Goal: Information Seeking & Learning: Learn about a topic

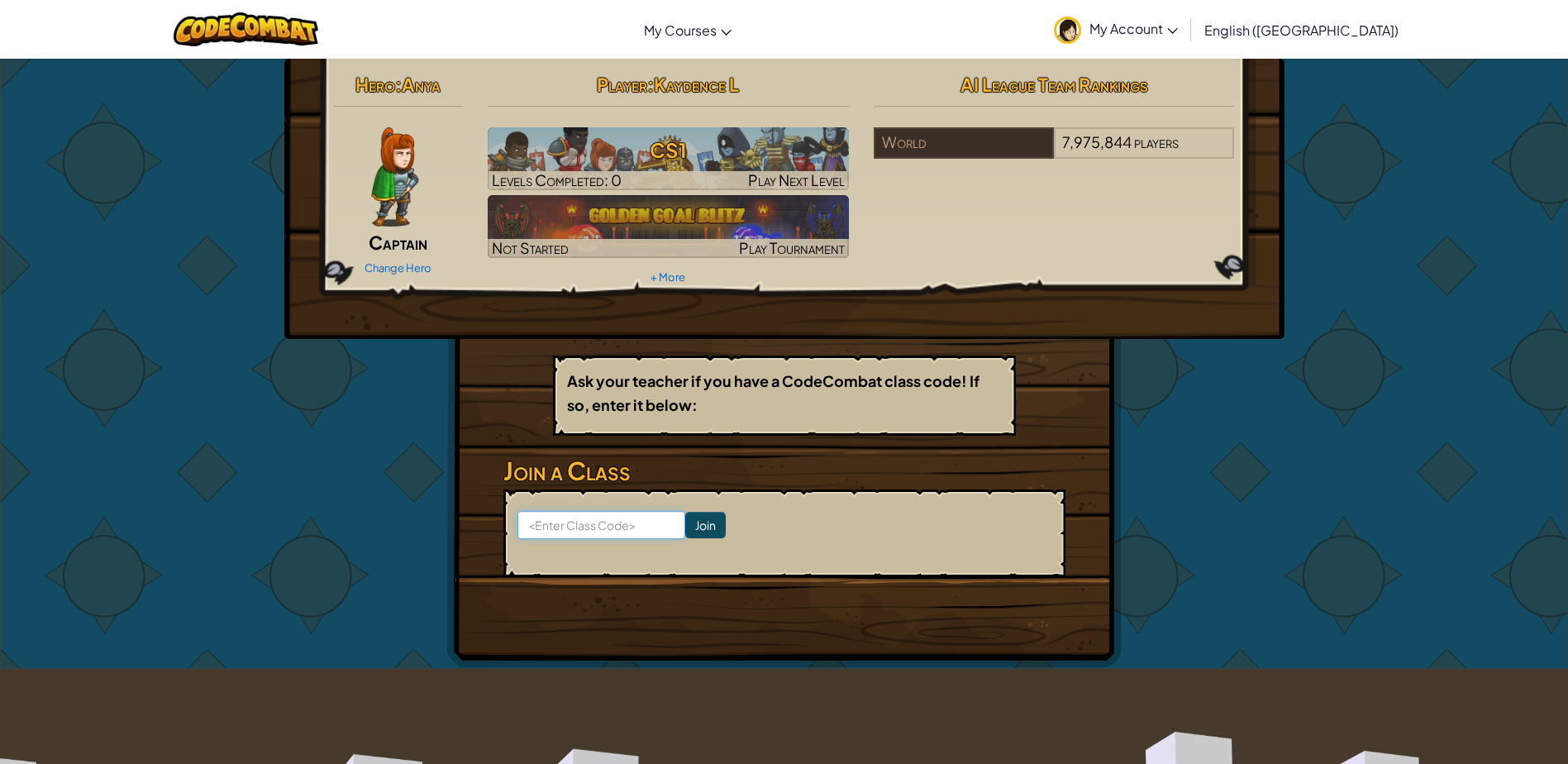
click at [632, 520] on input at bounding box center [601, 525] width 168 height 28
type input "r"
type input "RoadTodayPin"
click at [685, 514] on input "Join" at bounding box center [705, 524] width 41 height 26
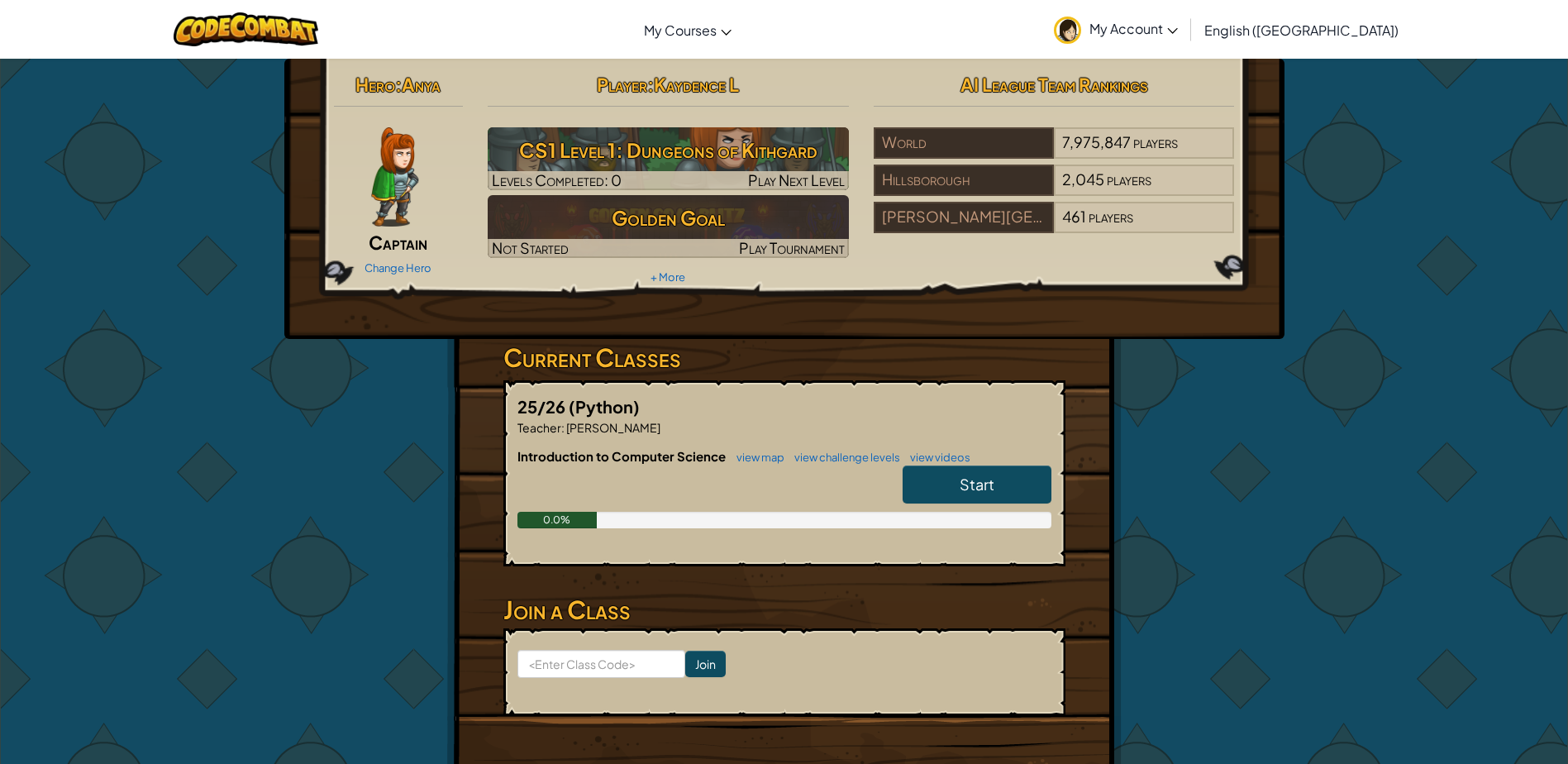
click at [975, 478] on span "Start" at bounding box center [977, 483] width 35 height 19
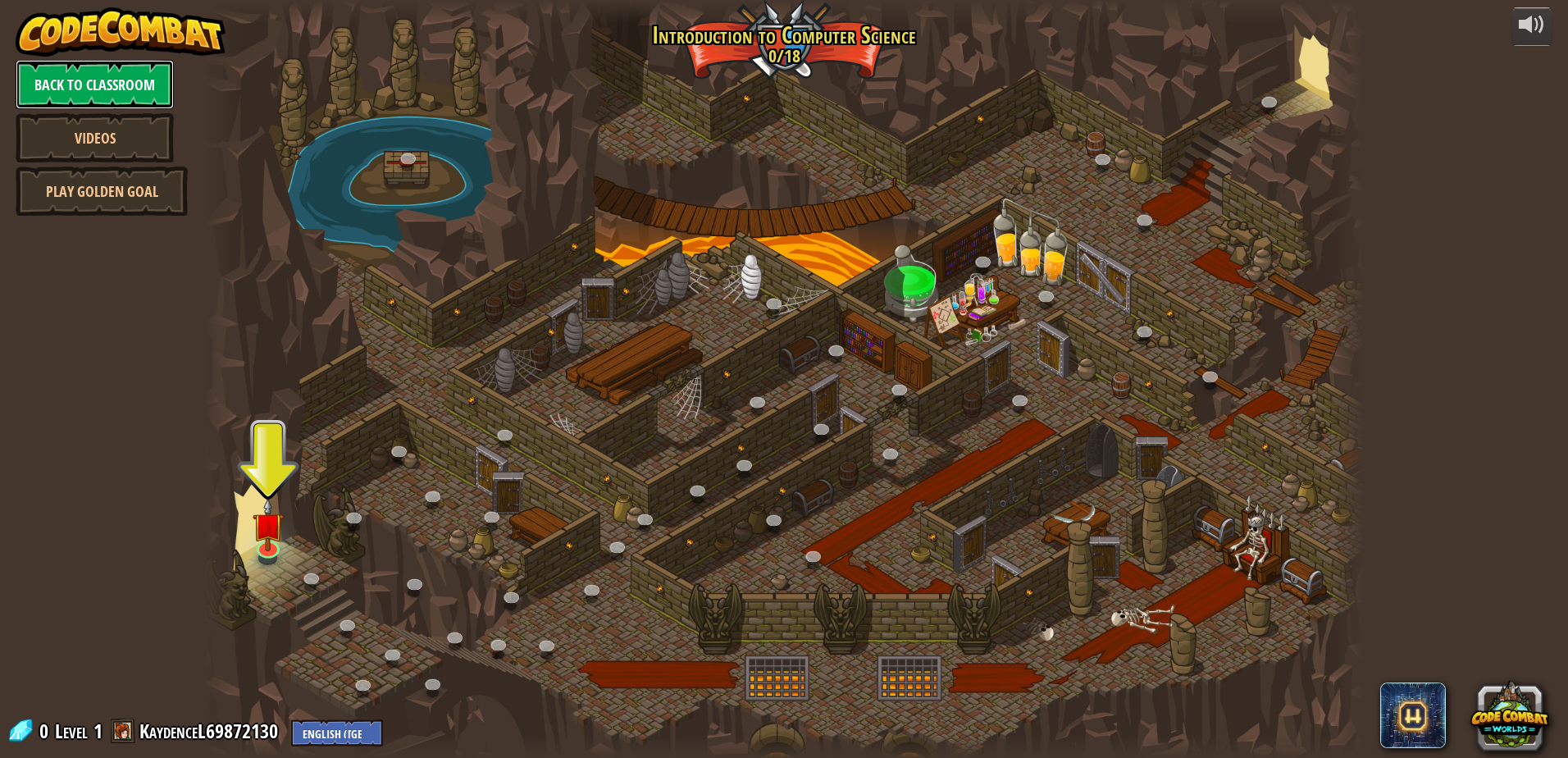
click at [77, 97] on link "Back to Classroom" at bounding box center [95, 84] width 158 height 50
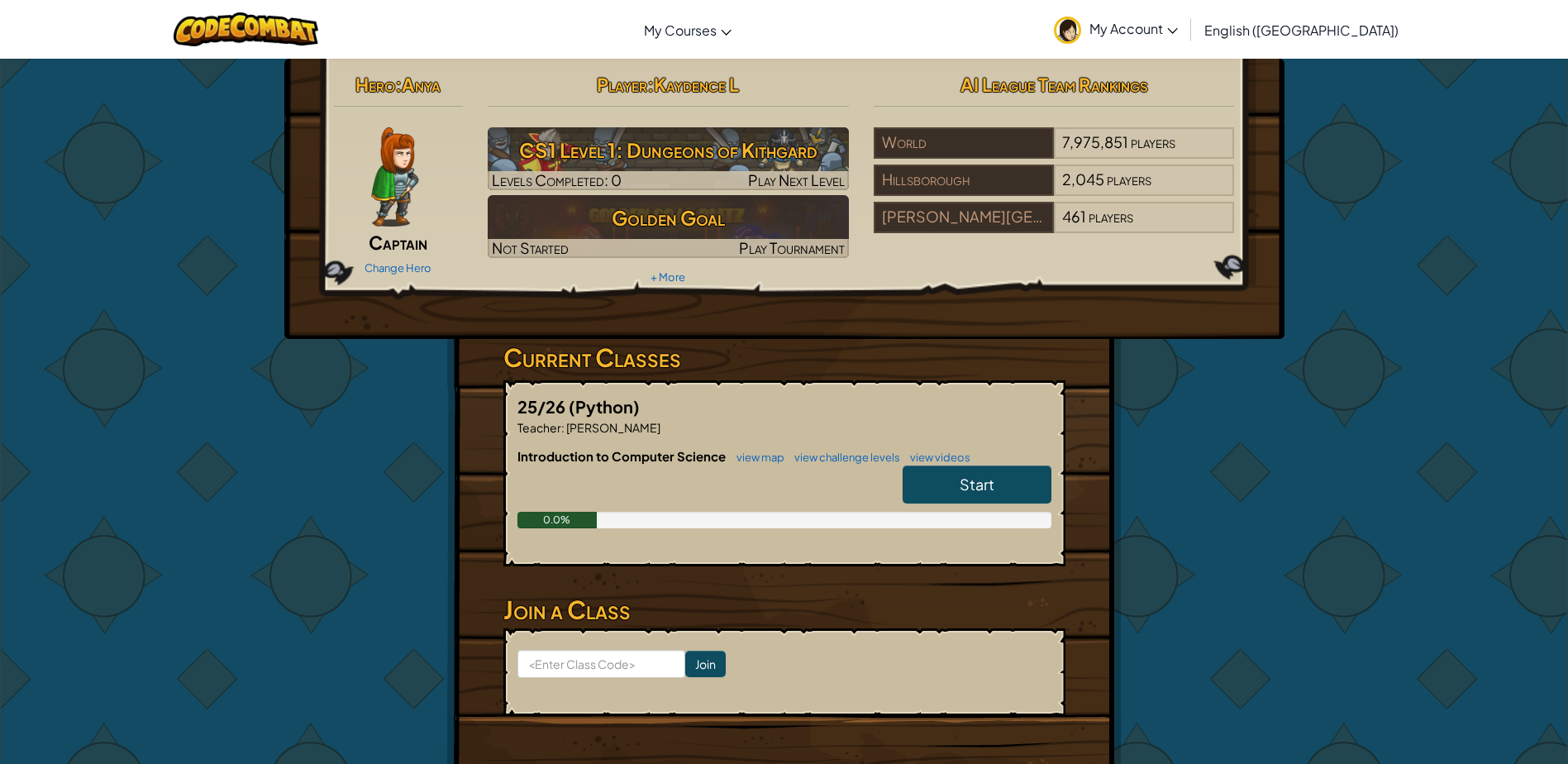
click at [414, 260] on div "Change Hero" at bounding box center [398, 267] width 130 height 26
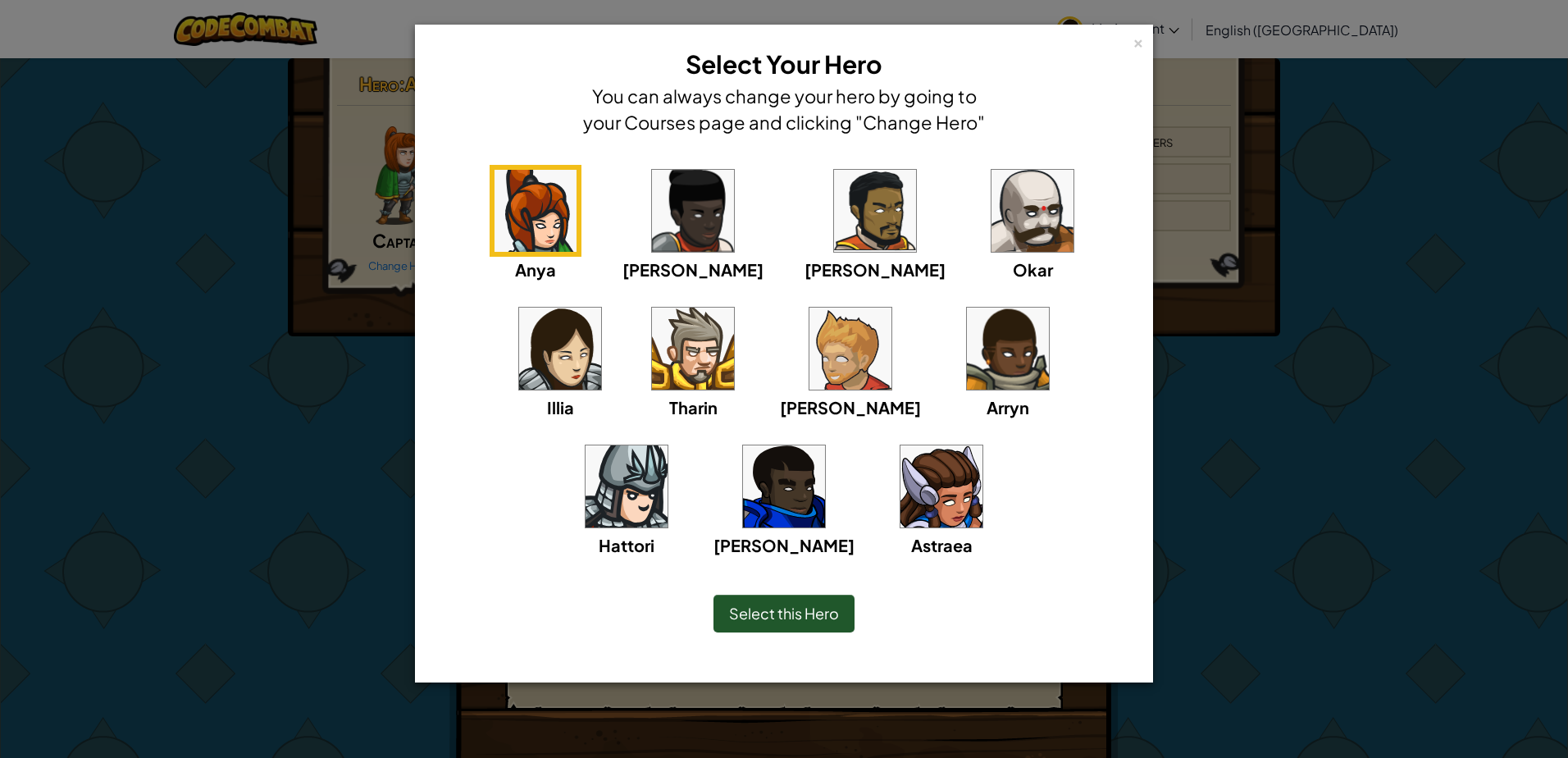
click at [900, 498] on img at bounding box center [941, 486] width 82 height 82
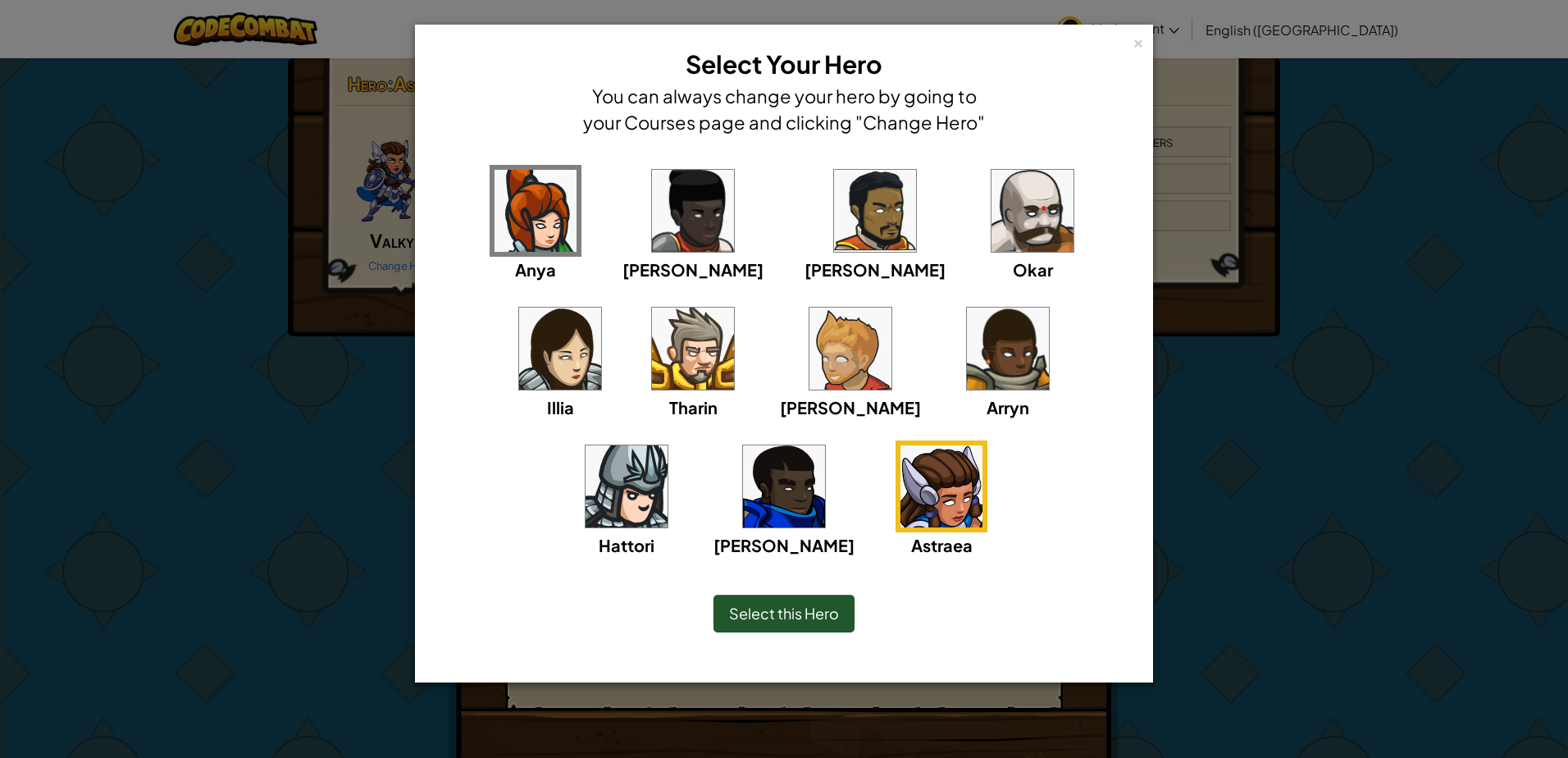
click at [791, 620] on span "Select this Hero" at bounding box center [784, 612] width 110 height 19
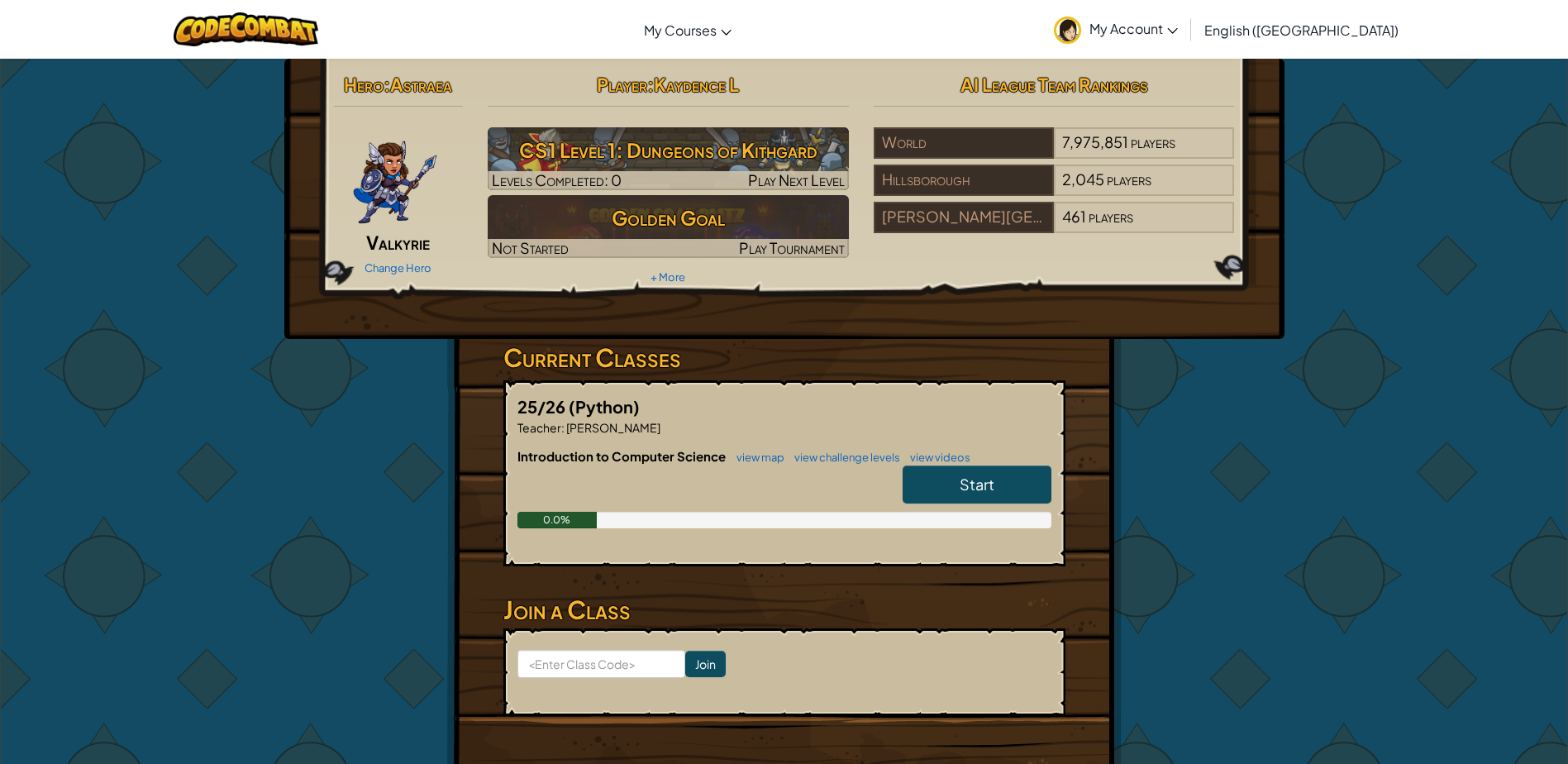
click at [942, 482] on link "Start" at bounding box center [977, 484] width 149 height 38
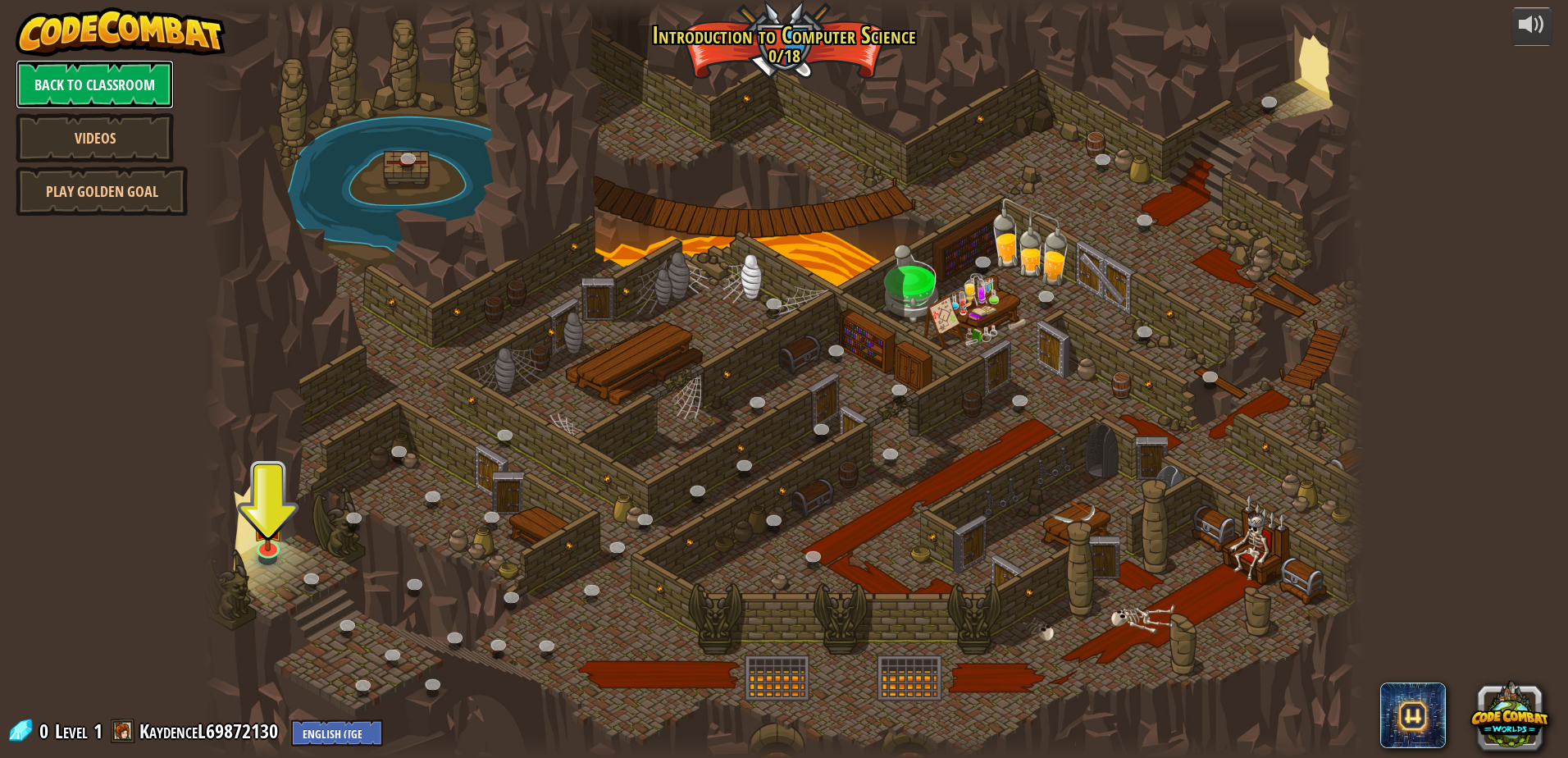
click at [80, 67] on link "Back to Classroom" at bounding box center [95, 84] width 158 height 50
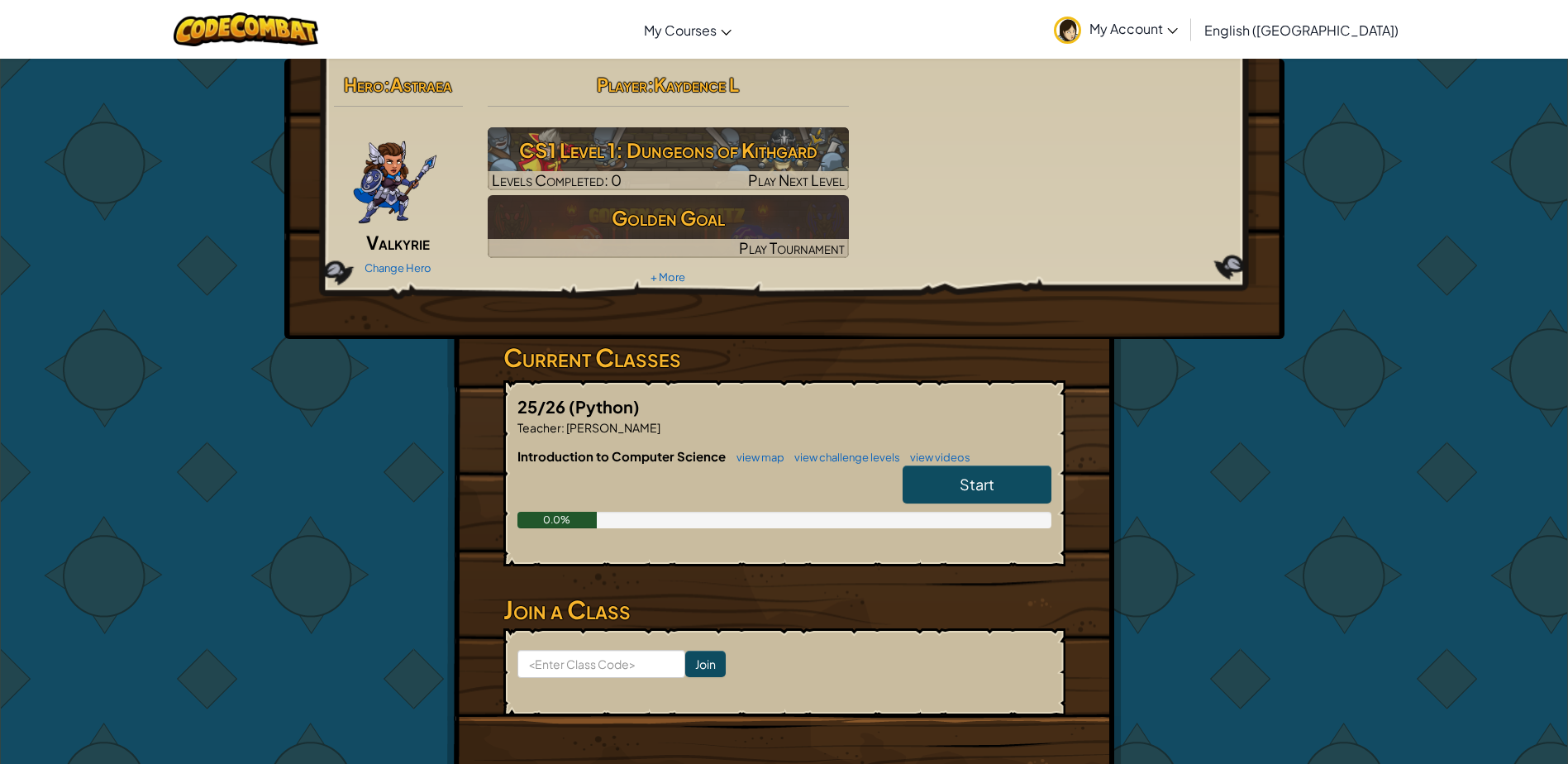
click at [931, 493] on link "Start" at bounding box center [977, 484] width 149 height 38
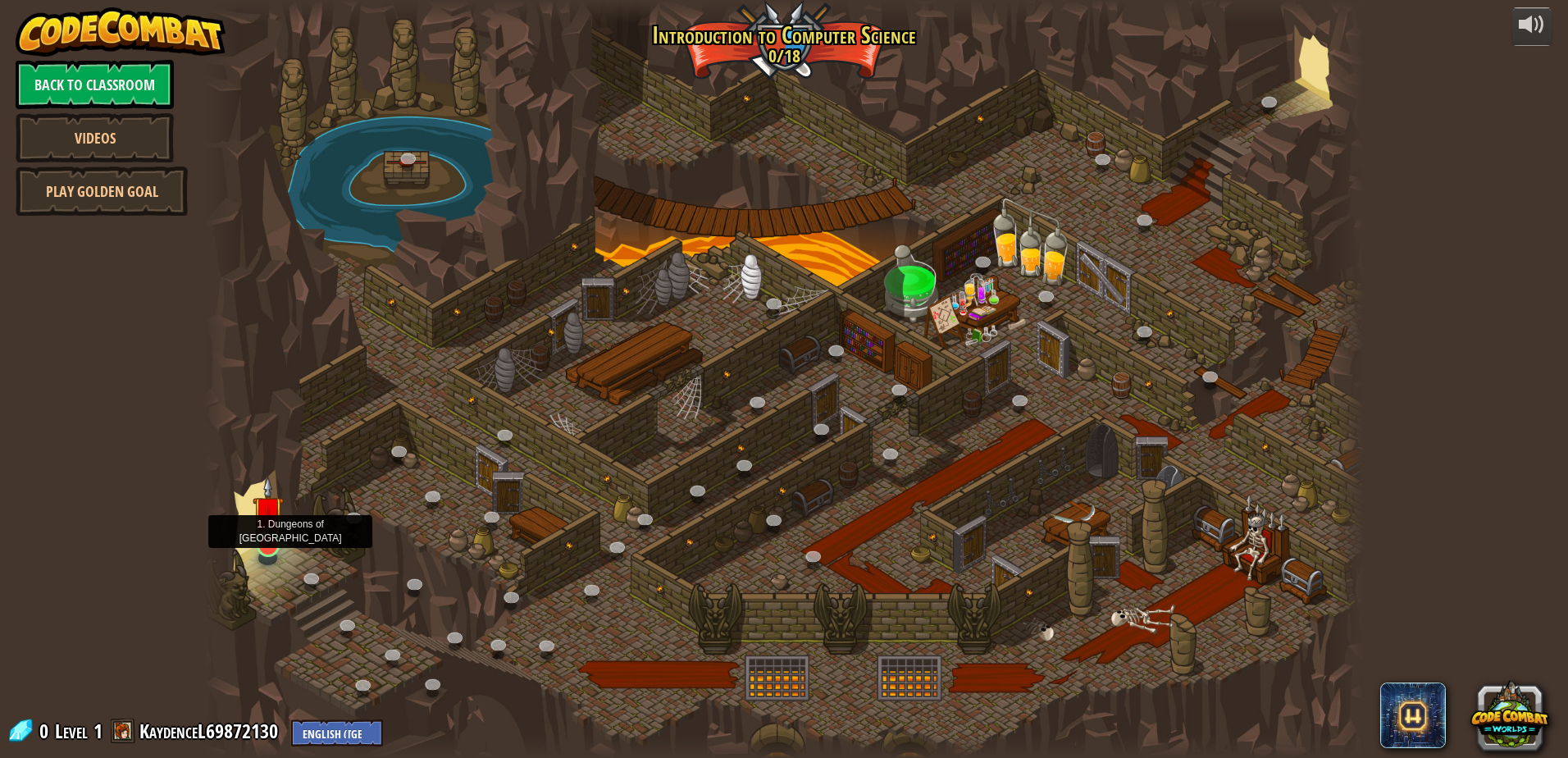
click at [274, 526] on img at bounding box center [267, 511] width 31 height 71
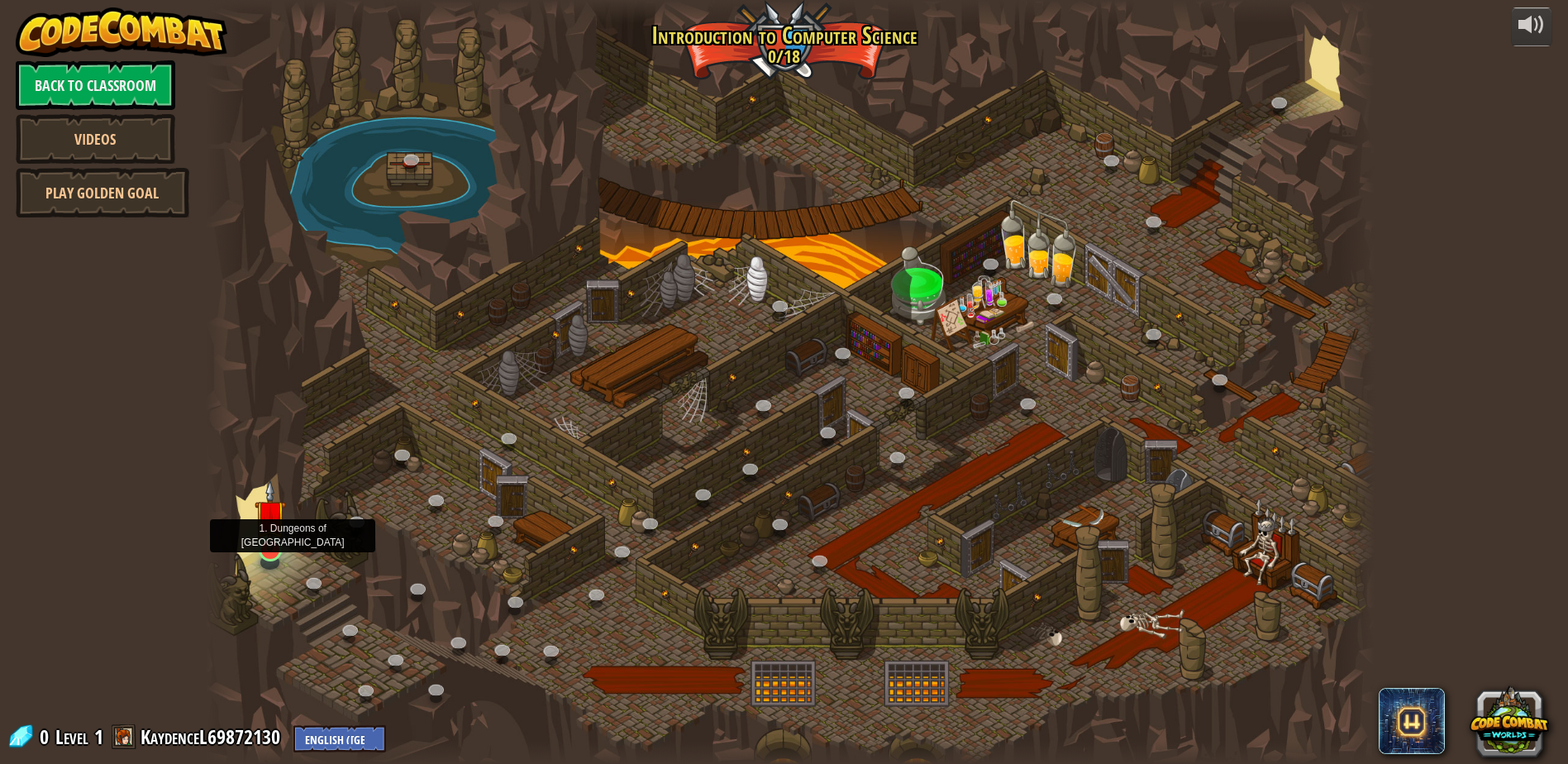
click at [260, 514] on img at bounding box center [270, 515] width 31 height 72
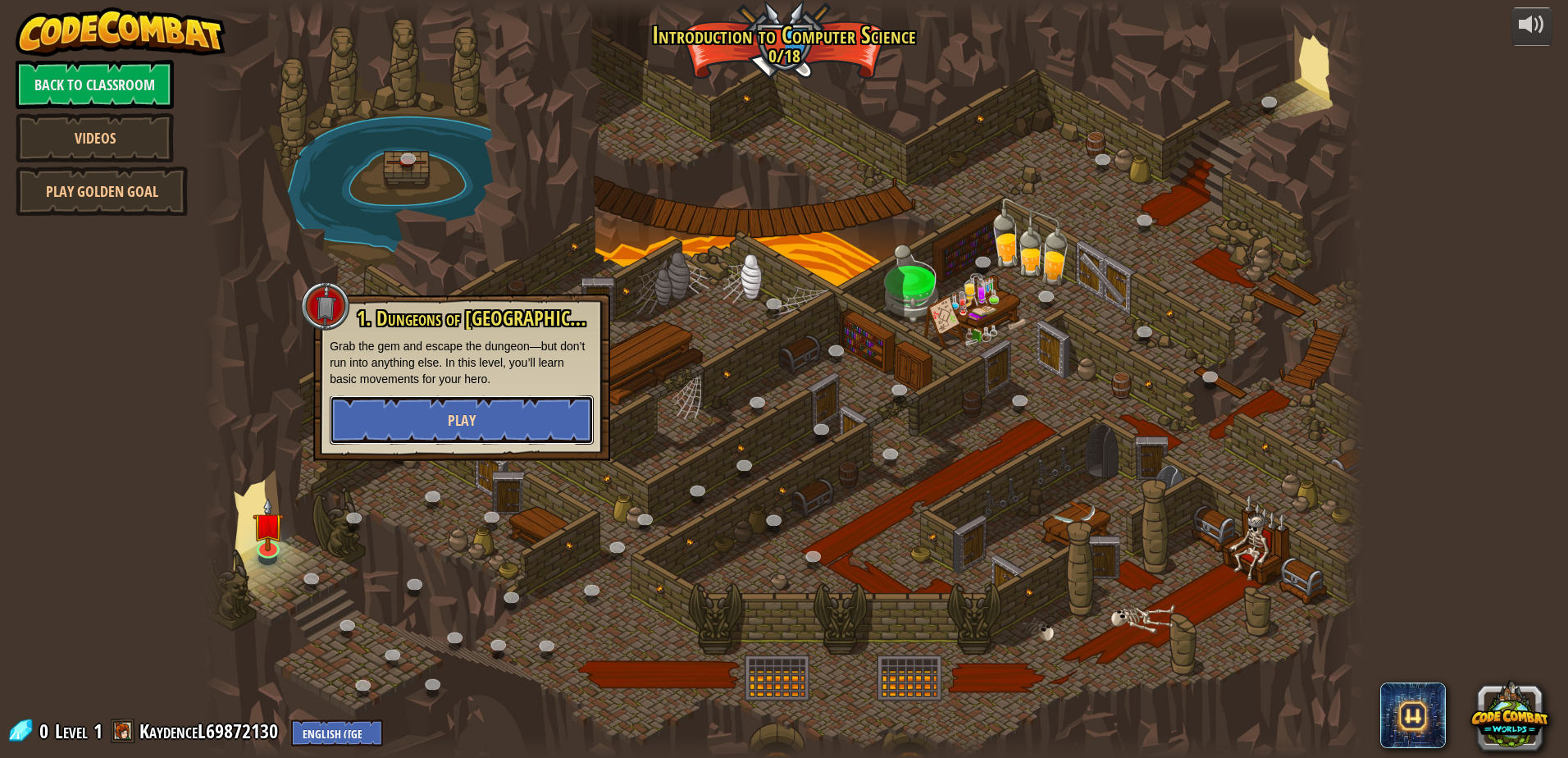
click at [341, 416] on button "Play" at bounding box center [462, 420] width 264 height 50
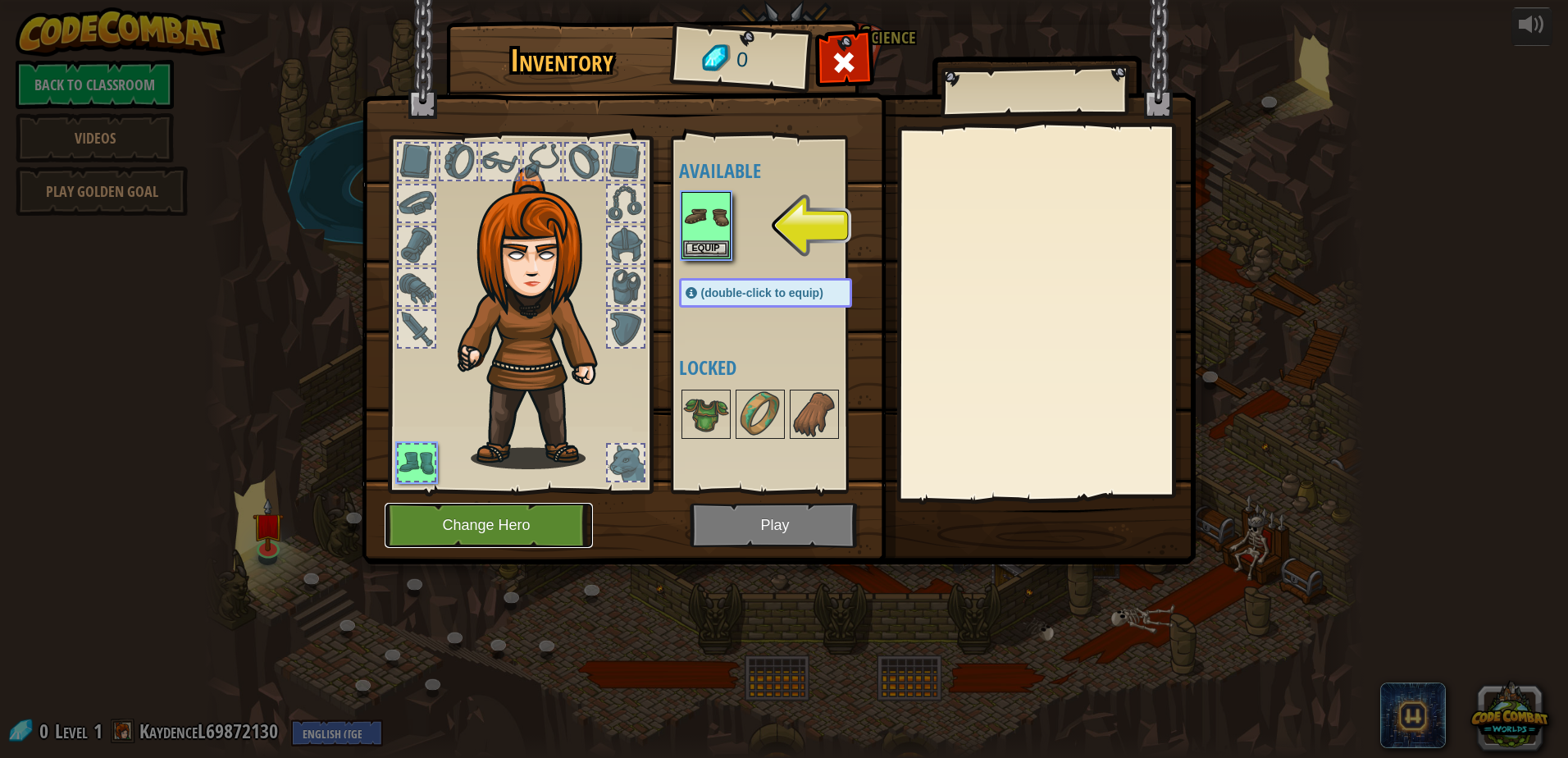
click at [474, 541] on button "Change Hero" at bounding box center [488, 525] width 208 height 46
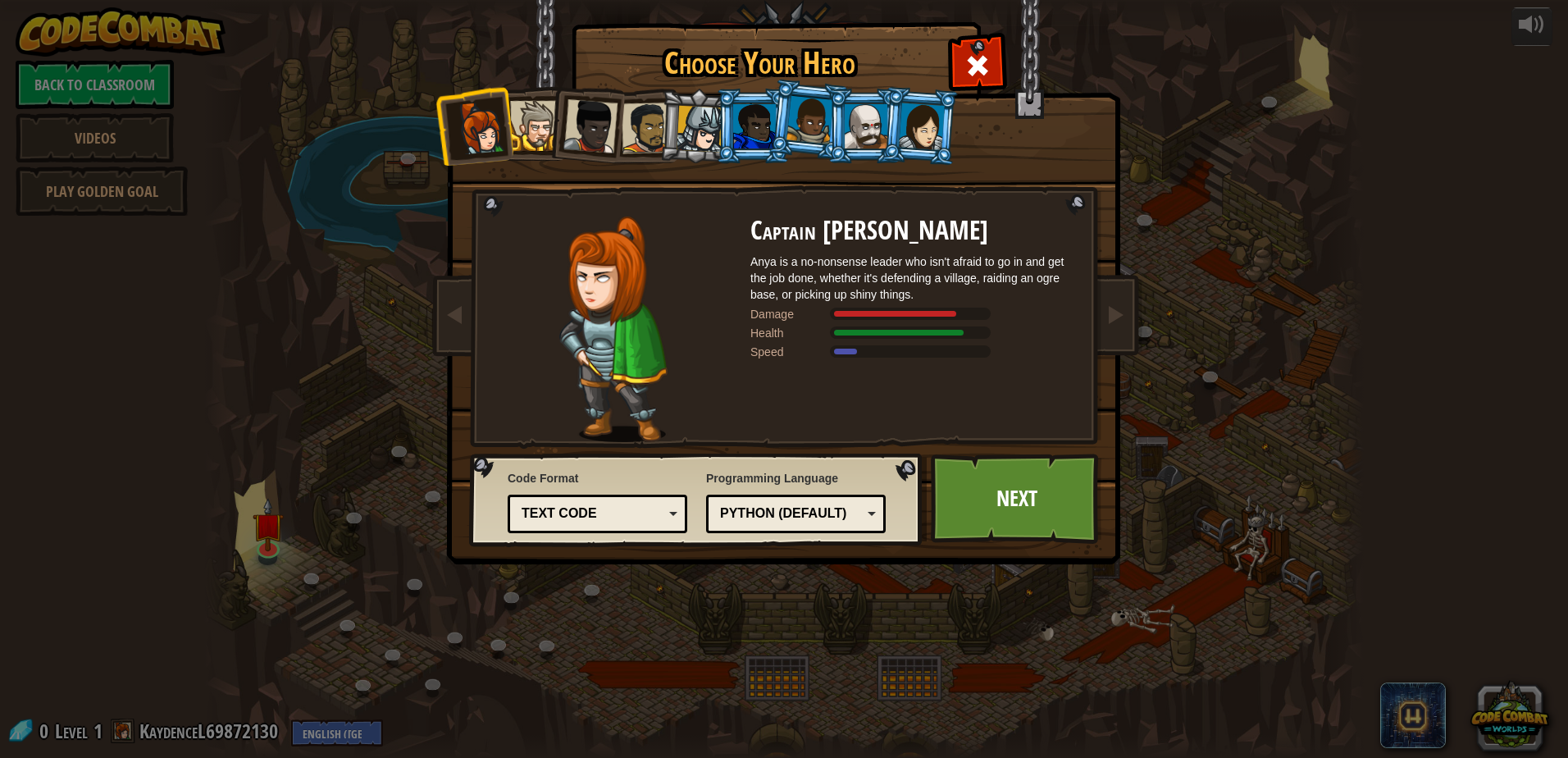
click at [936, 119] on div at bounding box center [921, 125] width 46 height 47
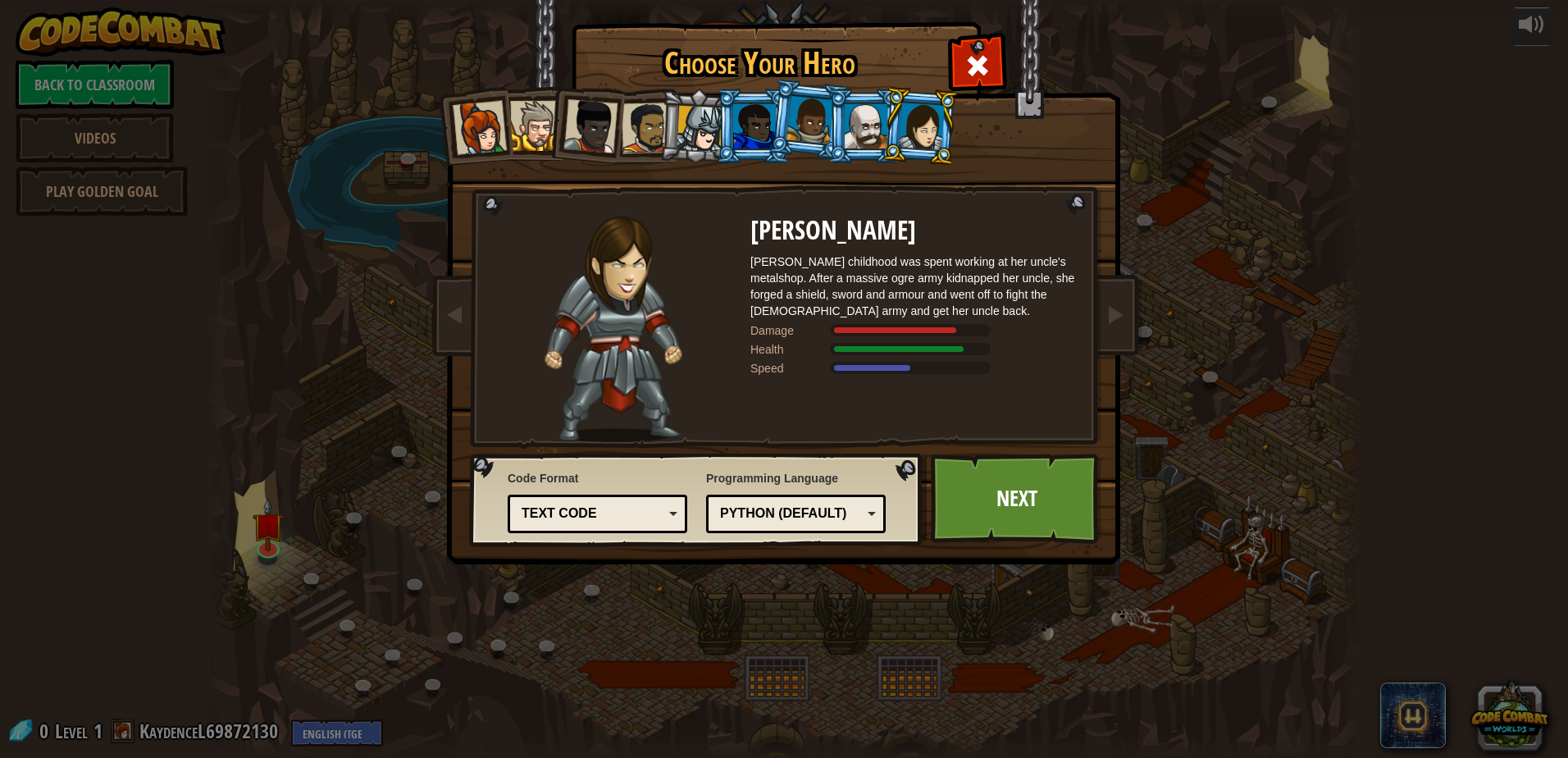
click at [881, 123] on div at bounding box center [866, 126] width 43 height 45
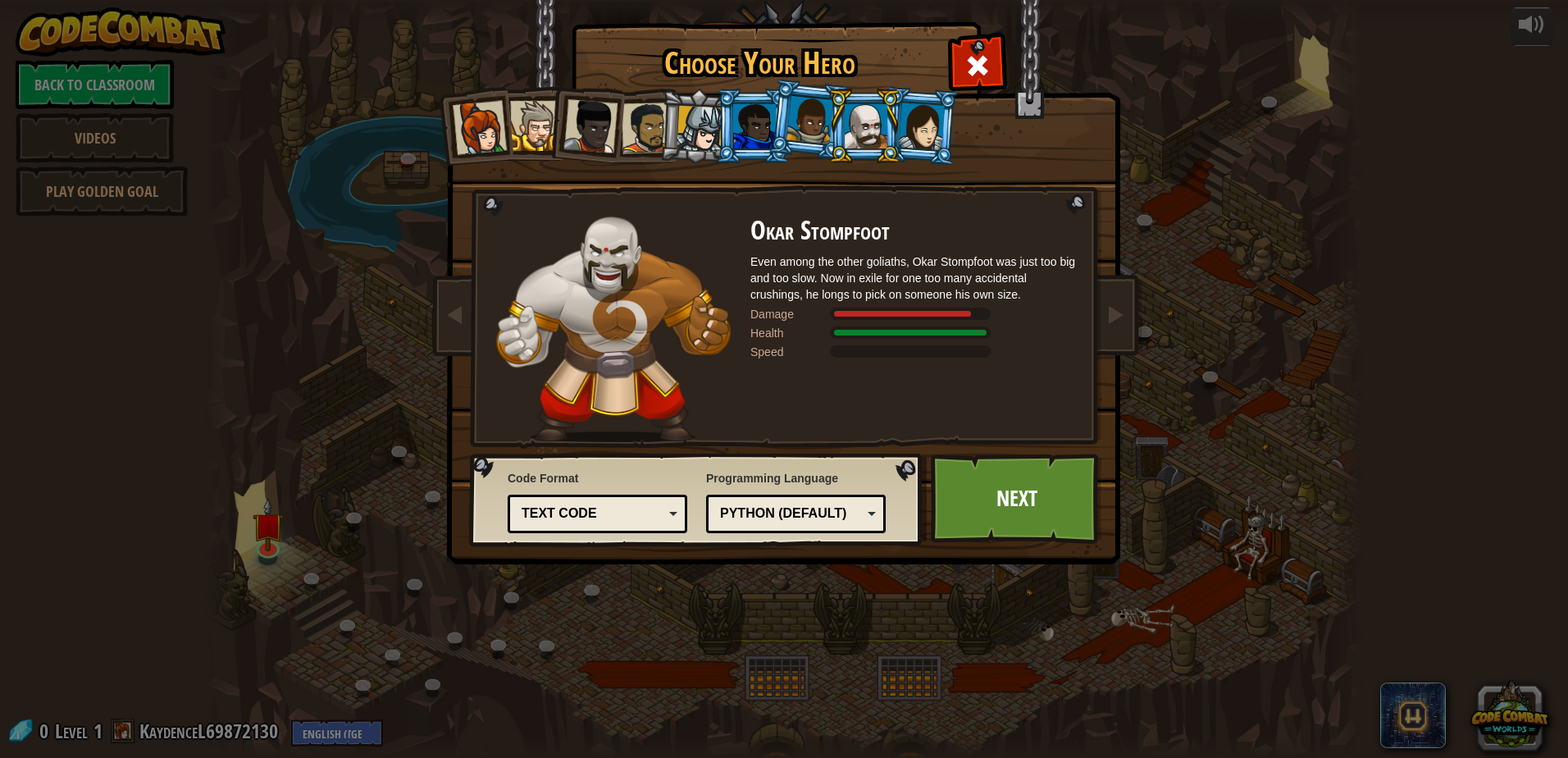
click at [795, 123] on div at bounding box center [809, 120] width 47 height 49
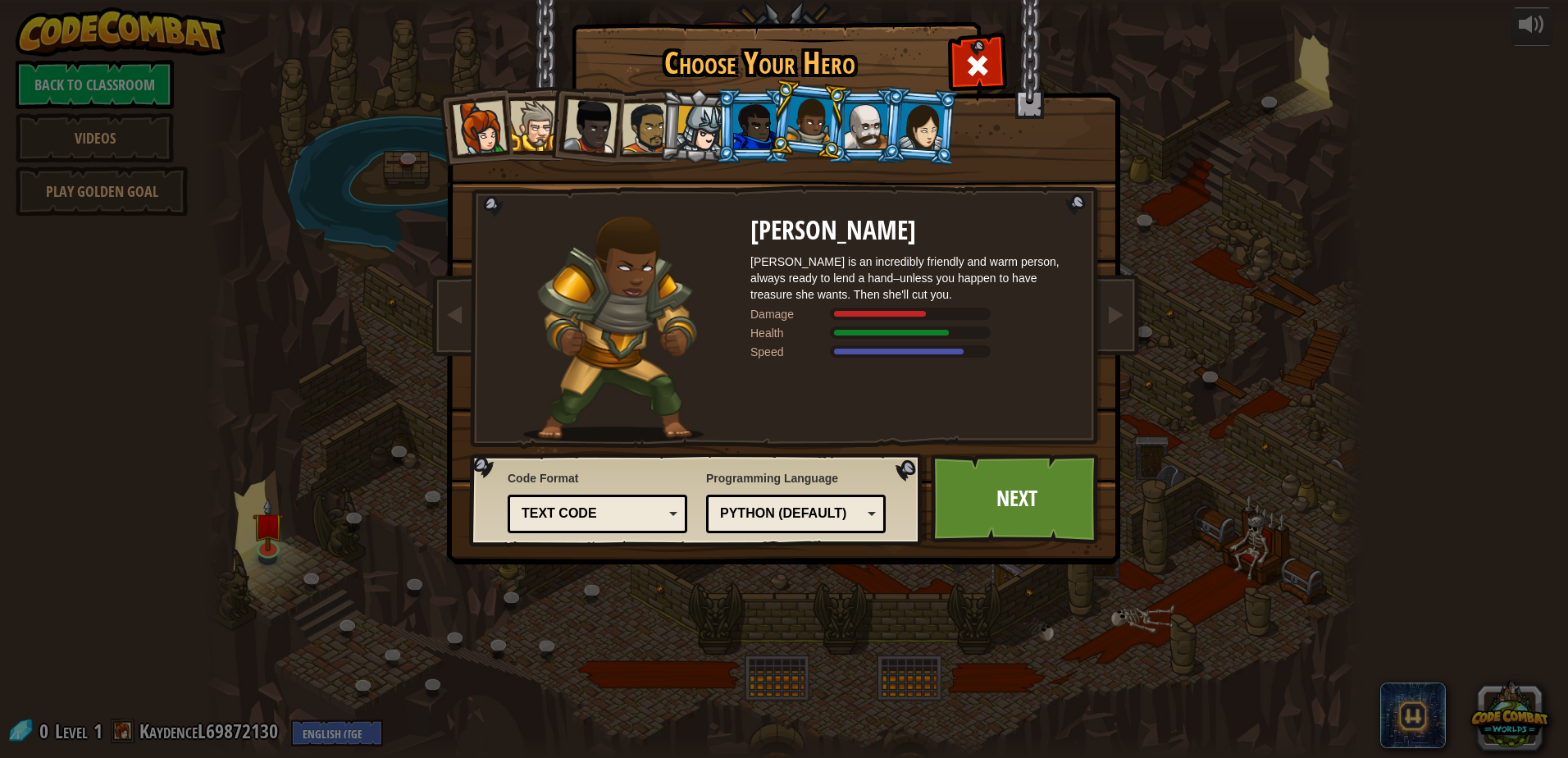
click at [758, 126] on div at bounding box center [754, 126] width 43 height 45
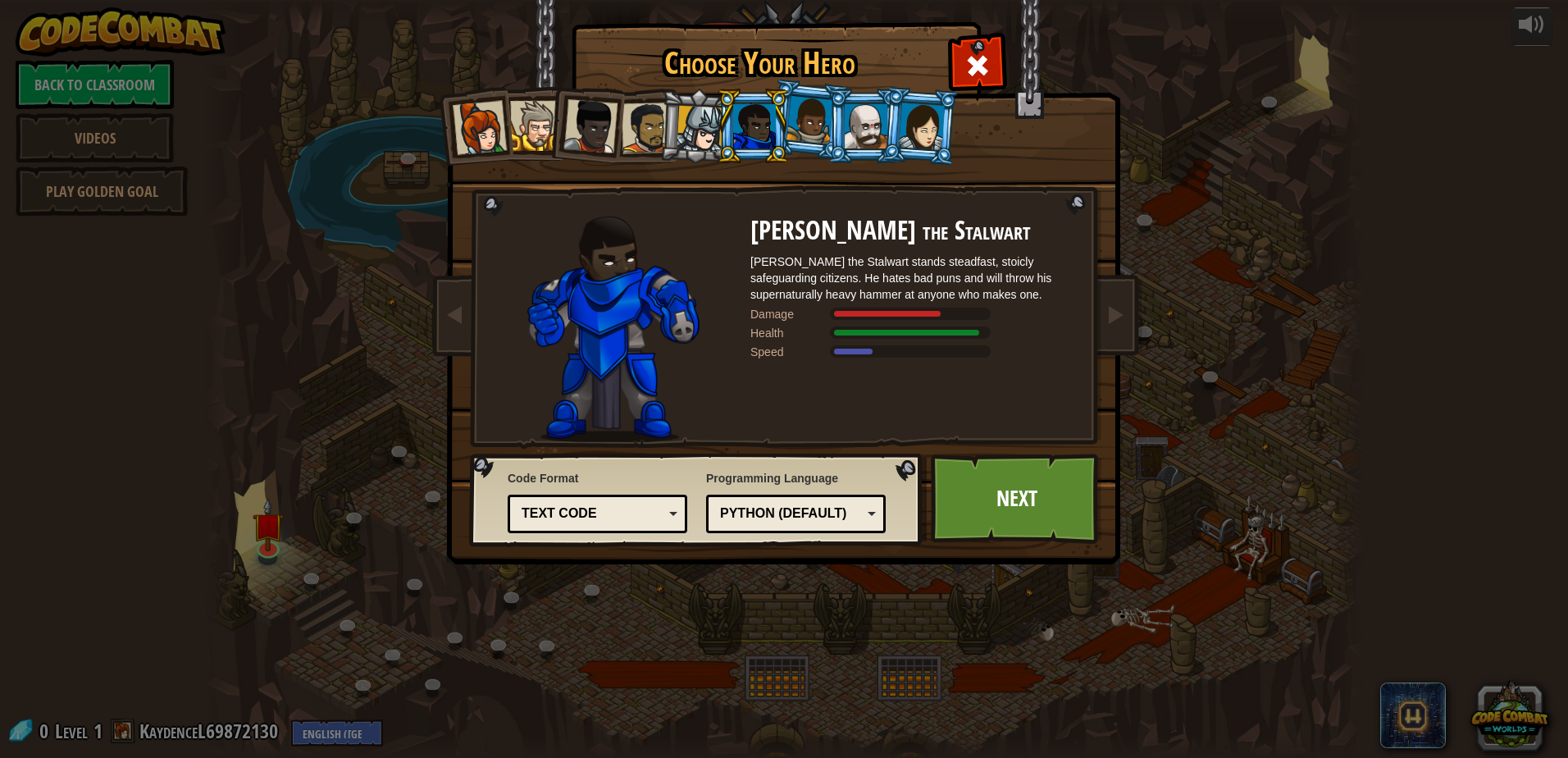
click at [689, 118] on div at bounding box center [699, 129] width 47 height 47
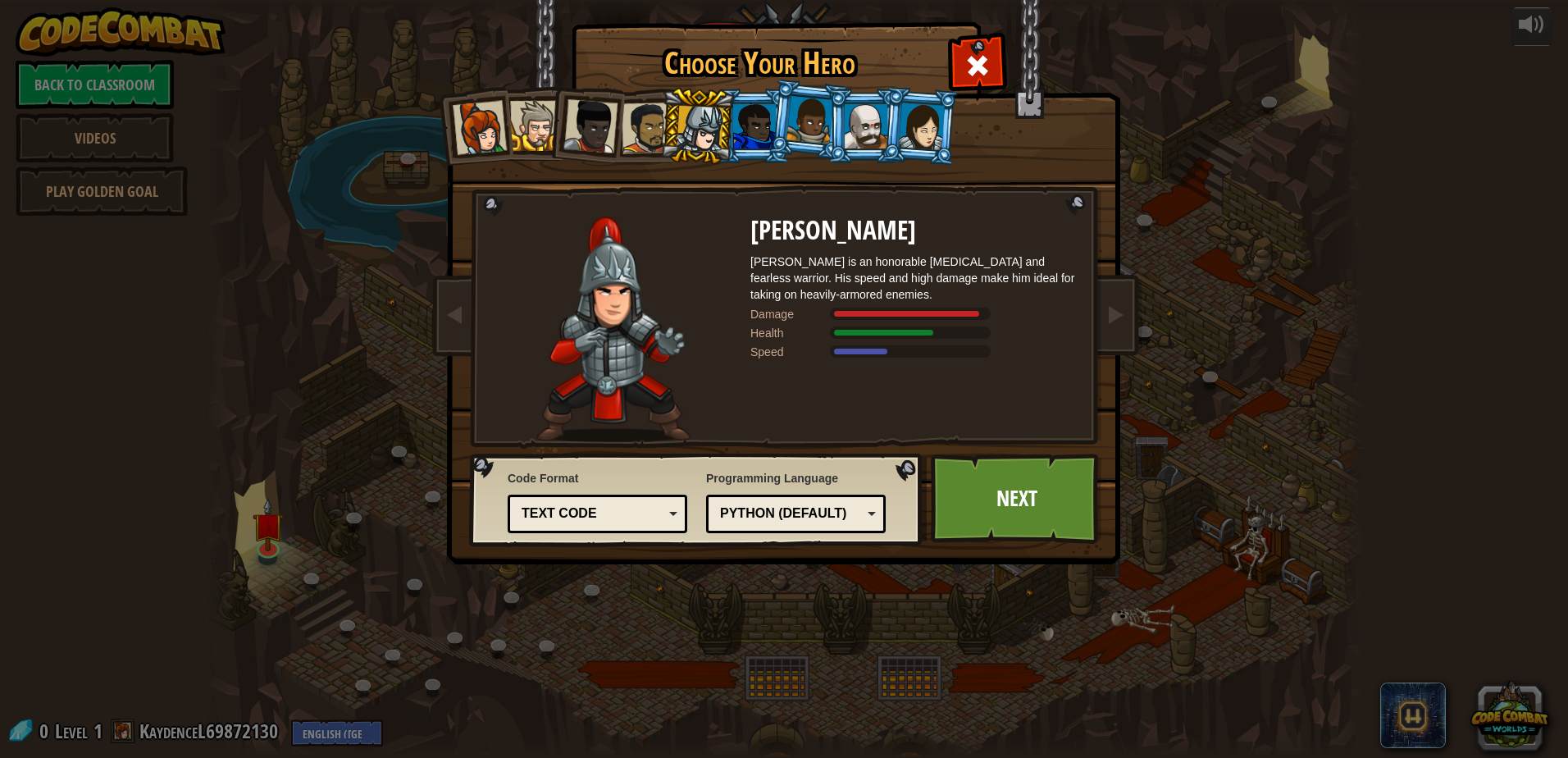
drag, startPoint x: 619, startPoint y: 114, endPoint x: 615, endPoint y: 122, distance: 8.9
click at [616, 122] on li at bounding box center [584, 123] width 80 height 80
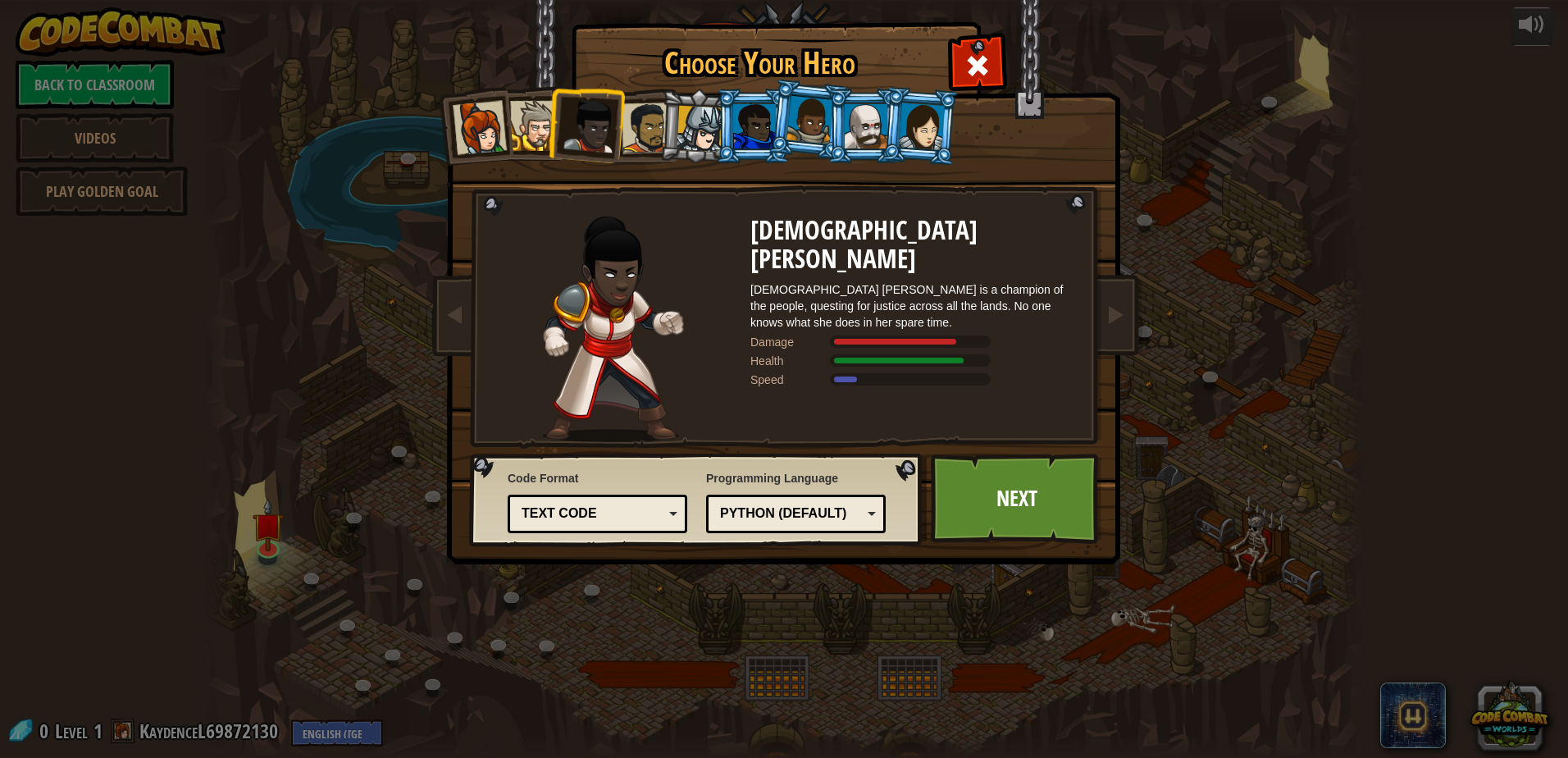
click at [669, 107] on li at bounding box center [697, 126] width 78 height 78
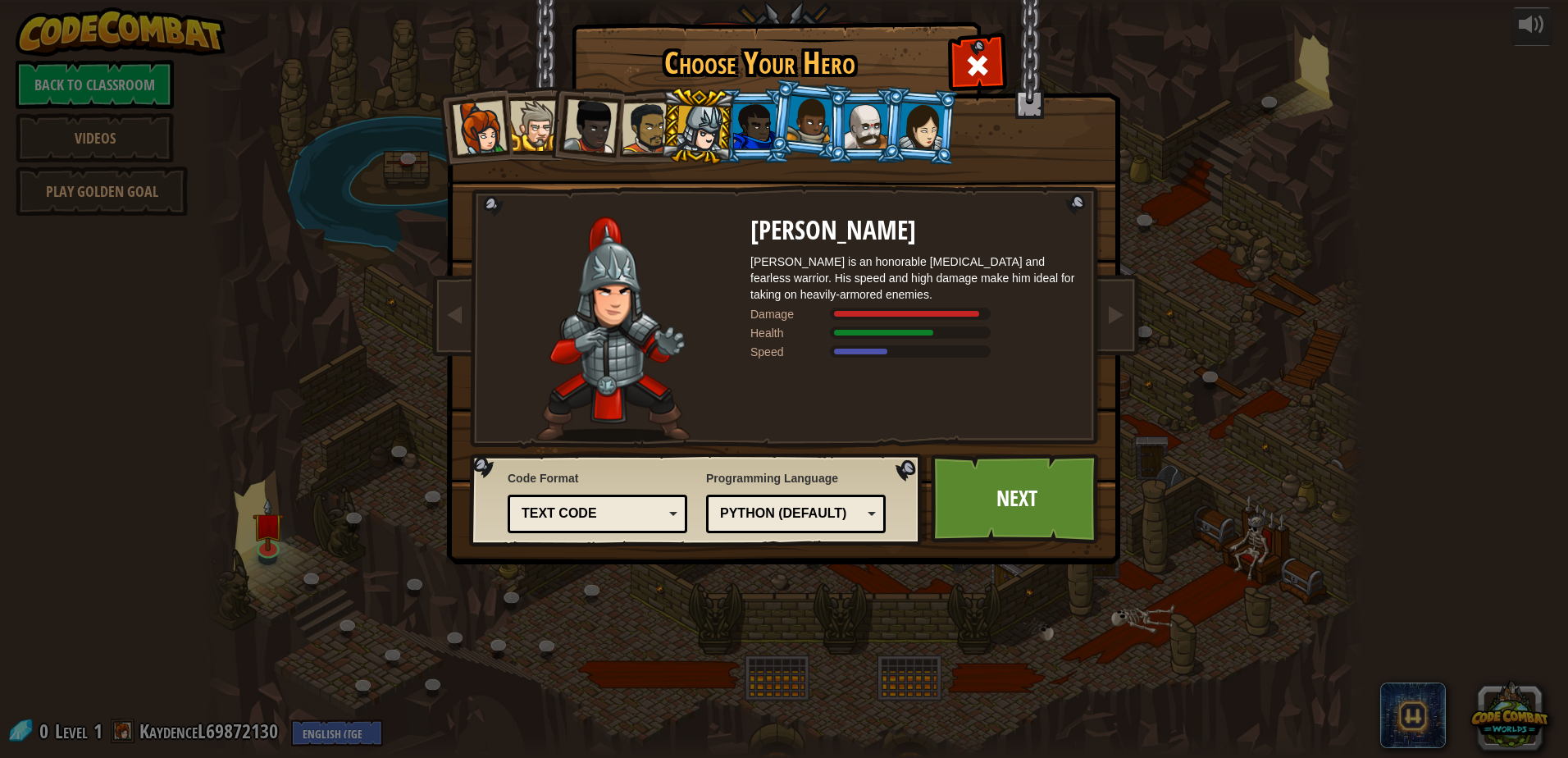
click at [557, 114] on li at bounding box center [584, 123] width 80 height 80
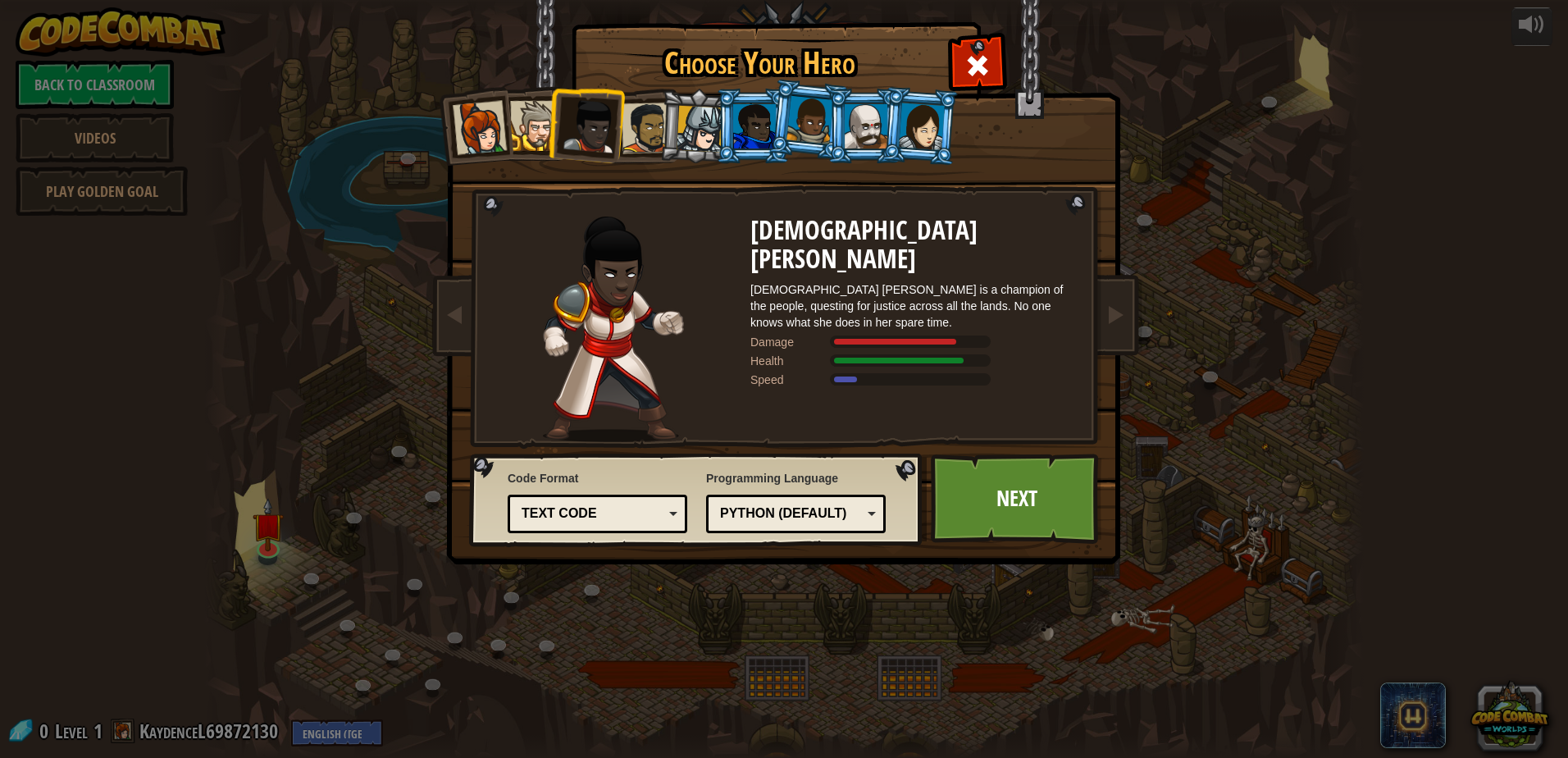
click at [920, 107] on div at bounding box center [921, 125] width 46 height 47
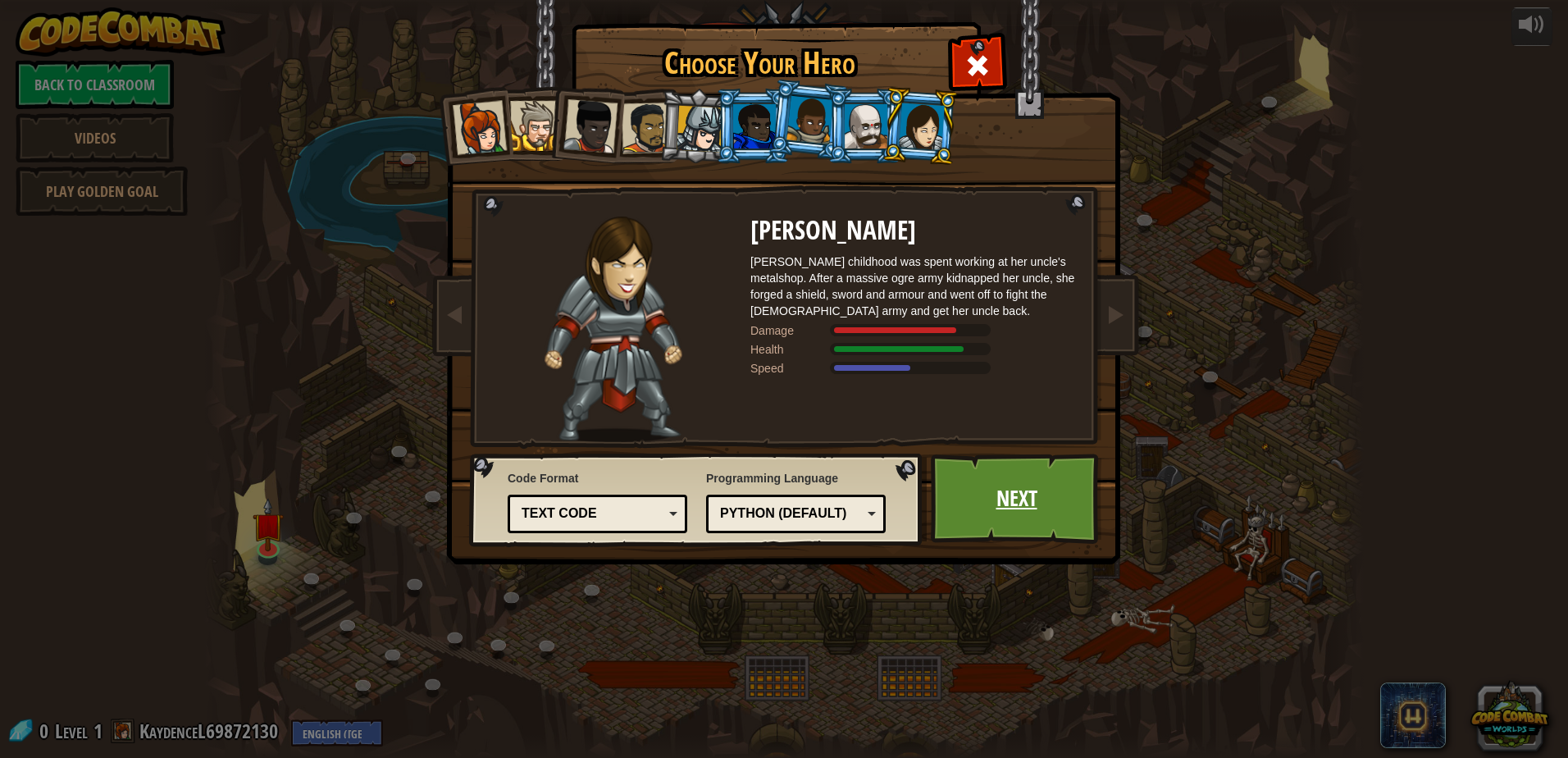
click at [1061, 483] on link "Next" at bounding box center [1016, 498] width 171 height 90
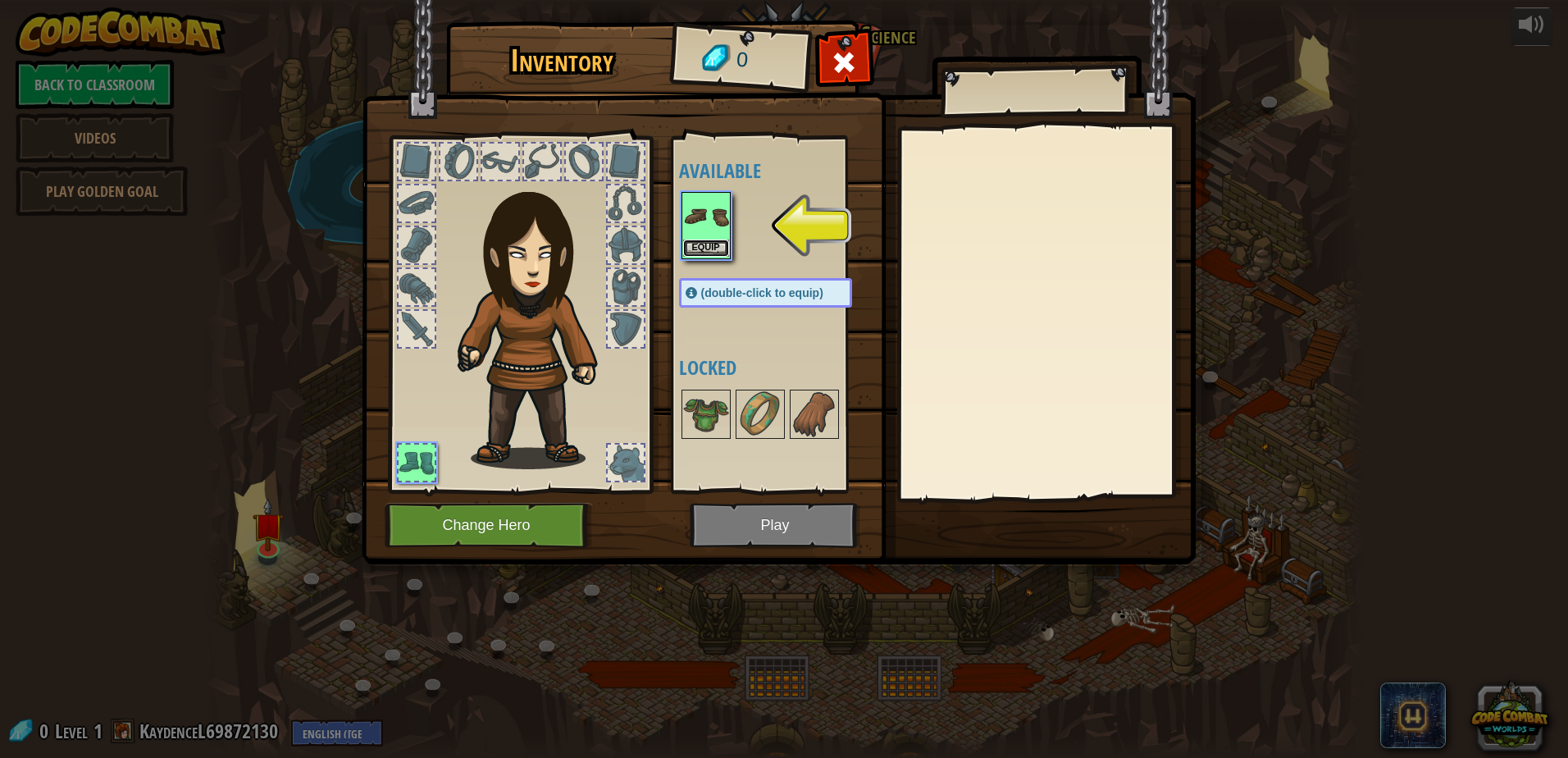
click at [716, 246] on button "Equip" at bounding box center [706, 248] width 46 height 17
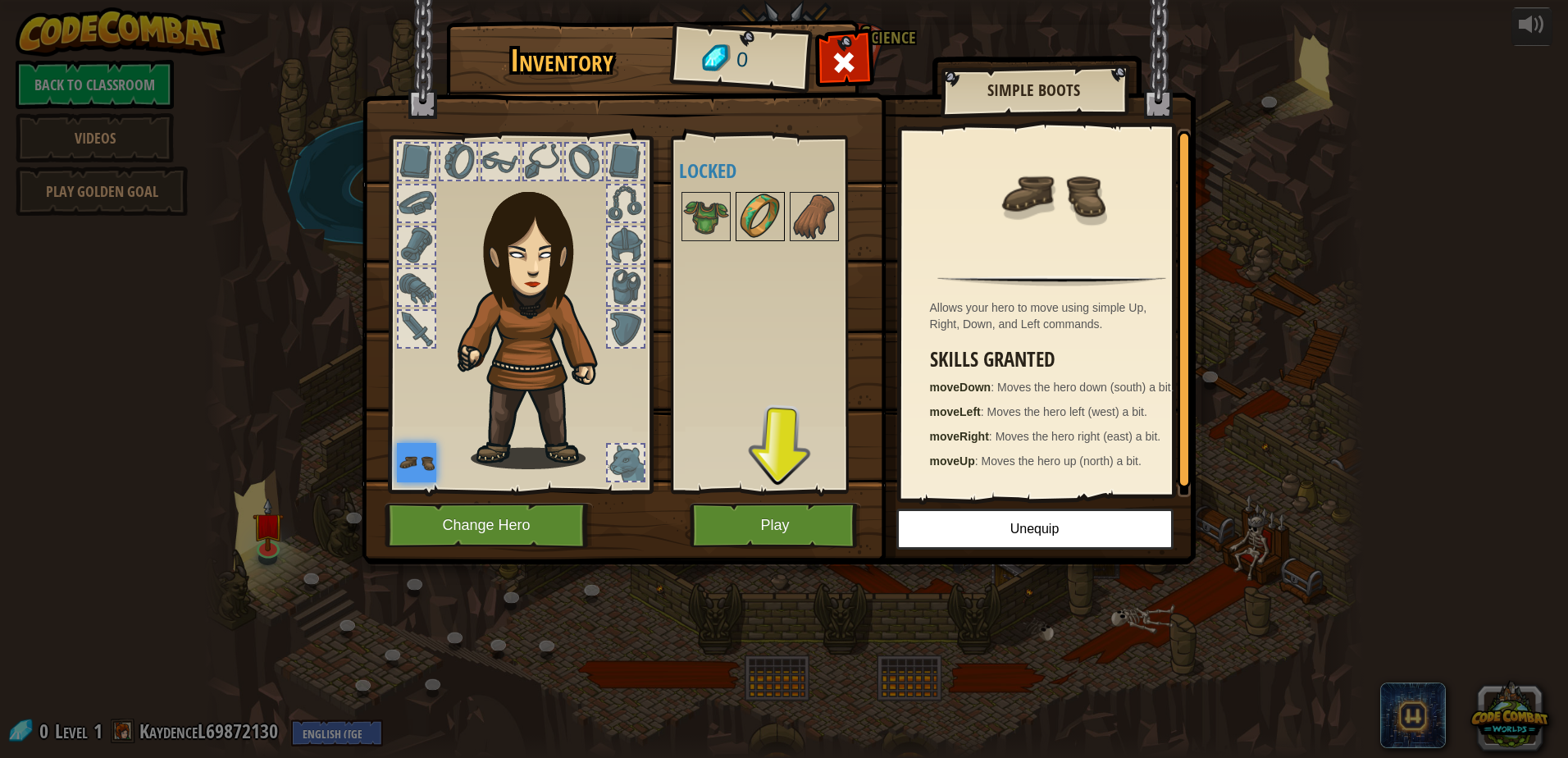
click at [745, 202] on img at bounding box center [760, 216] width 46 height 46
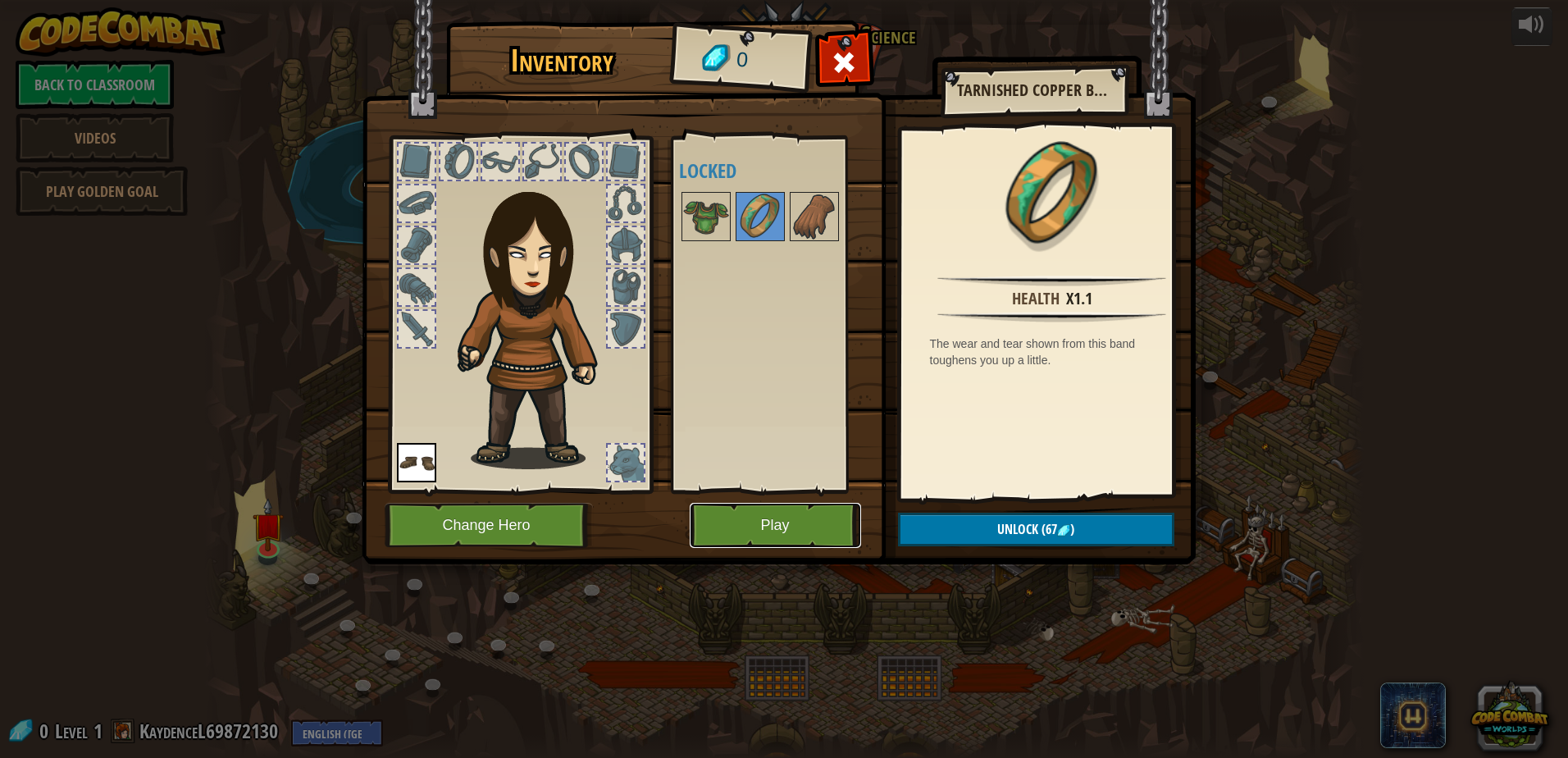
click at [820, 531] on button "Play" at bounding box center [775, 525] width 171 height 46
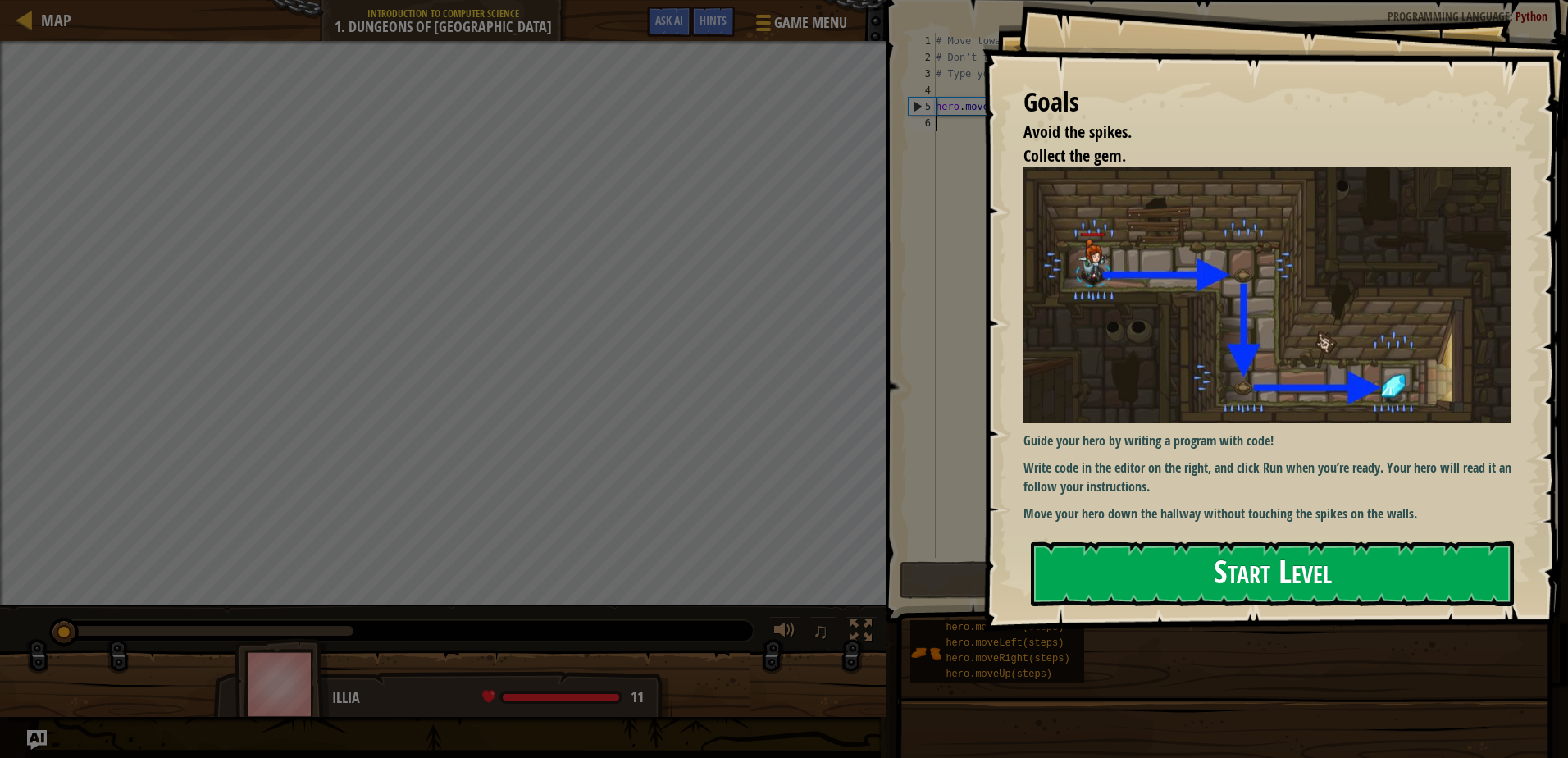
click at [1260, 569] on button "Start Level" at bounding box center [1273, 573] width 483 height 64
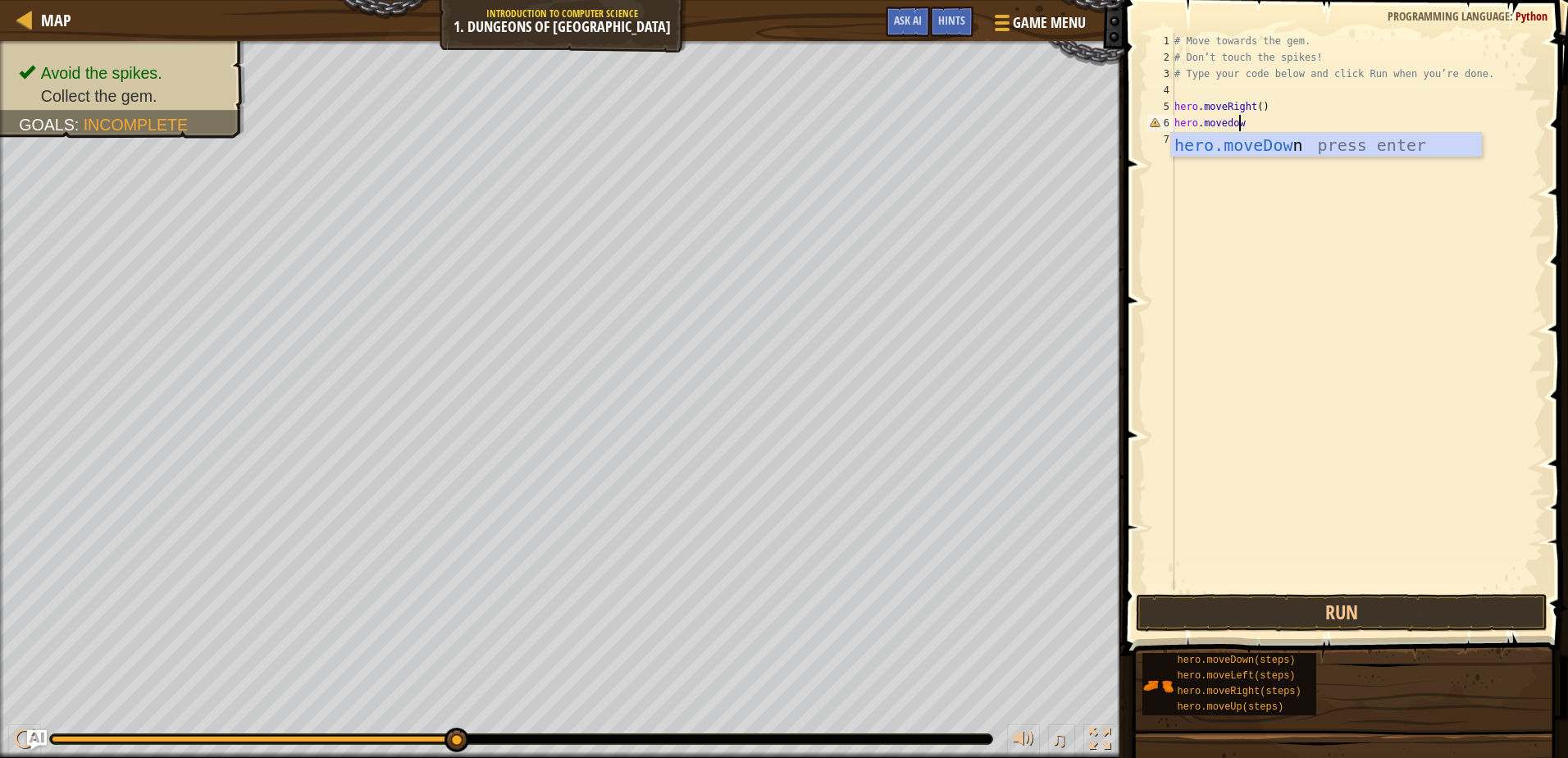
scroll to position [7, 5]
type textarea "hero.movedown"
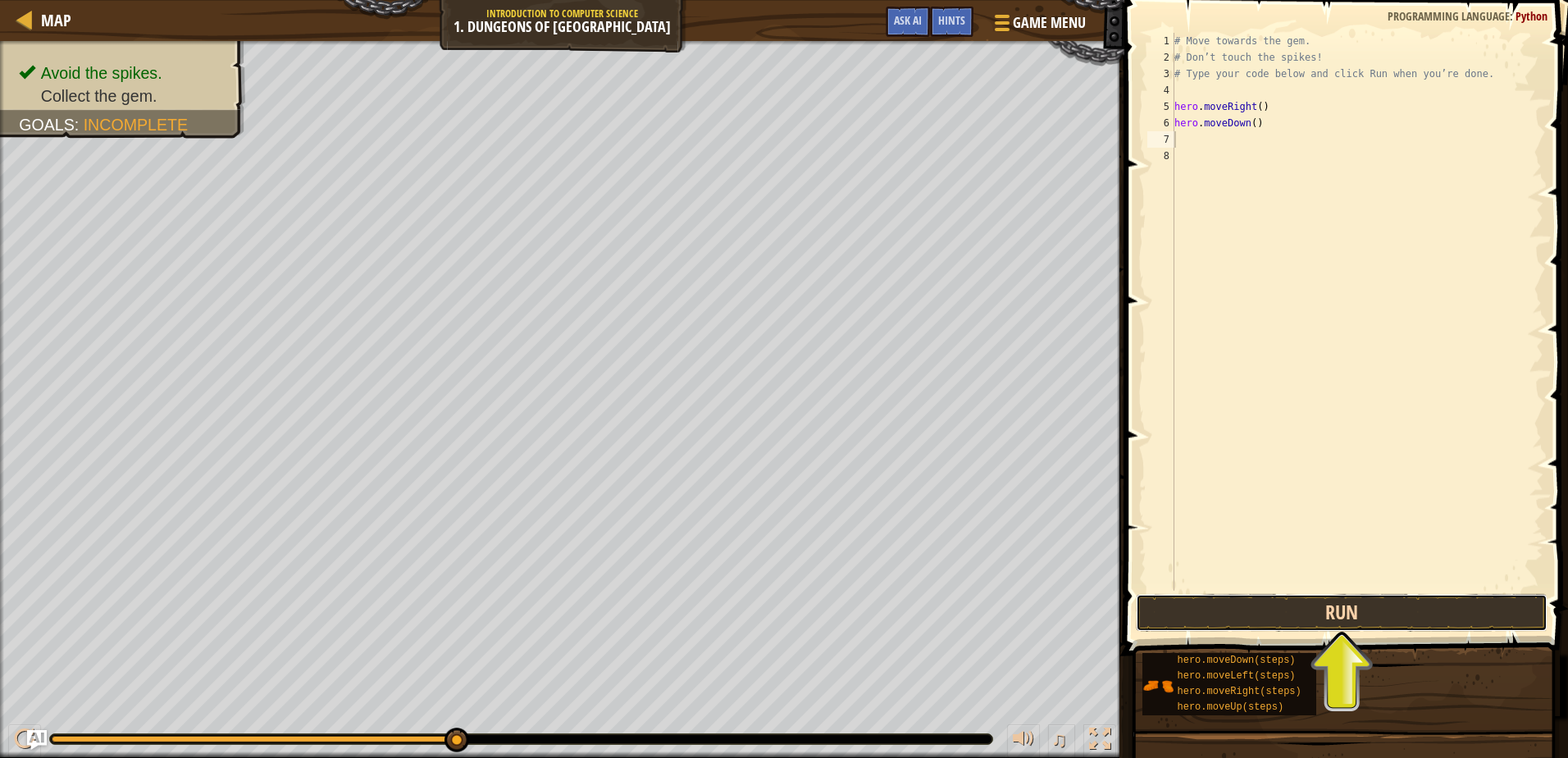
click at [1260, 606] on button "Run" at bounding box center [1340, 612] width 411 height 38
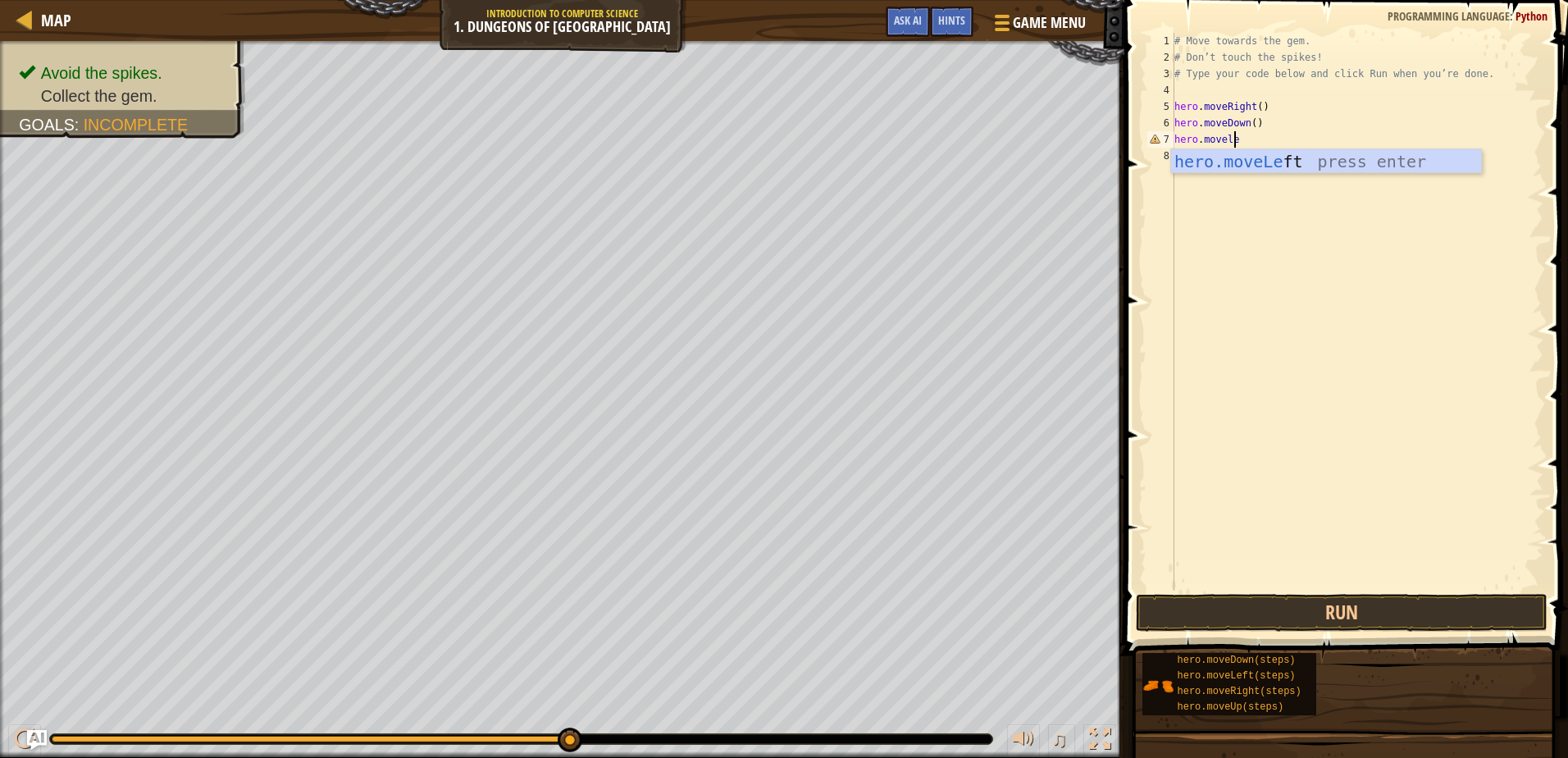
scroll to position [7, 5]
type textarea "hero.moveleft"
drag, startPoint x: 1305, startPoint y: 573, endPoint x: 1413, endPoint y: 798, distance: 249.6
click at [1413, 0] on html "Map Introduction to Computer Science 1. Dungeons of Kithgard Game Menu Done Hin…" at bounding box center [784, 0] width 1568 height 0
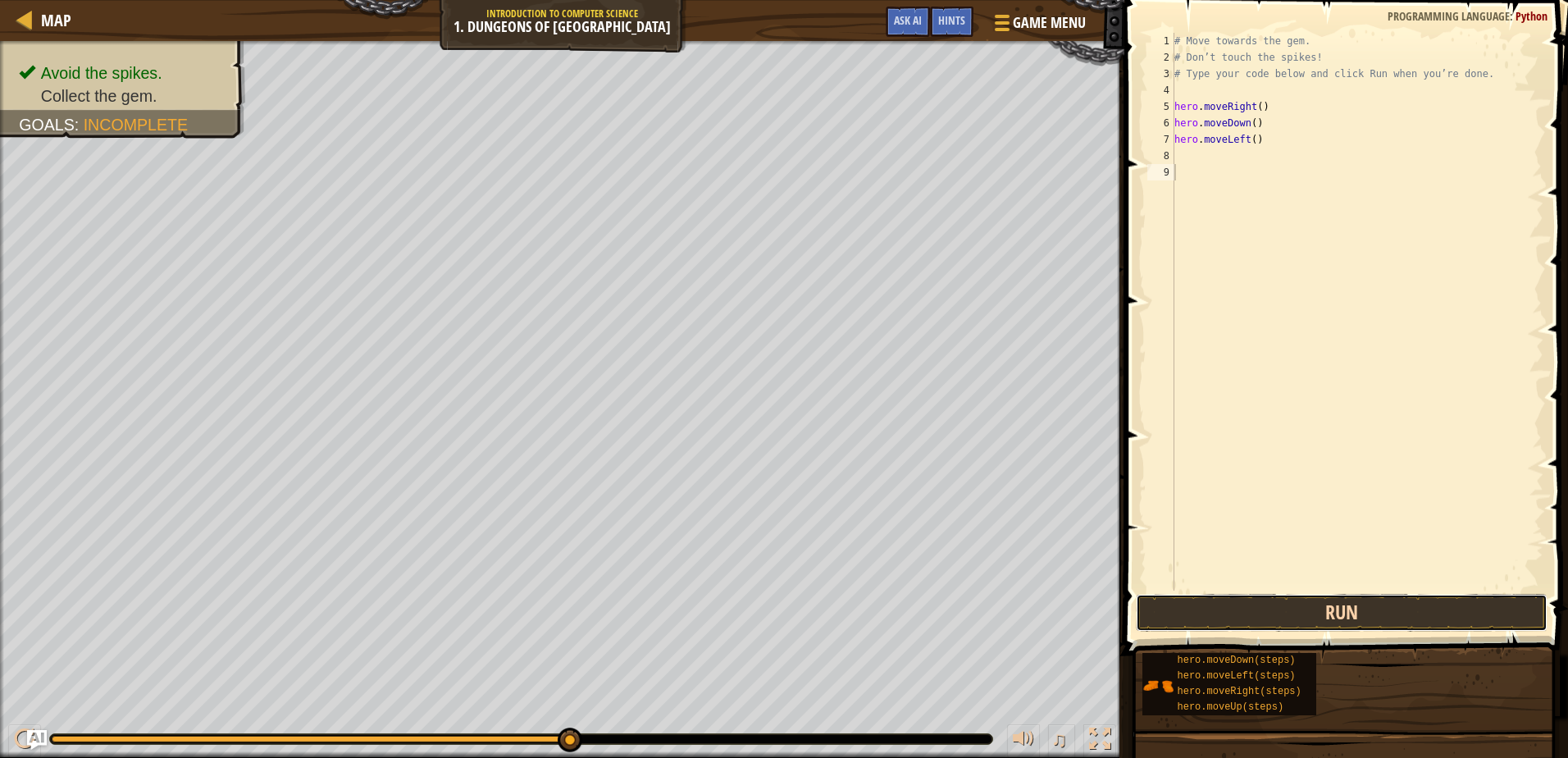
click at [1419, 596] on button "Run" at bounding box center [1340, 612] width 411 height 38
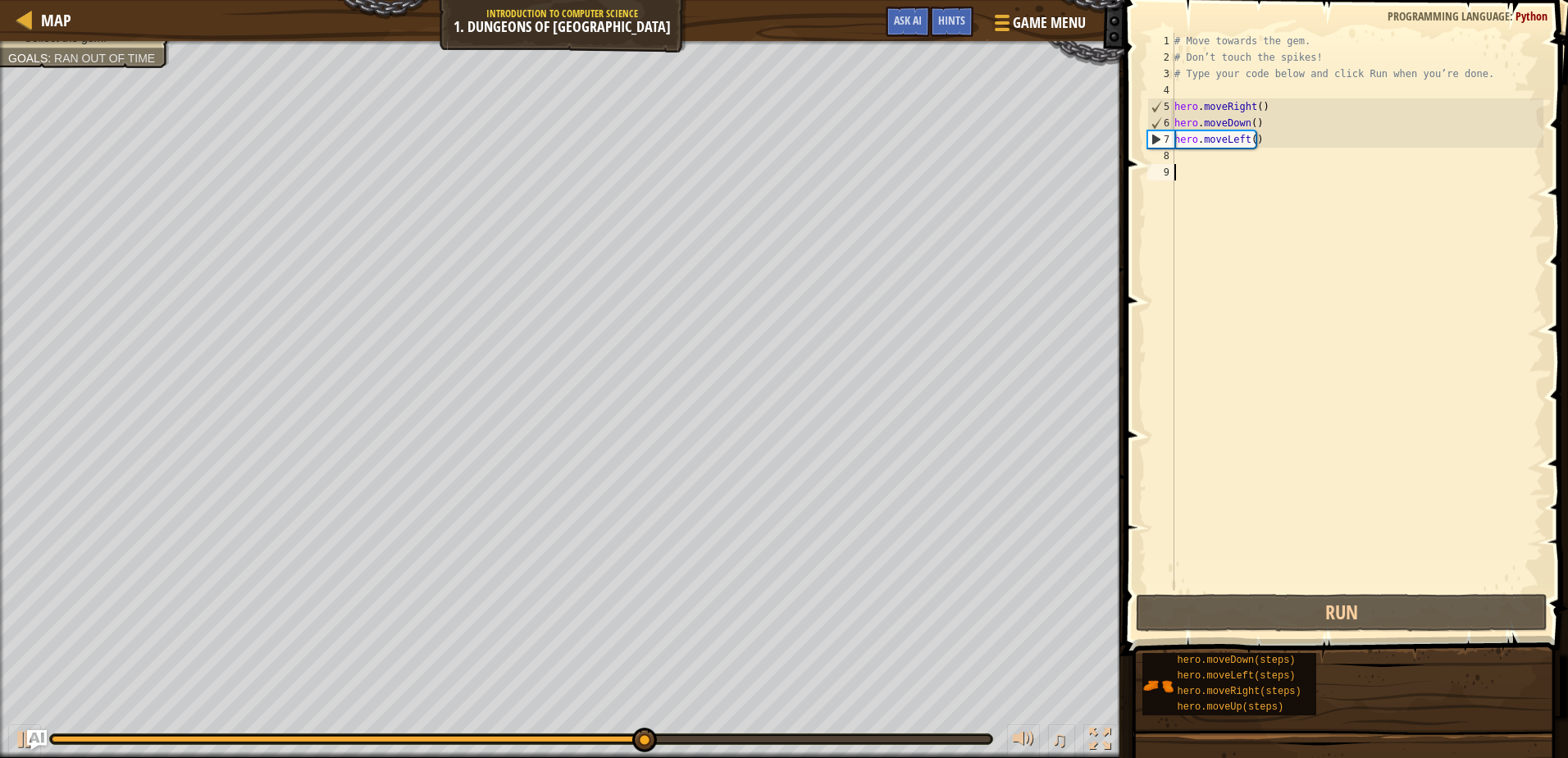
click at [1255, 131] on div "# Move towards the gem. # Don’t touch the spikes! # Type your code below and cl…" at bounding box center [1357, 328] width 372 height 591
click at [1244, 144] on div "# Move towards the gem. # Don’t touch the spikes! # Type your code below and cl…" at bounding box center [1357, 328] width 372 height 591
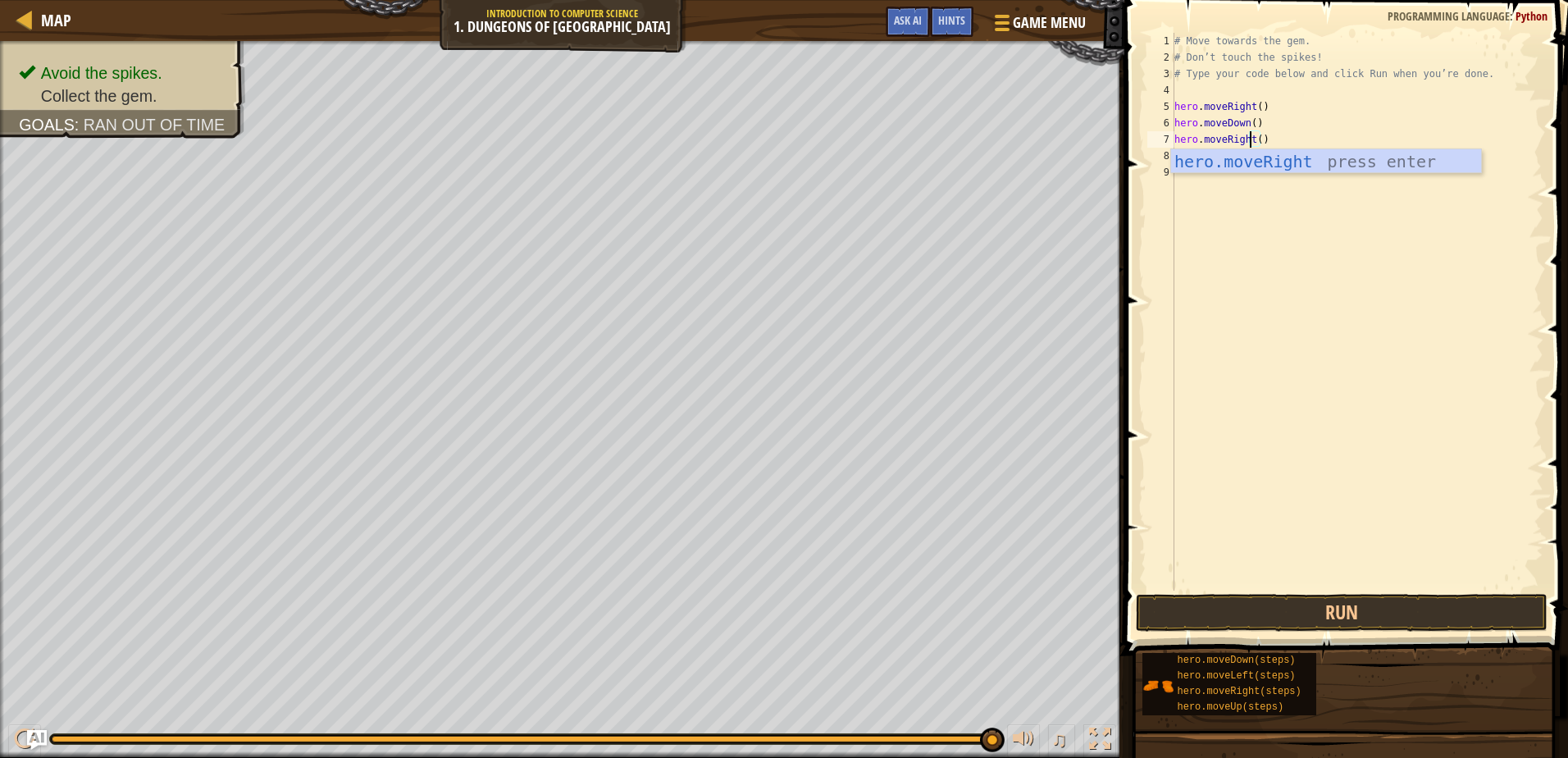
scroll to position [7, 6]
click at [1286, 601] on button "Run" at bounding box center [1340, 612] width 411 height 38
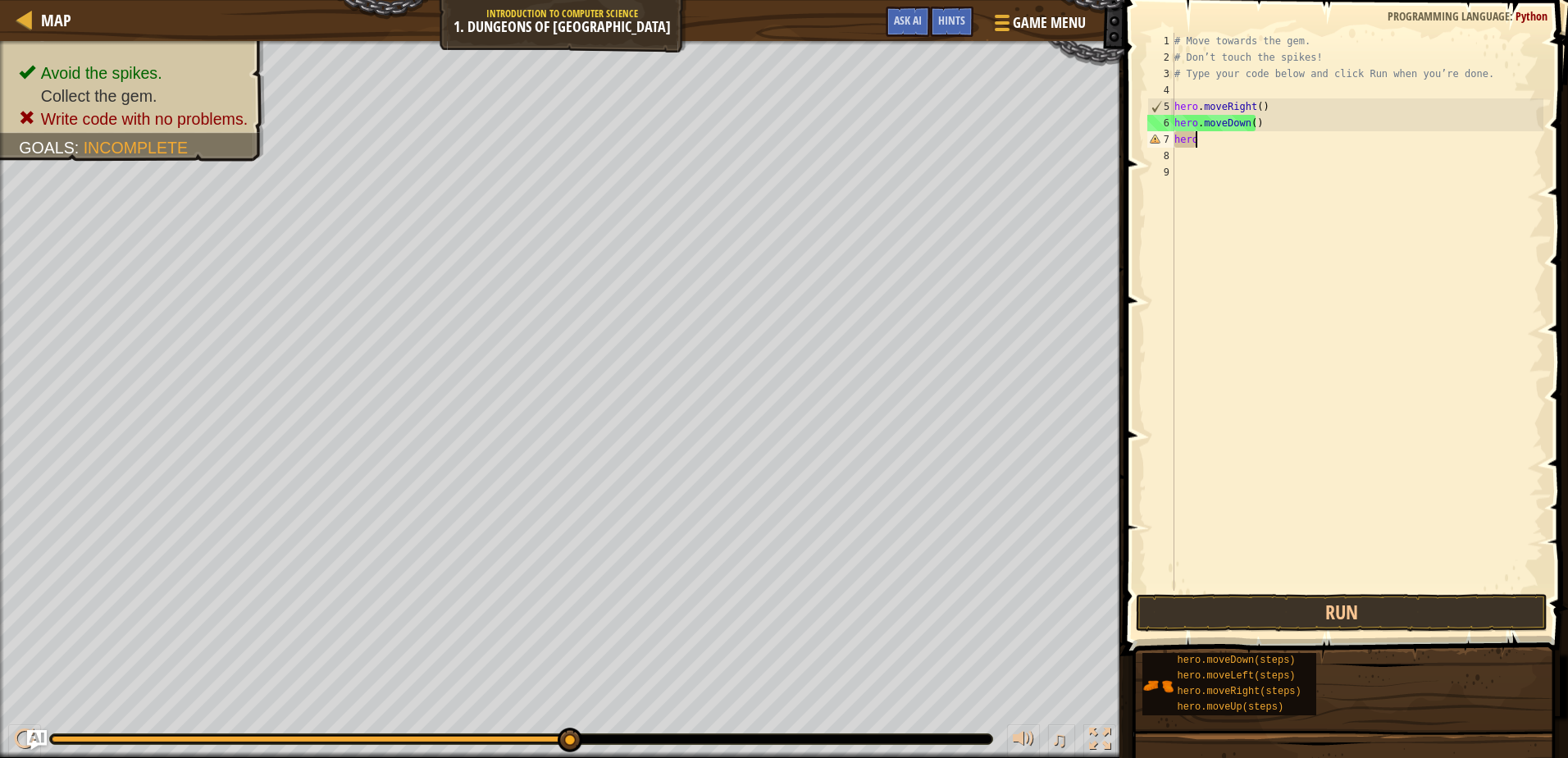
scroll to position [7, 0]
type textarea "h"
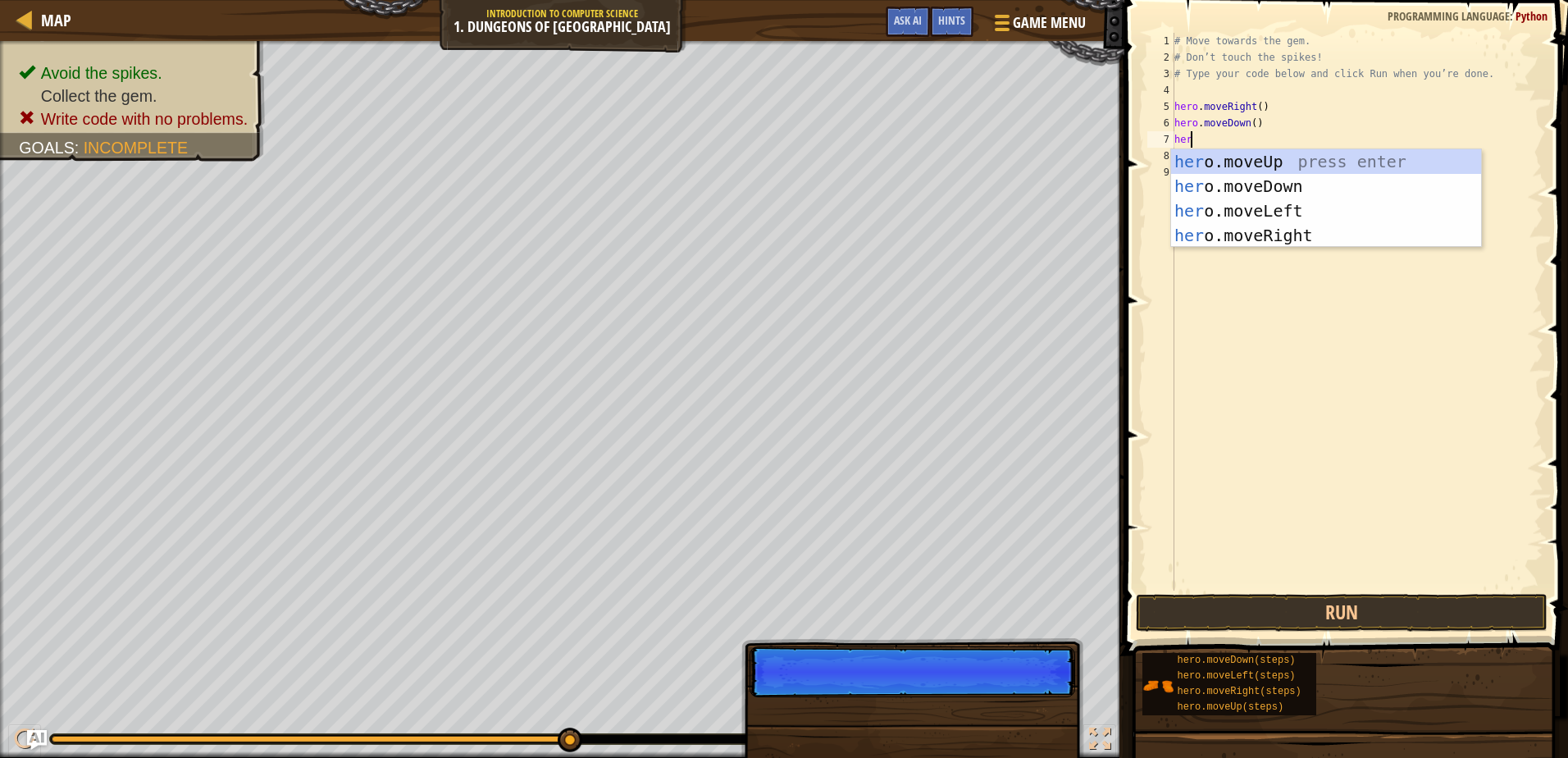
scroll to position [7, 1]
type textarea "hero"
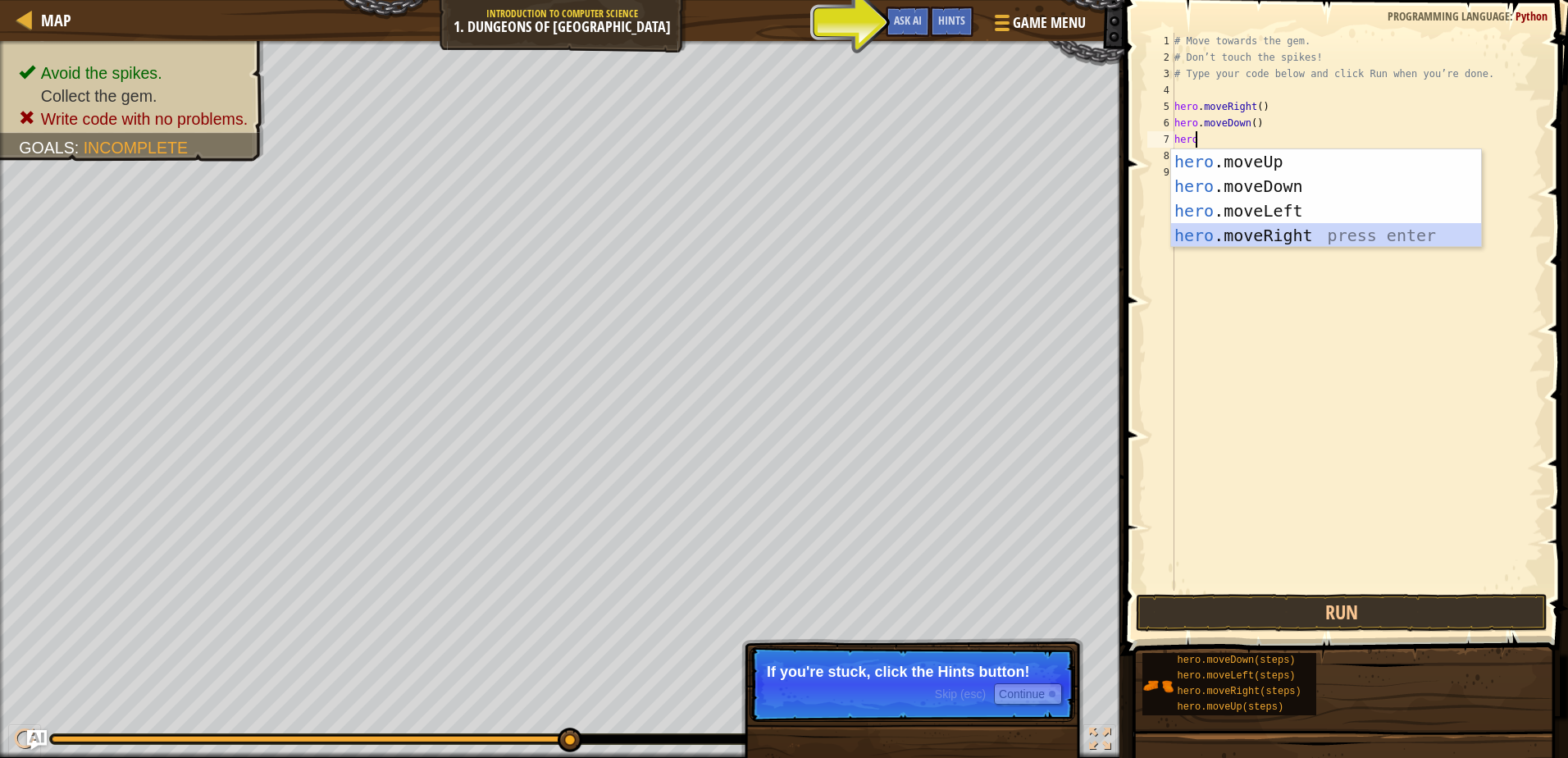
click at [1303, 236] on div "hero .moveUp press enter hero .moveDown press enter hero .moveLeft press enter …" at bounding box center [1325, 223] width 310 height 148
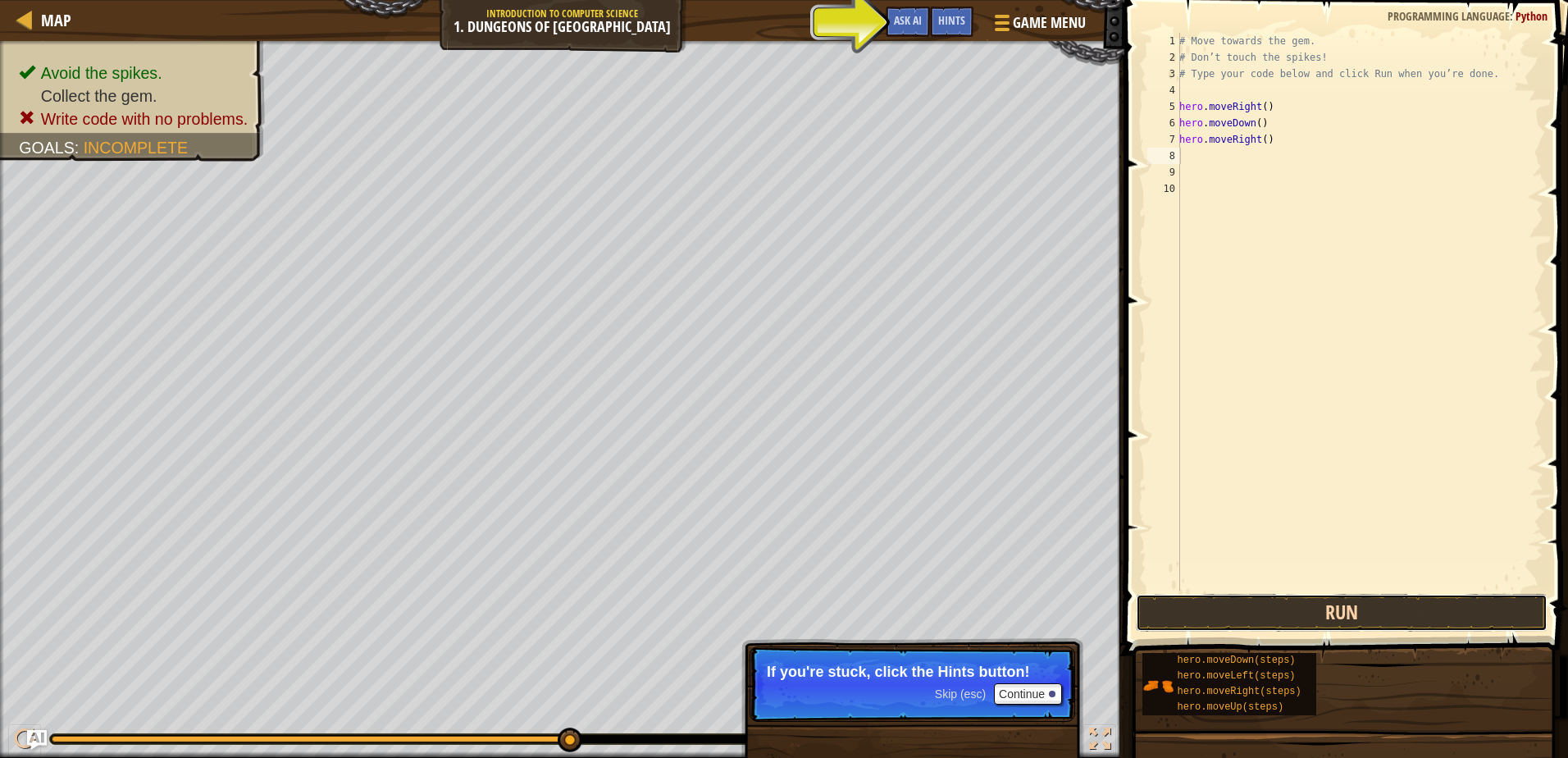
click at [1350, 600] on button "Run" at bounding box center [1340, 612] width 411 height 38
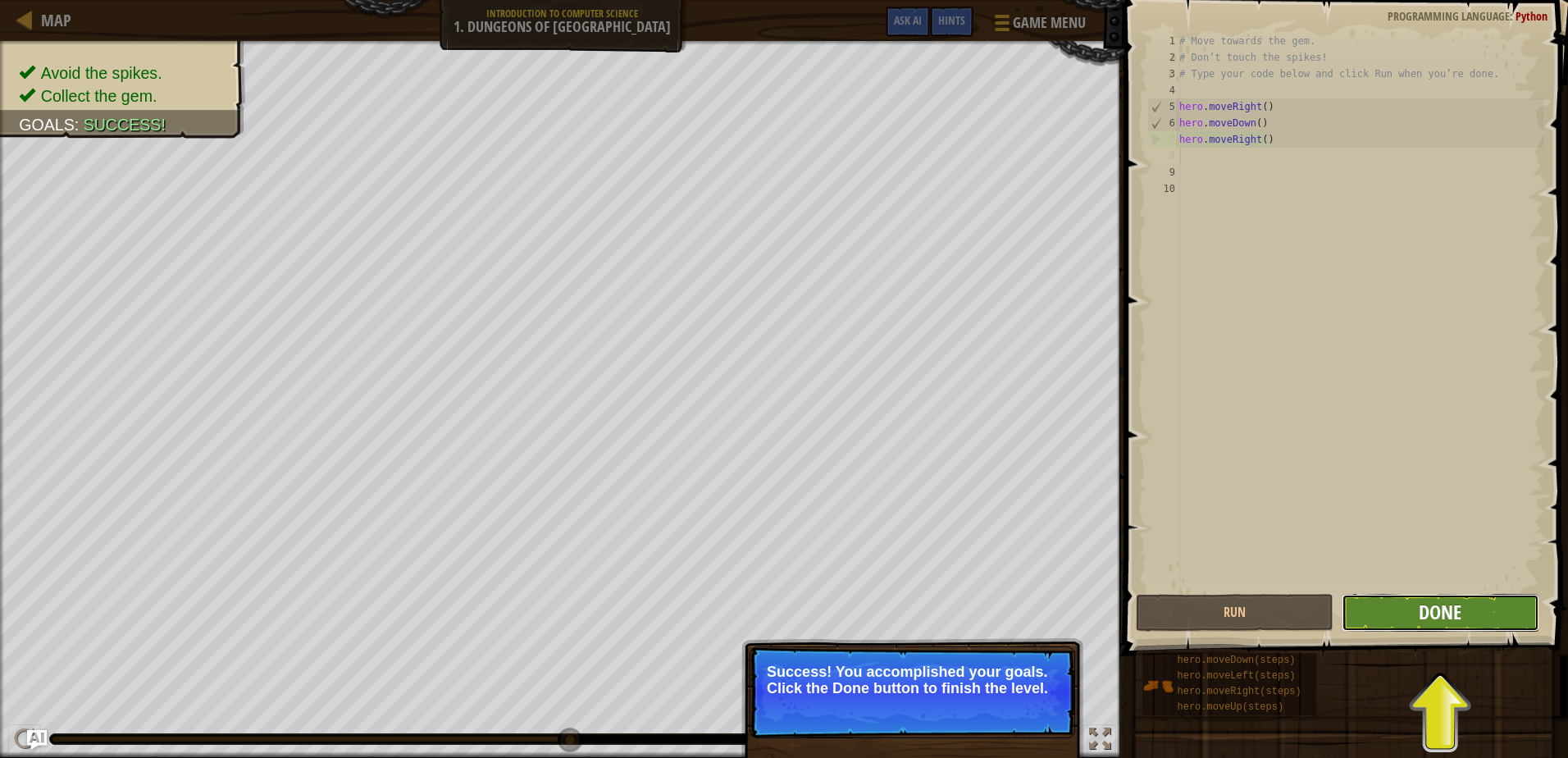
click at [1420, 621] on span "Done" at bounding box center [1439, 611] width 43 height 26
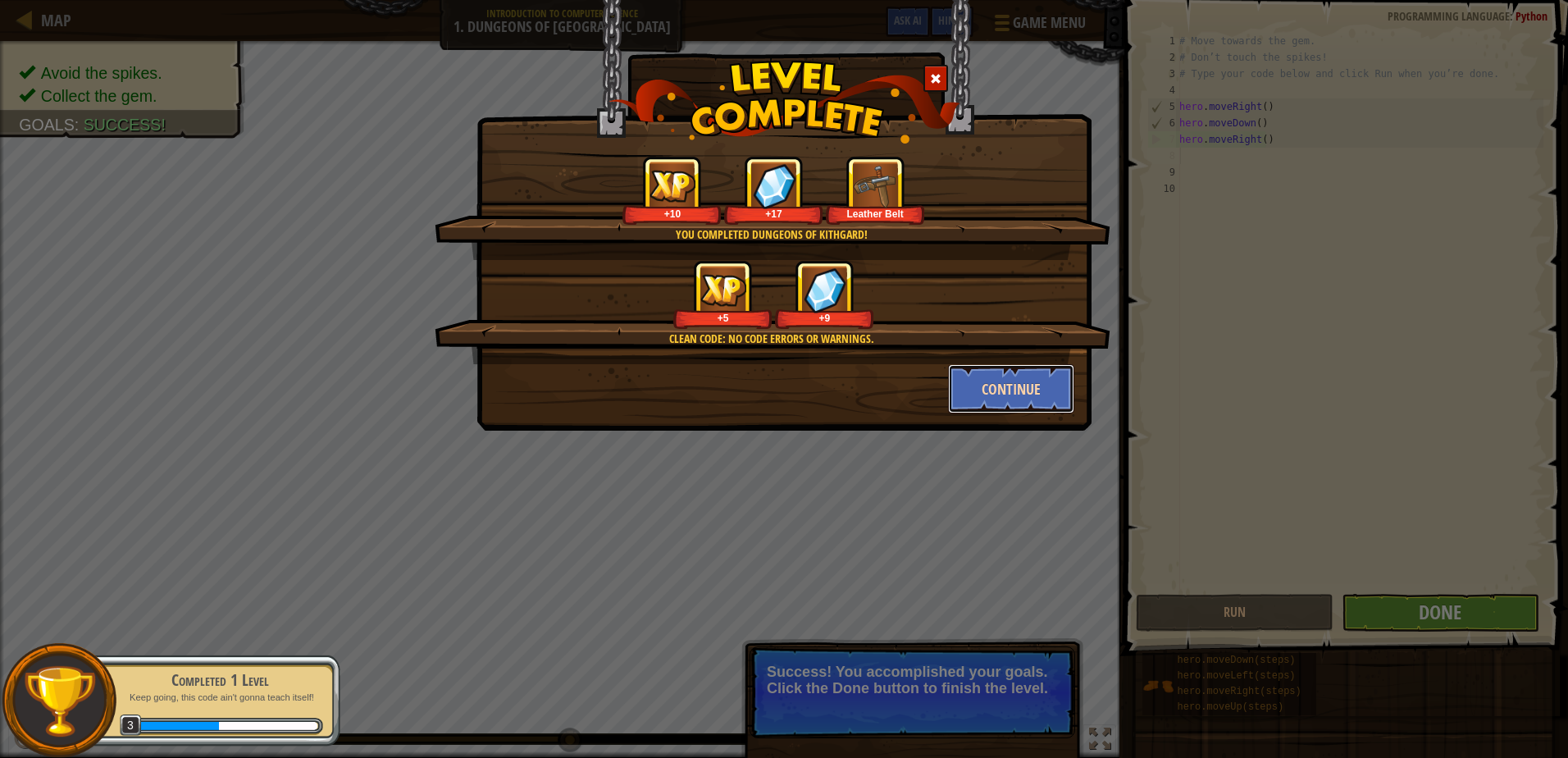
click at [1052, 385] on button "Continue" at bounding box center [1011, 389] width 127 height 50
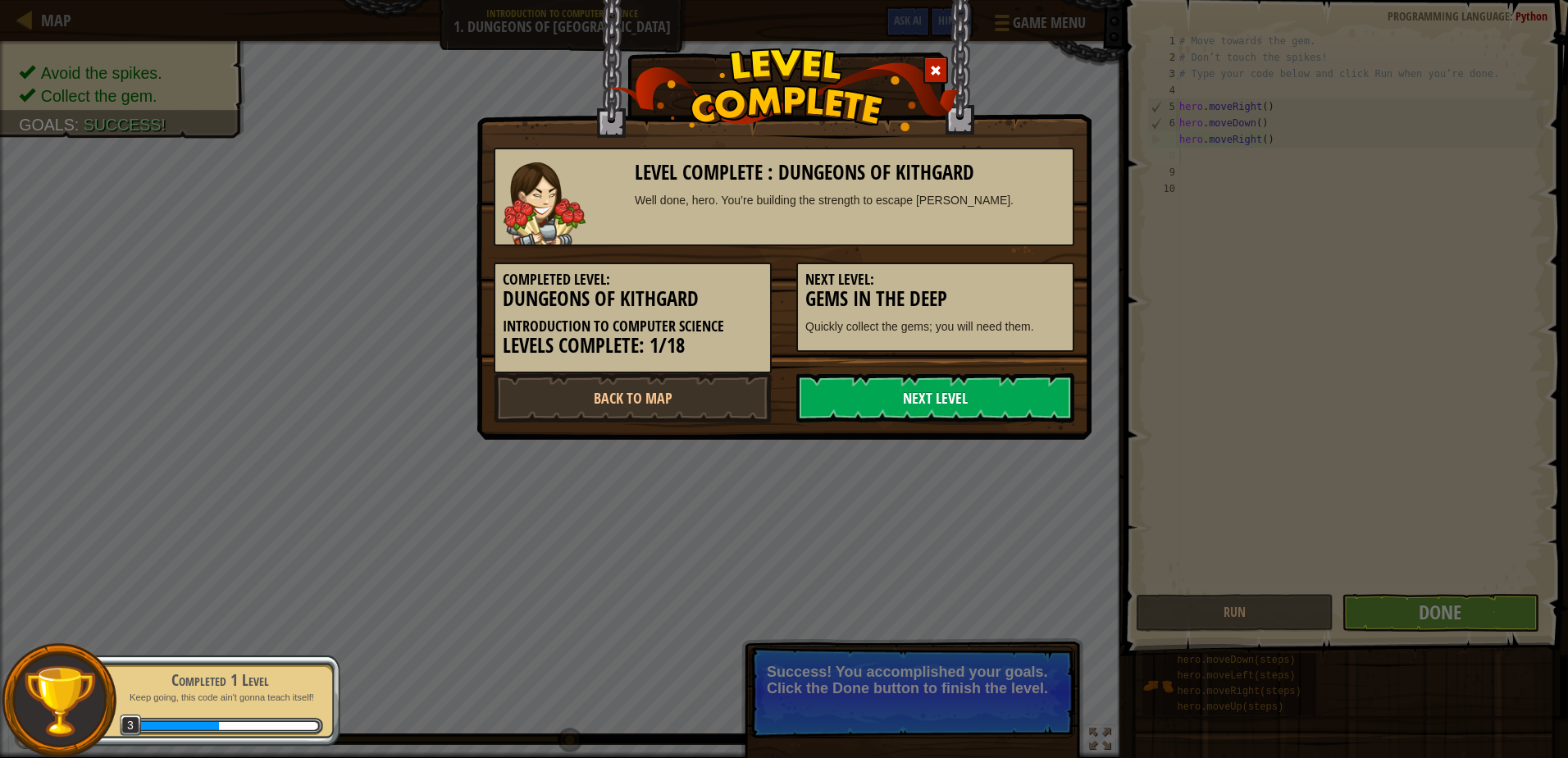
drag, startPoint x: 885, startPoint y: 410, endPoint x: 866, endPoint y: 386, distance: 30.6
click at [885, 407] on link "Next Level" at bounding box center [935, 398] width 278 height 50
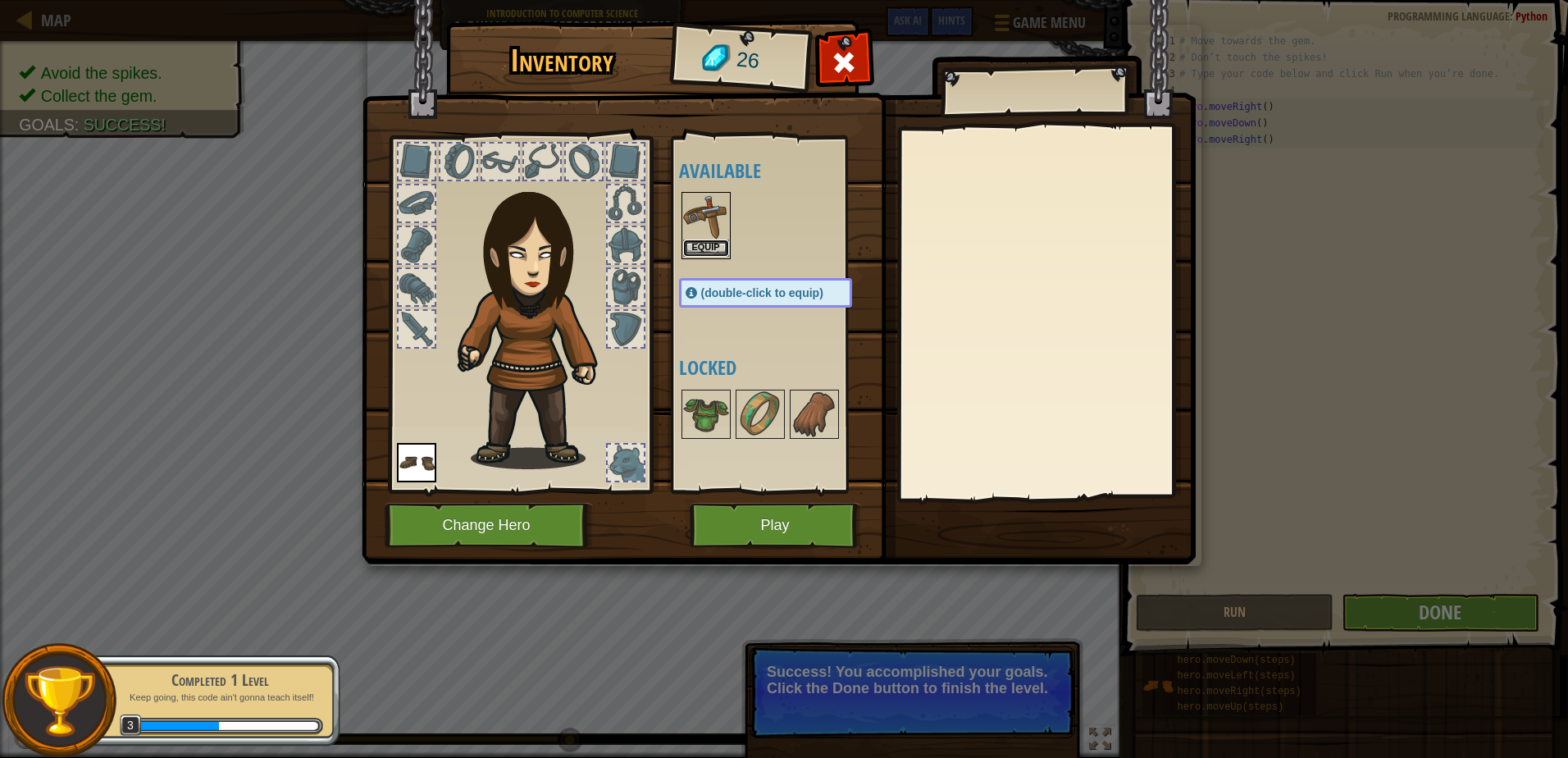
click at [719, 246] on button "Equip" at bounding box center [706, 248] width 46 height 17
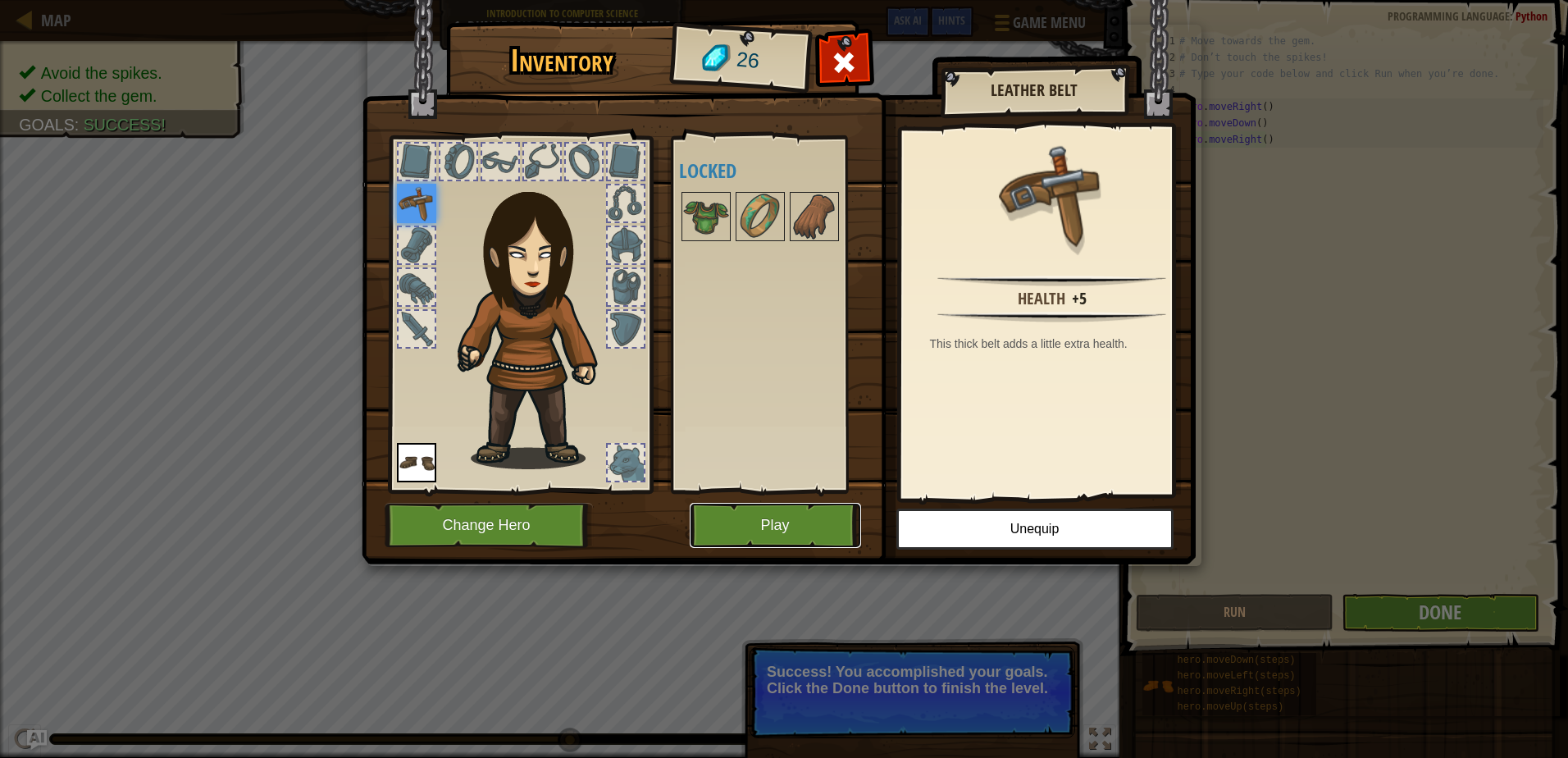
click at [752, 513] on button "Play" at bounding box center [775, 525] width 171 height 46
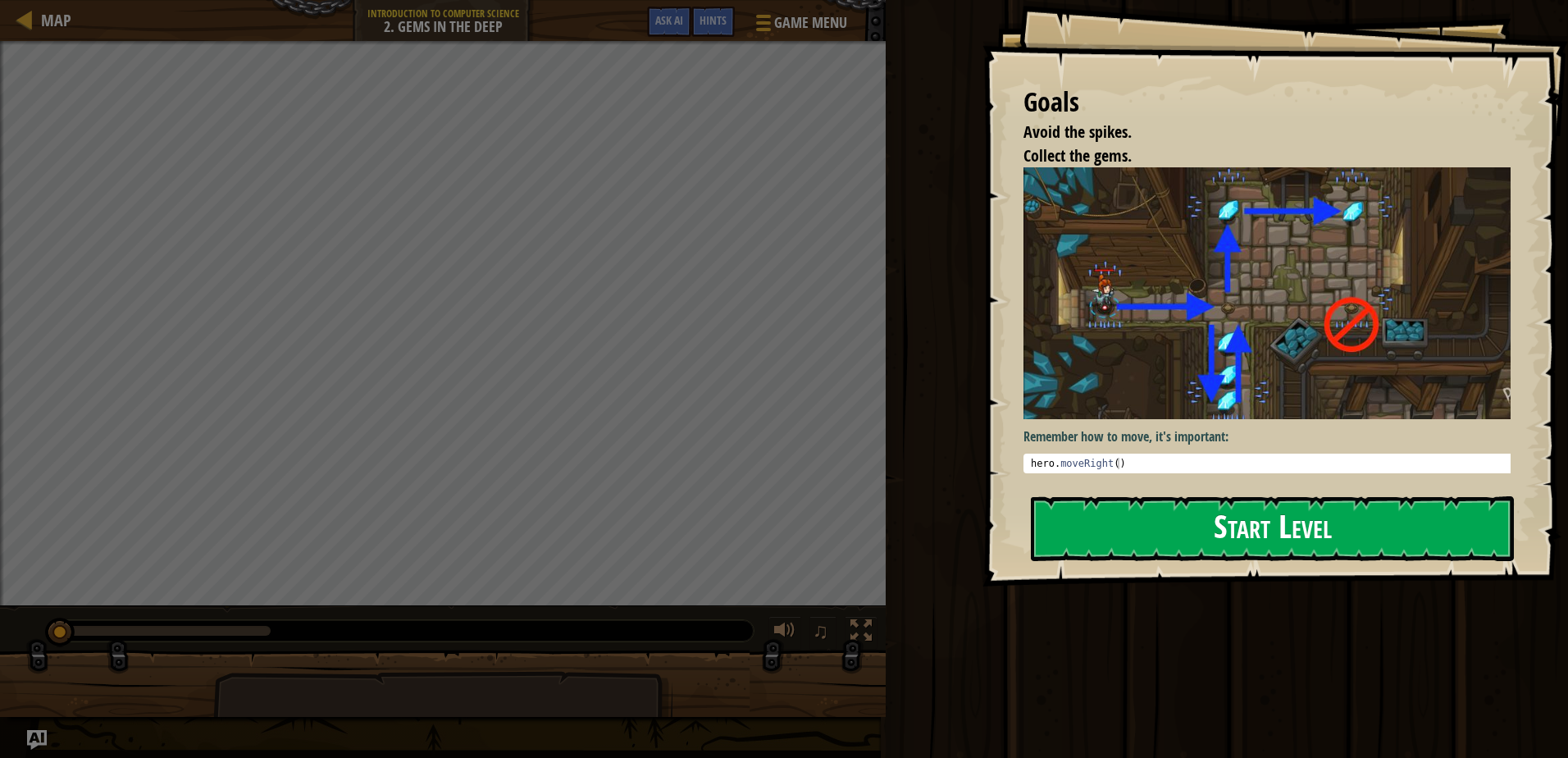
click at [1282, 524] on button "Start Level" at bounding box center [1273, 528] width 483 height 64
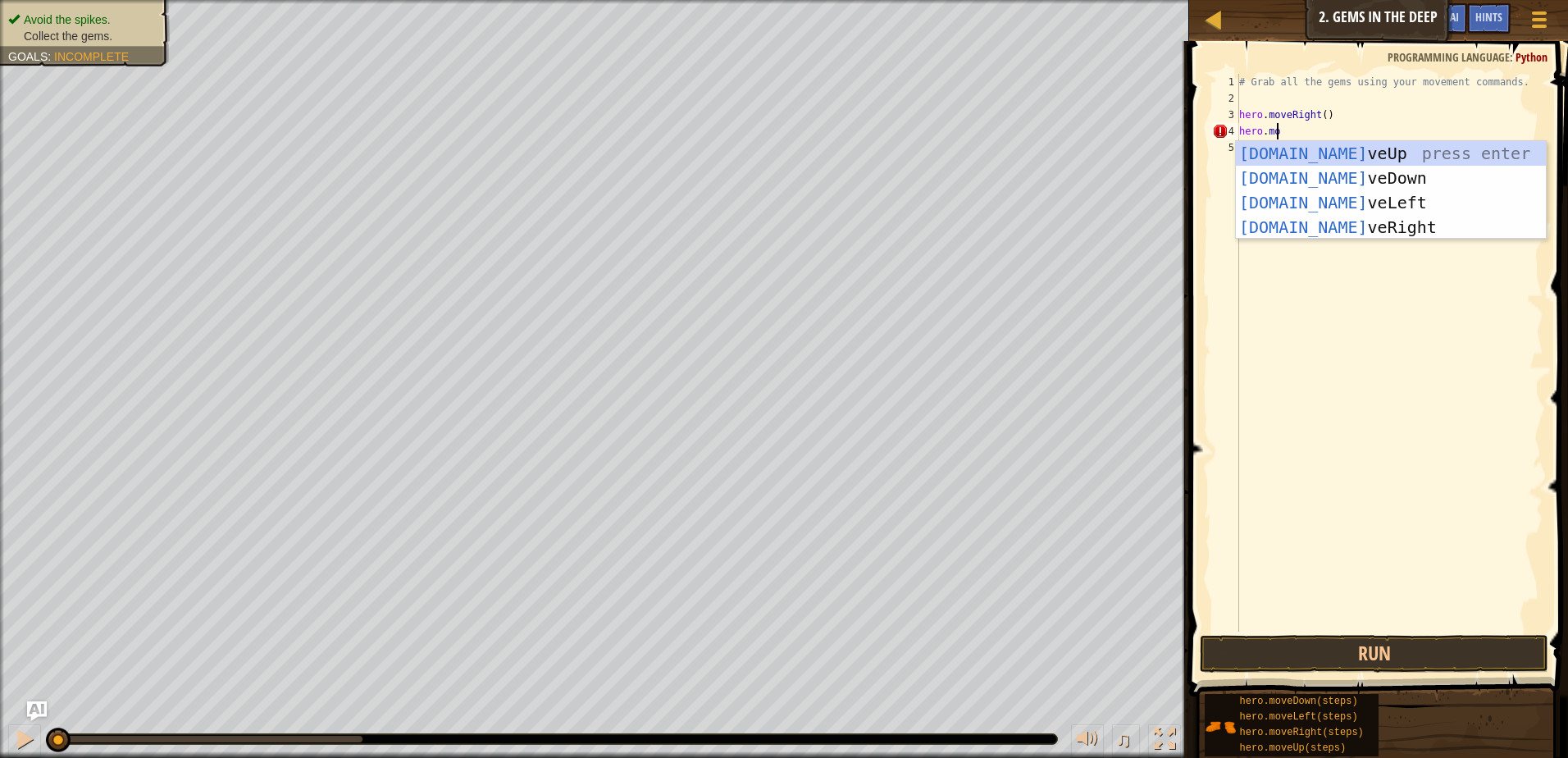
scroll to position [7, 2]
type textarea "hero.move"
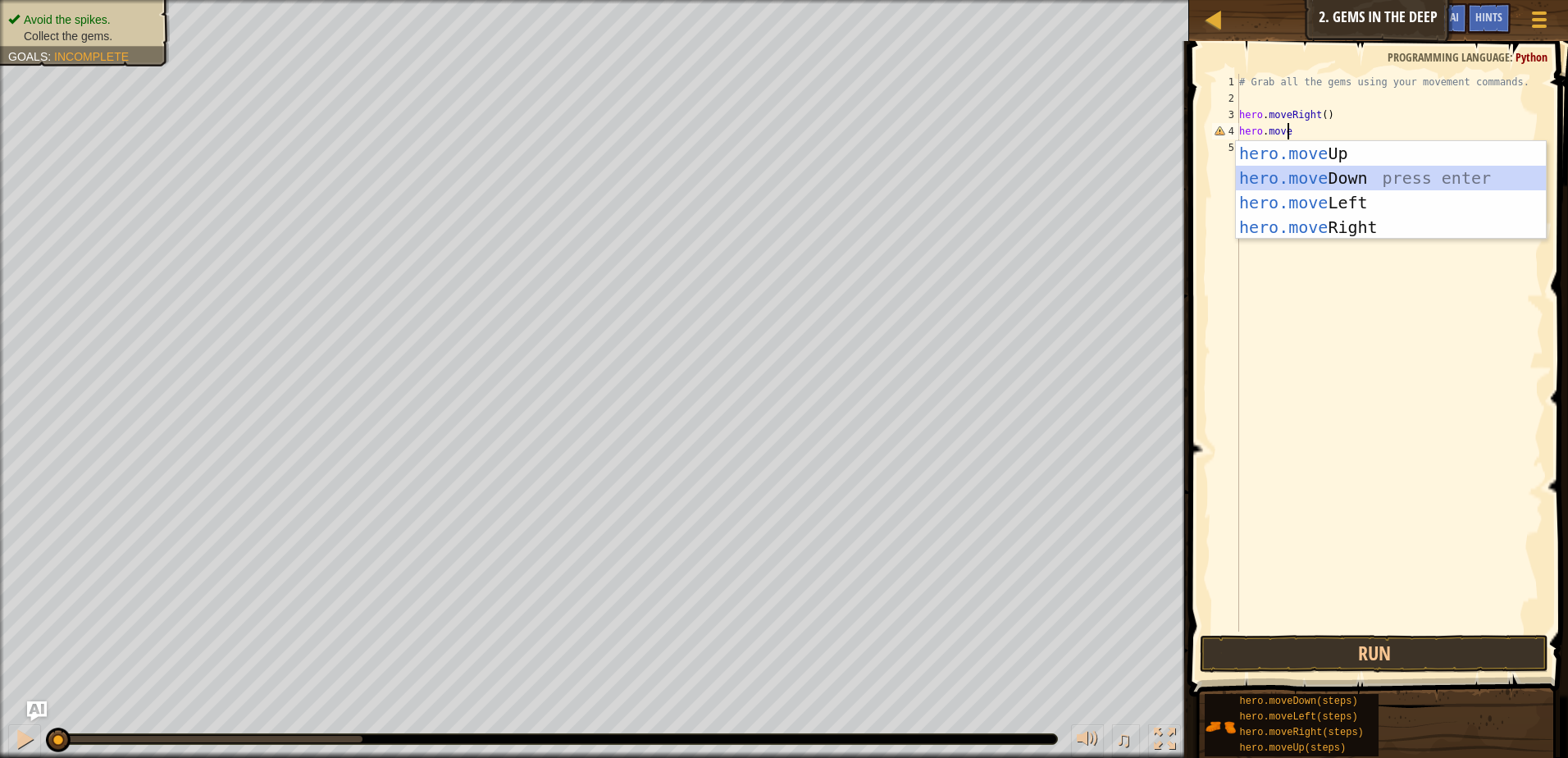
click at [1388, 178] on div "hero.move Up press enter hero.move Down press enter hero.move Left press enter …" at bounding box center [1390, 214] width 310 height 148
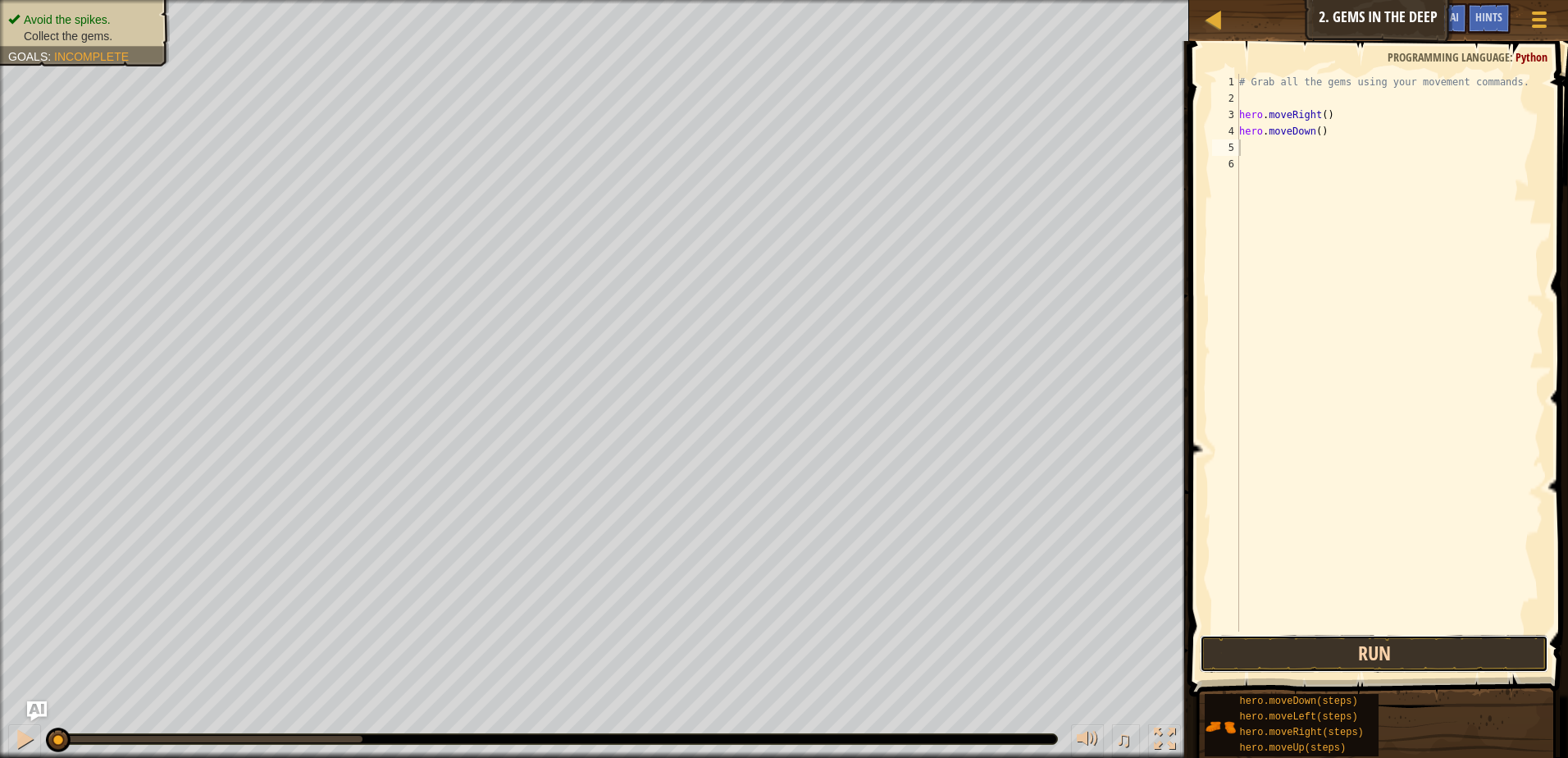
click at [1347, 665] on button "Run" at bounding box center [1374, 654] width 349 height 38
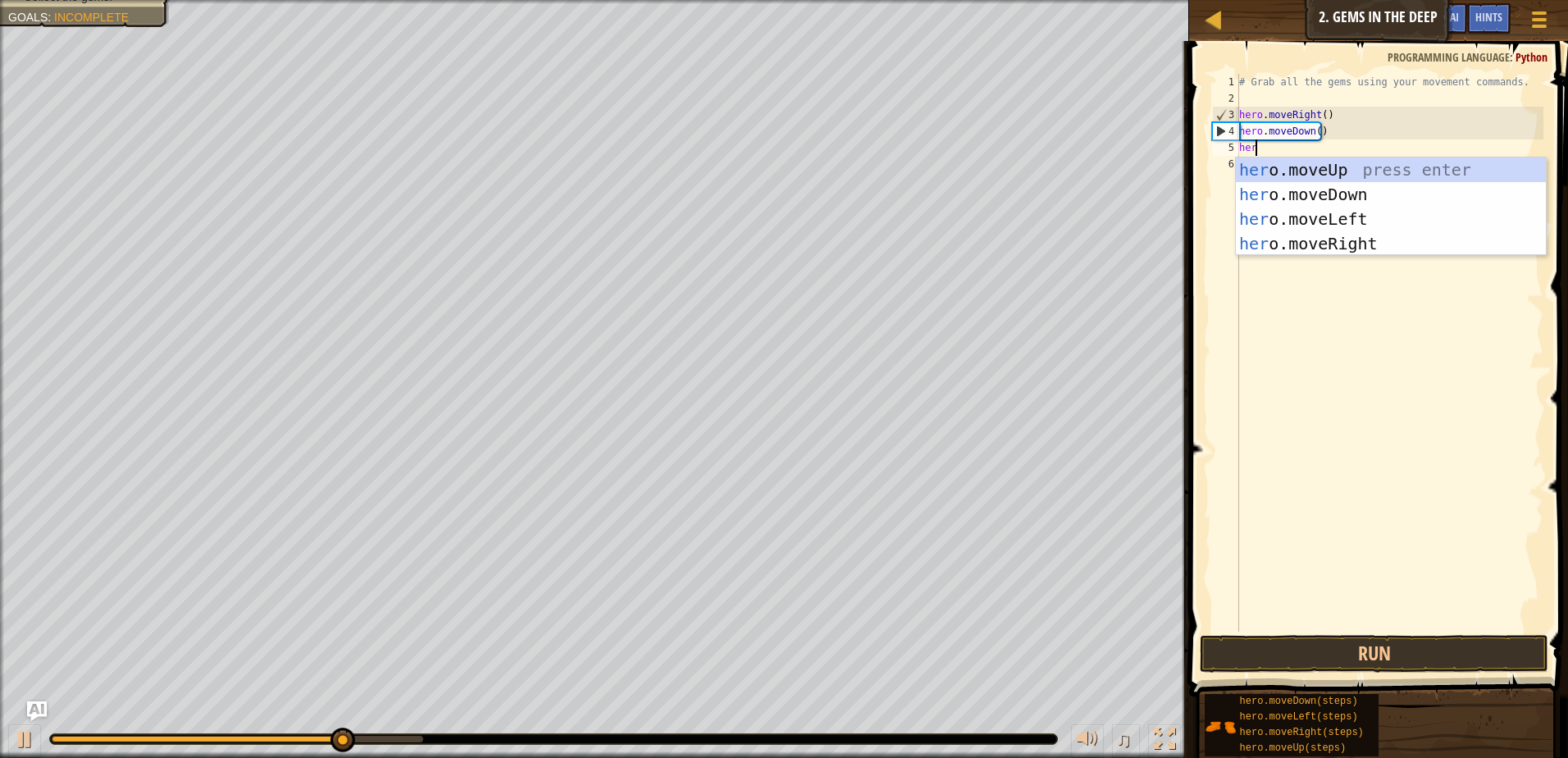
type textarea "hero"
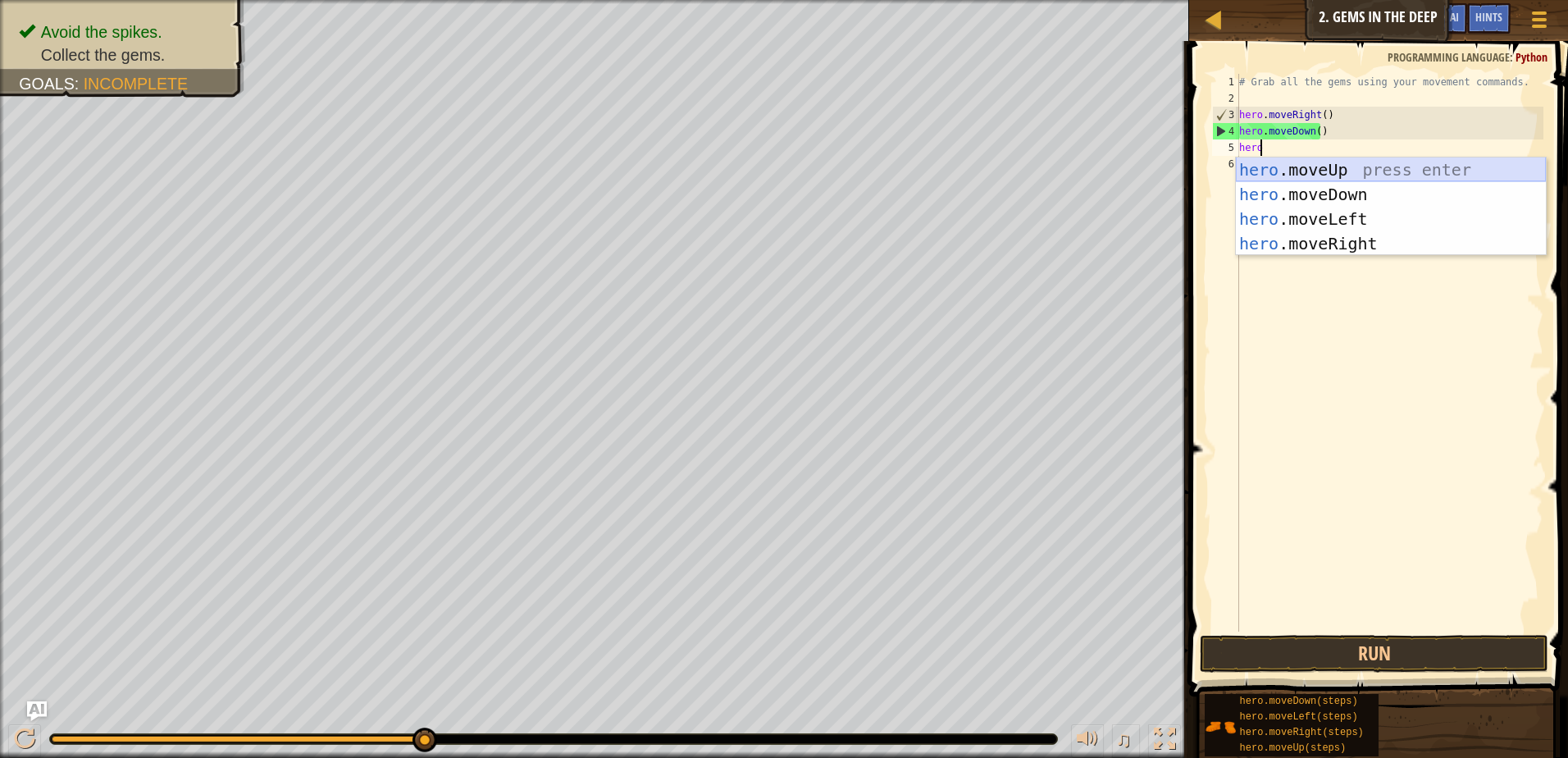
click at [1316, 158] on div "hero .moveUp press enter hero .moveDown press enter hero .moveLeft press enter …" at bounding box center [1390, 231] width 310 height 148
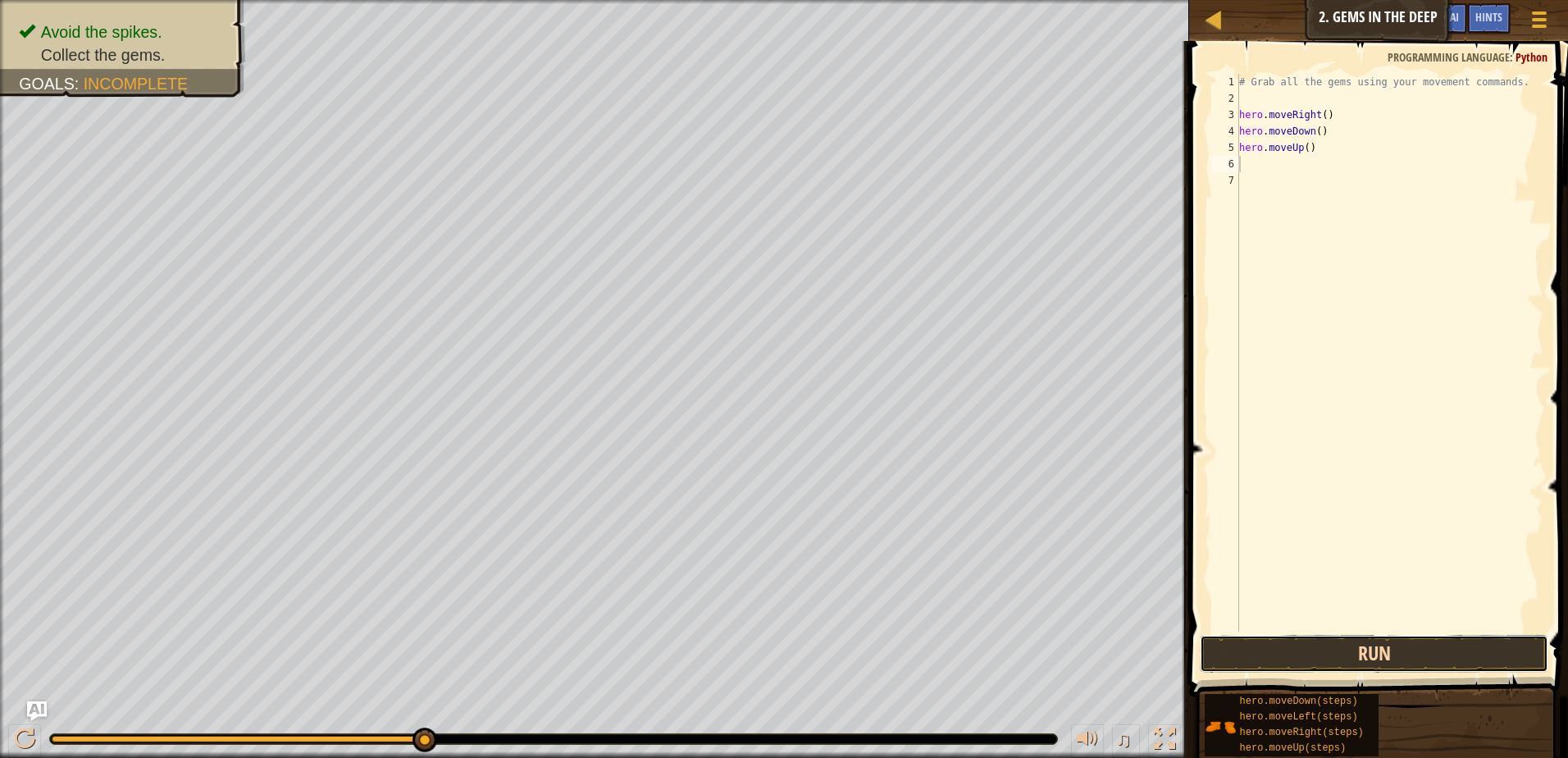
click at [1435, 645] on button "Run" at bounding box center [1374, 654] width 349 height 38
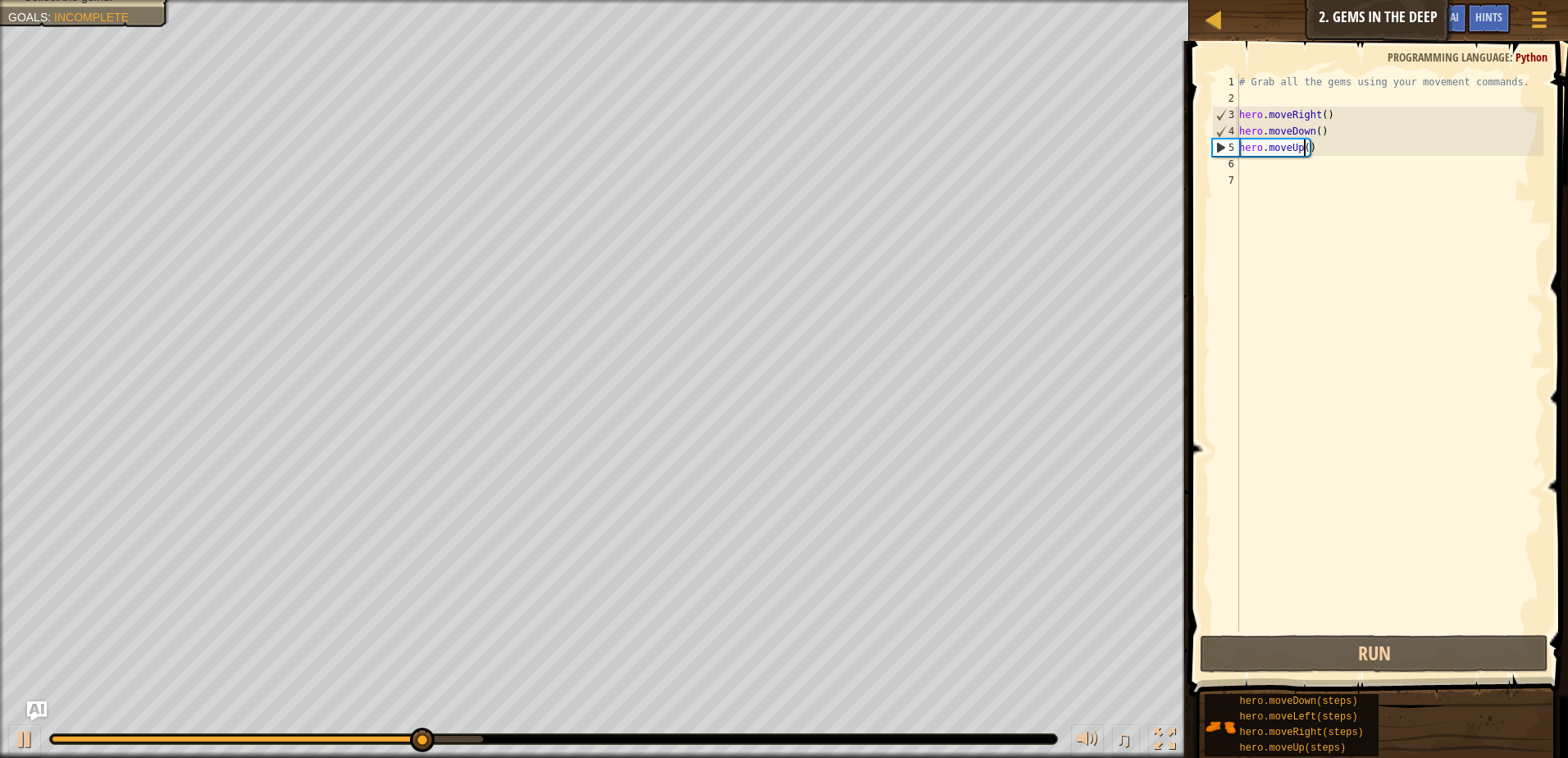
click at [1303, 149] on div "# Grab all the gems using your movement commands. hero . moveRight ( ) hero . m…" at bounding box center [1389, 369] width 307 height 591
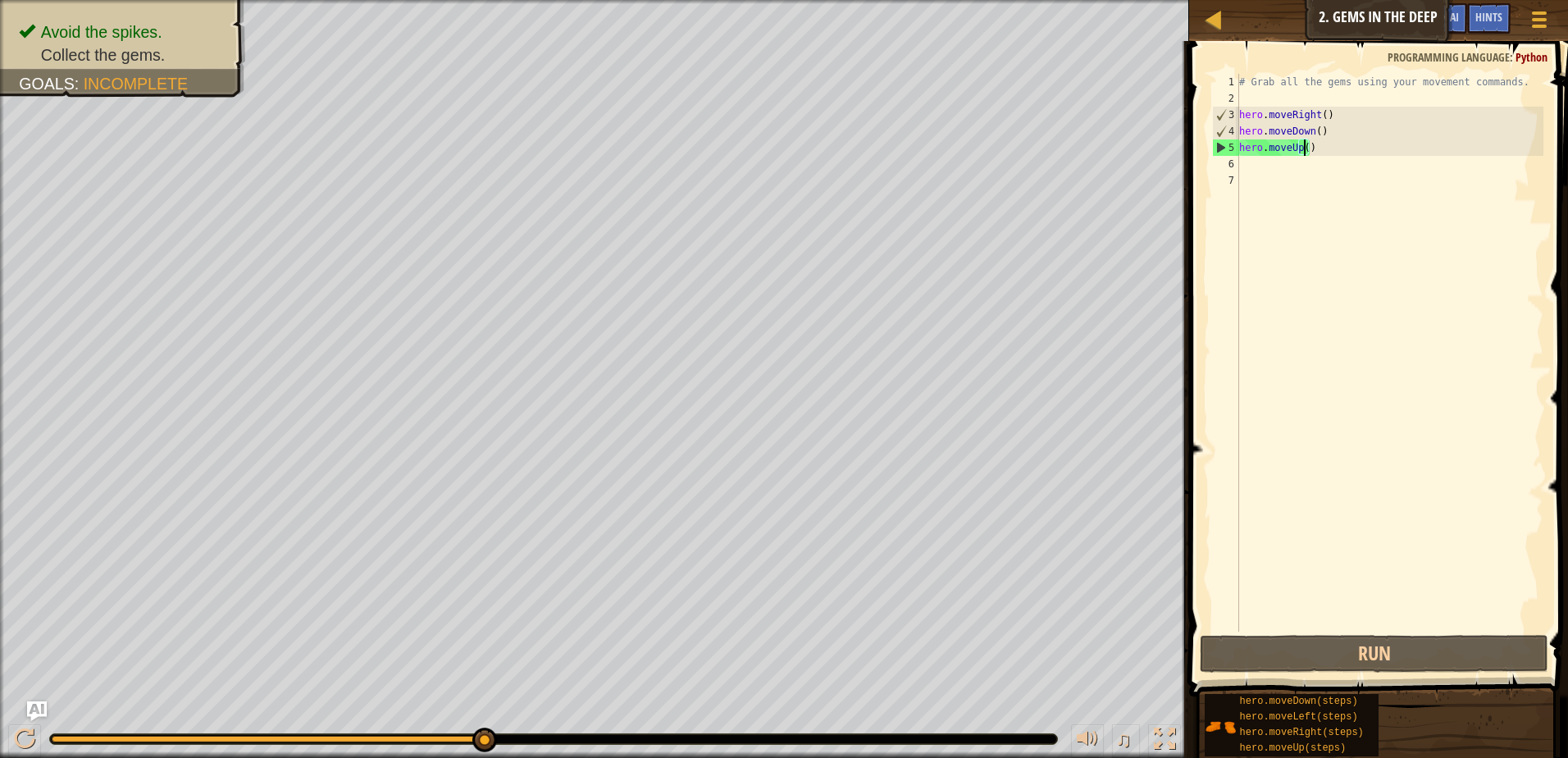
scroll to position [7, 5]
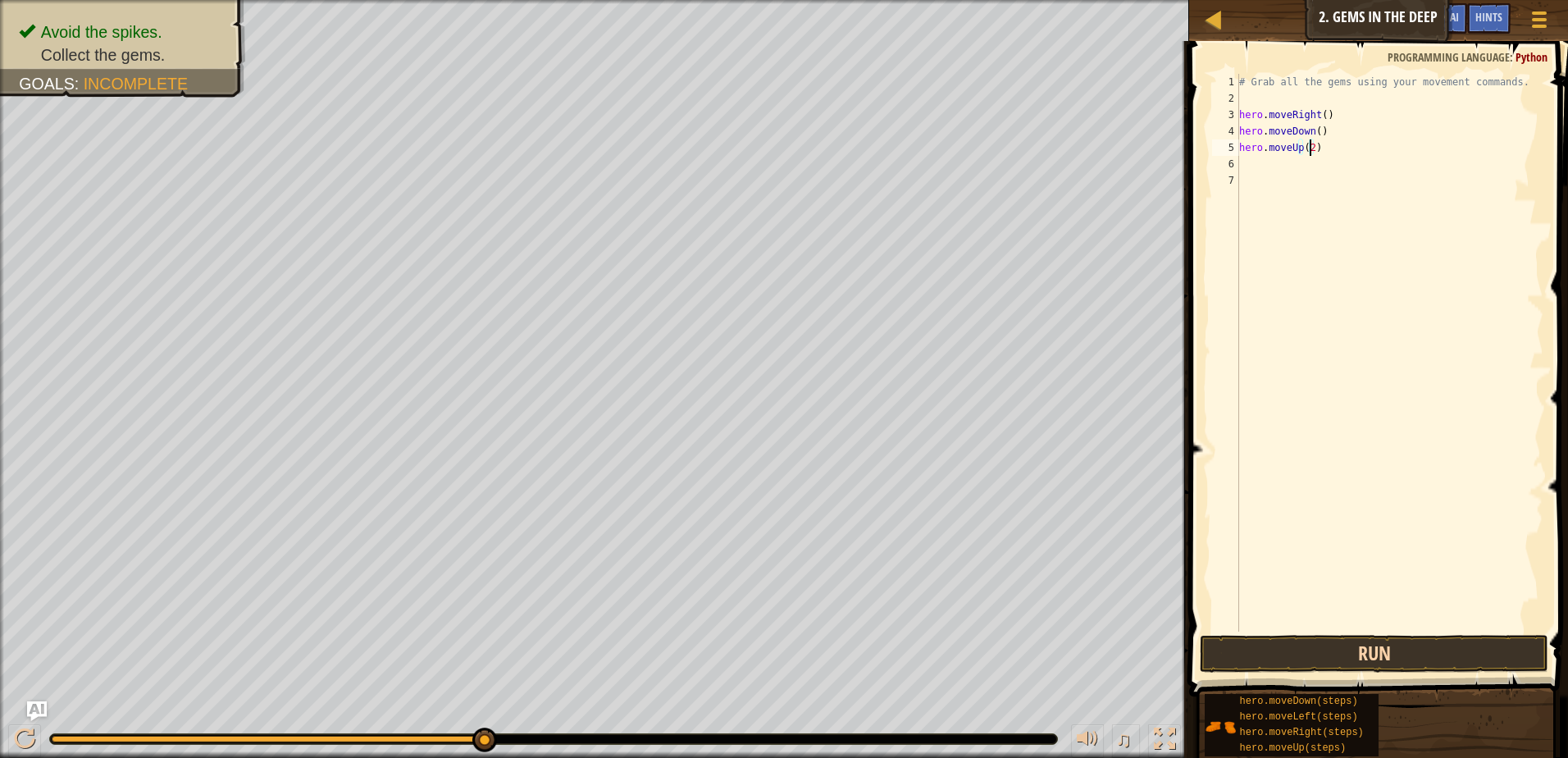
type textarea "hero.moveUp(2)"
click at [1511, 643] on button "Run" at bounding box center [1374, 654] width 349 height 38
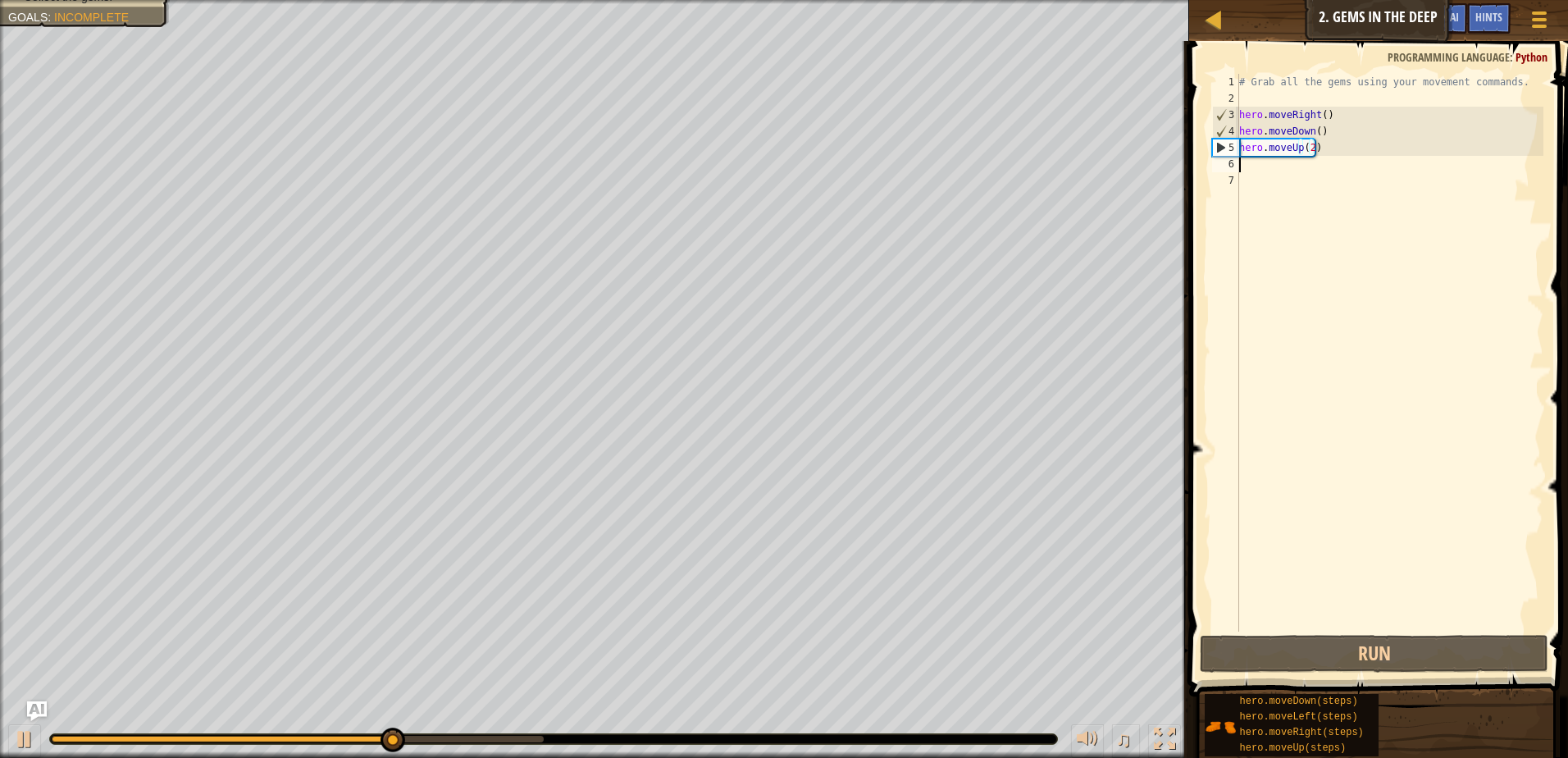
click at [1292, 168] on div "# Grab all the gems using your movement commands. hero . moveRight ( ) hero . m…" at bounding box center [1389, 369] width 307 height 591
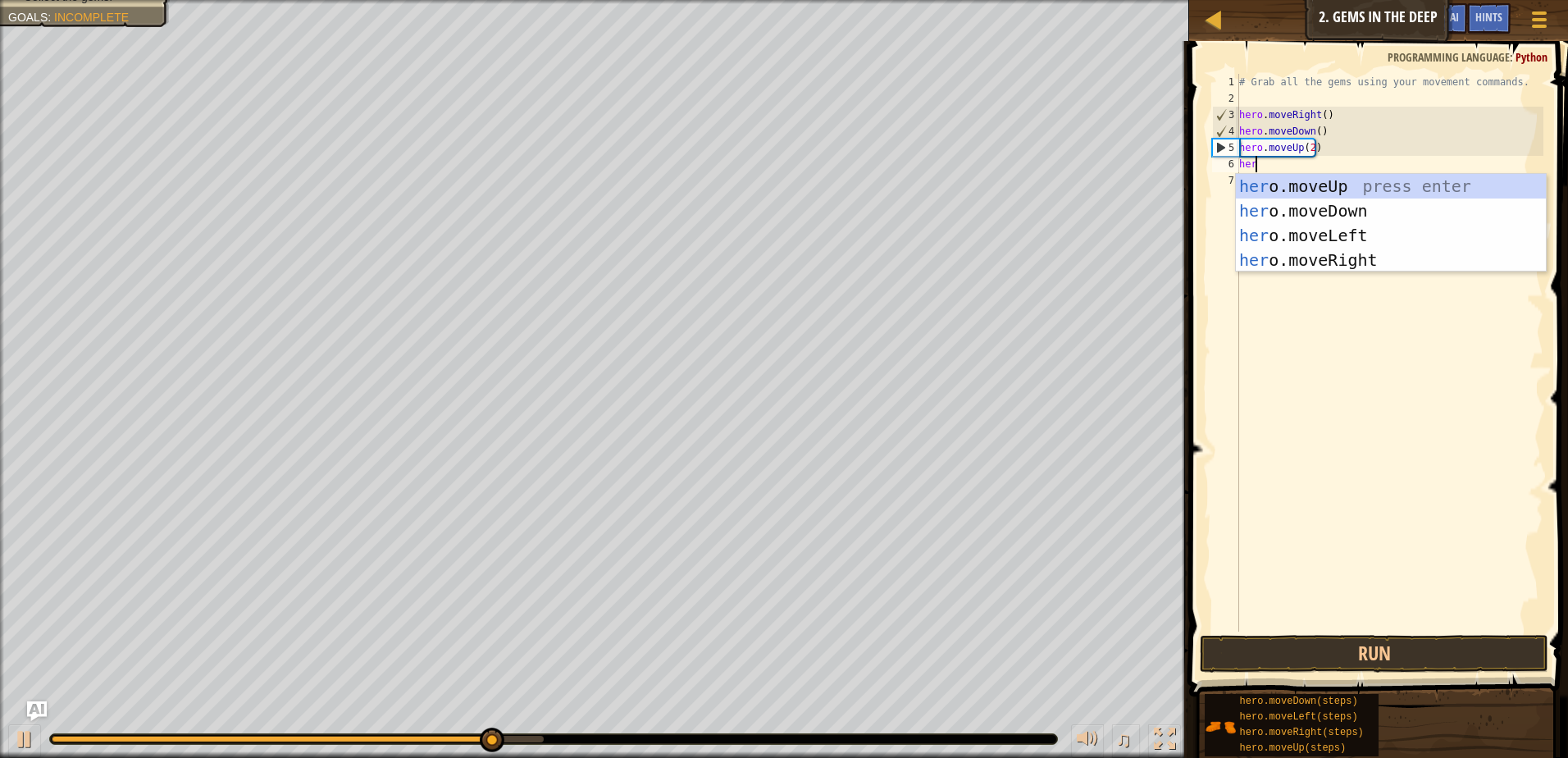
type textarea "hero"
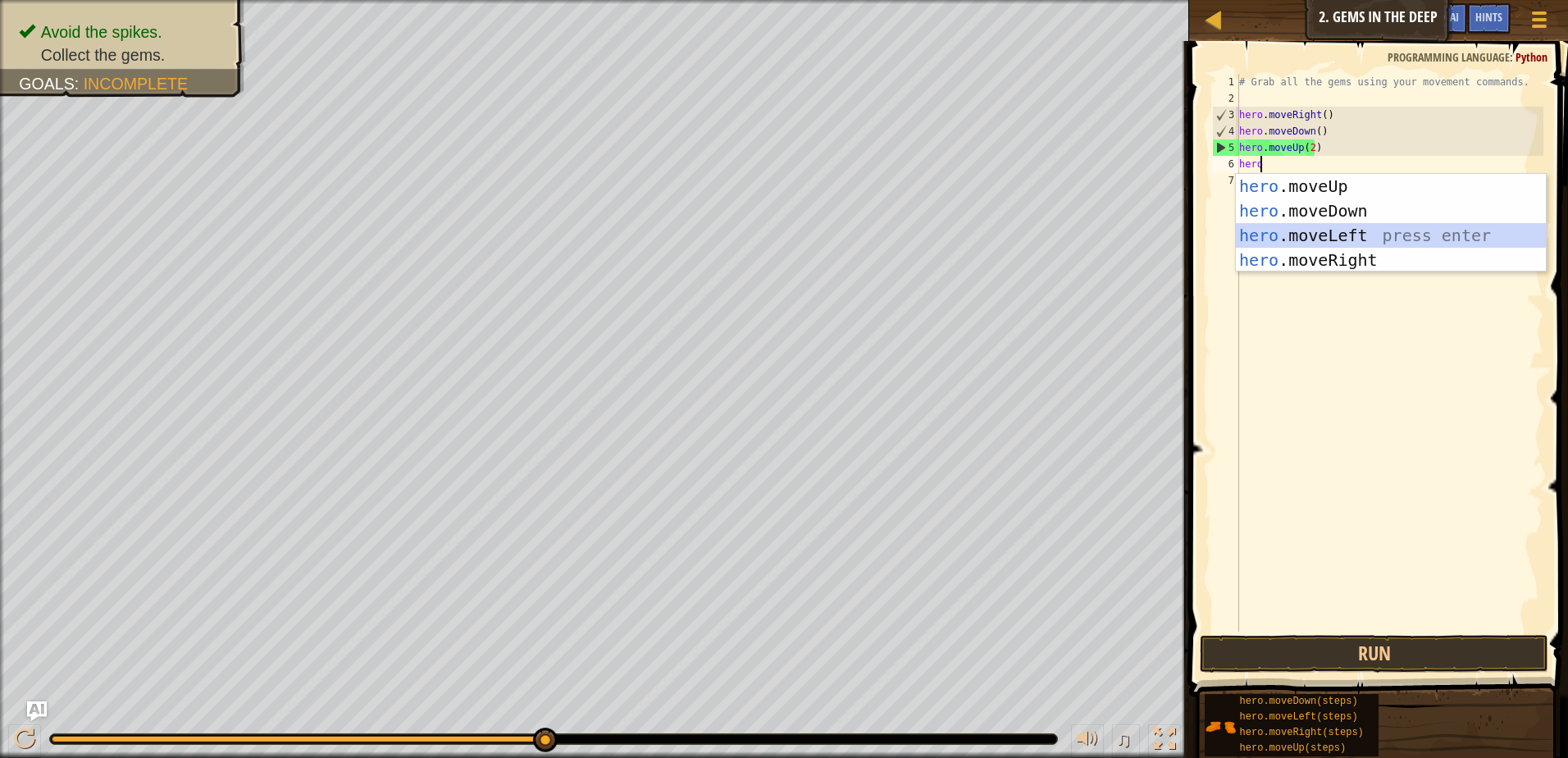
click at [1325, 226] on div "hero .moveUp press enter hero .moveDown press enter hero .moveLeft press enter …" at bounding box center [1390, 247] width 310 height 148
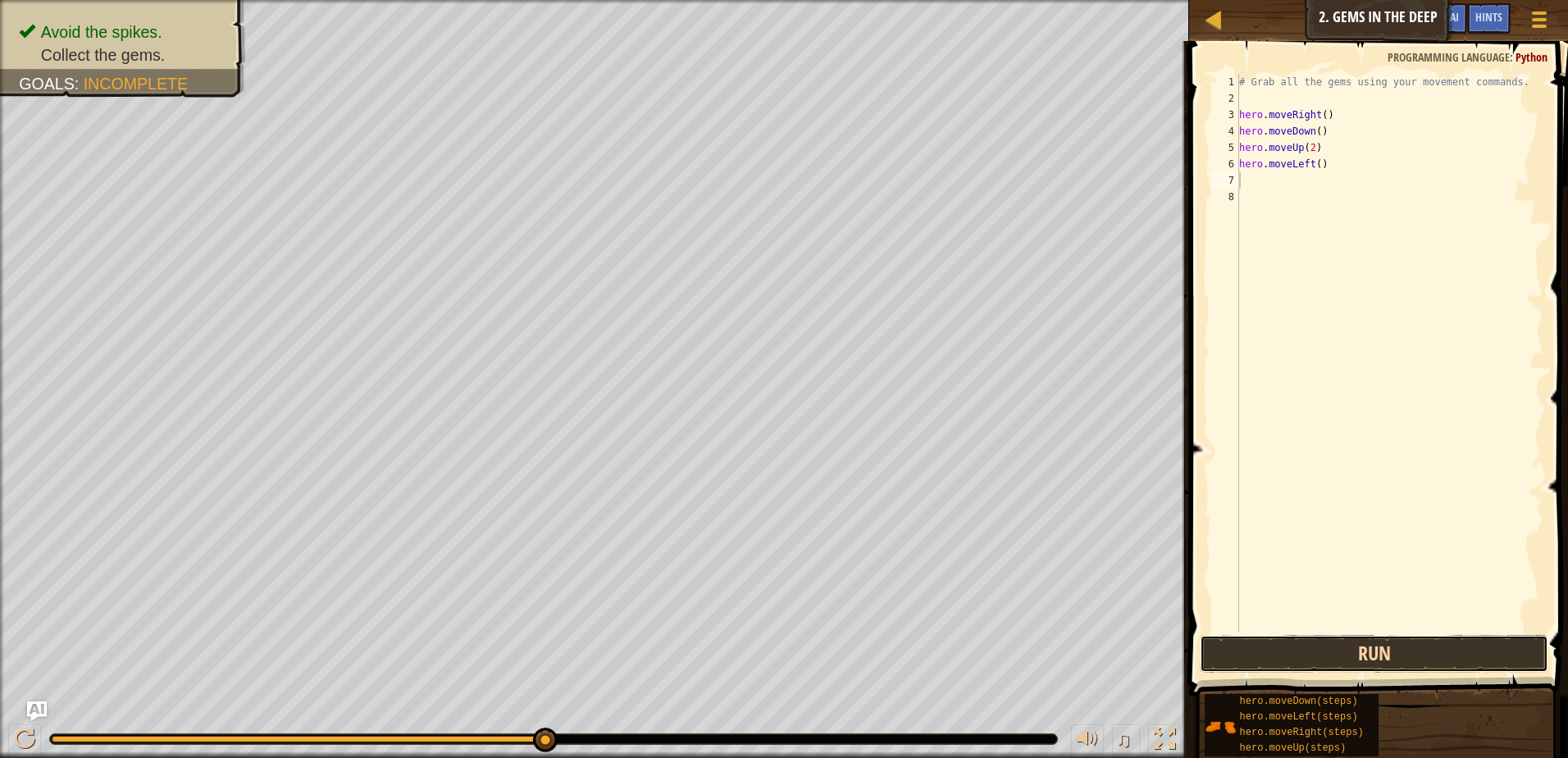
click at [1306, 655] on button "Run" at bounding box center [1374, 654] width 349 height 38
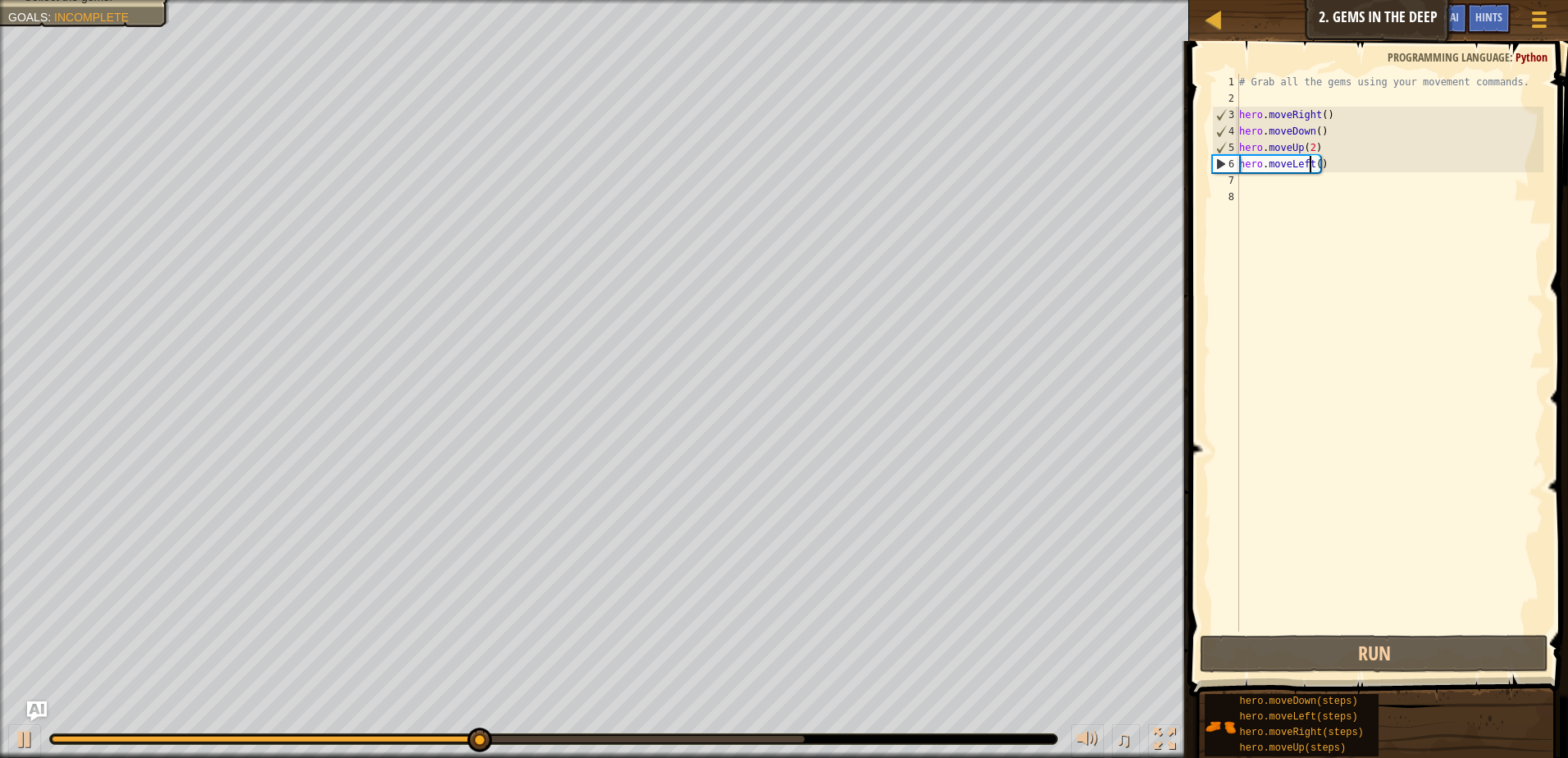
click at [1308, 164] on div "# Grab all the gems using your movement commands. hero . moveRight ( ) hero . m…" at bounding box center [1389, 369] width 307 height 591
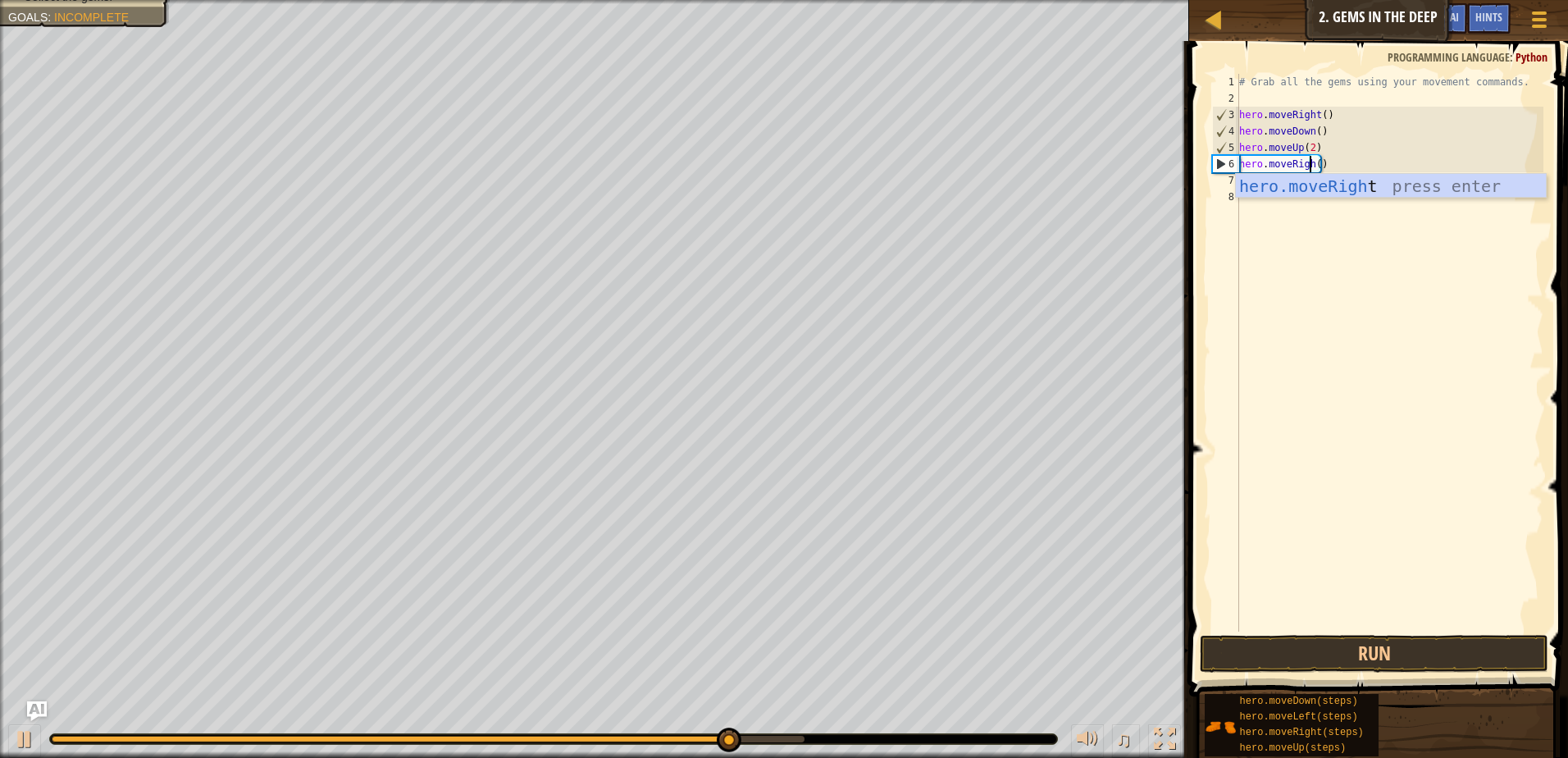
scroll to position [7, 6]
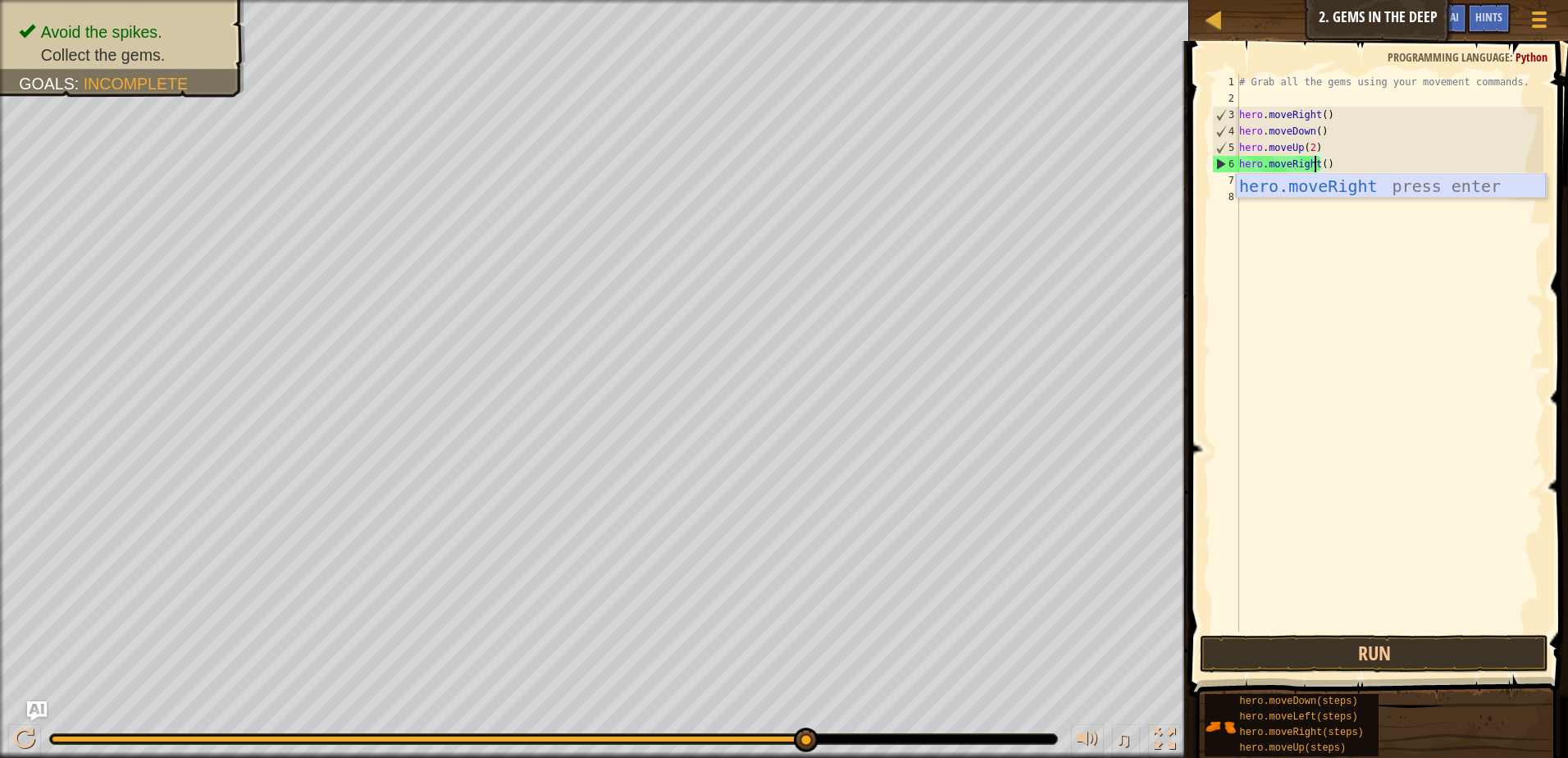
click at [1321, 187] on div "hero.moveRight press enter" at bounding box center [1390, 210] width 310 height 73
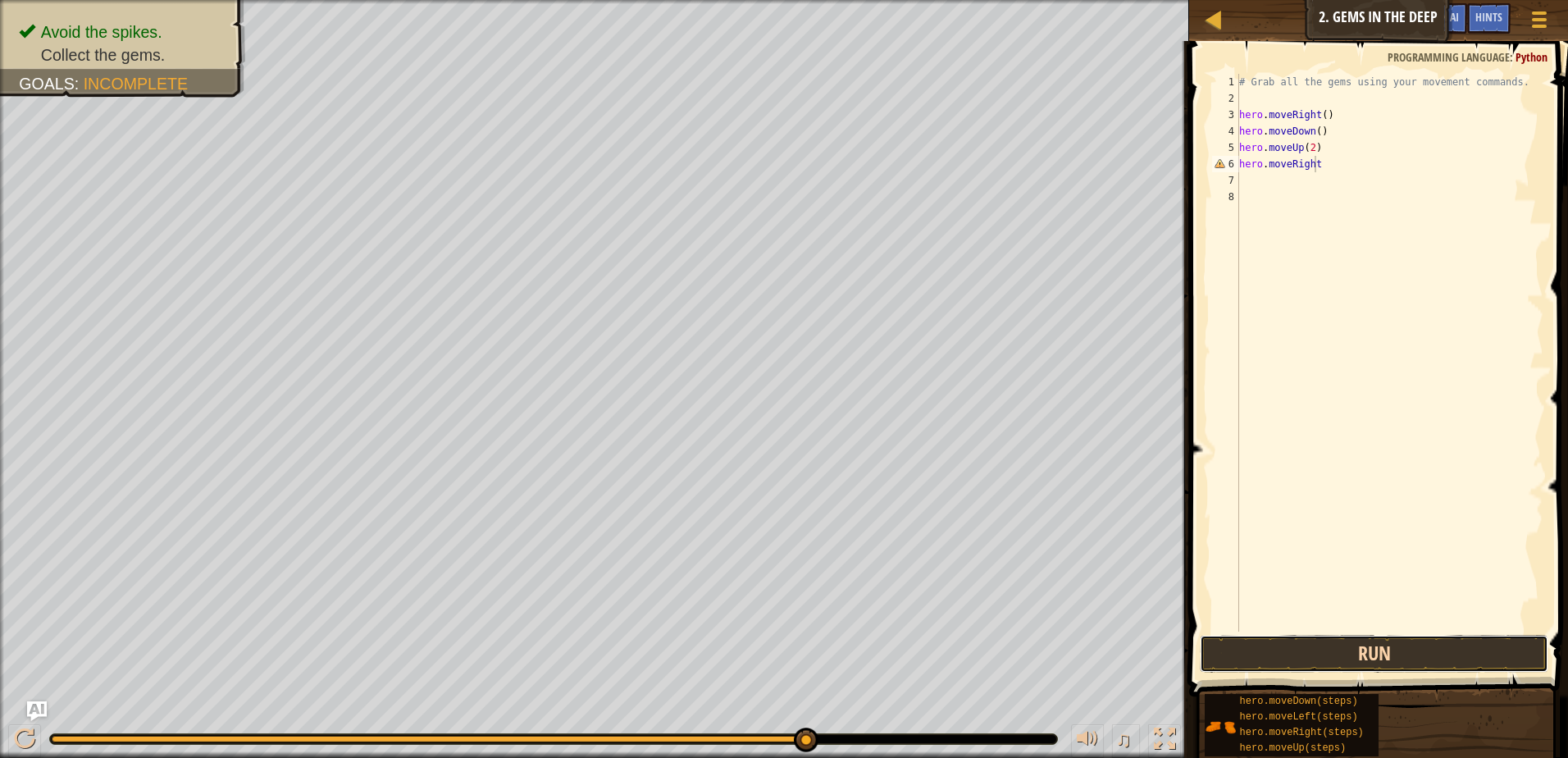
click at [1283, 646] on button "Run" at bounding box center [1374, 654] width 349 height 38
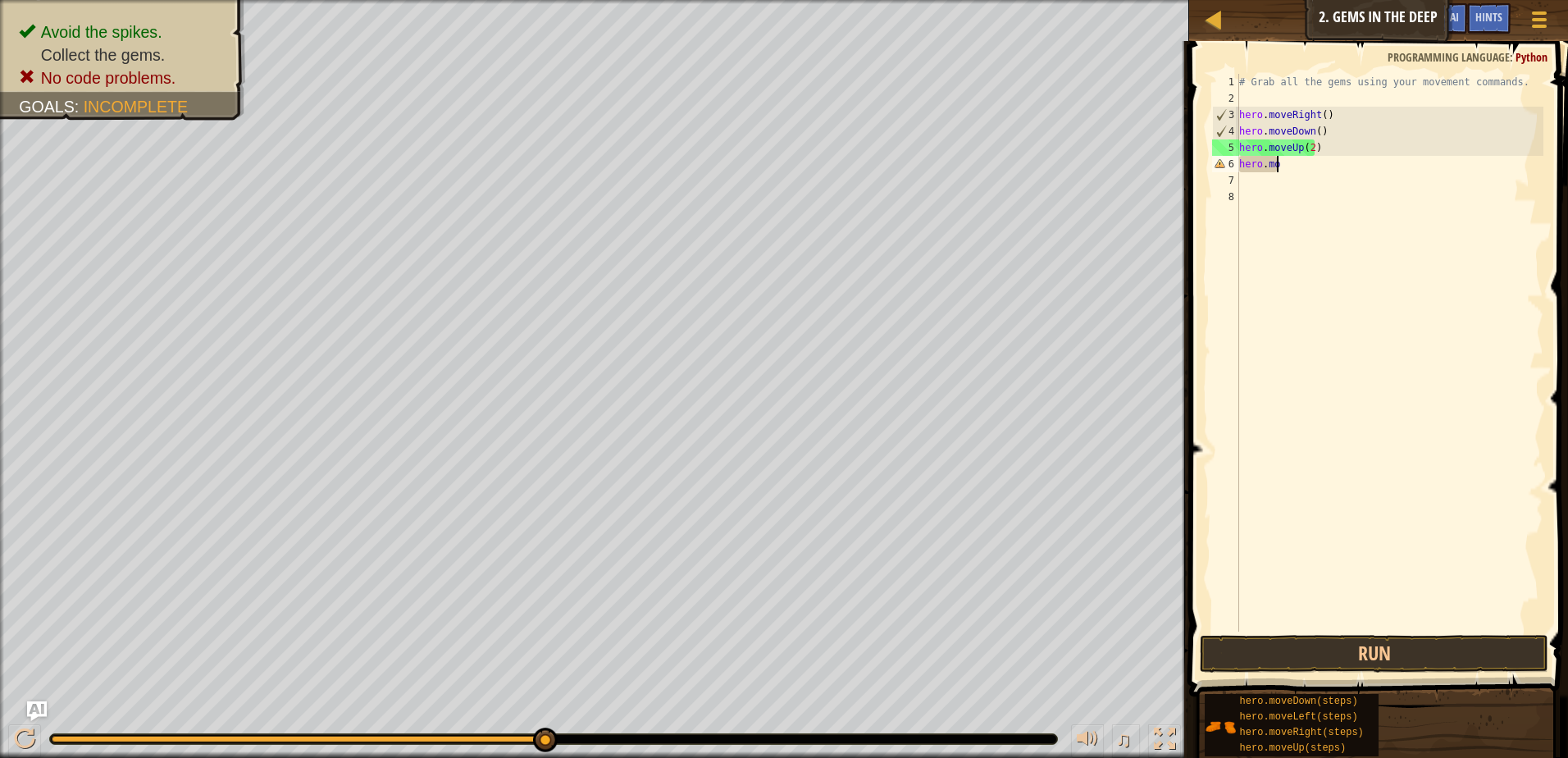
scroll to position [7, 1]
type textarea "h"
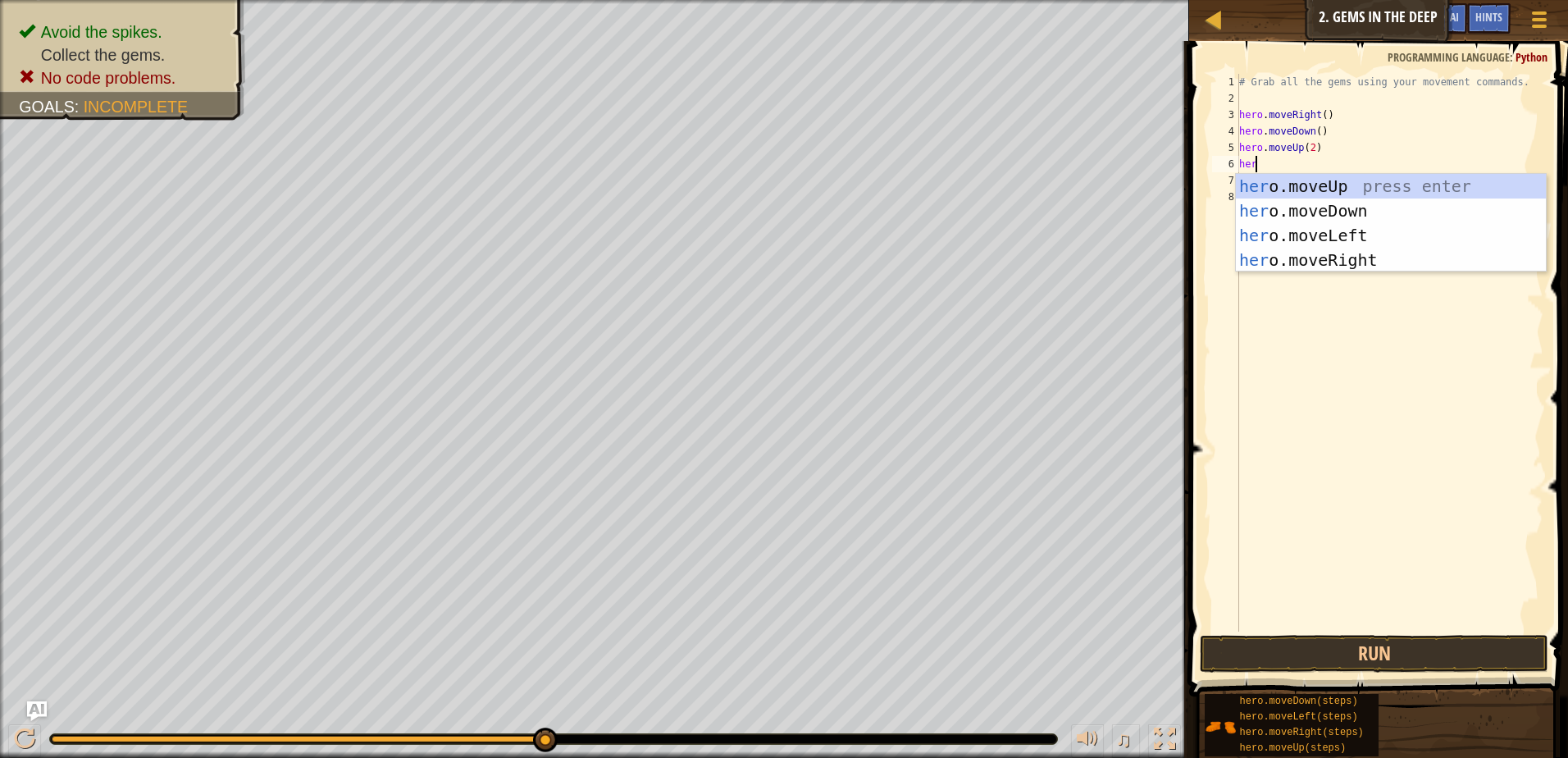
type textarea "hero"
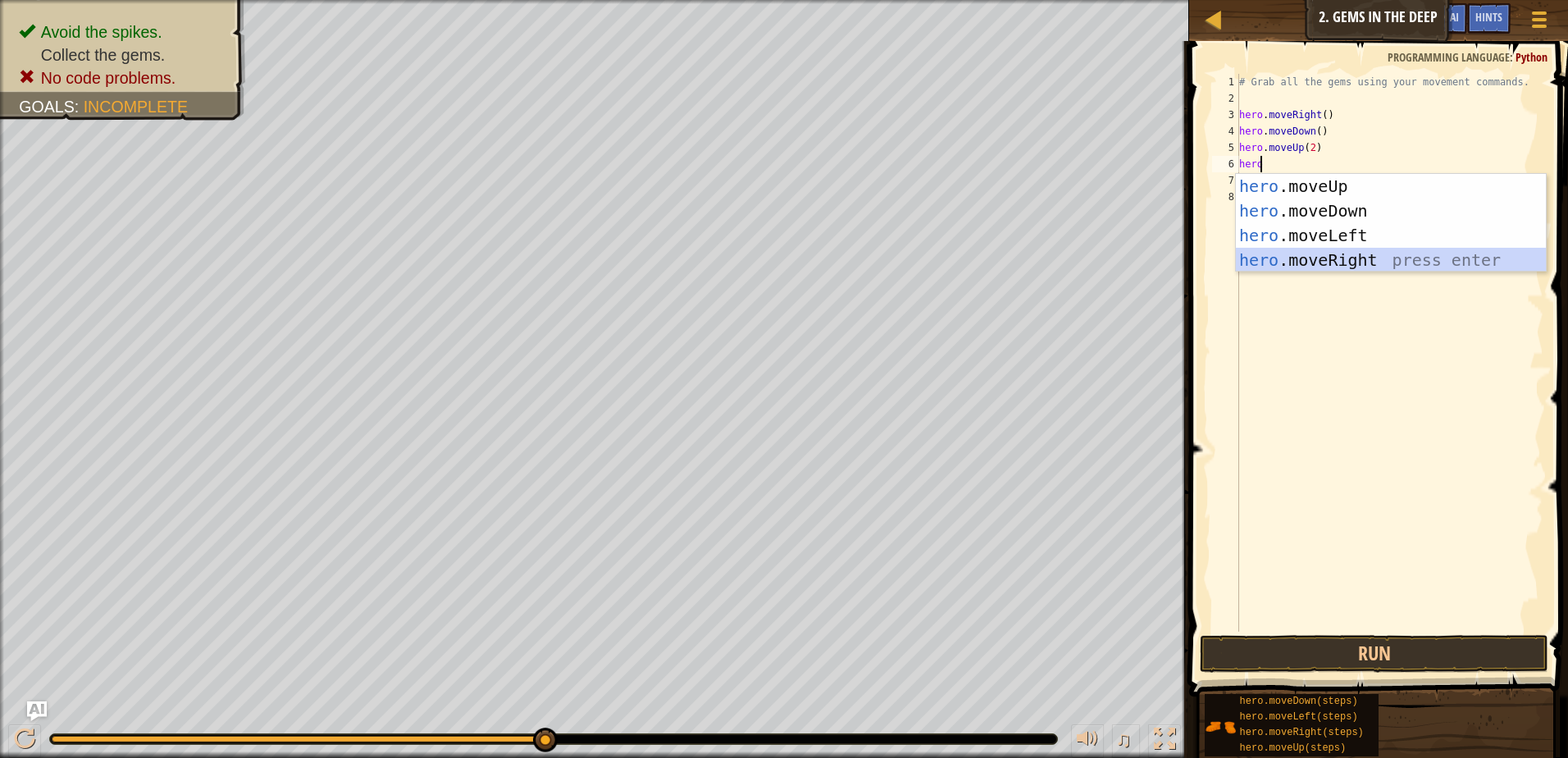
click at [1313, 262] on div "hero .moveUp press enter hero .moveDown press enter hero .moveLeft press enter …" at bounding box center [1390, 247] width 310 height 148
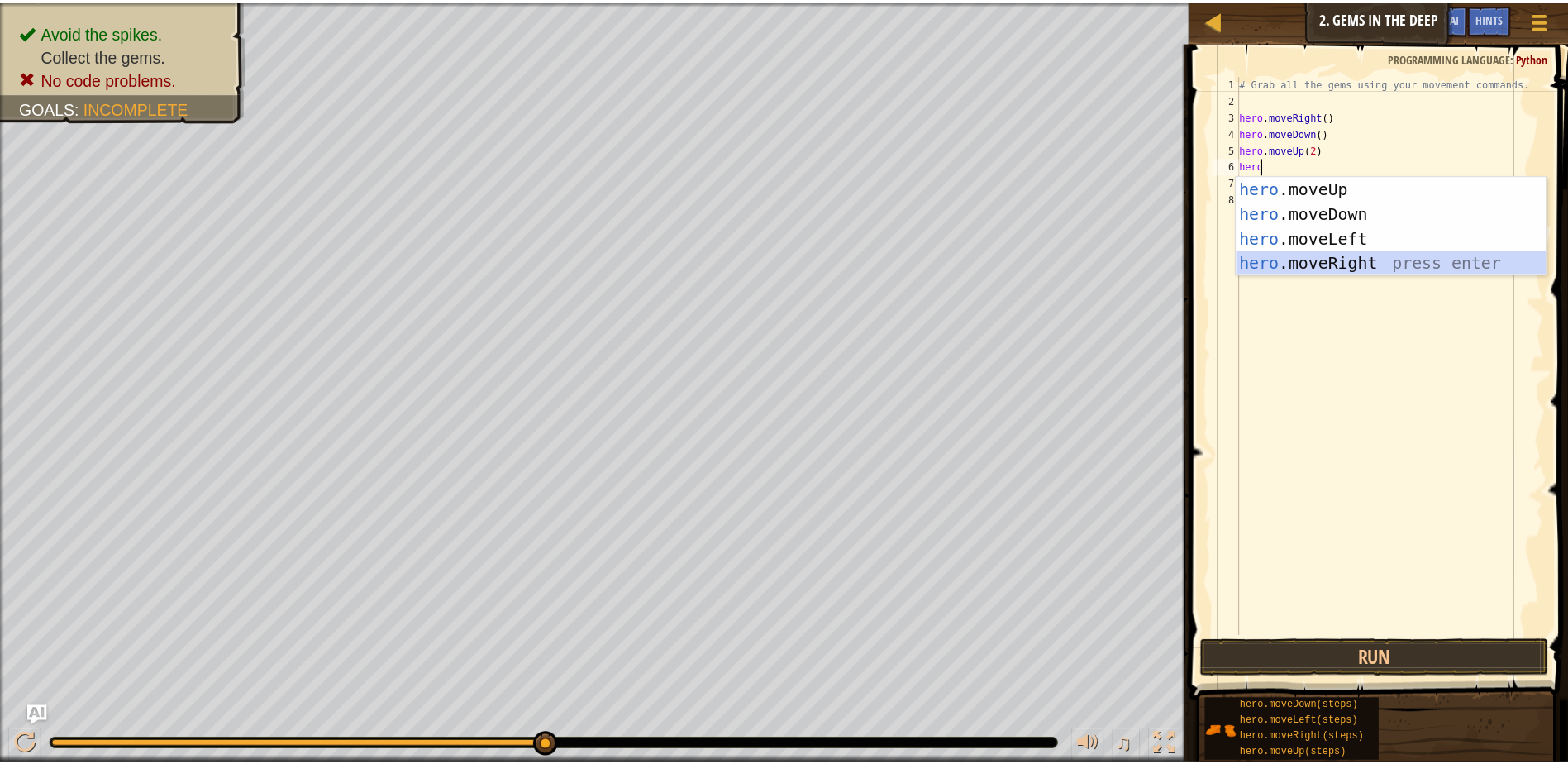
scroll to position [7, 0]
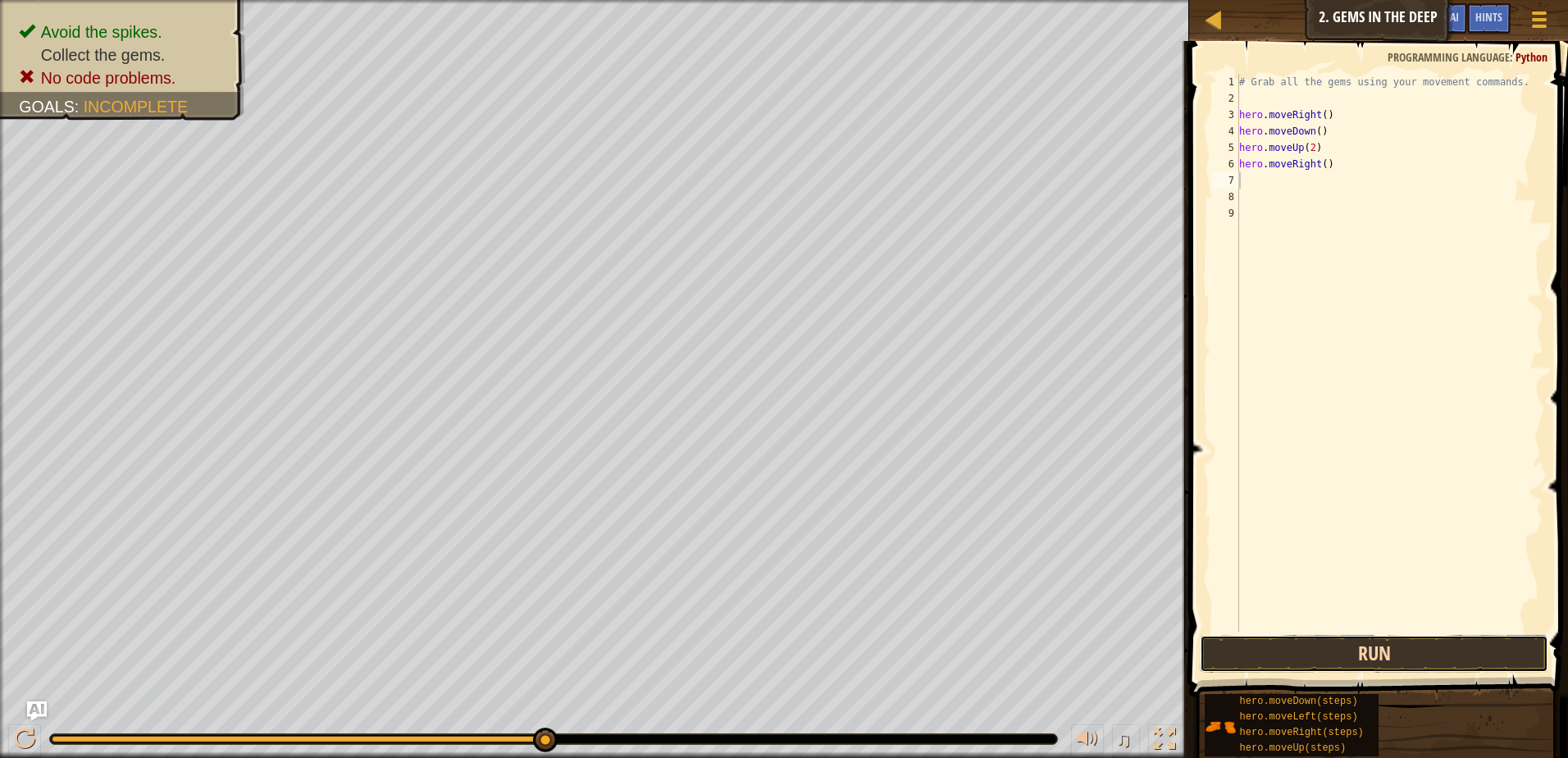
click at [1372, 636] on button "Run" at bounding box center [1374, 654] width 349 height 38
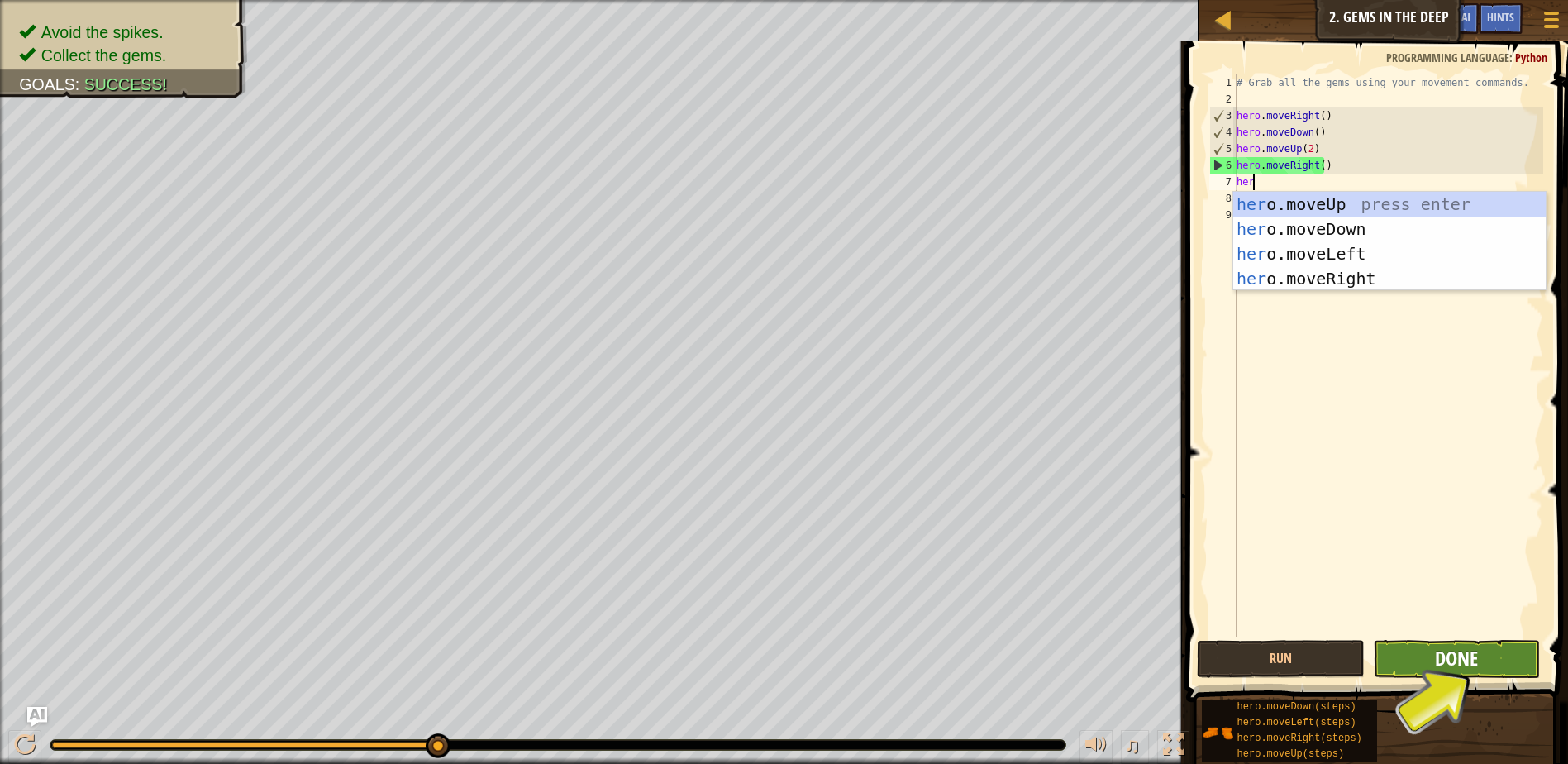
type textarea "hero"
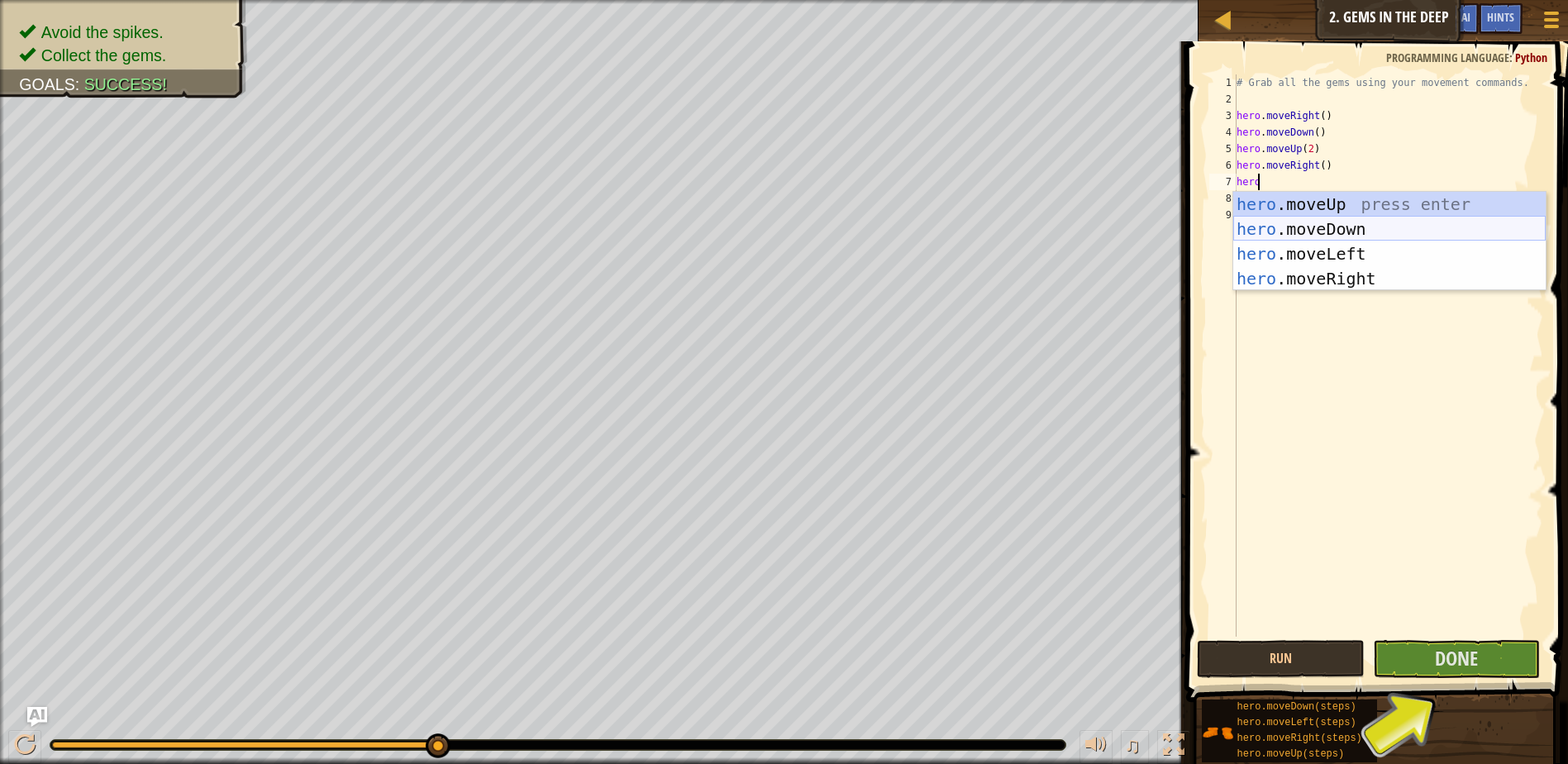
click at [1319, 233] on div "hero .moveUp press enter hero .moveDown press enter hero .moveLeft press enter …" at bounding box center [1389, 266] width 313 height 149
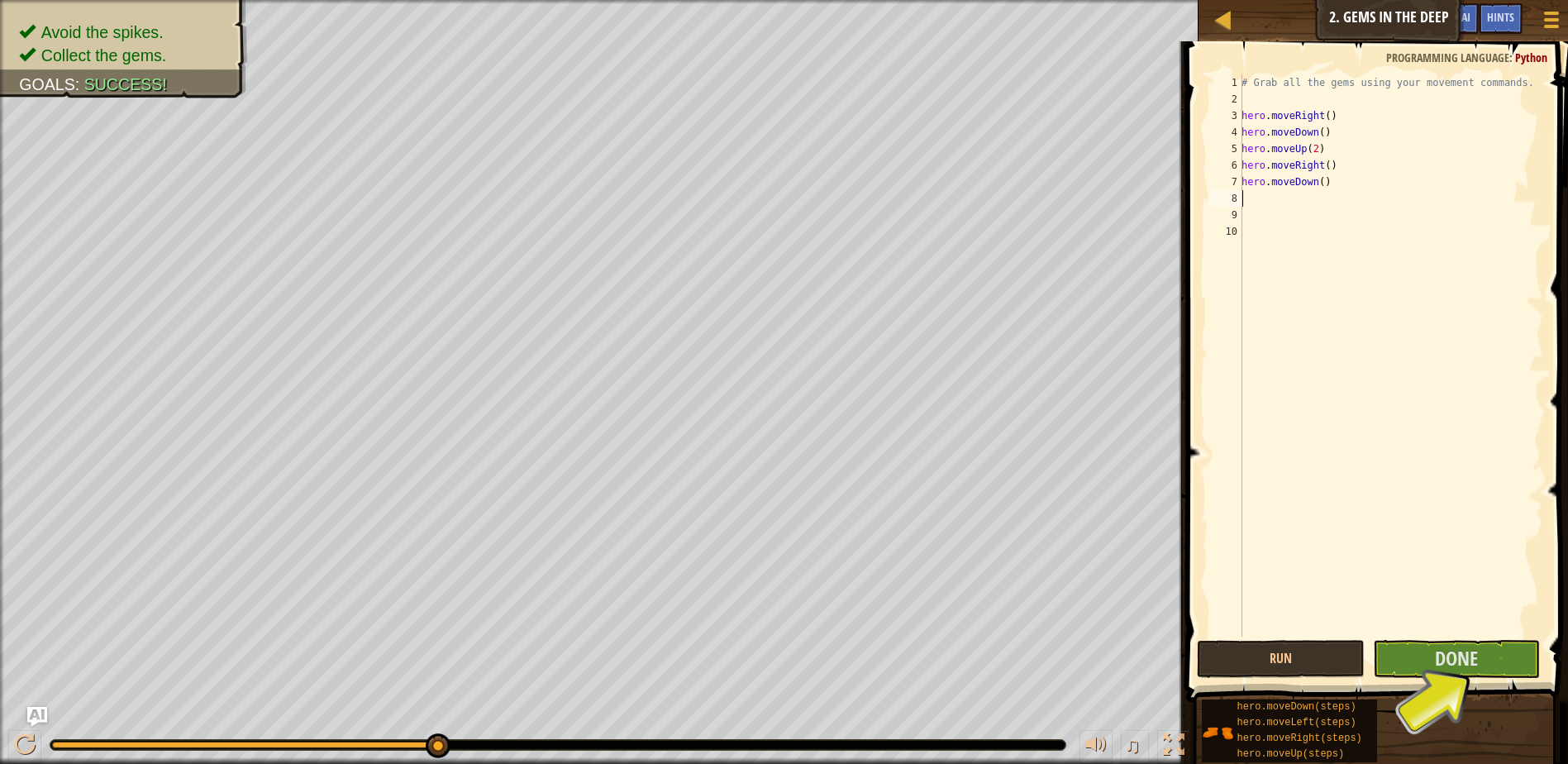
scroll to position [7, 0]
click at [1293, 664] on button "Run" at bounding box center [1281, 659] width 168 height 38
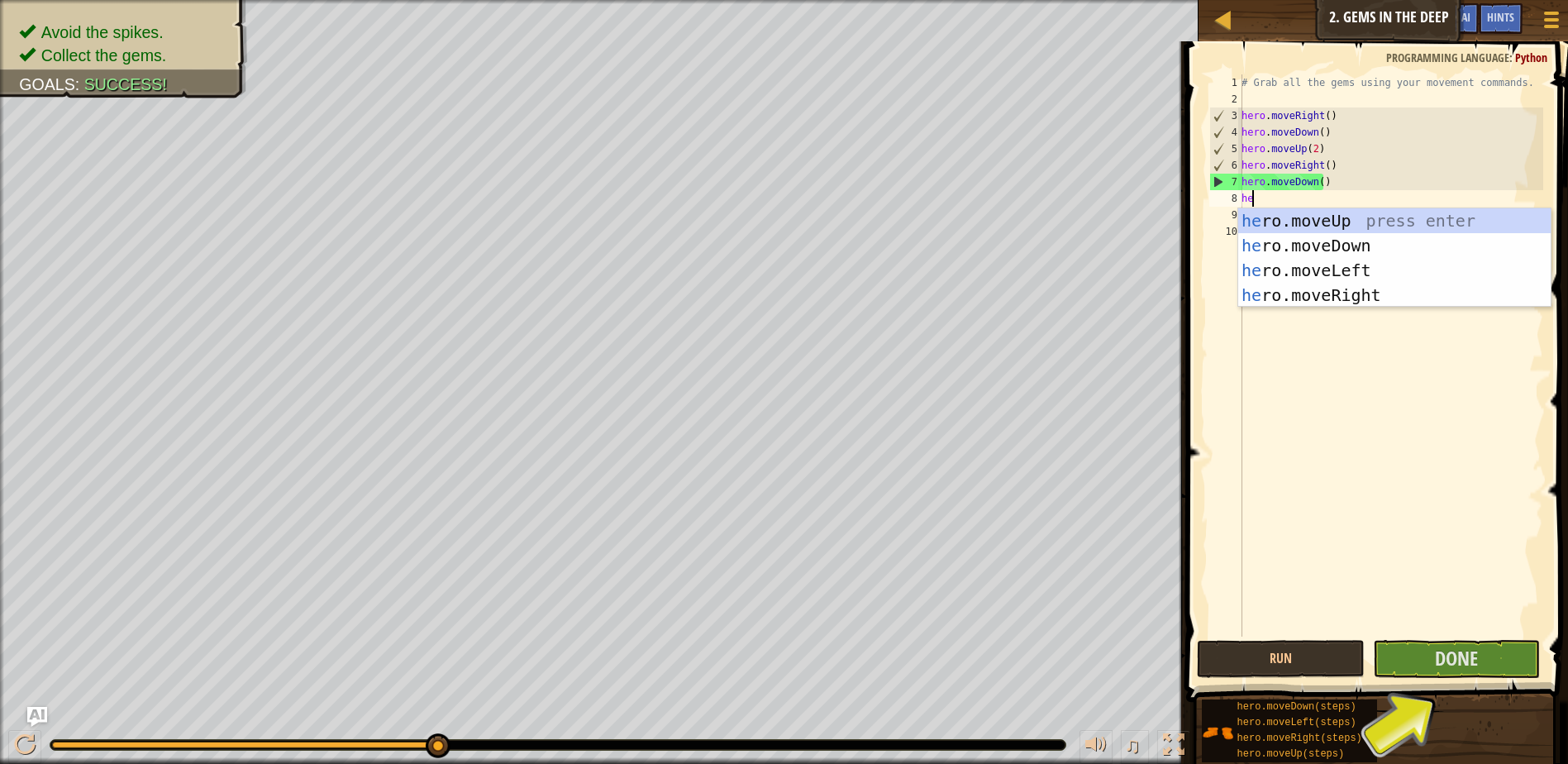
type textarea "hero"
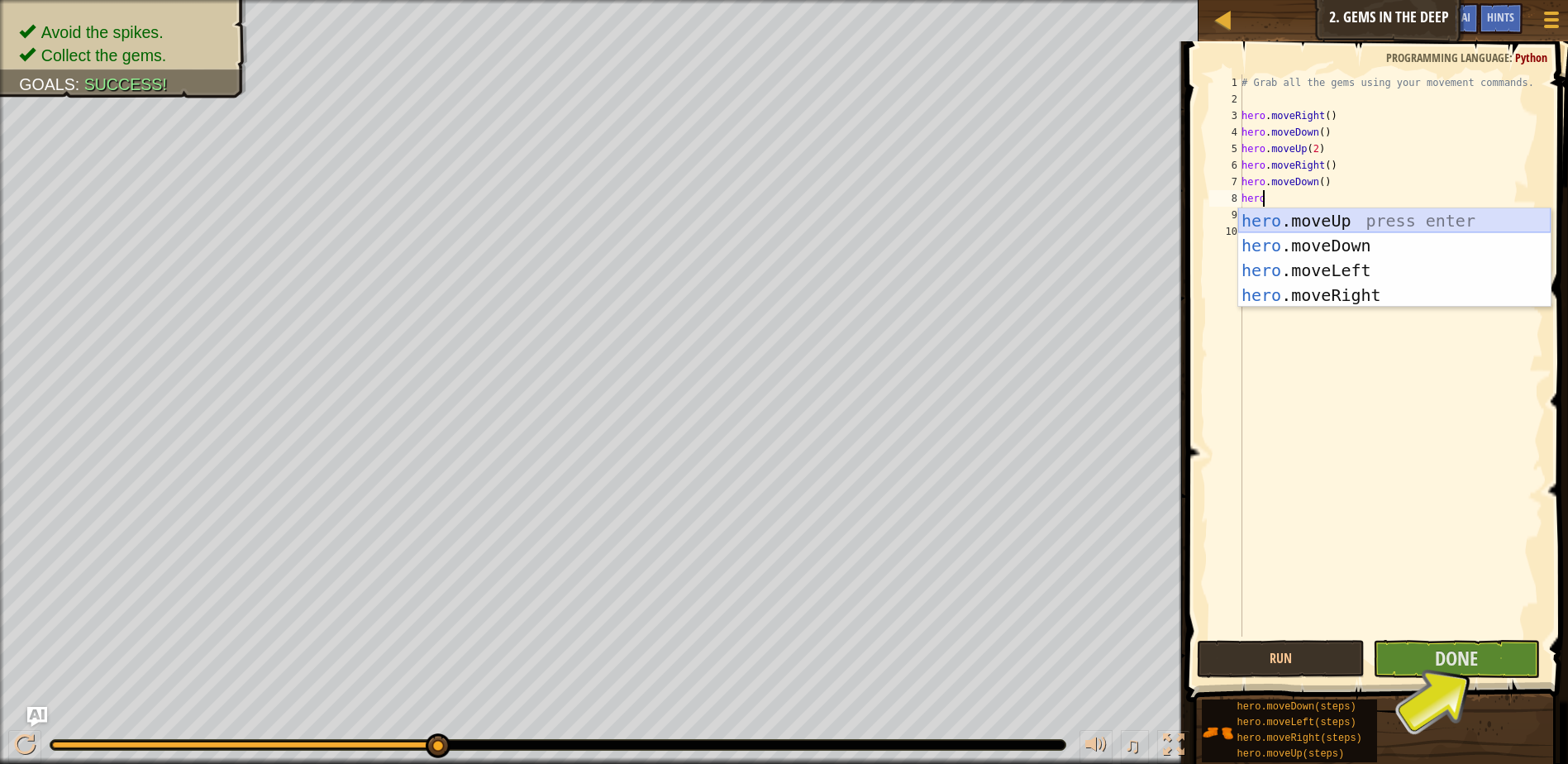
click at [1333, 212] on div "hero .moveUp press enter hero .moveDown press enter hero .moveLeft press enter …" at bounding box center [1394, 283] width 313 height 149
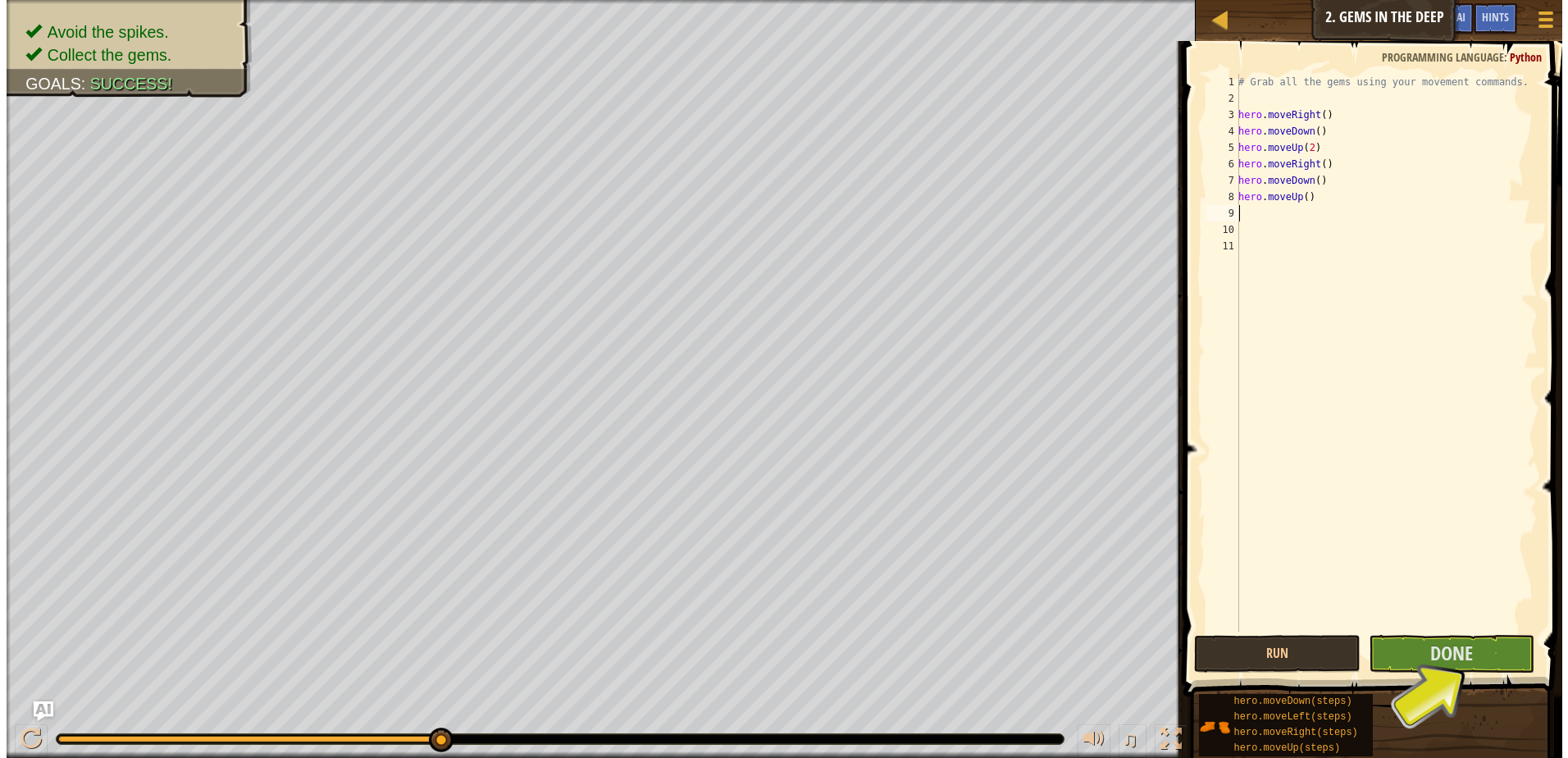
scroll to position [7, 0]
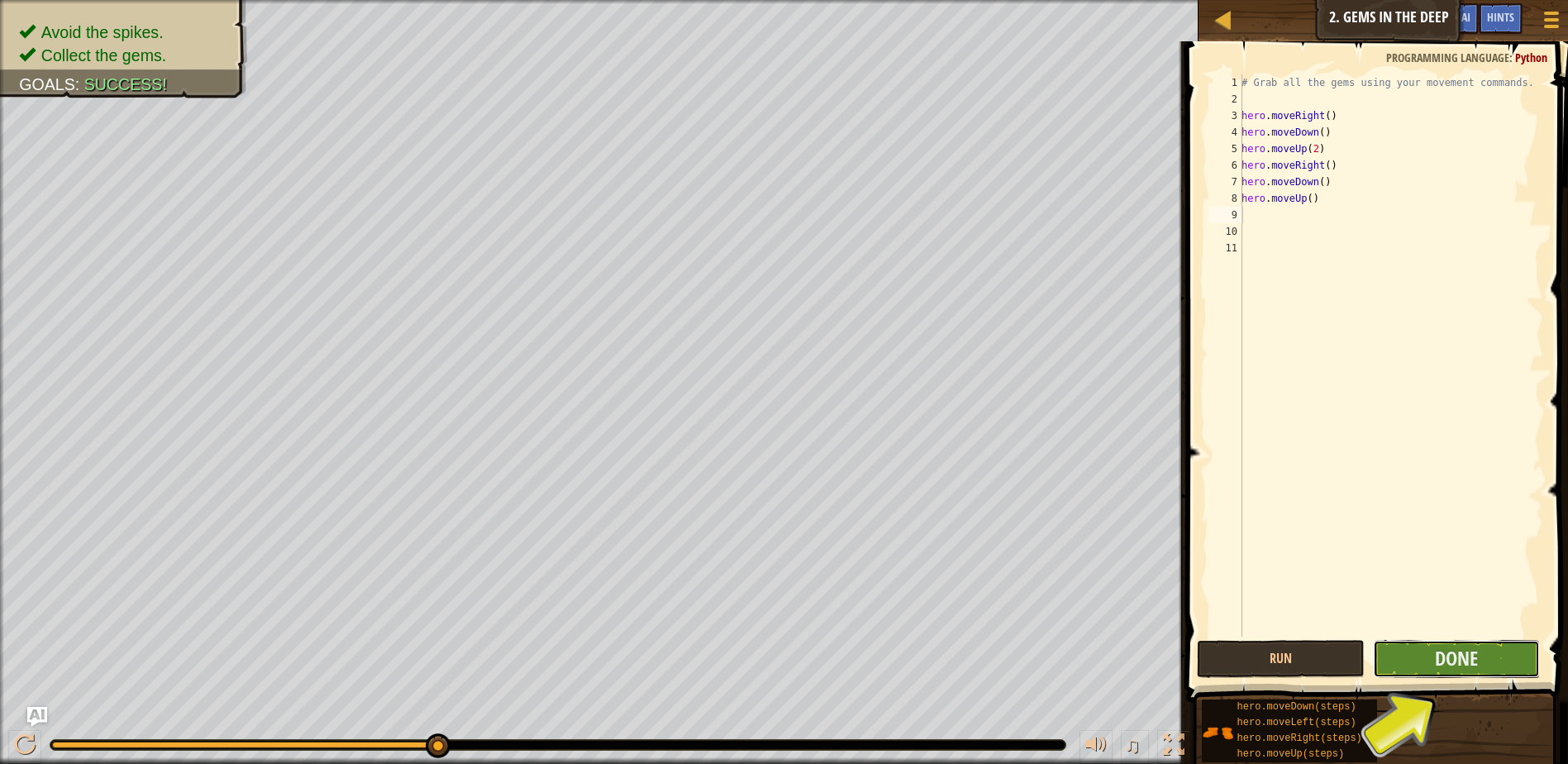
click at [1525, 656] on button "Done" at bounding box center [1457, 659] width 168 height 38
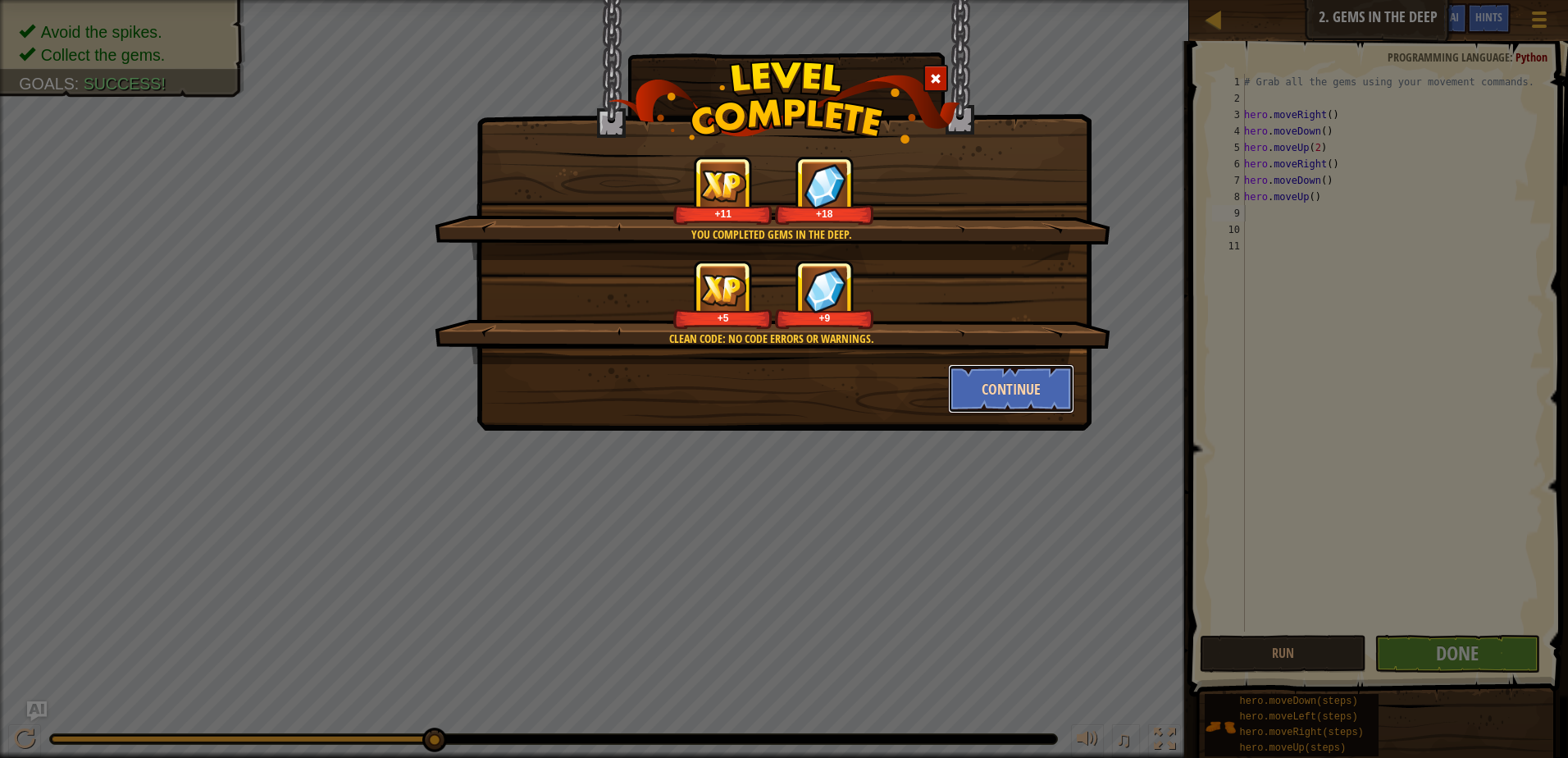
click at [1034, 369] on button "Continue" at bounding box center [1011, 389] width 127 height 50
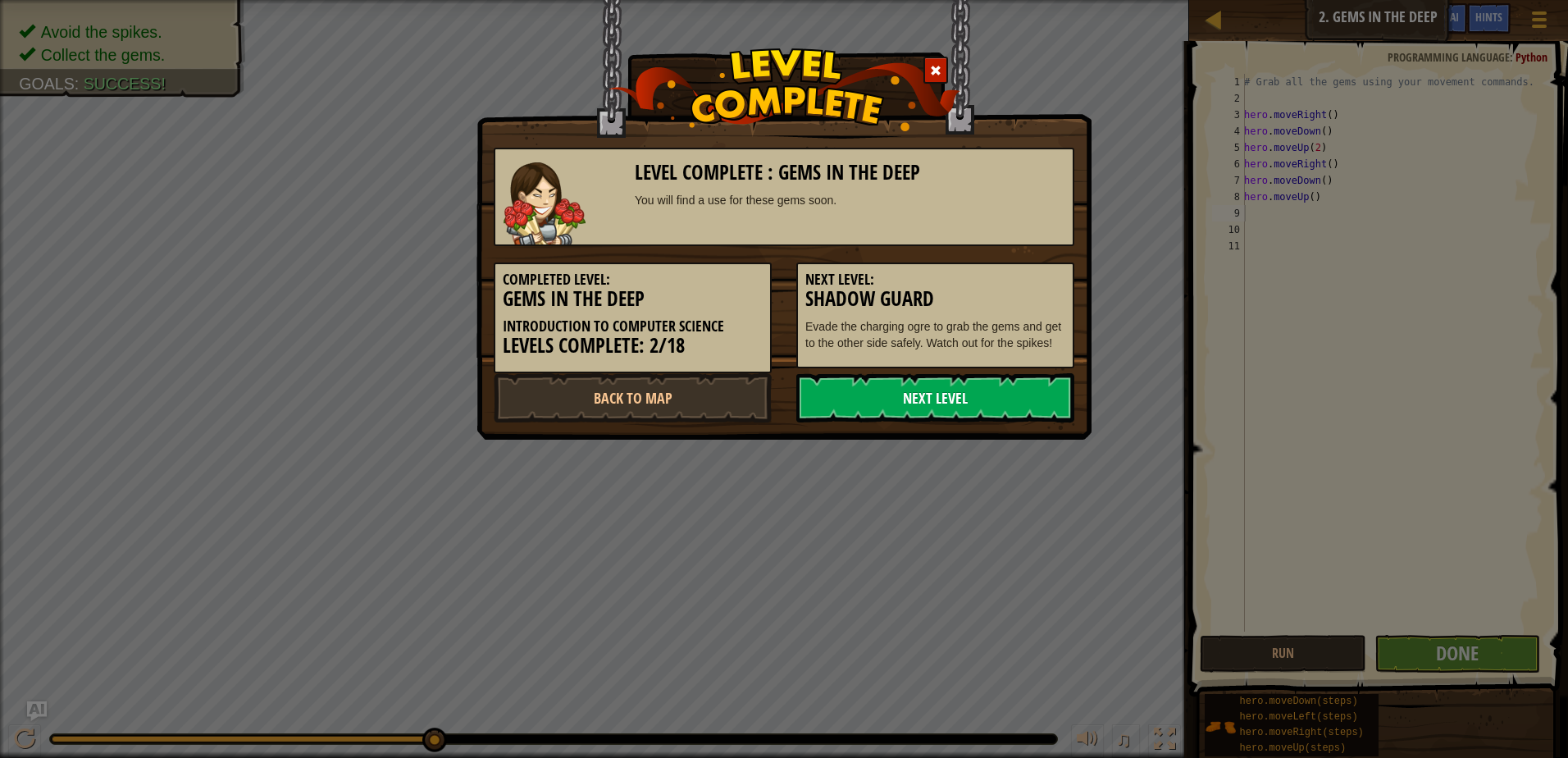
click at [987, 393] on link "Next Level" at bounding box center [935, 398] width 278 height 50
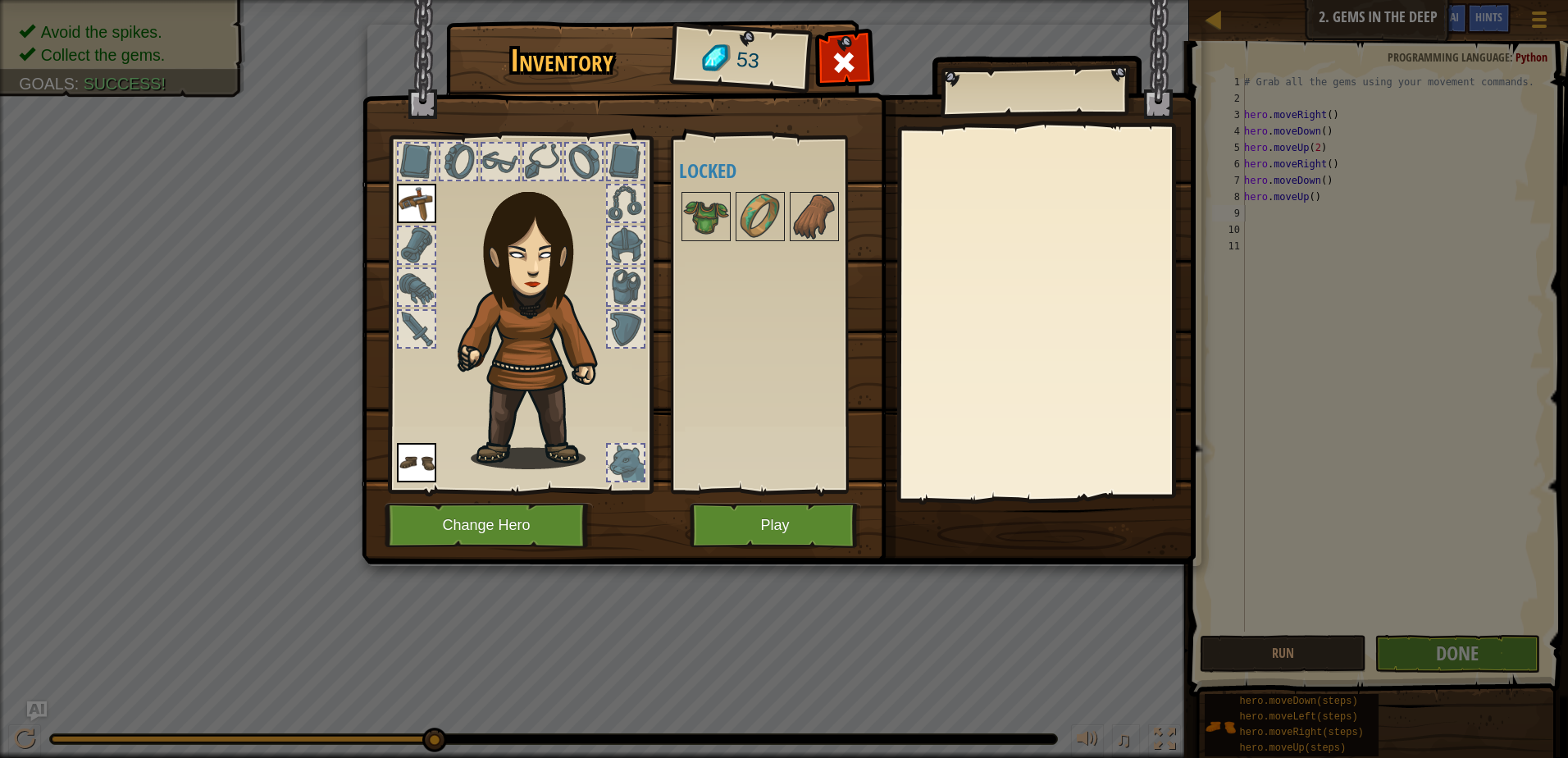
click at [621, 168] on div at bounding box center [625, 162] width 36 height 36
click at [589, 167] on div at bounding box center [583, 162] width 36 height 36
click at [552, 164] on div at bounding box center [542, 162] width 36 height 36
click at [784, 532] on button "Play" at bounding box center [775, 525] width 171 height 46
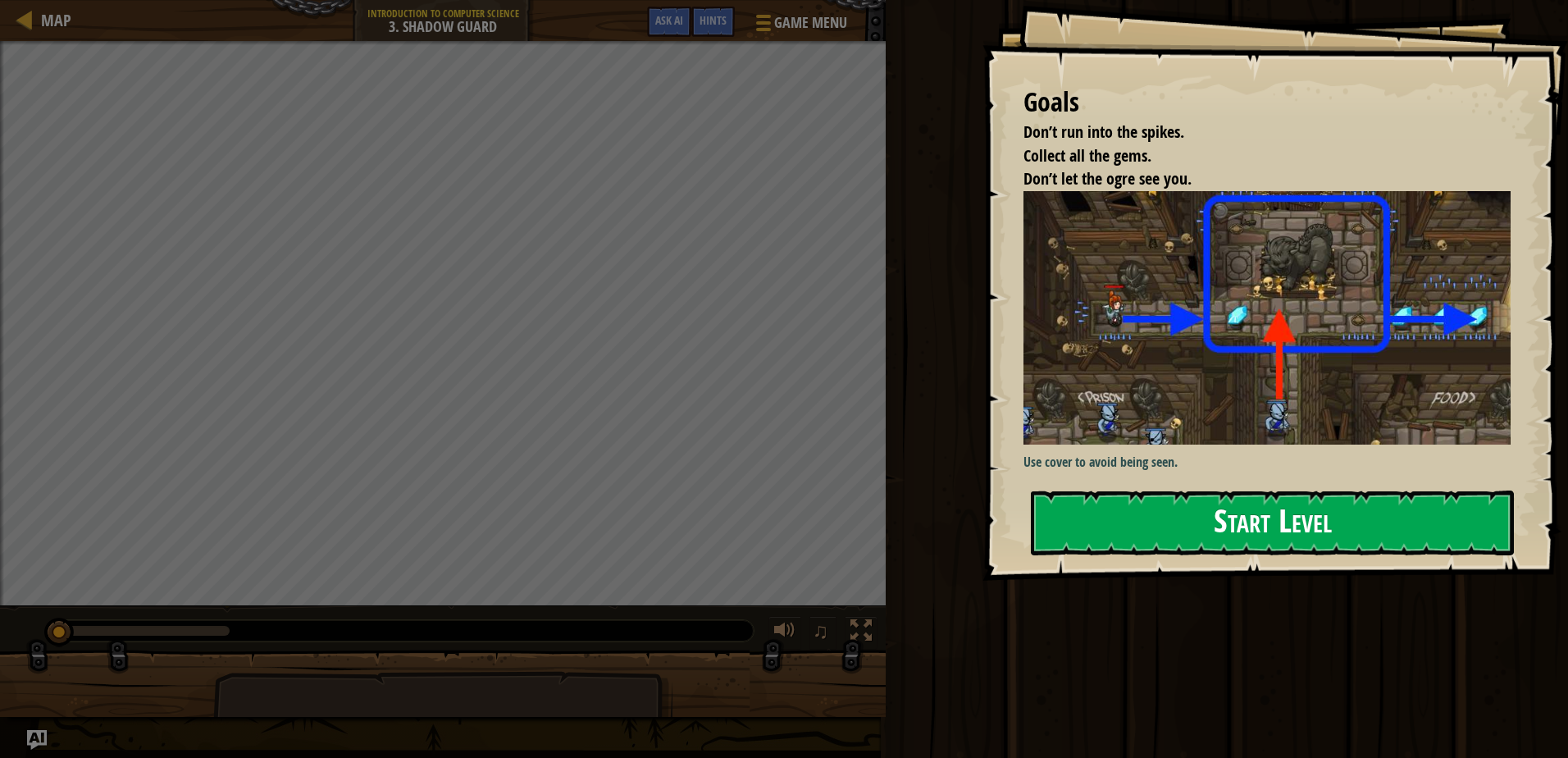
click at [1159, 508] on button "Start Level" at bounding box center [1273, 522] width 483 height 64
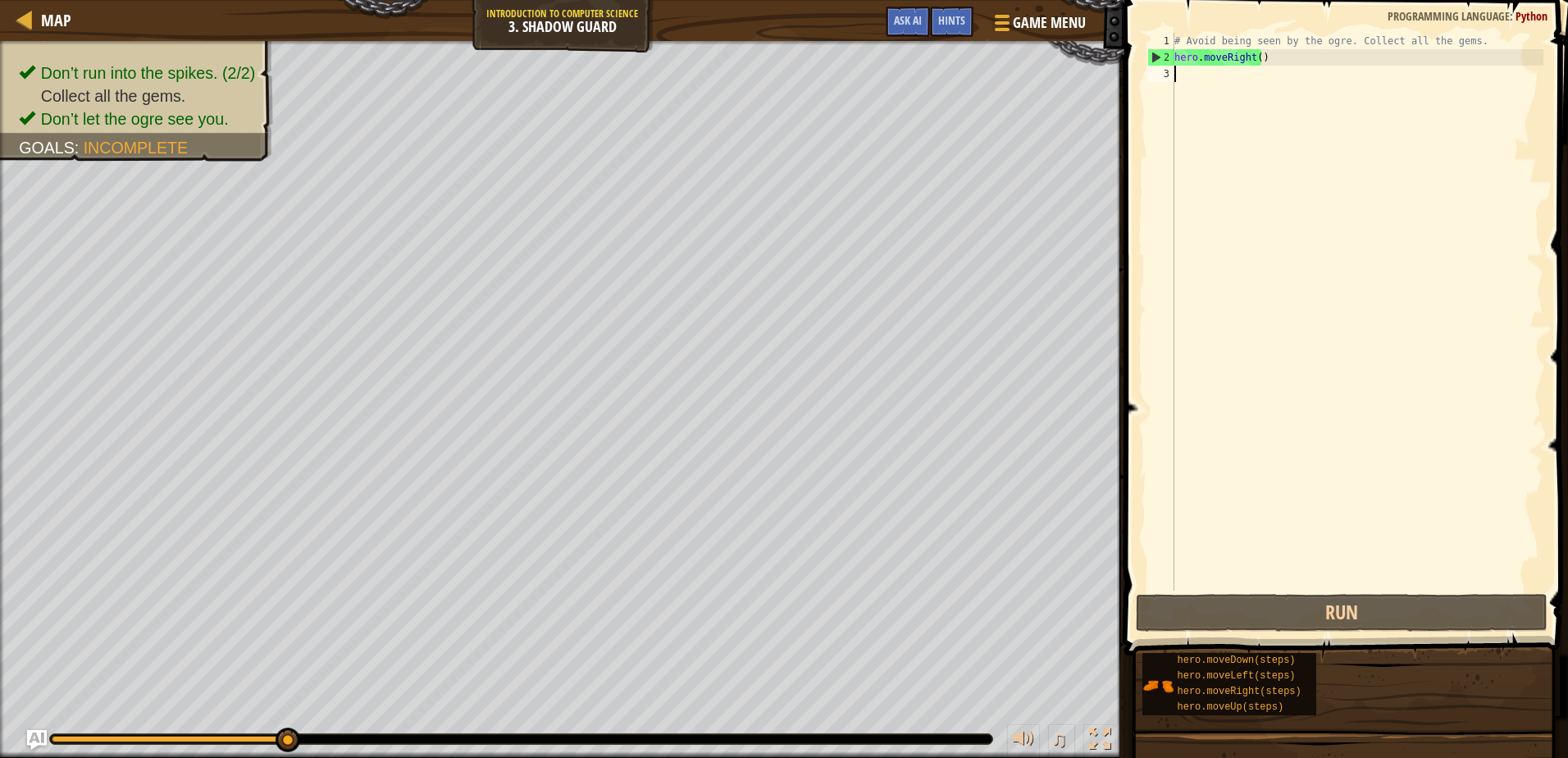
scroll to position [7, 0]
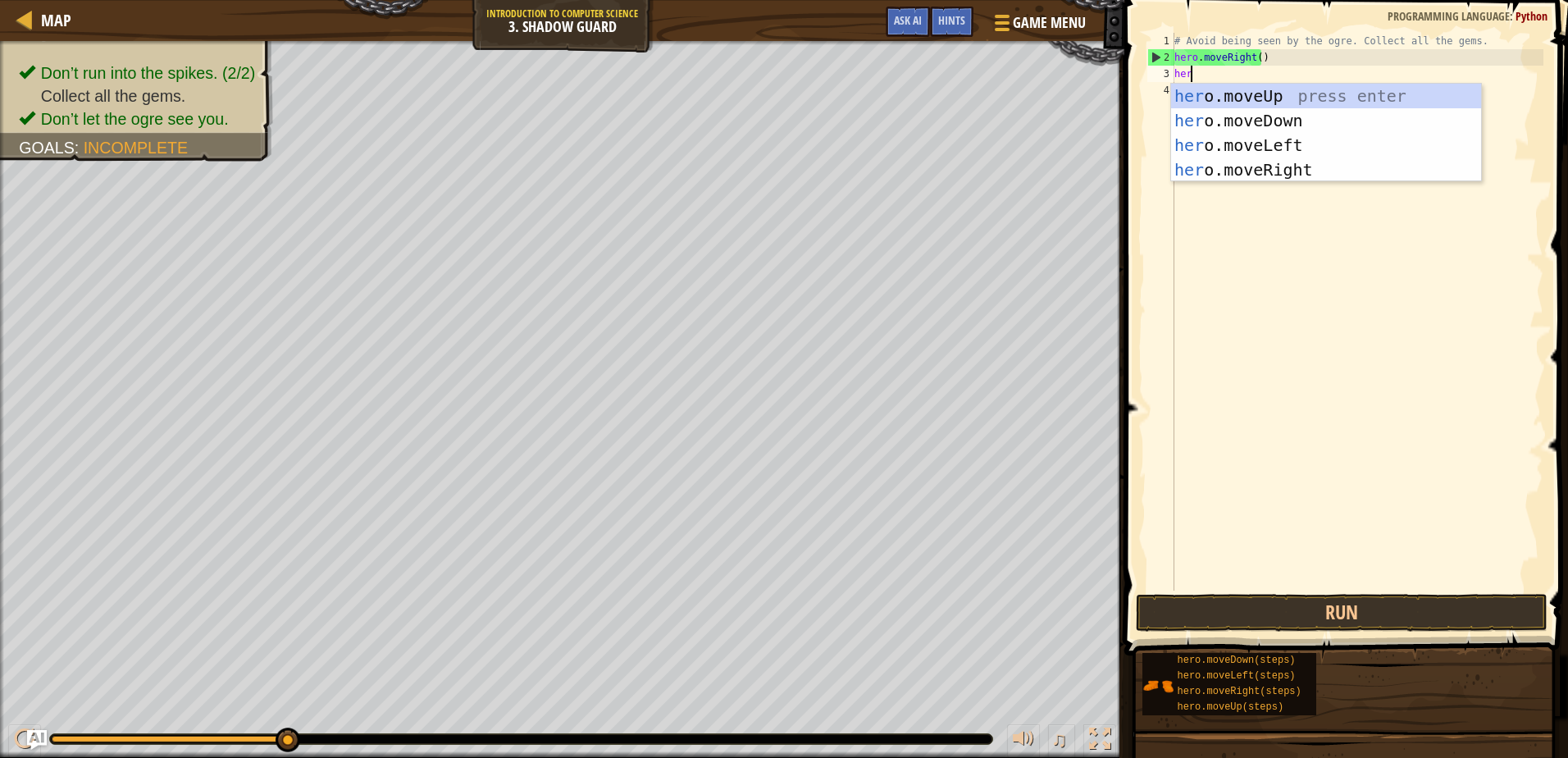
type textarea "herop"
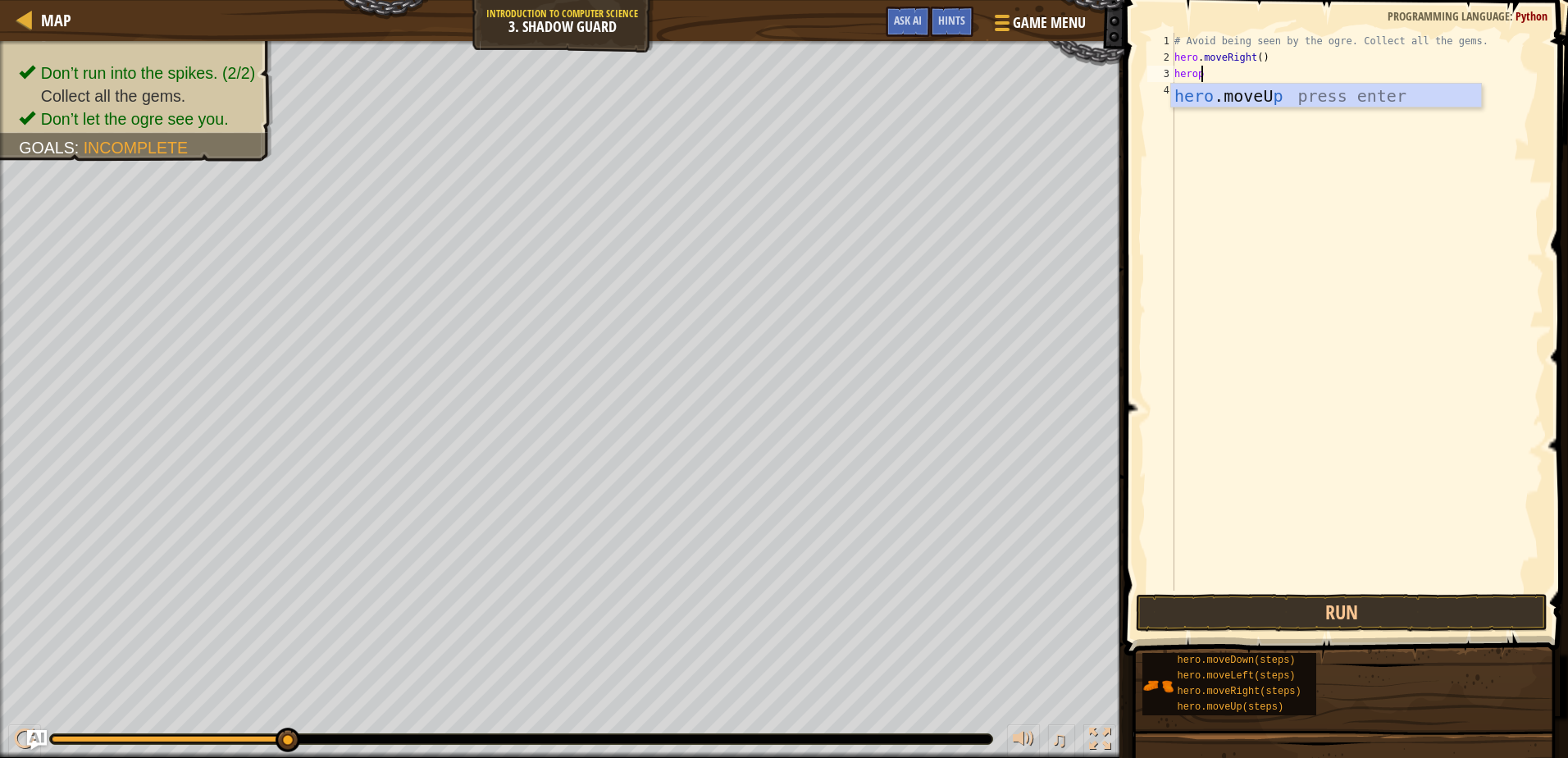
click at [1331, 83] on div "hero .moveU p press enter" at bounding box center [1325, 120] width 310 height 73
type textarea "m"
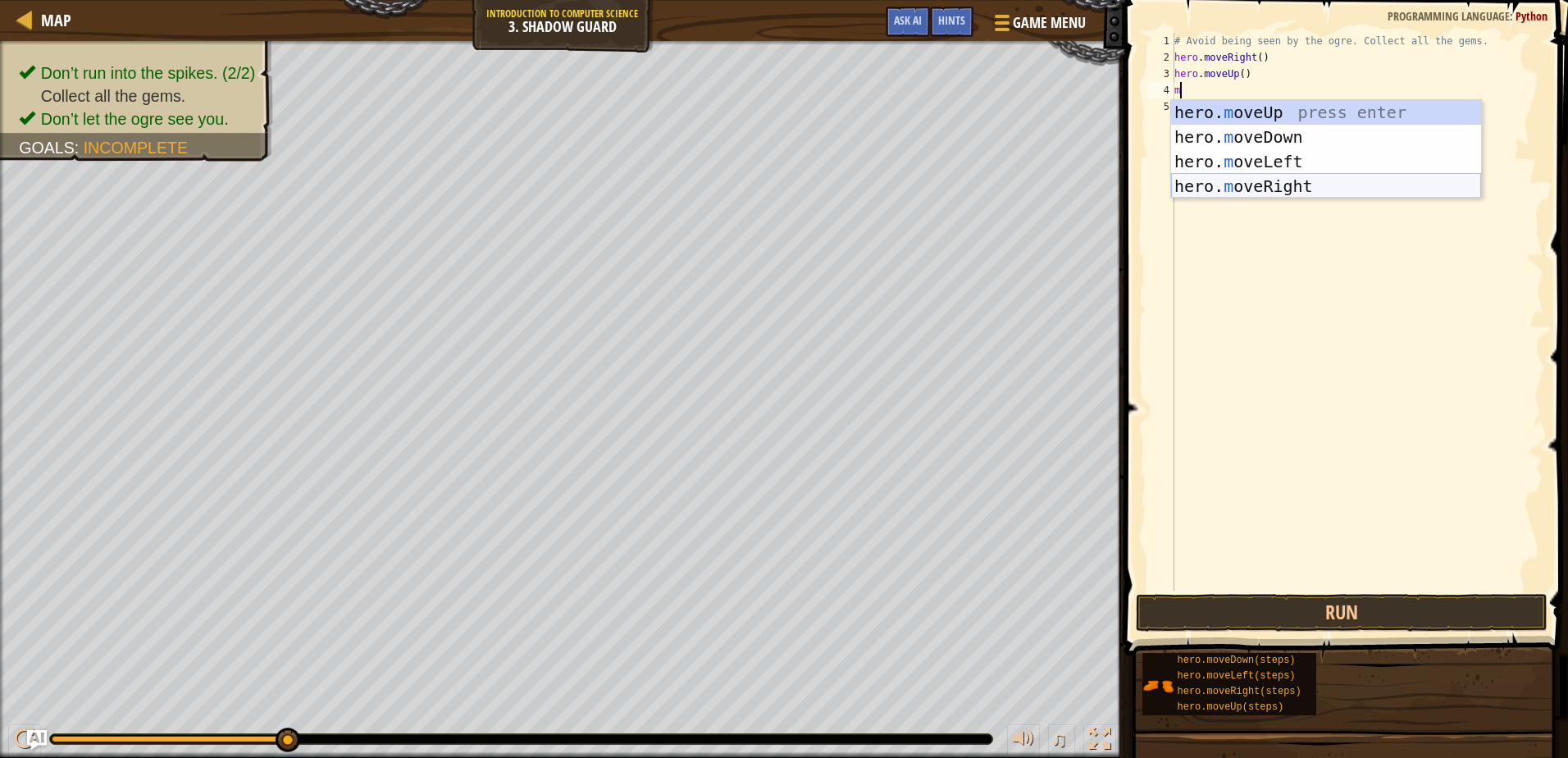
click at [1316, 181] on div "hero. m oveUp press enter hero. m oveDown press enter hero. m oveLeft press ent…" at bounding box center [1325, 173] width 310 height 148
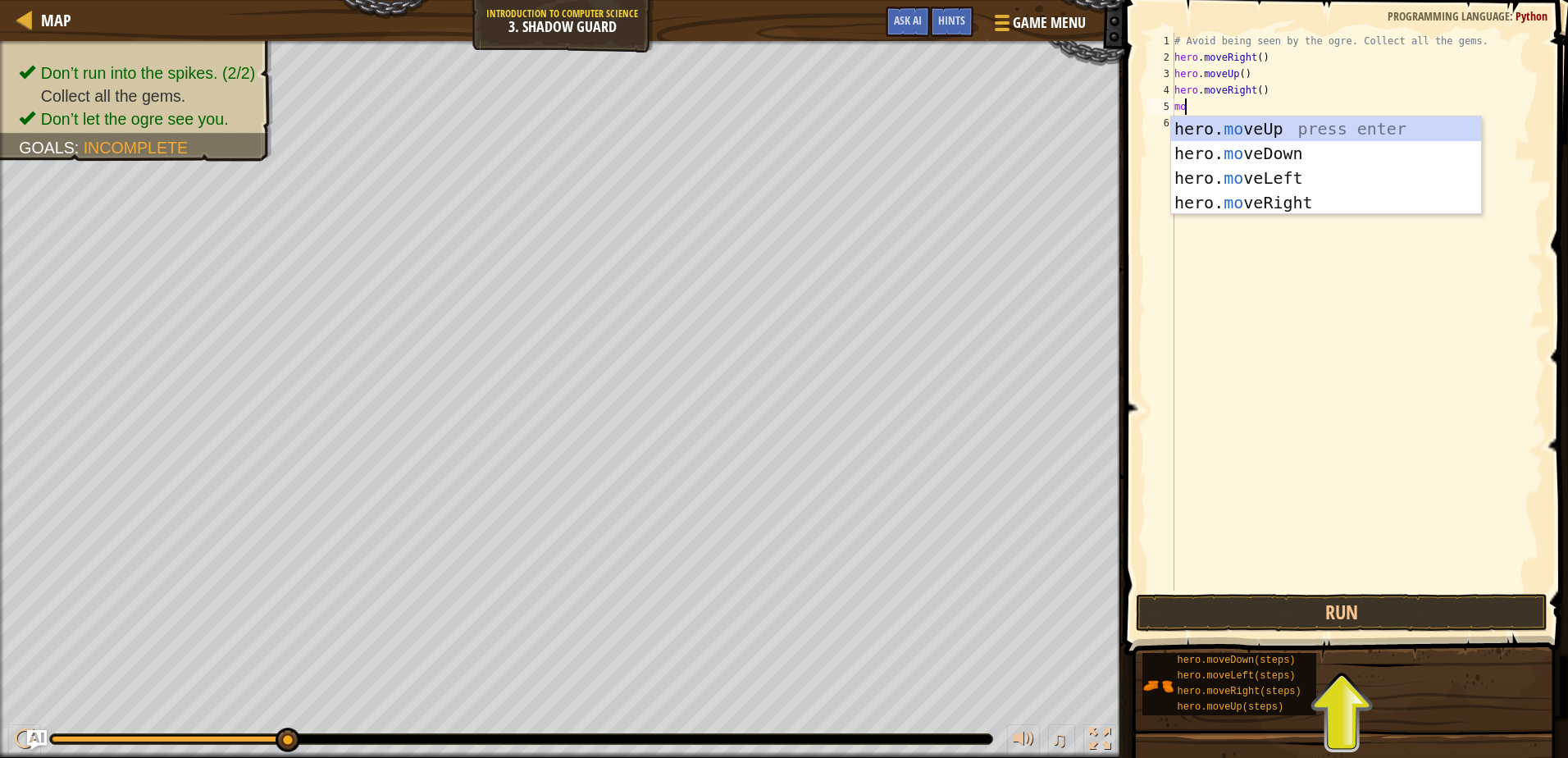
scroll to position [7, 1]
type textarea "move"
click at [1272, 148] on div "hero. move Up press enter hero. move Down press enter hero. move Left press ent…" at bounding box center [1325, 190] width 310 height 148
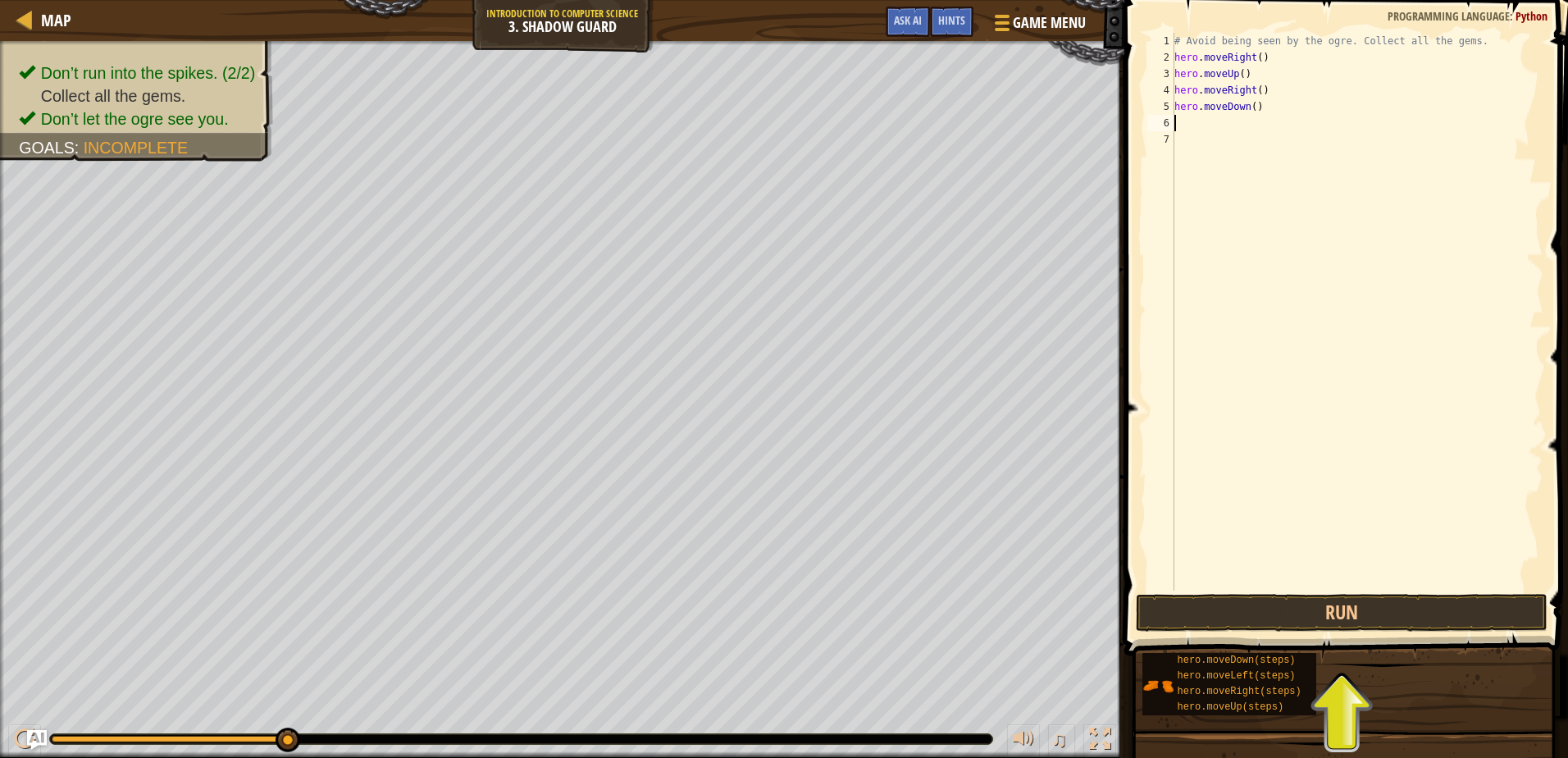
scroll to position [7, 0]
click at [1378, 599] on button "Run" at bounding box center [1340, 612] width 411 height 38
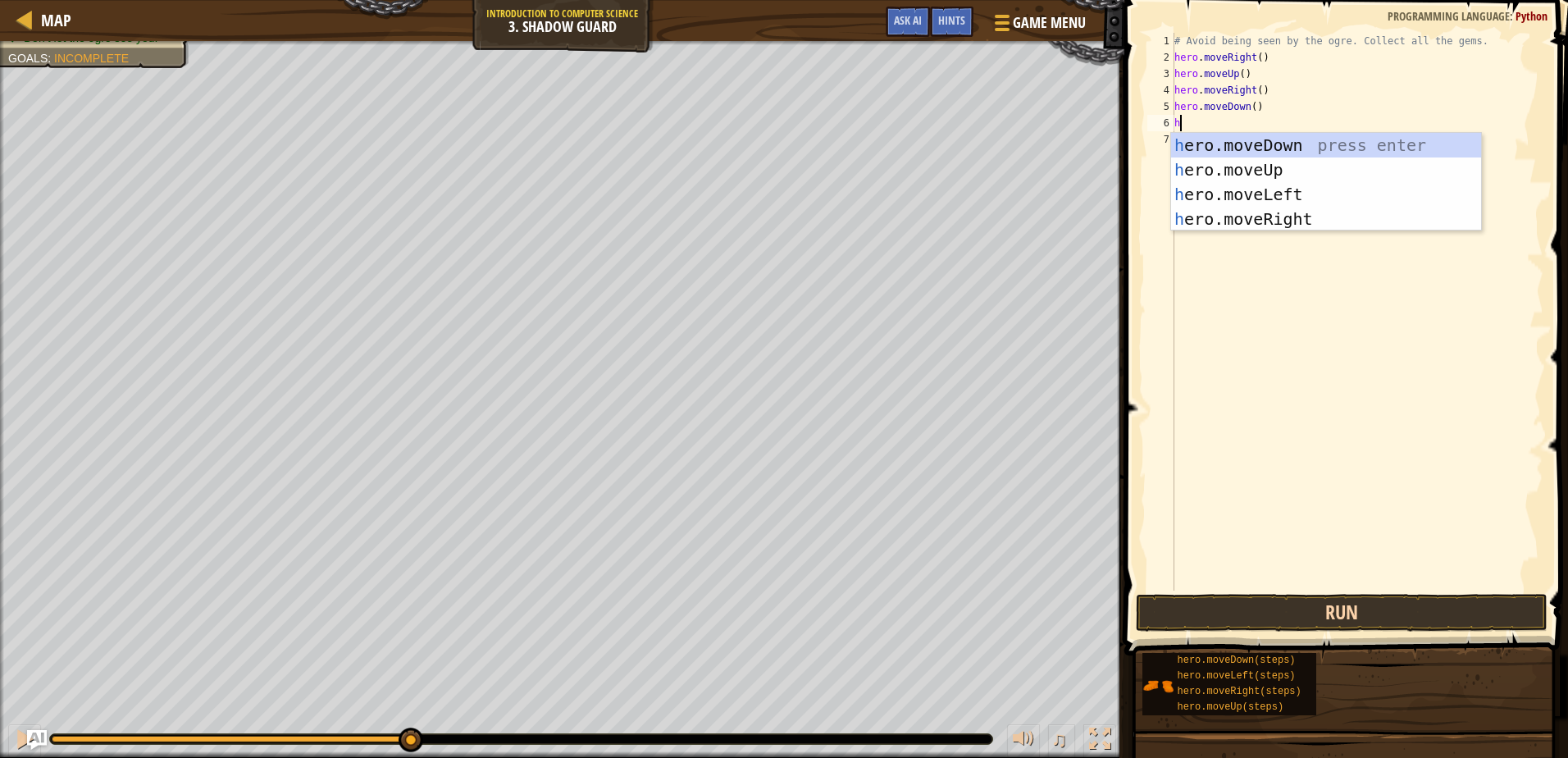
type textarea "he"
click at [1313, 202] on div "he ro.moveUp press enter he ro.moveDown press enter he ro.moveLeft press enter …" at bounding box center [1325, 206] width 310 height 148
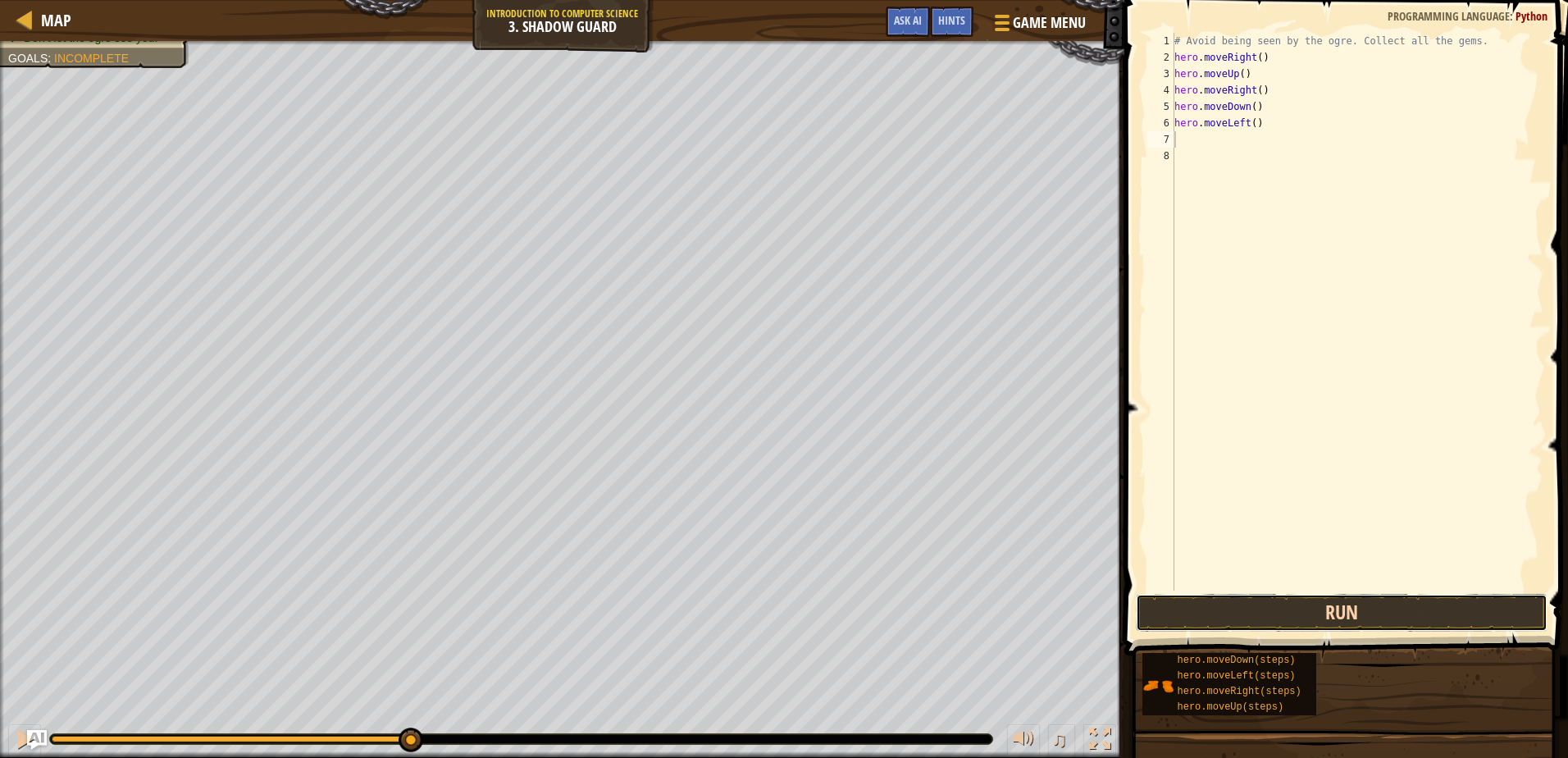
click at [1305, 597] on button "Run" at bounding box center [1340, 612] width 411 height 38
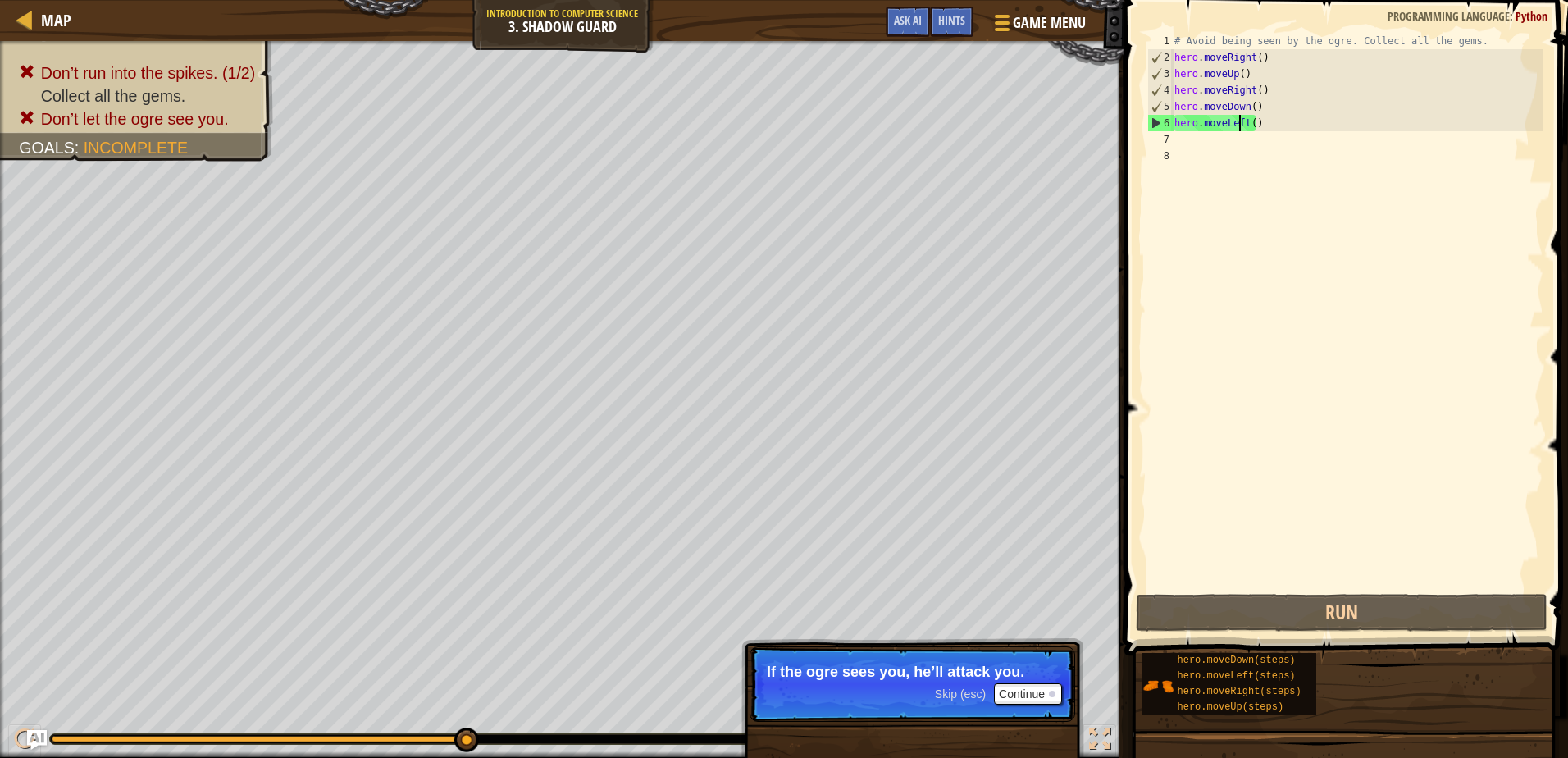
click at [1240, 125] on div "# Avoid being seen by the ogre. Collect all the gems. hero . moveRight ( ) hero…" at bounding box center [1357, 328] width 372 height 591
click at [1247, 124] on div "# Avoid being seen by the ogre. Collect all the gems. hero . moveRight ( ) hero…" at bounding box center [1357, 328] width 372 height 591
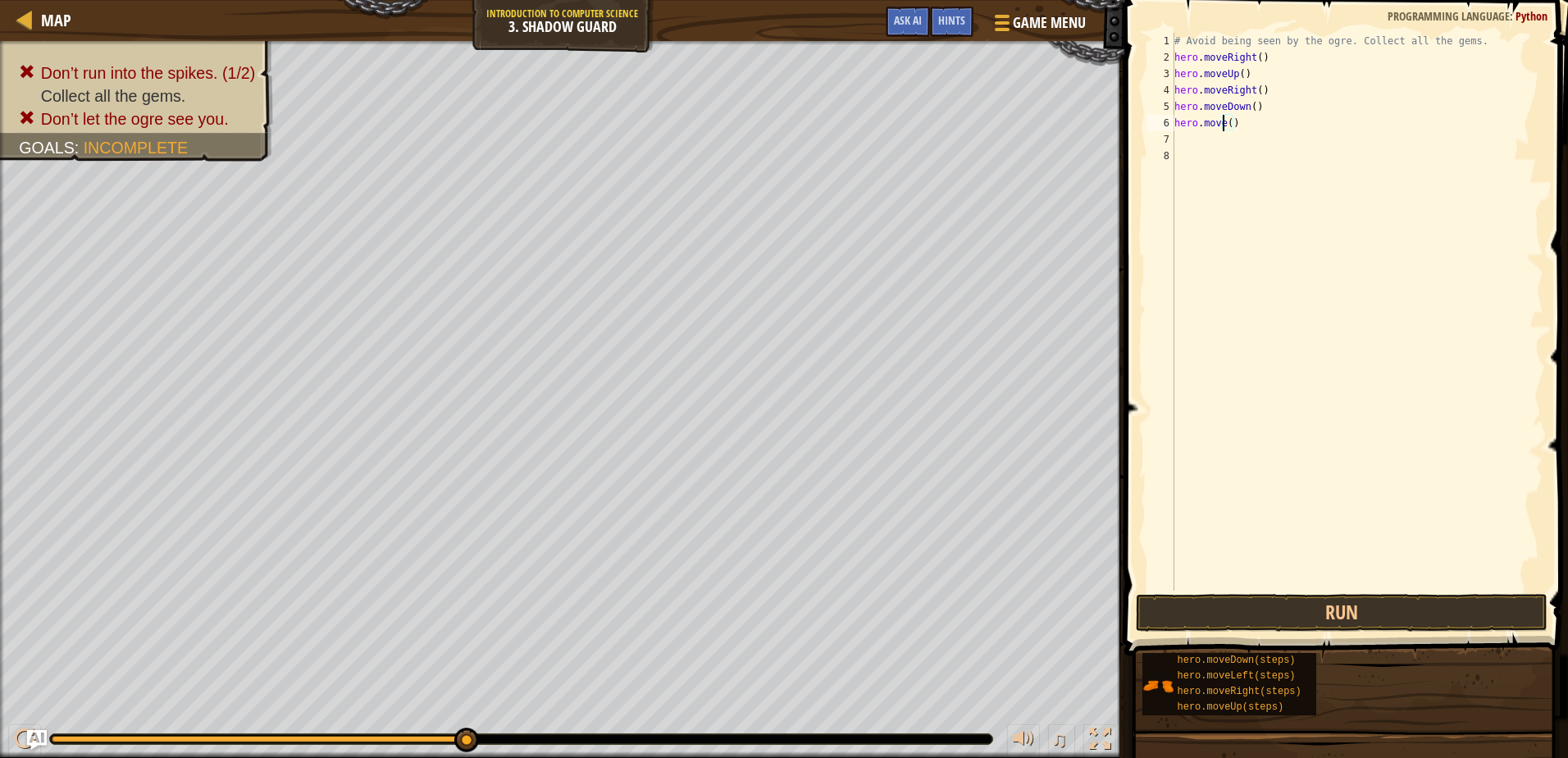
scroll to position [7, 5]
click at [1219, 148] on div "hero.moveR ight press enter" at bounding box center [1325, 169] width 310 height 73
click at [1444, 612] on button "Run" at bounding box center [1340, 612] width 411 height 38
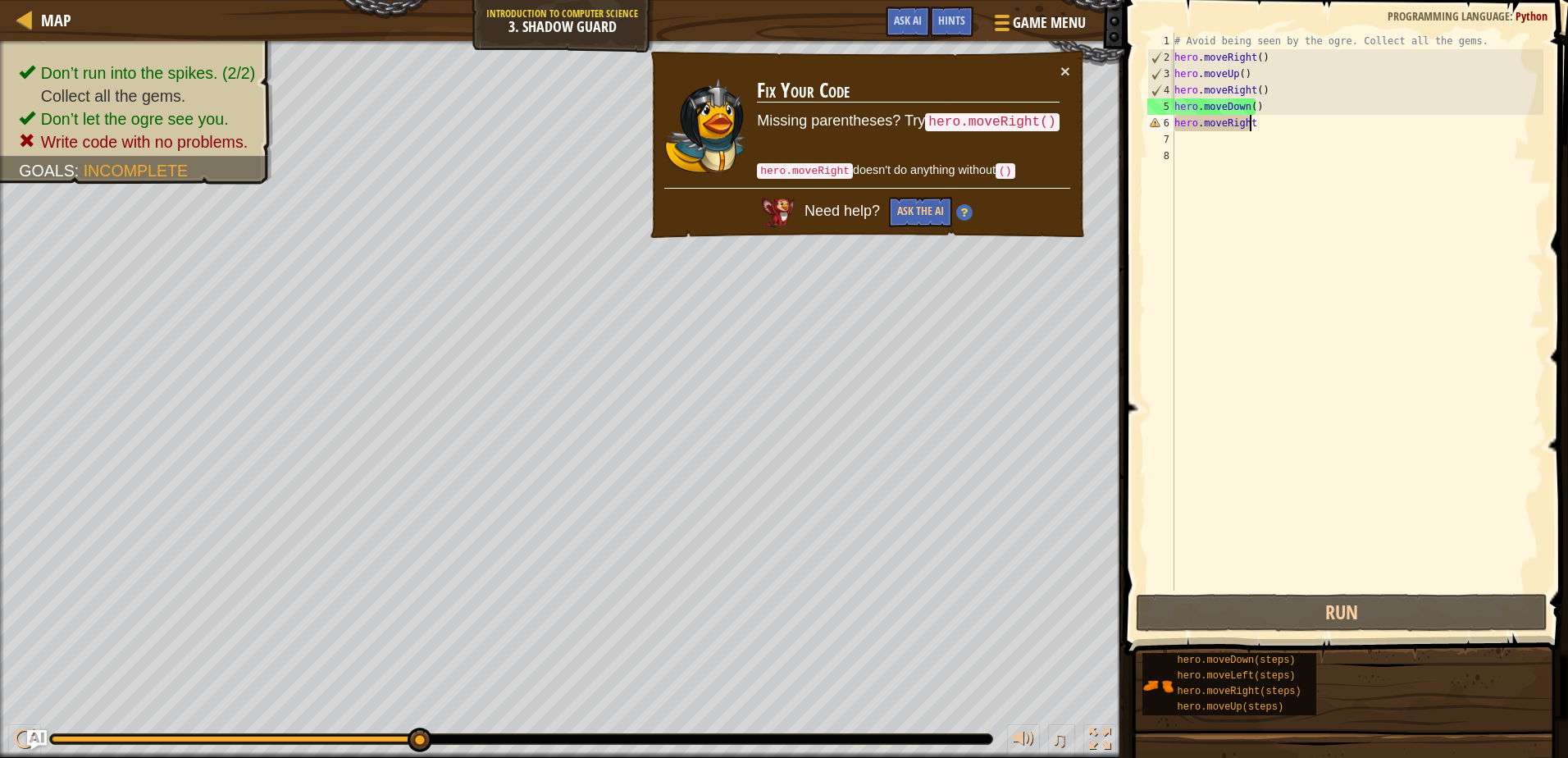
click at [1255, 125] on div "# Avoid being seen by the ogre. Collect all the gems. hero . moveRight ( ) hero…" at bounding box center [1357, 328] width 372 height 591
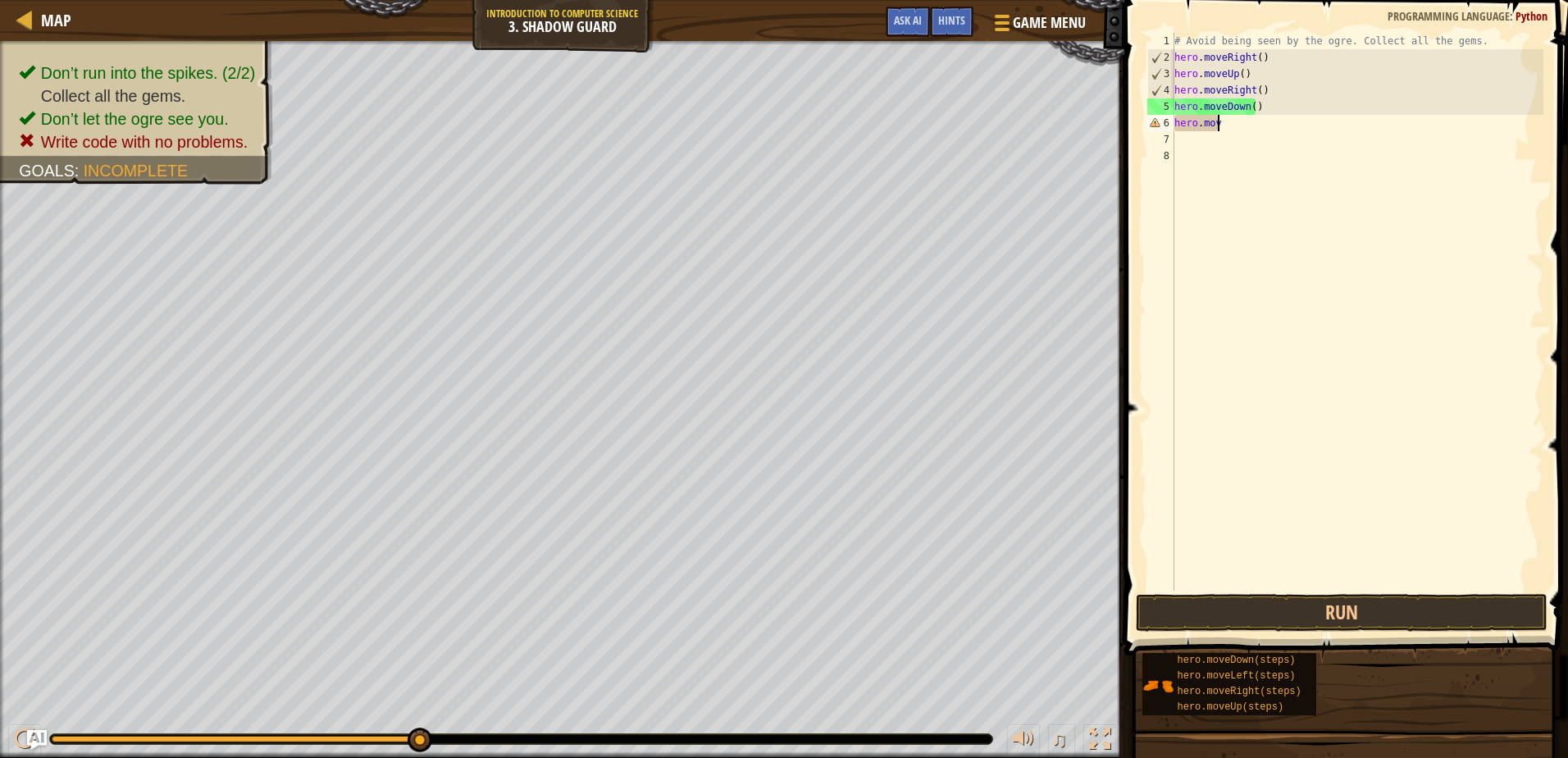
scroll to position [7, 1]
type textarea "h"
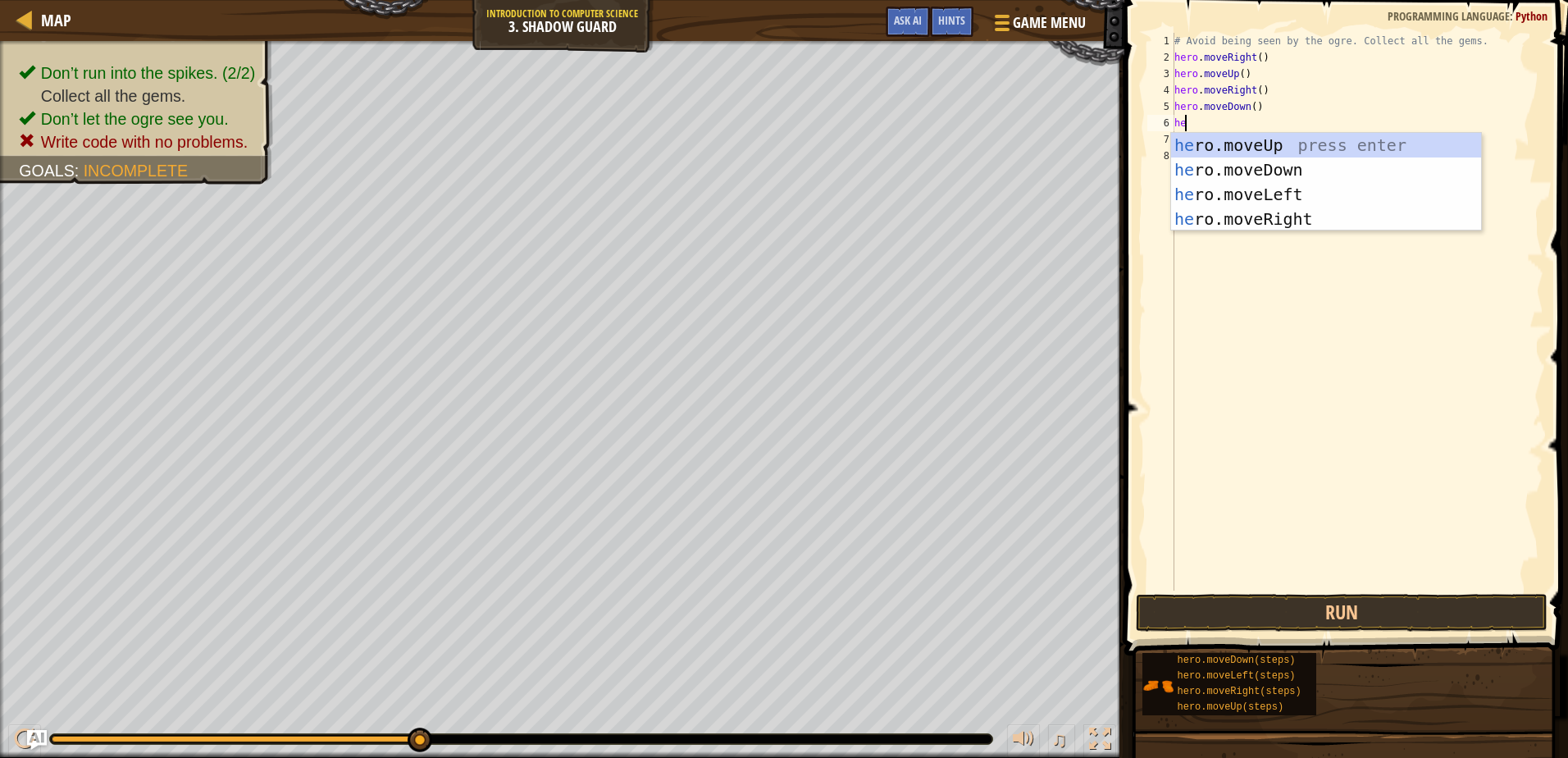
type textarea "her"
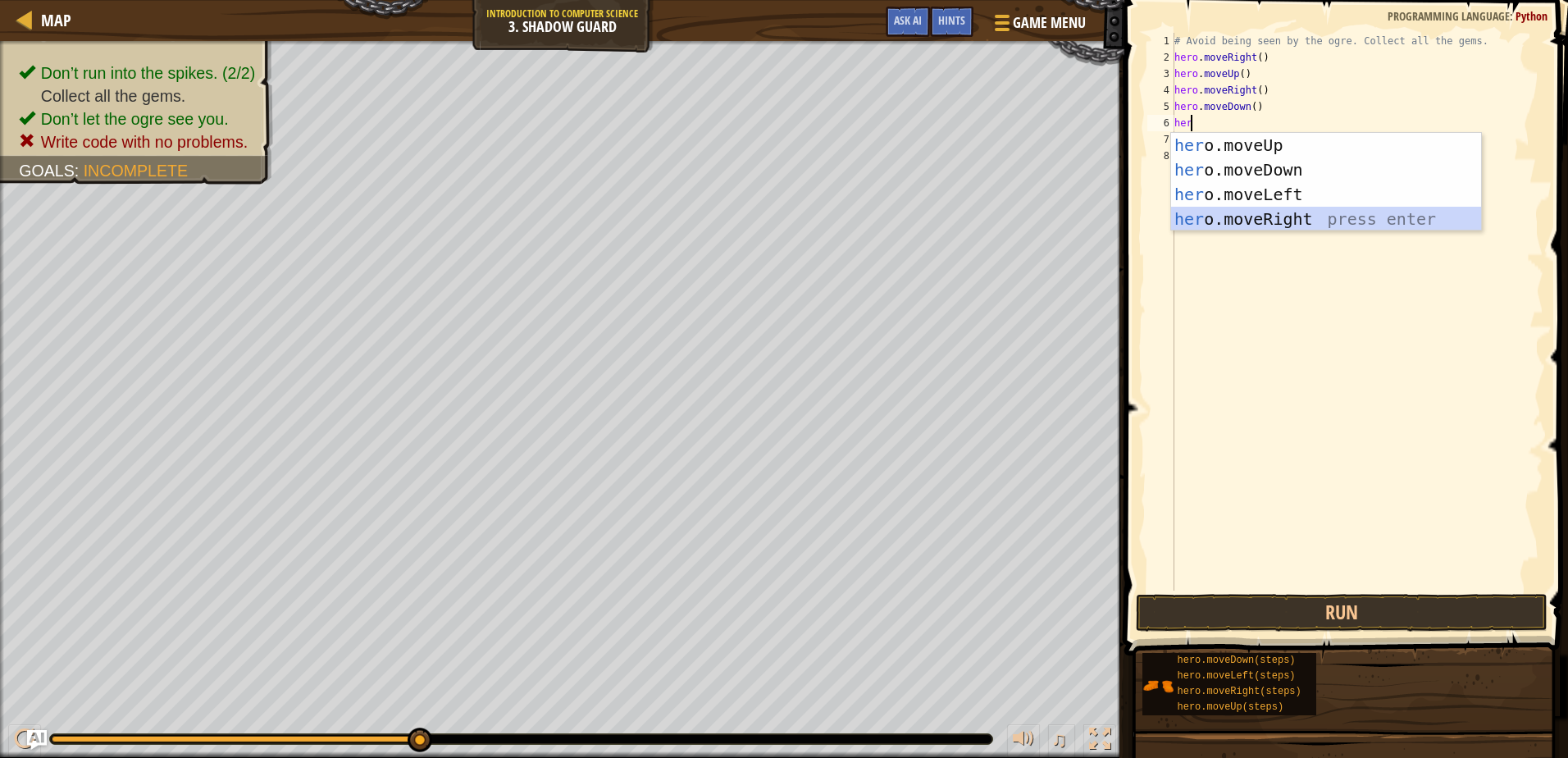
click at [1326, 212] on div "her o.moveUp press enter her o.moveDown press enter her o.moveLeft press enter …" at bounding box center [1325, 206] width 310 height 148
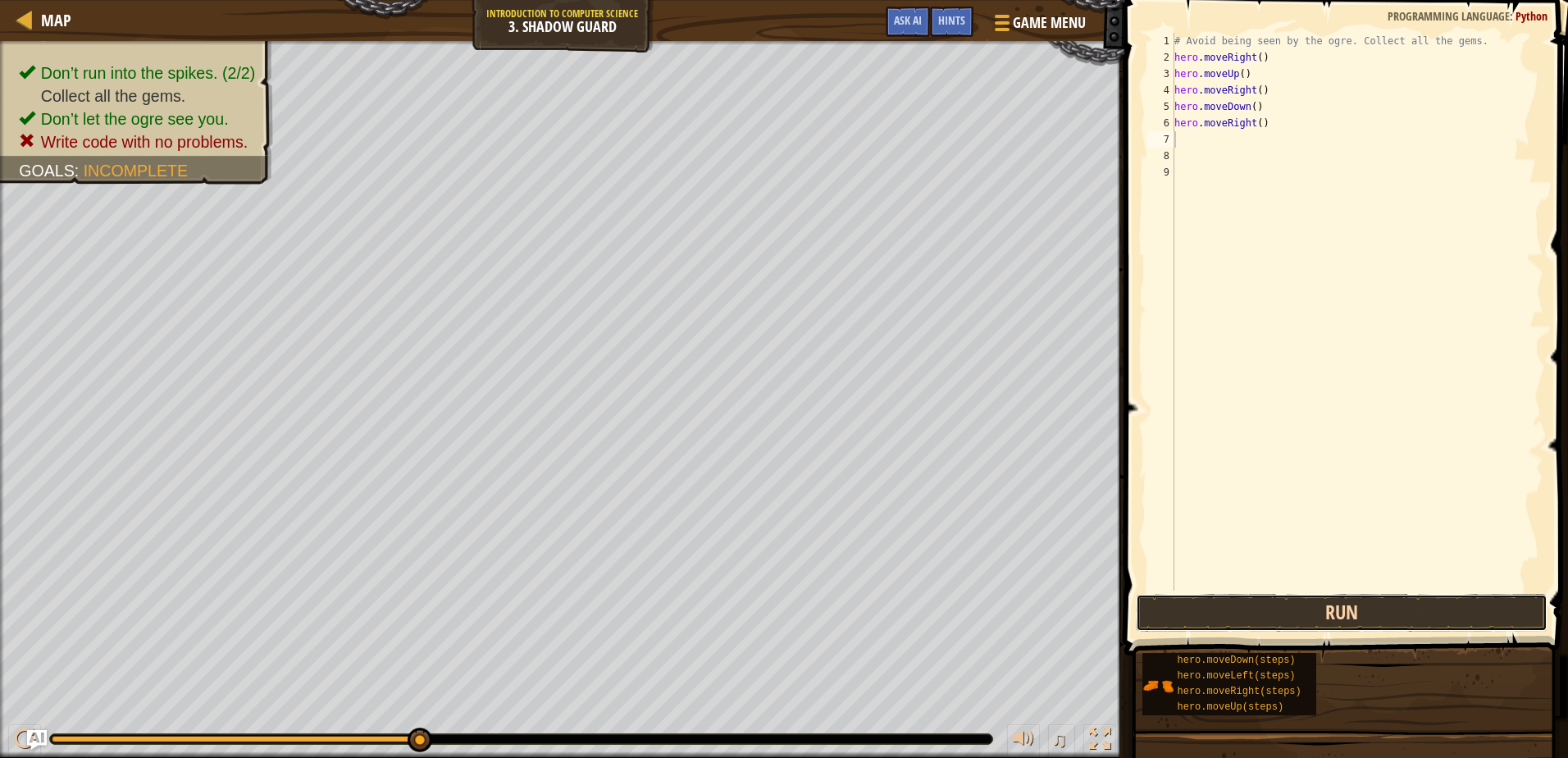
click at [1399, 602] on button "Run" at bounding box center [1340, 612] width 411 height 38
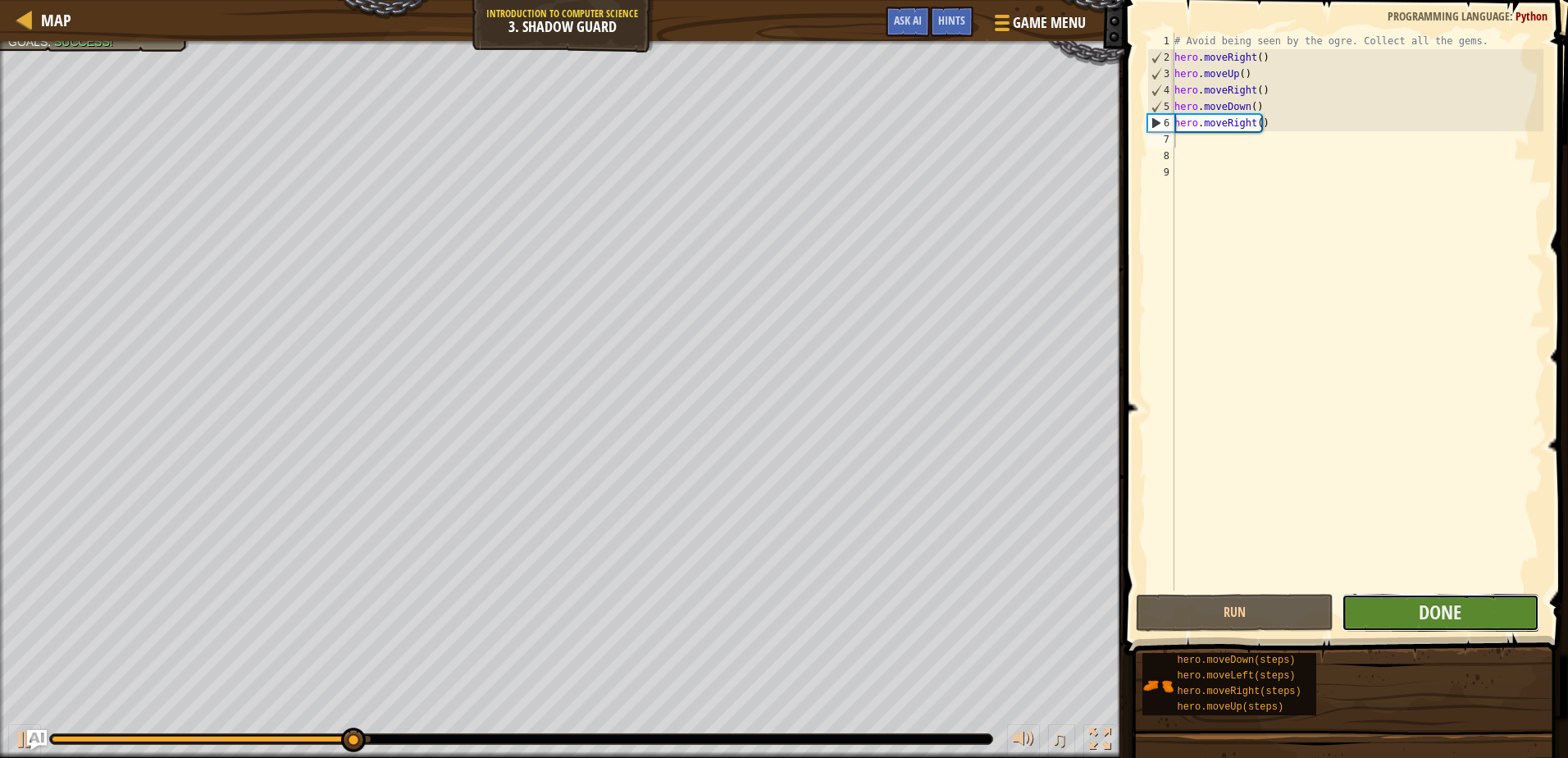
click at [1480, 616] on button "Done" at bounding box center [1439, 612] width 197 height 38
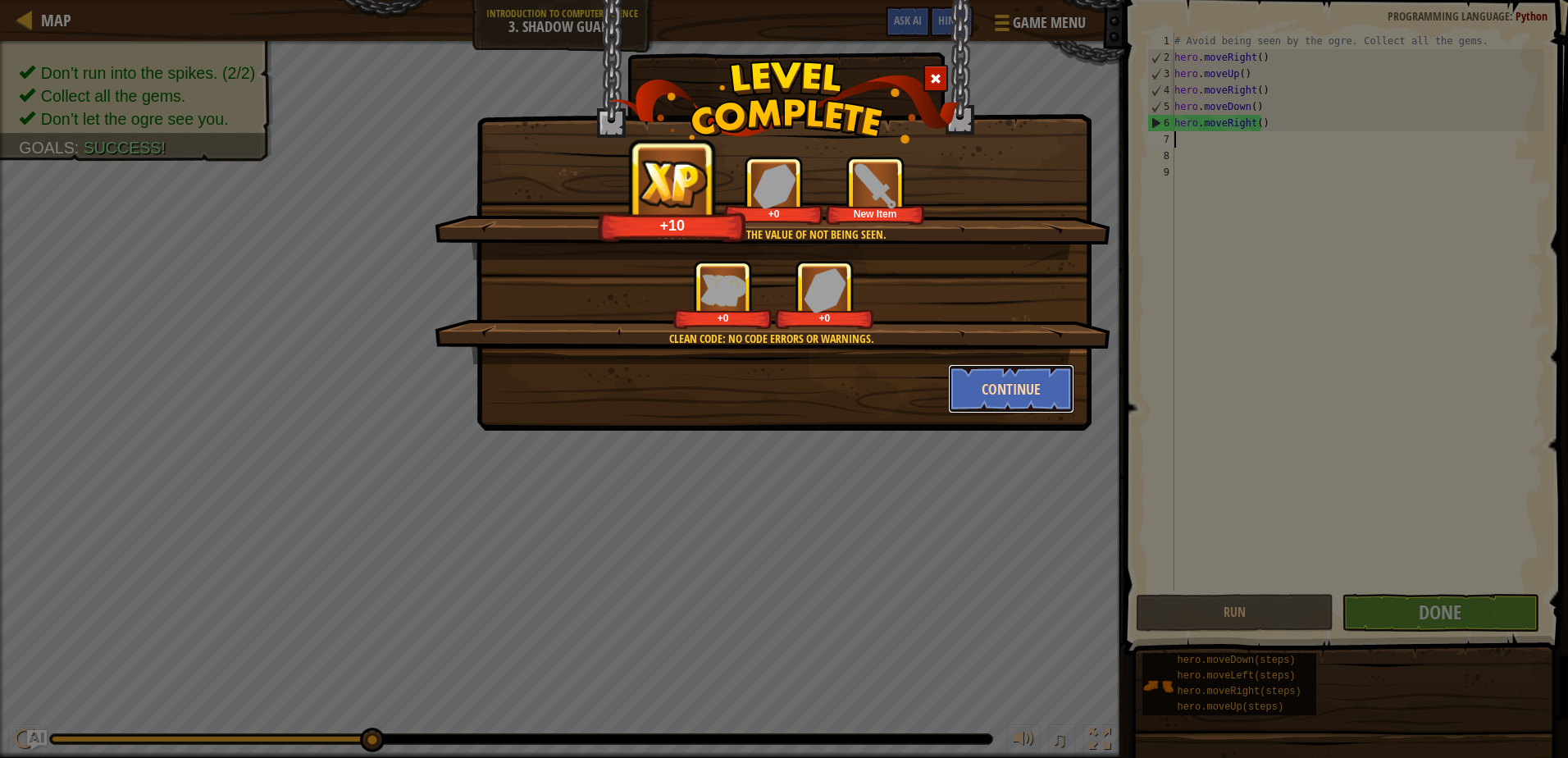
click at [994, 412] on button "Continue" at bounding box center [1011, 389] width 127 height 50
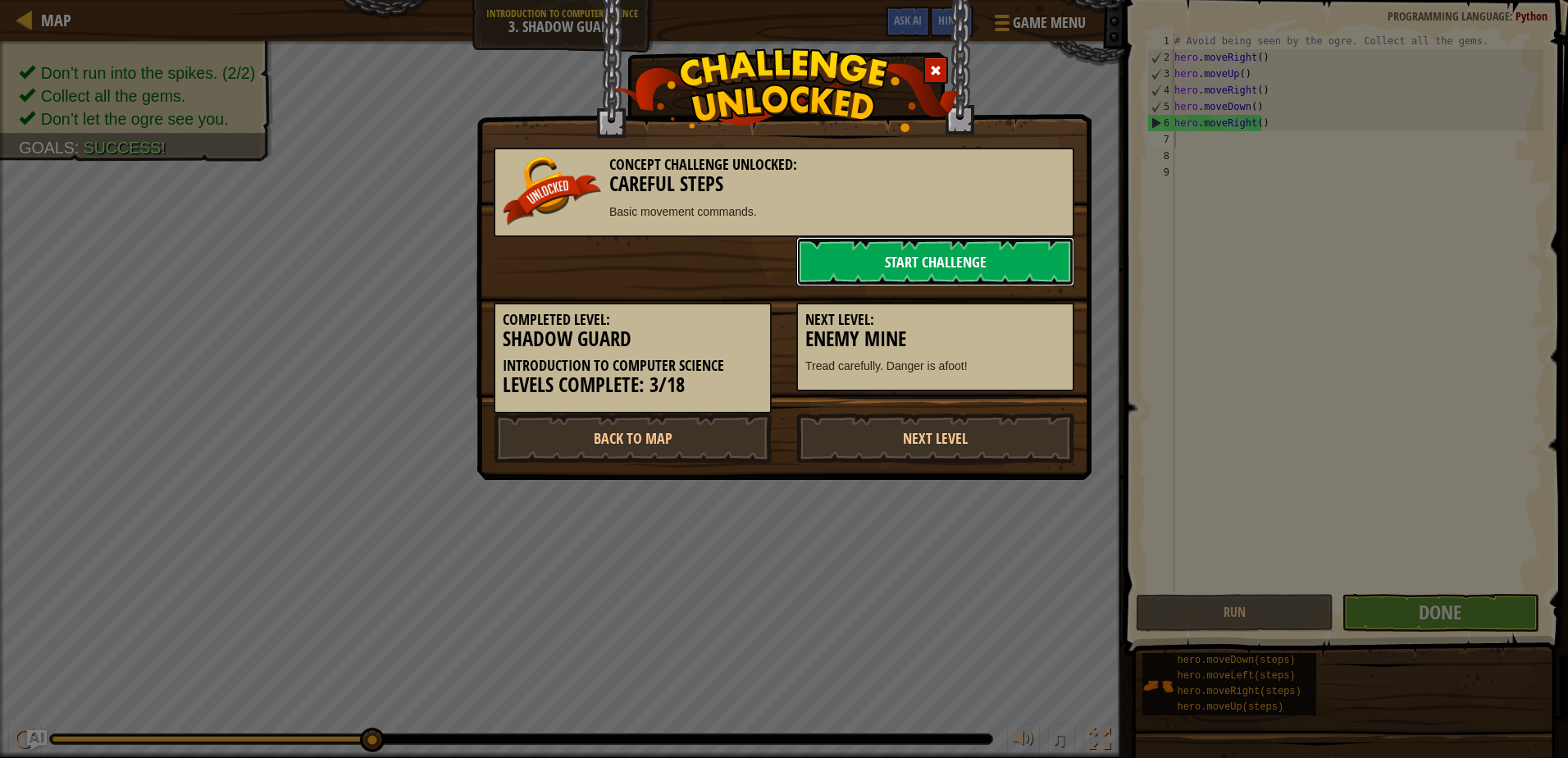
click at [1016, 257] on link "Start Challenge" at bounding box center [935, 262] width 278 height 50
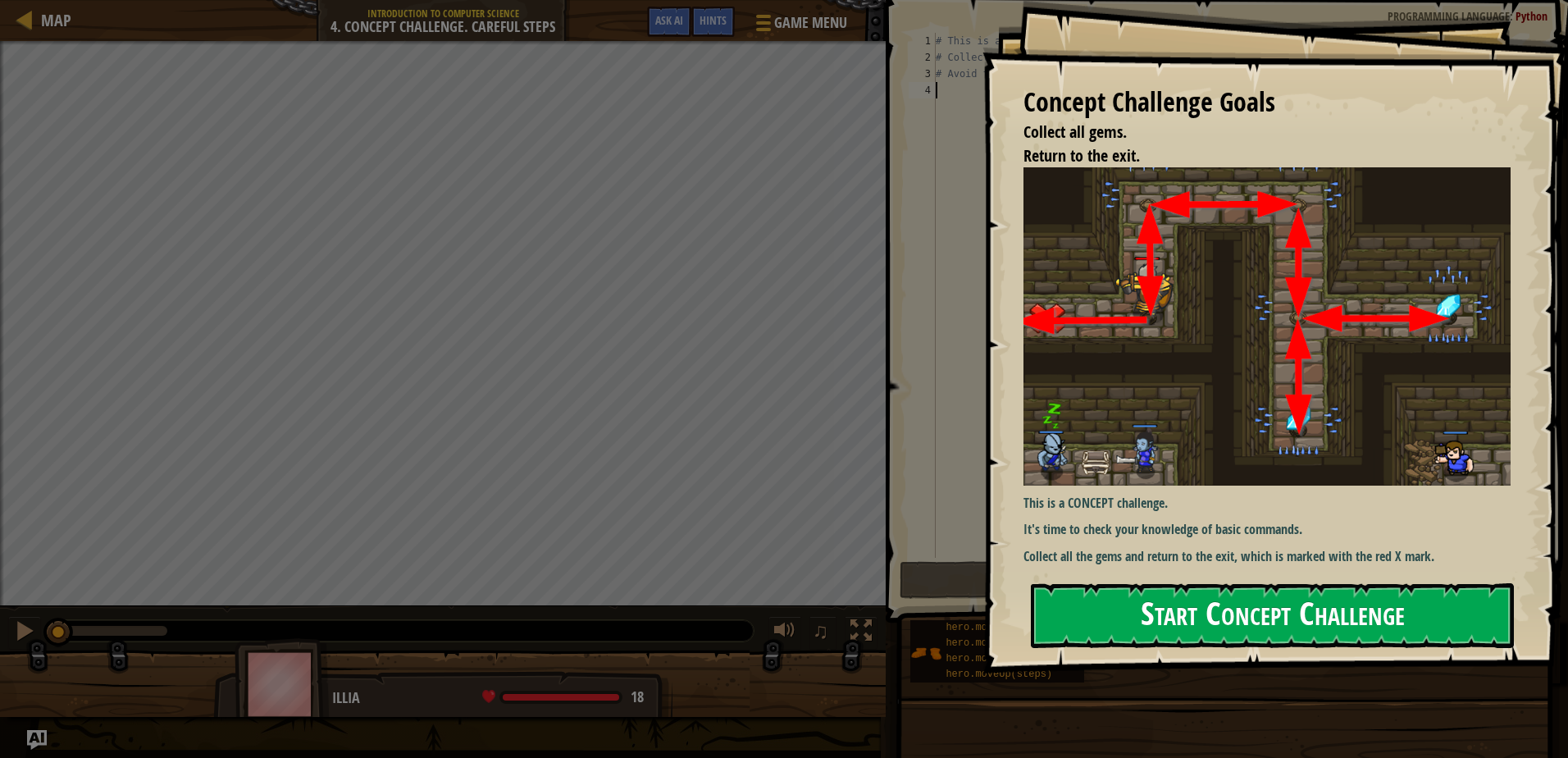
click at [1266, 597] on button "Start Concept Challenge" at bounding box center [1273, 615] width 483 height 64
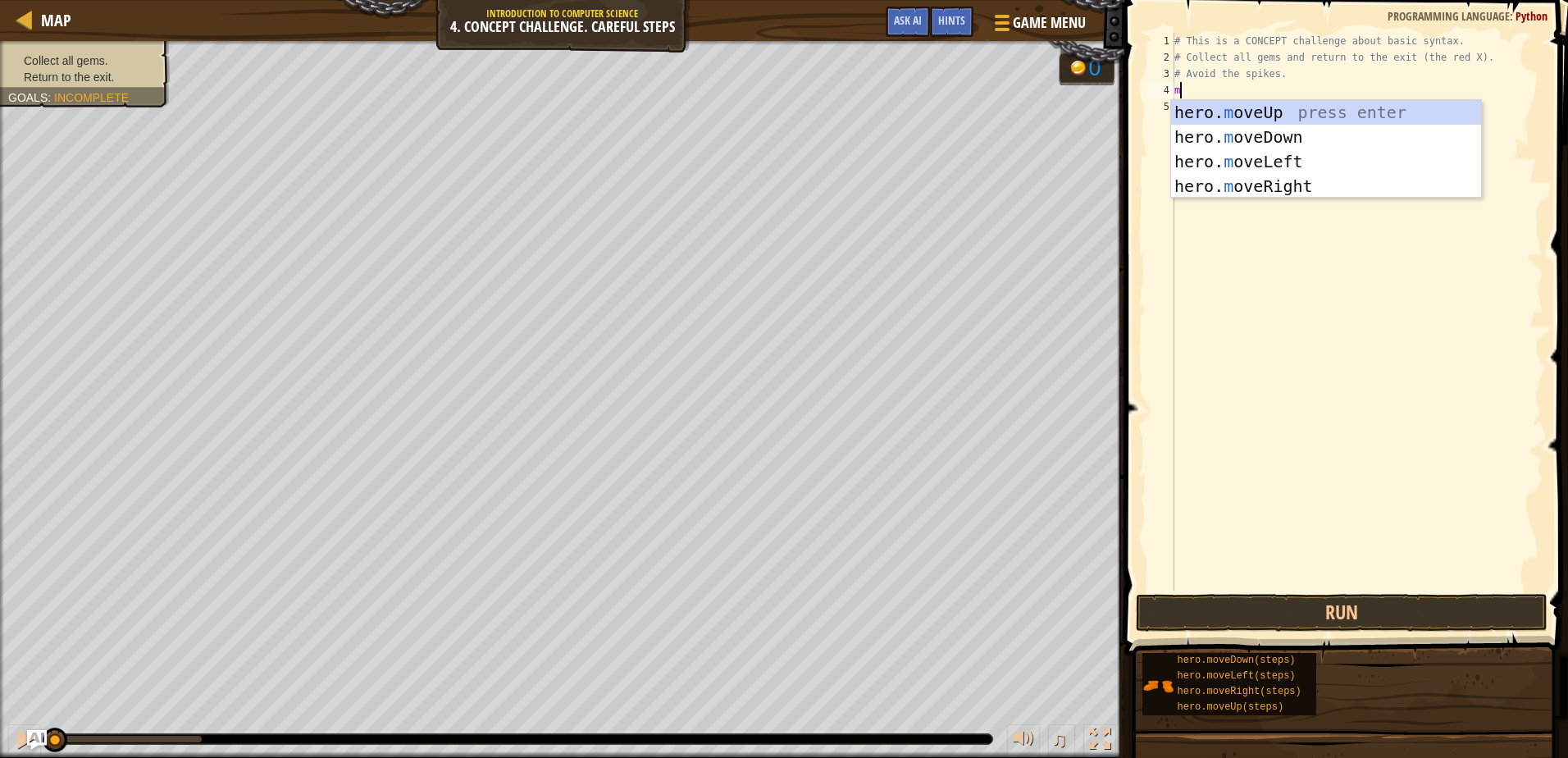
scroll to position [7, 0]
type textarea "mo"
click at [1283, 107] on div "hero. mo veUp press enter hero. mo veDown press enter hero. mo veLeft press ent…" at bounding box center [1325, 173] width 310 height 148
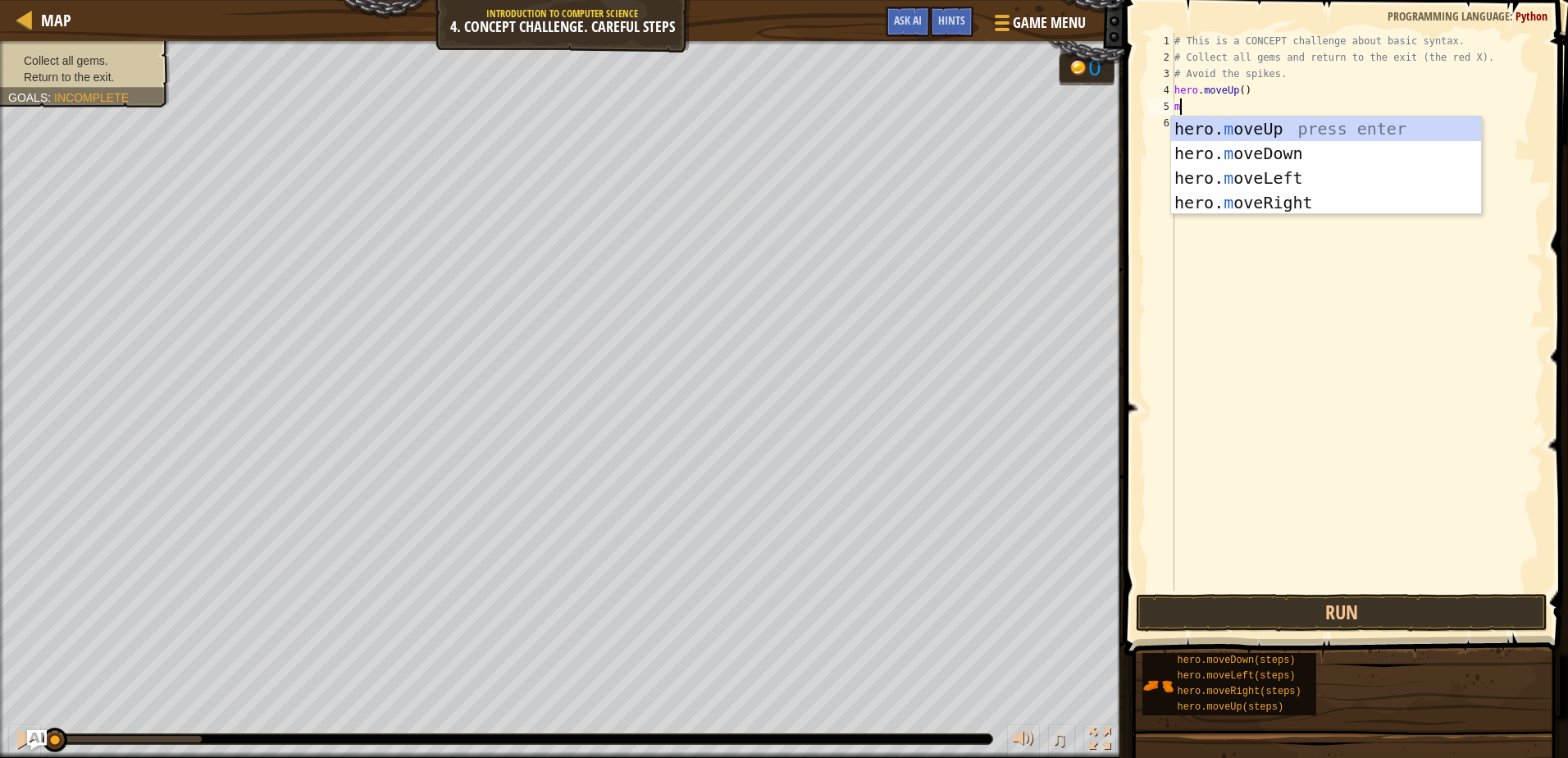
type textarea "mo"
click at [1271, 196] on div "hero. mo veUp press enter hero. mo veDown press enter hero. mo veLeft press ent…" at bounding box center [1325, 190] width 310 height 148
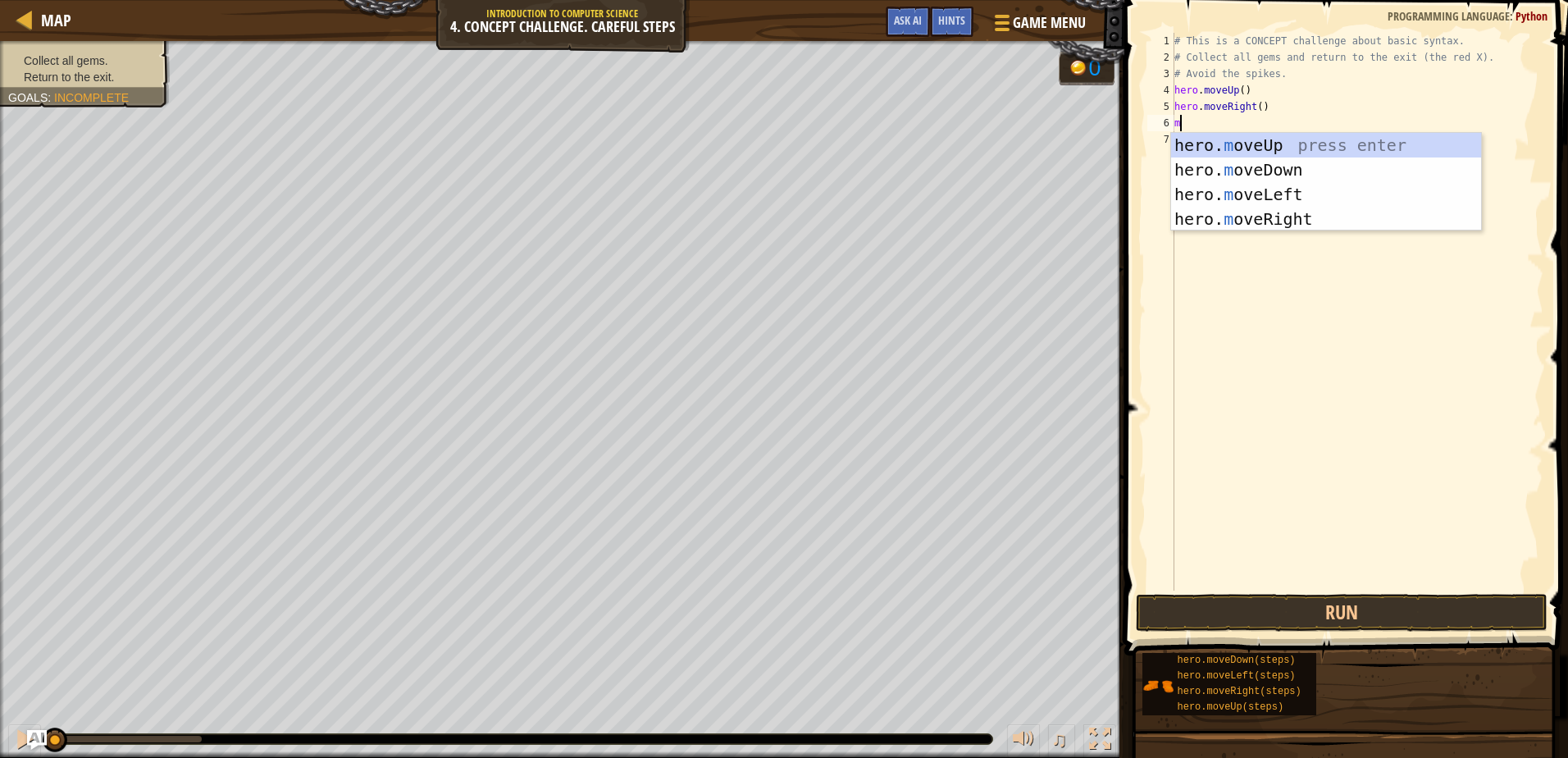
type textarea "mo"
click at [1264, 164] on div "hero. mo veUp press enter hero. mo veDown press enter hero. mo veLeft press ent…" at bounding box center [1325, 206] width 310 height 148
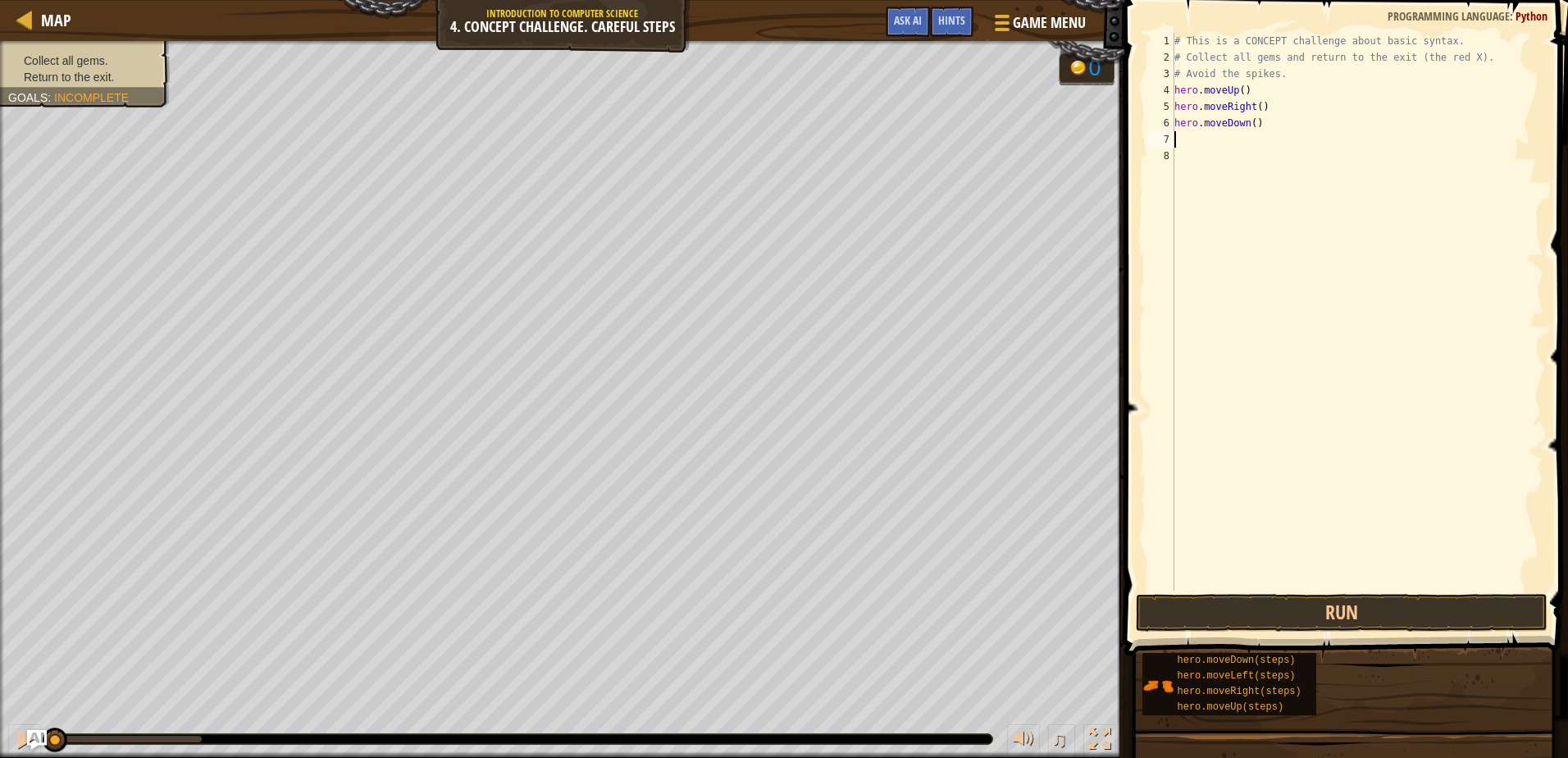
click at [1250, 118] on div "# This is a CONCEPT challenge about basic syntax. # Collect all gems and return…" at bounding box center [1357, 328] width 372 height 591
type textarea "hero.moveDown(2)"
click at [1354, 602] on button "Run" at bounding box center [1340, 612] width 411 height 38
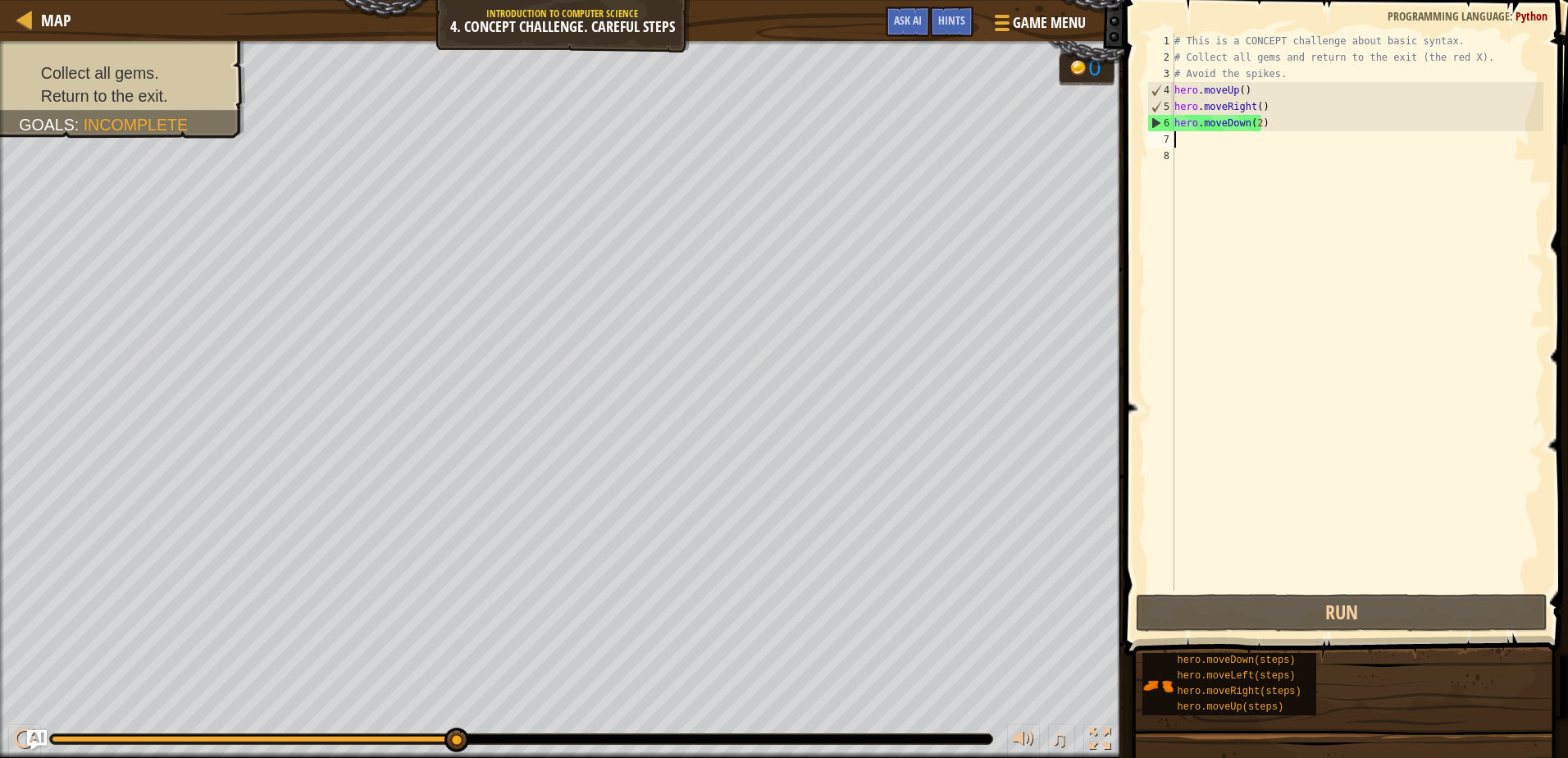
click at [1189, 136] on div "# This is a CONCEPT challenge about basic syntax. # Collect all gems and return…" at bounding box center [1357, 328] width 372 height 591
type textarea "h"
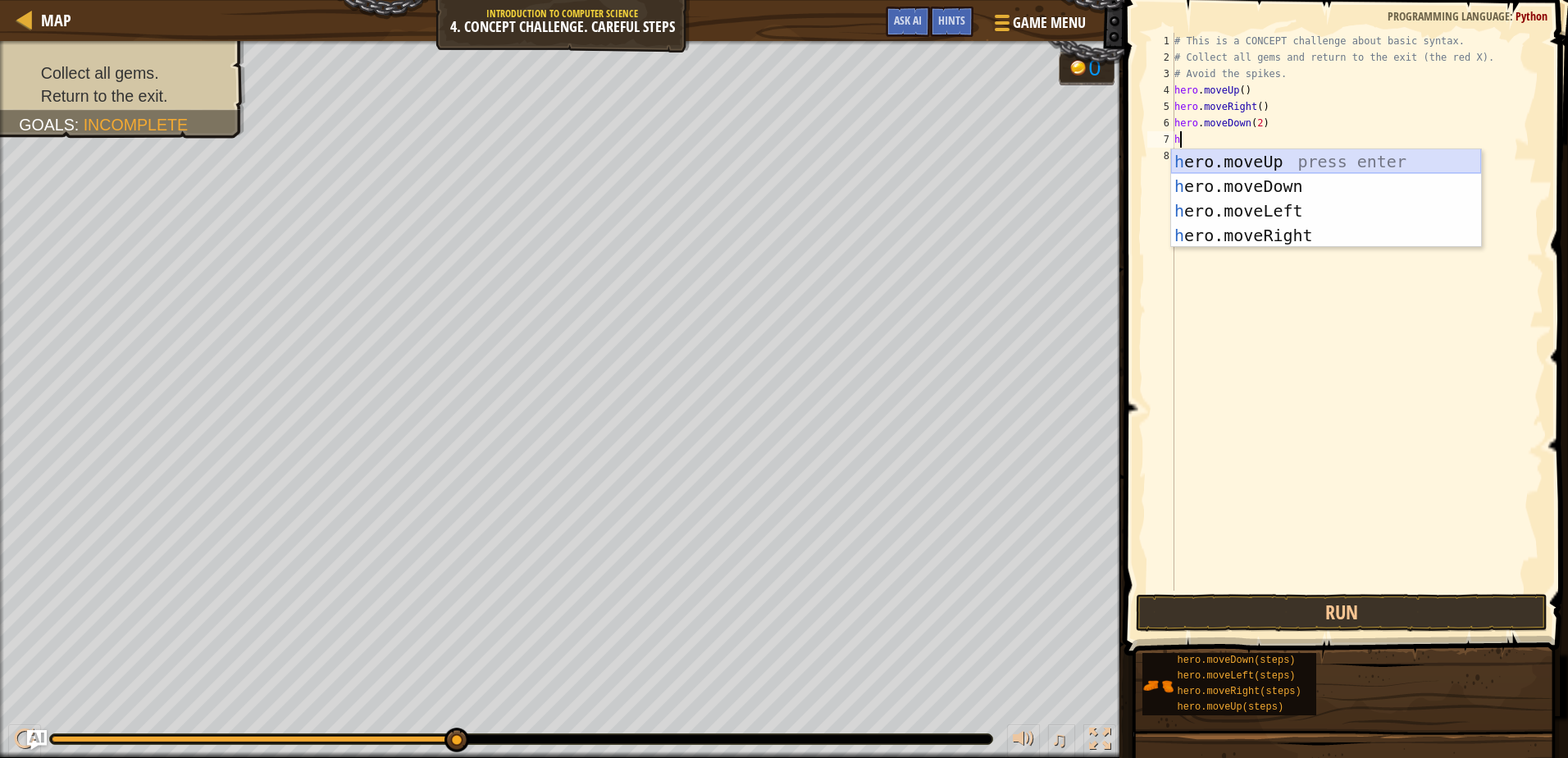
click at [1267, 160] on div "h ero.moveUp press enter h ero.moveDown press enter h ero.moveLeft press enter …" at bounding box center [1325, 223] width 310 height 148
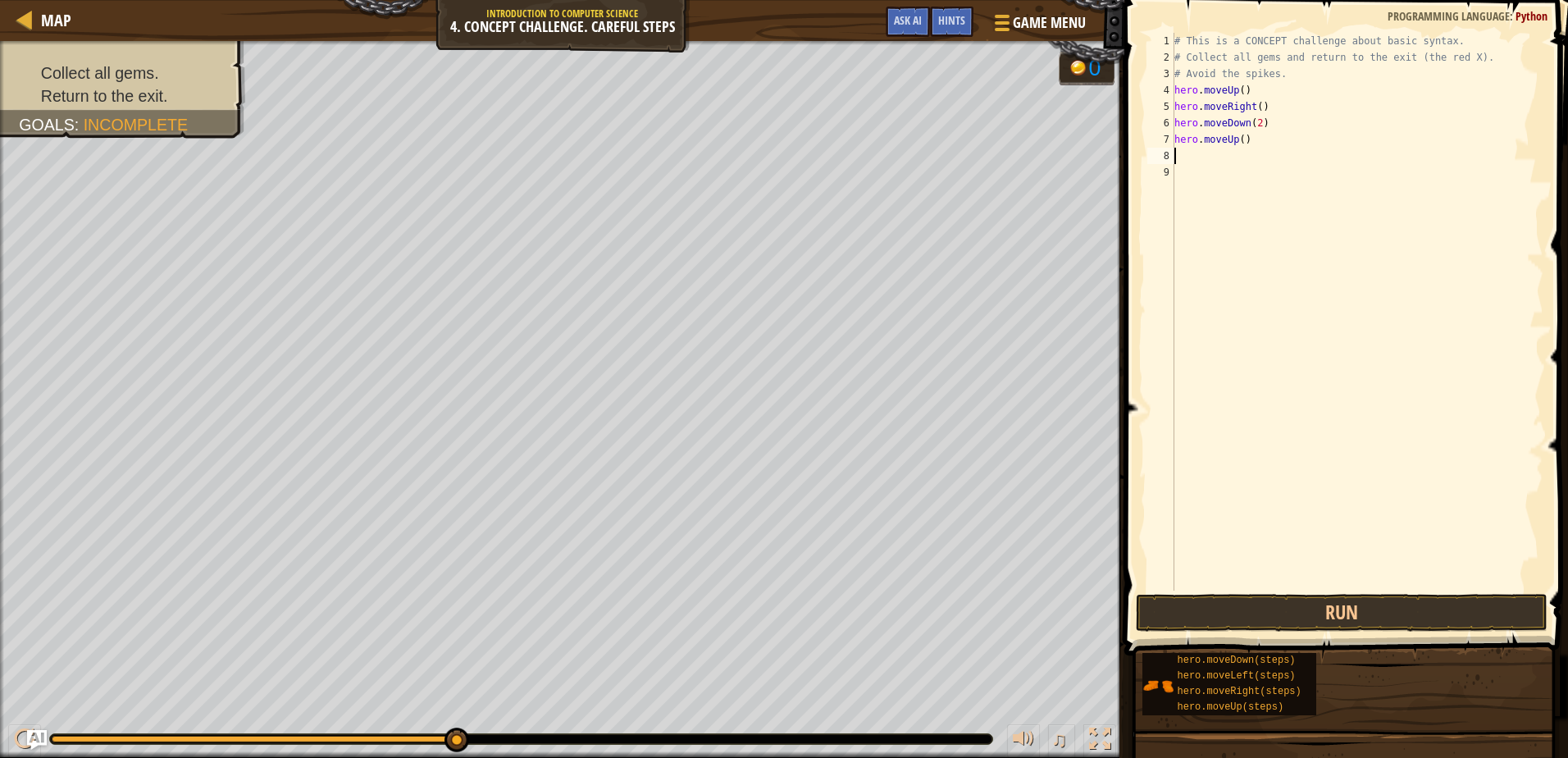
type textarea "h"
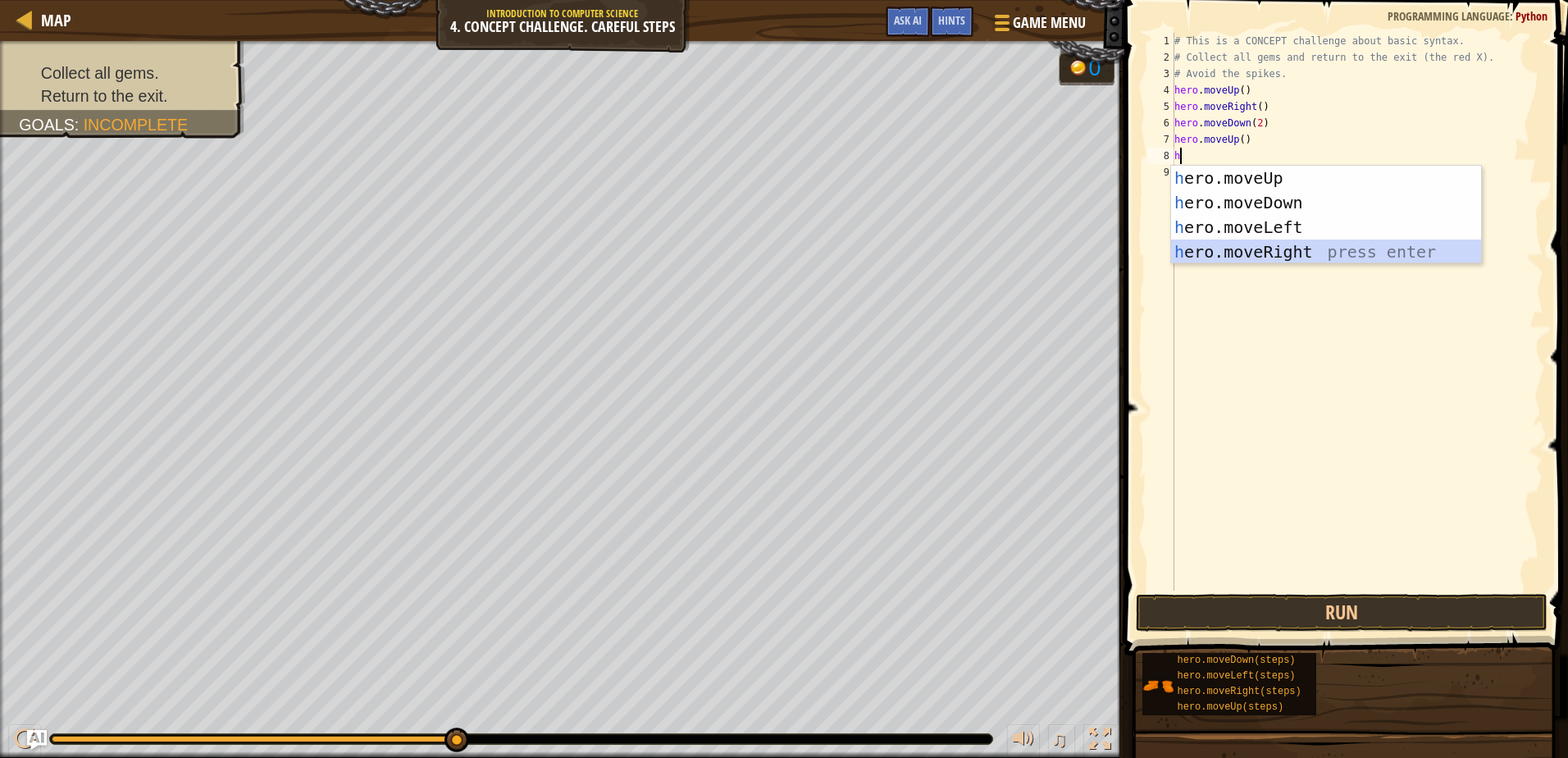
click at [1258, 255] on div "h ero.moveUp press enter h ero.moveDown press enter h ero.moveLeft press enter …" at bounding box center [1325, 239] width 310 height 148
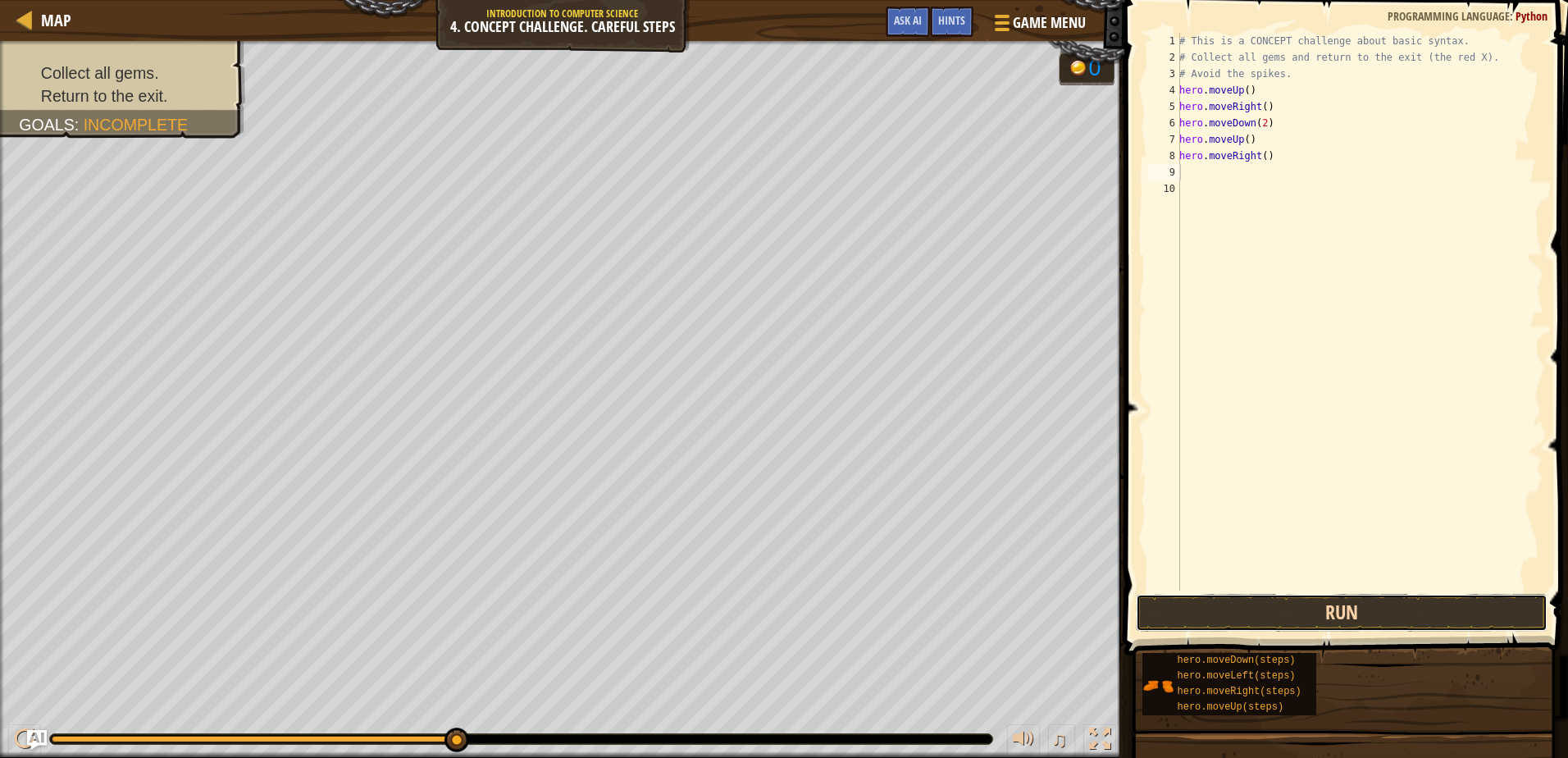
click at [1469, 620] on button "Run" at bounding box center [1340, 612] width 411 height 38
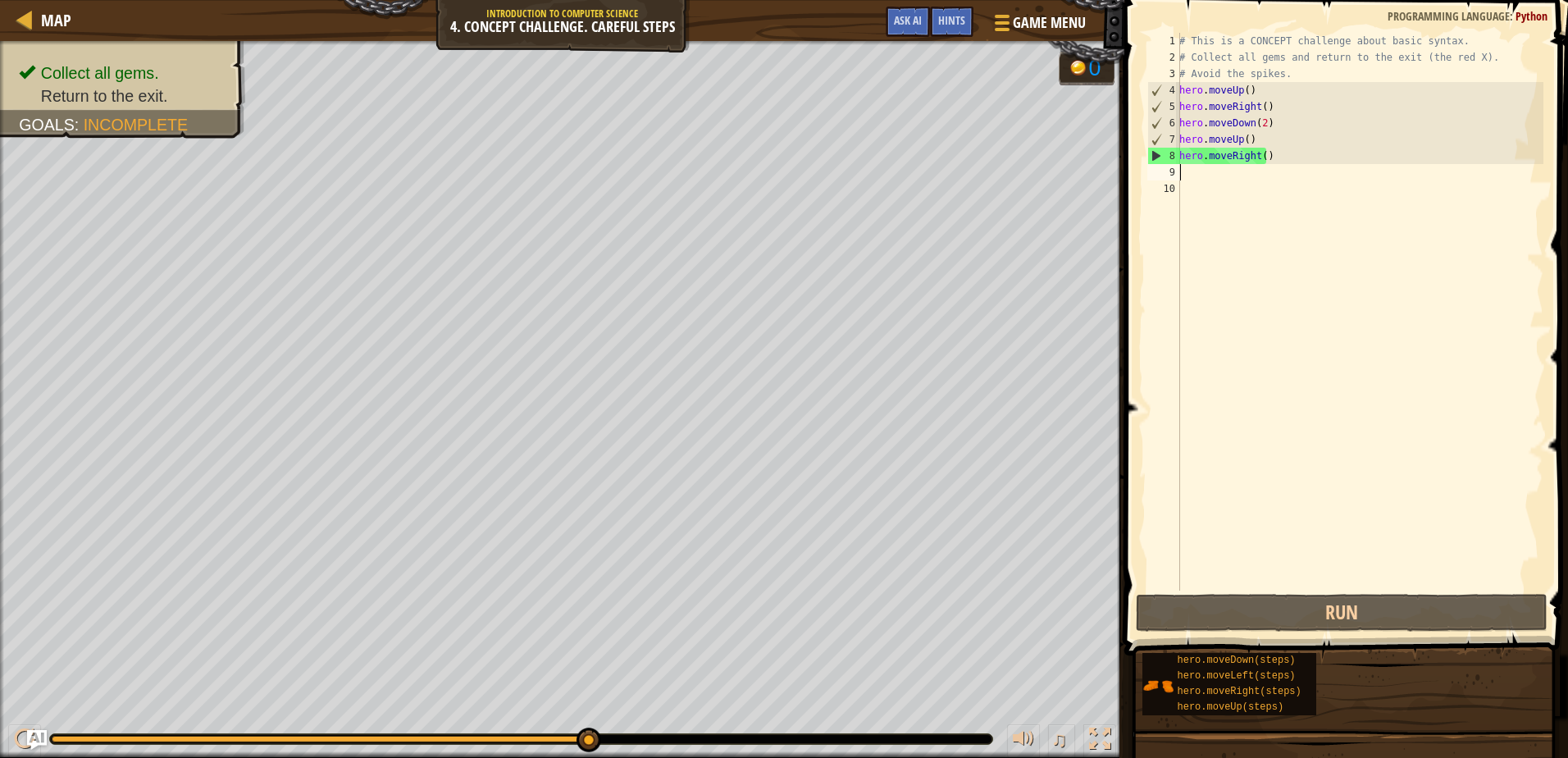
type textarea "h"
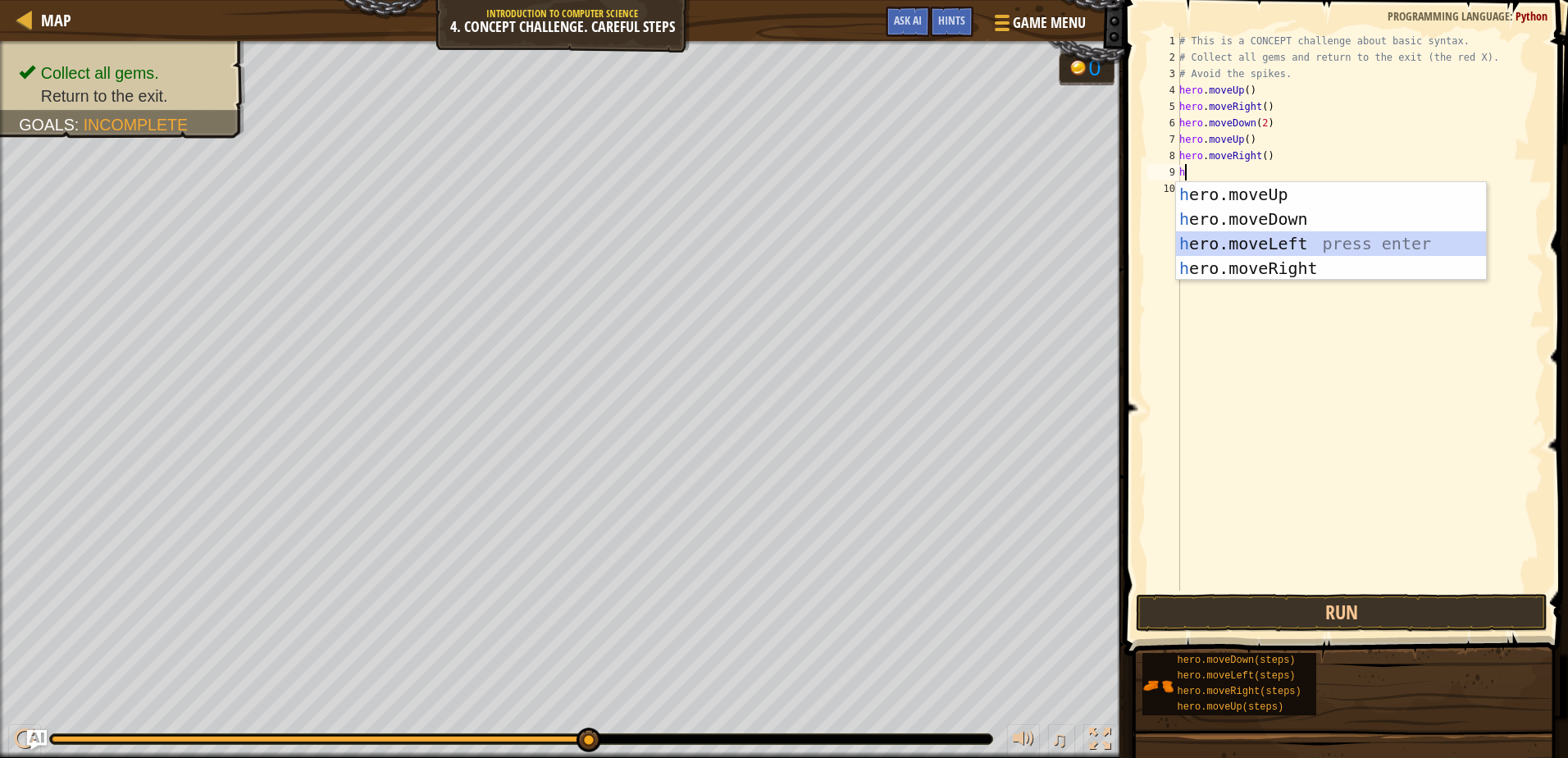
click at [1275, 243] on div "h ero.moveUp press enter h ero.moveDown press enter h ero.moveLeft press enter …" at bounding box center [1330, 256] width 310 height 148
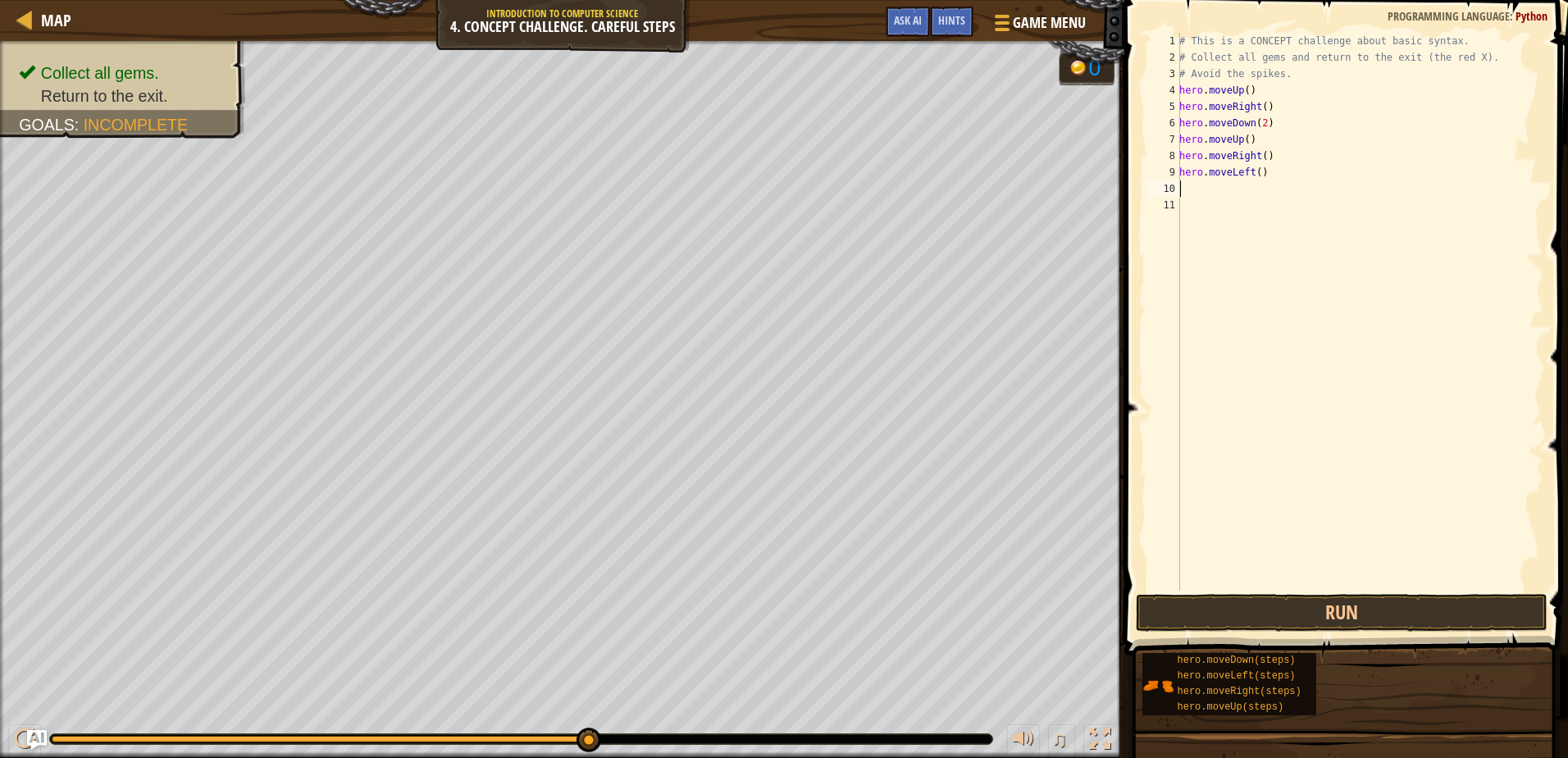
type textarea "h"
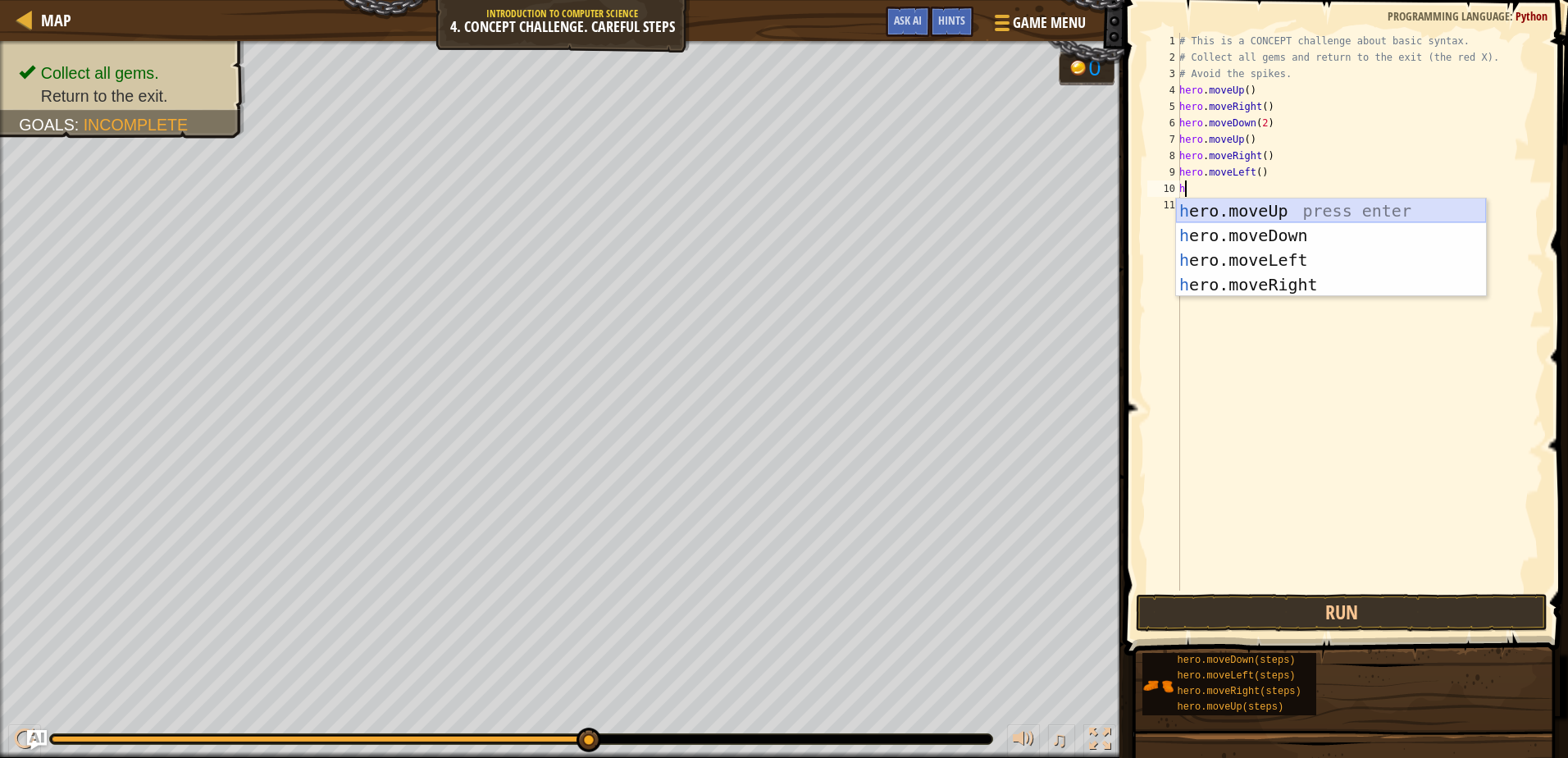
click at [1193, 198] on div "h ero.moveUp press enter h ero.moveDown press enter h ero.moveLeft press enter …" at bounding box center [1330, 271] width 310 height 148
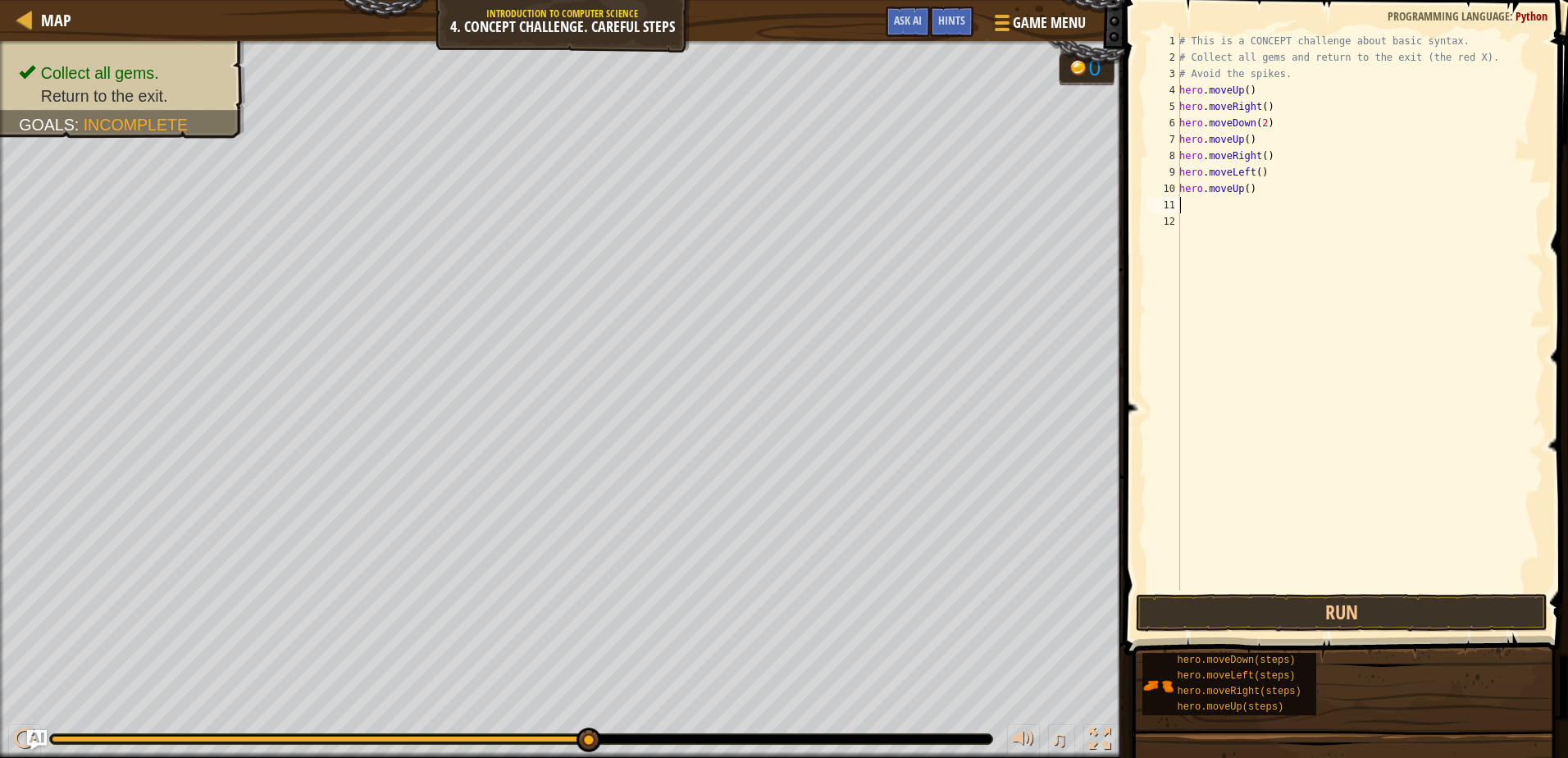
click at [1183, 202] on div "# This is a CONCEPT challenge about basic syntax. # Collect all gems and return…" at bounding box center [1359, 328] width 367 height 591
type textarea "j"
type textarea "h"
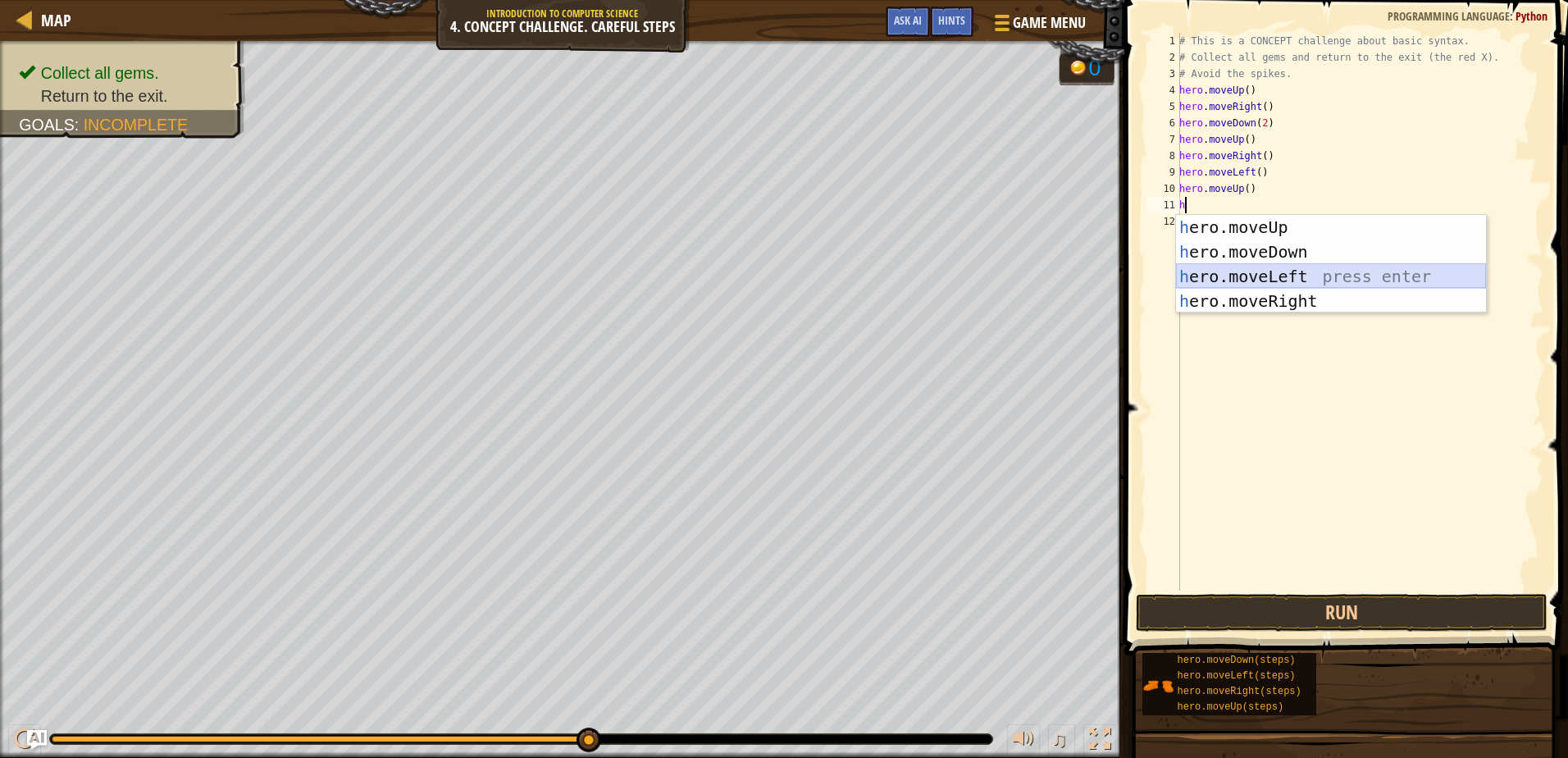
click at [1236, 269] on div "h ero.moveUp press enter h ero.moveDown press enter h ero.moveLeft press enter …" at bounding box center [1330, 288] width 310 height 148
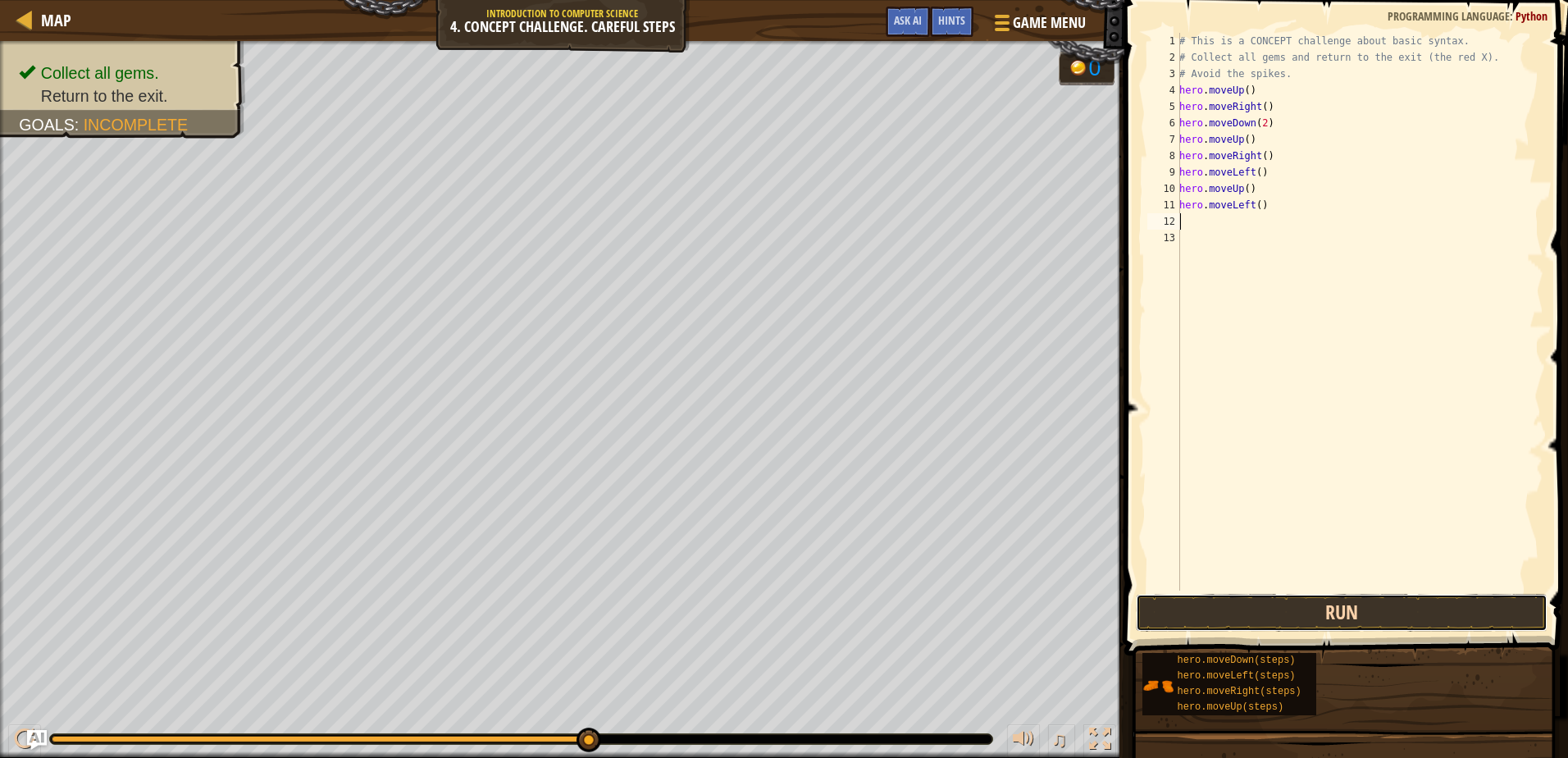
click at [1310, 611] on button "Run" at bounding box center [1340, 612] width 411 height 38
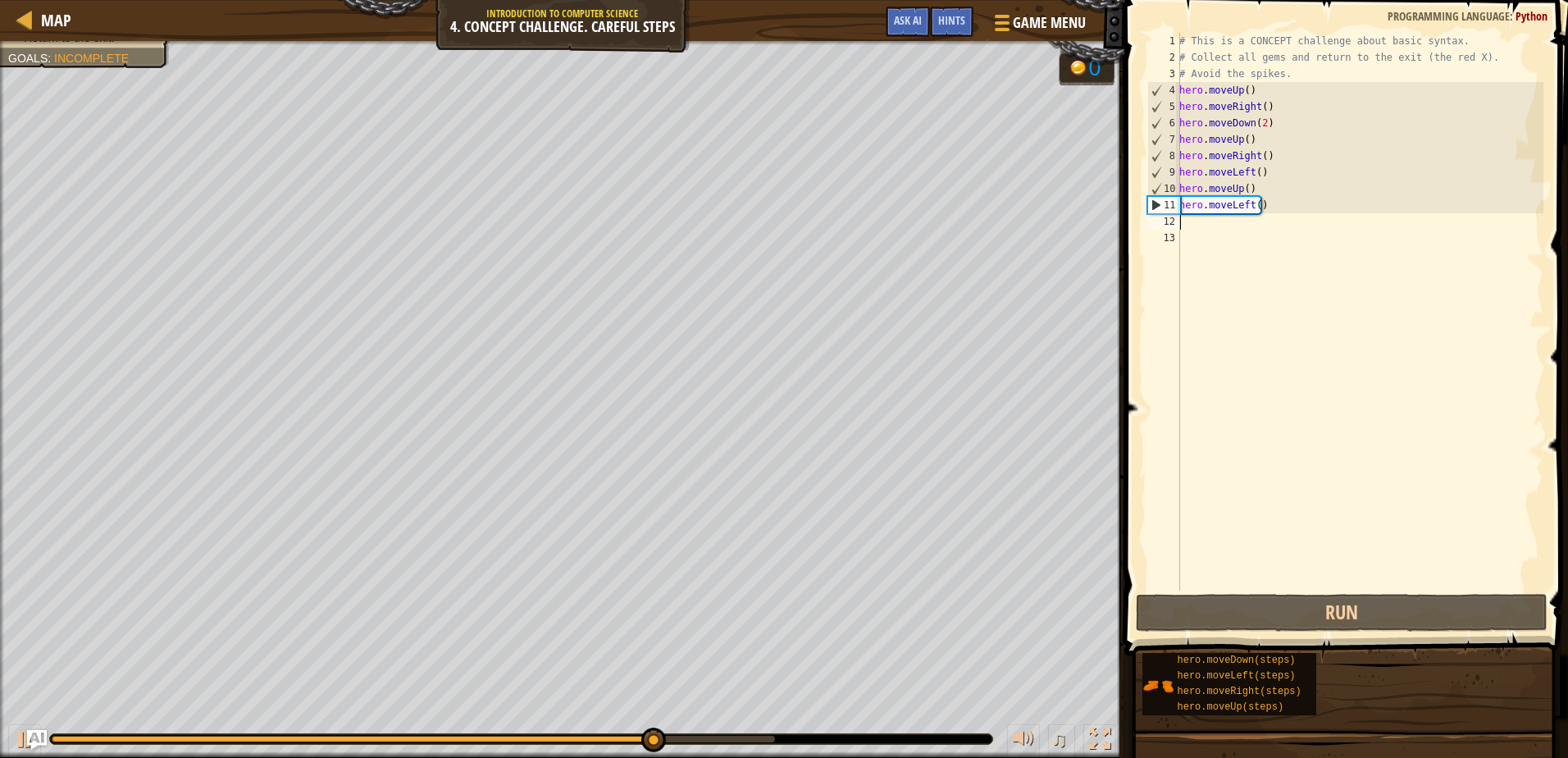
type textarea "h"
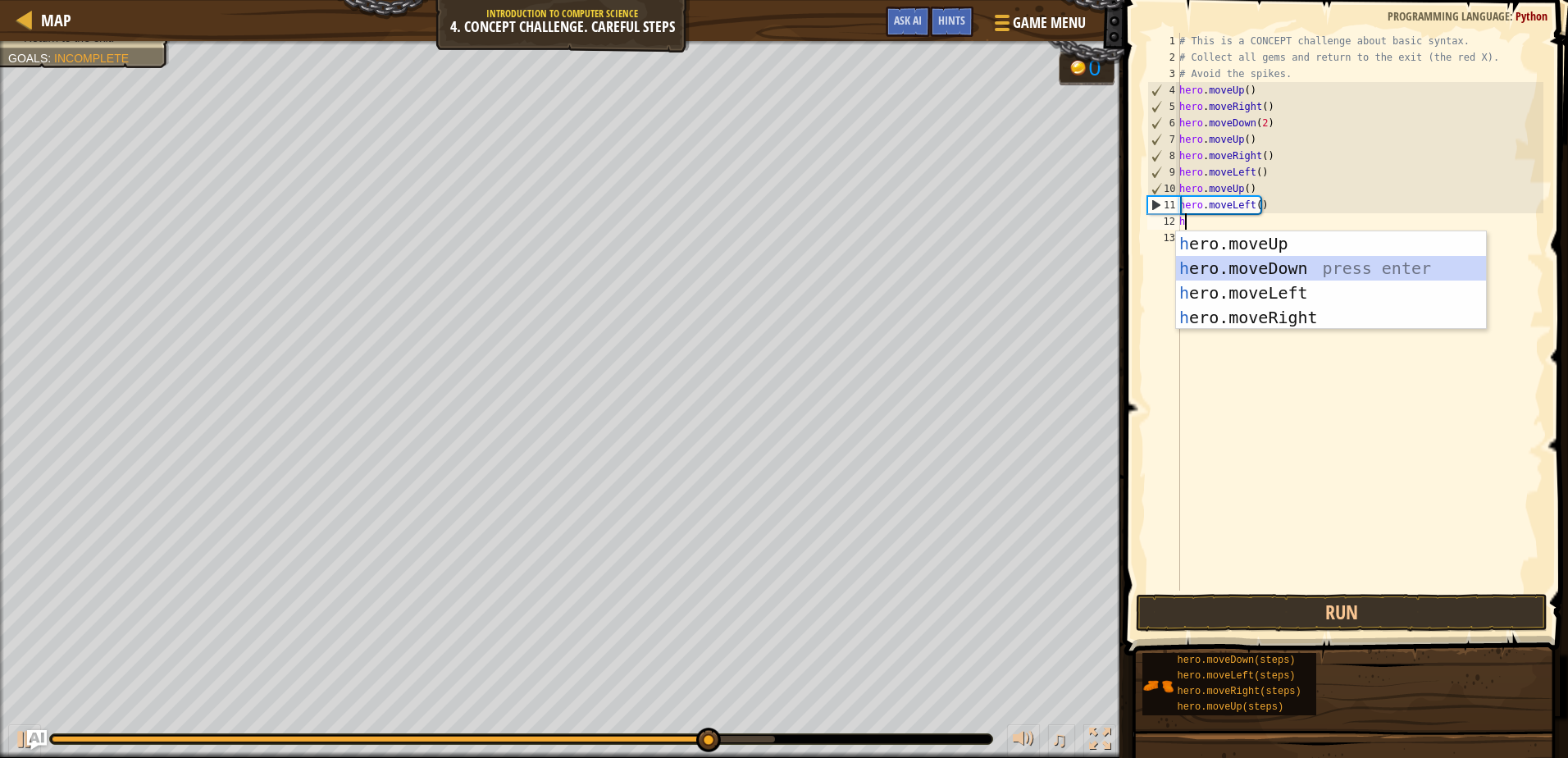
click at [1266, 270] on div "h ero.moveUp press enter h ero.moveDown press enter h ero.moveLeft press enter …" at bounding box center [1330, 304] width 310 height 148
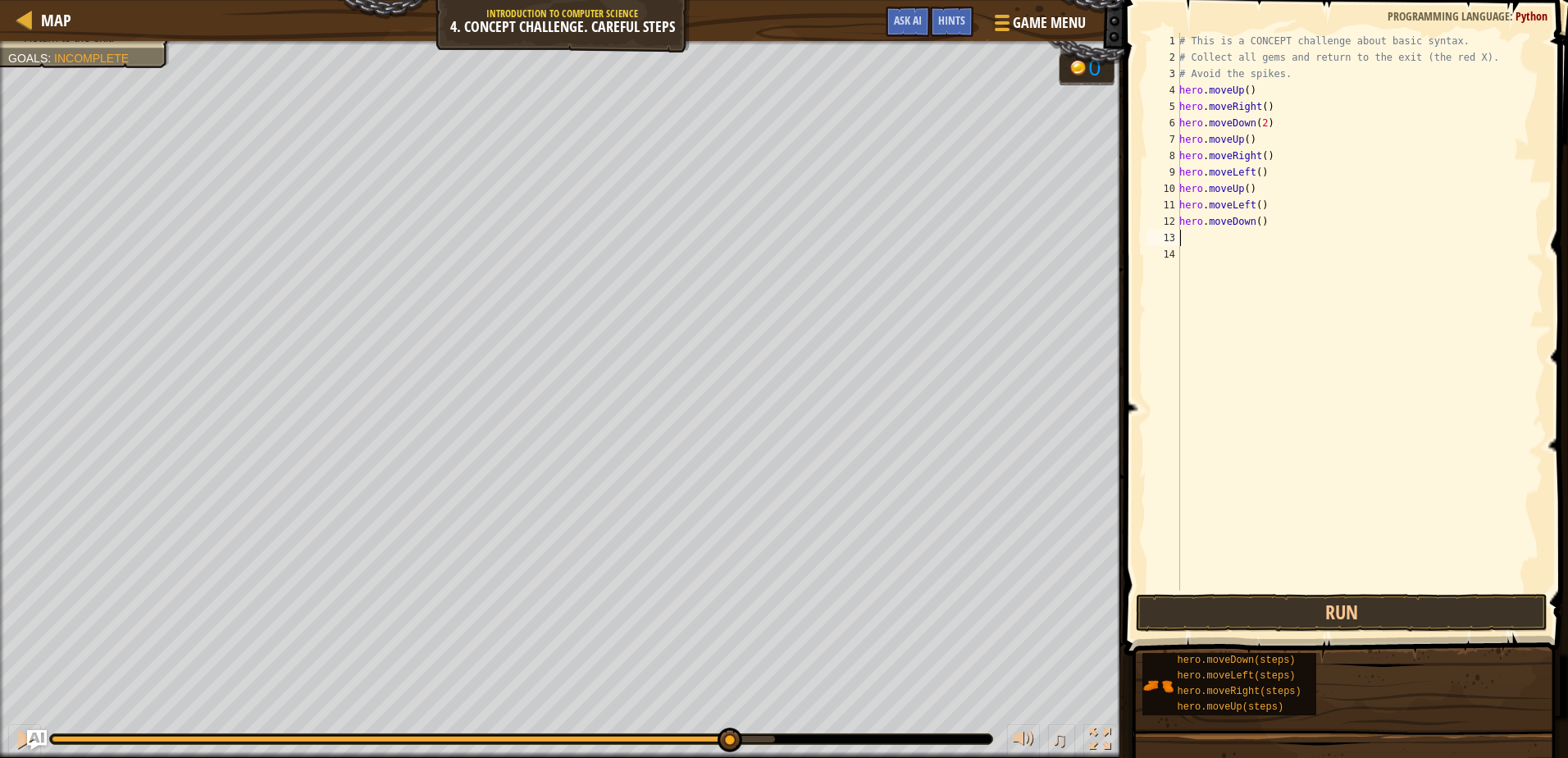
type textarea "h"
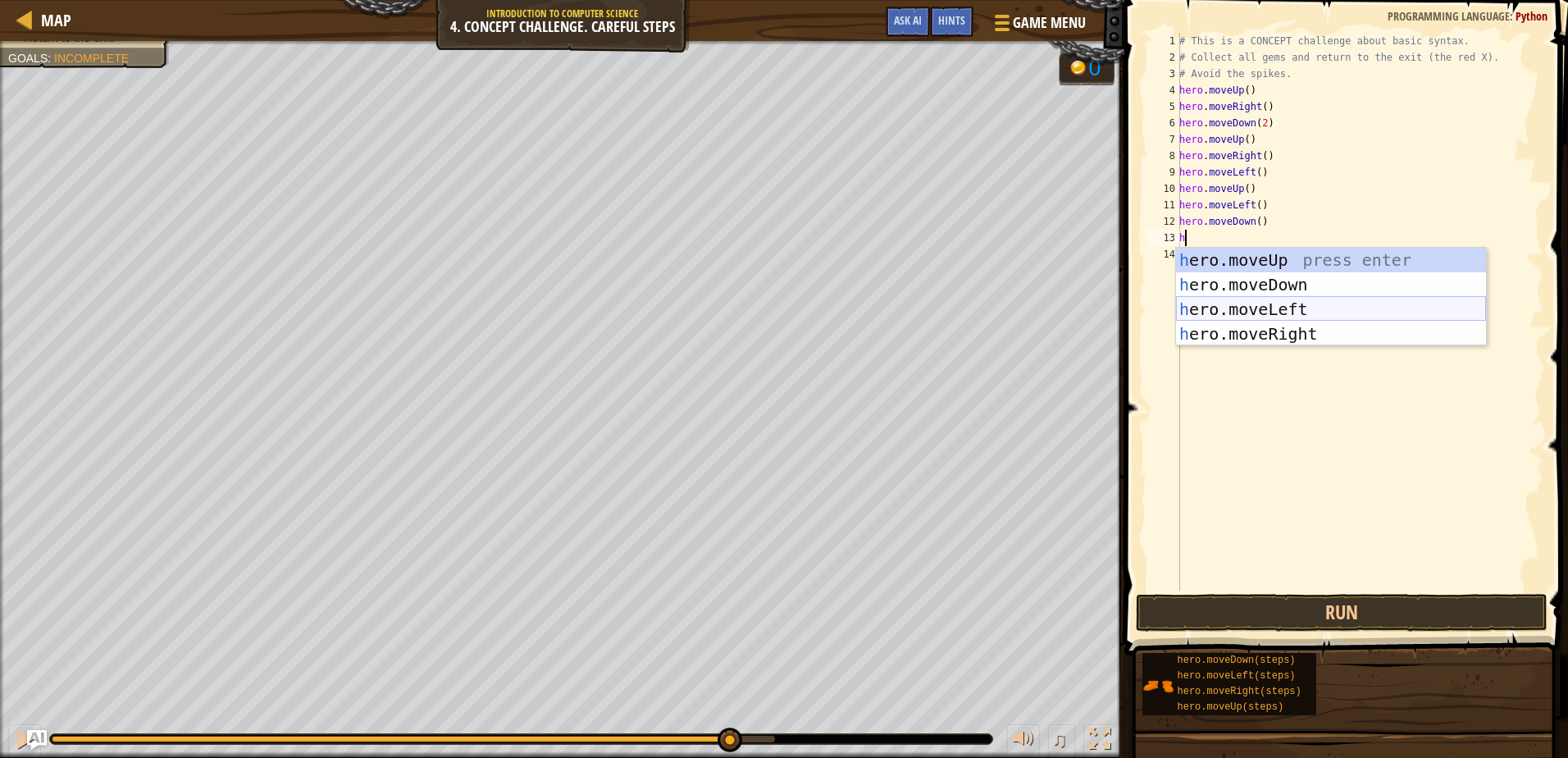
click at [1249, 309] on div "h ero.moveUp press enter h ero.moveDown press enter h ero.moveLeft press enter …" at bounding box center [1330, 321] width 310 height 148
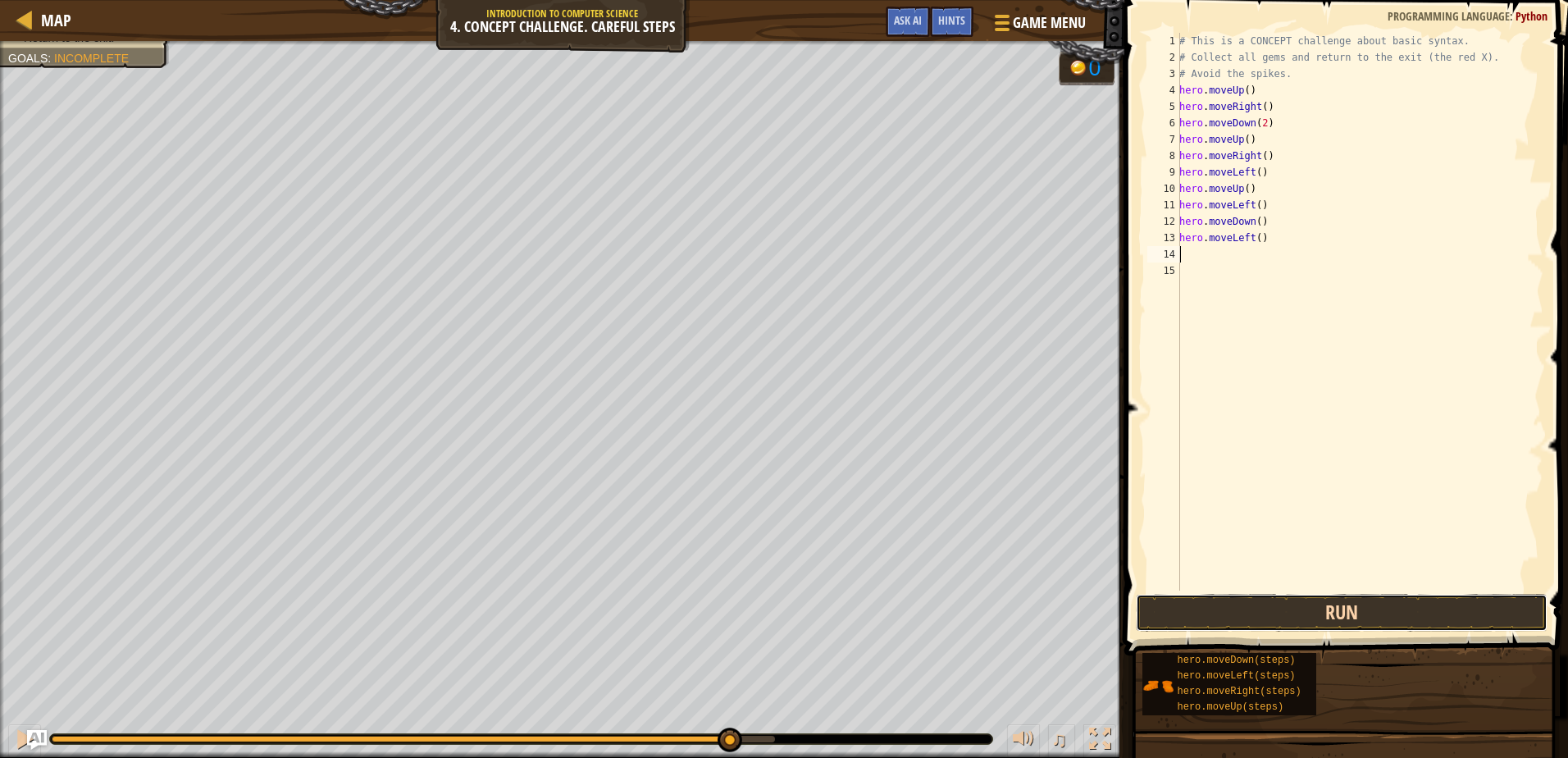
click at [1279, 605] on button "Run" at bounding box center [1340, 612] width 411 height 38
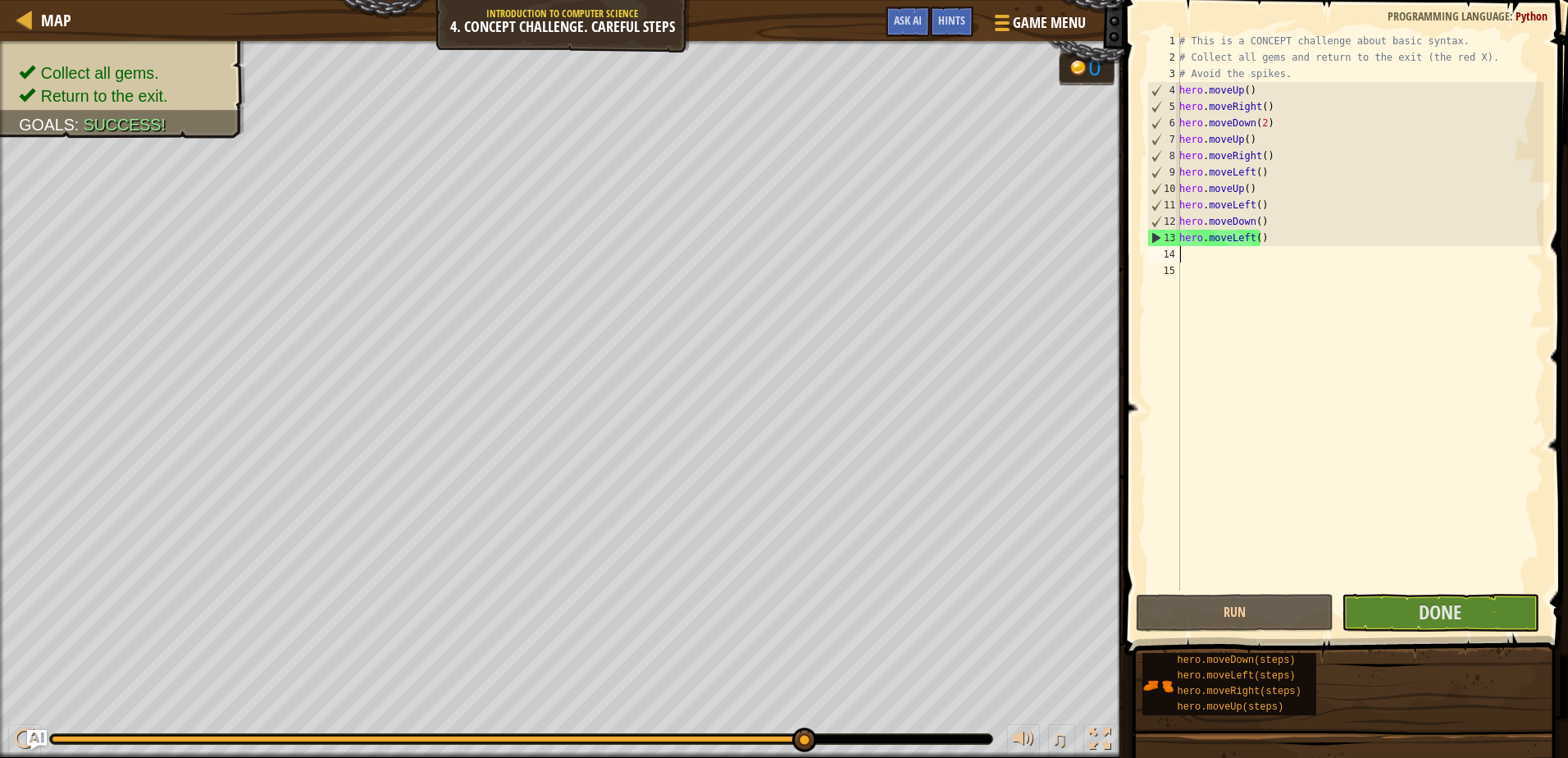
drag, startPoint x: 815, startPoint y: 729, endPoint x: 891, endPoint y: 734, distance: 76.2
click at [1478, 608] on button "Done" at bounding box center [1439, 612] width 197 height 38
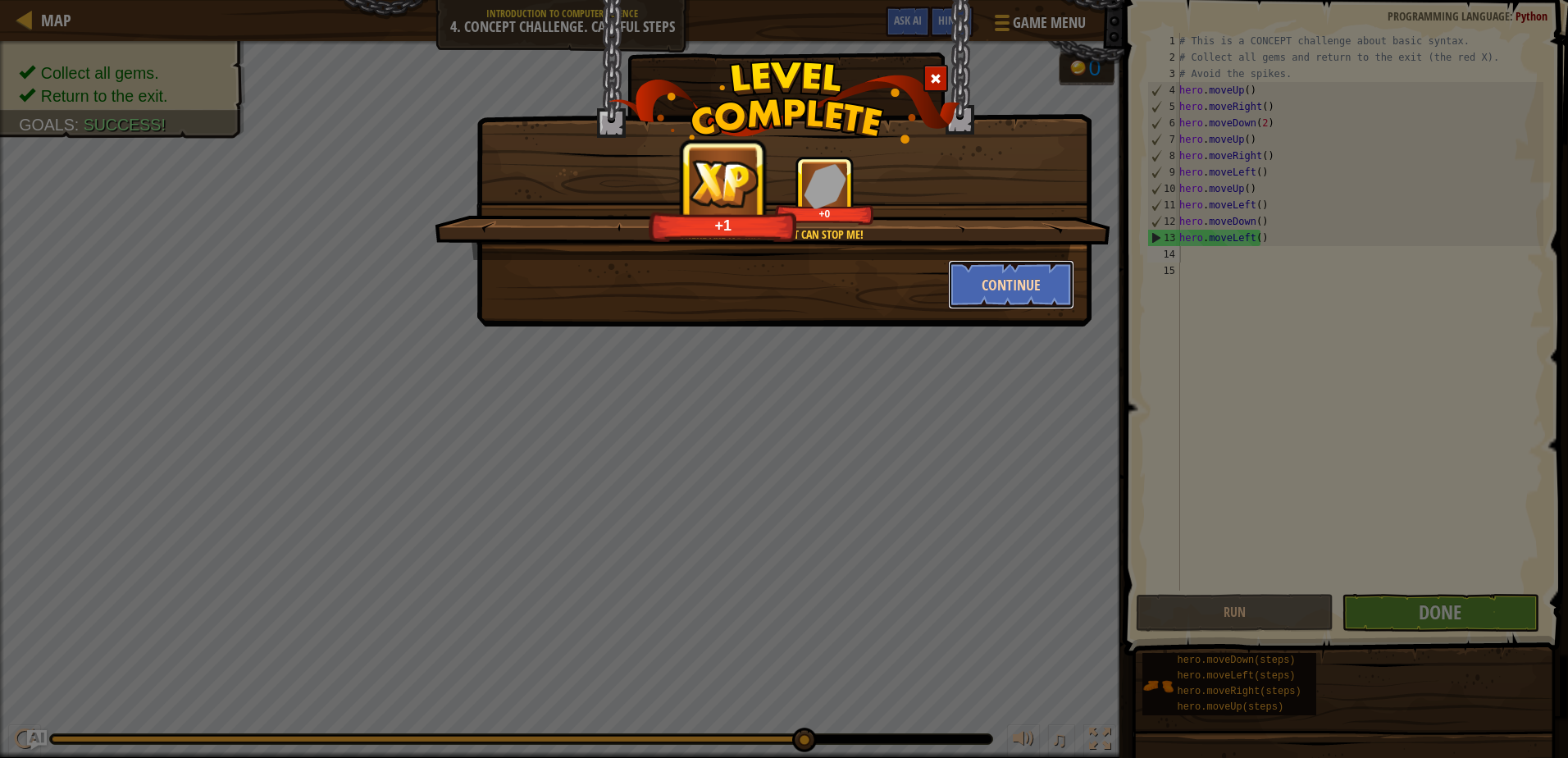
click at [1005, 297] on button "Continue" at bounding box center [1011, 284] width 127 height 50
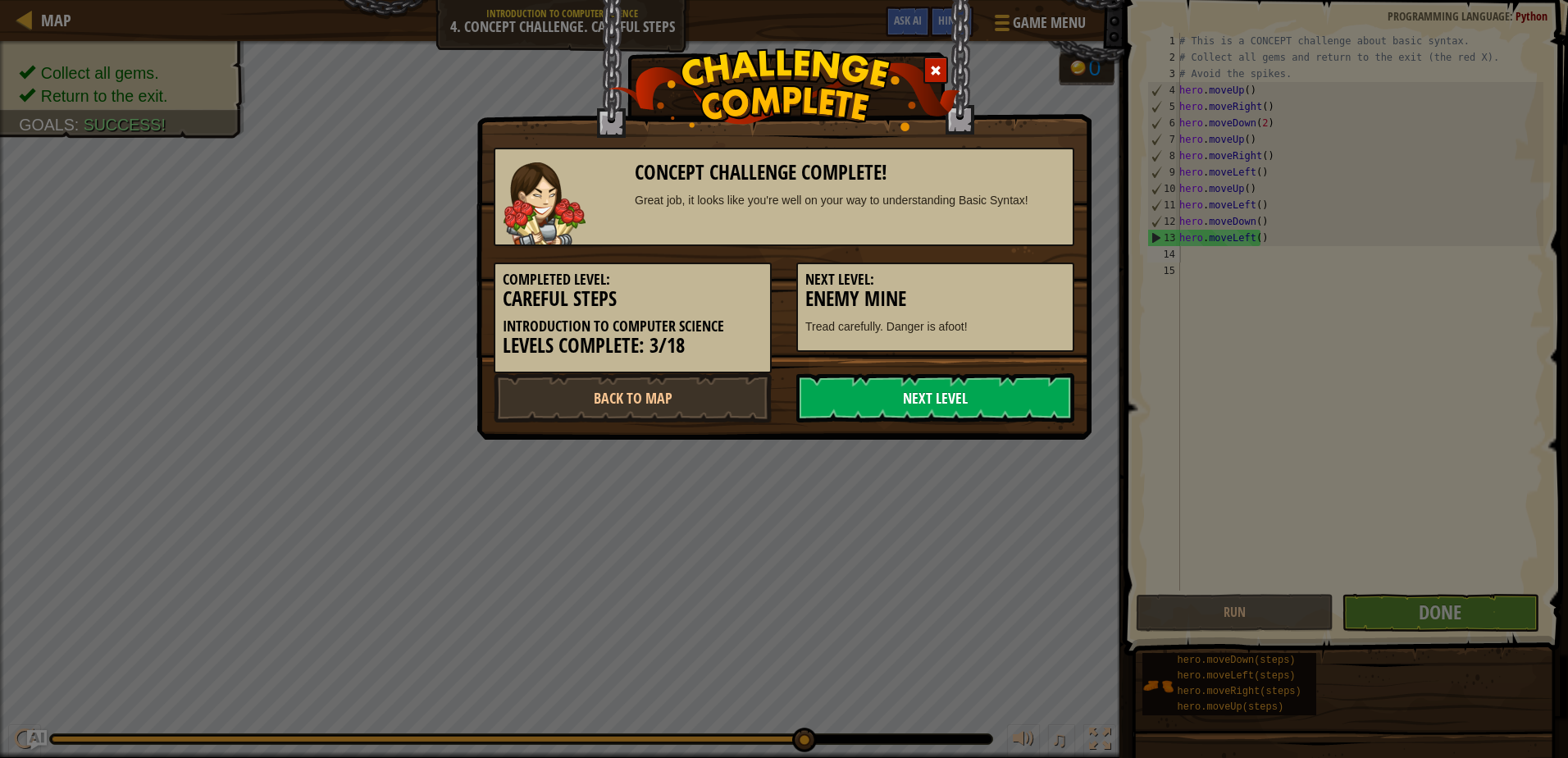
click at [992, 401] on link "Next Level" at bounding box center [935, 398] width 278 height 50
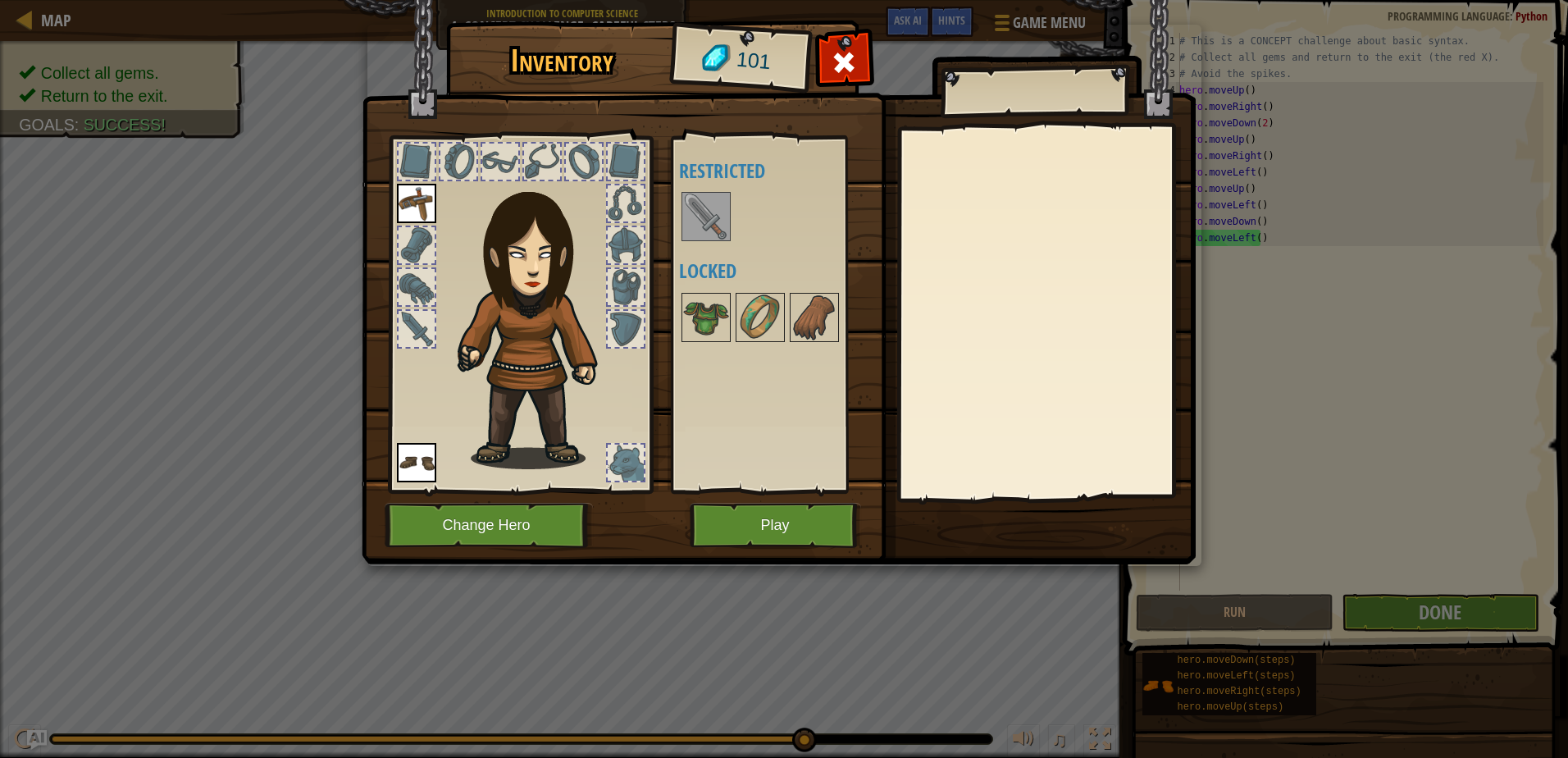
click at [716, 228] on img at bounding box center [706, 216] width 46 height 46
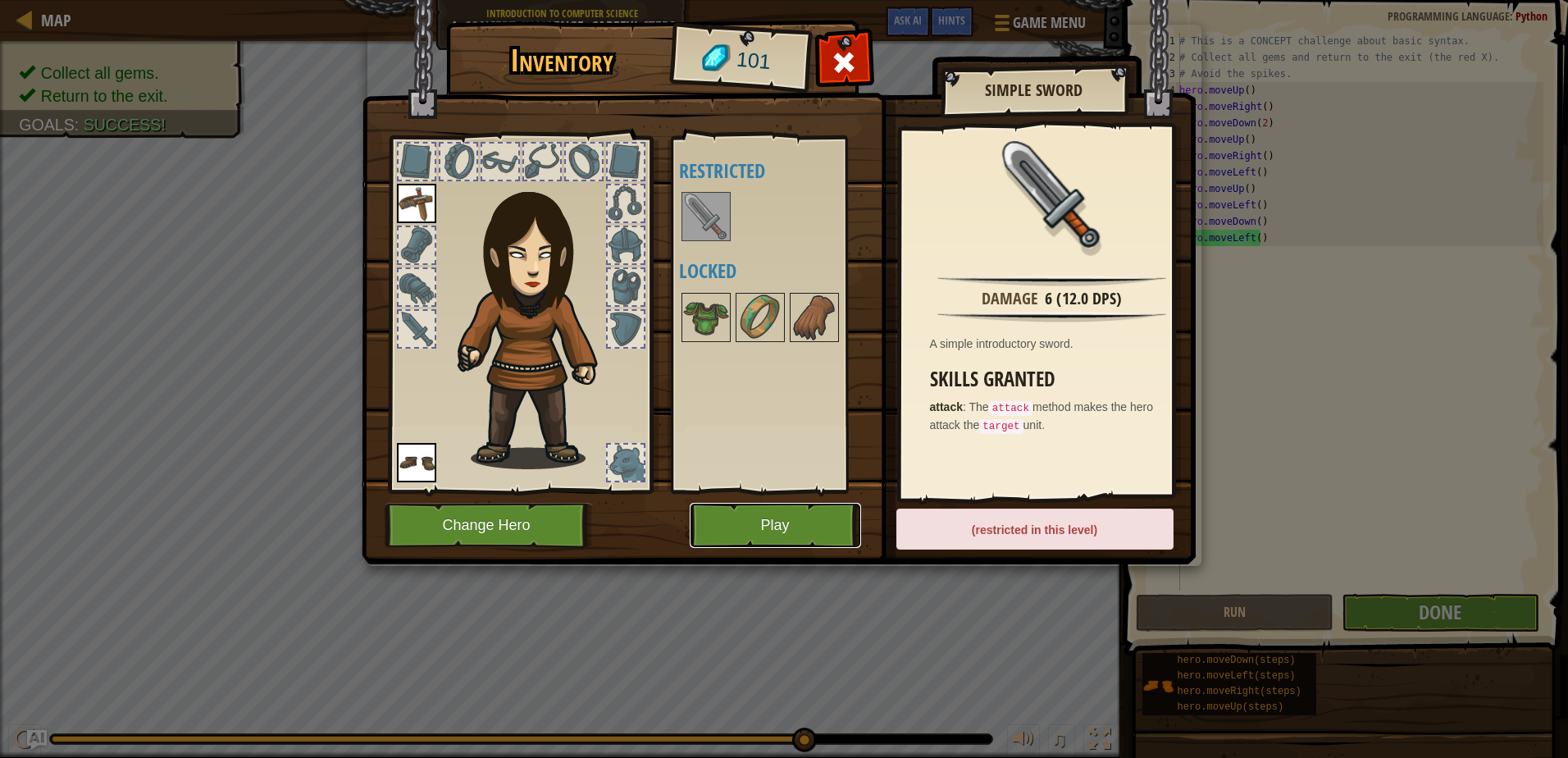
click at [840, 527] on button "Play" at bounding box center [775, 525] width 171 height 46
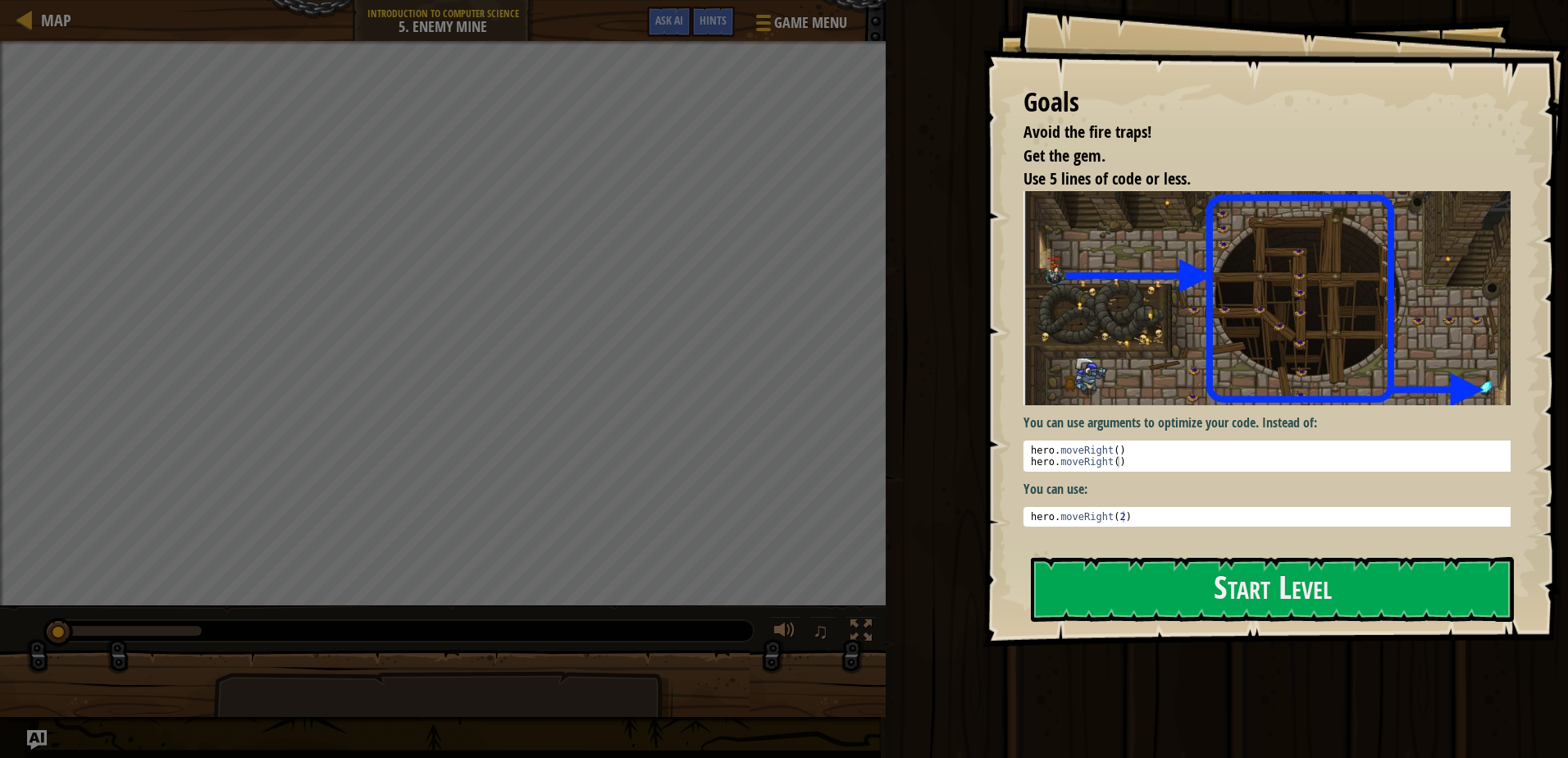
click at [1279, 550] on div "Goals Avoid the fire traps! Get the gem. Use 5 lines of code or less. You can u…" at bounding box center [1275, 323] width 585 height 647
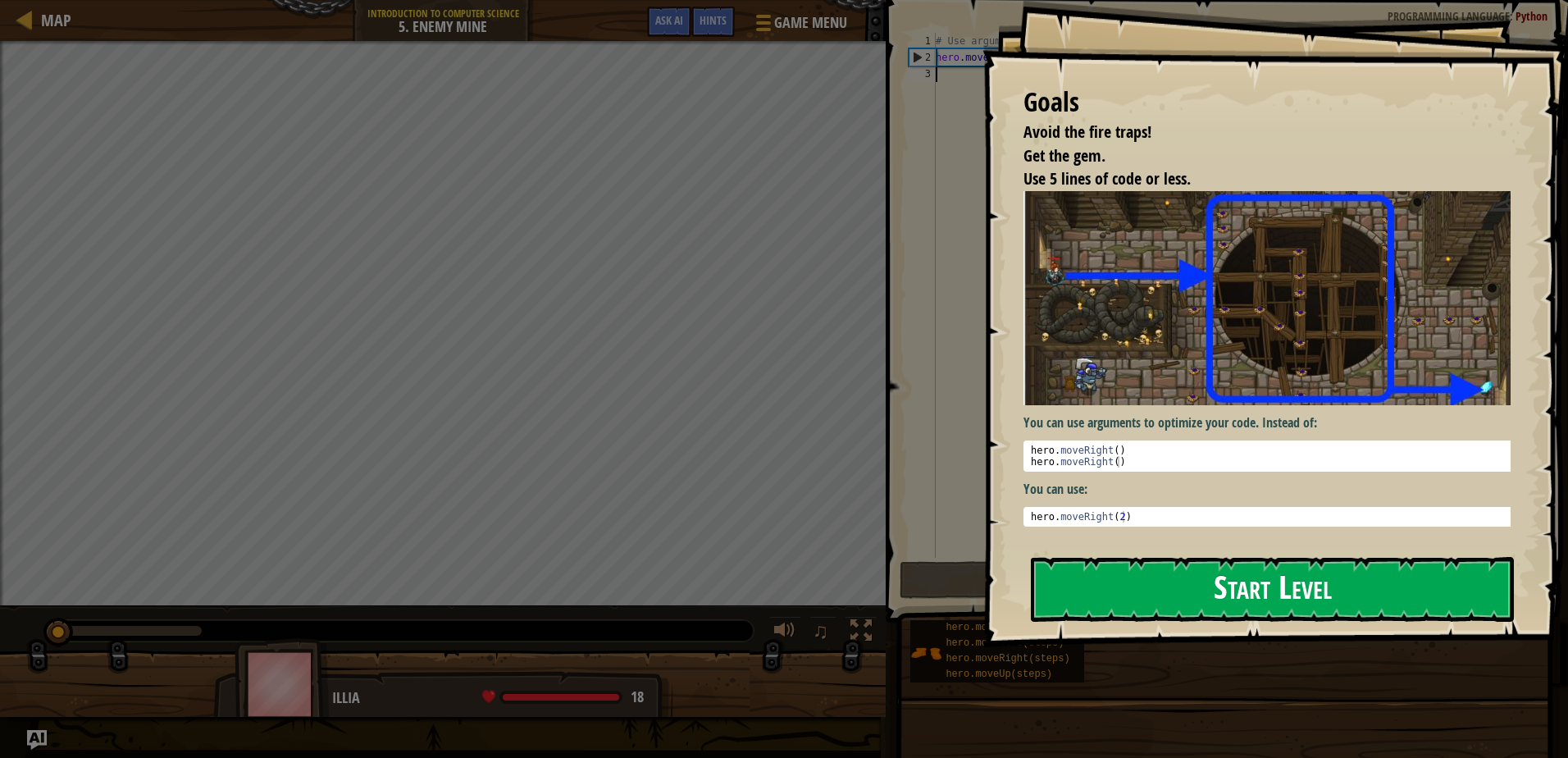
click at [1350, 597] on button "Start Level" at bounding box center [1273, 589] width 483 height 64
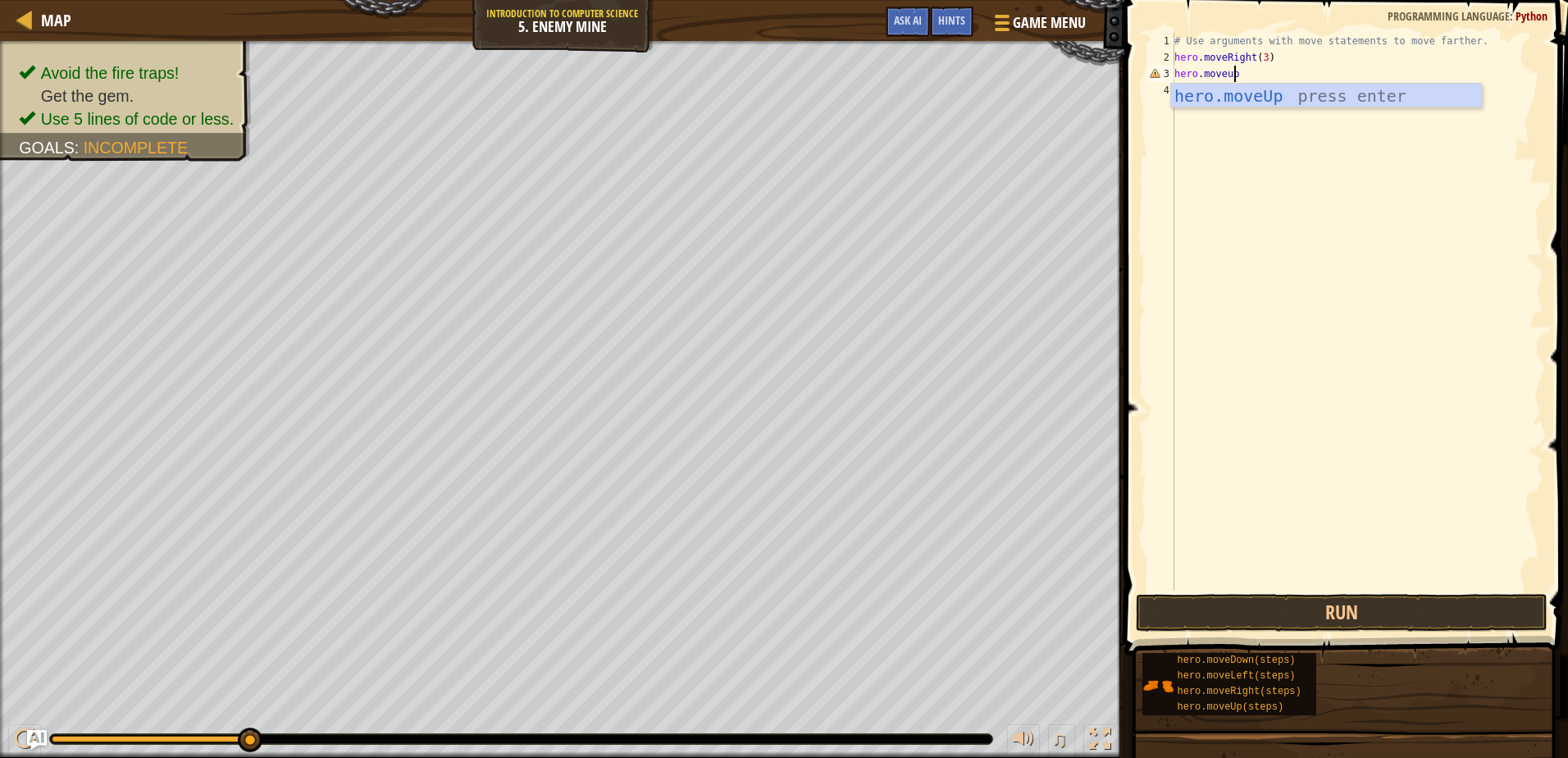
scroll to position [7, 5]
click at [1313, 612] on button "Run" at bounding box center [1340, 612] width 411 height 38
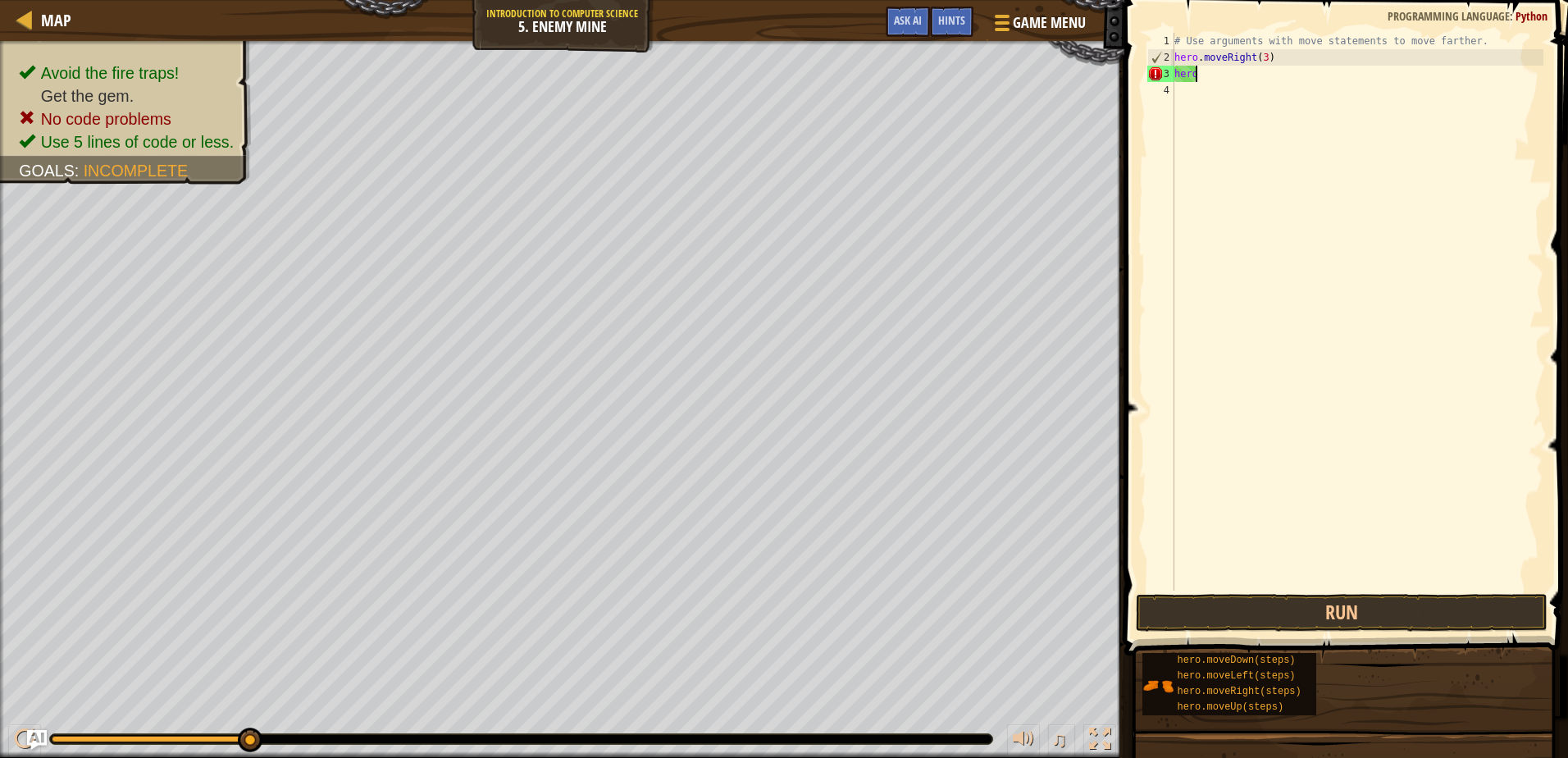
scroll to position [7, 0]
type textarea "h"
type textarea "hero.moveRight(3)"
click at [1195, 70] on div "# Use arguments with move statements to move farther. hero . moveRight ( 3 )" at bounding box center [1357, 328] width 372 height 591
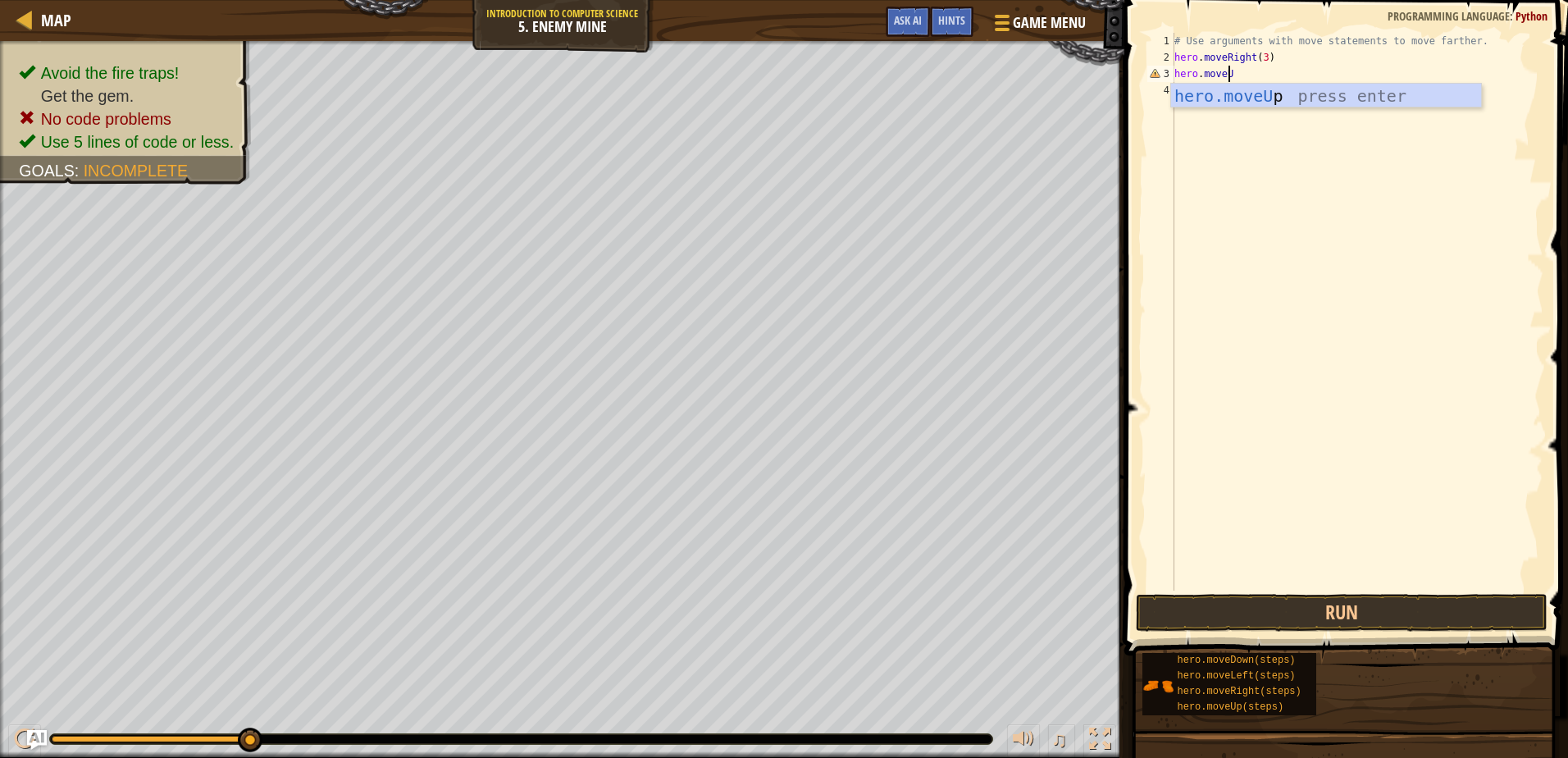
scroll to position [7, 4]
click at [1290, 598] on button "Run" at bounding box center [1340, 612] width 411 height 38
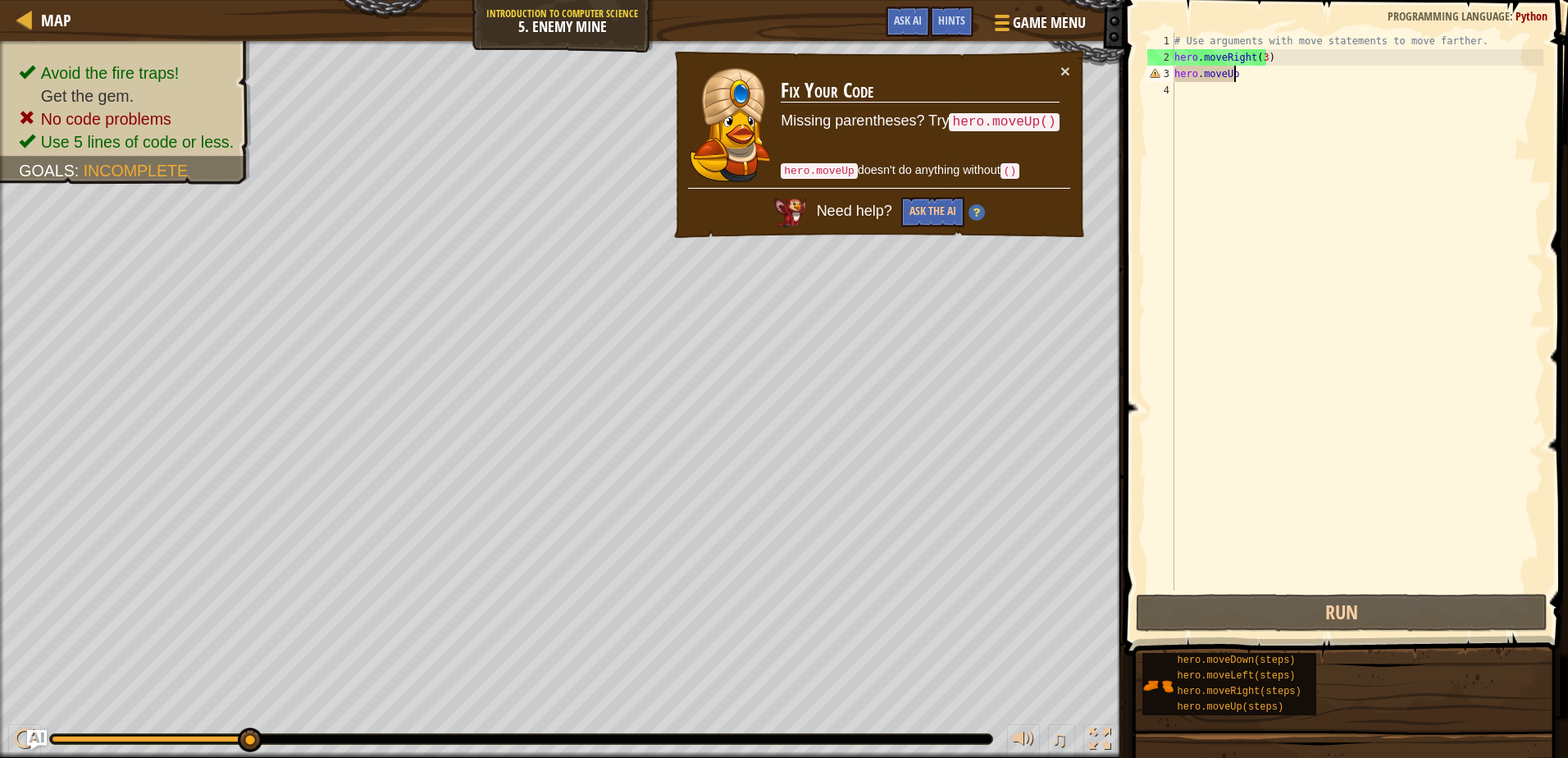
scroll to position [7, 5]
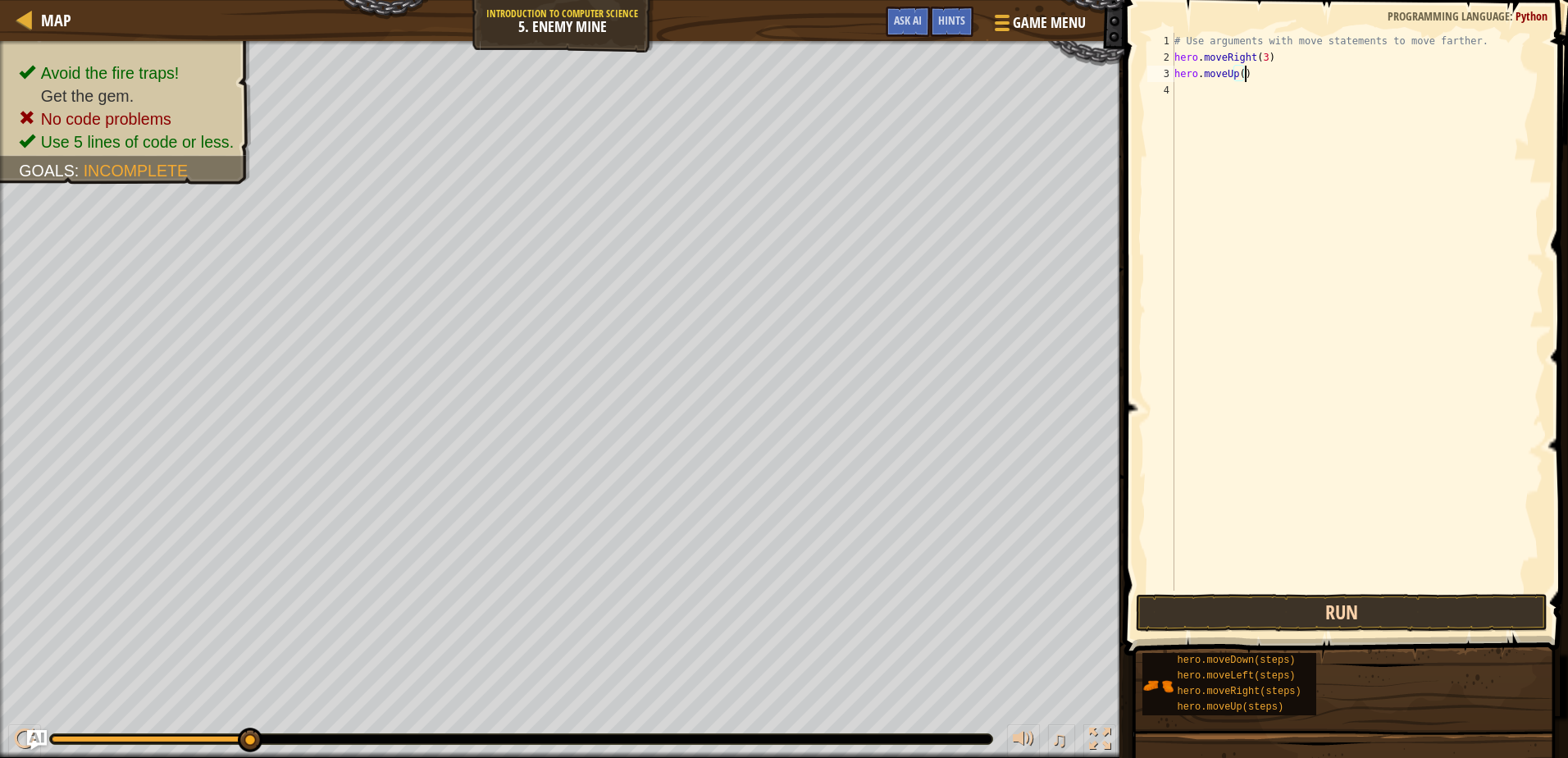
type textarea "hero.moveUp()"
click at [1363, 622] on button "Run" at bounding box center [1340, 612] width 411 height 38
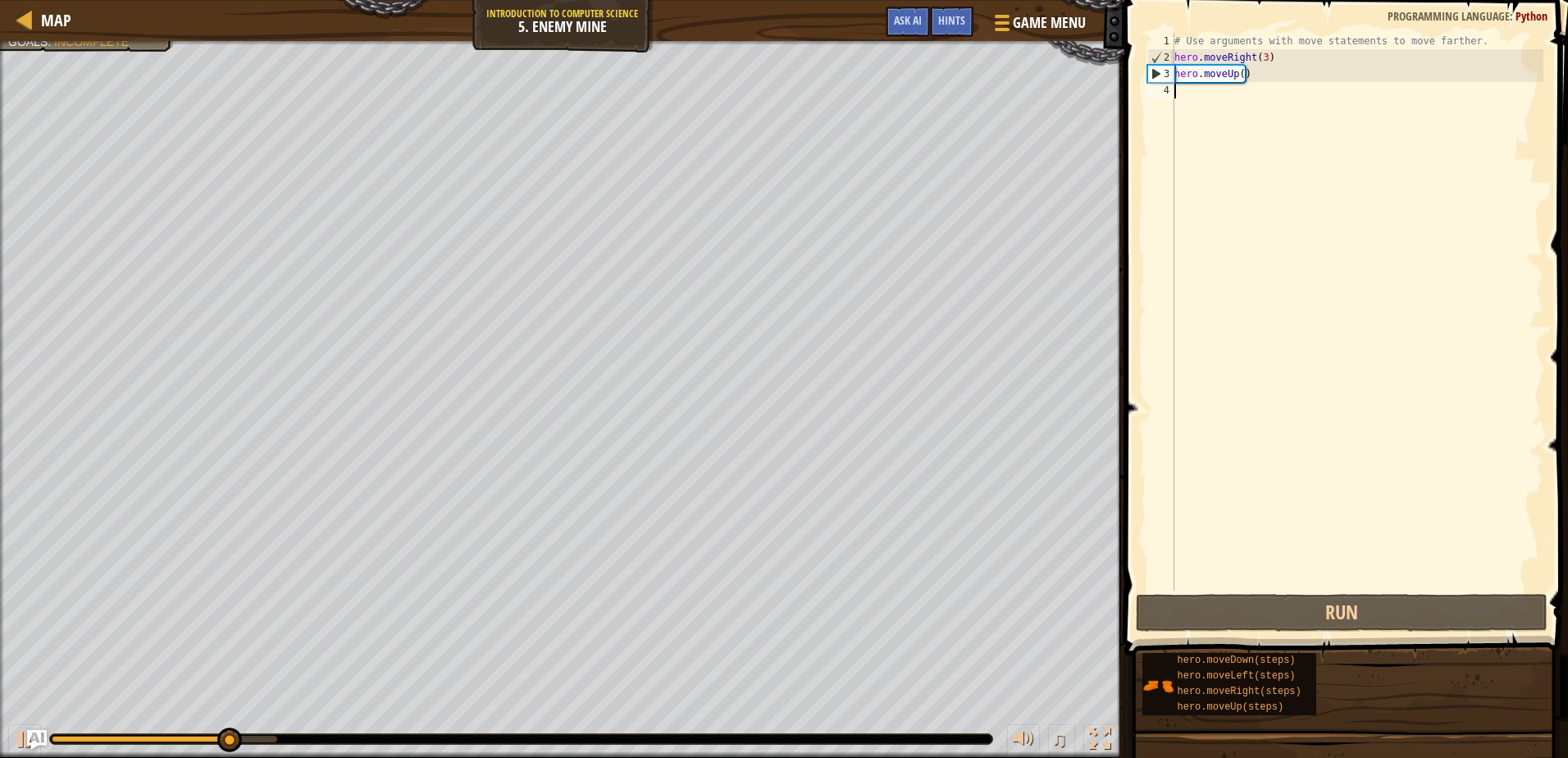
click at [1235, 101] on div "# Use arguments with move statements to move farther. hero . moveRight ( 3 ) he…" at bounding box center [1357, 328] width 372 height 591
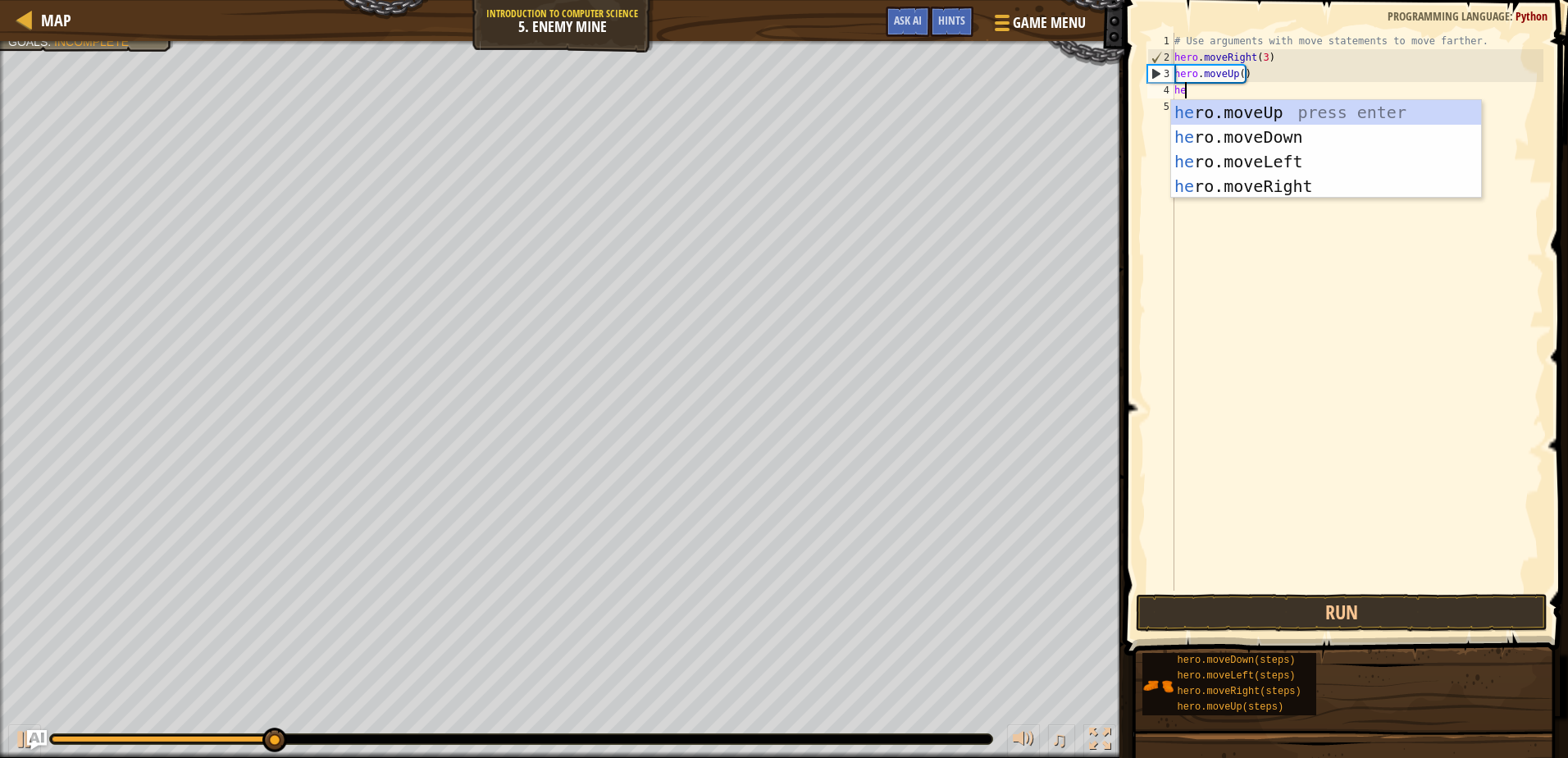
scroll to position [7, 1]
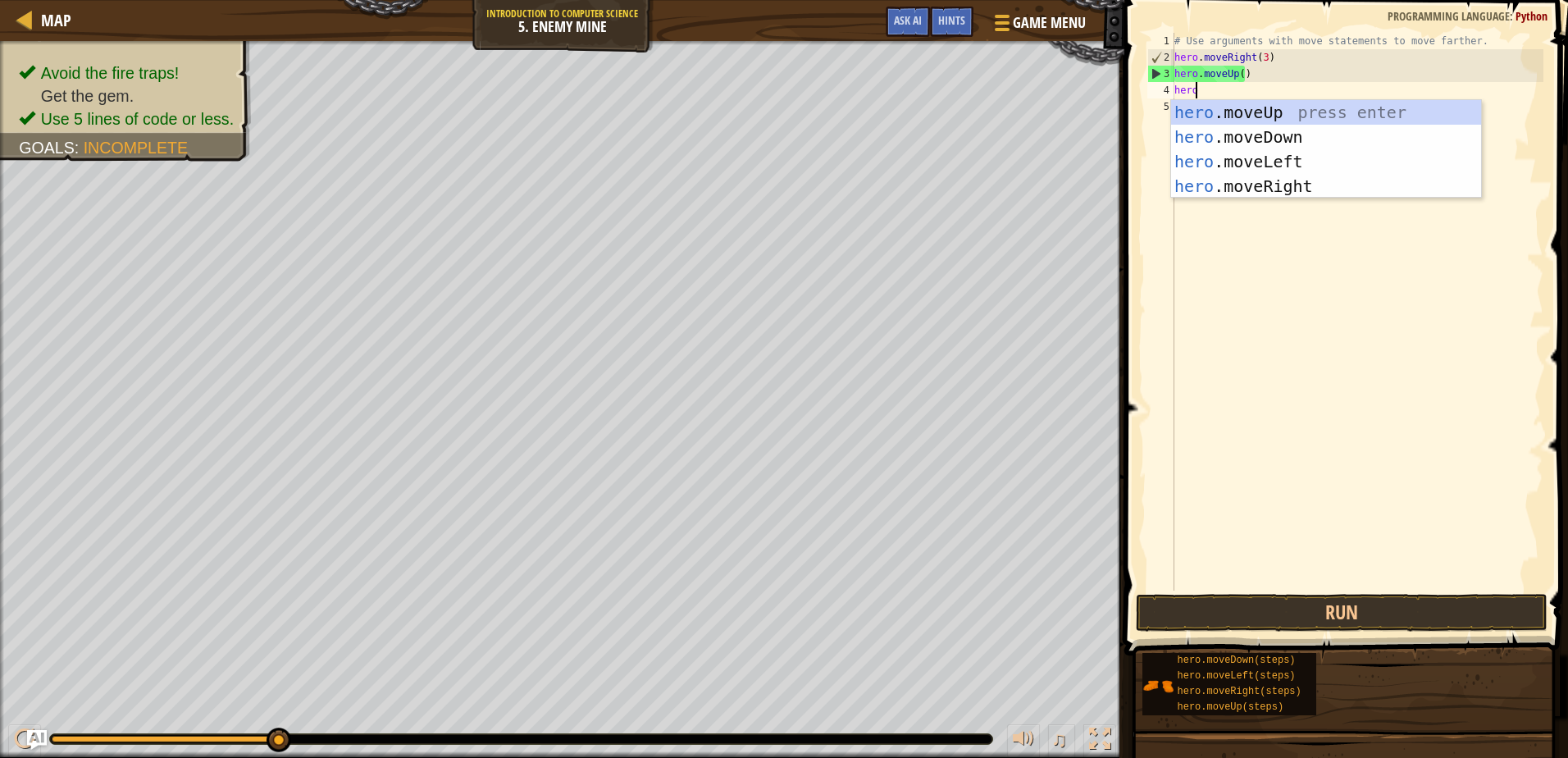
type textarea "hero"
click at [1259, 183] on div "hero .moveUp press enter hero .moveDown press enter hero .moveLeft press enter …" at bounding box center [1325, 173] width 310 height 148
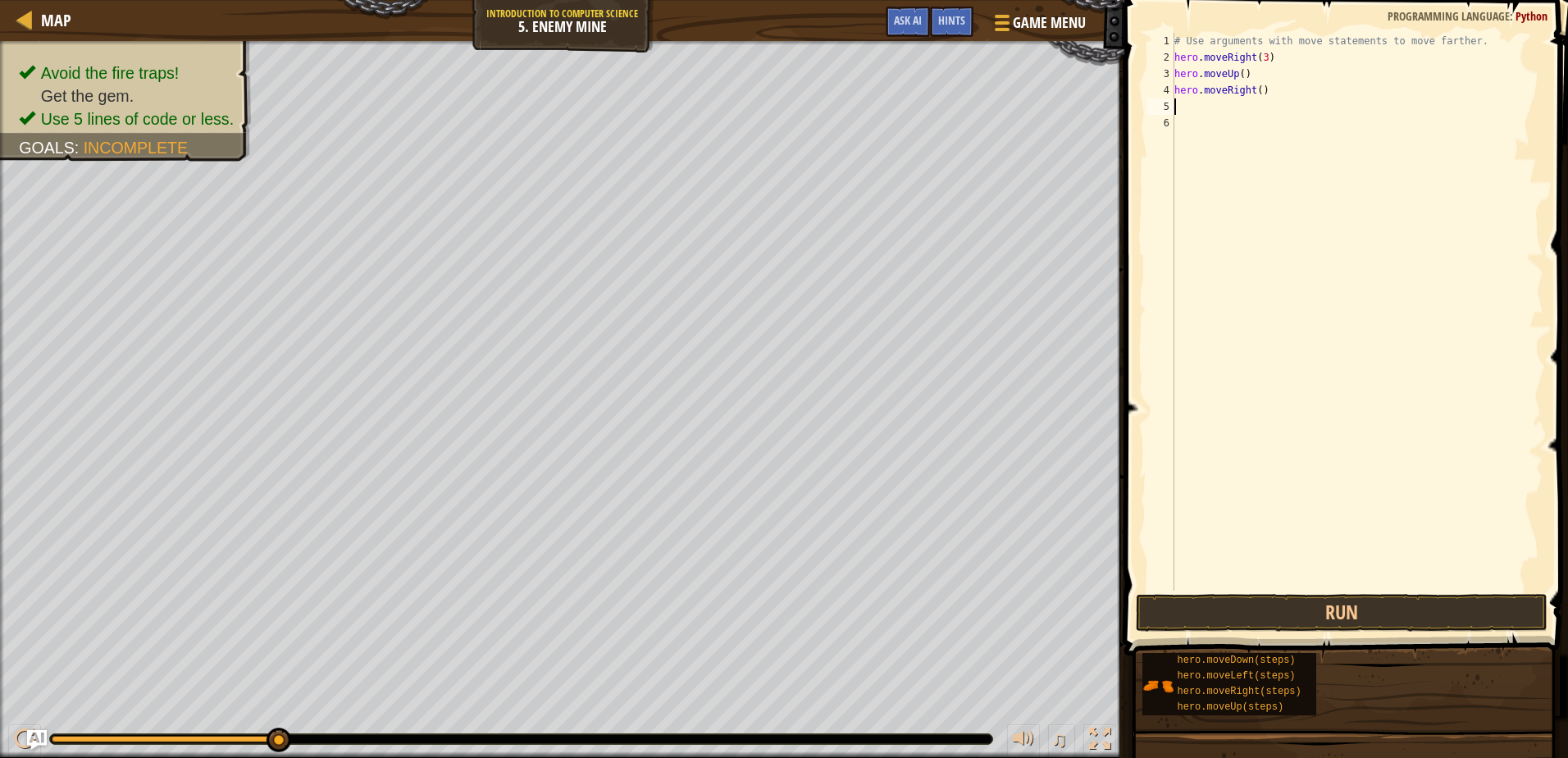
scroll to position [7, 0]
click at [1252, 612] on button "Run" at bounding box center [1340, 612] width 411 height 38
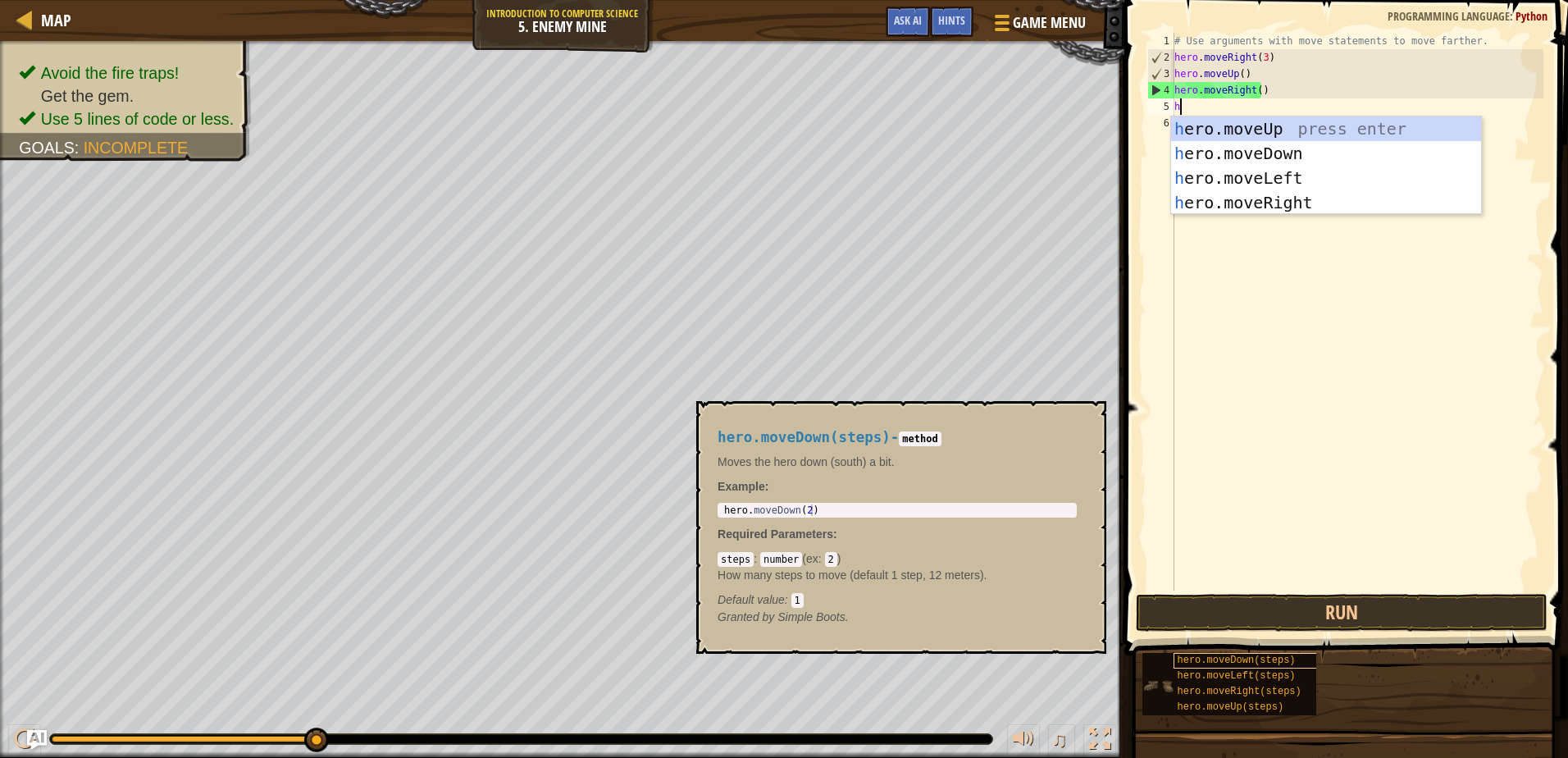
type textarea "h"
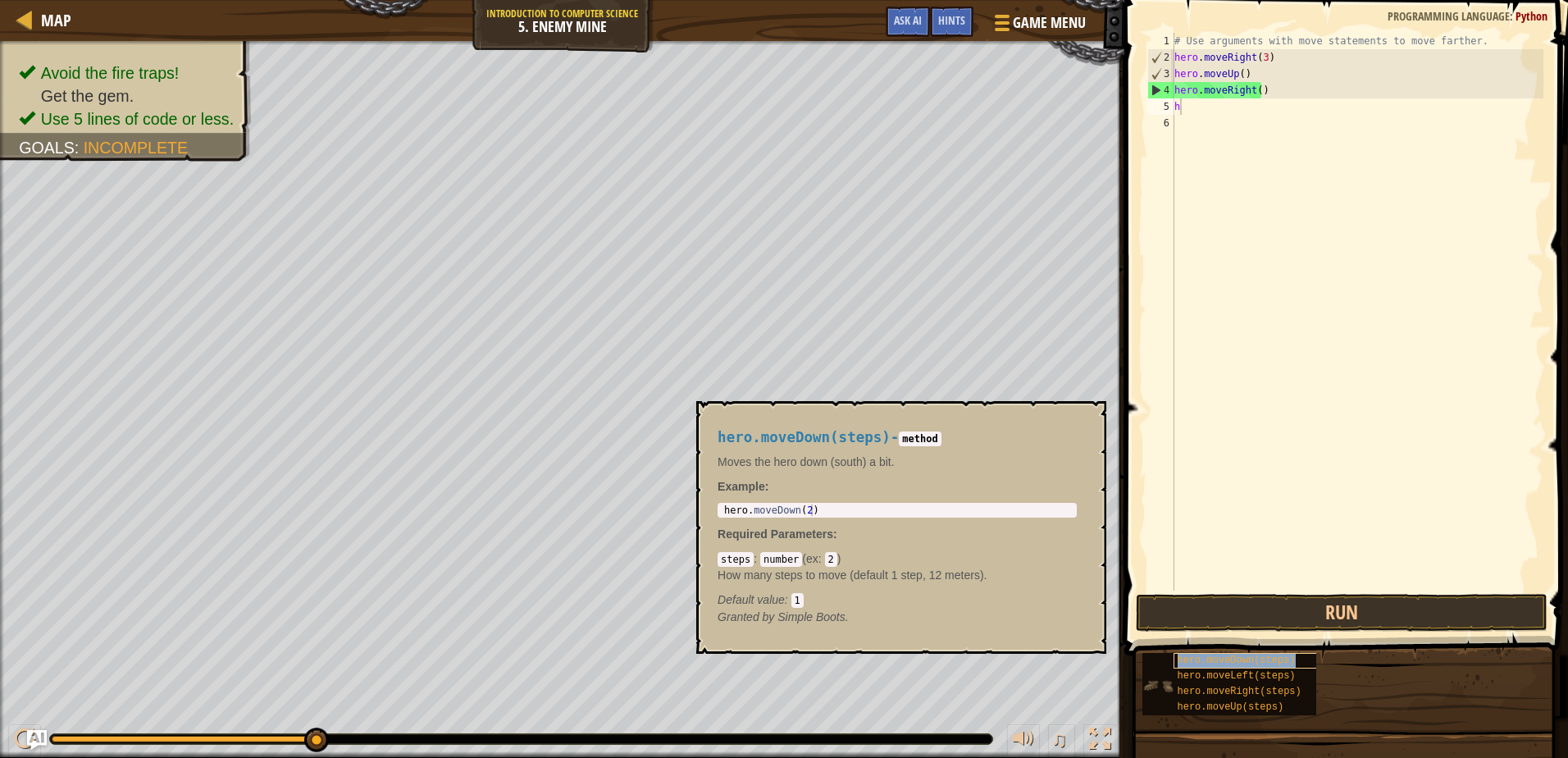
click at [1214, 660] on span "hero.moveDown(steps)" at bounding box center [1236, 661] width 118 height 12
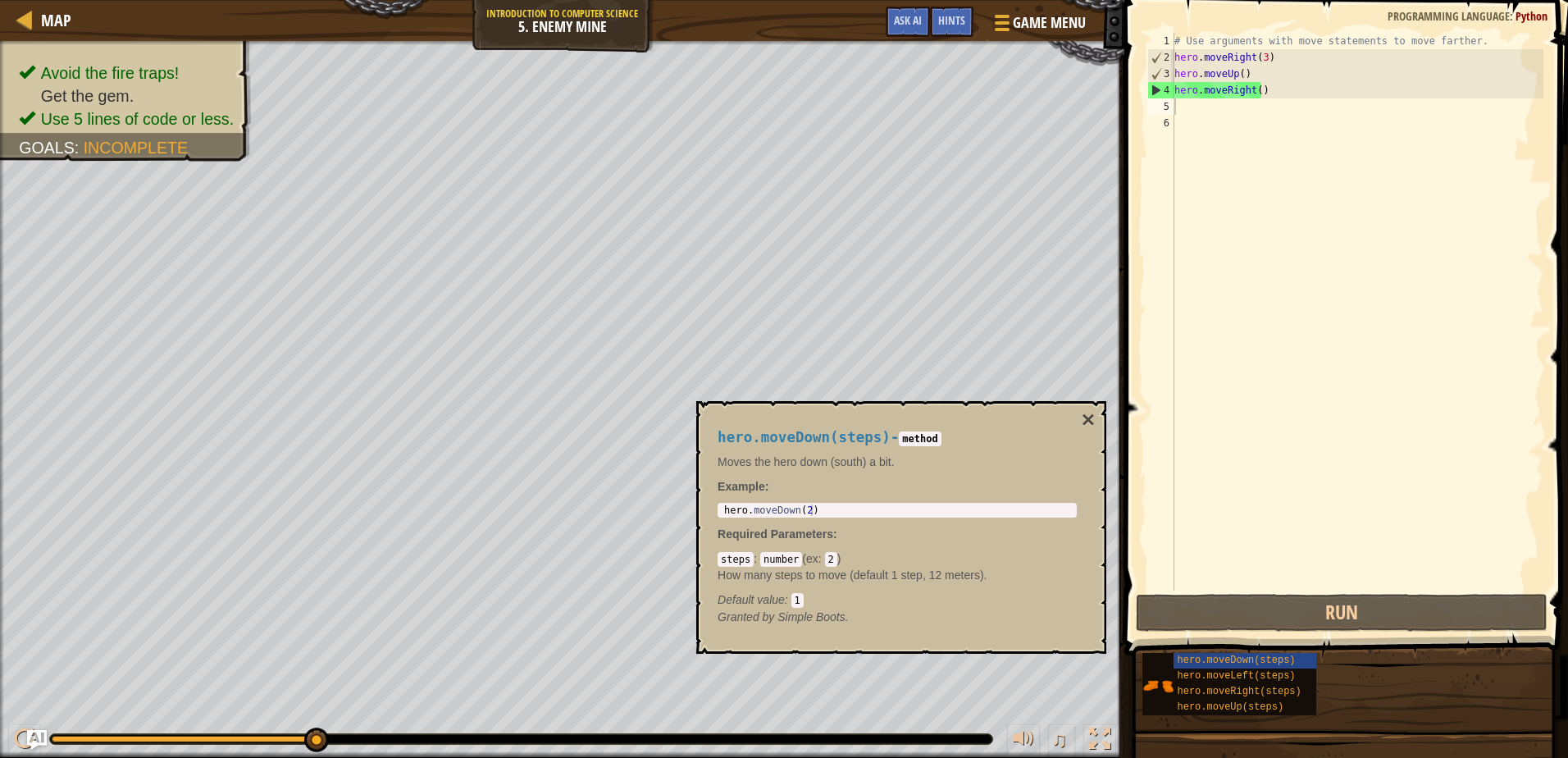
click at [914, 502] on div "hero.moveDown(steps) - method Moves the hero down (south) a bit. Example : 1 he…" at bounding box center [897, 527] width 382 height 226
click at [1277, 652] on div "hero.moveDown(steps) hero.moveLeft(steps) hero.moveRight(steps) hero.moveUp(ste…" at bounding box center [1348, 684] width 415 height 64
click at [1093, 413] on button "×" at bounding box center [1088, 419] width 13 height 23
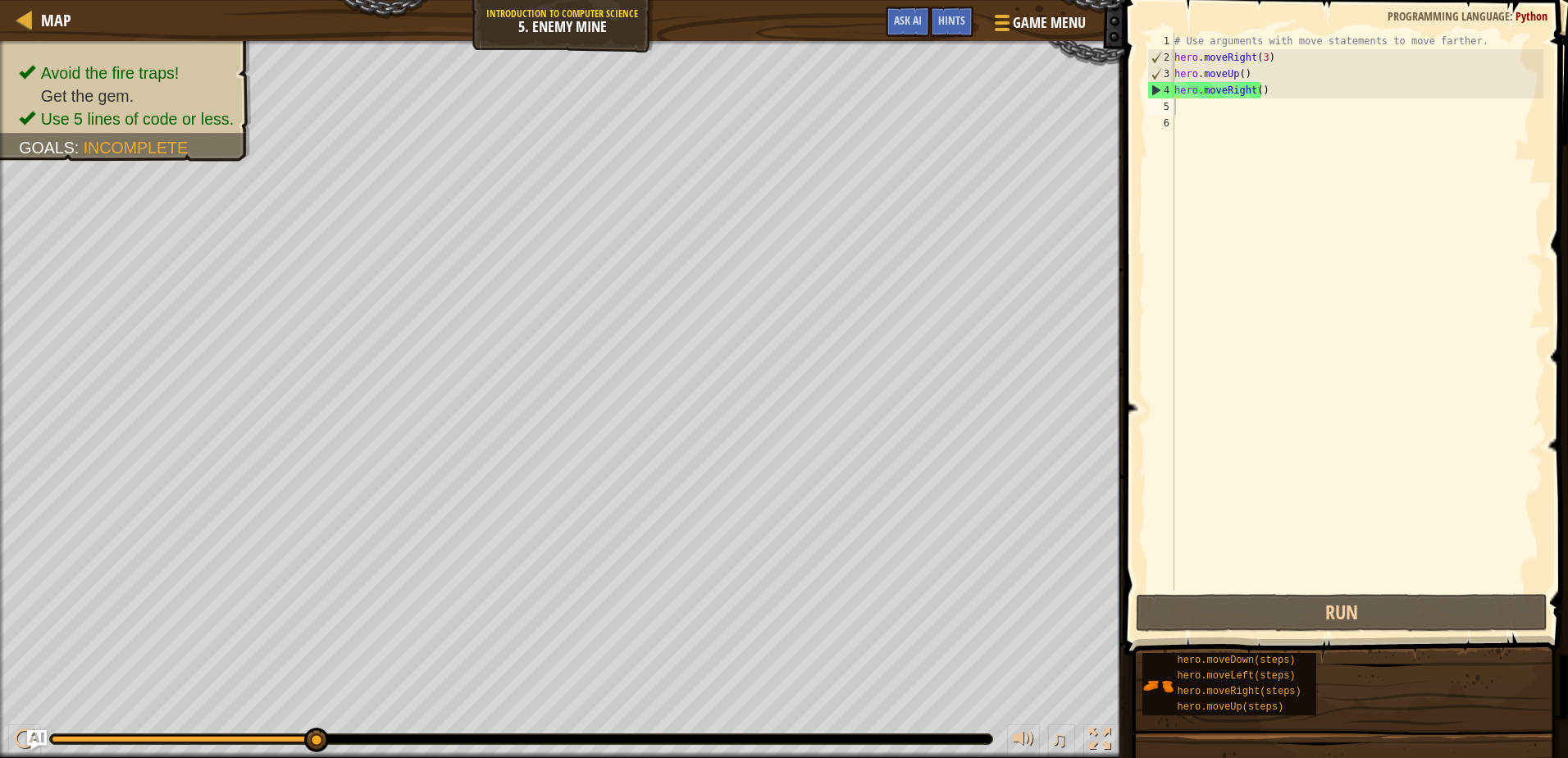
click at [1179, 100] on div "# Use arguments with move statements to move farther. hero . moveRight ( 3 ) he…" at bounding box center [1357, 328] width 372 height 591
type textarea "h"
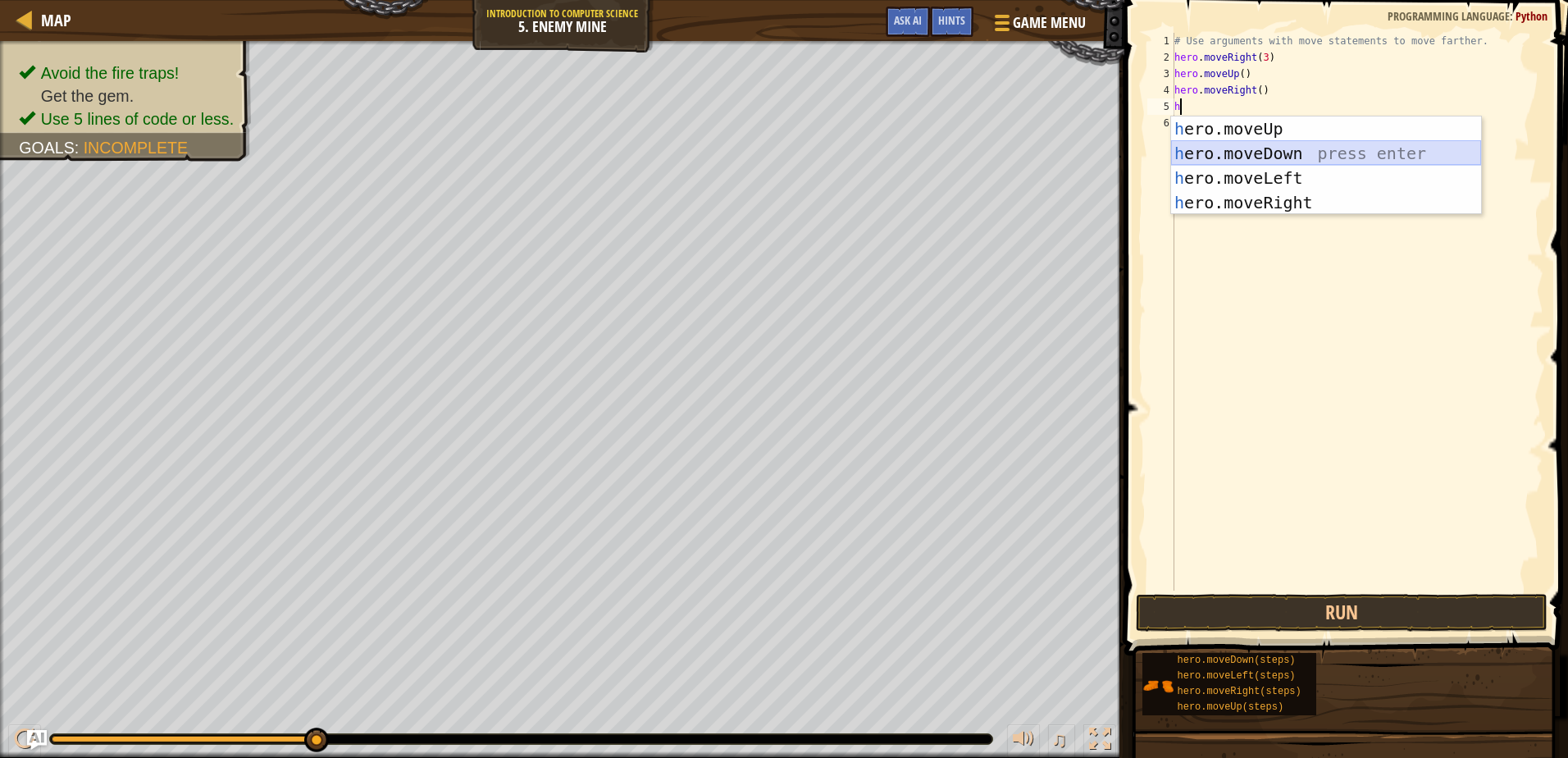
click at [1215, 154] on div "h ero.moveUp press enter h ero.moveDown press enter h ero.moveLeft press enter …" at bounding box center [1325, 190] width 310 height 148
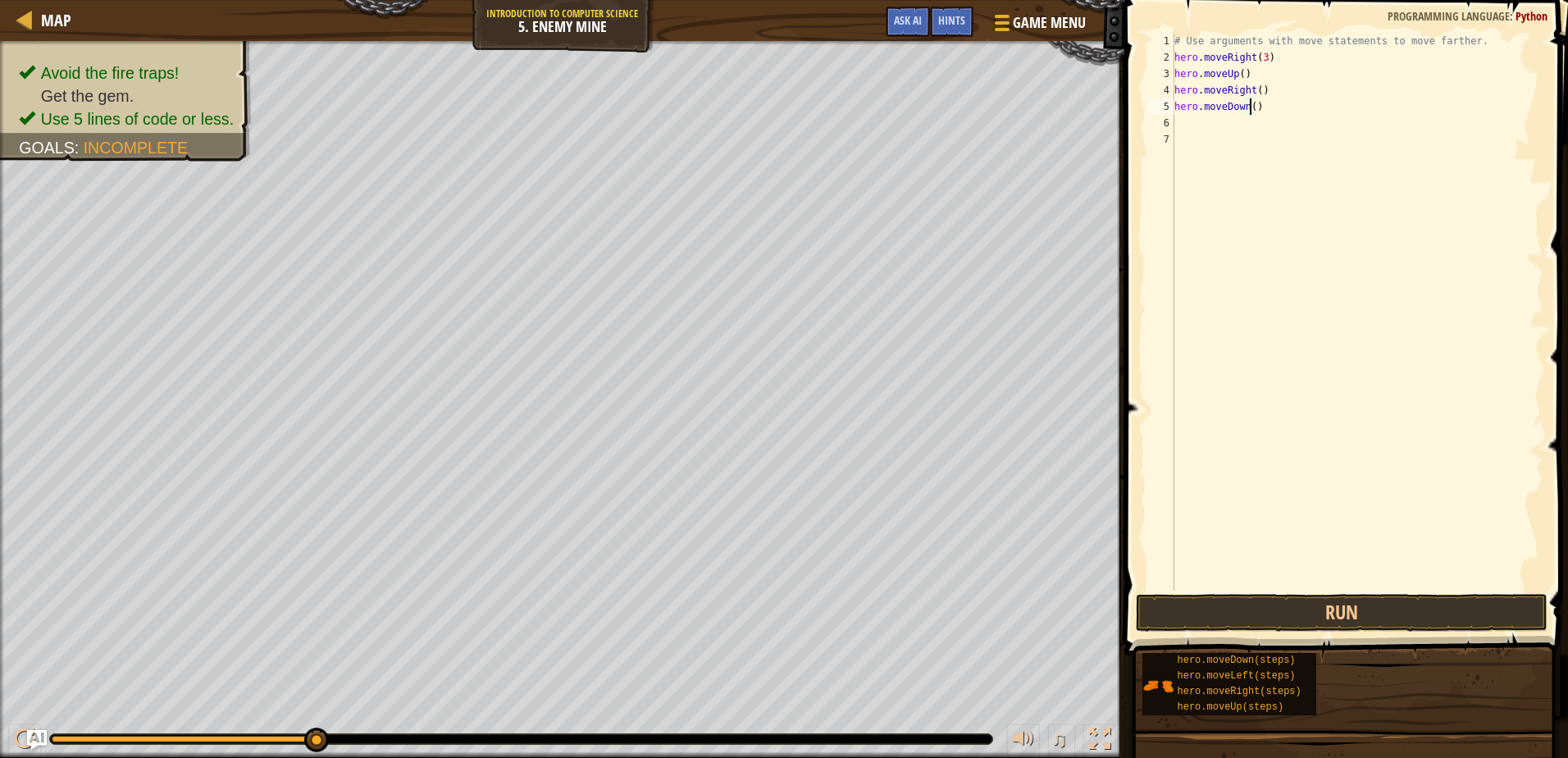
click at [1250, 107] on div "# Use arguments with move statements to move farther. hero . moveRight ( 3 ) he…" at bounding box center [1357, 328] width 372 height 591
type textarea "hero.moveDown(3)"
click at [1223, 607] on button "Run" at bounding box center [1340, 612] width 411 height 38
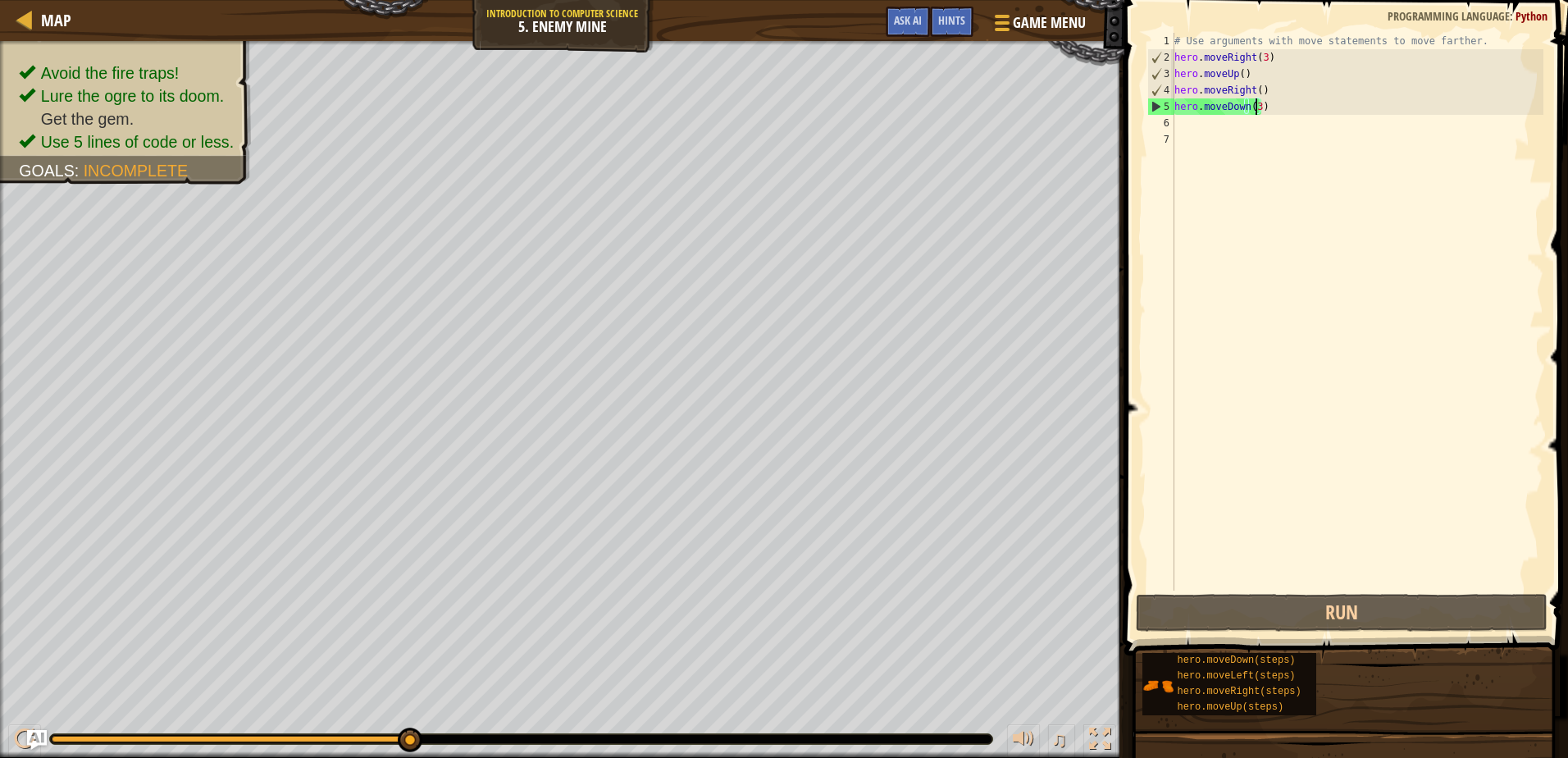
click at [1207, 120] on div "# Use arguments with move statements to move farther. hero . moveRight ( 3 ) he…" at bounding box center [1357, 328] width 372 height 591
type textarea "h"
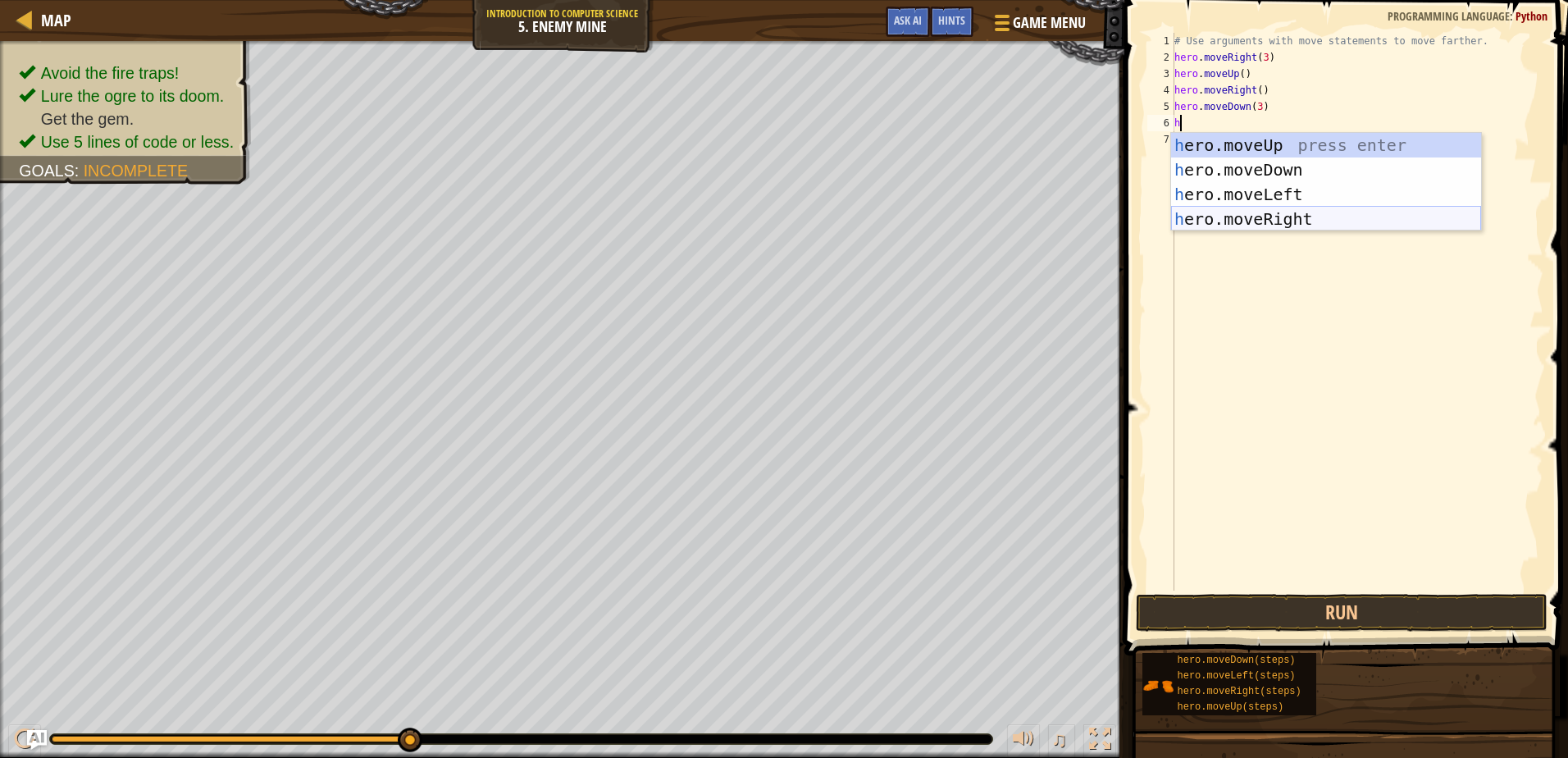
click at [1338, 216] on div "h ero.moveUp press enter h ero.moveDown press enter h ero.moveLeft press enter …" at bounding box center [1325, 206] width 310 height 148
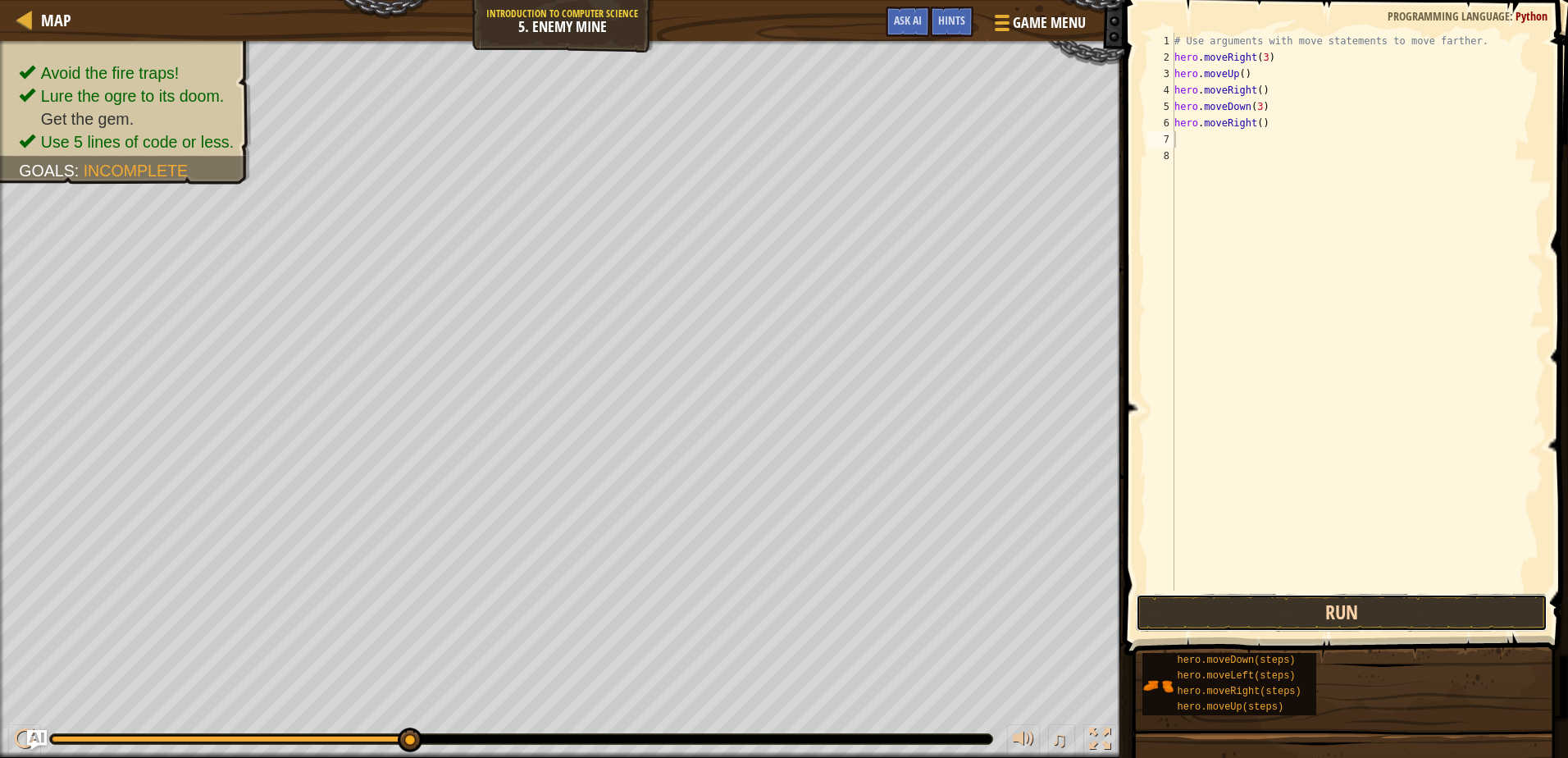
click at [1311, 604] on button "Run" at bounding box center [1340, 612] width 411 height 38
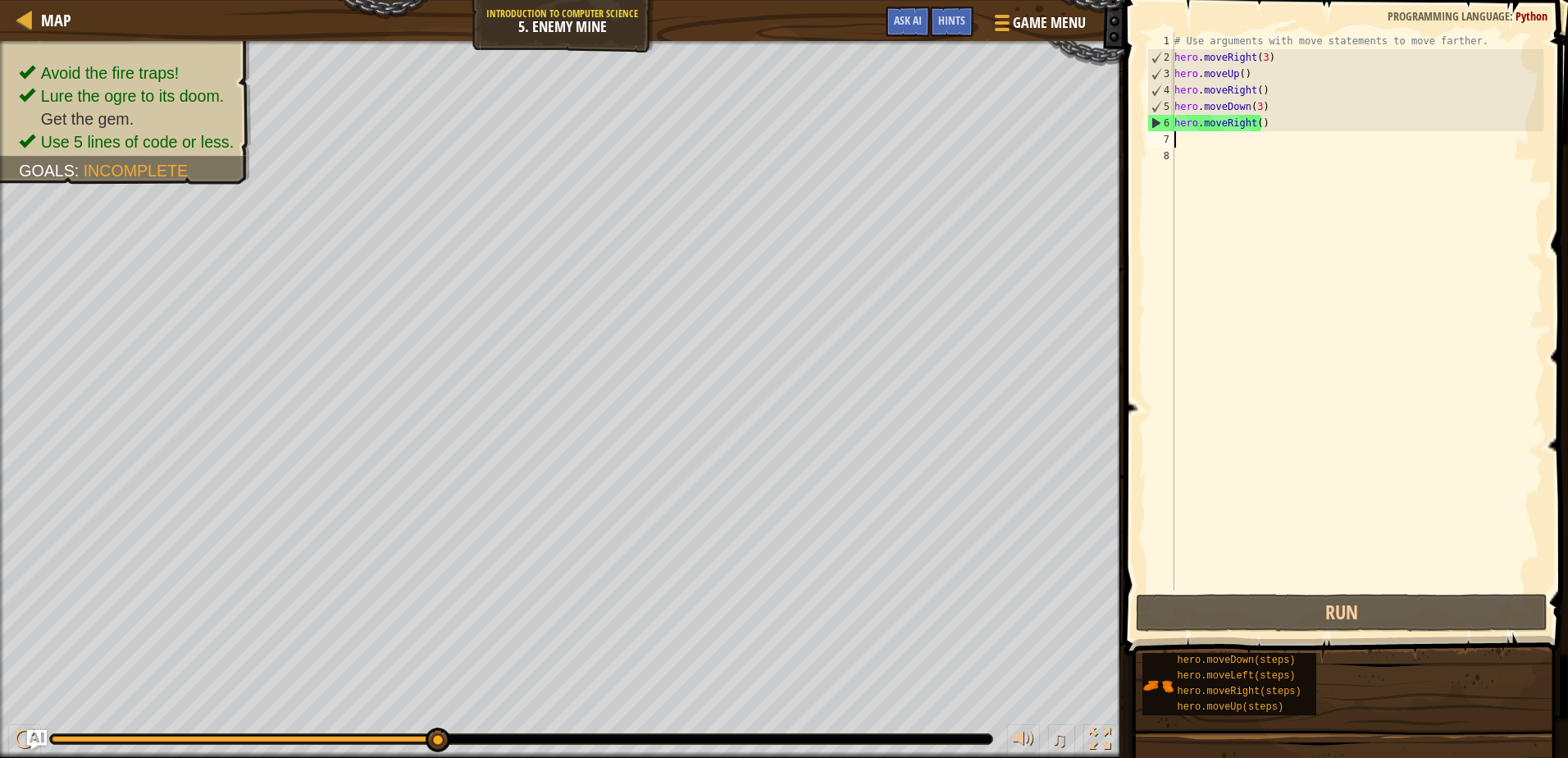
click at [1252, 122] on div "# Use arguments with move statements to move farther. hero . moveRight ( 3 ) he…" at bounding box center [1357, 328] width 372 height 591
click at [1254, 125] on div "# Use arguments with move statements to move farther. hero . moveRight ( 3 ) he…" at bounding box center [1357, 328] width 372 height 591
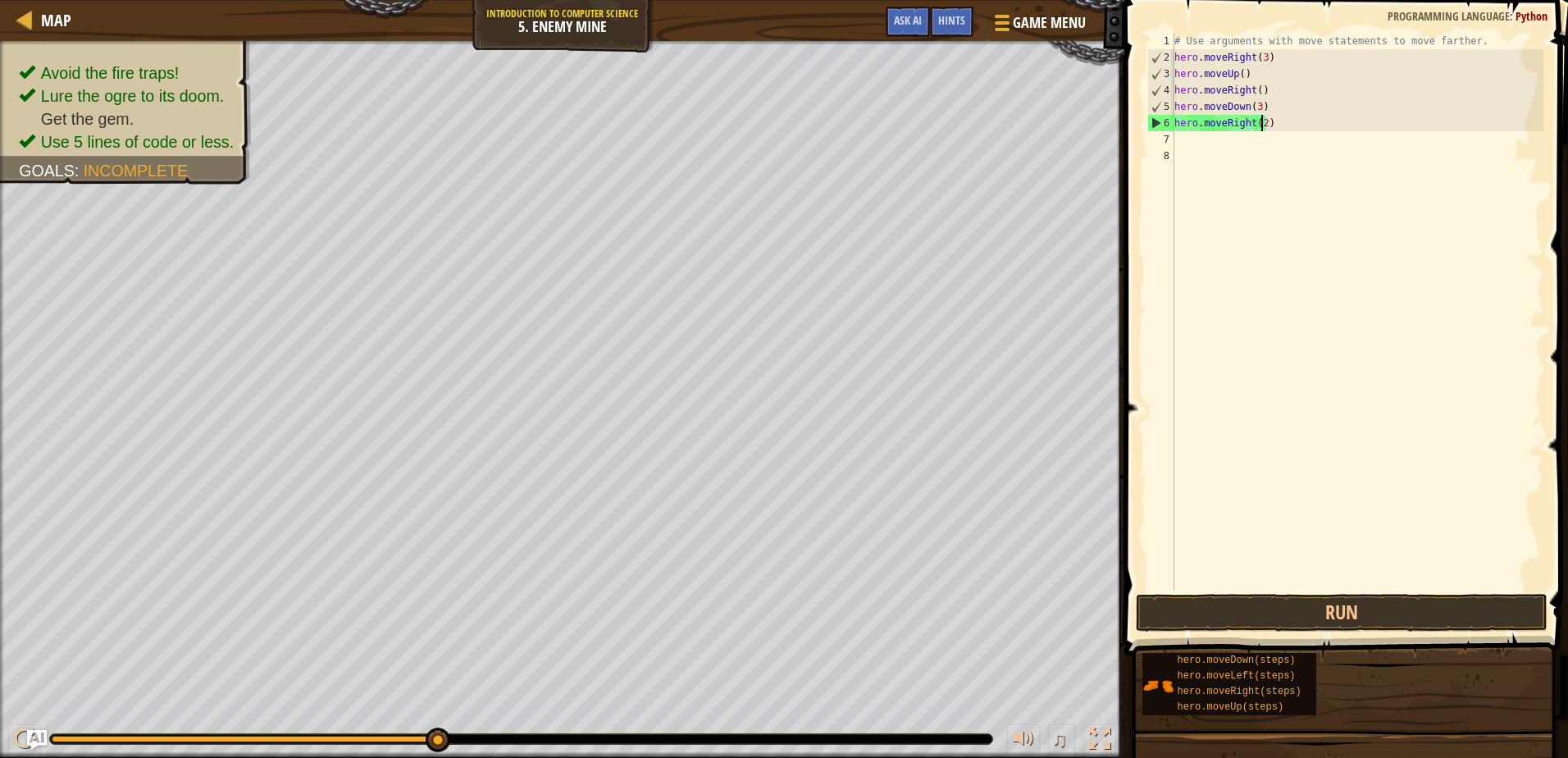
scroll to position [7, 7]
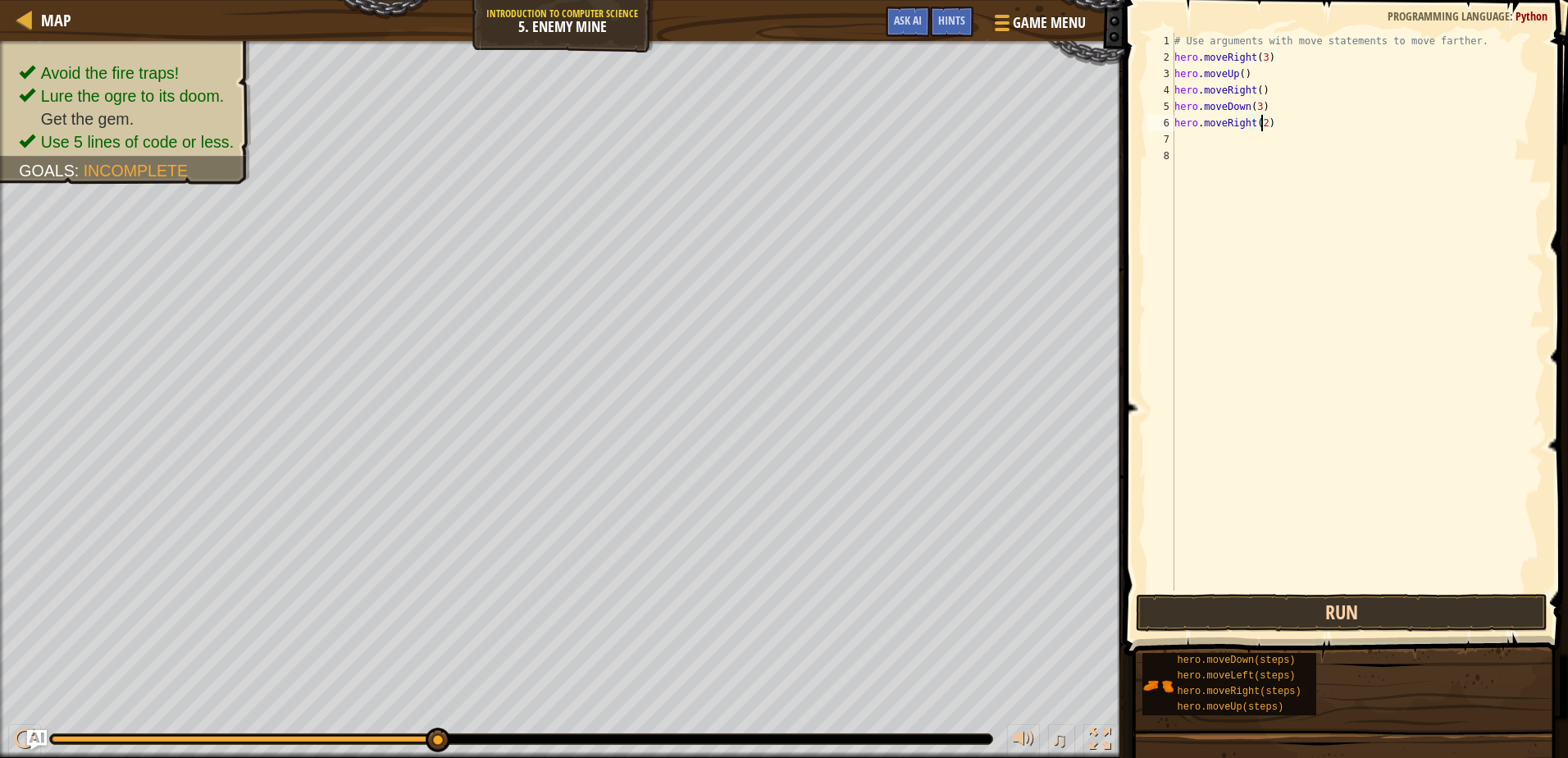
type textarea "hero.moveRight(2)"
click at [1283, 607] on button "Run" at bounding box center [1340, 612] width 411 height 38
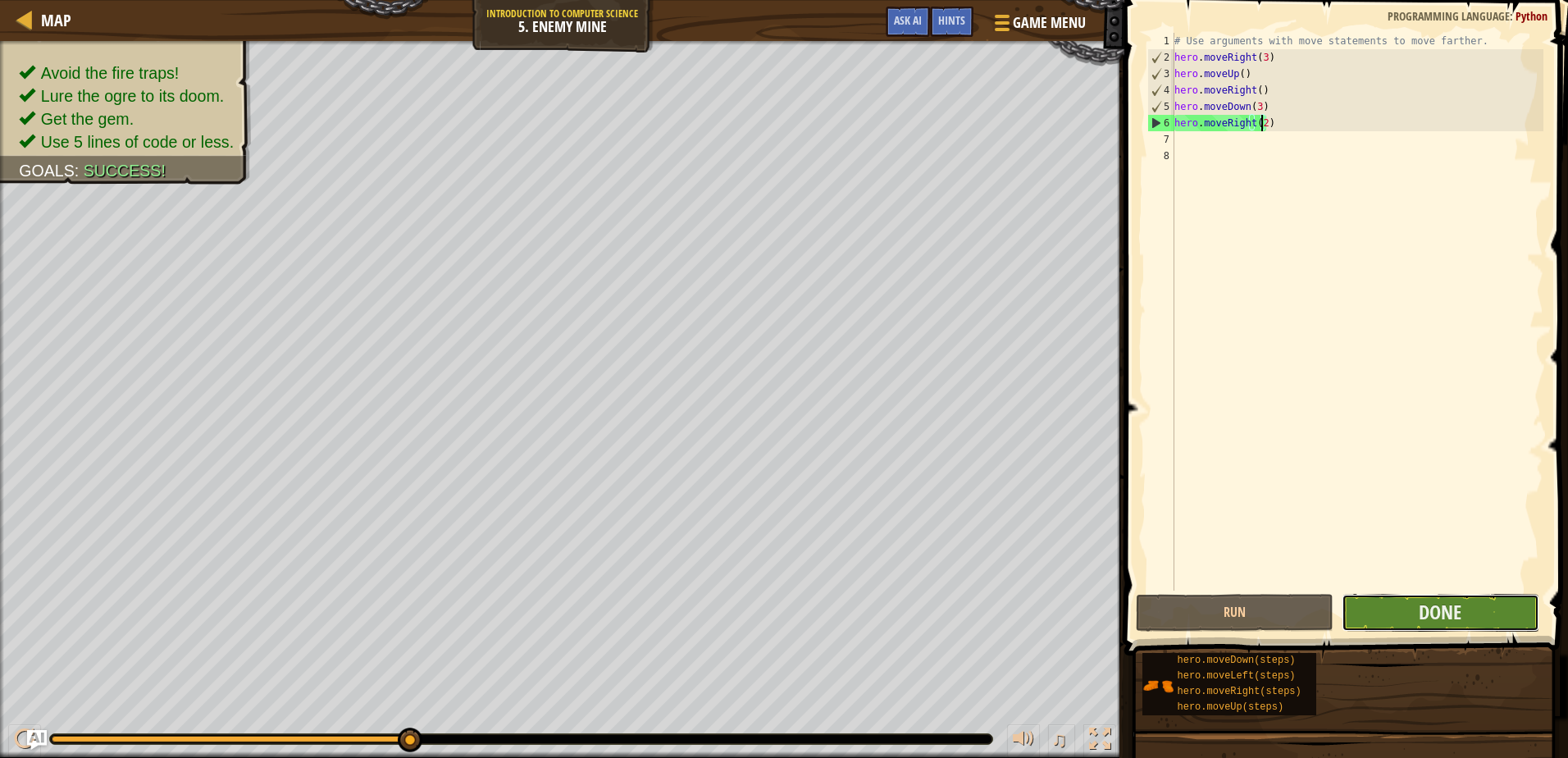
click at [1399, 612] on button "Done" at bounding box center [1439, 612] width 197 height 38
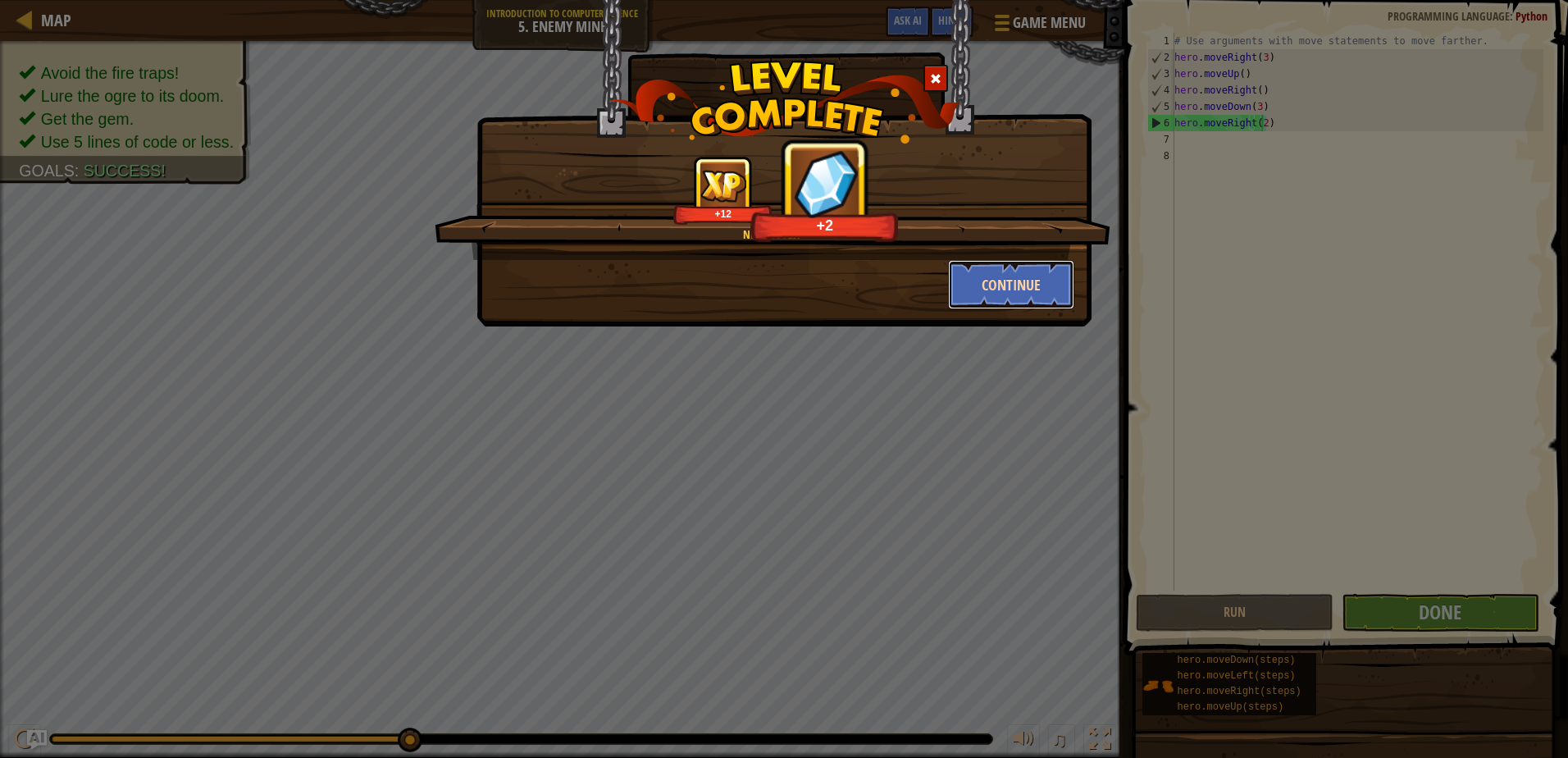
click at [1036, 278] on button "Continue" at bounding box center [1011, 284] width 127 height 50
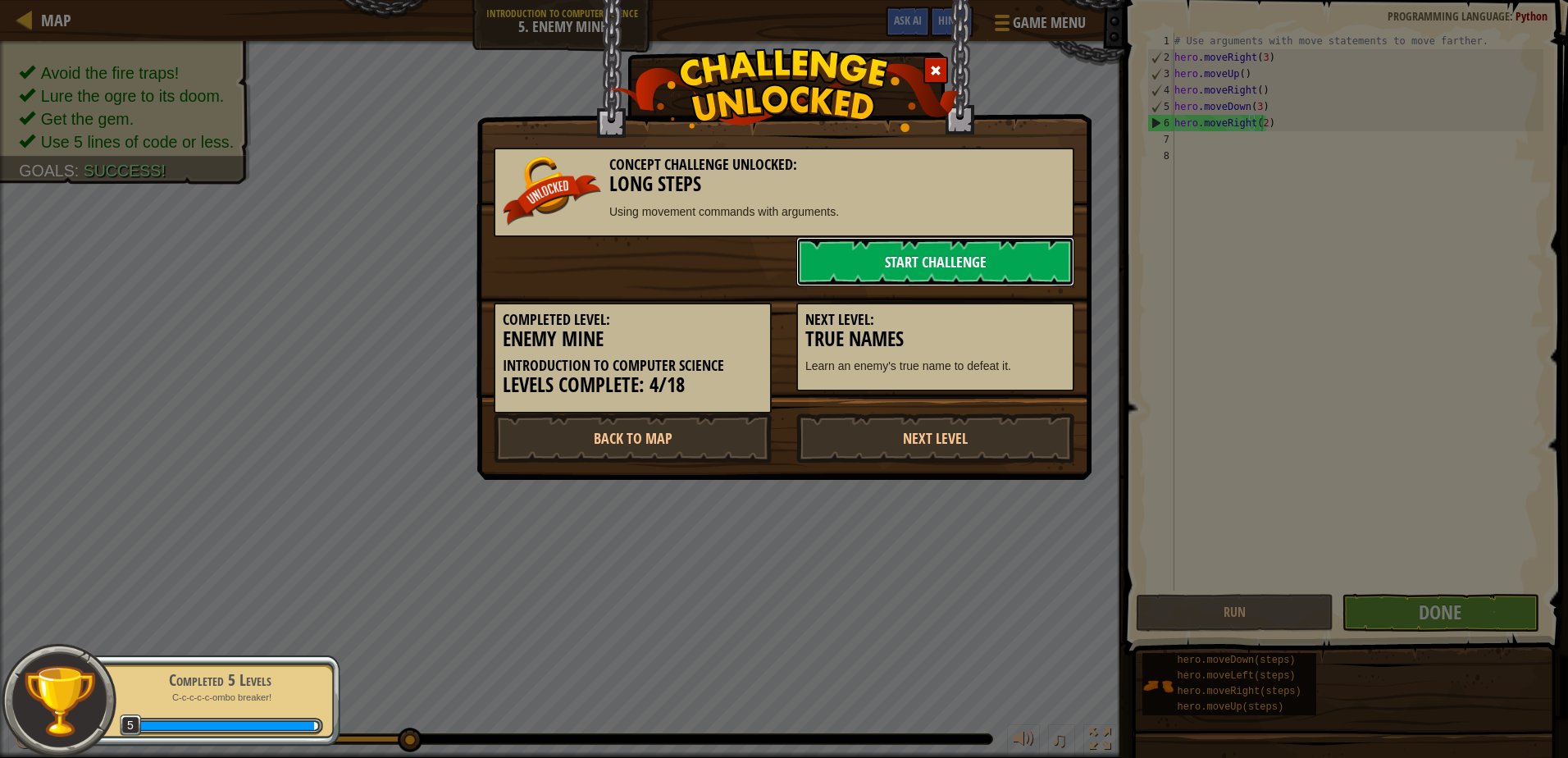
click at [1044, 249] on link "Start Challenge" at bounding box center [935, 262] width 278 height 50
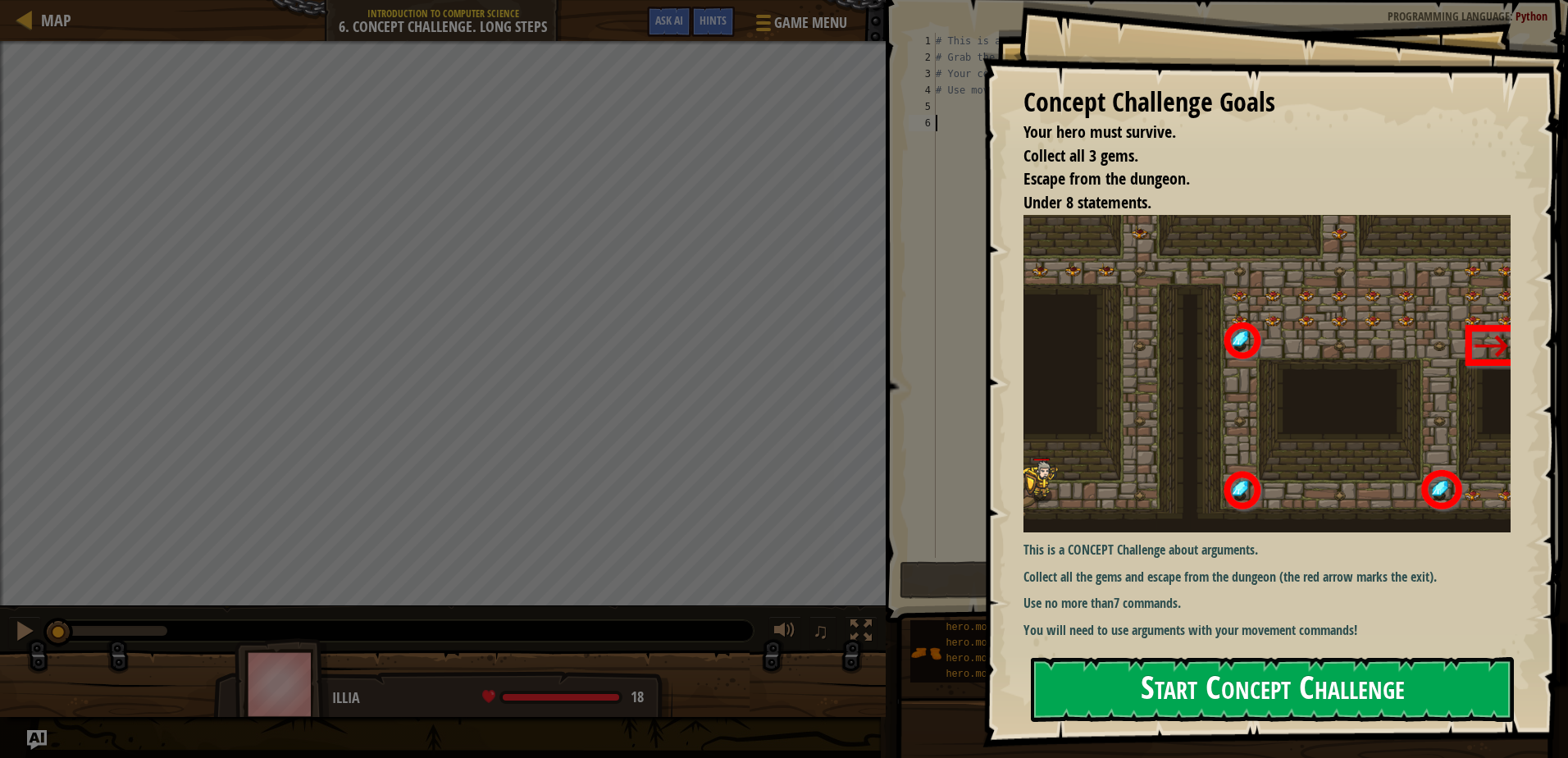
click at [1249, 697] on button "Start Concept Challenge" at bounding box center [1273, 689] width 483 height 64
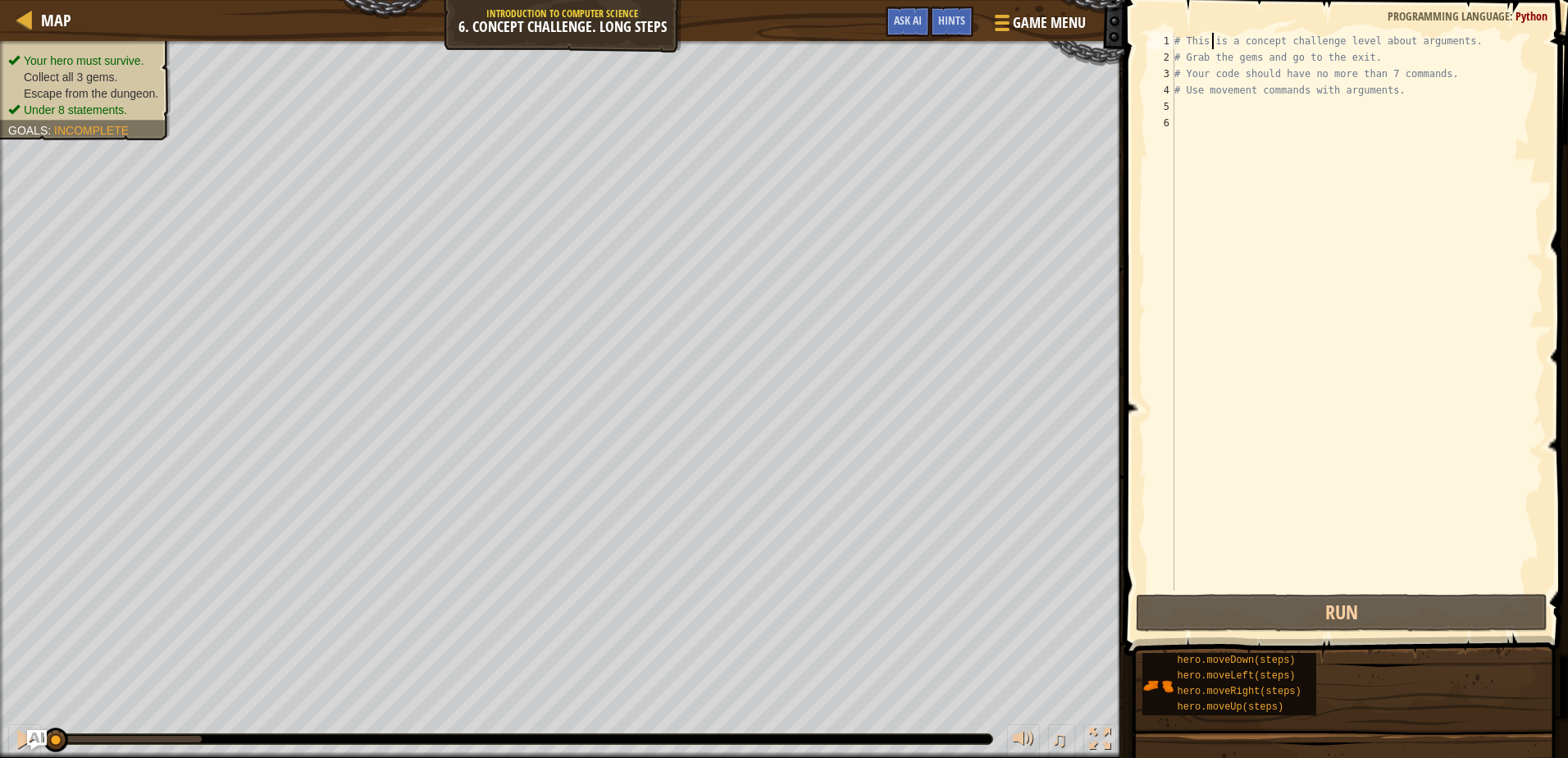
click at [1211, 46] on div "# This is a concept challenge level about arguments. # Grab the gems and go to …" at bounding box center [1357, 328] width 372 height 591
click at [1452, 41] on div "# This is a concept challenge level about arguments. # Grab the gems and go to …" at bounding box center [1357, 328] width 372 height 591
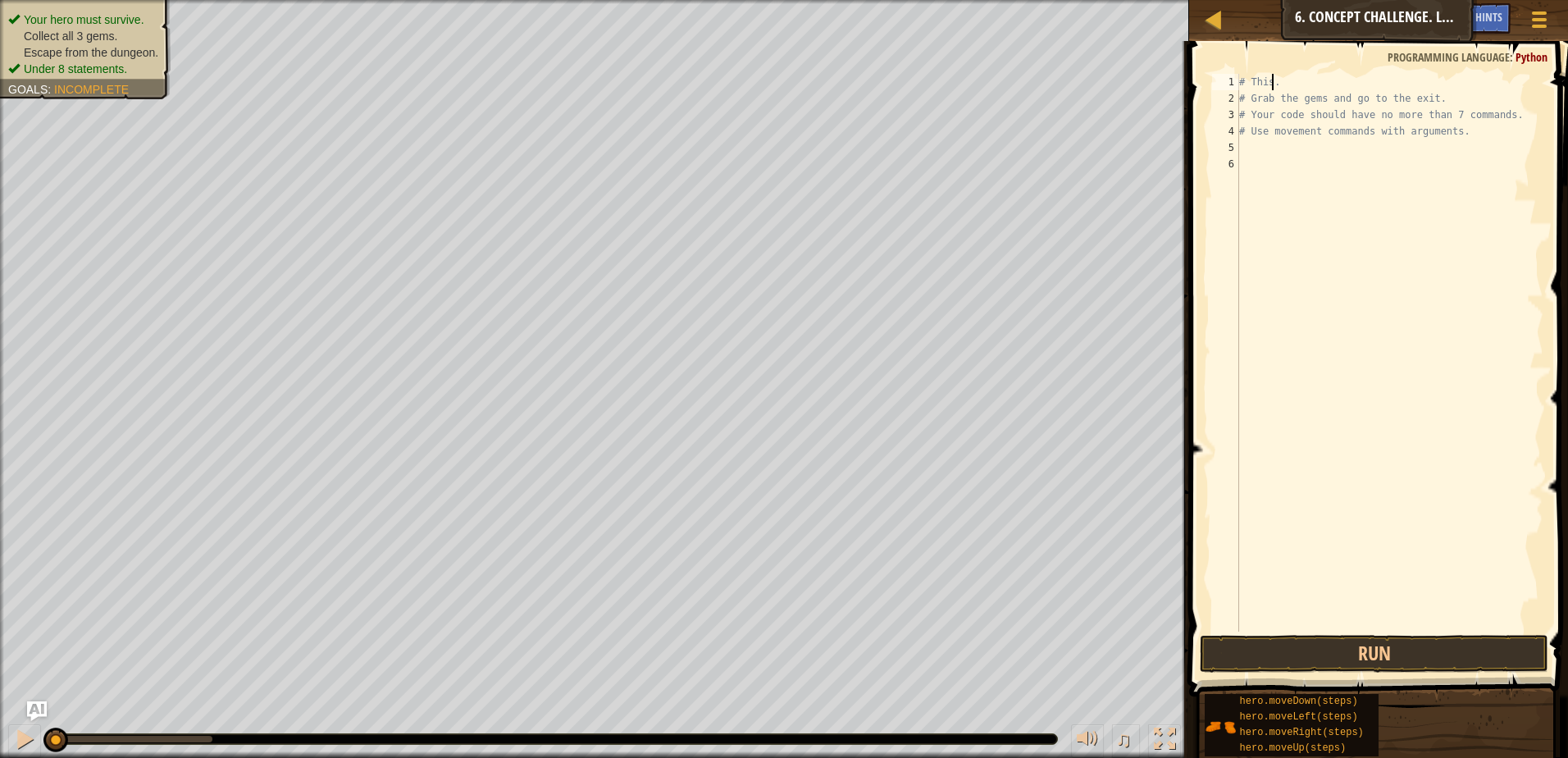
type textarea "."
drag, startPoint x: 1259, startPoint y: 74, endPoint x: 1254, endPoint y: 85, distance: 12.1
click at [1254, 85] on div ". # Grab the gems and go to the exit. # Your code should have no more than 7 co…" at bounding box center [1389, 369] width 307 height 591
type textarea "."
type textarea "h"
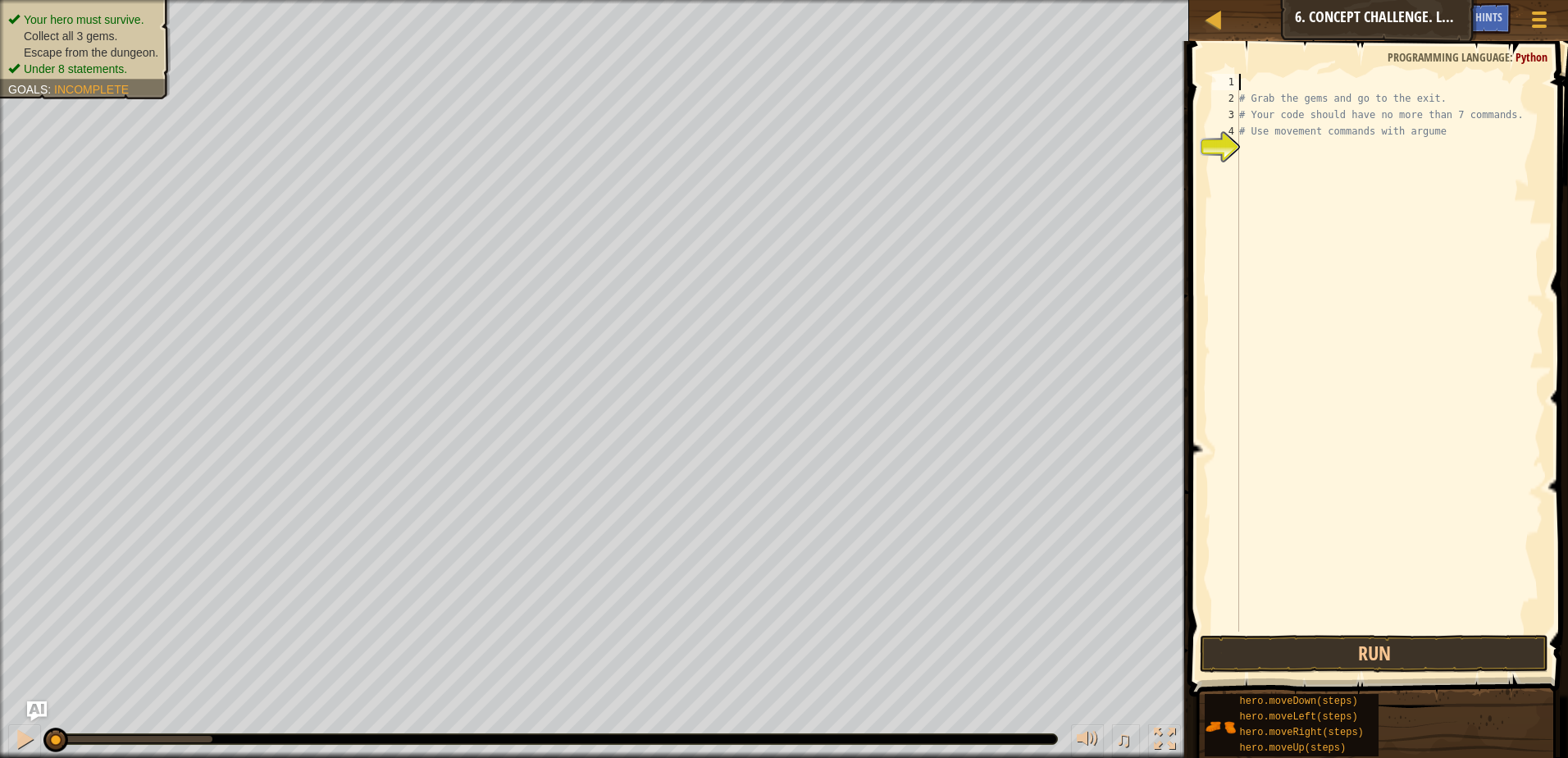
scroll to position [7, 0]
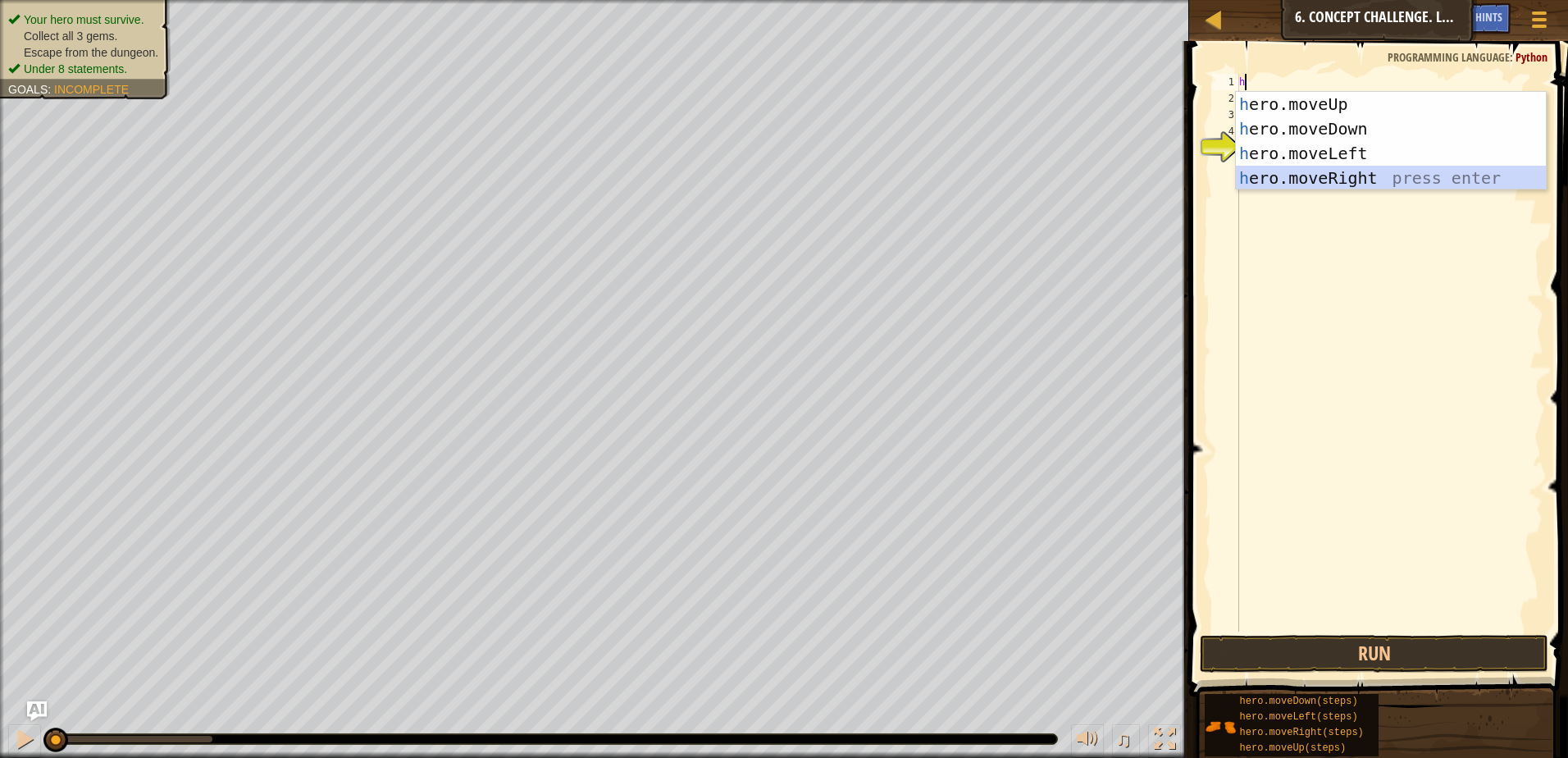
click at [1350, 185] on div "h ero.moveUp press enter h ero.moveDown press enter h ero.moveLeft press enter …" at bounding box center [1390, 165] width 310 height 148
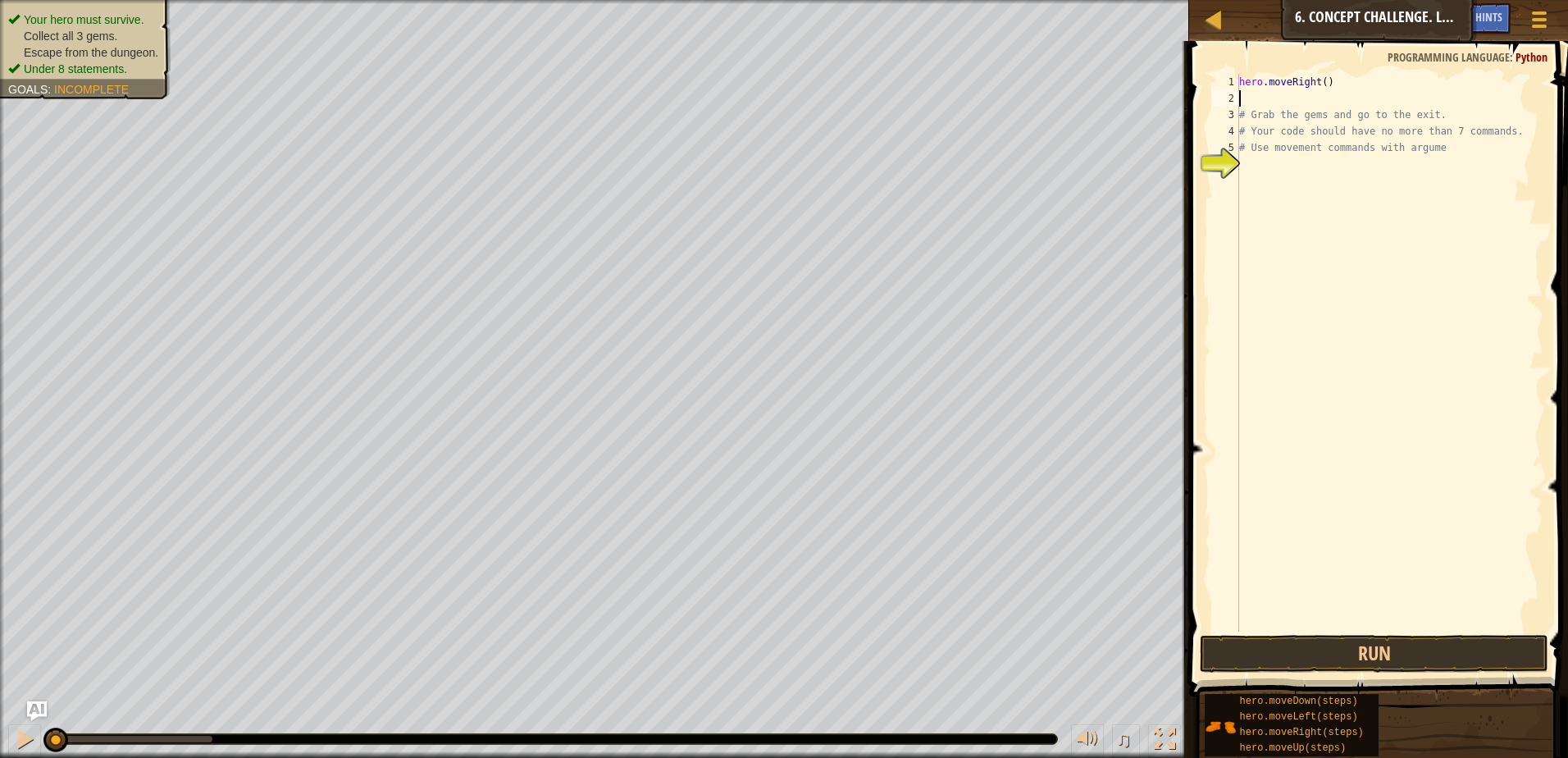
type textarea "h"
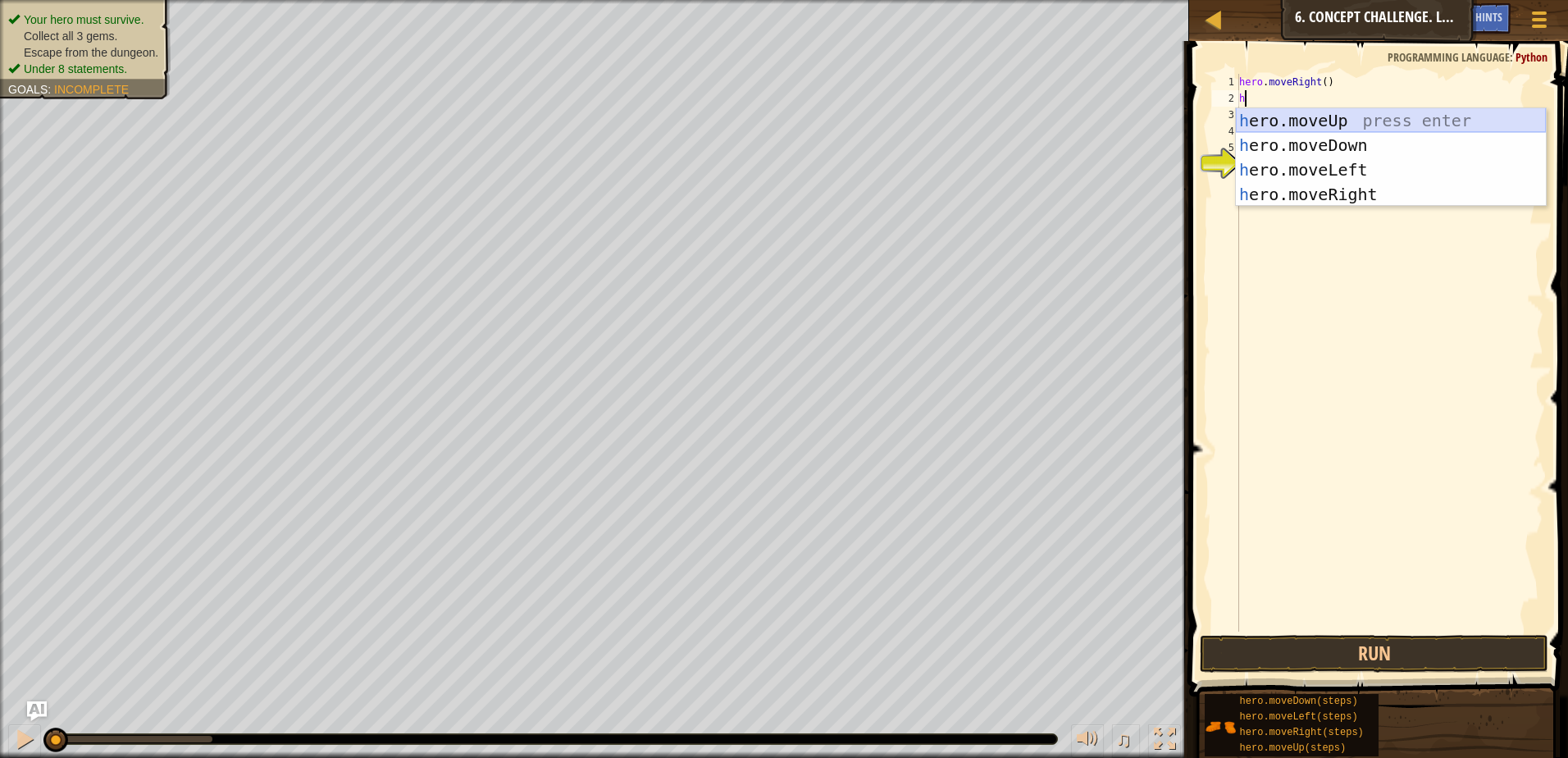
click at [1332, 118] on div "h ero.moveUp press enter h ero.moveDown press enter h ero.moveLeft press enter …" at bounding box center [1390, 181] width 310 height 148
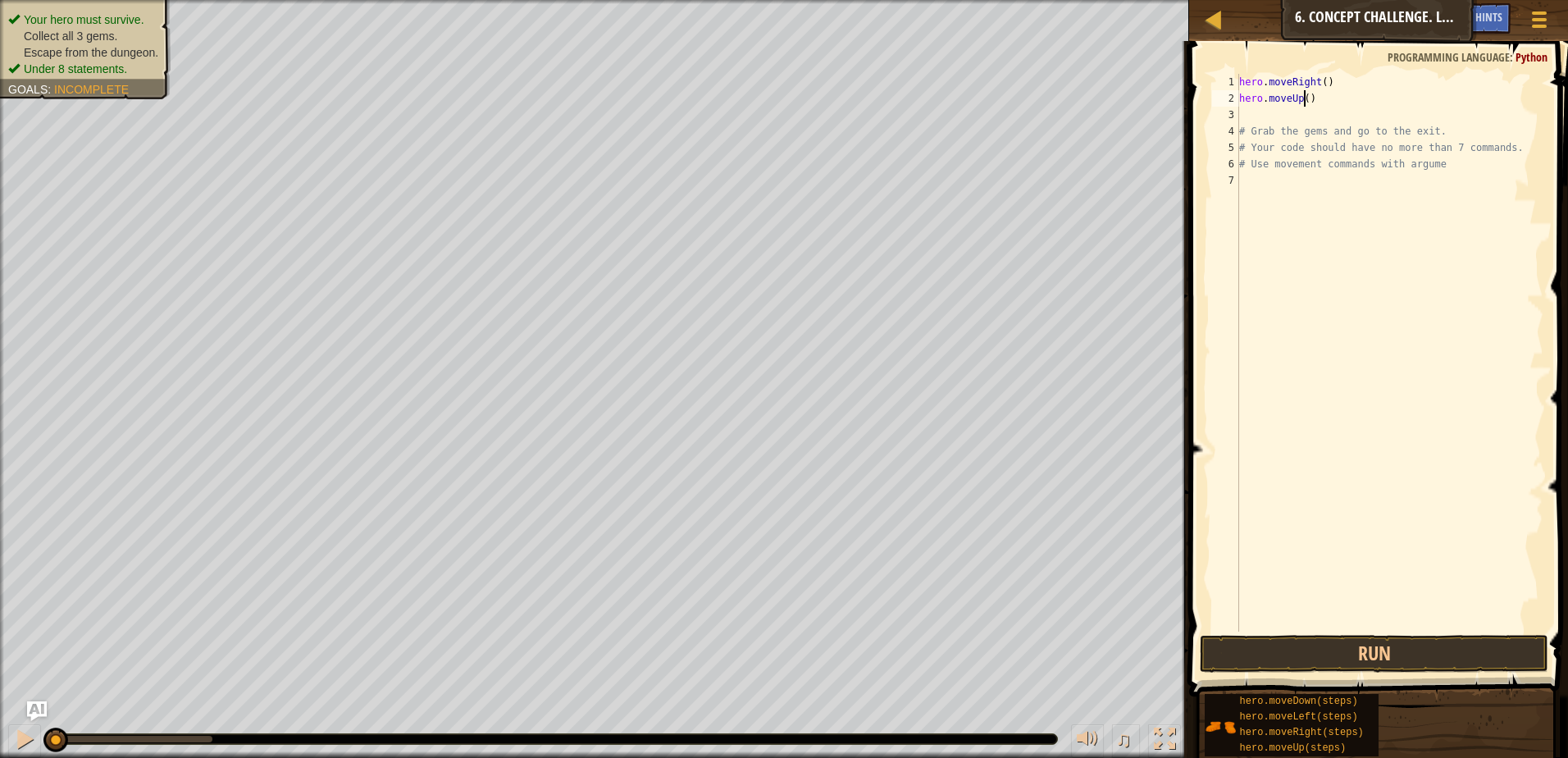
click at [1303, 100] on div "hero . moveRight ( ) hero . moveUp ( ) # Grab the gems and go to the exit. # Yo…" at bounding box center [1389, 369] width 307 height 591
type textarea "hero.moveUp(3)"
click at [1354, 648] on button "Run" at bounding box center [1374, 654] width 349 height 38
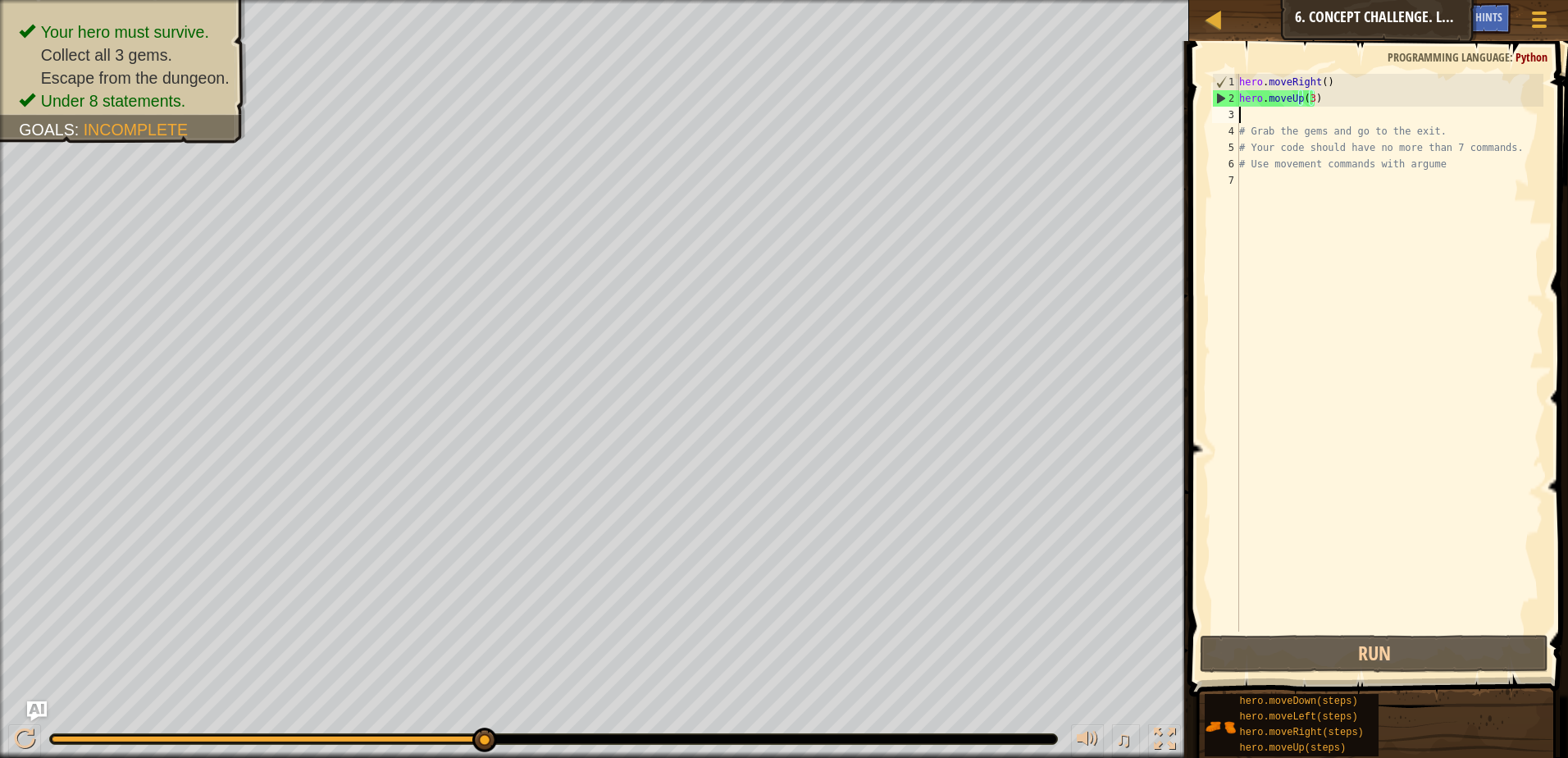
click at [1254, 112] on div "hero . moveRight ( ) hero . moveUp ( 3 ) # Grab the gems and go to the exit. # …" at bounding box center [1389, 369] width 307 height 591
type textarea "h"
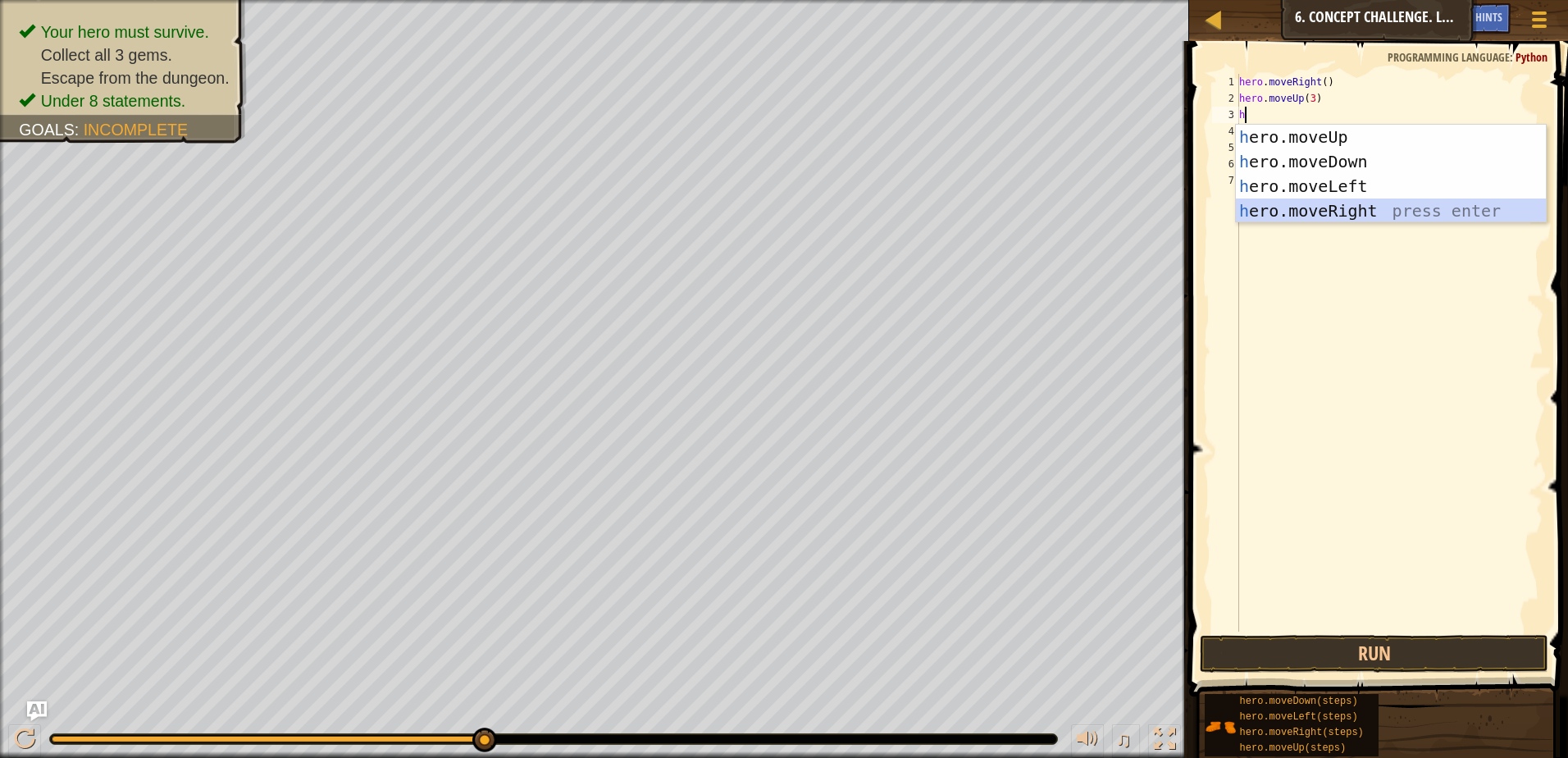
click at [1280, 211] on div "h ero.moveUp press enter h ero.moveDown press enter h ero.moveLeft press enter …" at bounding box center [1390, 198] width 310 height 148
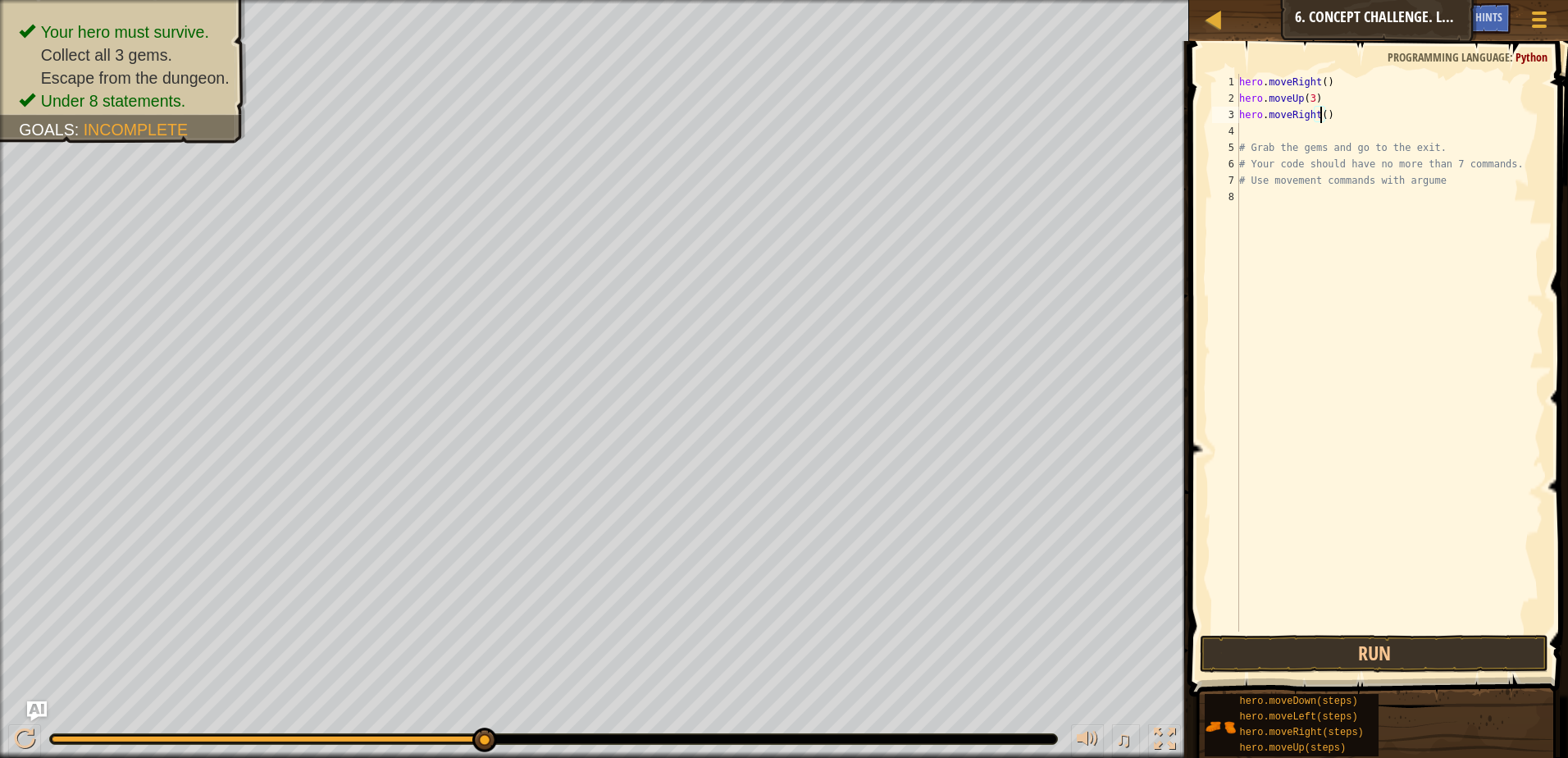
click at [1318, 114] on div "hero . moveRight ( ) hero . moveUp ( 3 ) hero . moveRight ( ) # Grab the gems a…" at bounding box center [1389, 369] width 307 height 591
type textarea "hero.moveRight(2)"
click at [1507, 649] on button "Run" at bounding box center [1374, 654] width 349 height 38
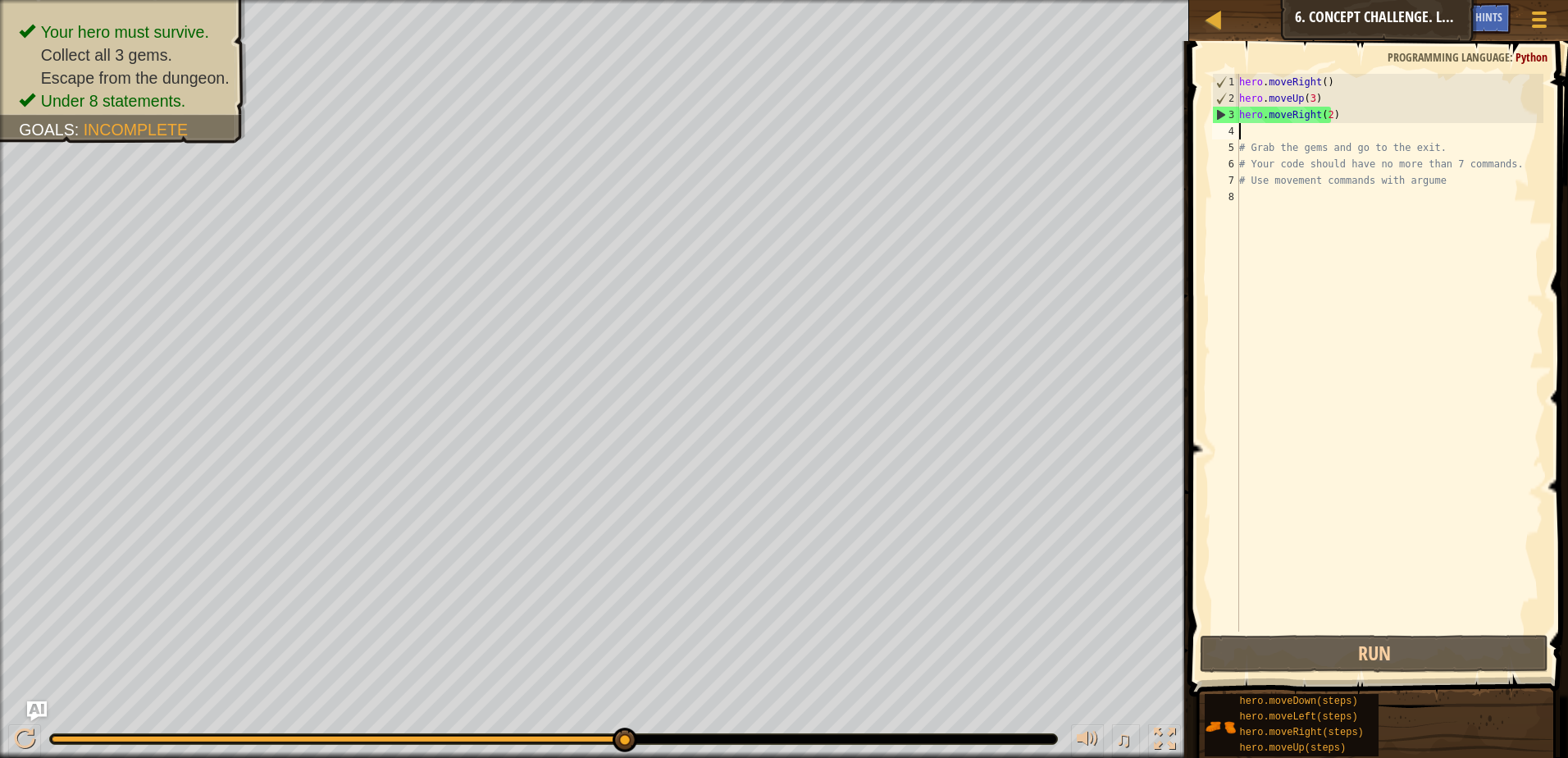
click at [1262, 138] on div "hero . moveRight ( ) hero . moveUp ( 3 ) hero . moveRight ( 2 ) # Grab the gems…" at bounding box center [1389, 369] width 307 height 591
type textarea "h"
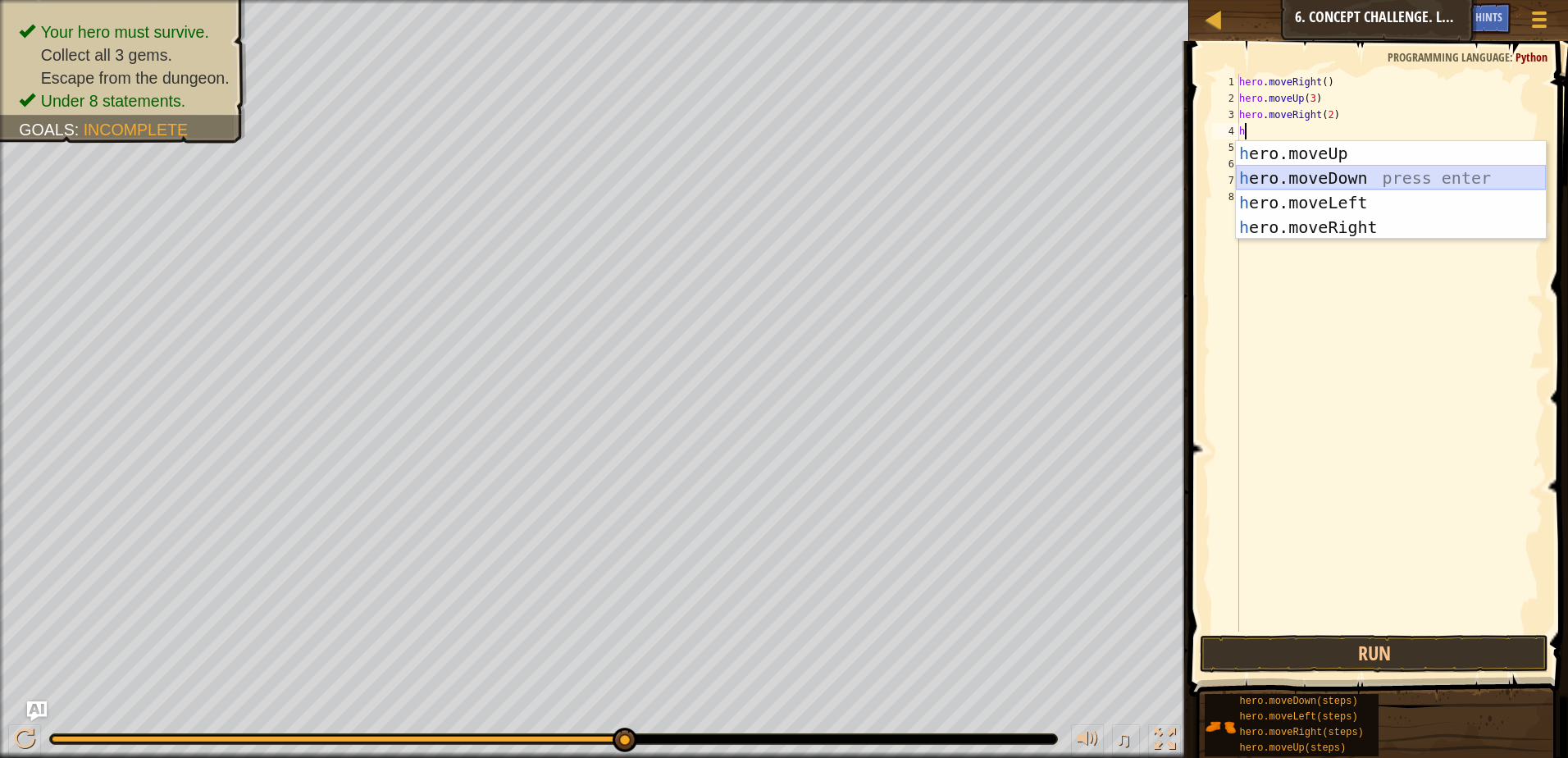
click at [1298, 171] on div "h ero.moveUp press enter h ero.moveDown press enter h ero.moveLeft press enter …" at bounding box center [1390, 214] width 310 height 148
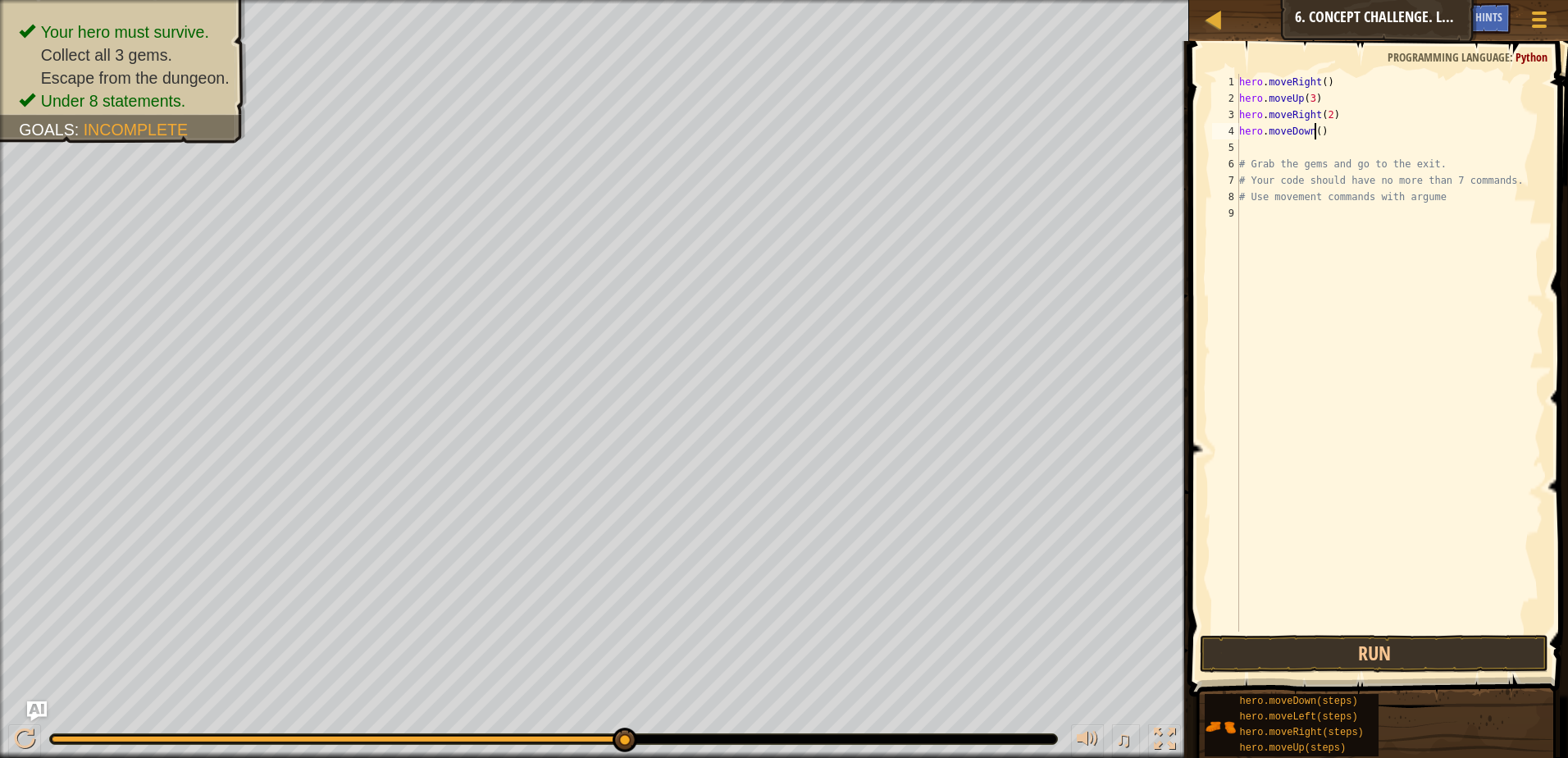
click at [1315, 133] on div "hero . moveRight ( ) hero . moveUp ( 3 ) hero . moveRight ( 2 ) hero . moveDown…" at bounding box center [1389, 369] width 307 height 591
type textarea "hero.moveDown(3)"
click at [1405, 645] on button "Run" at bounding box center [1374, 654] width 349 height 38
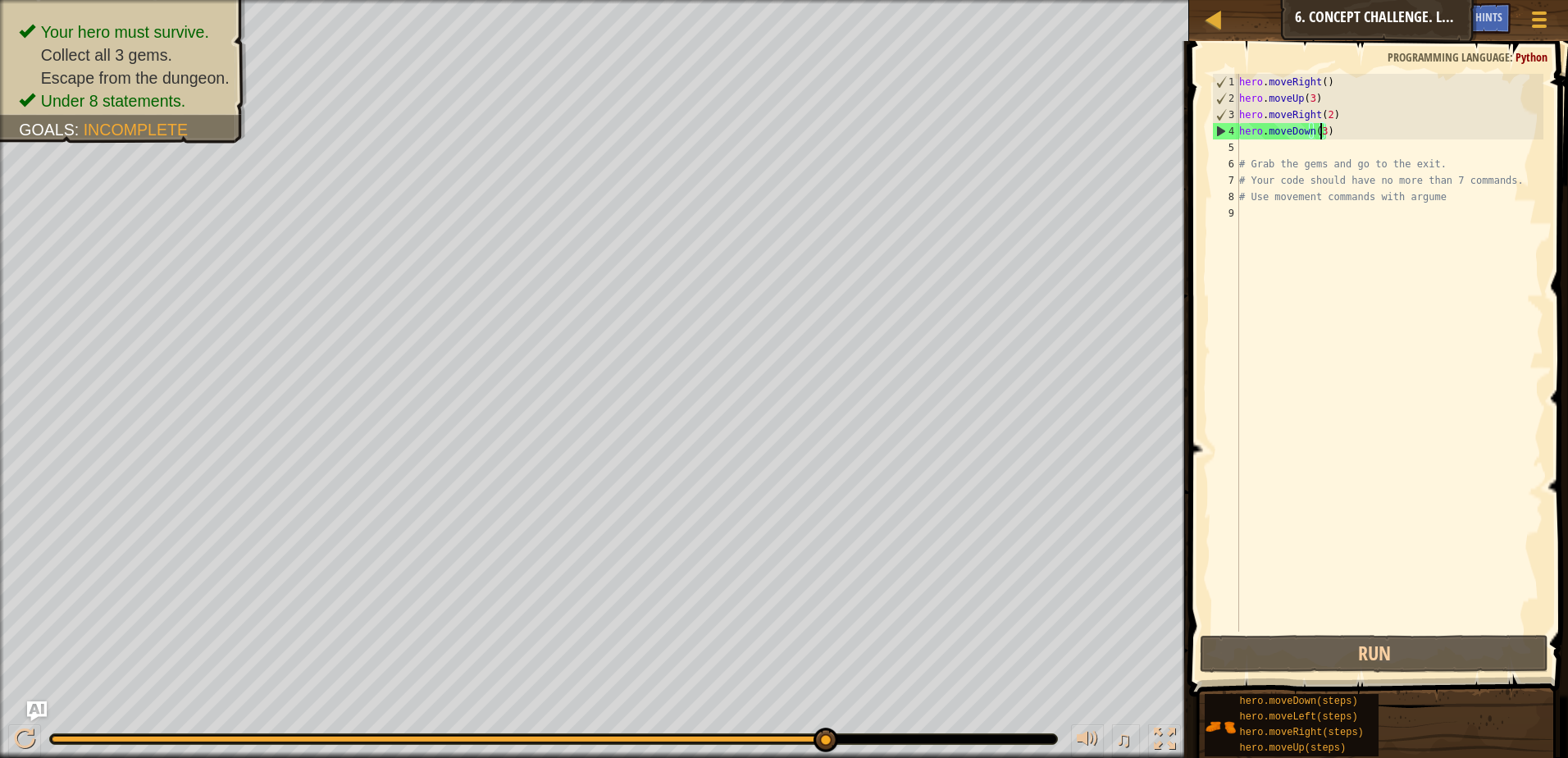
click at [1248, 150] on div "hero . moveRight ( ) hero . moveUp ( 3 ) hero . moveRight ( 2 ) hero . moveDown…" at bounding box center [1389, 369] width 307 height 591
type textarea "h"
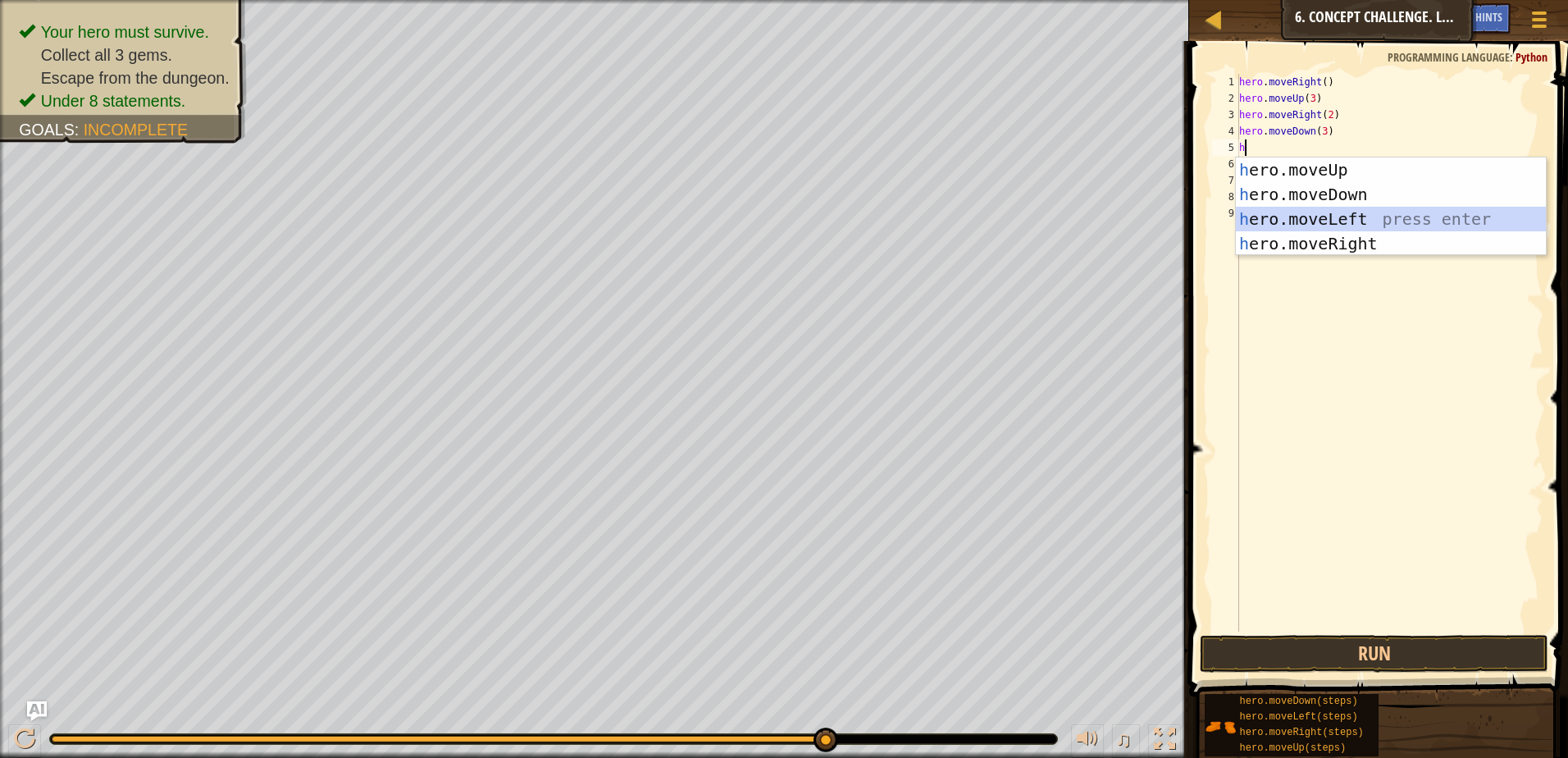
click at [1293, 212] on div "h ero.moveUp press enter h ero.moveDown press enter h ero.moveLeft press enter …" at bounding box center [1390, 231] width 310 height 148
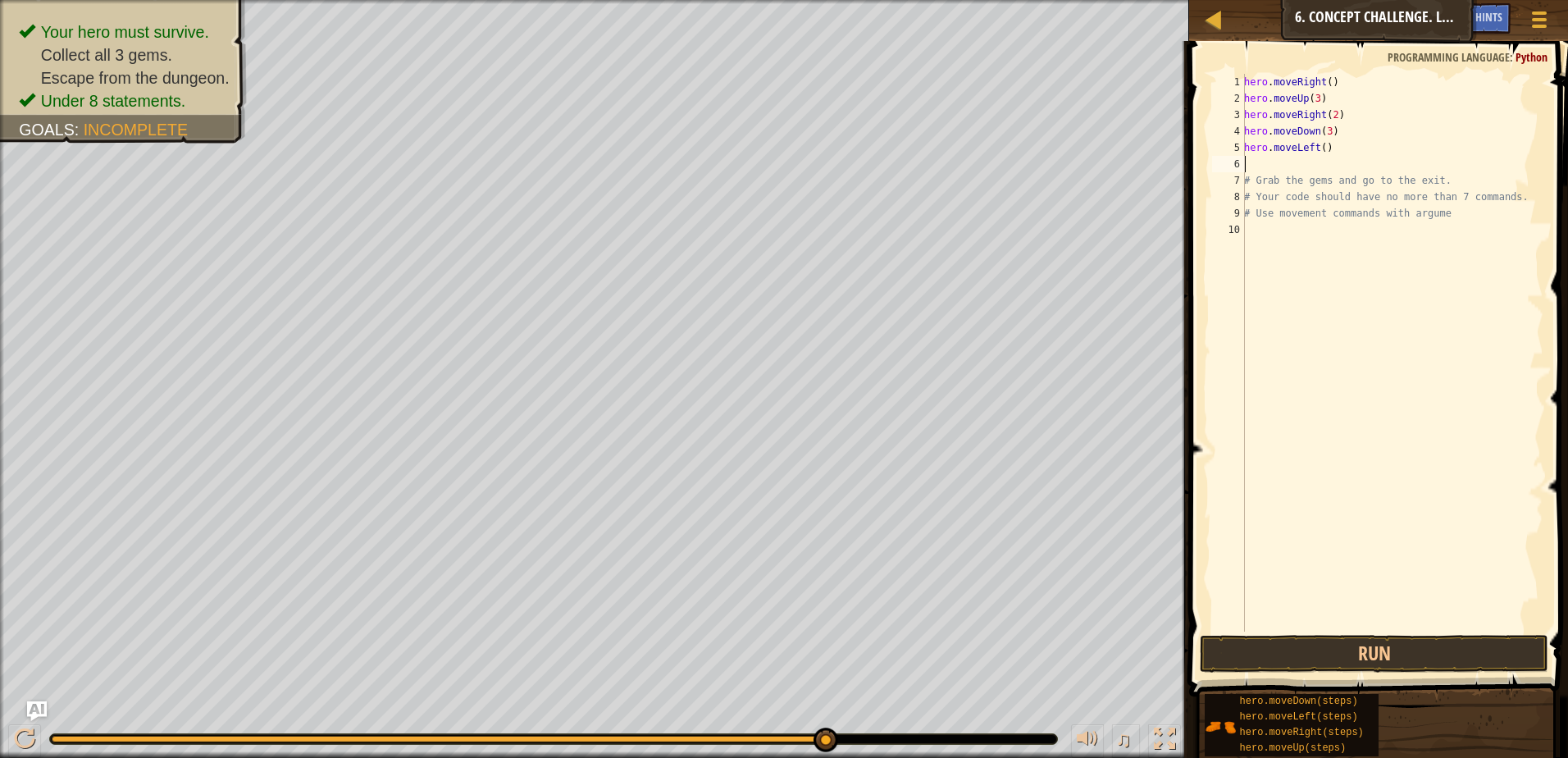
type textarea "h"
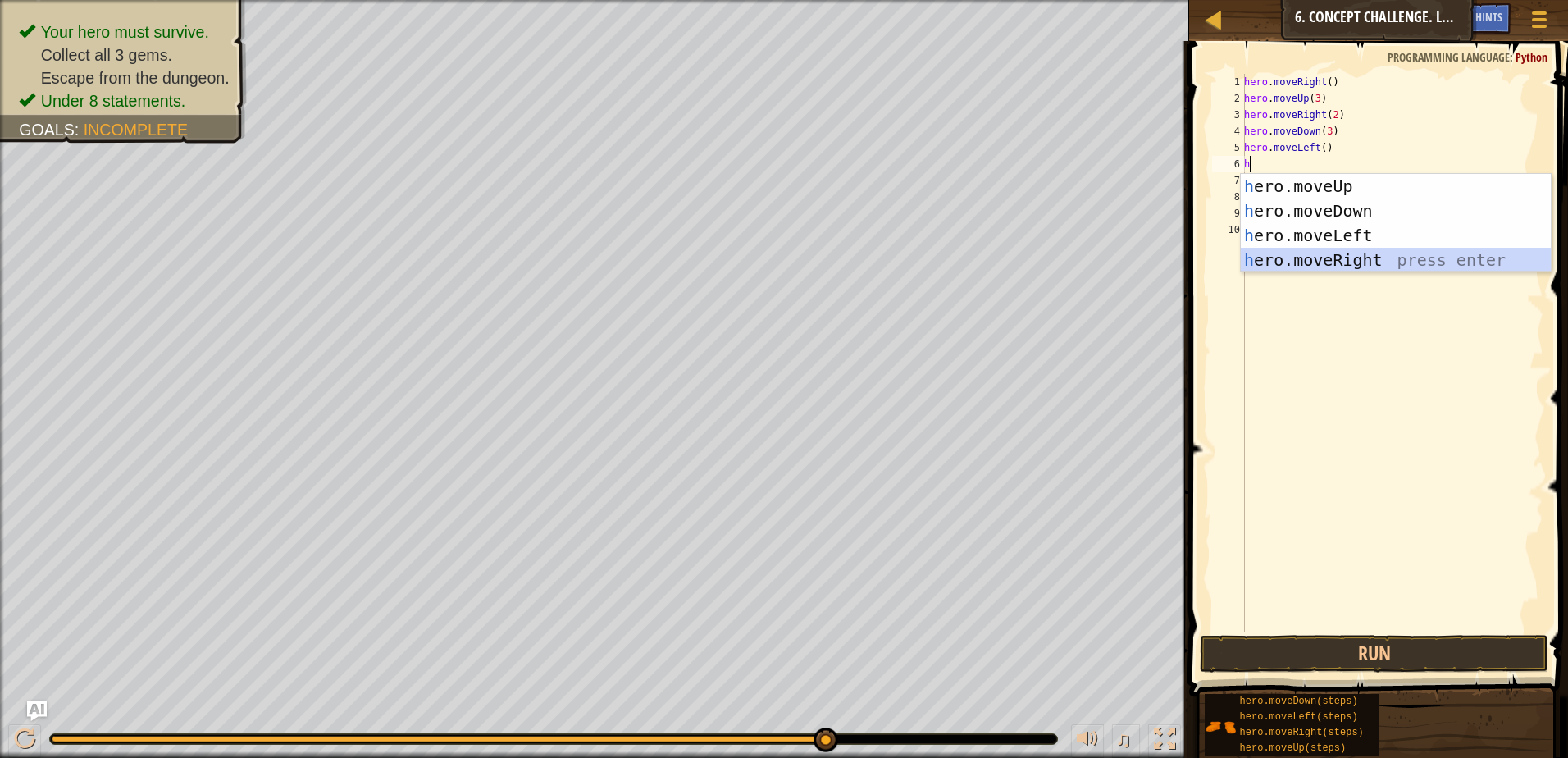
click at [1362, 251] on div "h ero.moveUp press enter h ero.moveDown press enter h ero.moveLeft press enter …" at bounding box center [1395, 247] width 310 height 148
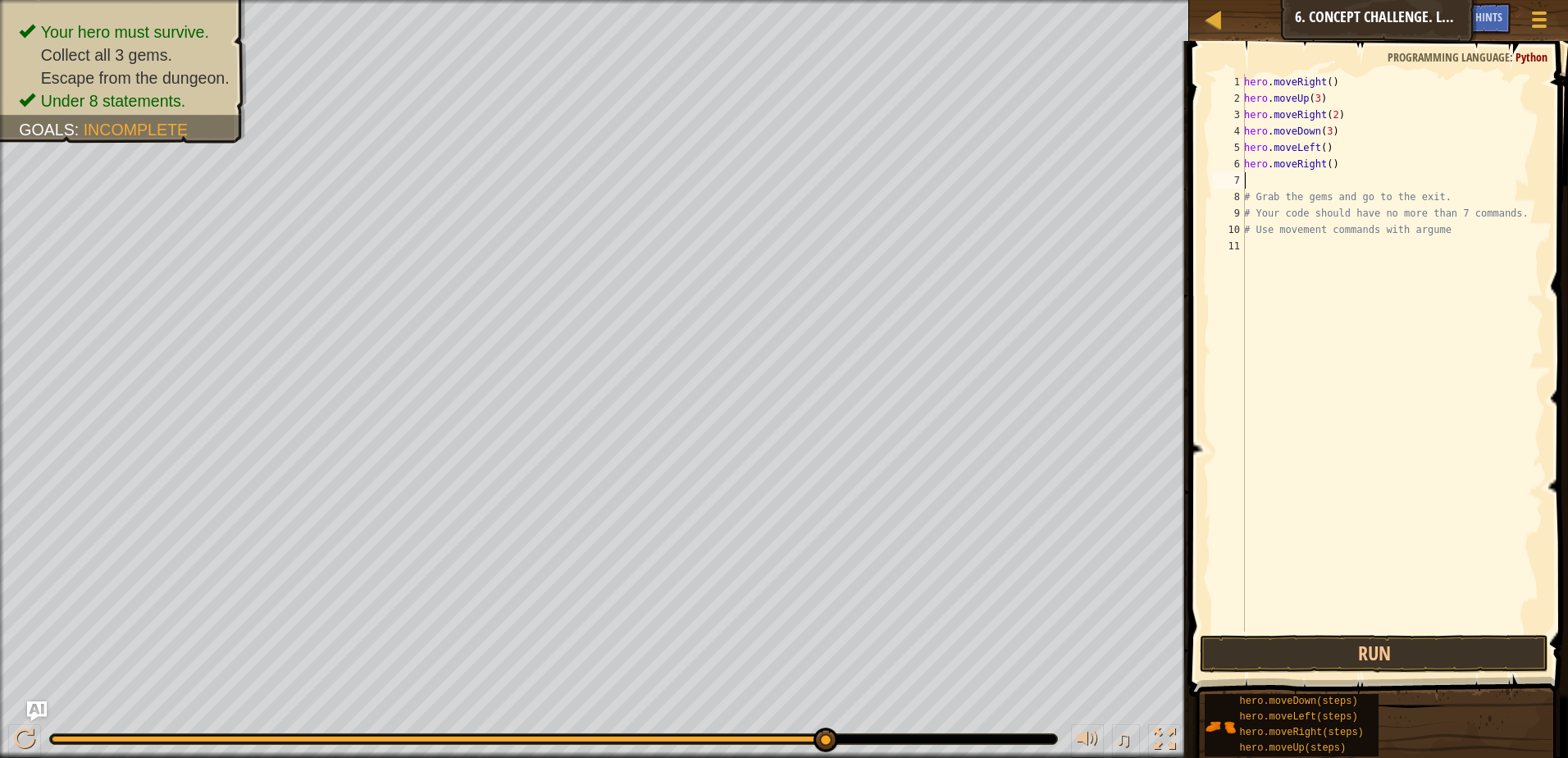
click at [1324, 162] on div "hero . moveRight ( ) hero . moveUp ( 3 ) hero . moveRight ( 2 ) hero . moveDown…" at bounding box center [1391, 369] width 302 height 591
click at [1369, 652] on button "Run" at bounding box center [1374, 654] width 349 height 38
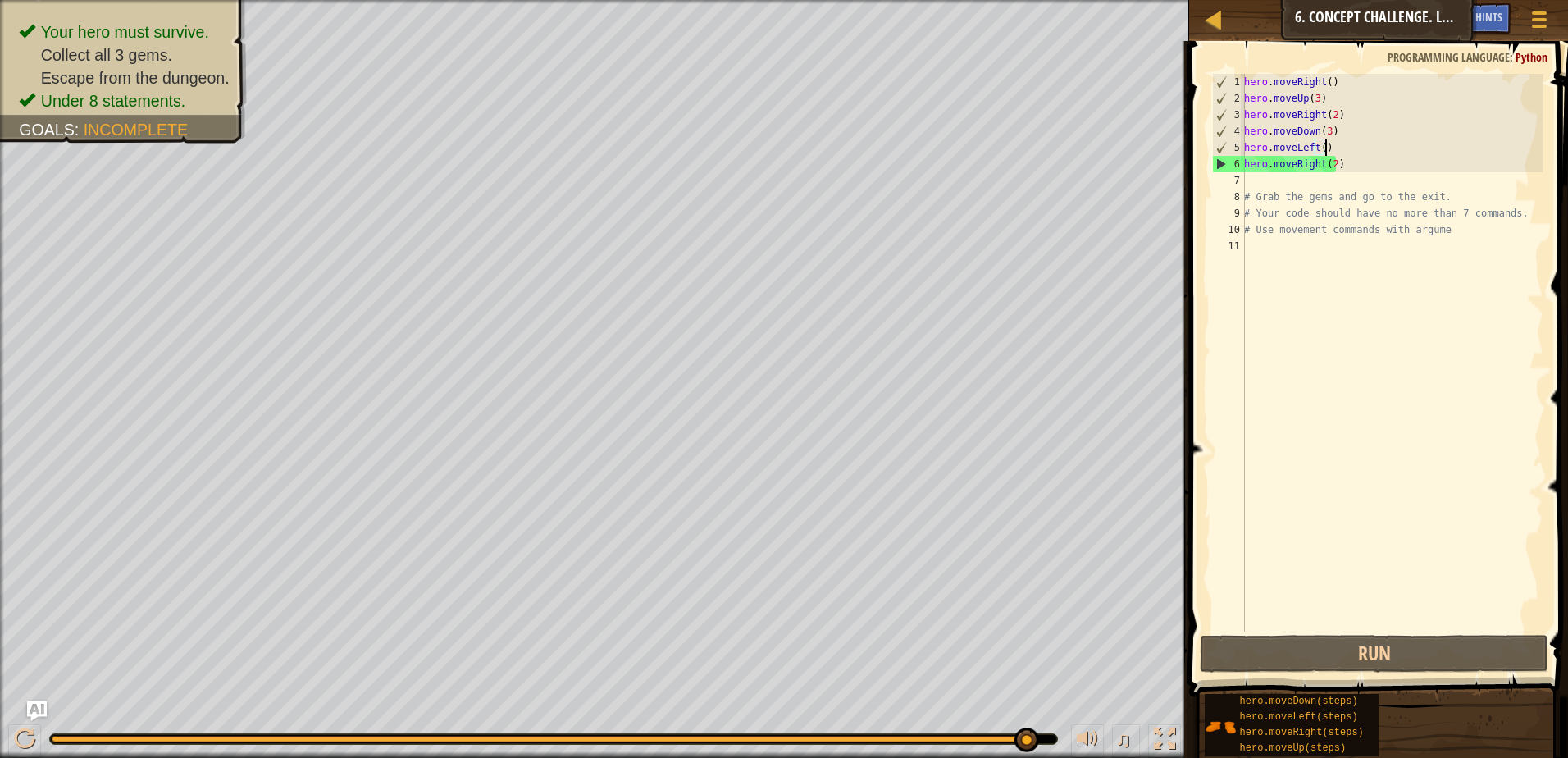
click at [1327, 150] on div "hero . moveRight ( ) hero . moveUp ( 3 ) hero . moveRight ( 2 ) hero . moveDown…" at bounding box center [1391, 369] width 302 height 591
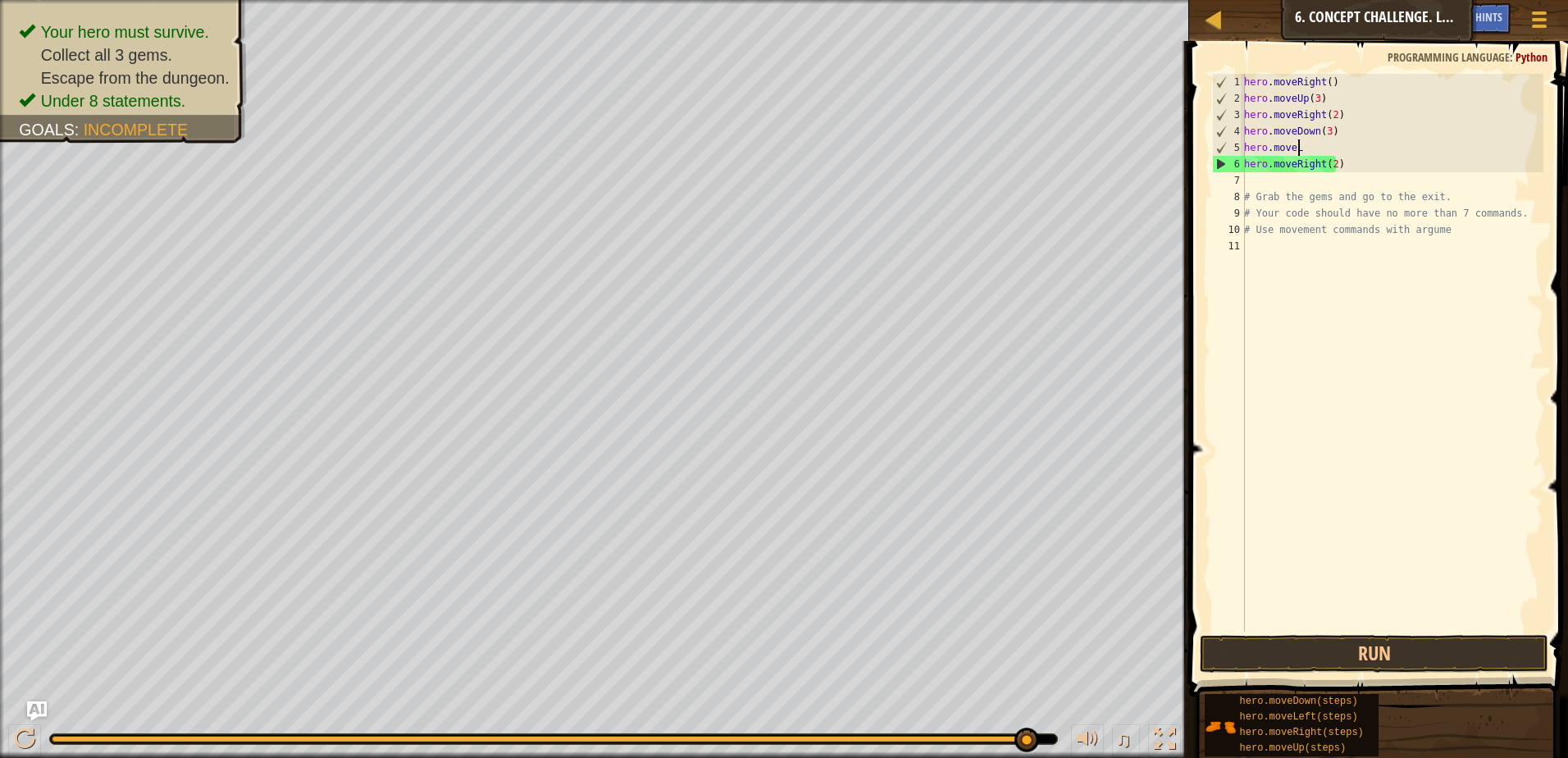
scroll to position [7, 1]
type textarea "h"
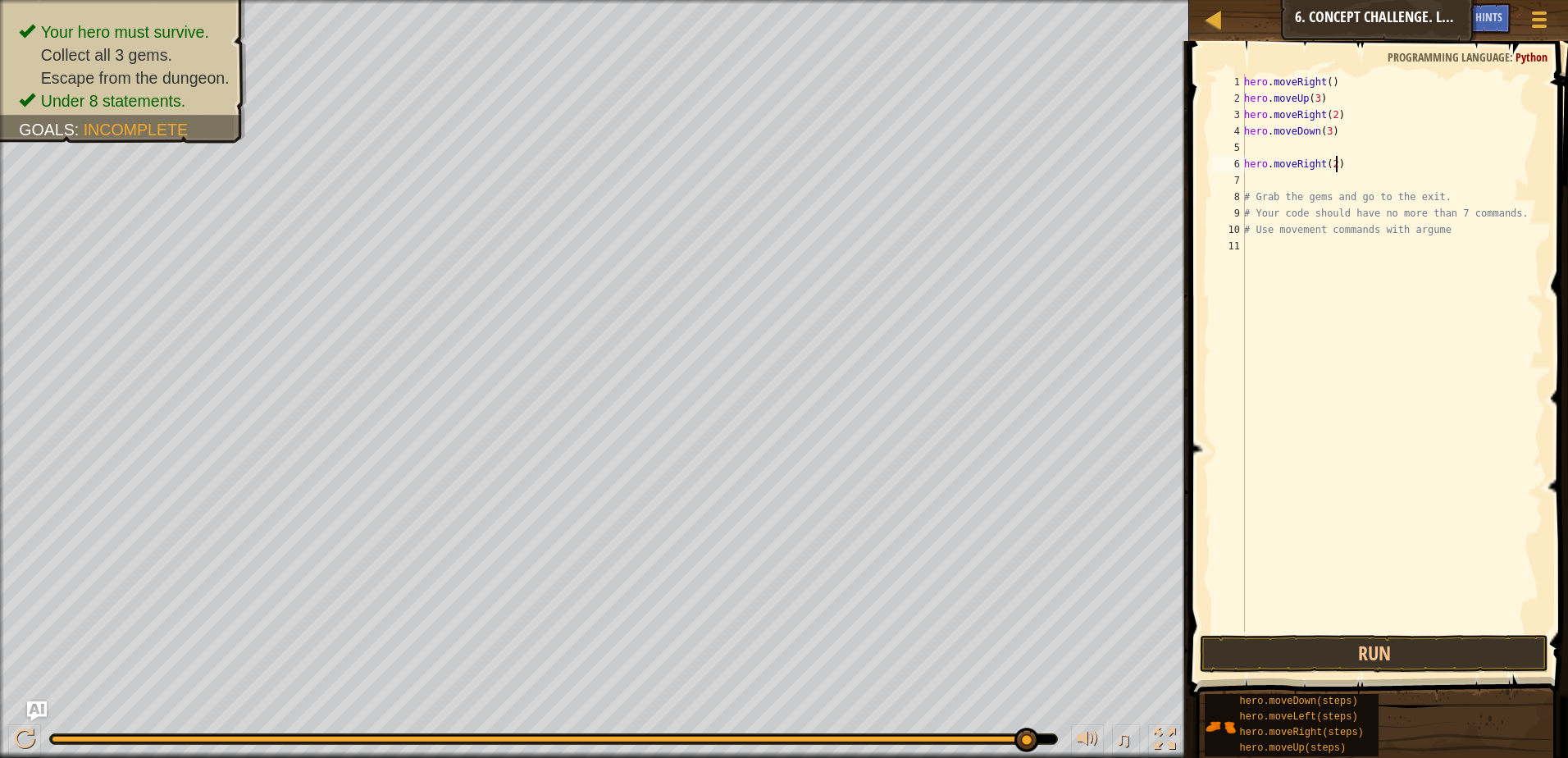
click at [1357, 163] on div "hero . moveRight ( ) hero . moveUp ( 3 ) hero . moveRight ( 2 ) hero . moveDown…" at bounding box center [1391, 369] width 302 height 591
type textarea "h"
click at [1359, 659] on button "Run" at bounding box center [1374, 654] width 349 height 38
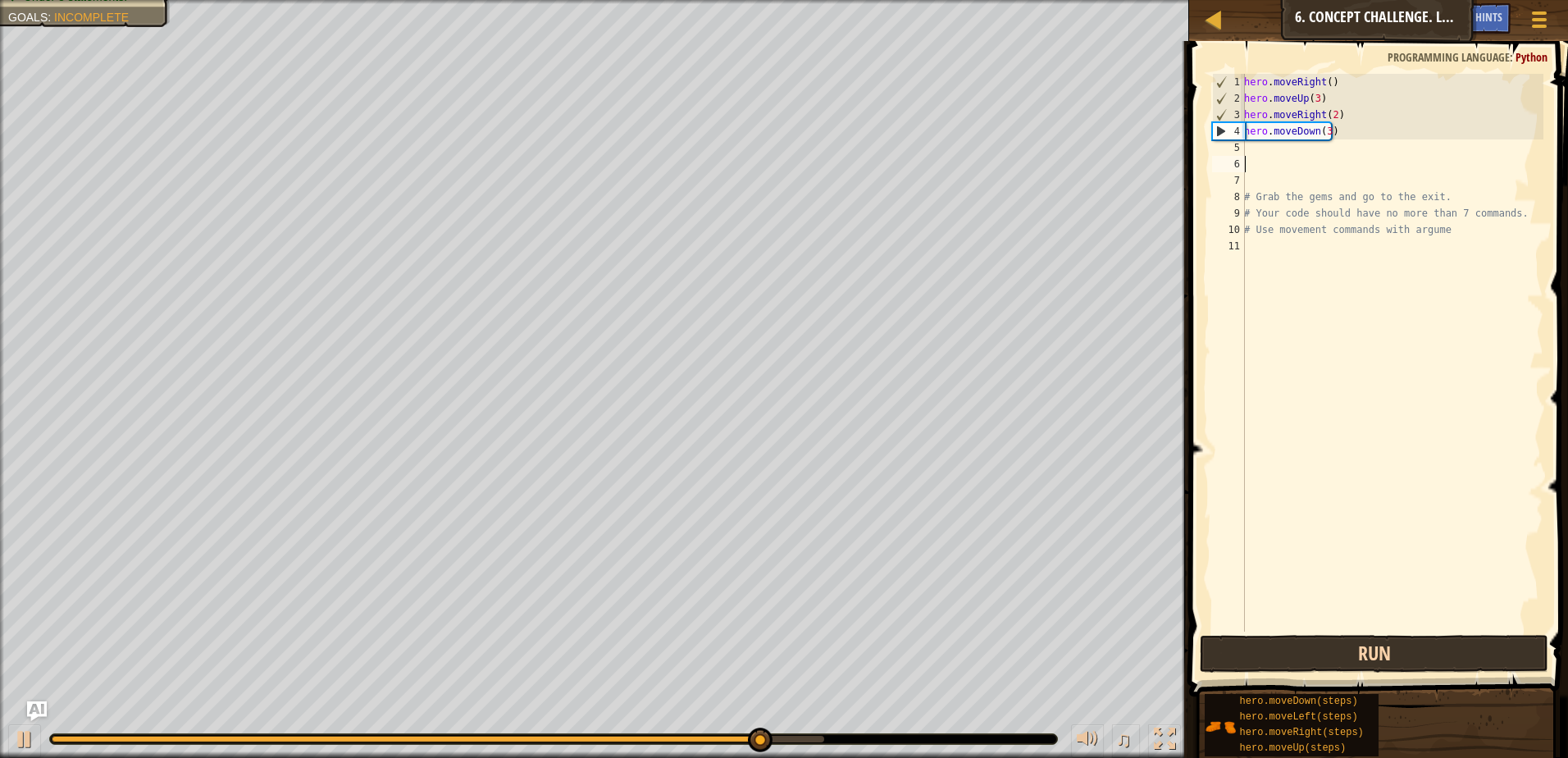
type textarea "h"
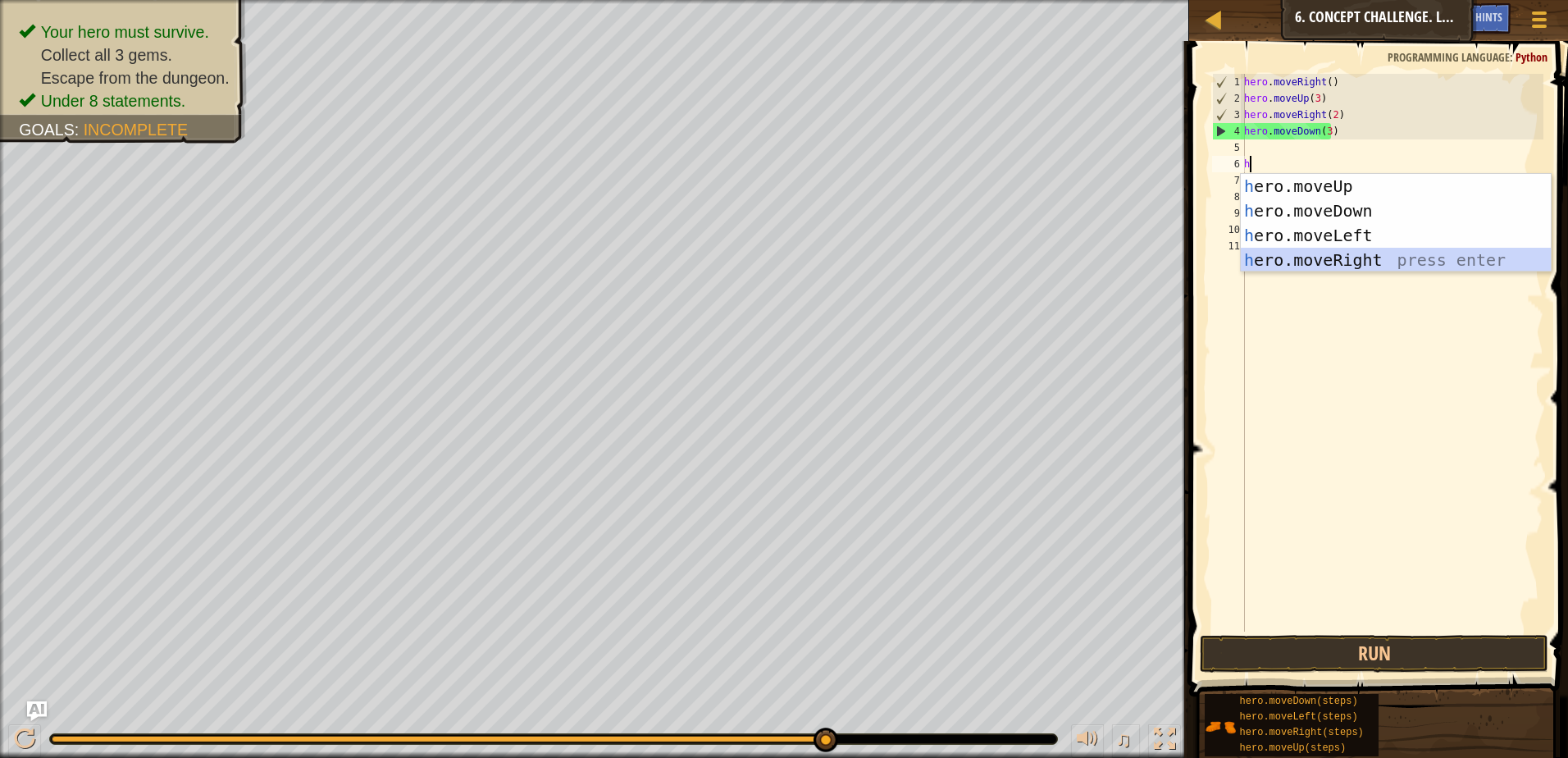
click at [1328, 257] on div "h ero.moveUp press enter h ero.moveDown press enter h ero.moveLeft press enter …" at bounding box center [1395, 247] width 310 height 148
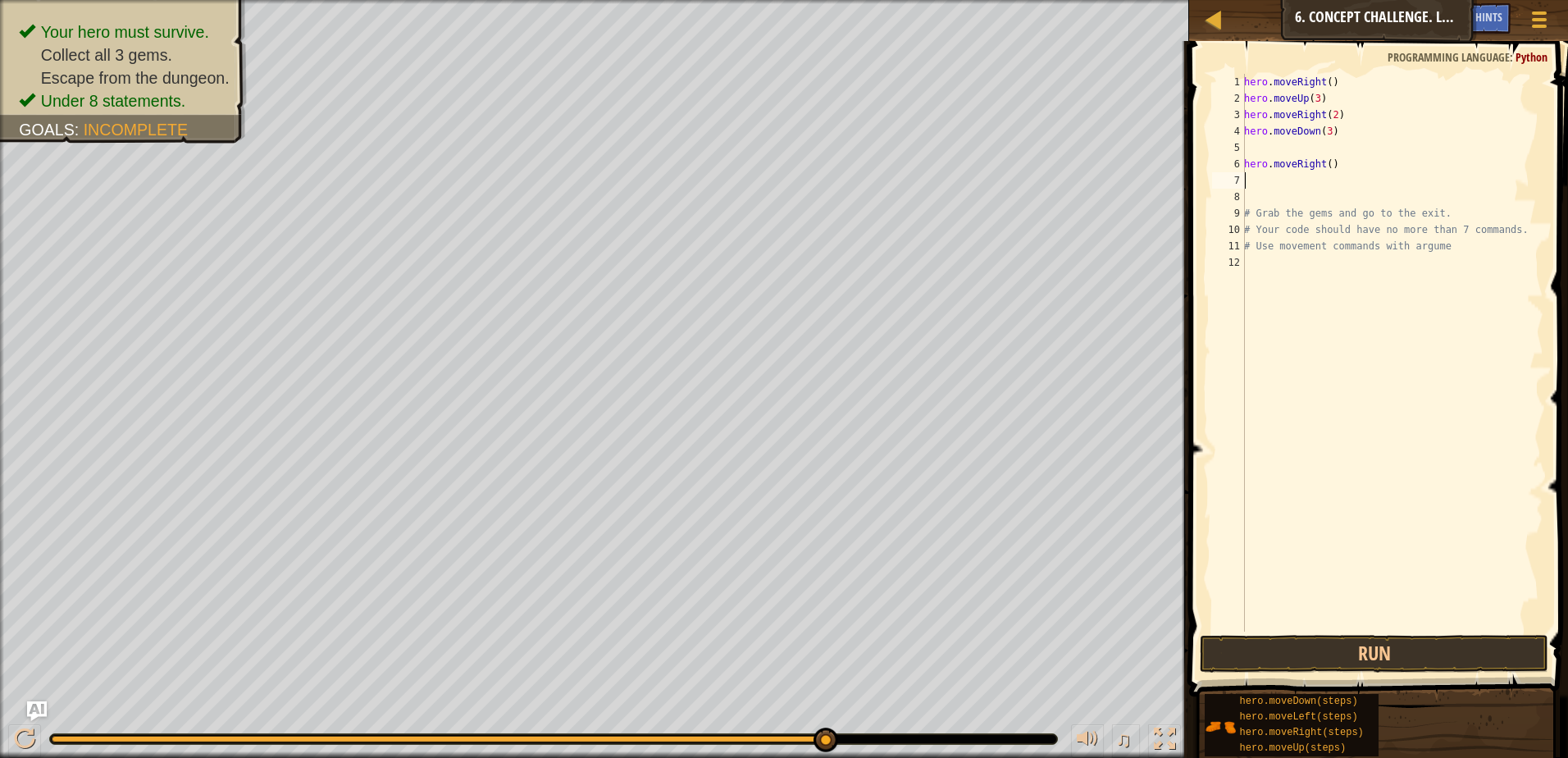
click at [1326, 161] on div "hero . moveRight ( ) hero . moveUp ( 3 ) hero . moveRight ( 2 ) hero . moveDown…" at bounding box center [1391, 369] width 302 height 591
type textarea ")"
click at [1326, 161] on div "hero . moveRight ( ) hero . moveUp ( 3 ) hero . moveRight ( 2 ) hero . moveDown…" at bounding box center [1391, 369] width 302 height 591
click at [1319, 145] on div "hero . moveRight ( ) hero . moveUp ( 3 ) hero . moveRight ( 2 ) hero . moveDown…" at bounding box center [1391, 369] width 302 height 591
type textarea "h"
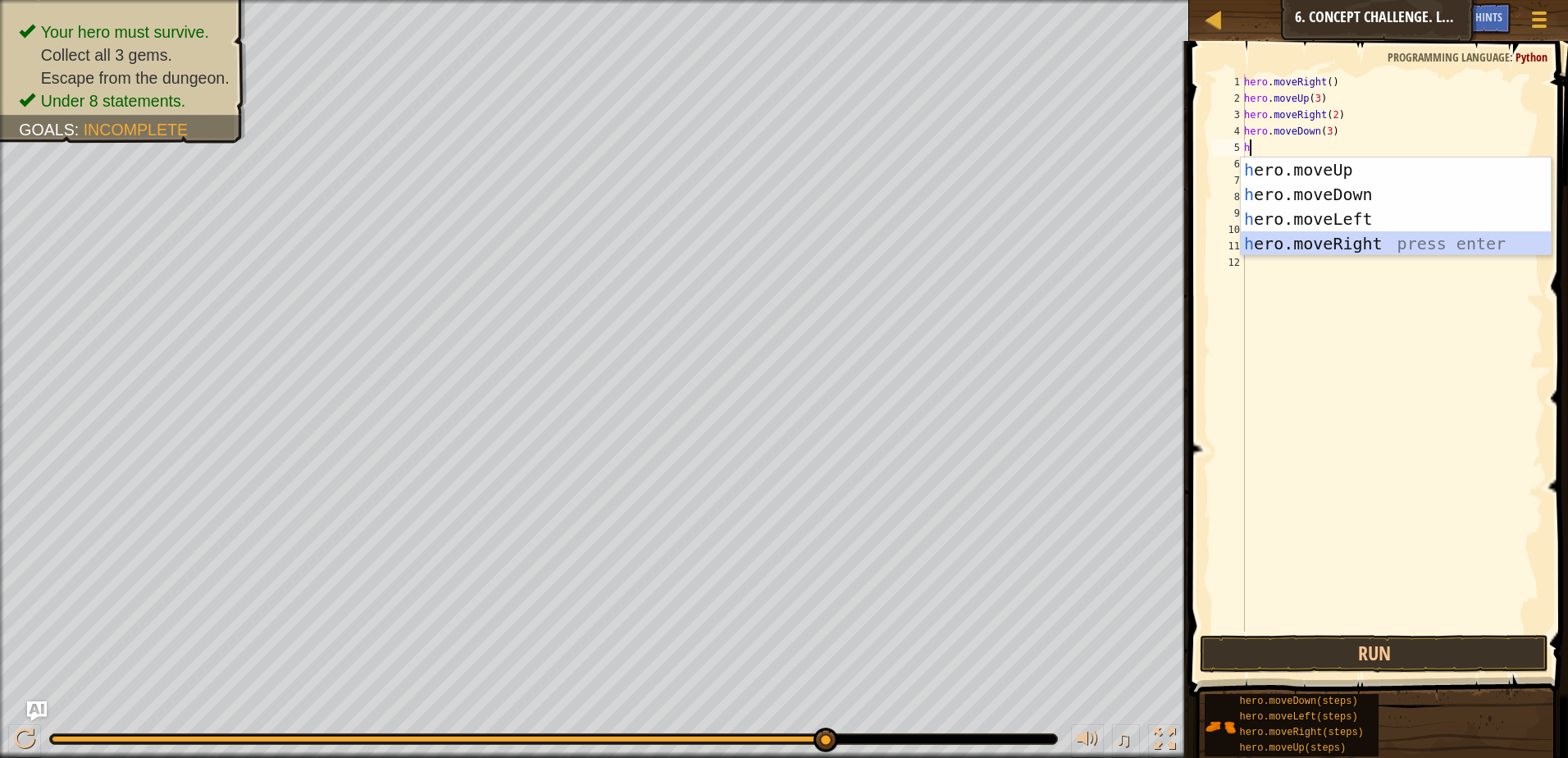
click at [1371, 250] on div "h ero.moveUp press enter h ero.moveDown press enter h ero.moveLeft press enter …" at bounding box center [1395, 231] width 310 height 148
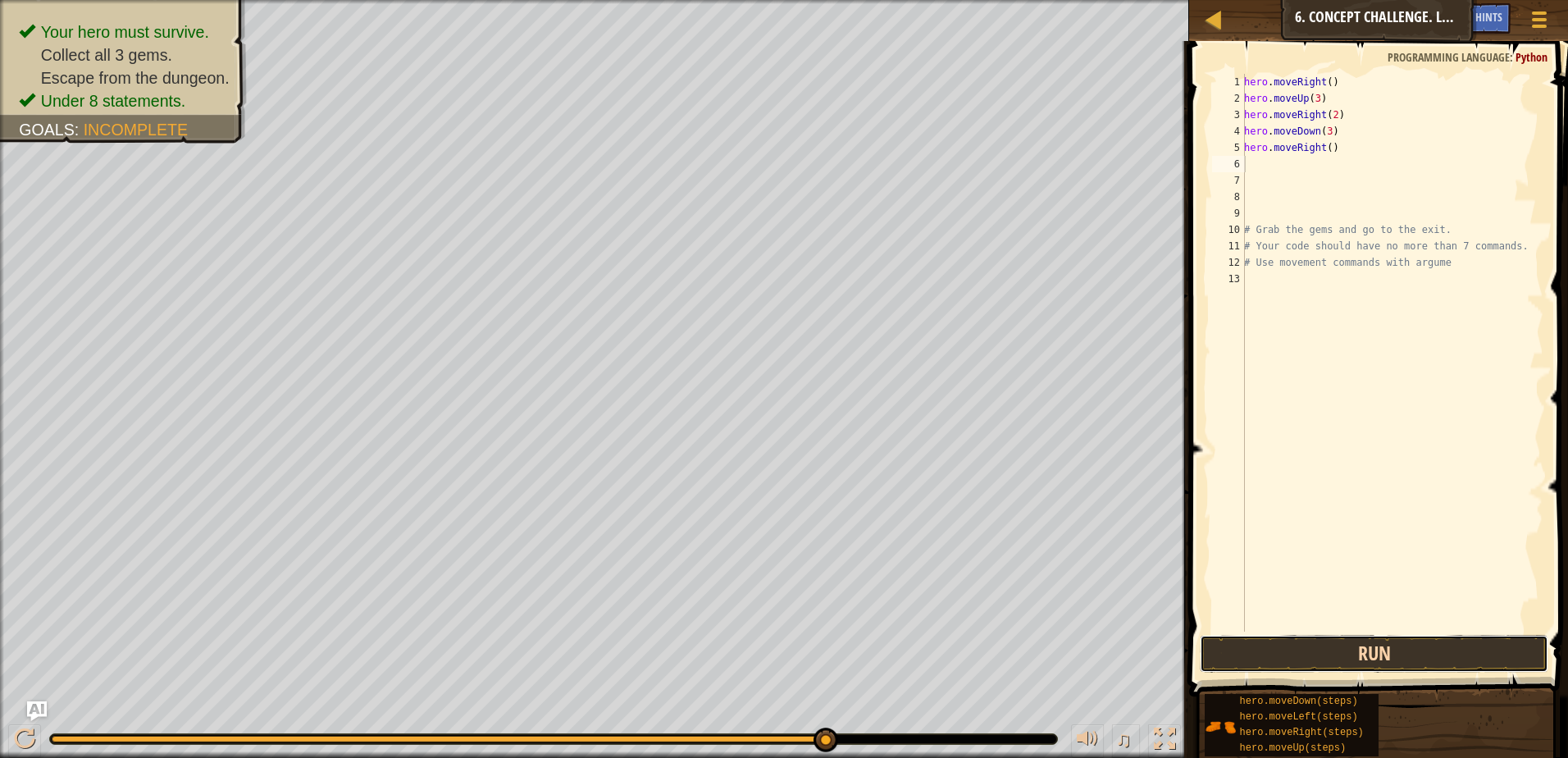
click at [1392, 638] on button "Run" at bounding box center [1374, 654] width 349 height 38
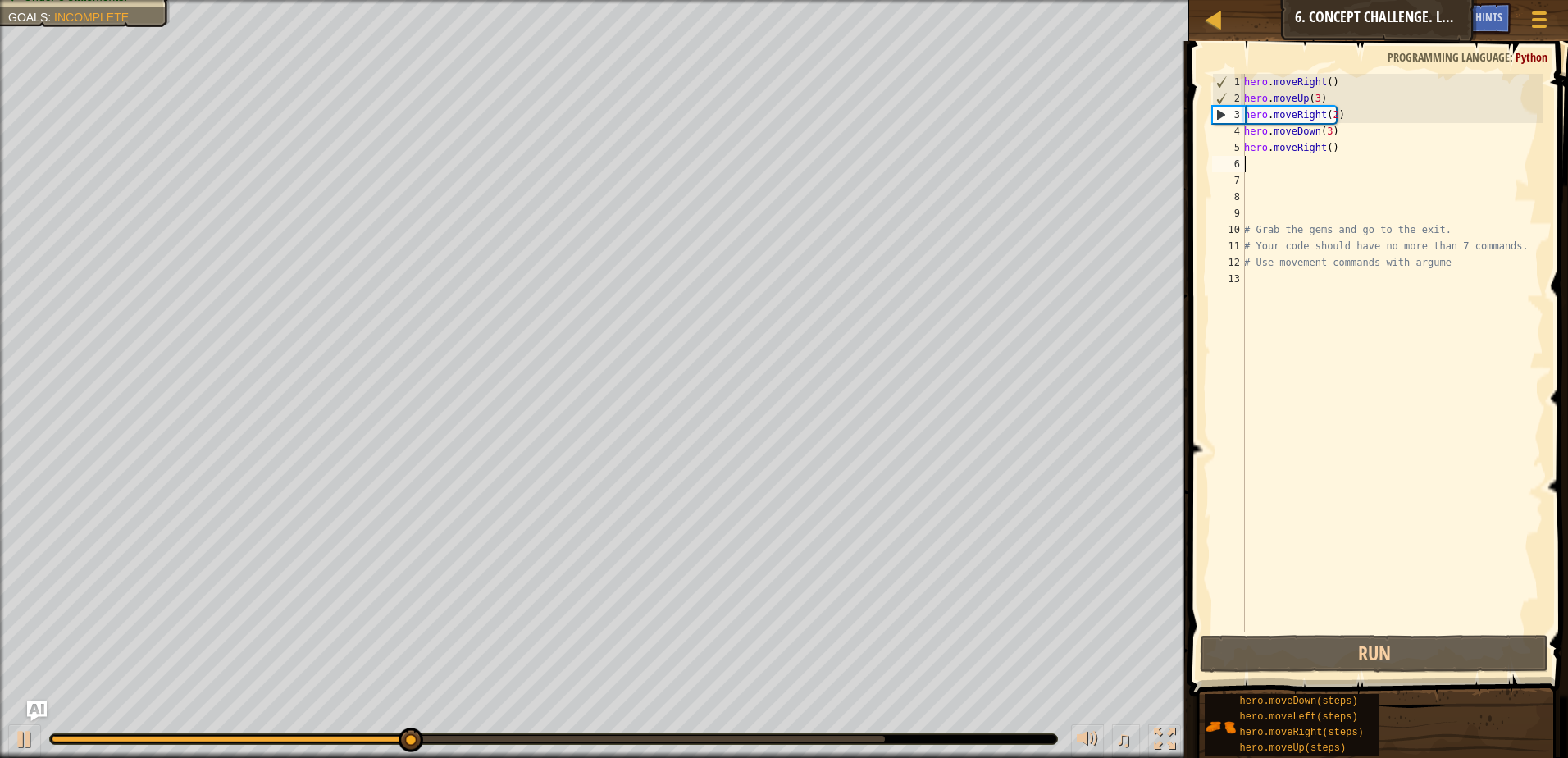
click at [1346, 157] on div "hero . moveRight ( ) hero . moveUp ( 3 ) hero . moveRight ( 2 ) hero . moveDown…" at bounding box center [1391, 369] width 302 height 591
click at [1345, 150] on div "hero . moveRight ( ) hero . moveUp ( 3 ) hero . moveRight ( 2 ) hero . moveDown…" at bounding box center [1391, 369] width 302 height 591
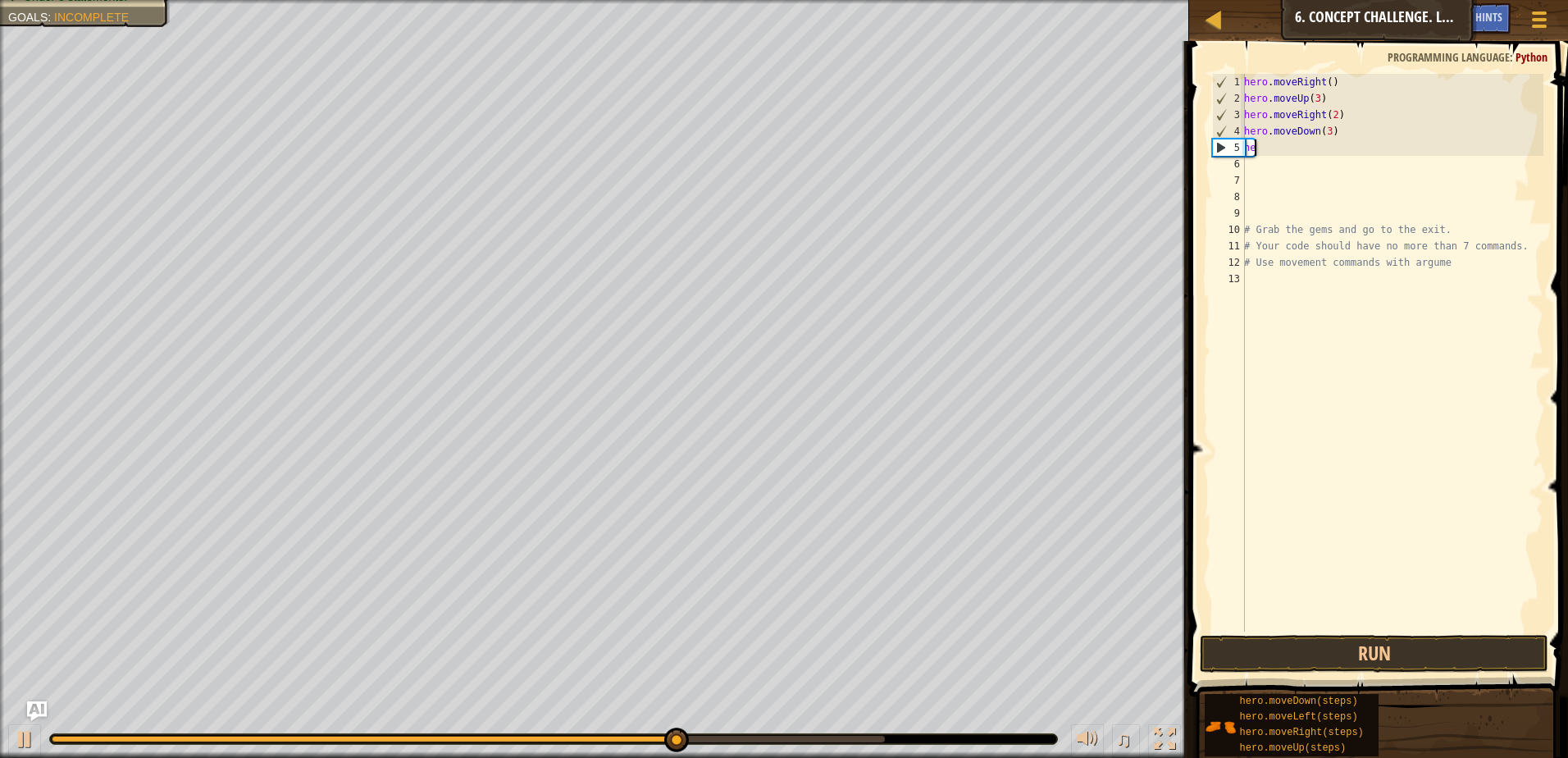
type textarea "h"
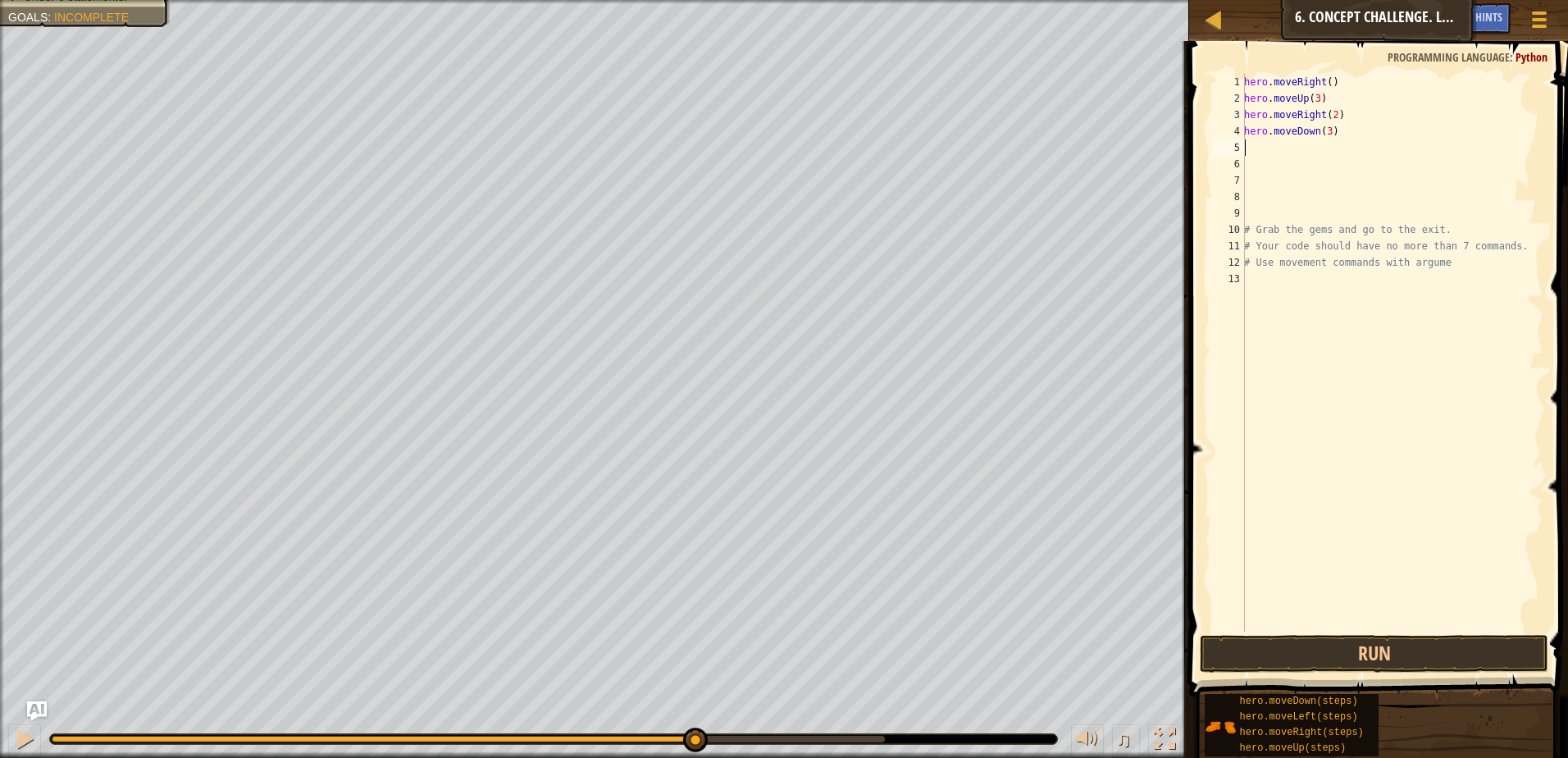
type textarea "h"
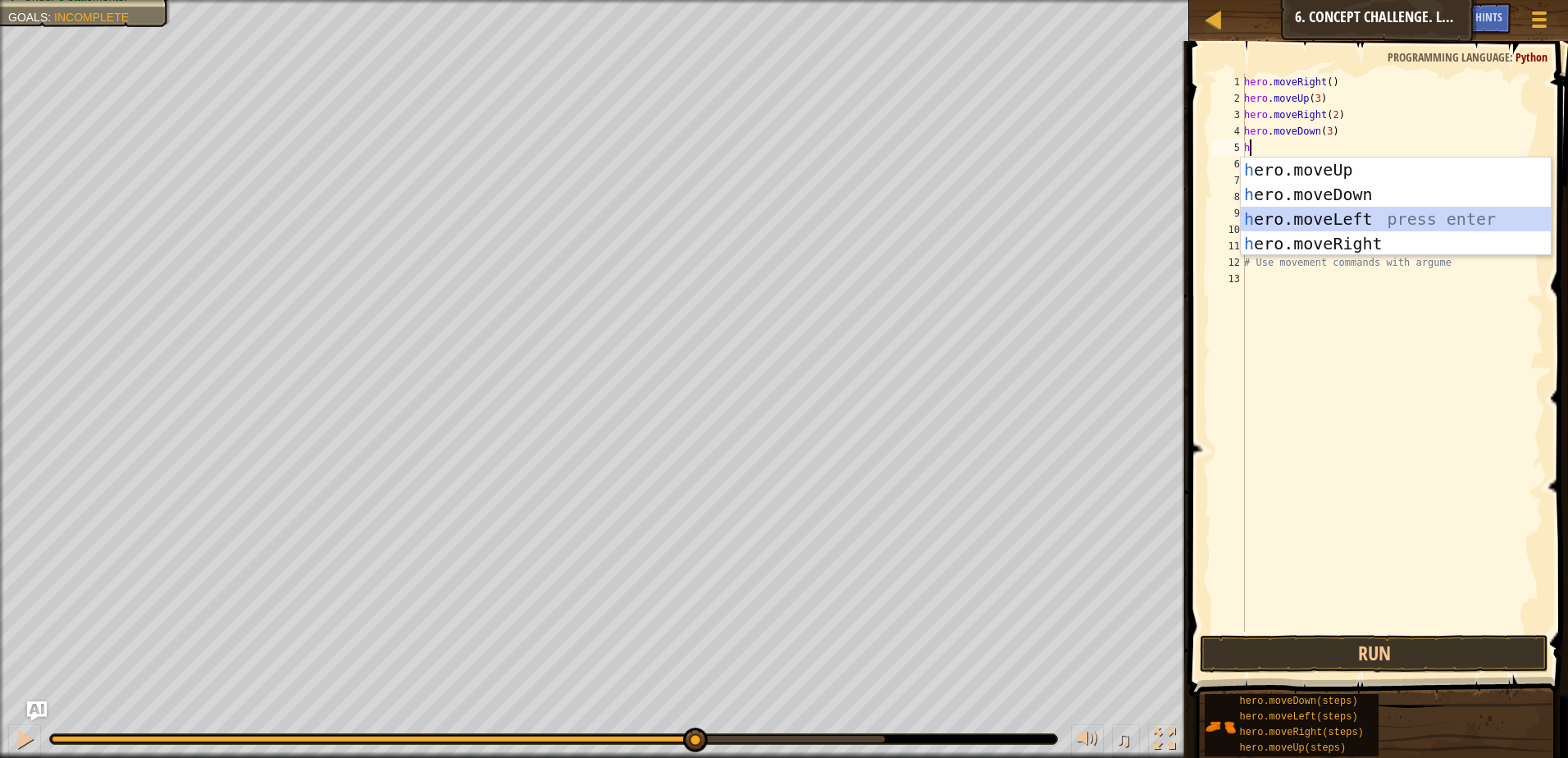
click at [1363, 224] on div "h ero.moveUp press enter h ero.moveDown press enter h ero.moveLeft press enter …" at bounding box center [1395, 231] width 310 height 148
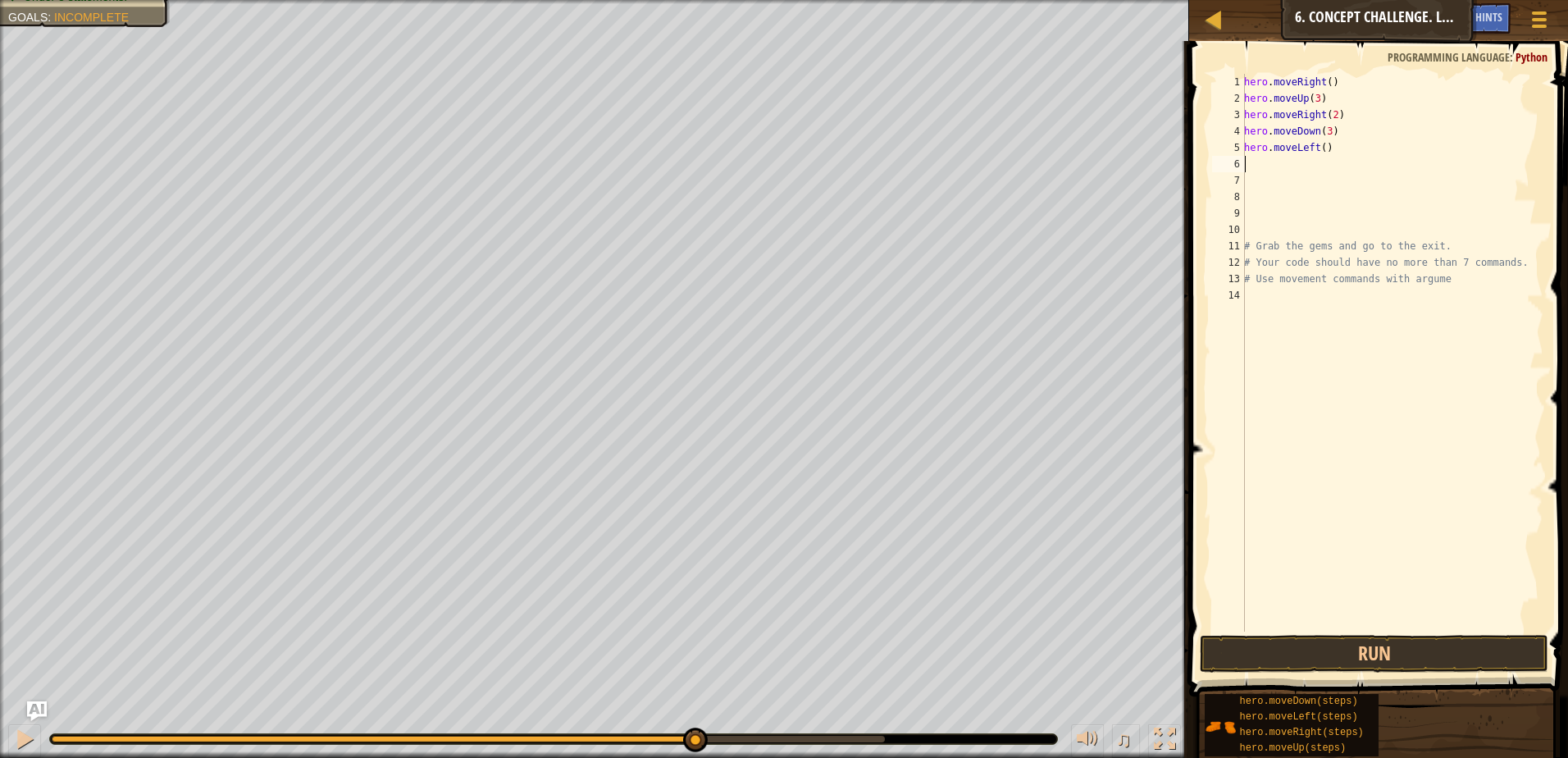
type textarea "h"
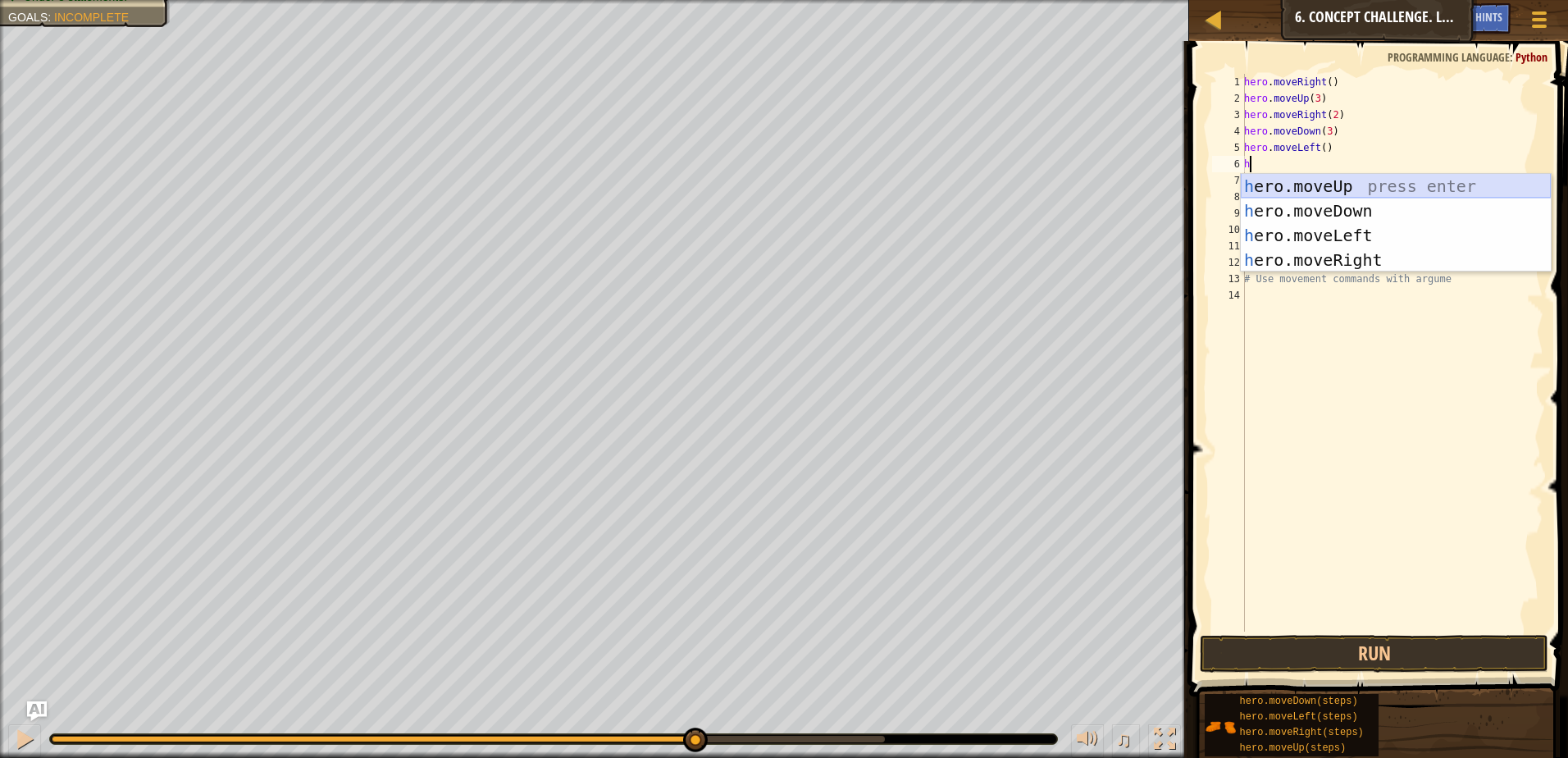
click at [1374, 190] on div "h ero.moveUp press enter h ero.moveDown press enter h ero.moveLeft press enter …" at bounding box center [1395, 247] width 310 height 148
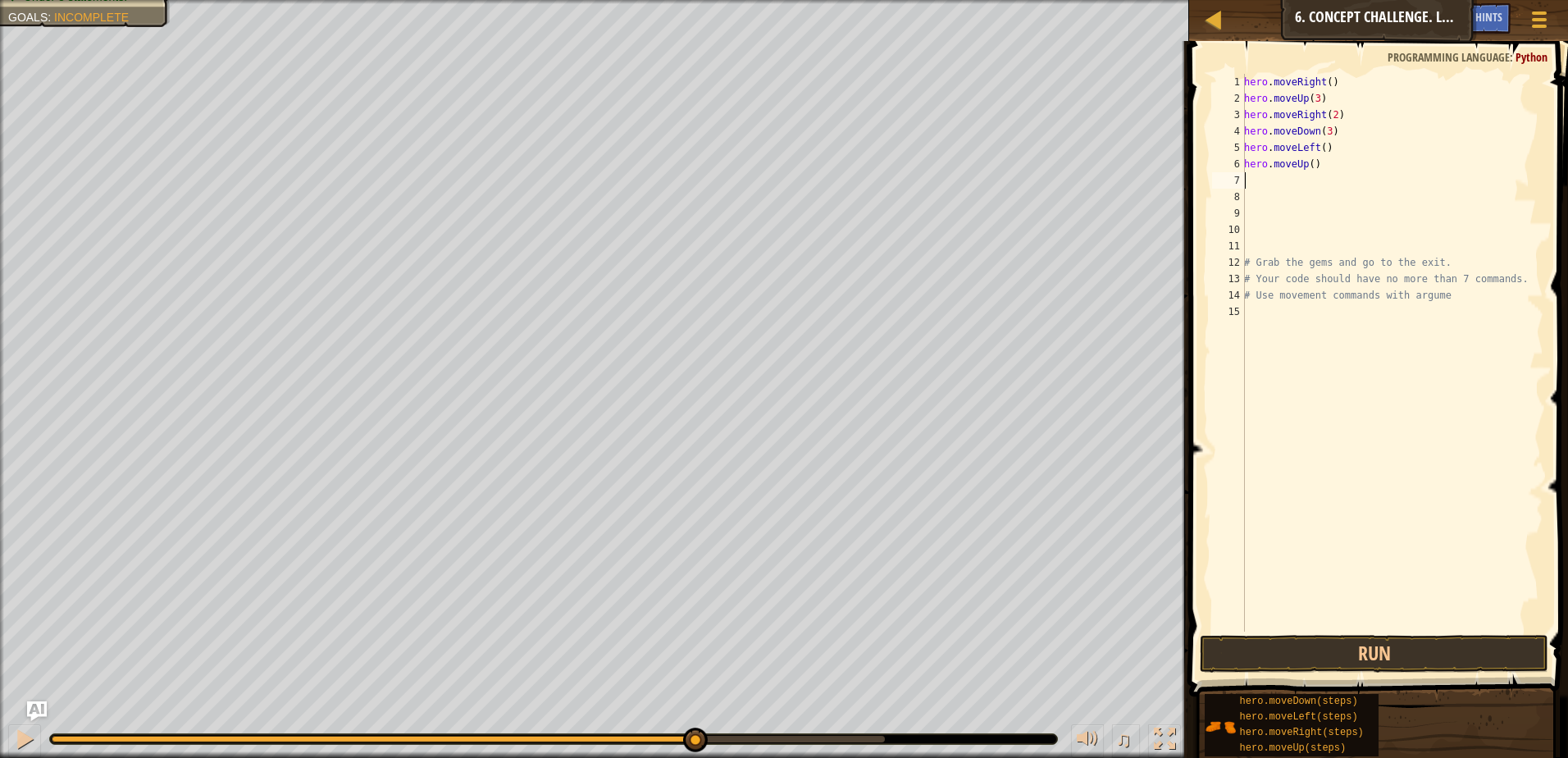
click at [1307, 169] on div "hero . moveRight ( ) hero . moveUp ( 3 ) hero . moveRight ( 2 ) hero . moveDown…" at bounding box center [1391, 369] width 302 height 591
type textarea "hero.moveUp(2)"
click at [1369, 646] on button "Run" at bounding box center [1374, 654] width 349 height 38
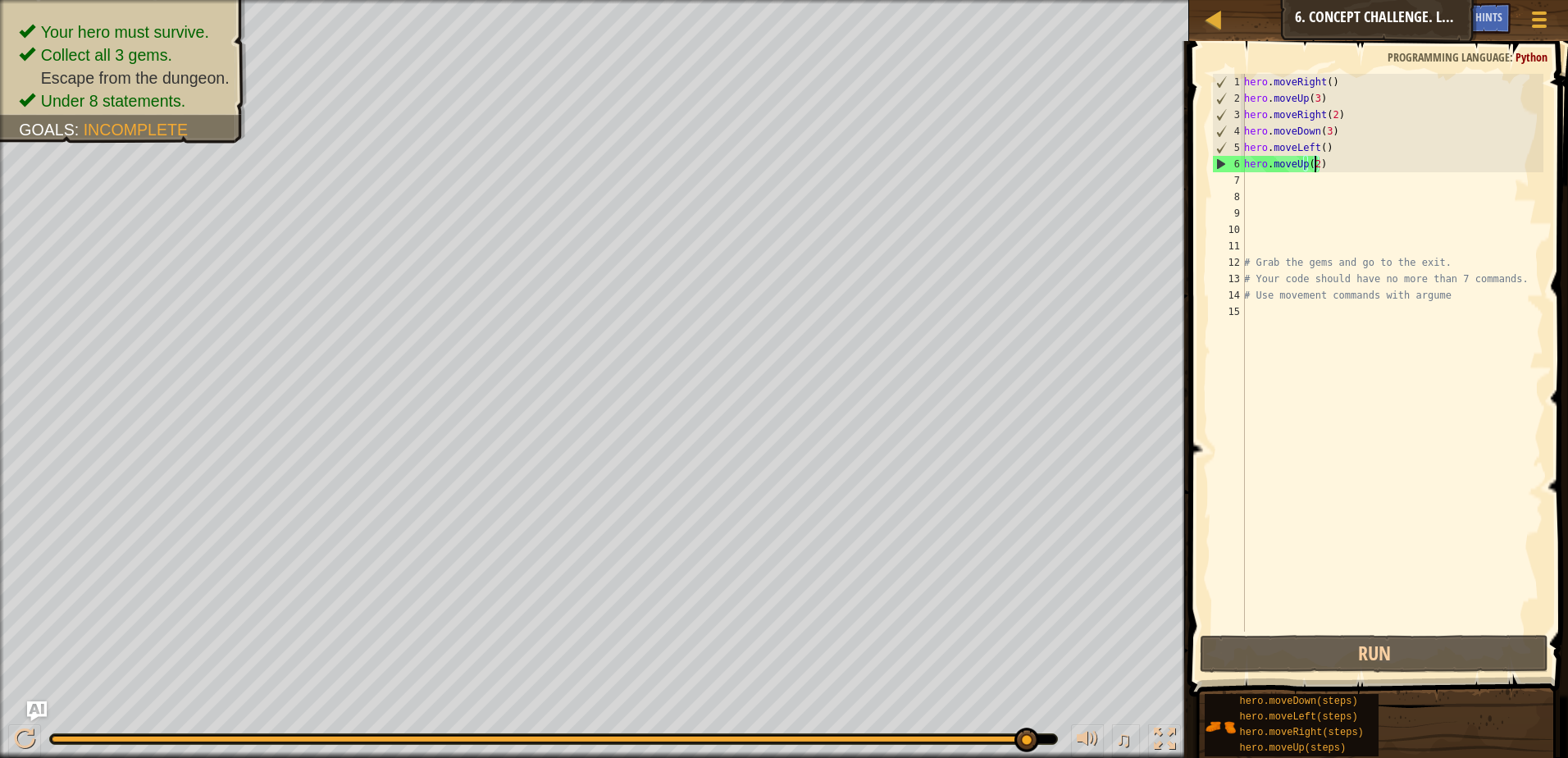
click at [1262, 191] on div "hero . moveRight ( ) hero . moveUp ( 3 ) hero . moveRight ( 2 ) hero . moveDown…" at bounding box center [1391, 369] width 302 height 591
click at [1259, 174] on div "hero . moveRight ( ) hero . moveUp ( 3 ) hero . moveRight ( 2 ) hero . moveDown…" at bounding box center [1391, 369] width 302 height 591
type textarea "h"
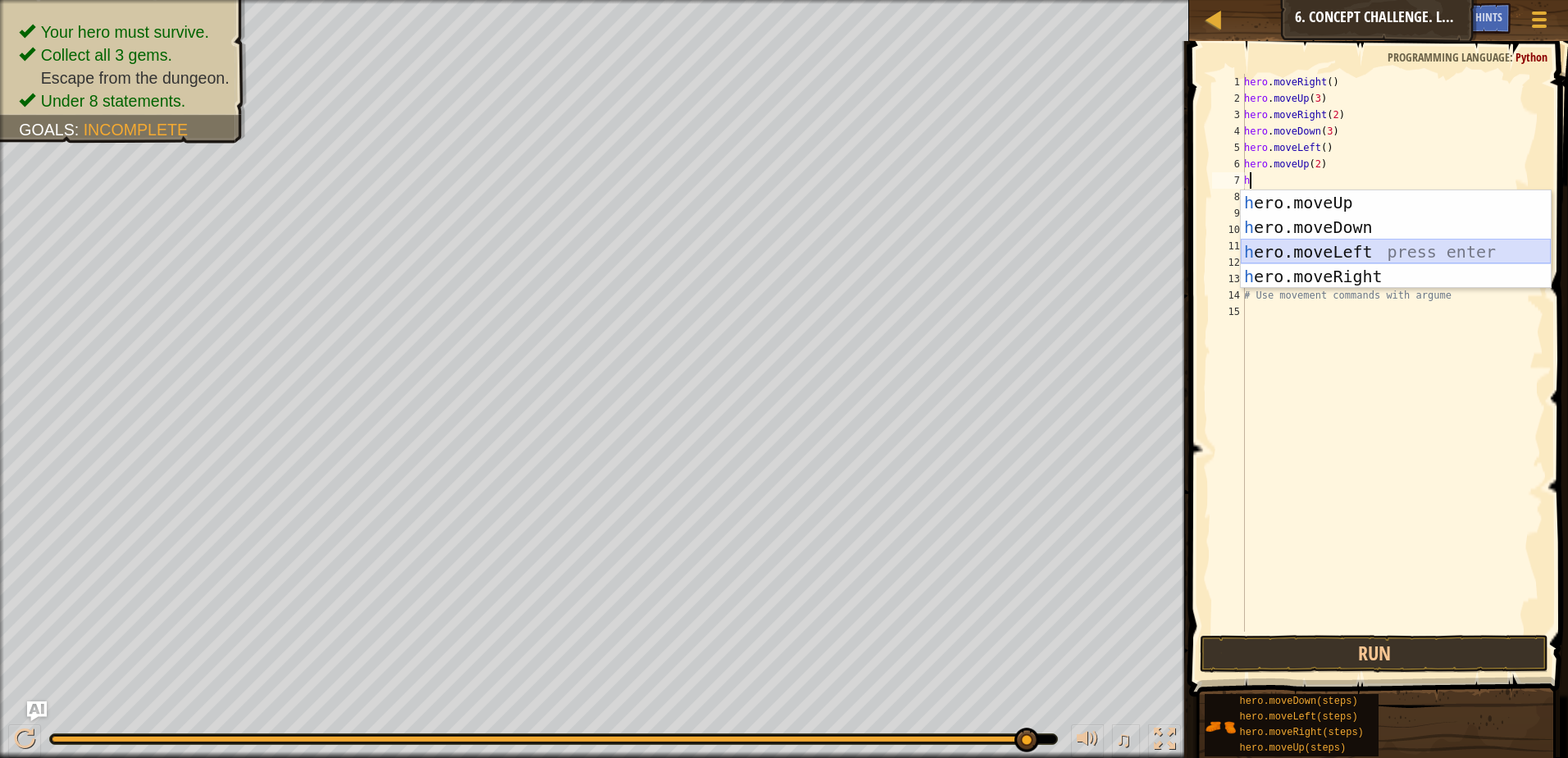
click at [1279, 265] on div "h ero.moveUp press enter h ero.moveDown press enter h ero.moveLeft press enter …" at bounding box center [1395, 264] width 310 height 148
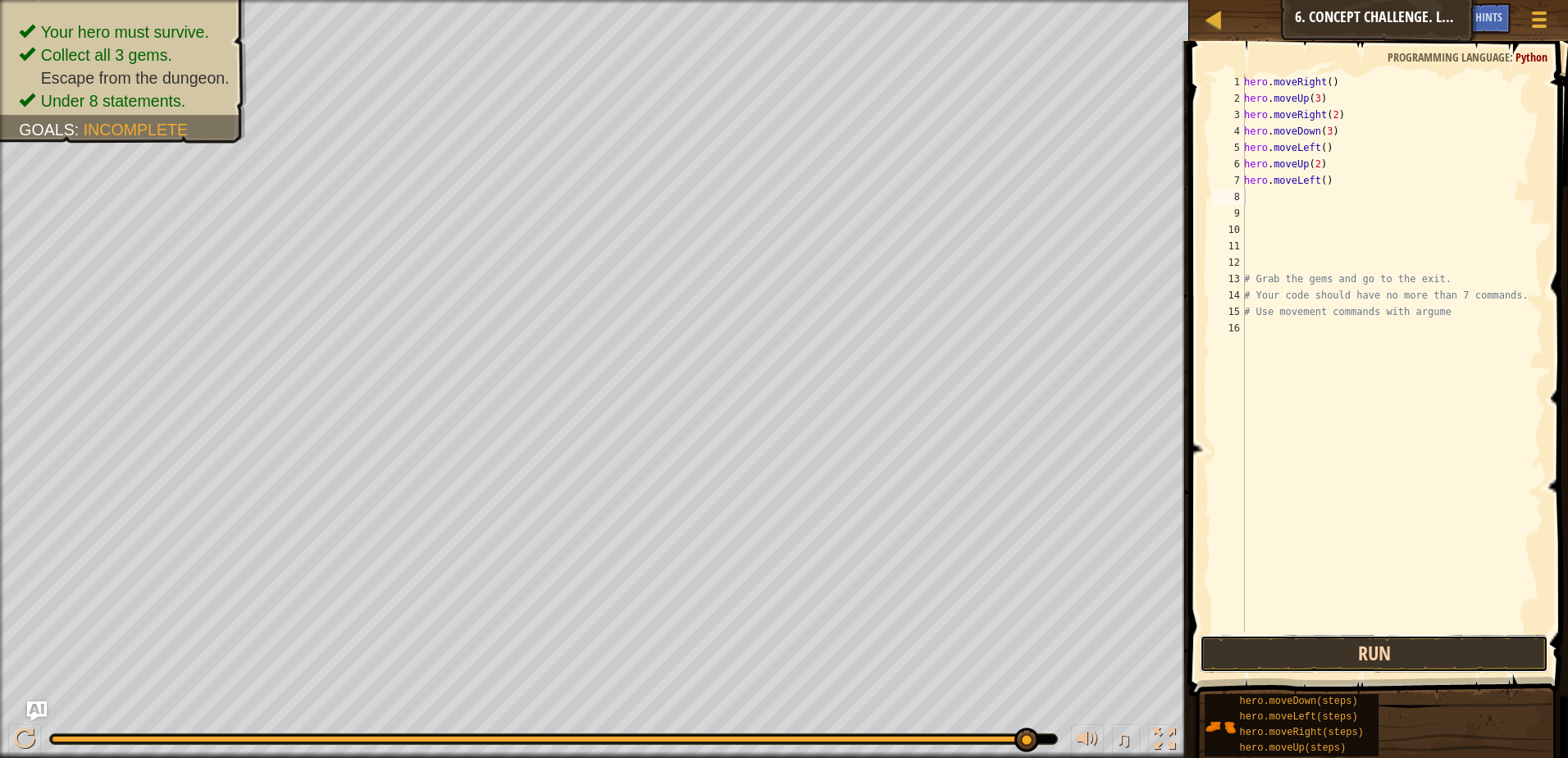
click at [1347, 647] on button "Run" at bounding box center [1374, 654] width 349 height 38
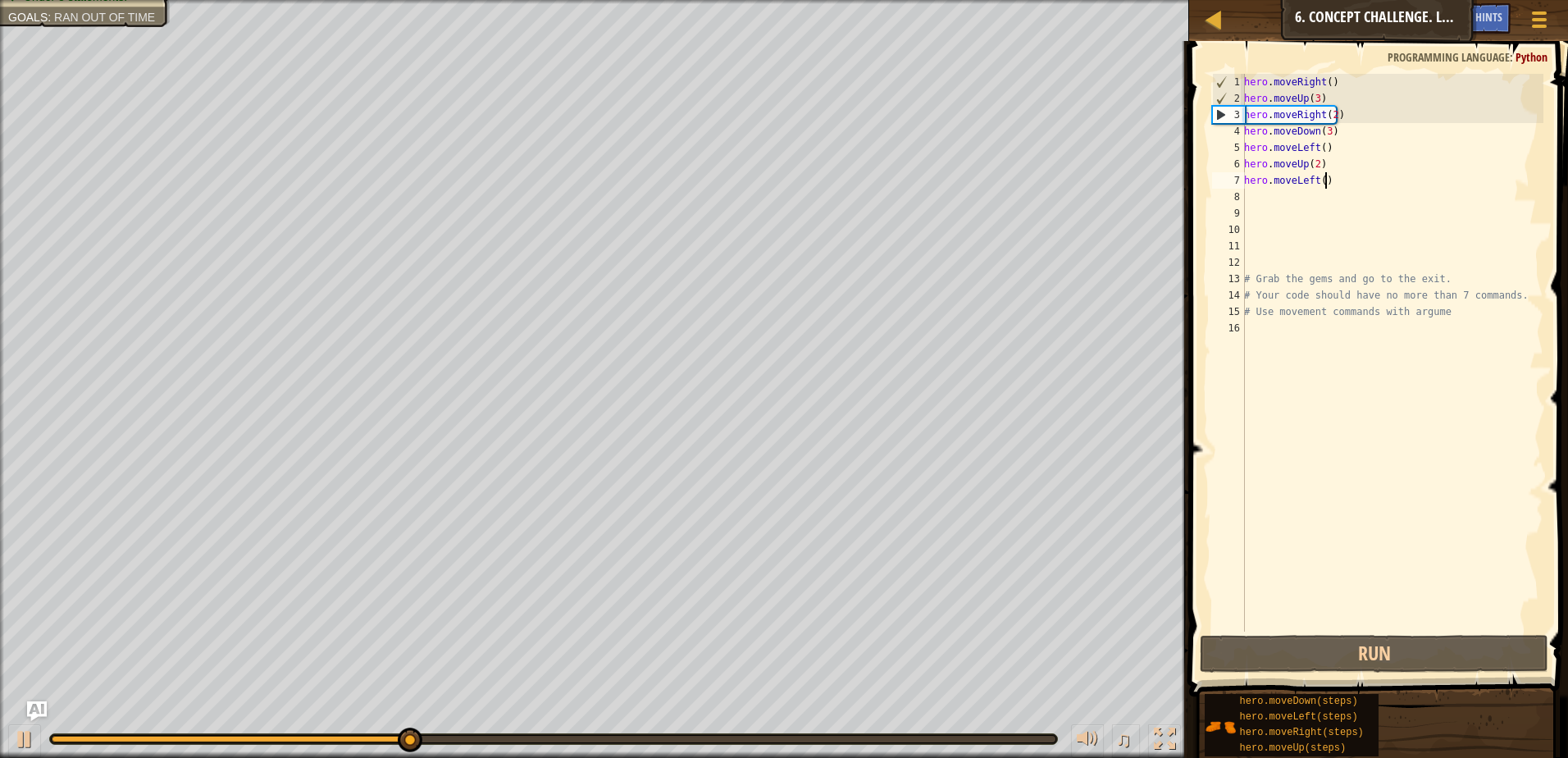
click at [1340, 182] on div "hero . moveRight ( ) hero . moveUp ( 3 ) hero . moveRight ( 2 ) hero . moveDown…" at bounding box center [1391, 369] width 302 height 591
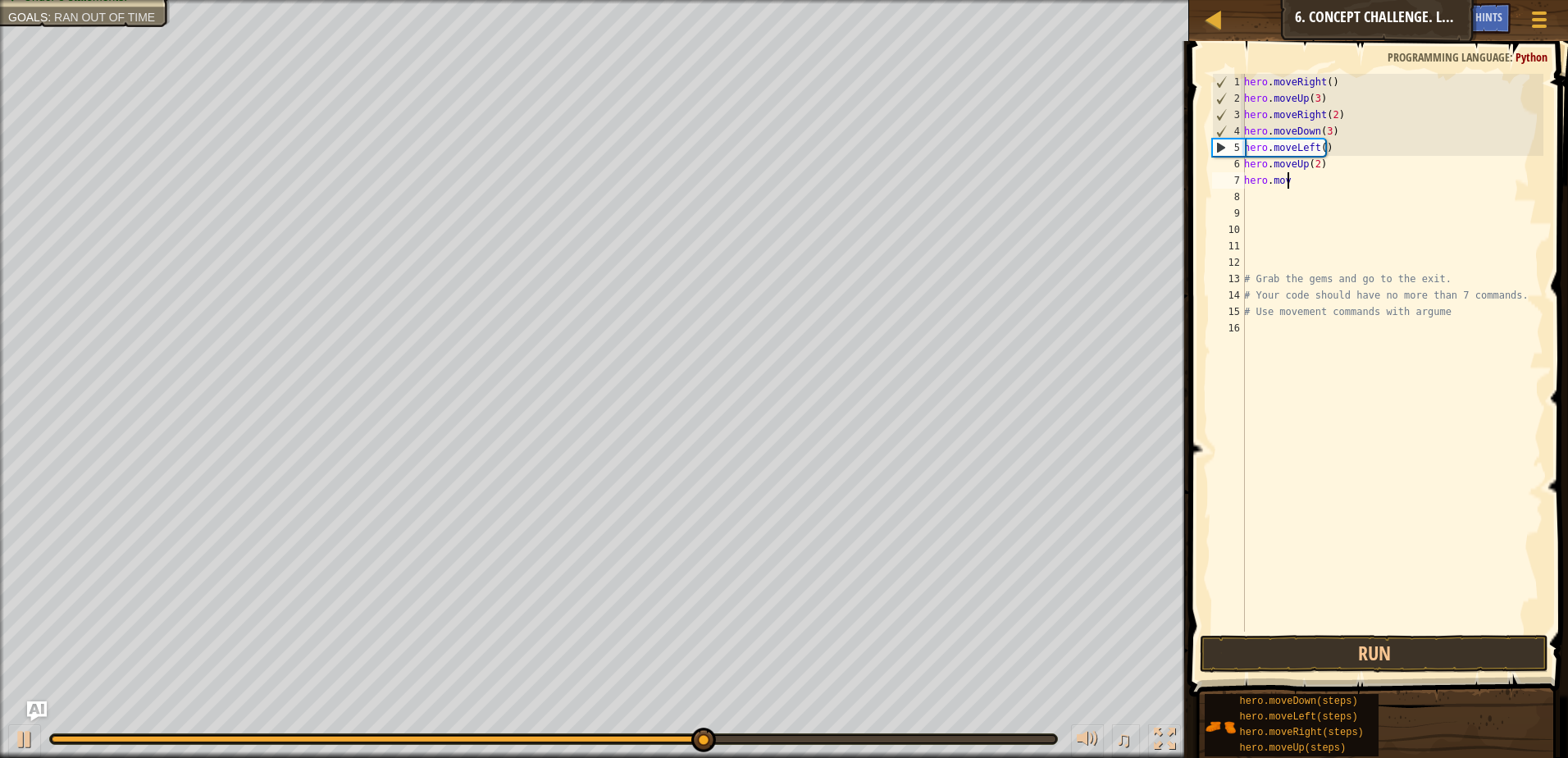
type textarea "h"
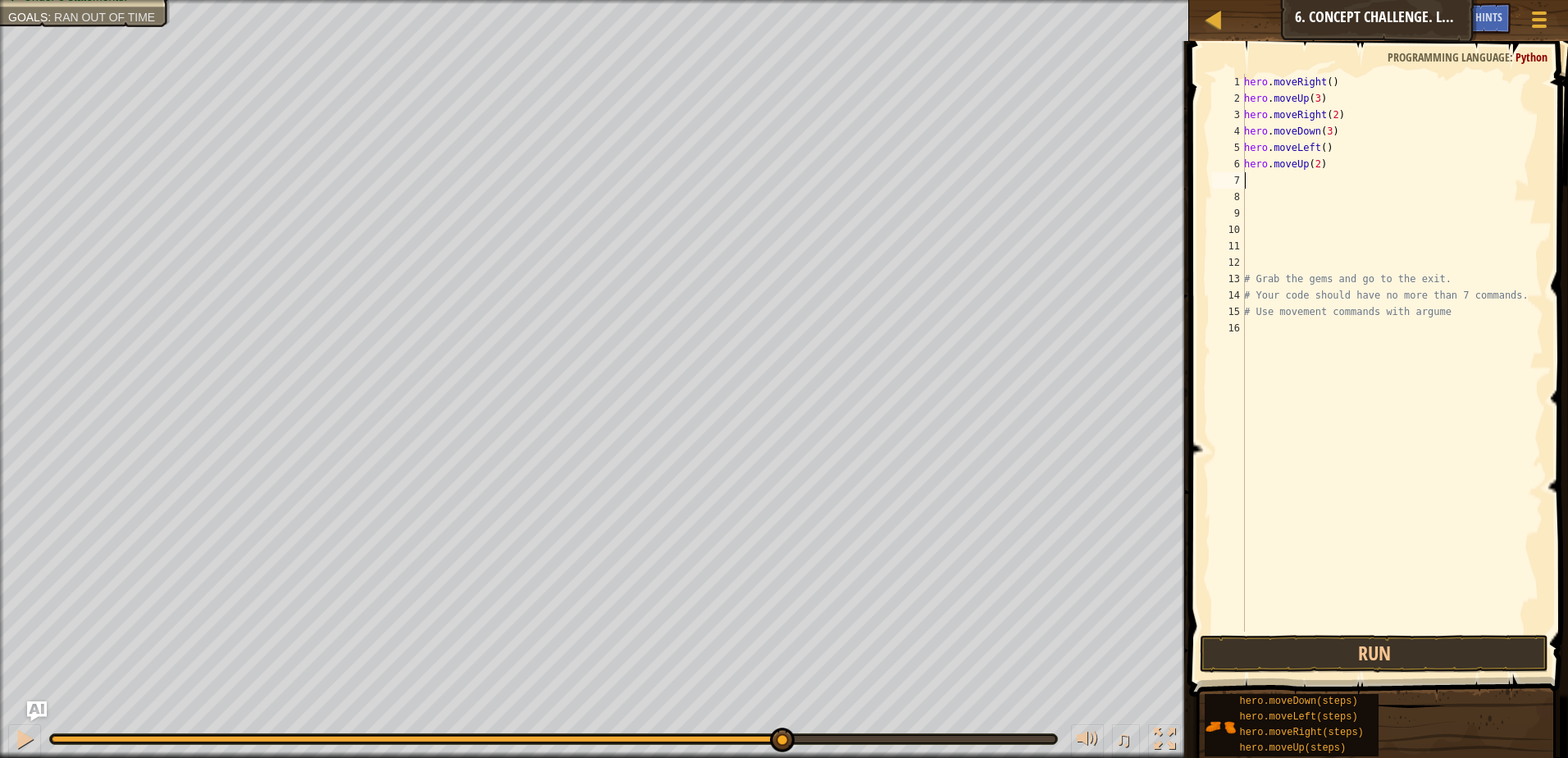
type textarea "h"
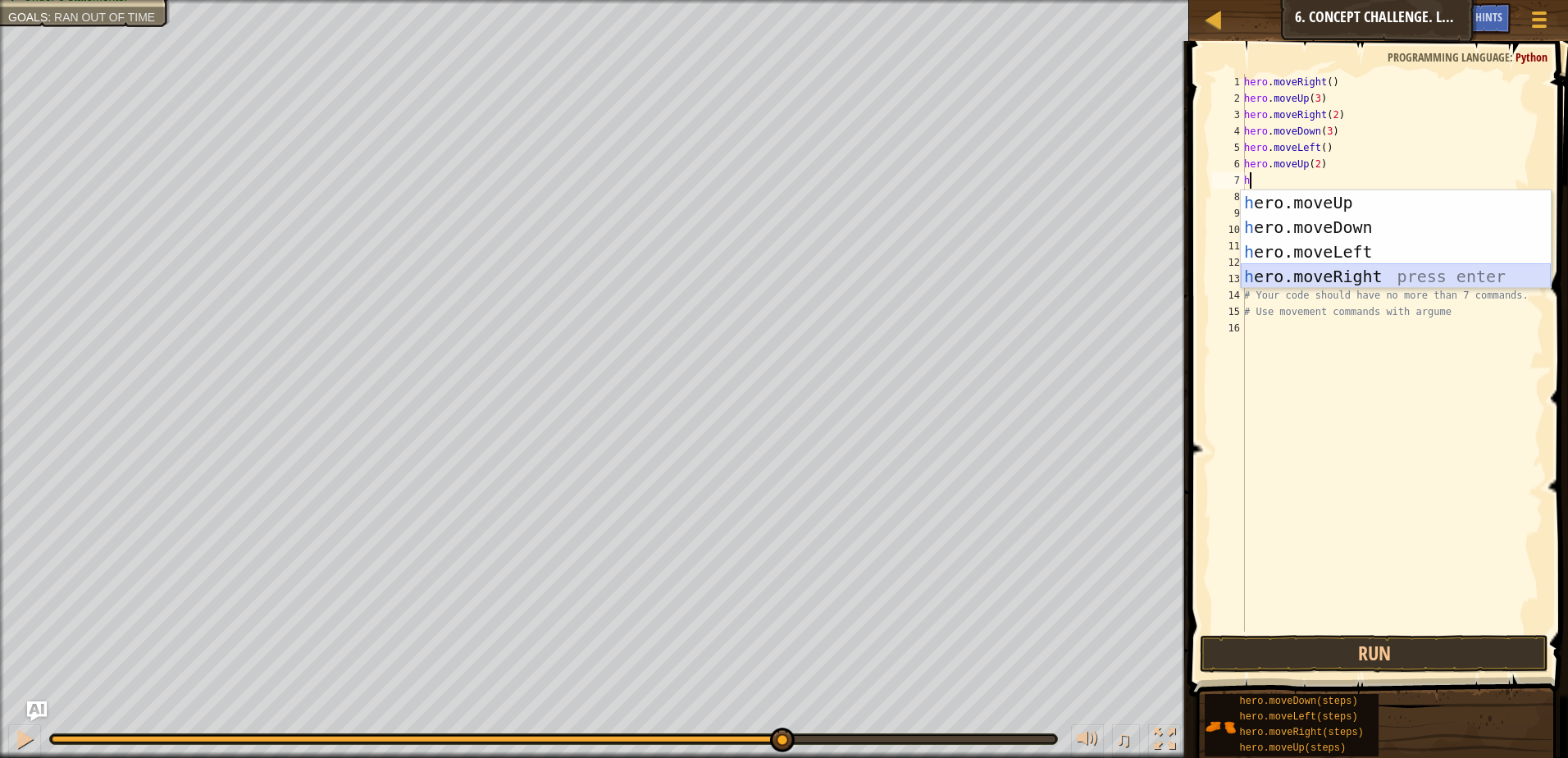
click at [1358, 267] on div "h ero.moveUp press enter h ero.moveDown press enter h ero.moveLeft press enter …" at bounding box center [1395, 264] width 310 height 148
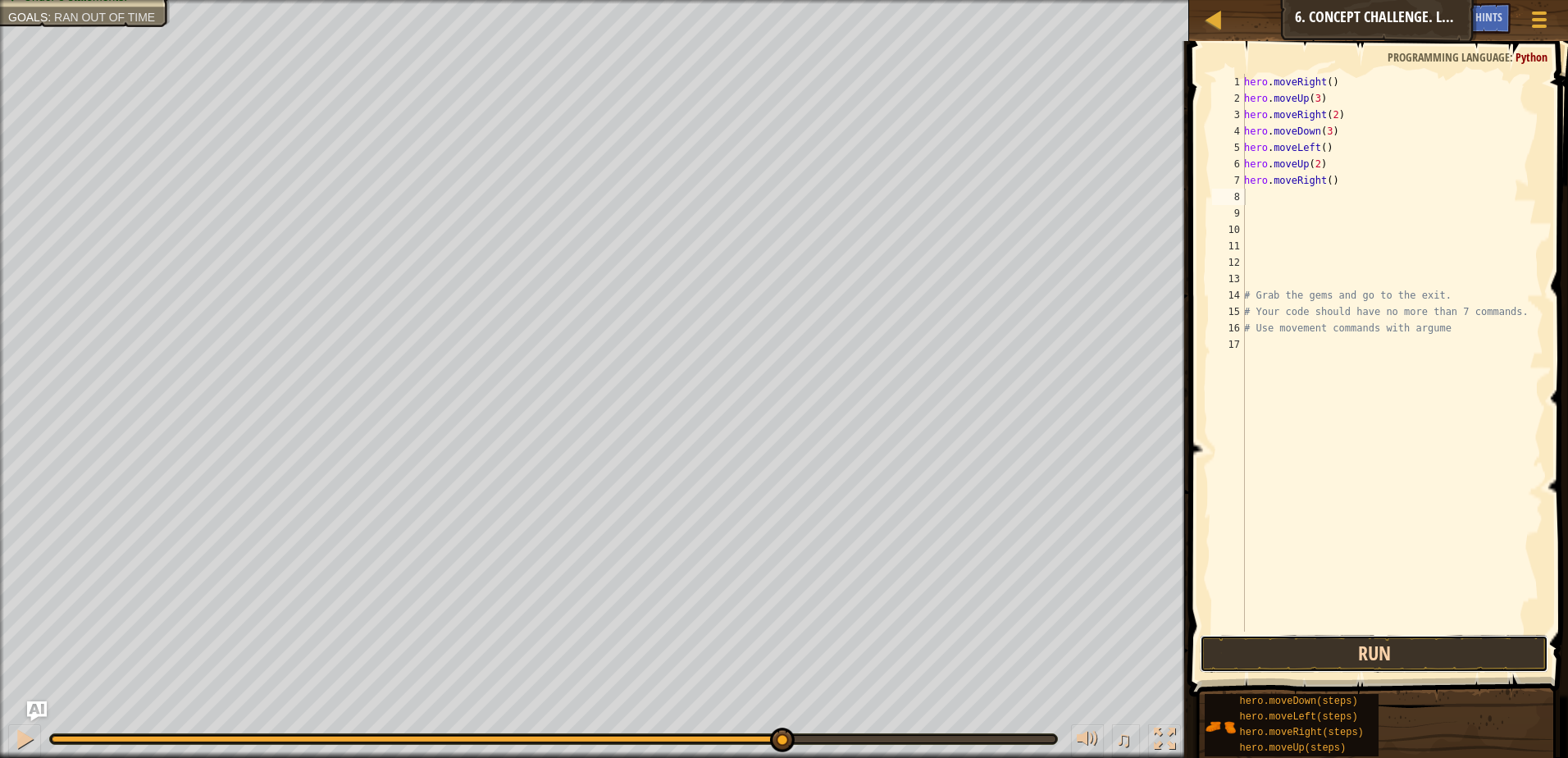
click at [1293, 655] on button "Run" at bounding box center [1374, 654] width 349 height 38
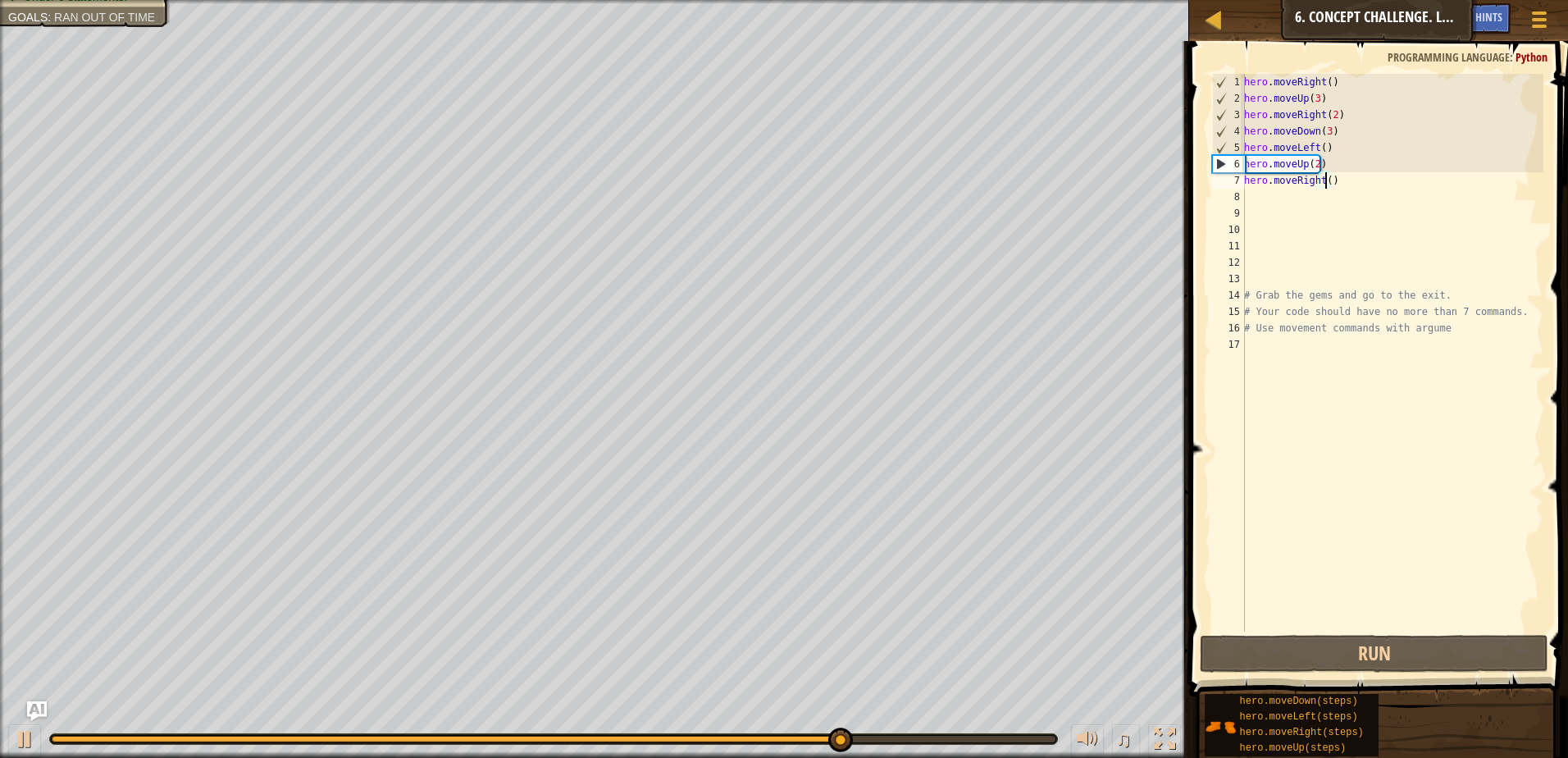
click at [1325, 183] on div "hero . moveRight ( ) hero . moveUp ( 3 ) hero . moveRight ( 2 ) hero . moveDown…" at bounding box center [1391, 369] width 302 height 591
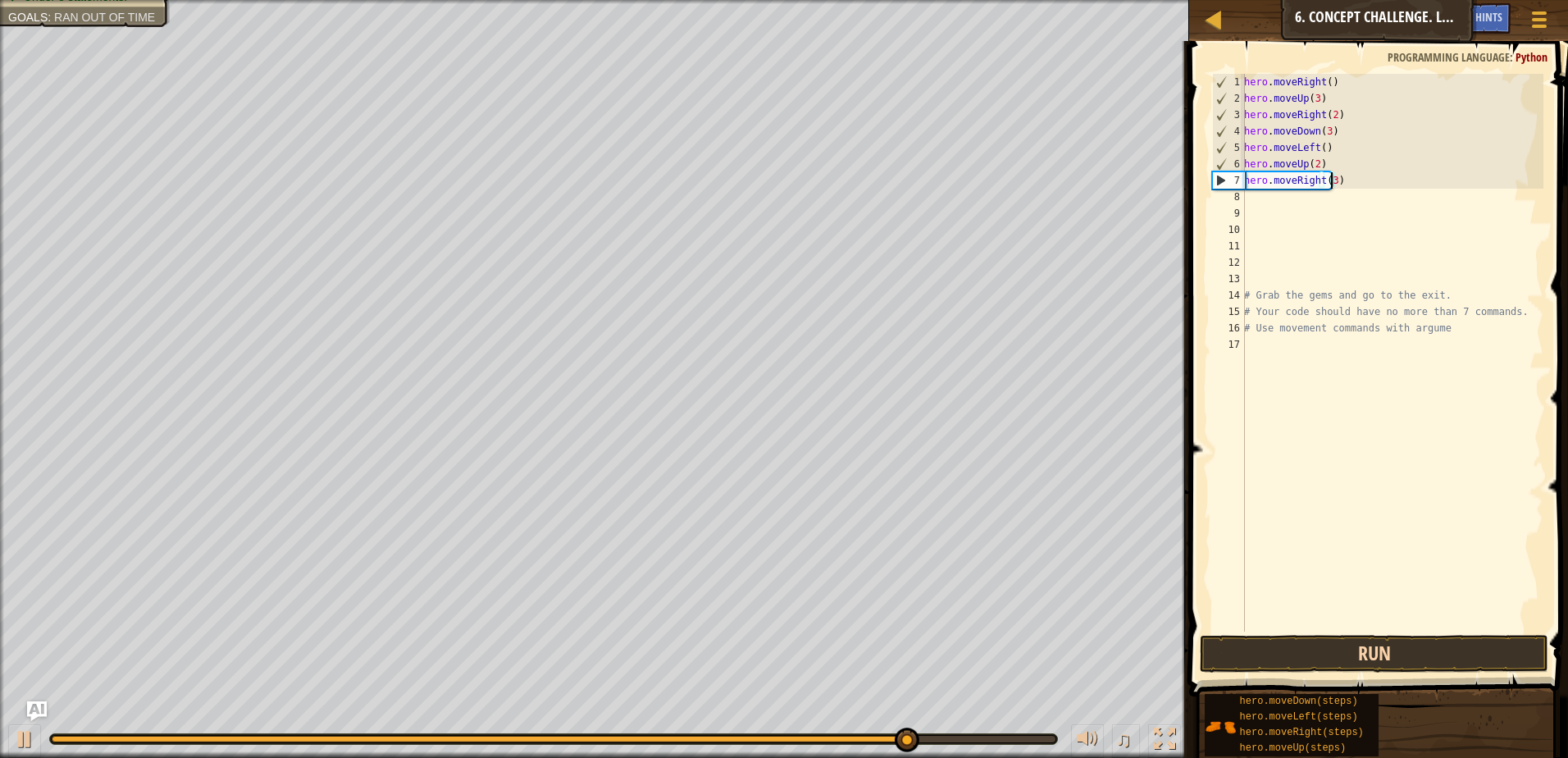
type textarea "hero.moveRight(3)"
click at [1405, 635] on button "Run" at bounding box center [1374, 654] width 349 height 38
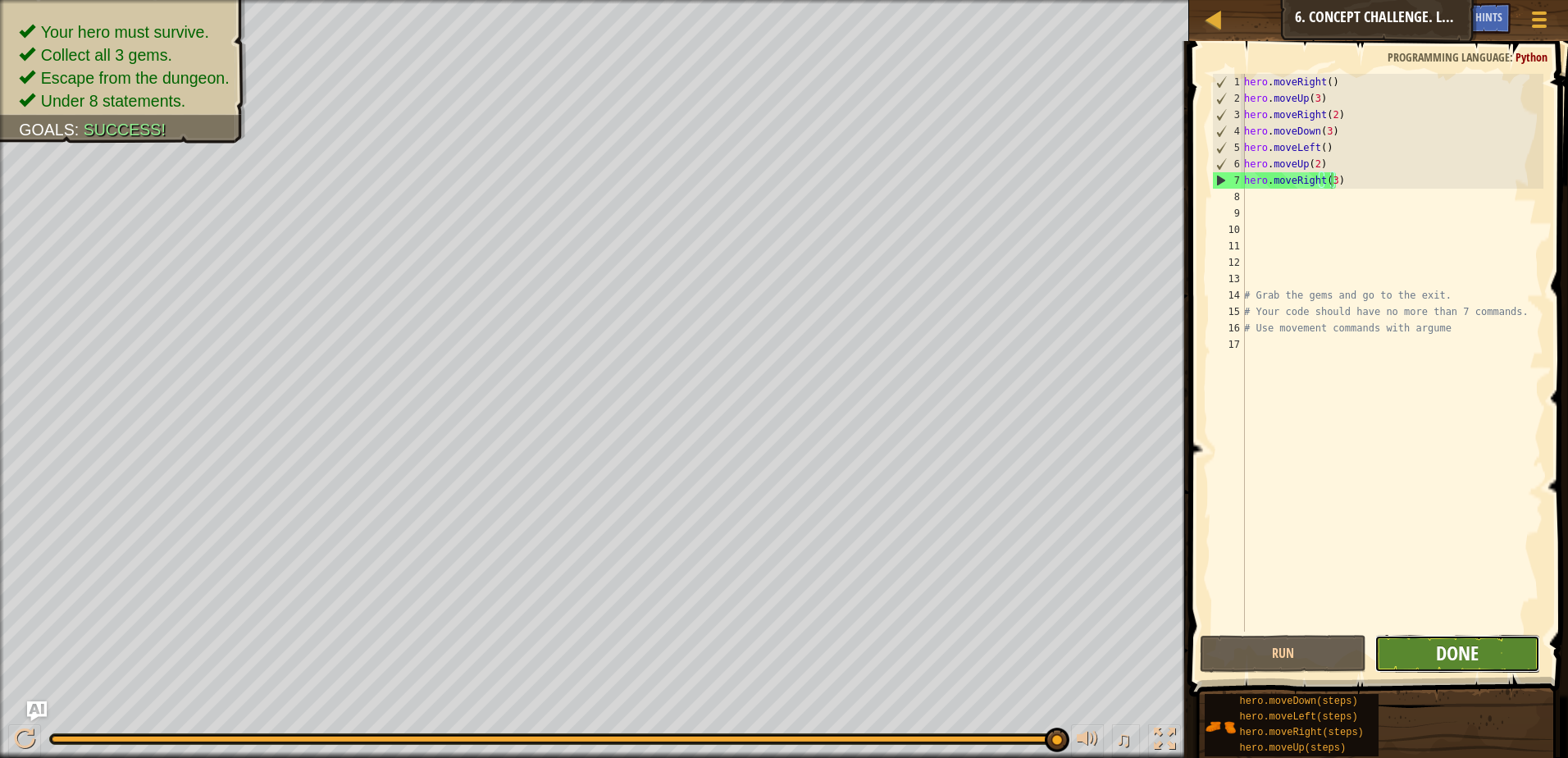
click at [1467, 662] on span "Done" at bounding box center [1456, 653] width 43 height 26
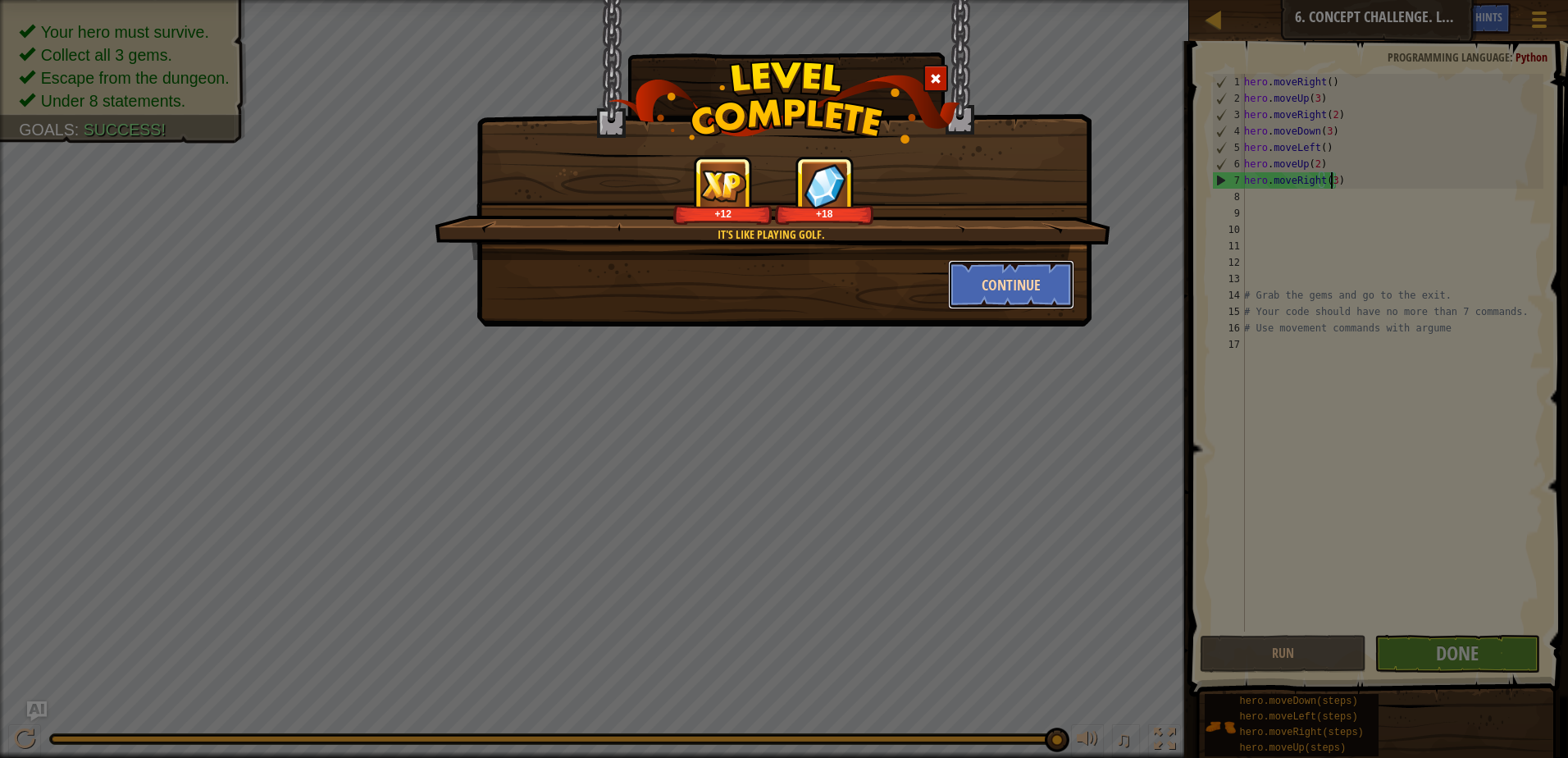
click at [1007, 275] on button "Continue" at bounding box center [1011, 284] width 127 height 50
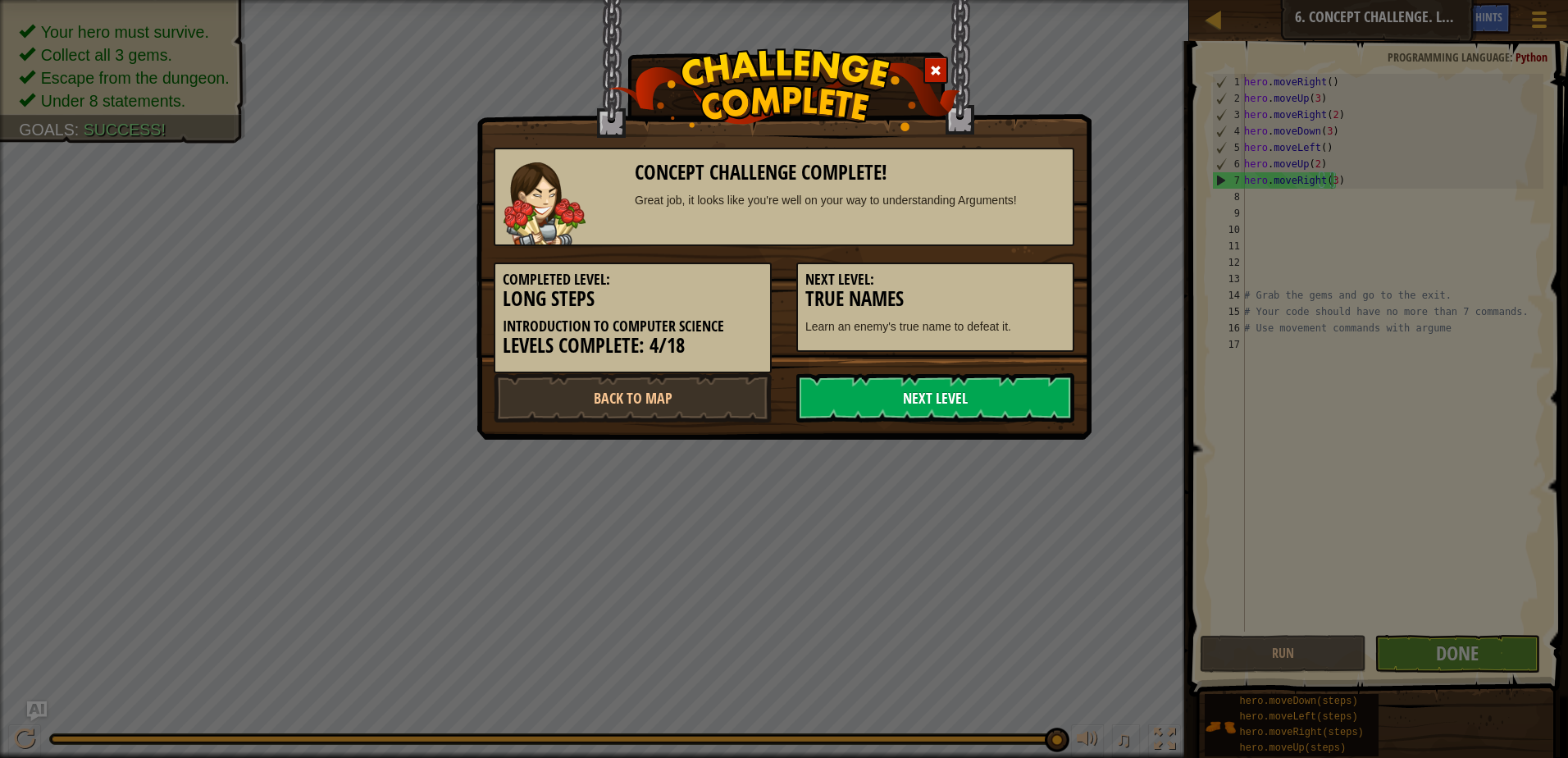
click at [1045, 406] on link "Next Level" at bounding box center [935, 398] width 278 height 50
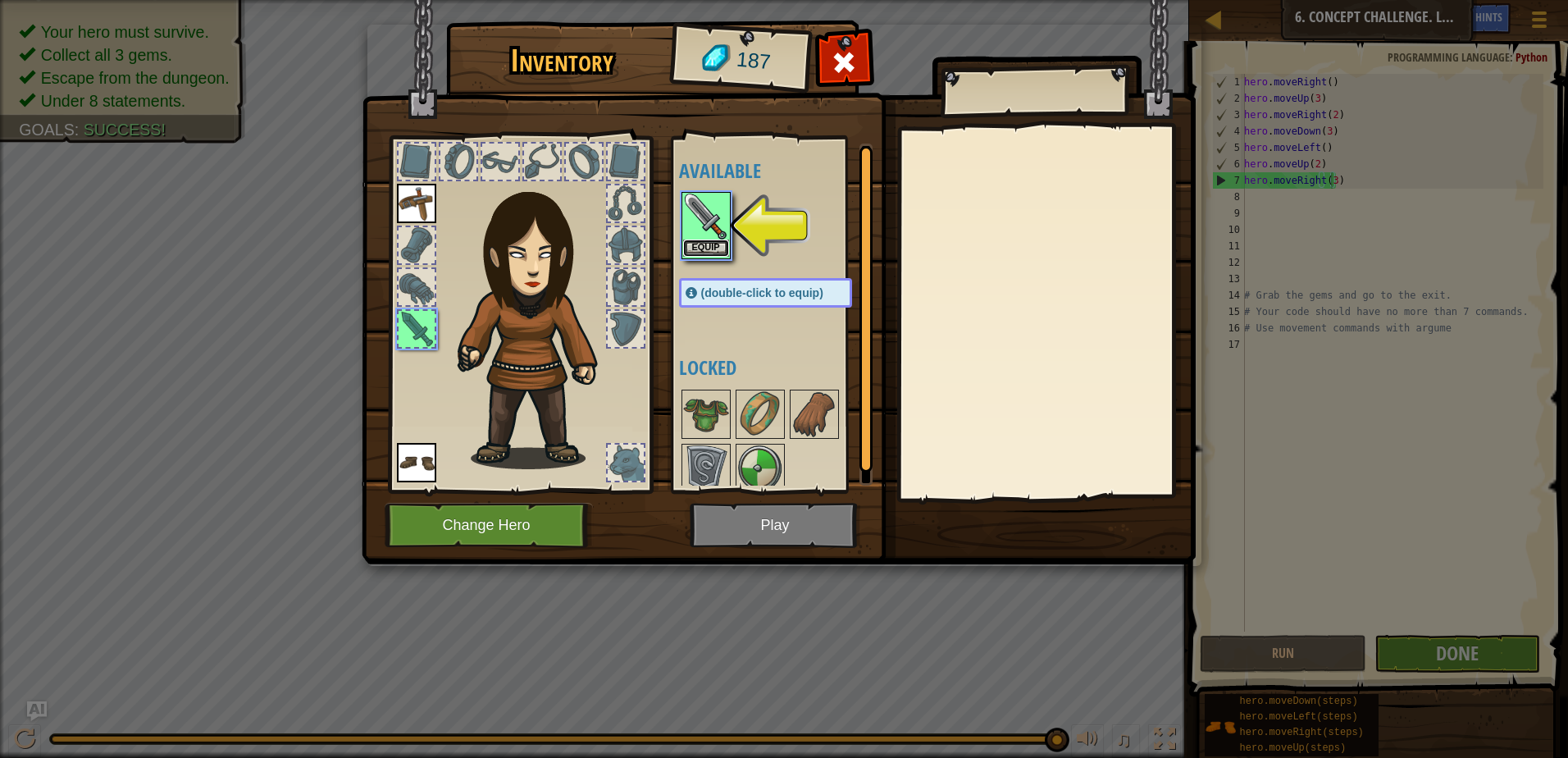
click at [721, 250] on button "Equip" at bounding box center [706, 248] width 46 height 17
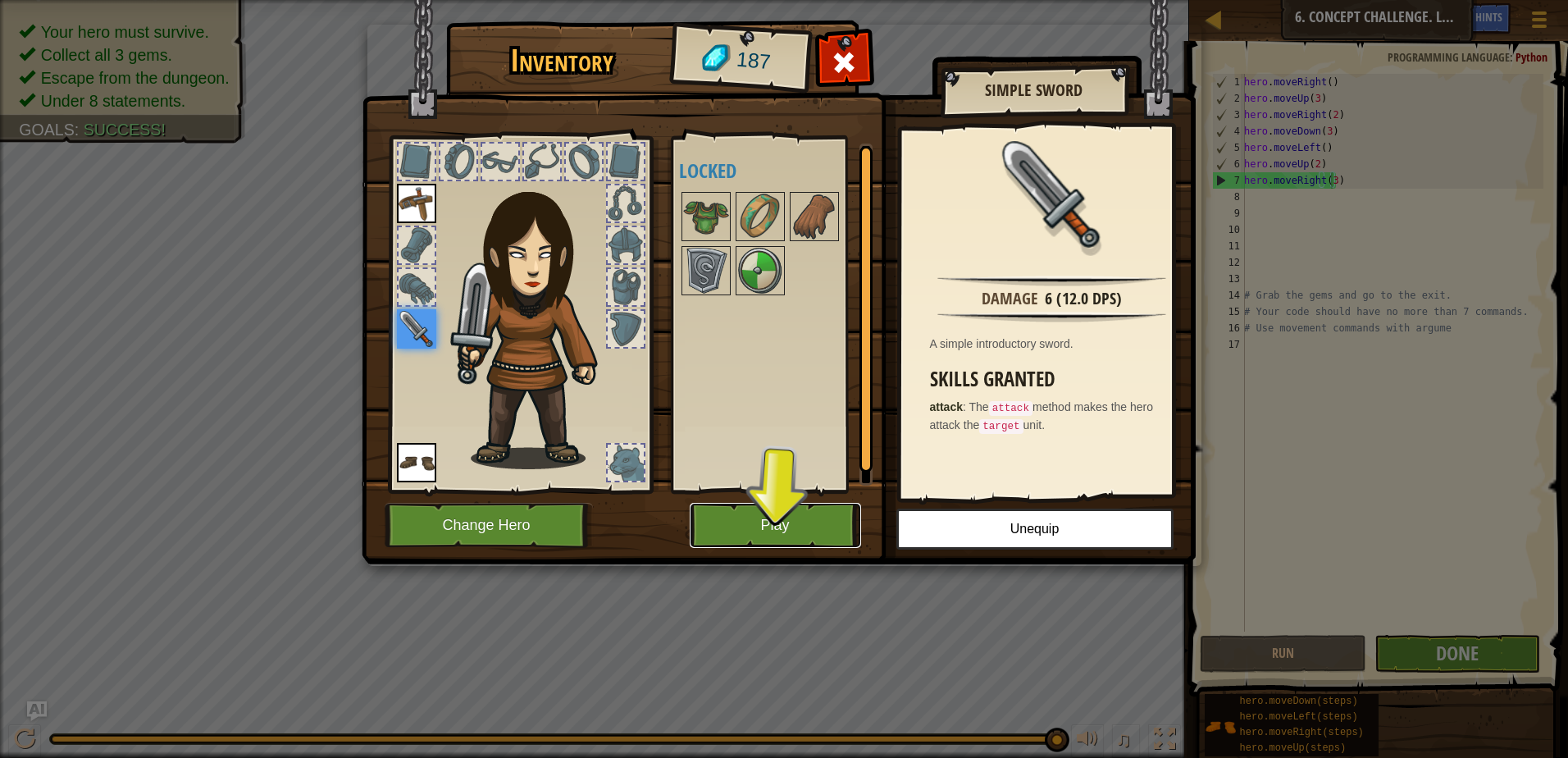
click at [803, 545] on button "Play" at bounding box center [775, 525] width 171 height 46
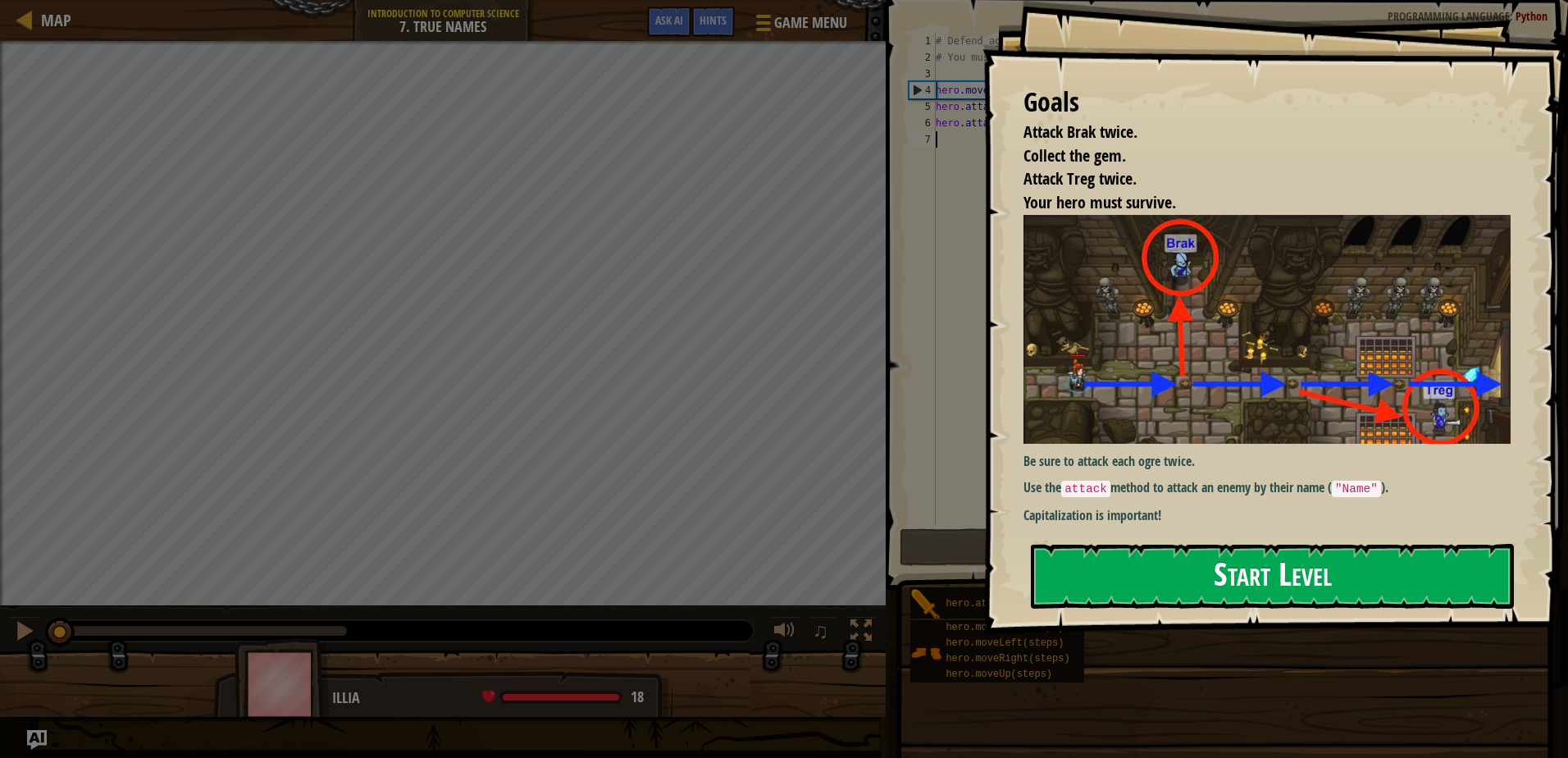
click at [1246, 603] on button "Start Level" at bounding box center [1273, 576] width 483 height 64
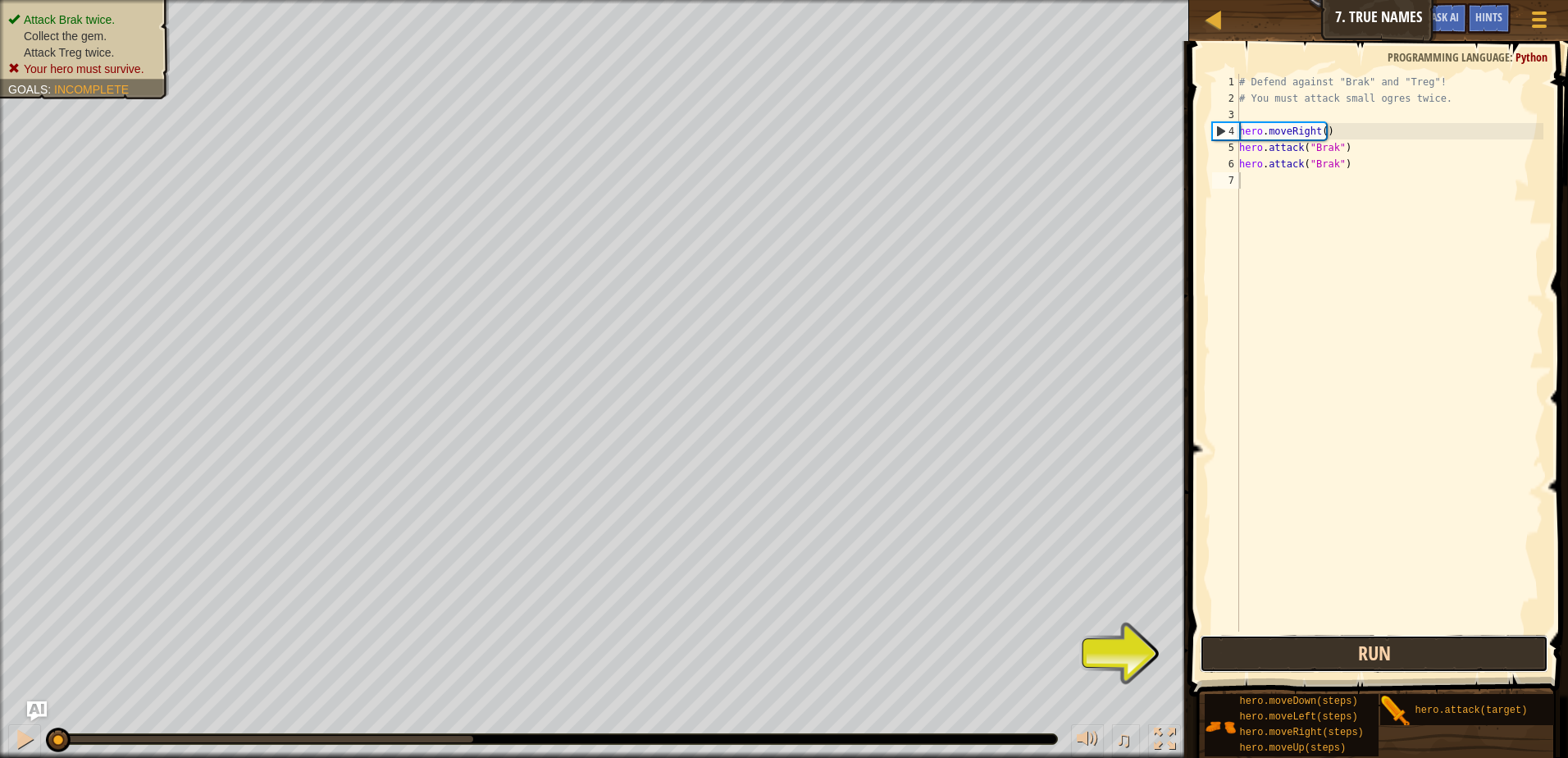
click at [1467, 642] on button "Run" at bounding box center [1374, 654] width 349 height 38
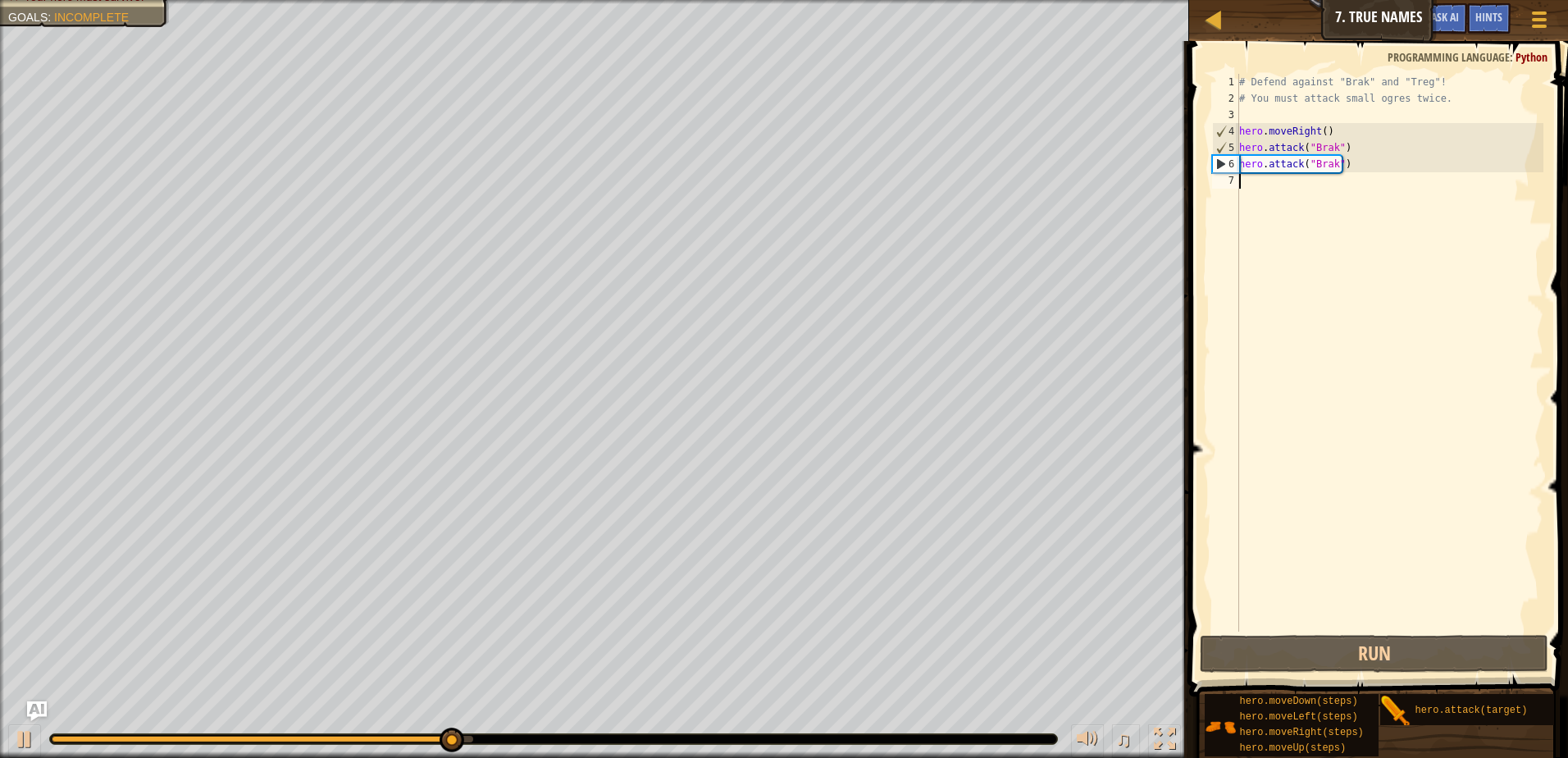
scroll to position [7, 0]
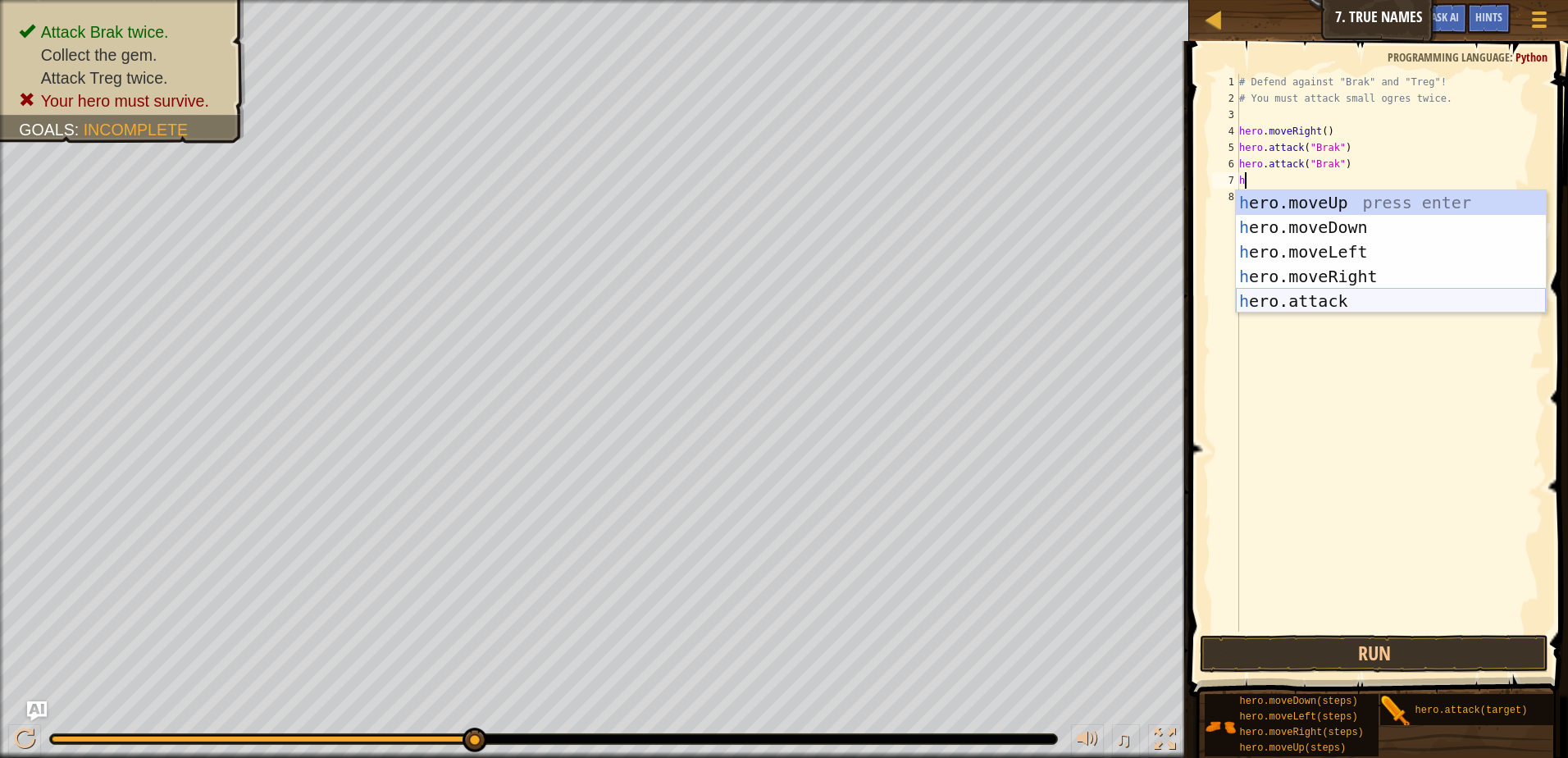
click at [1344, 302] on div "h ero.moveUp press enter h ero.moveDown press enter h ero.moveLeft press enter …" at bounding box center [1390, 276] width 310 height 172
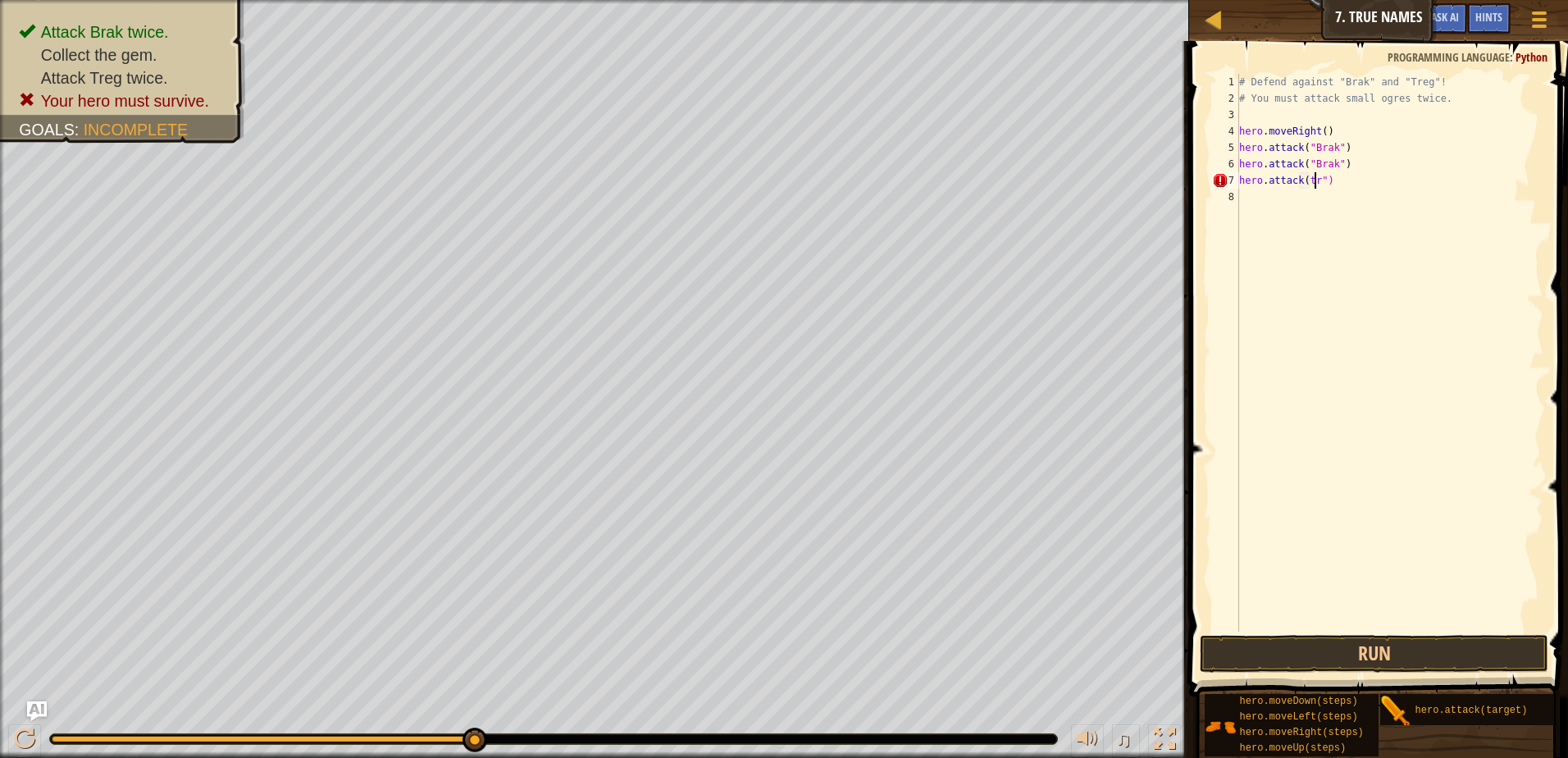
scroll to position [7, 7]
click at [1303, 183] on div "# Defend against "Brak" and "Treg"! # You must attack small ogres twice. hero .…" at bounding box center [1389, 369] width 307 height 591
click at [1351, 172] on div "# Defend against "Brak" and "Treg"! # You must attack small ogres twice. hero .…" at bounding box center [1389, 369] width 307 height 591
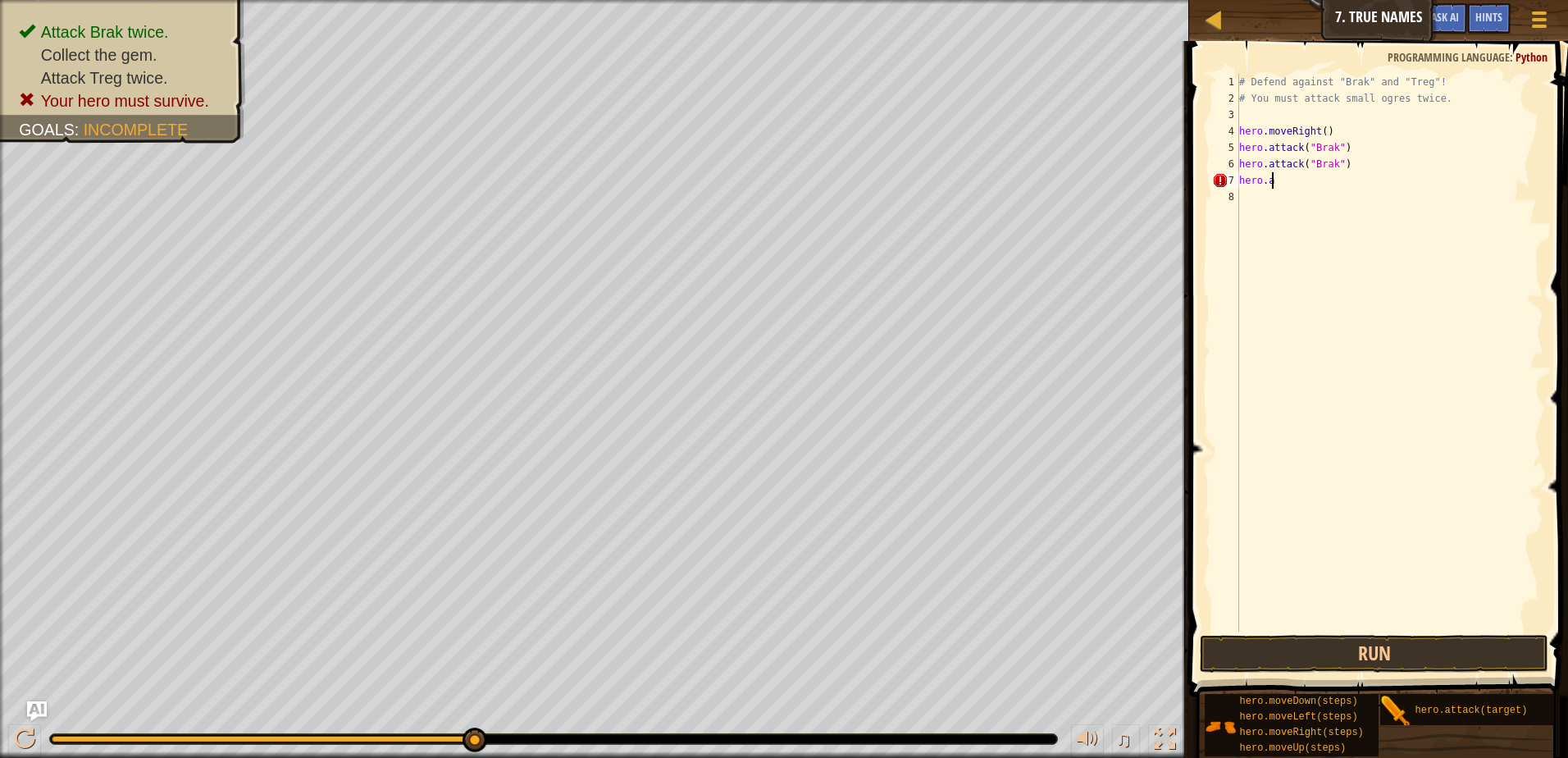
type textarea "h"
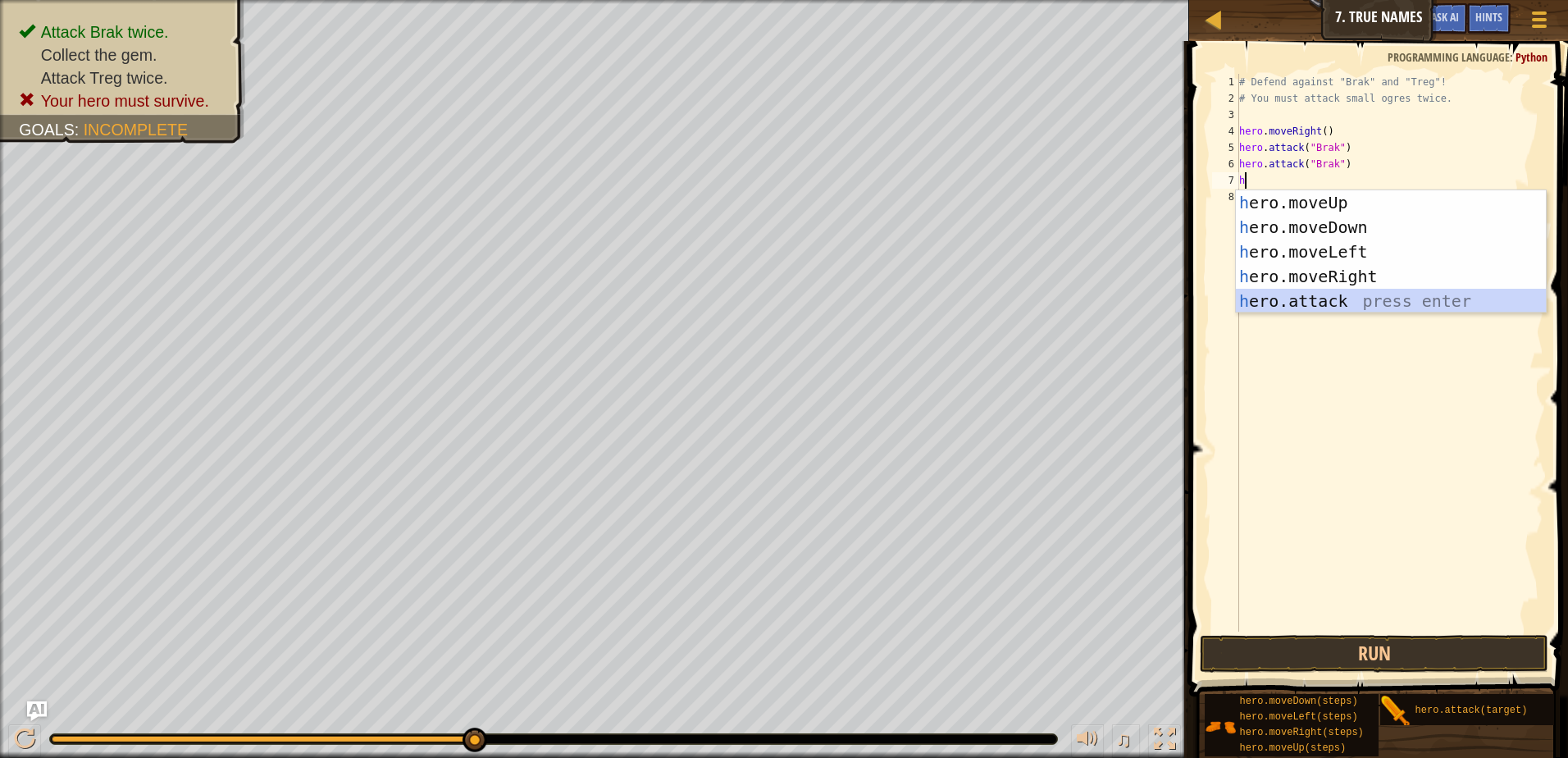
click at [1358, 302] on div "h ero.moveUp press enter h ero.moveDown press enter h ero.moveLeft press enter …" at bounding box center [1390, 276] width 310 height 172
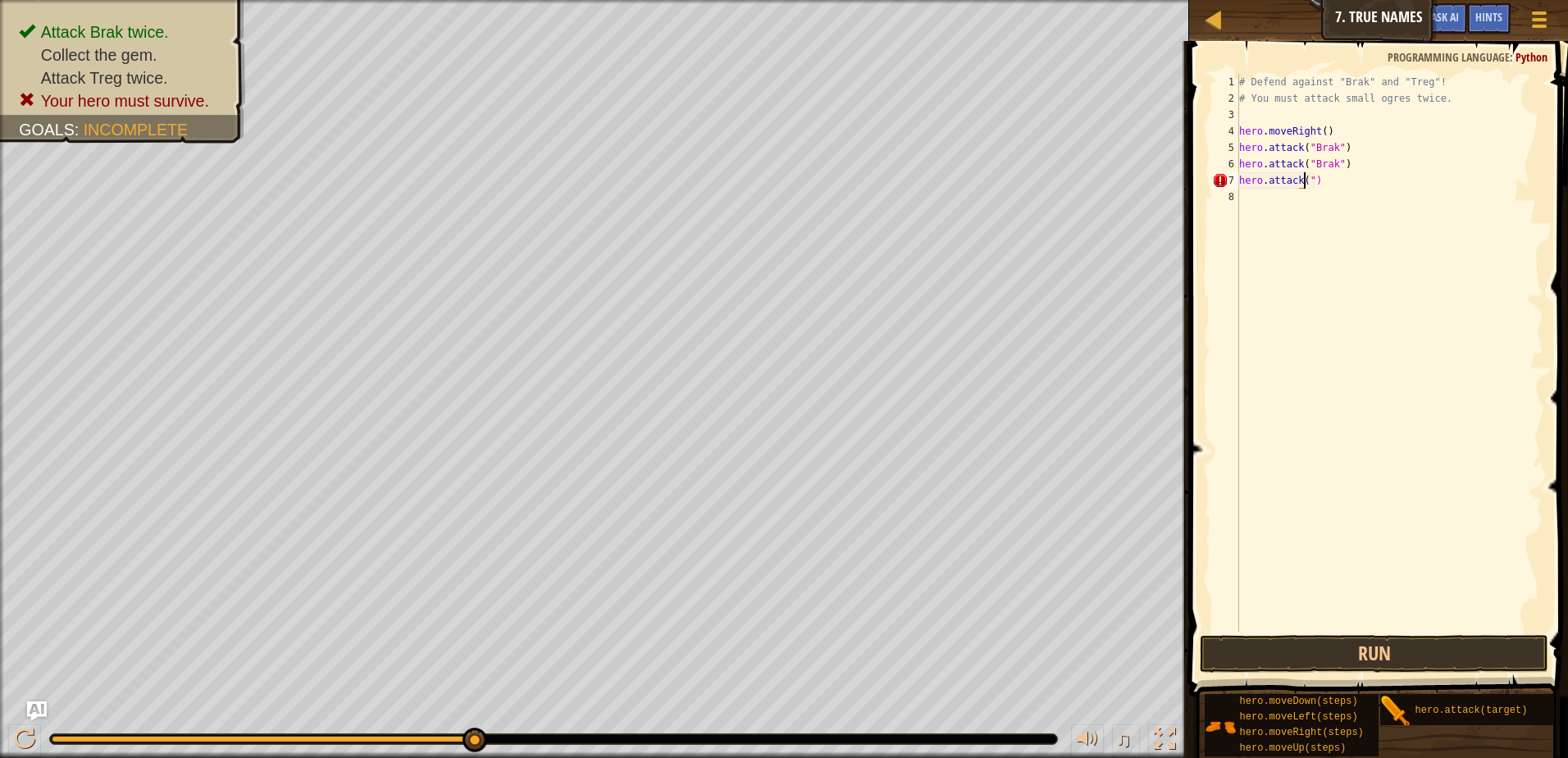
click at [1311, 180] on div "# Defend against "Brak" and "Treg"! # You must attack small ogres twice. hero .…" at bounding box center [1389, 369] width 307 height 591
type textarea "h"
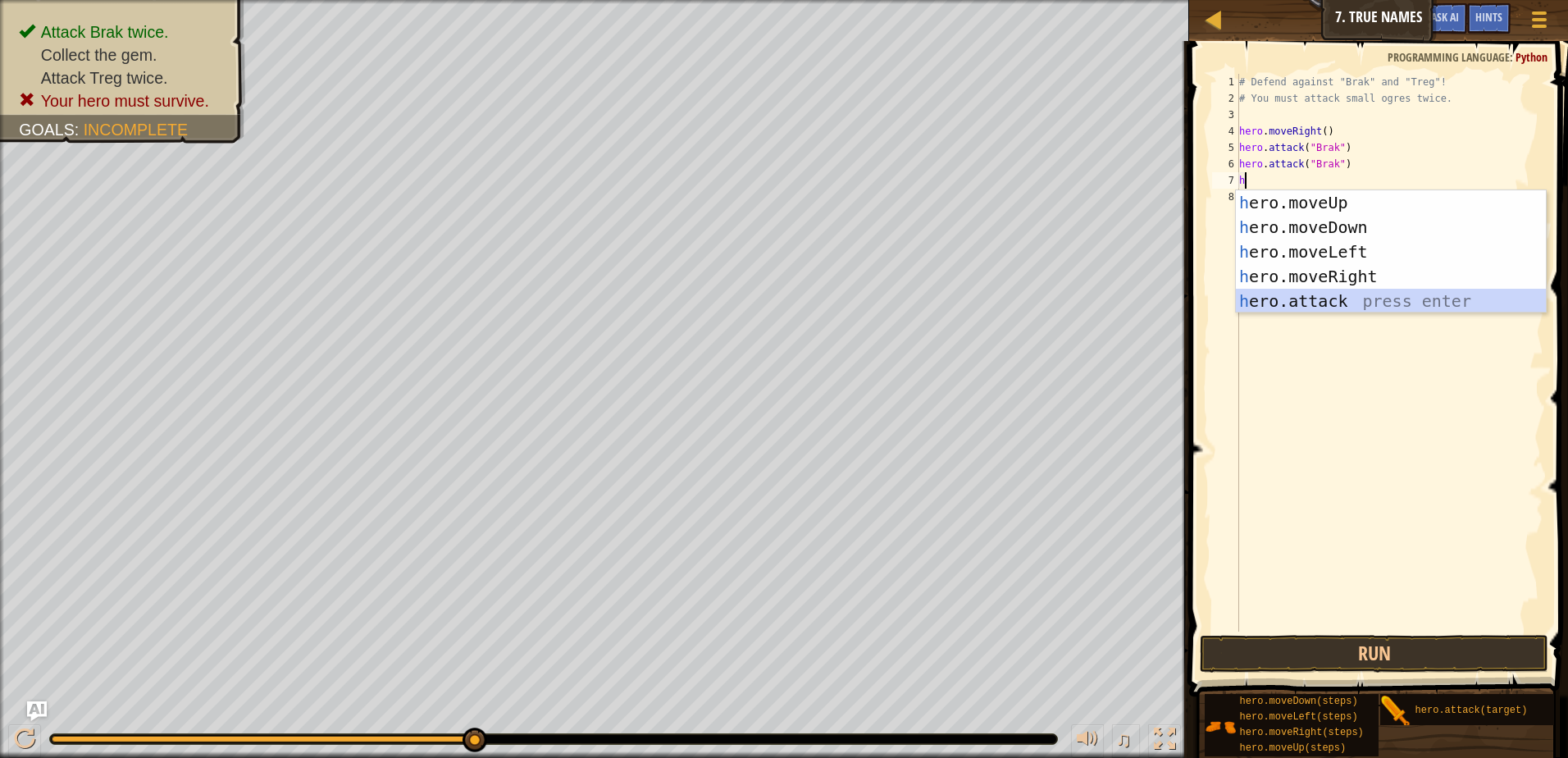
click at [1325, 305] on div "h ero.moveUp press enter h ero.moveDown press enter h ero.moveLeft press enter …" at bounding box center [1390, 276] width 310 height 172
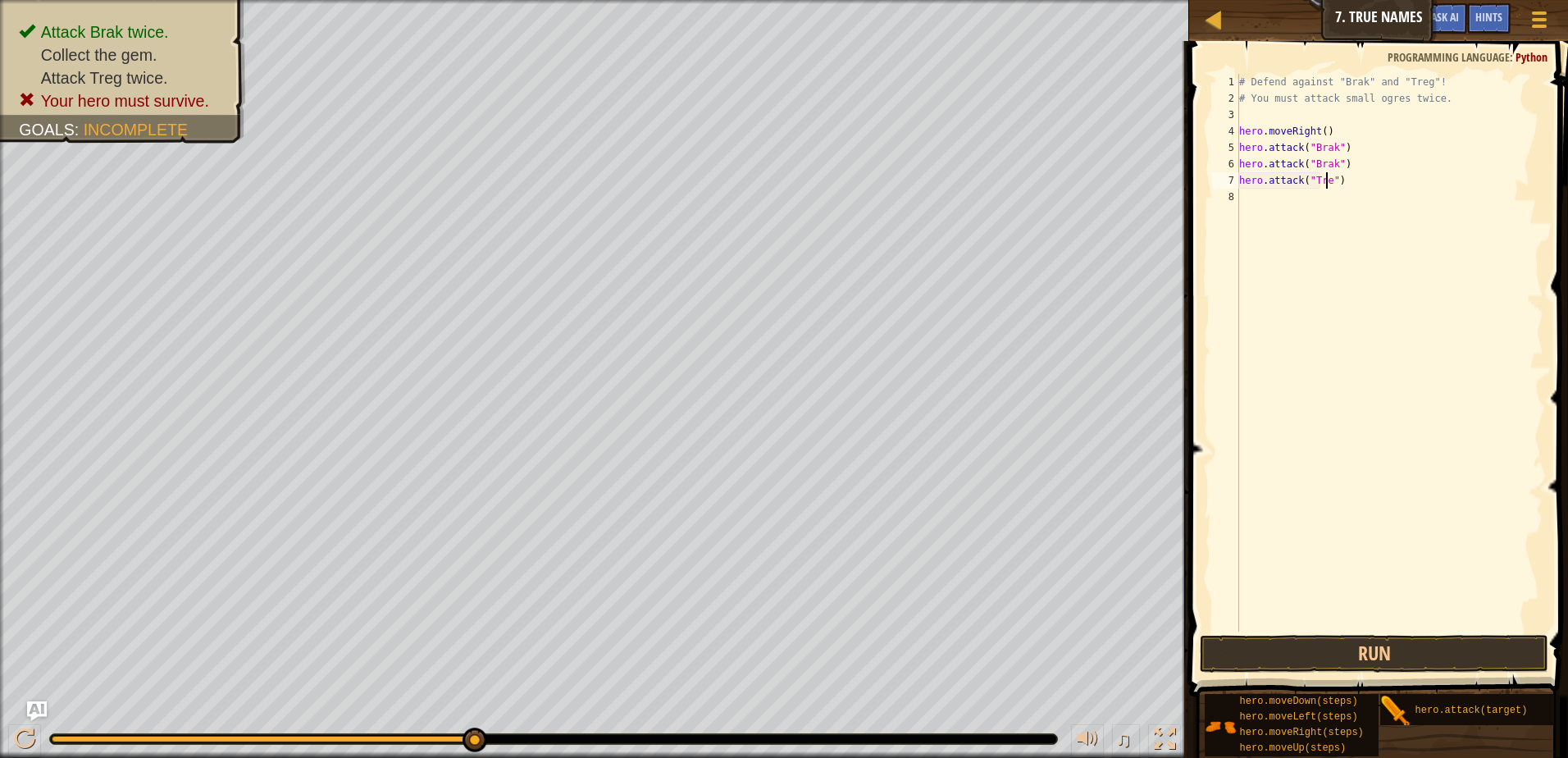
type textarea "hero.attack("Treg")"
click at [1254, 199] on div "# Defend against "Brak" and "Treg"! # You must attack small ogres twice. hero .…" at bounding box center [1389, 369] width 307 height 591
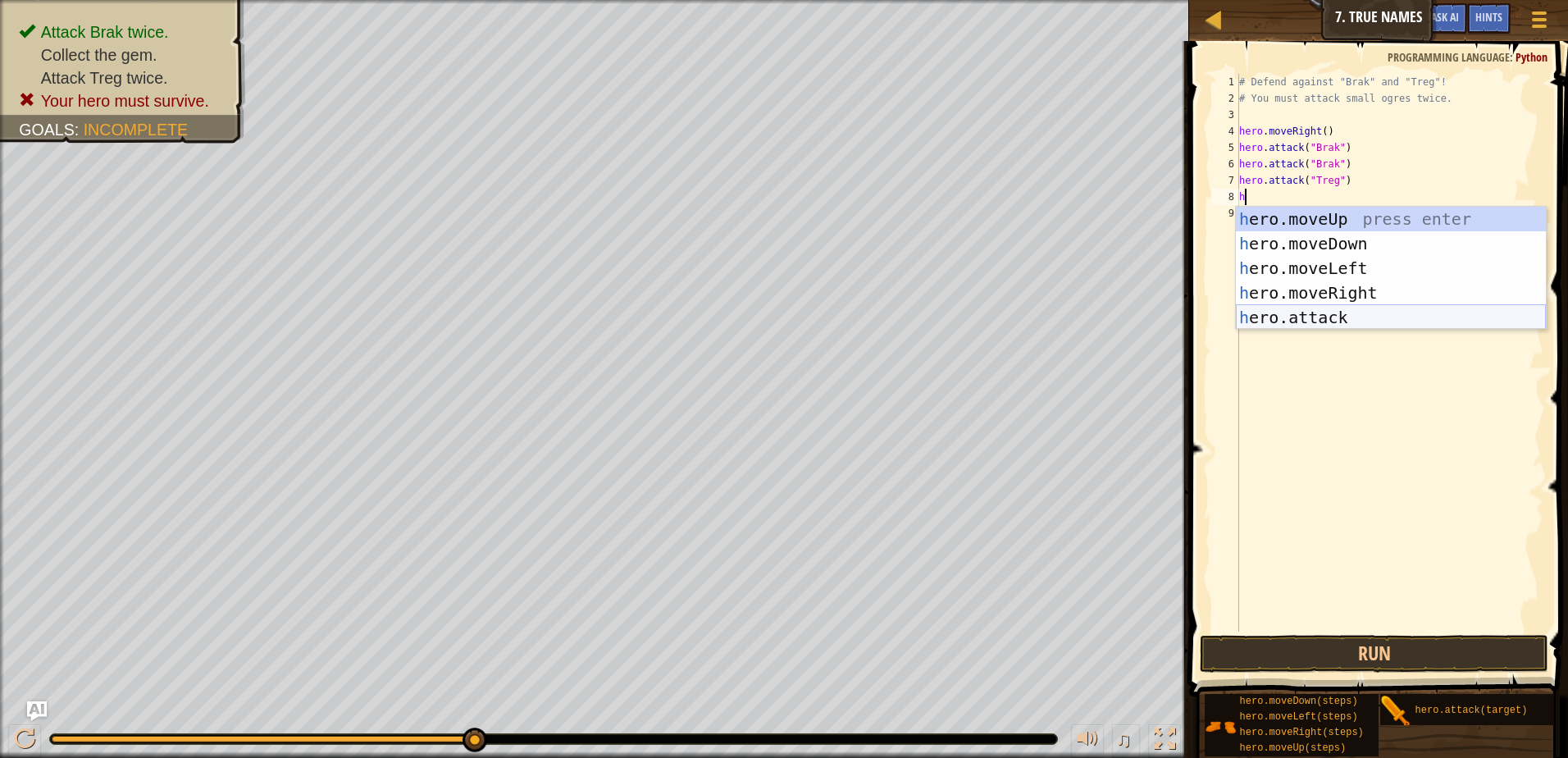
click at [1324, 316] on div "h ero.moveUp press enter h ero.moveDown press enter h ero.moveLeft press enter …" at bounding box center [1390, 293] width 310 height 172
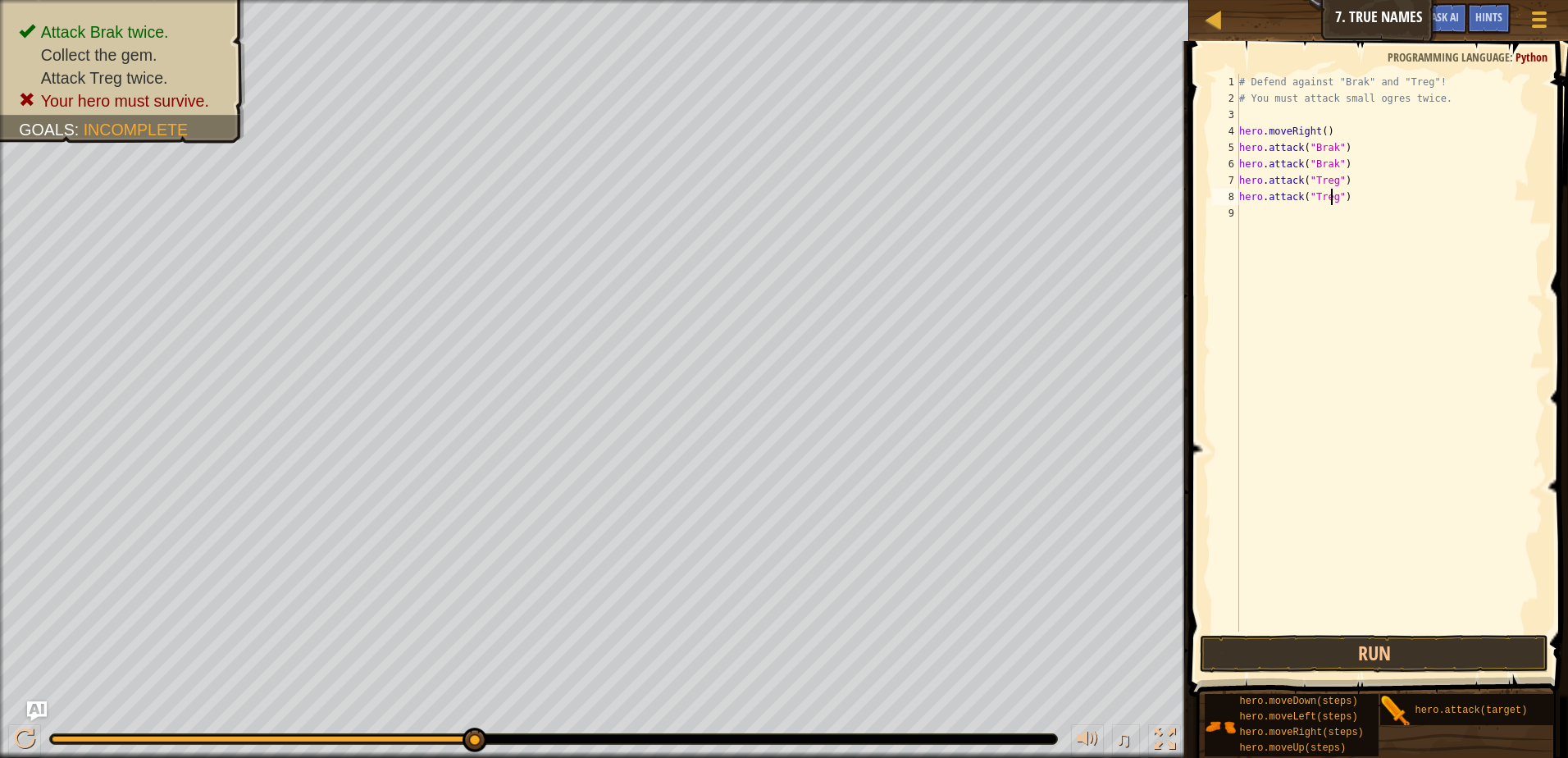
scroll to position [7, 7]
type textarea "hero.attack("Treg")"
click at [1343, 665] on button "Run" at bounding box center [1374, 654] width 349 height 38
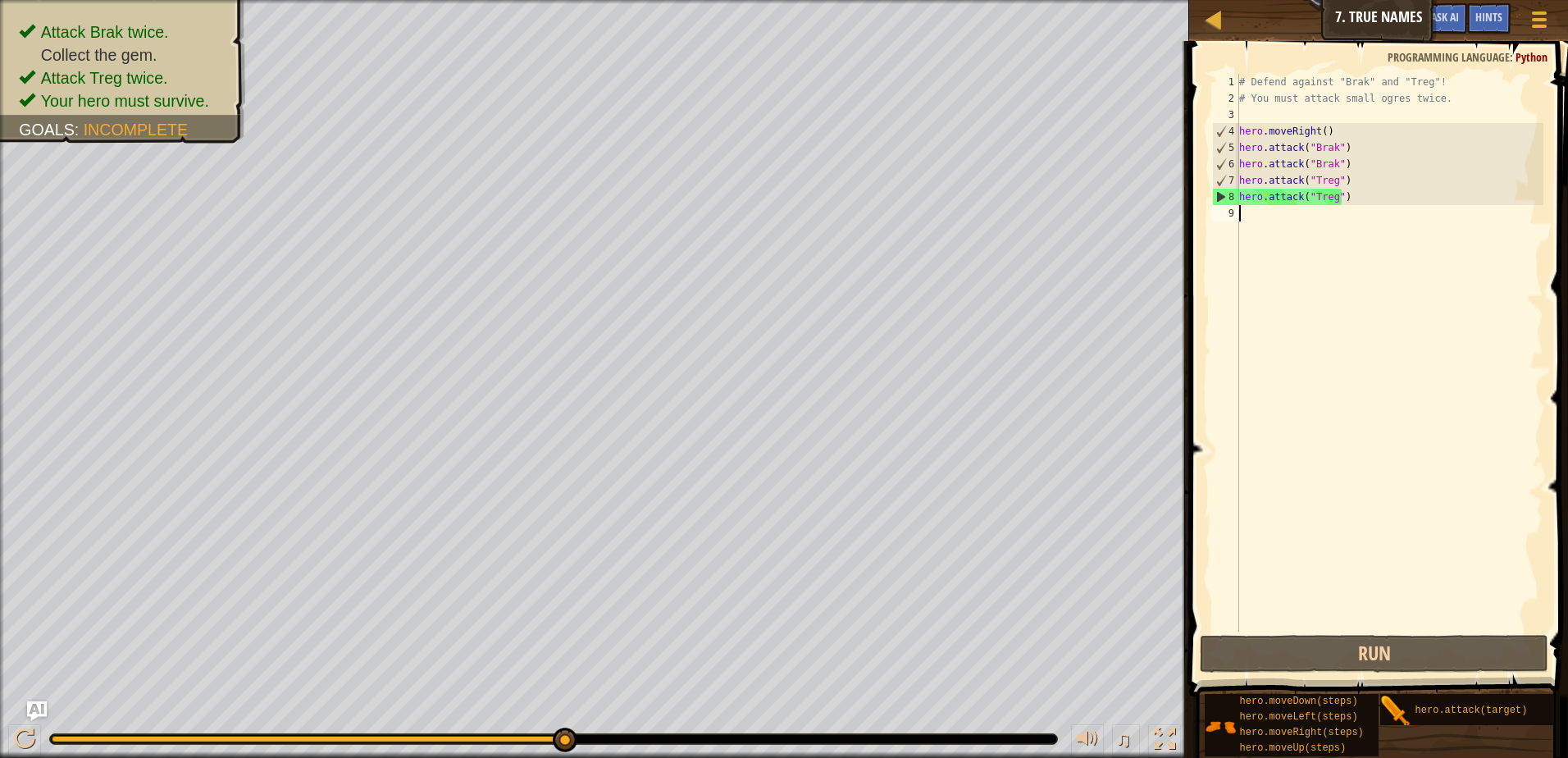
click at [1264, 224] on div "# Defend against "Brak" and "Treg"! # You must attack small ogres twice. hero .…" at bounding box center [1389, 369] width 307 height 591
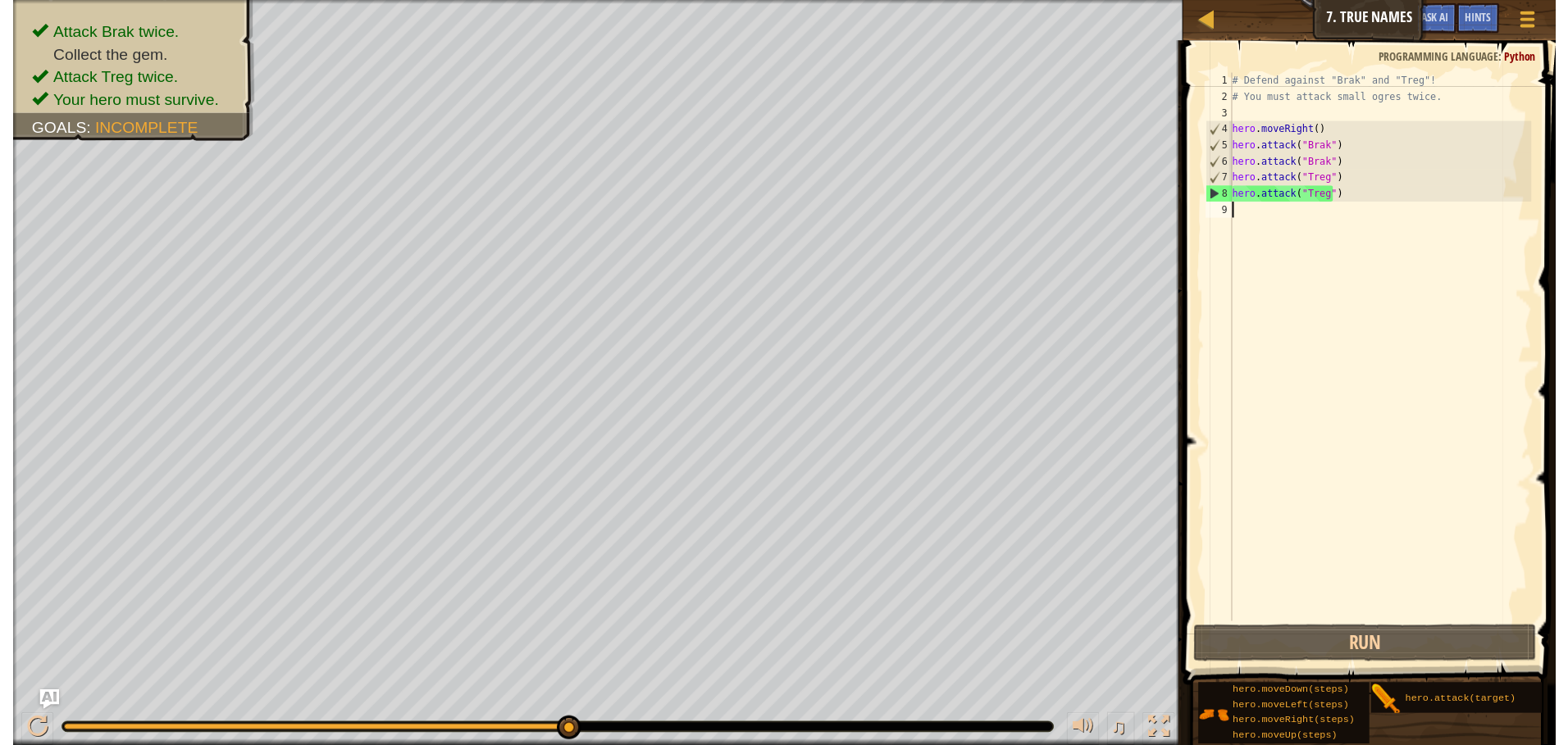
scroll to position [7, 0]
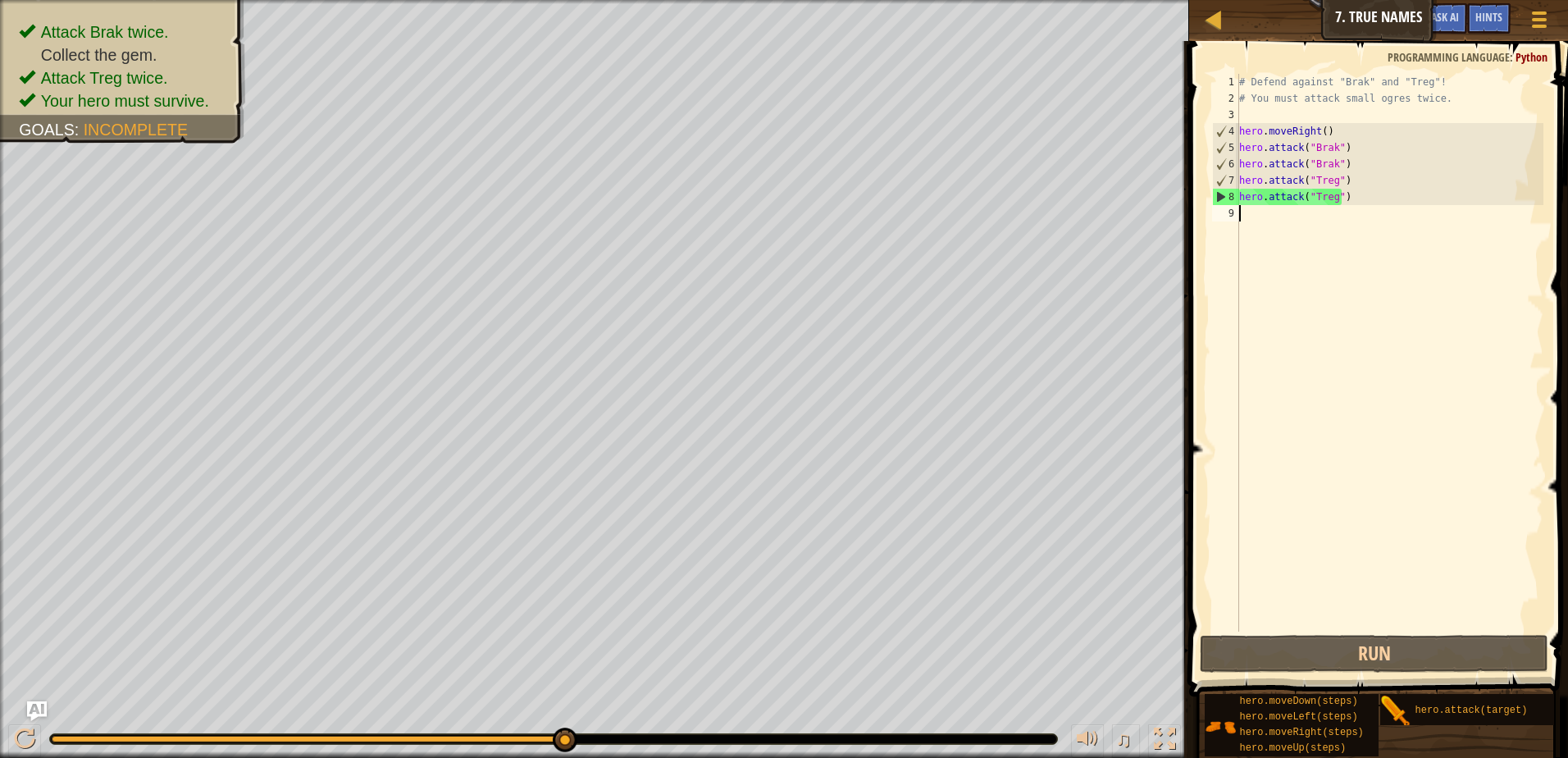
type textarea "h"
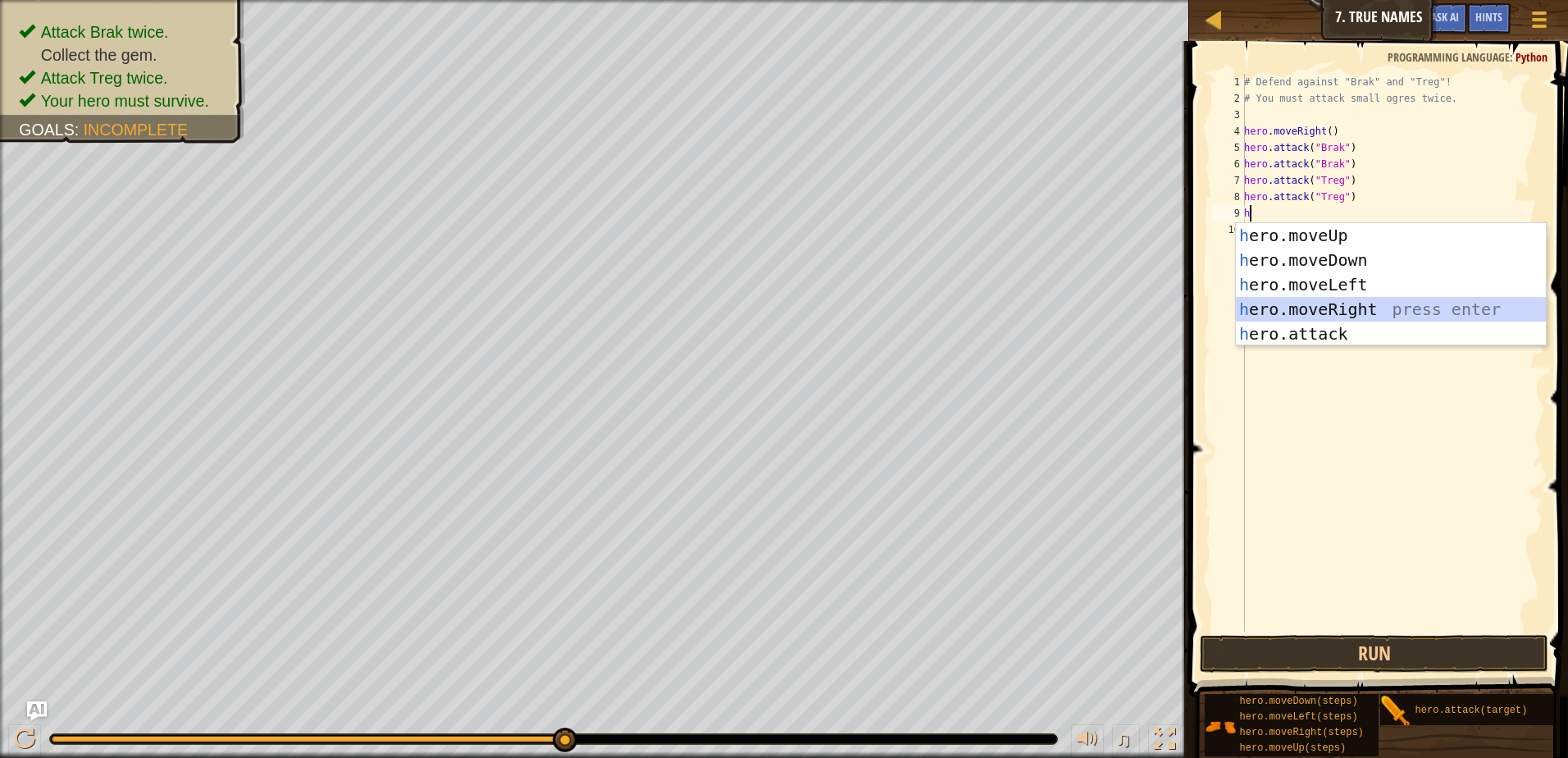
click at [1411, 305] on div "h ero.moveUp press enter h ero.moveDown press enter h ero.moveLeft press enter …" at bounding box center [1390, 309] width 310 height 172
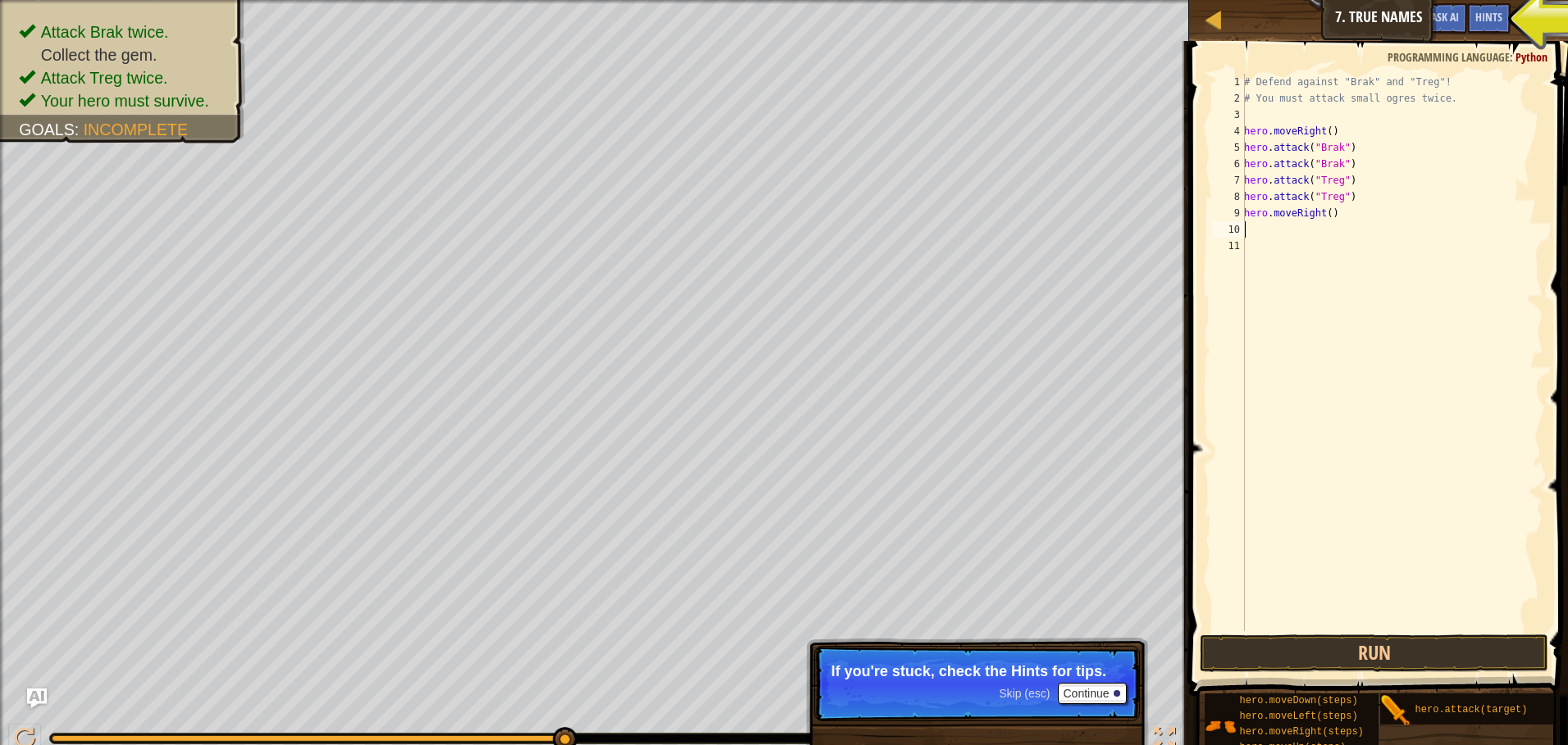
click at [1321, 212] on div "# Defend against "Brak" and "Treg"! # You must attack small ogres twice. hero .…" at bounding box center [1391, 369] width 302 height 590
click at [1325, 212] on div "# Defend against "Brak" and "Treg"! # You must attack small ogres twice. hero .…" at bounding box center [1391, 369] width 302 height 590
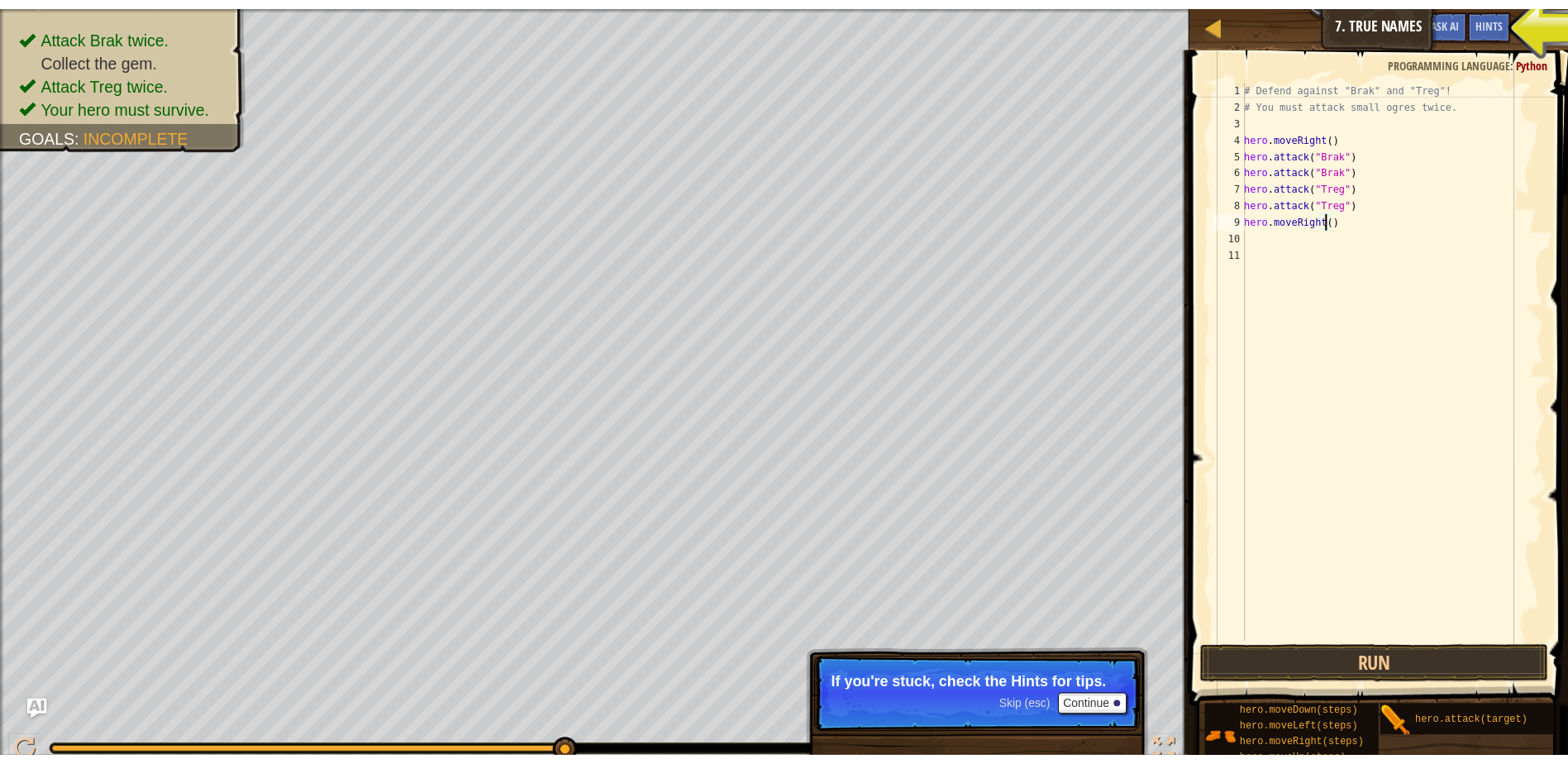
scroll to position [7, 7]
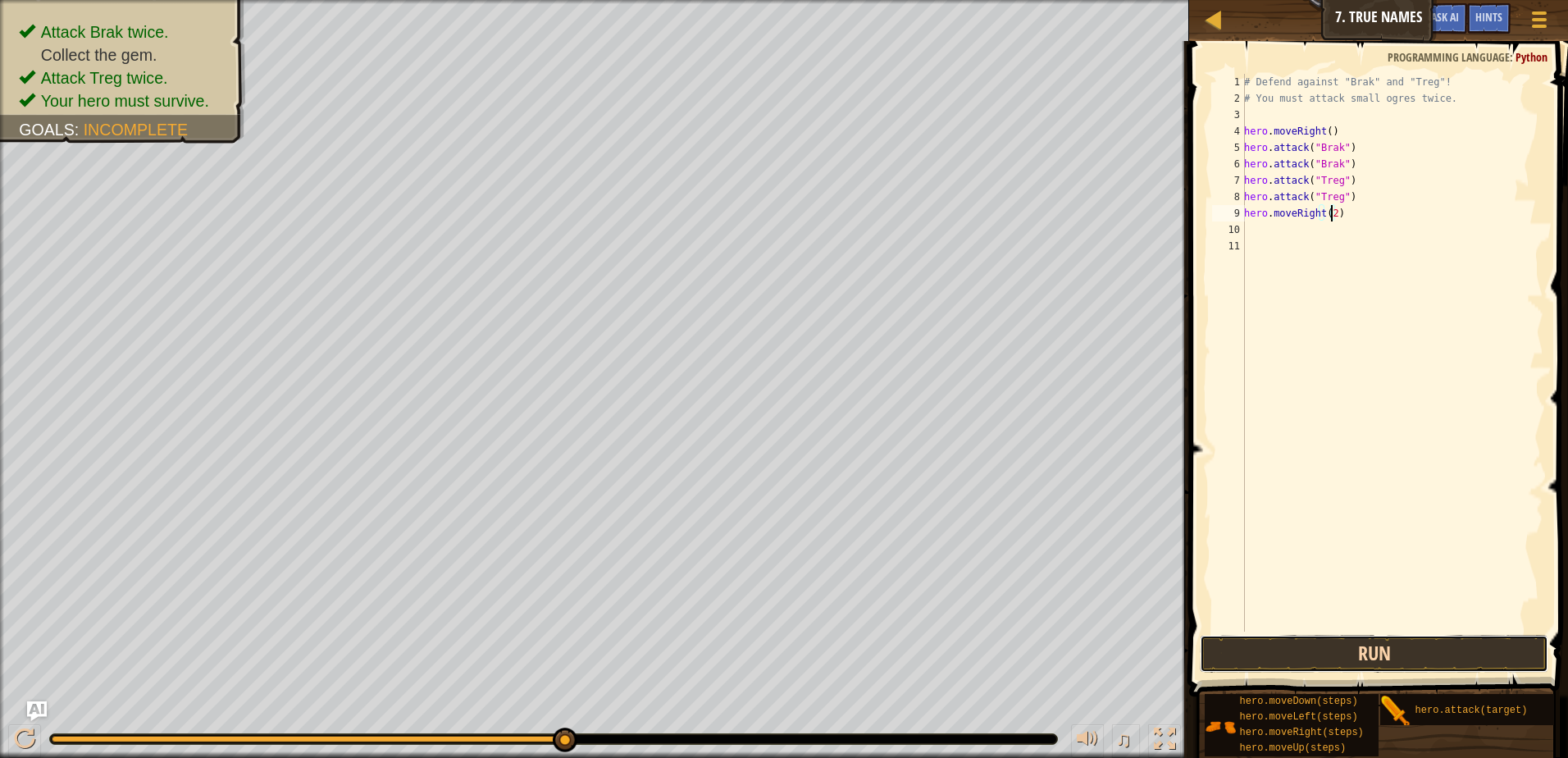
click at [1364, 635] on button "Run" at bounding box center [1374, 654] width 349 height 38
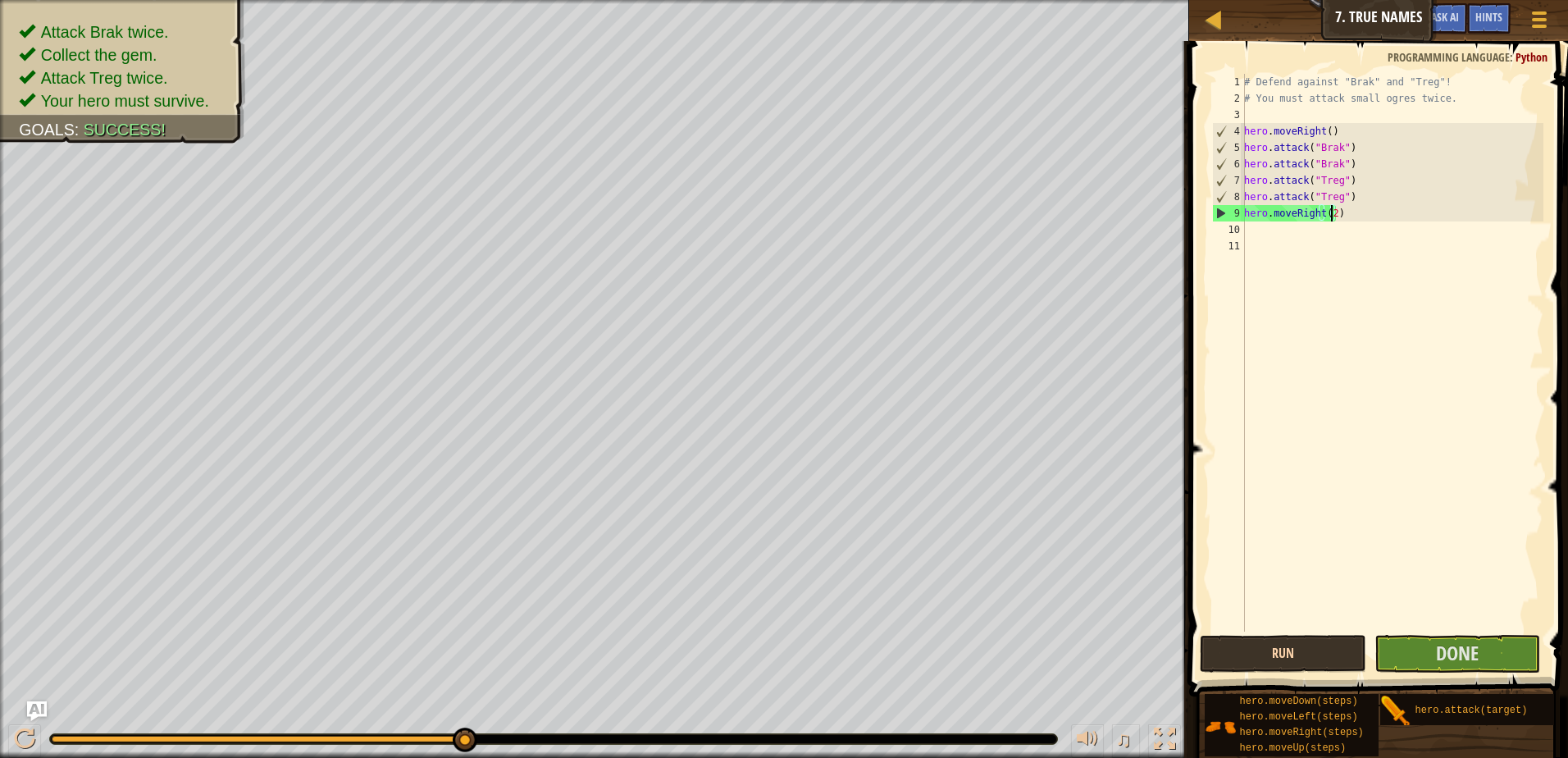
type textarea "hero.moveRight()"
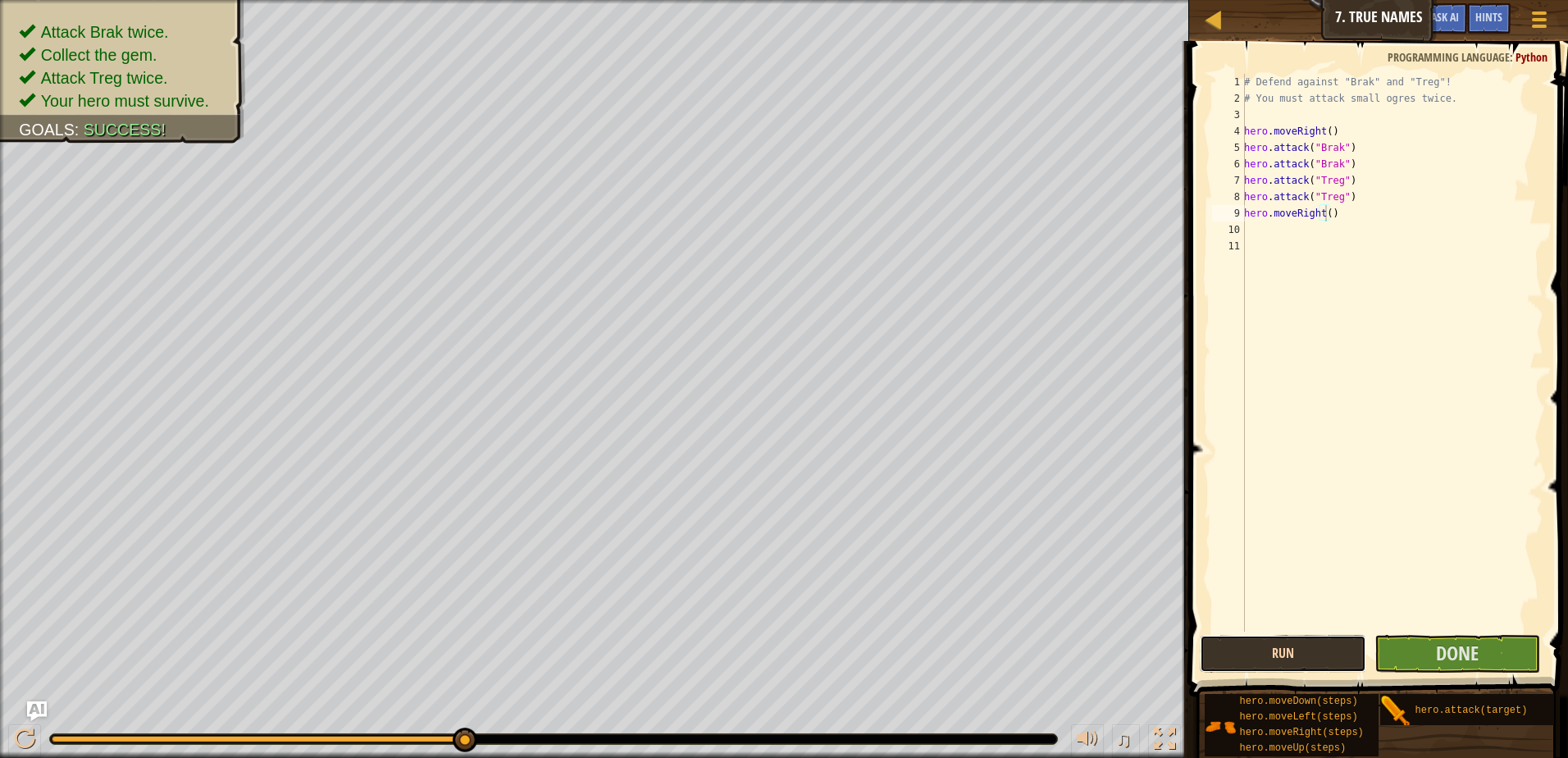
click at [1315, 637] on button "Run" at bounding box center [1283, 654] width 166 height 38
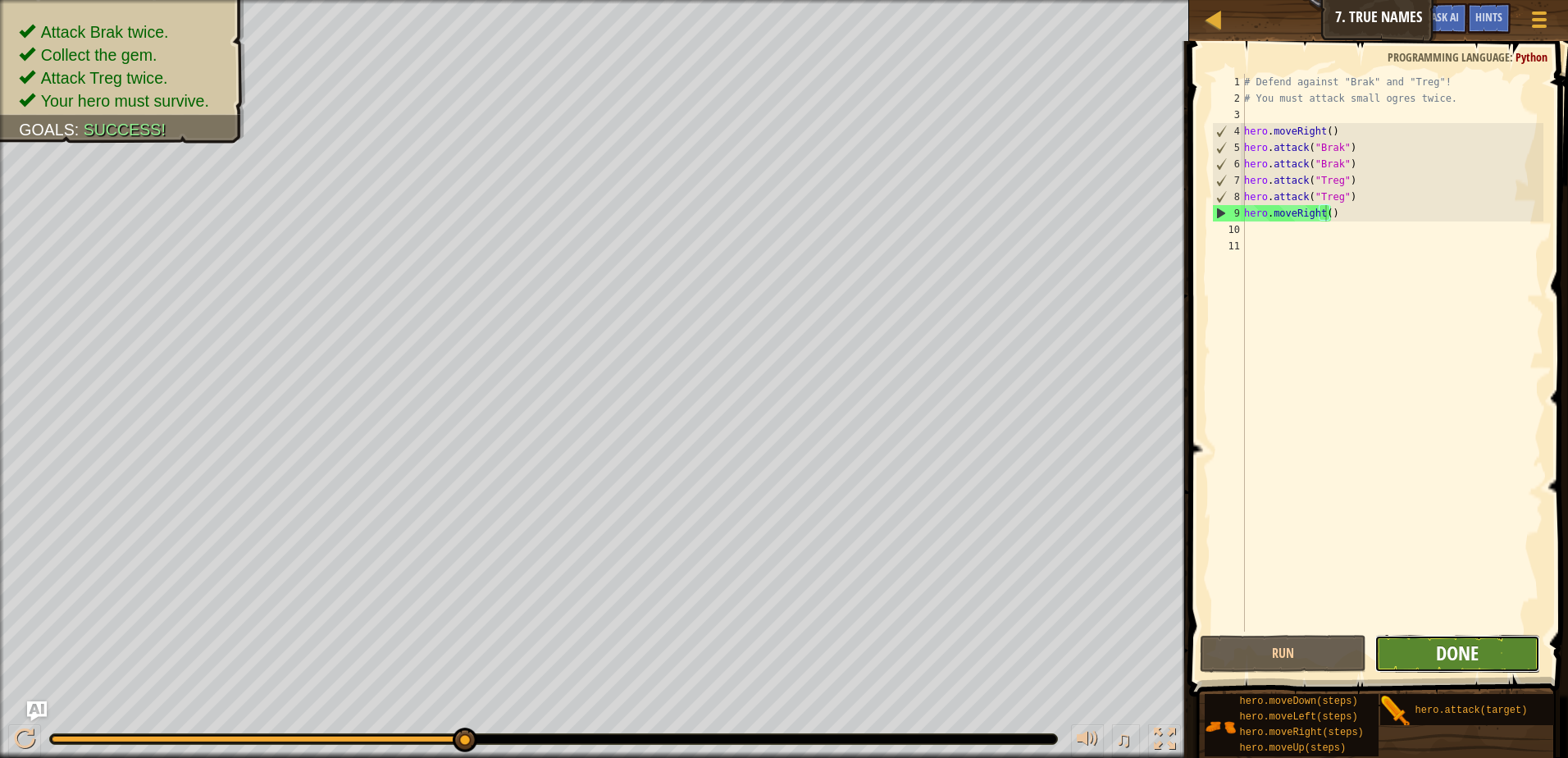
click at [1442, 649] on span "Done" at bounding box center [1456, 653] width 43 height 26
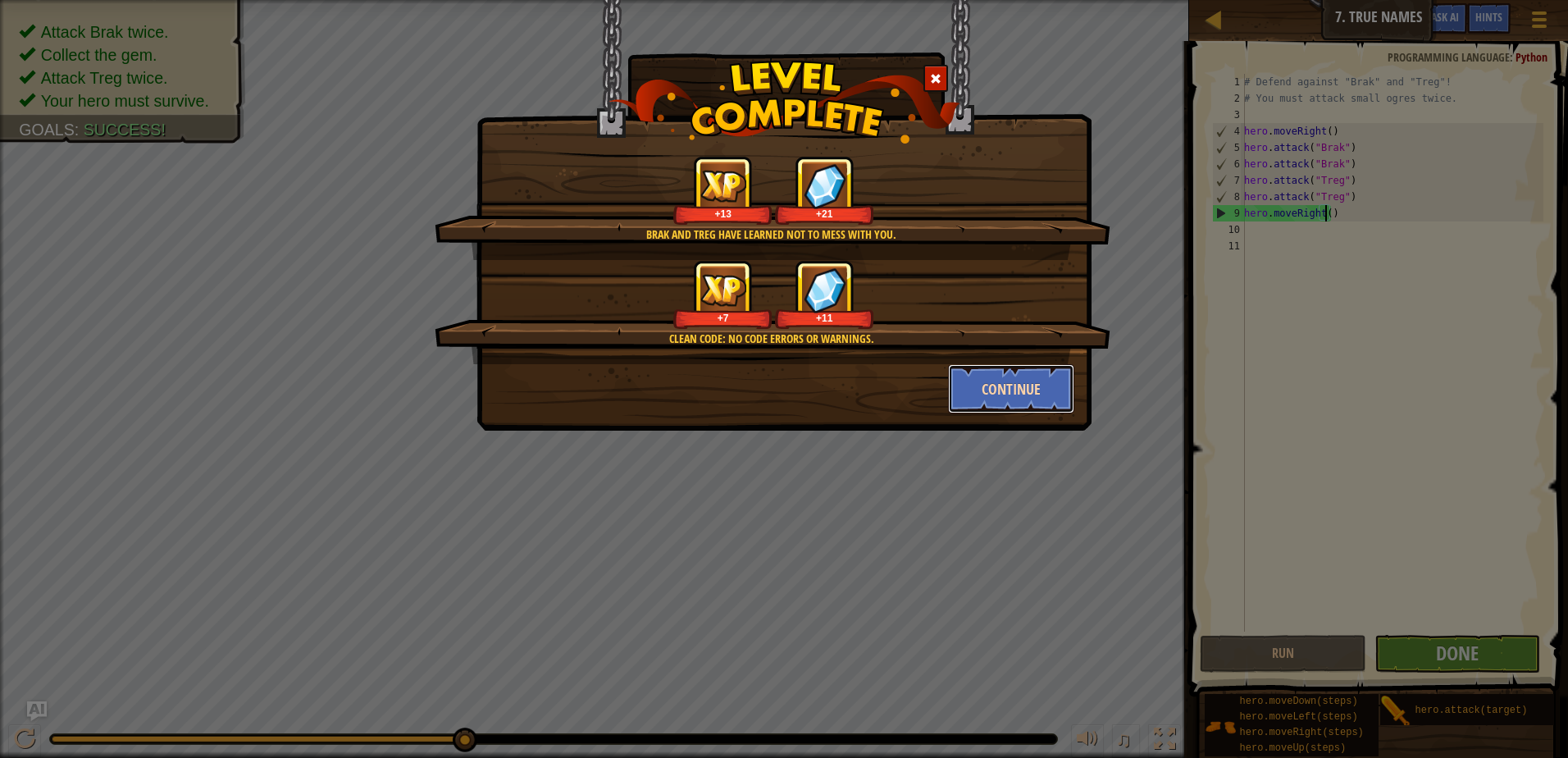
click at [1071, 385] on button "Continue" at bounding box center [1011, 389] width 127 height 50
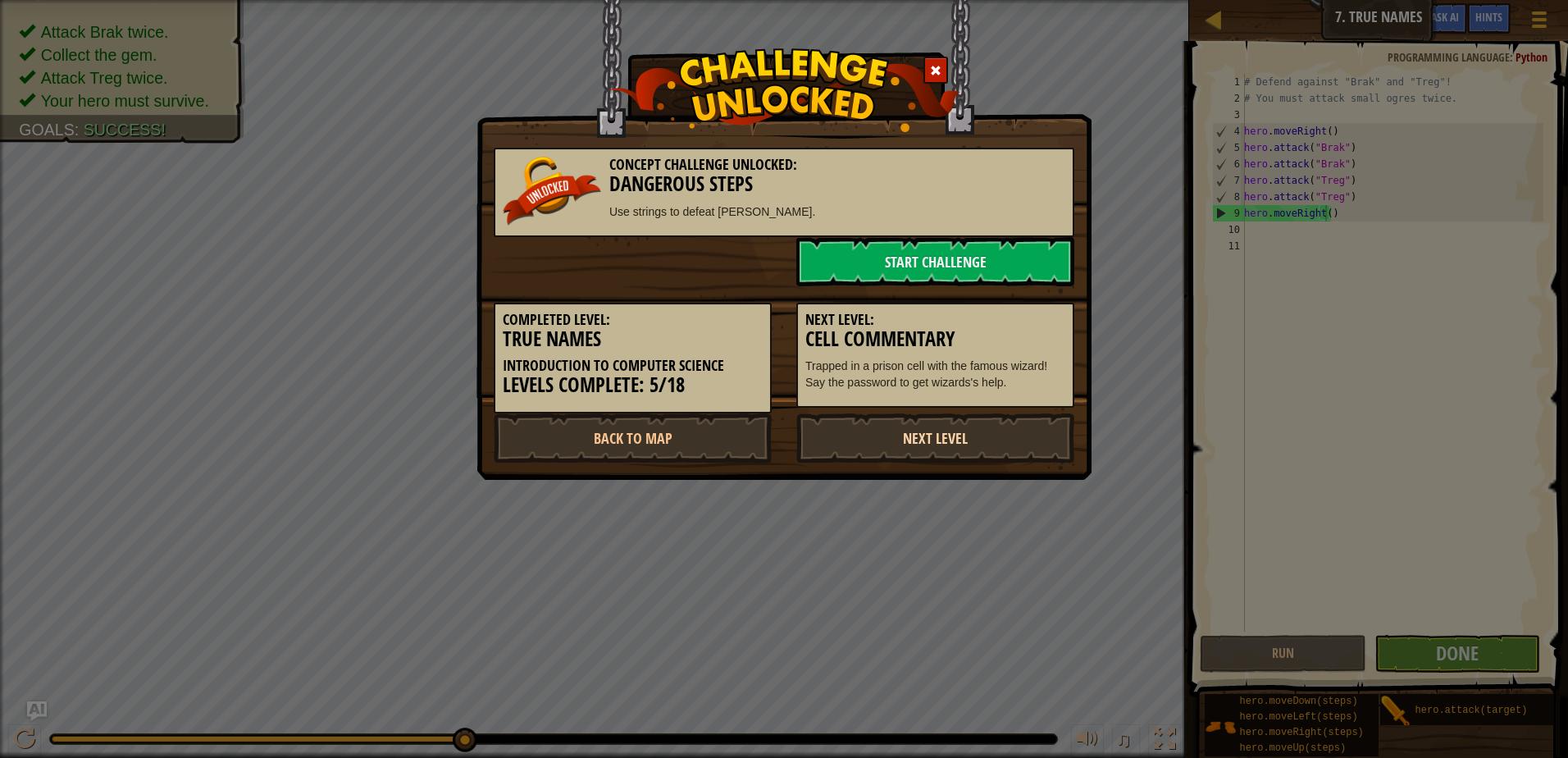
click at [1033, 450] on link "Next Level" at bounding box center [935, 438] width 278 height 50
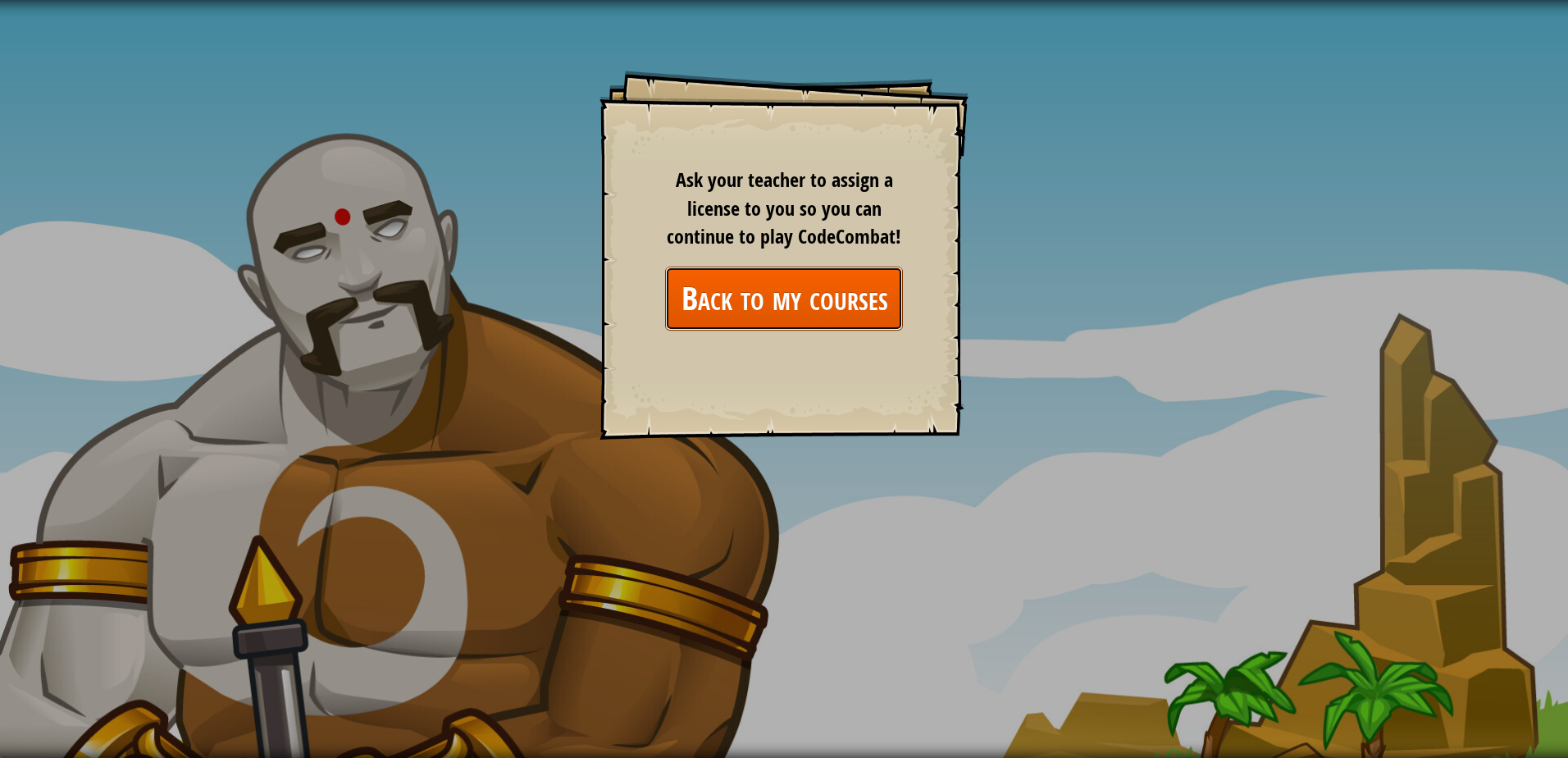
click at [809, 307] on link "Back to my courses" at bounding box center [784, 298] width 238 height 63
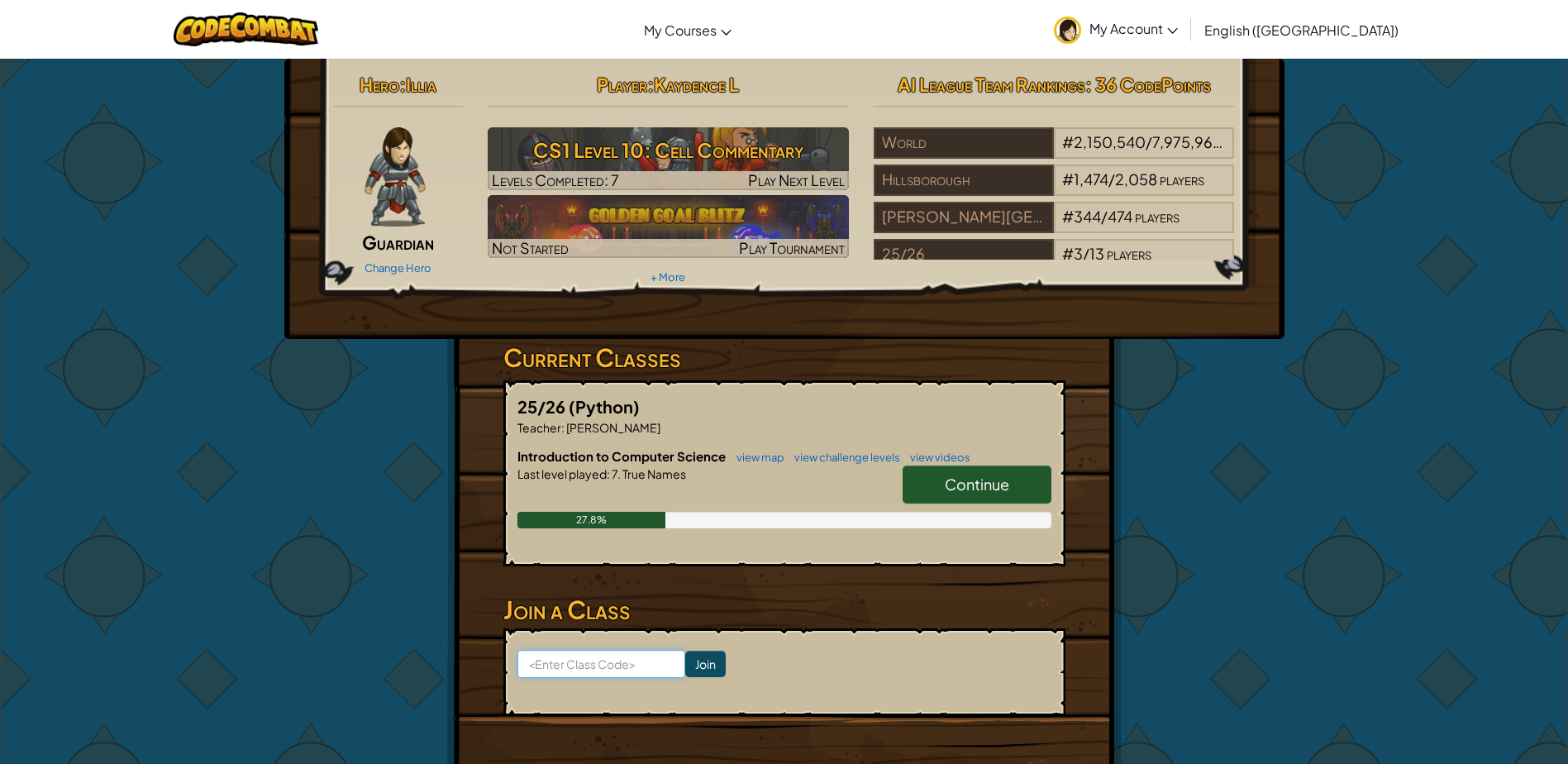
click at [641, 660] on input at bounding box center [601, 664] width 168 height 28
type input "RoadTodayPin"
click at [697, 651] on input "Join" at bounding box center [705, 663] width 41 height 26
click at [939, 499] on link "Continue" at bounding box center [977, 484] width 149 height 38
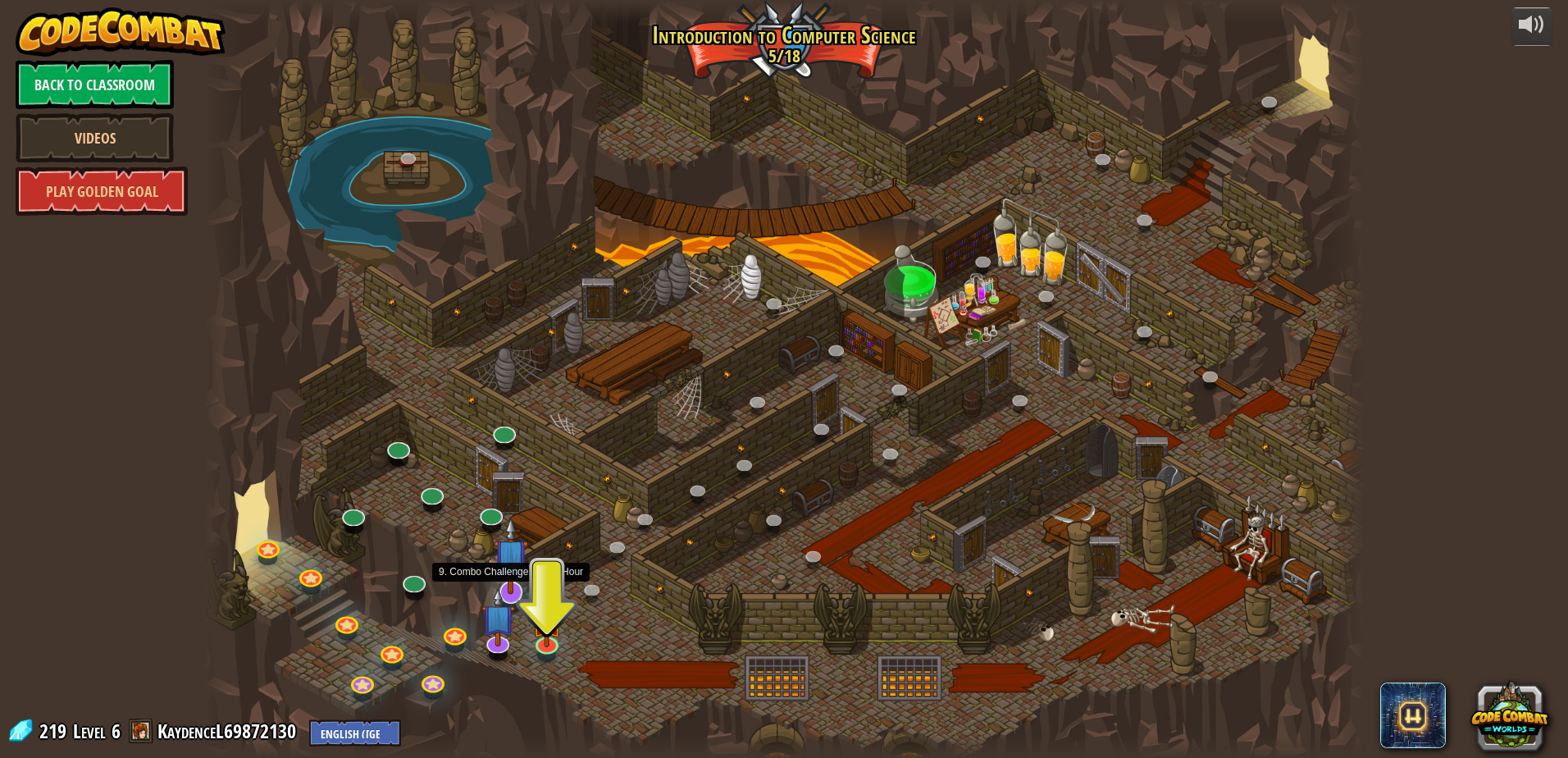
click at [507, 580] on img at bounding box center [510, 555] width 34 height 78
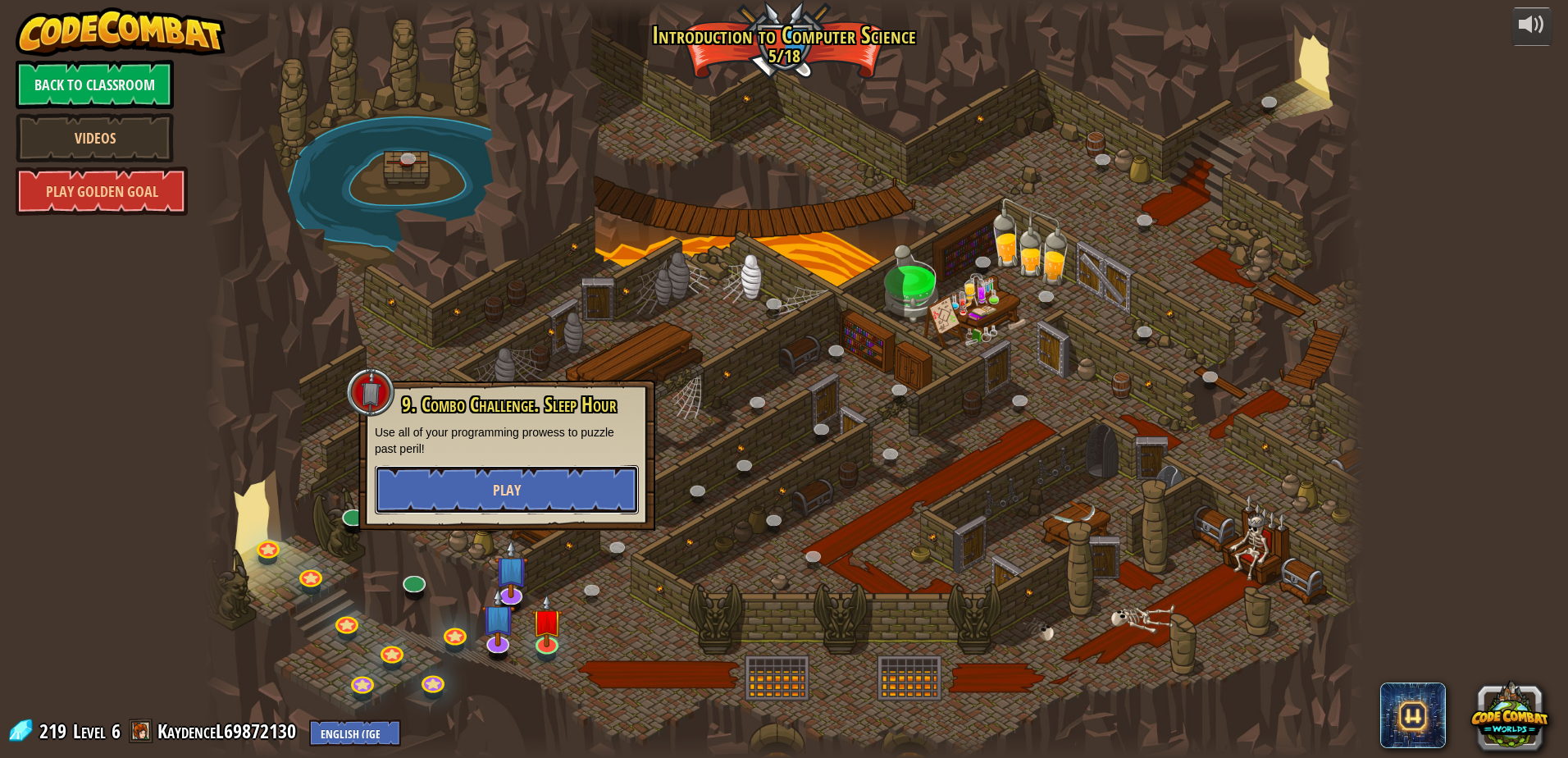
click at [573, 487] on button "Play" at bounding box center [506, 489] width 264 height 50
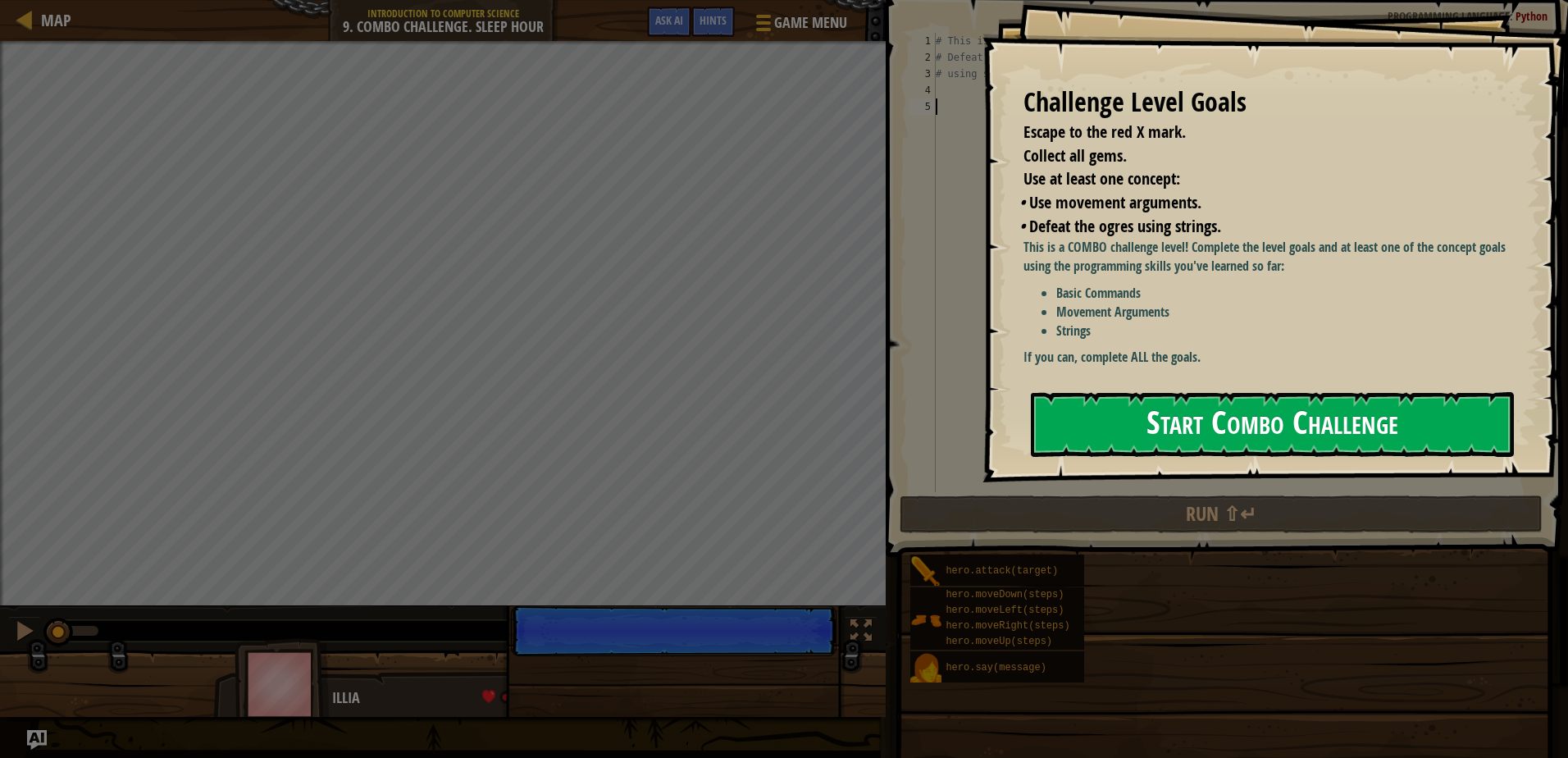
click at [1177, 434] on button "Start Combo Challenge" at bounding box center [1273, 424] width 483 height 64
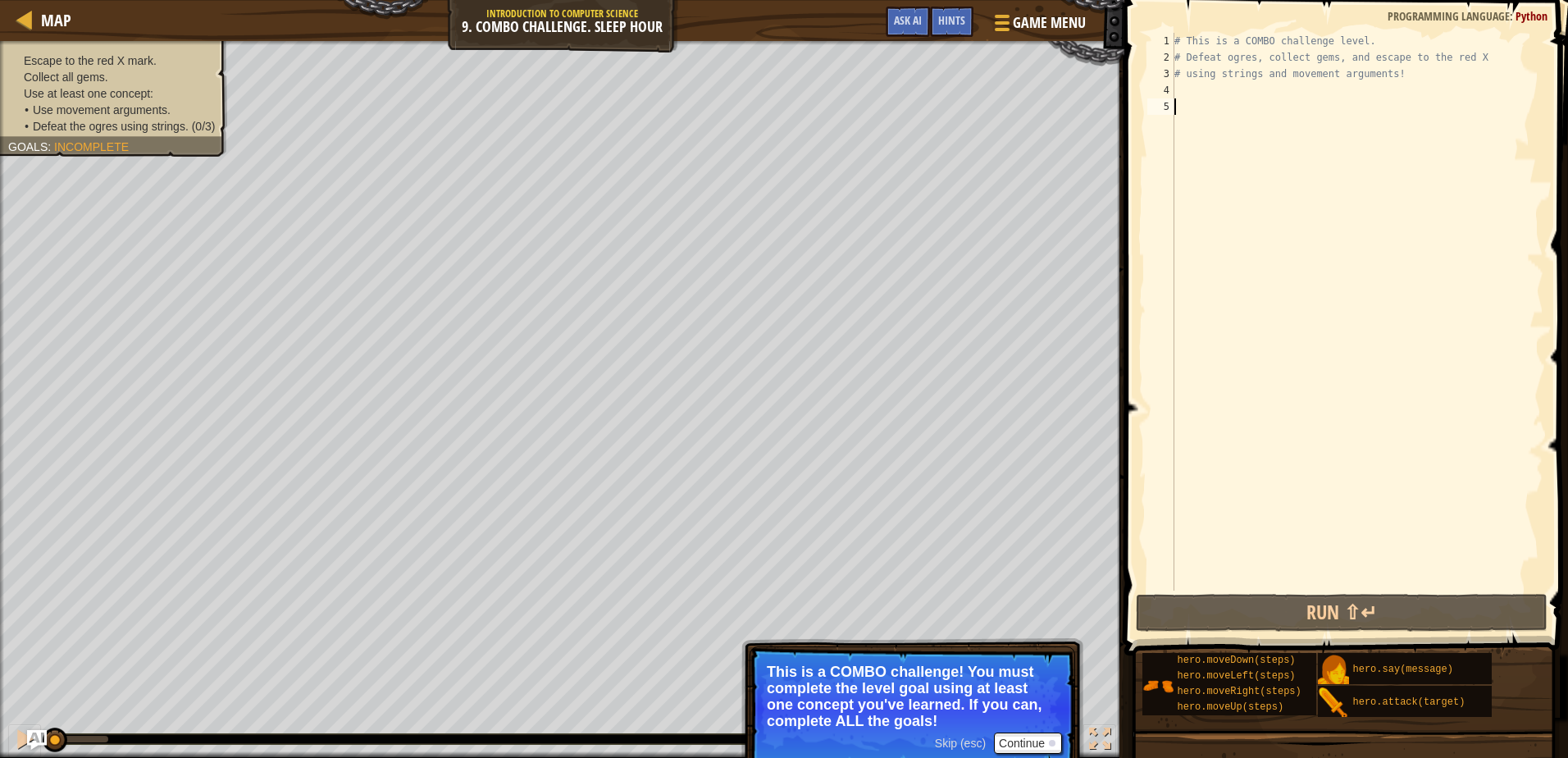
click at [1365, 36] on div "# This is a COMBO challenge level. # Defeat ogres, collect gems, and escape to …" at bounding box center [1357, 328] width 372 height 591
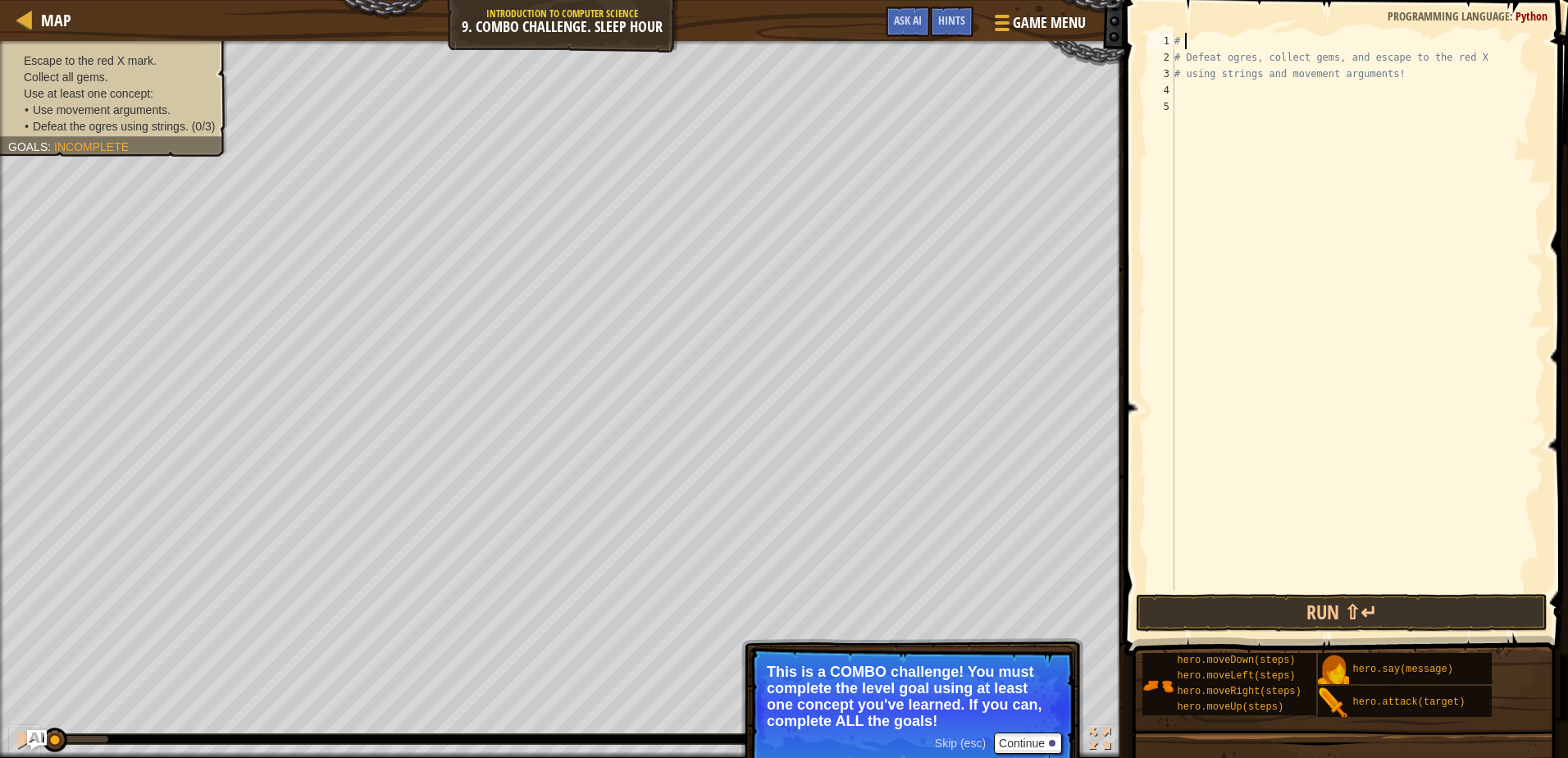
type textarea "#"
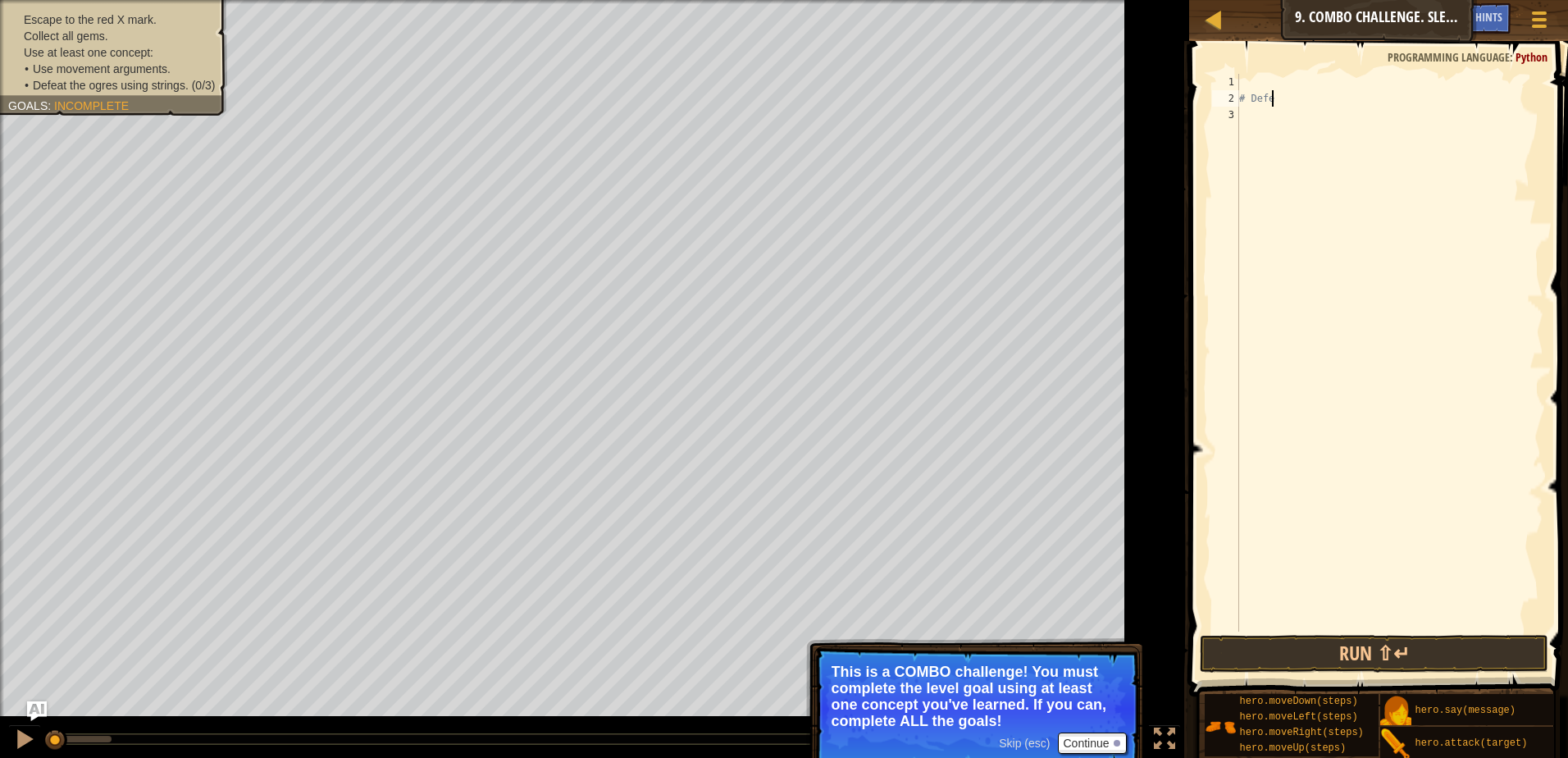
type textarea "#"
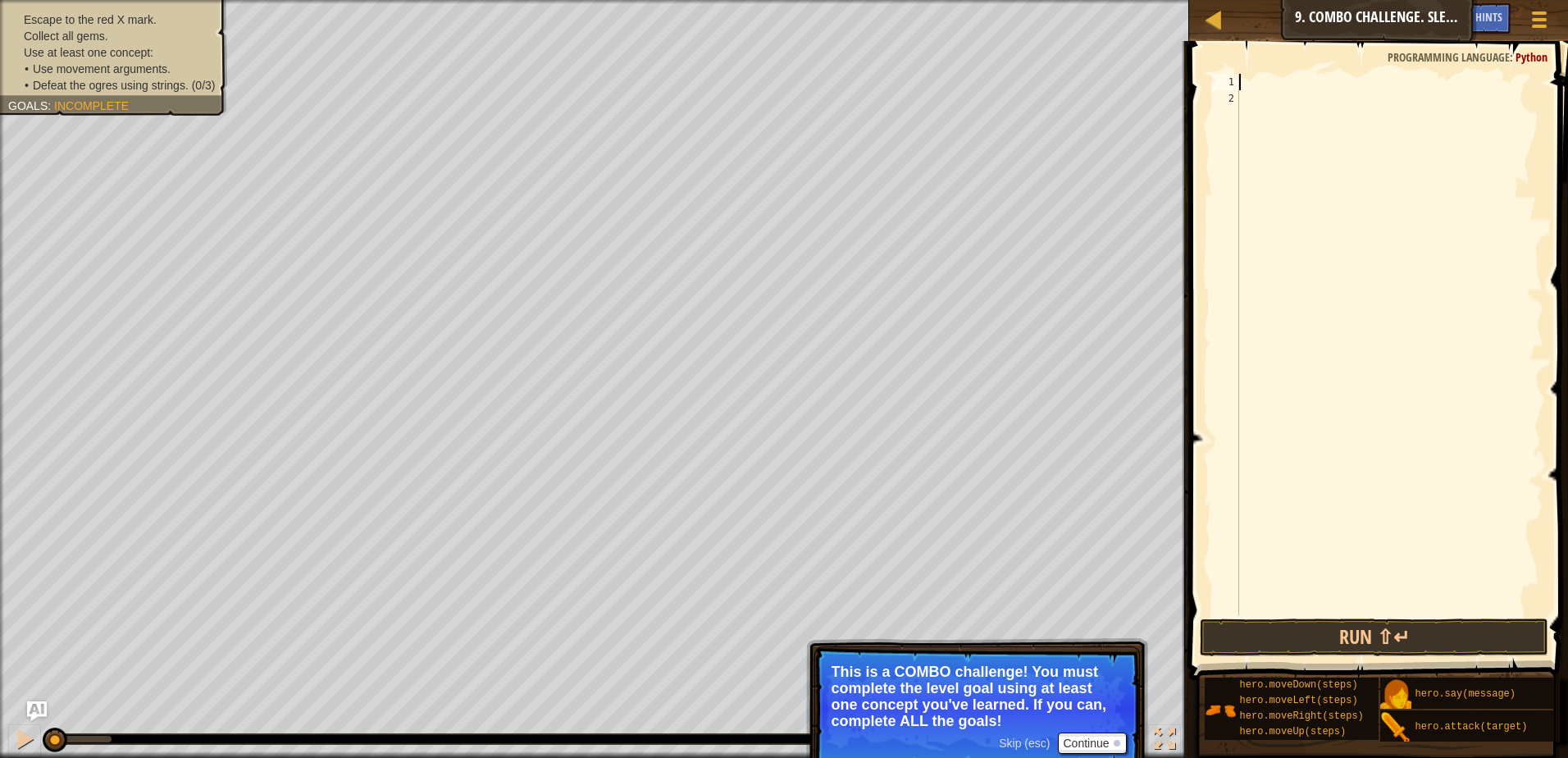
type textarea "h"
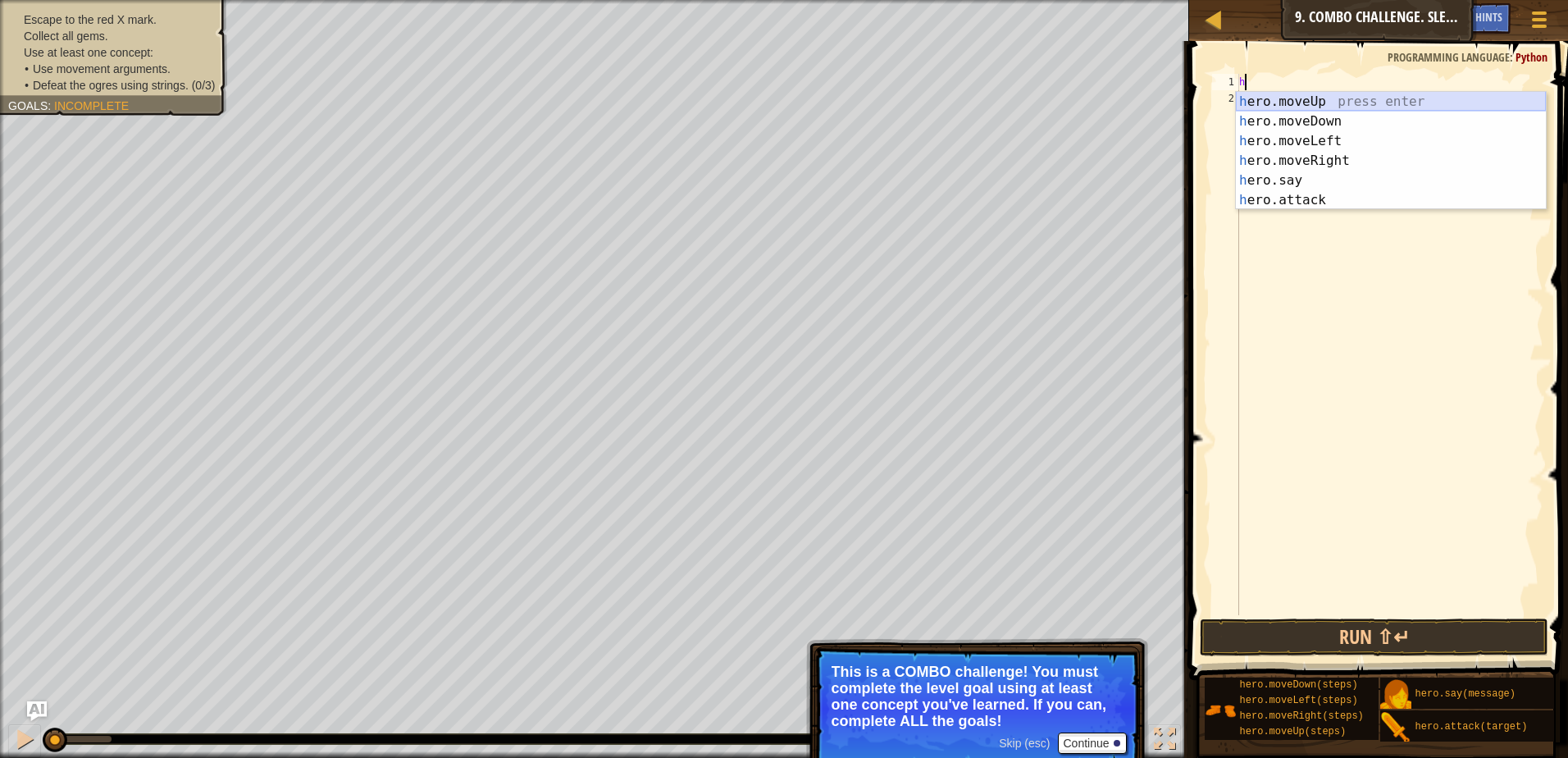
click at [1323, 94] on div "h ero.moveUp press enter h ero.moveDown press enter h ero.moveLeft press enter …" at bounding box center [1390, 170] width 310 height 158
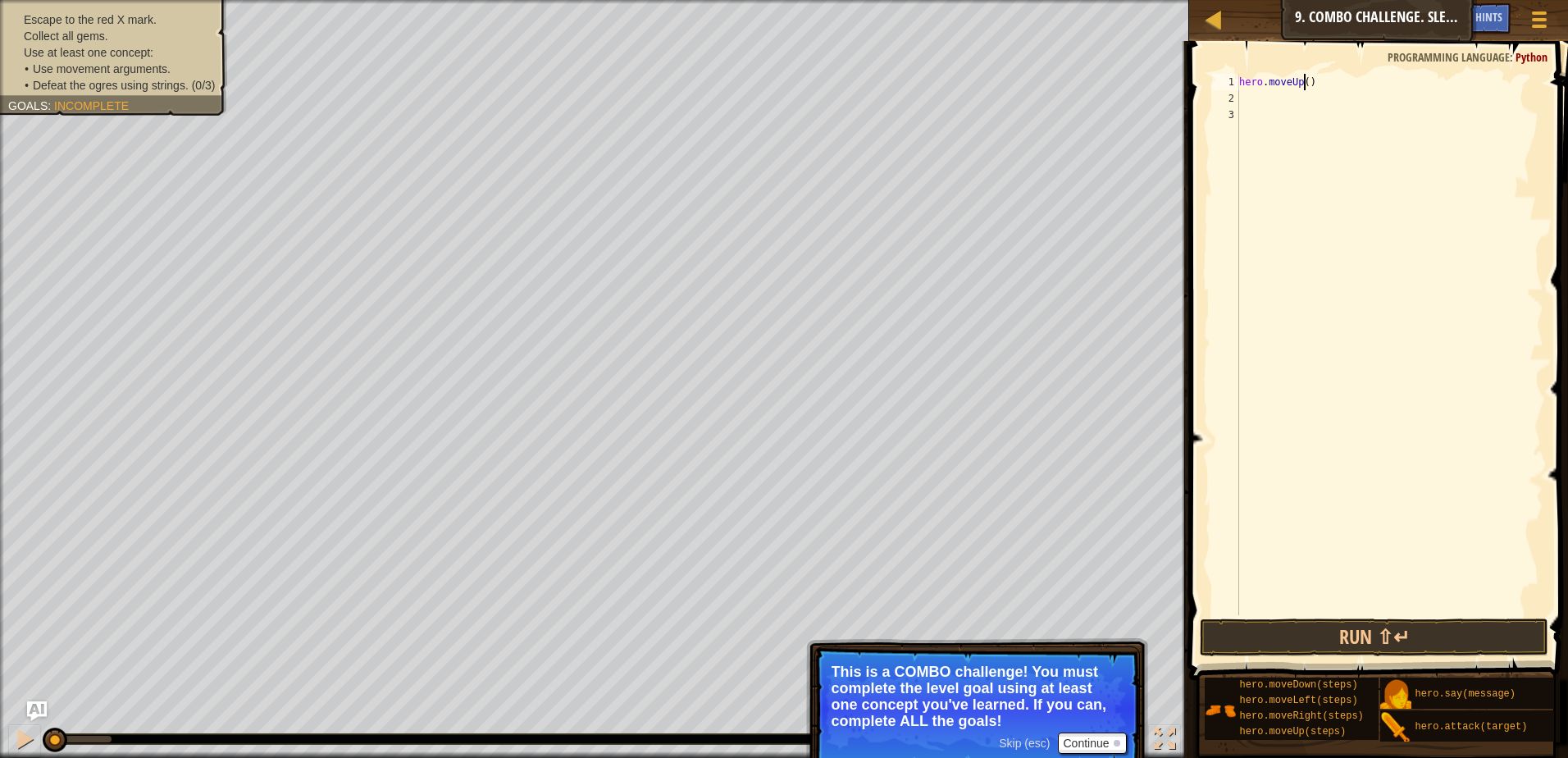
click at [1305, 82] on div "hero . moveUp ( )" at bounding box center [1389, 360] width 307 height 574
type textarea "hero.moveUp(2)"
click at [1281, 103] on div "hero . moveUp ( 2 )" at bounding box center [1389, 360] width 307 height 574
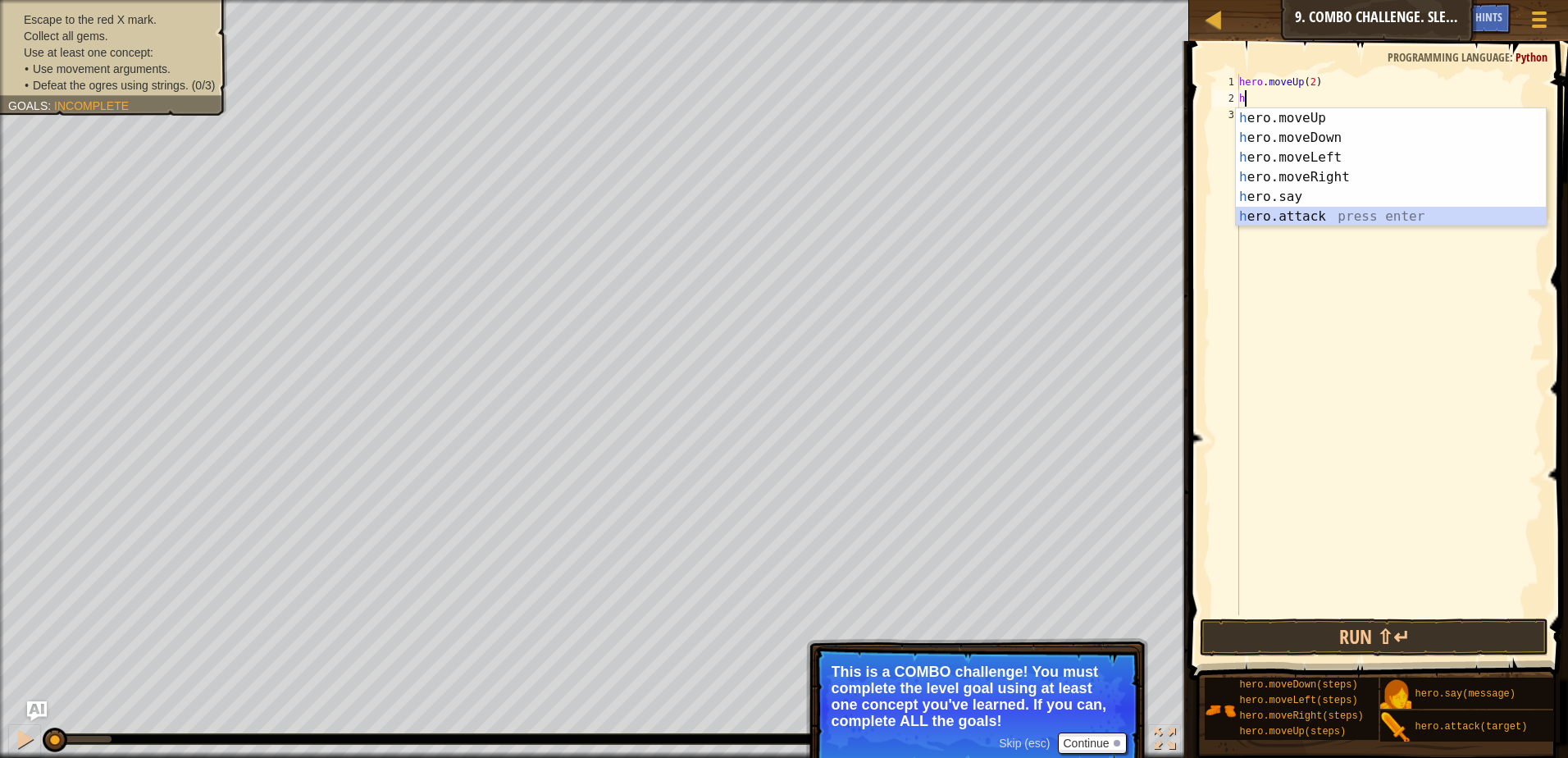
click at [1293, 220] on div "h ero.moveUp press enter h ero.moveDown press enter h ero.moveLeft press enter …" at bounding box center [1390, 186] width 310 height 158
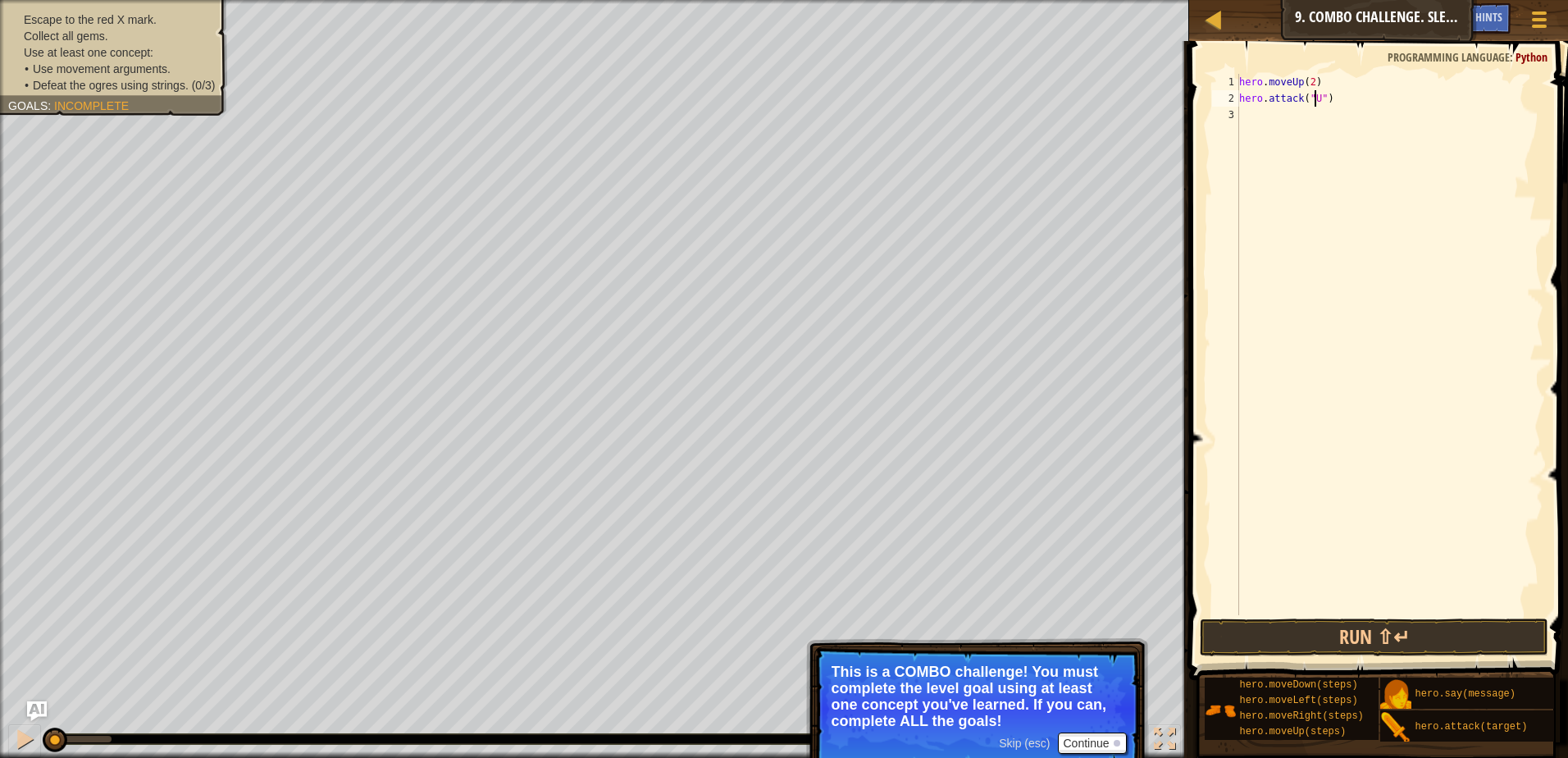
scroll to position [7, 6]
type textarea "hero.attack("Ursa")"
click at [1507, 637] on button "Run ⇧↵" at bounding box center [1374, 637] width 349 height 38
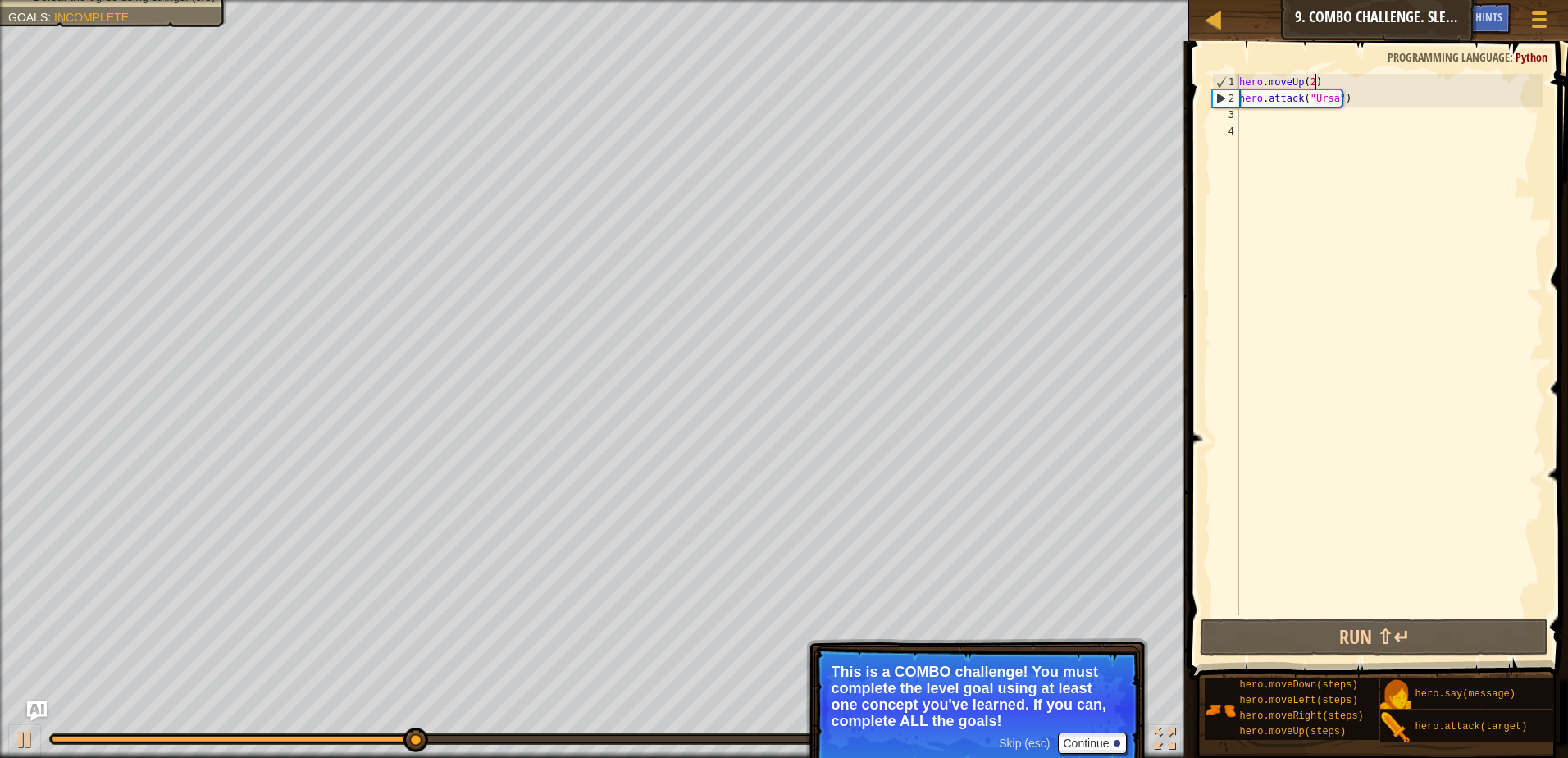
click at [1364, 76] on div "hero . moveUp ( 2 ) hero . attack ( "Ursa" )" at bounding box center [1389, 360] width 307 height 574
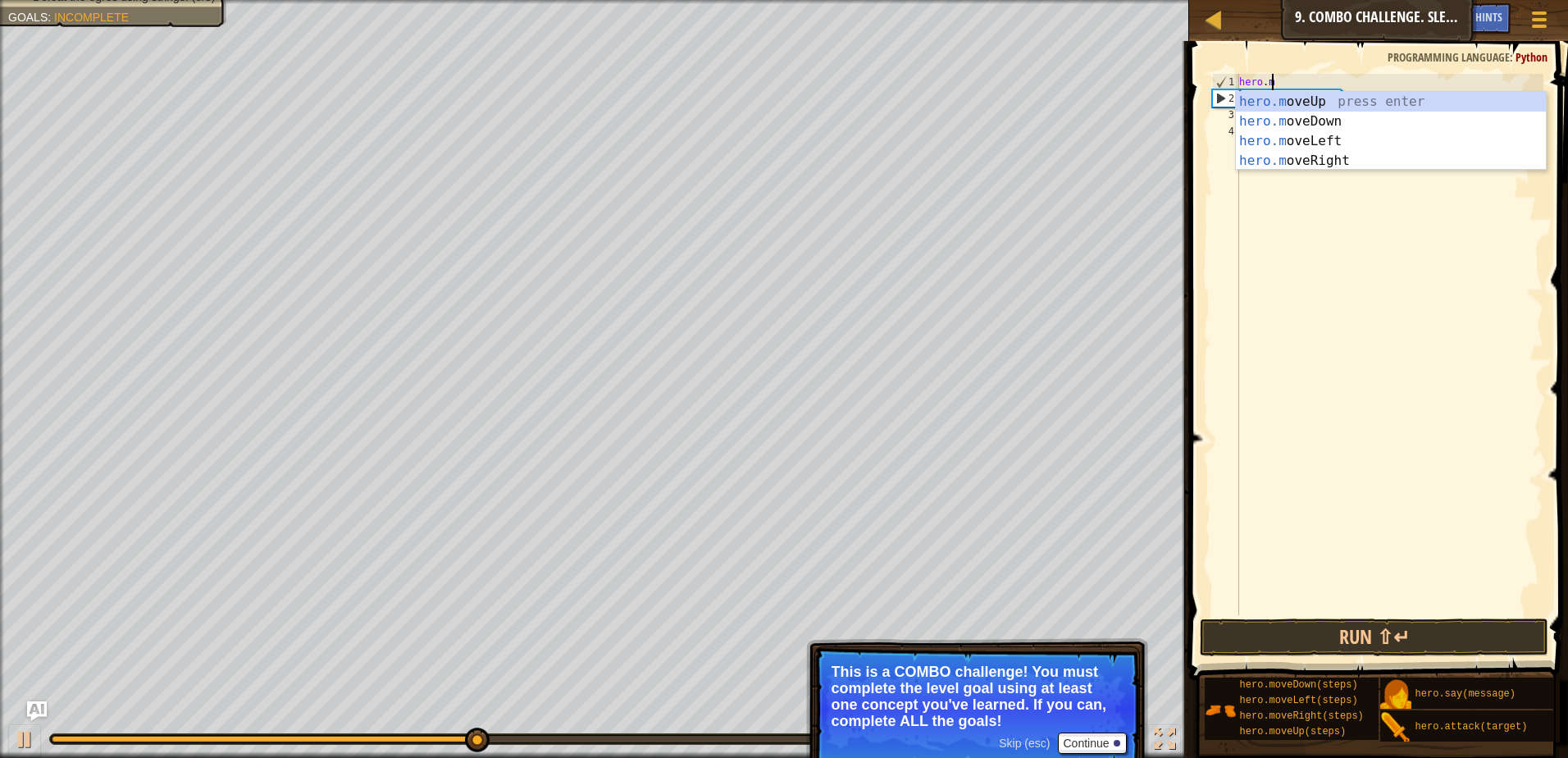
type textarea "h"
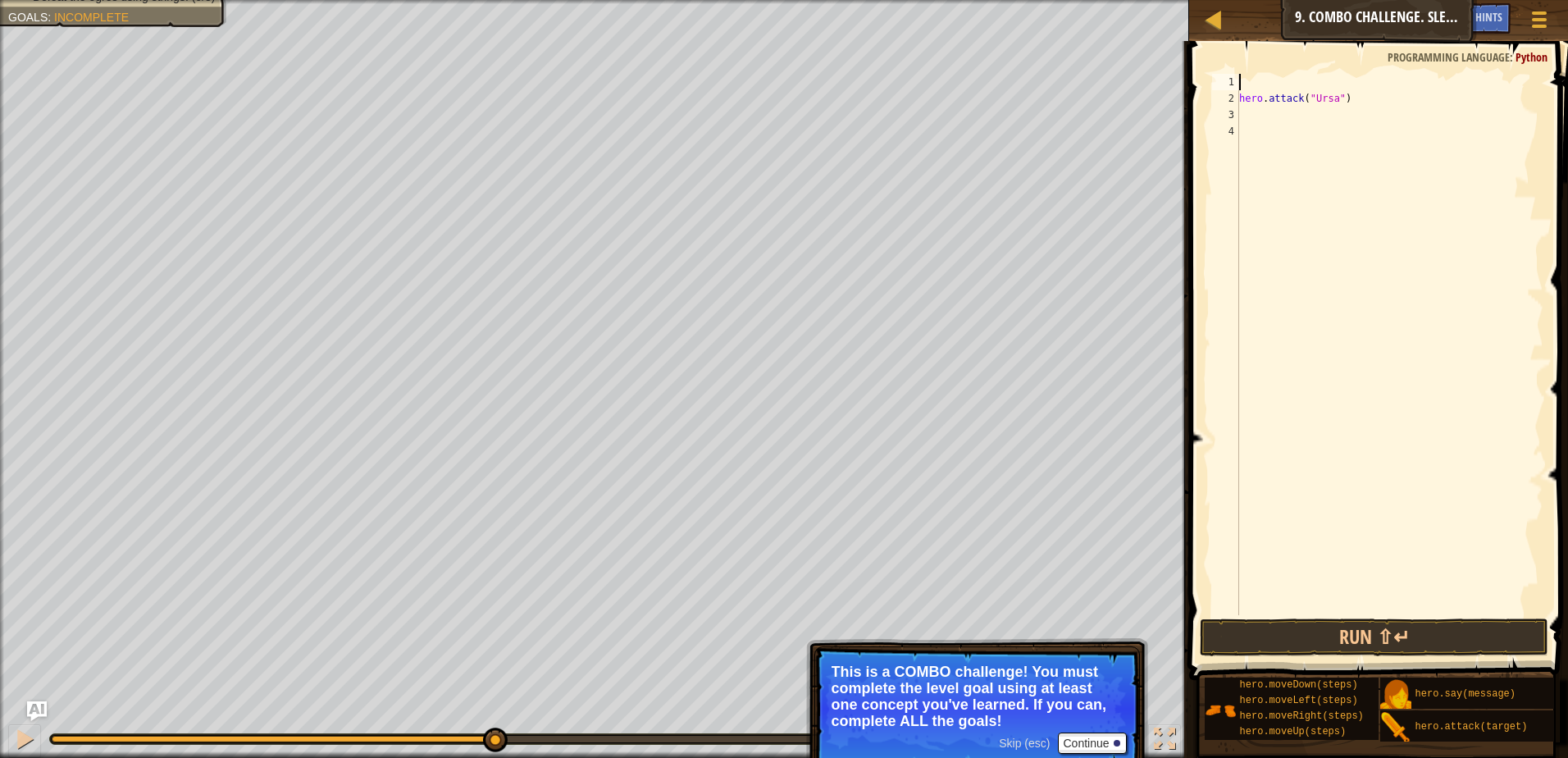
type textarea "h"
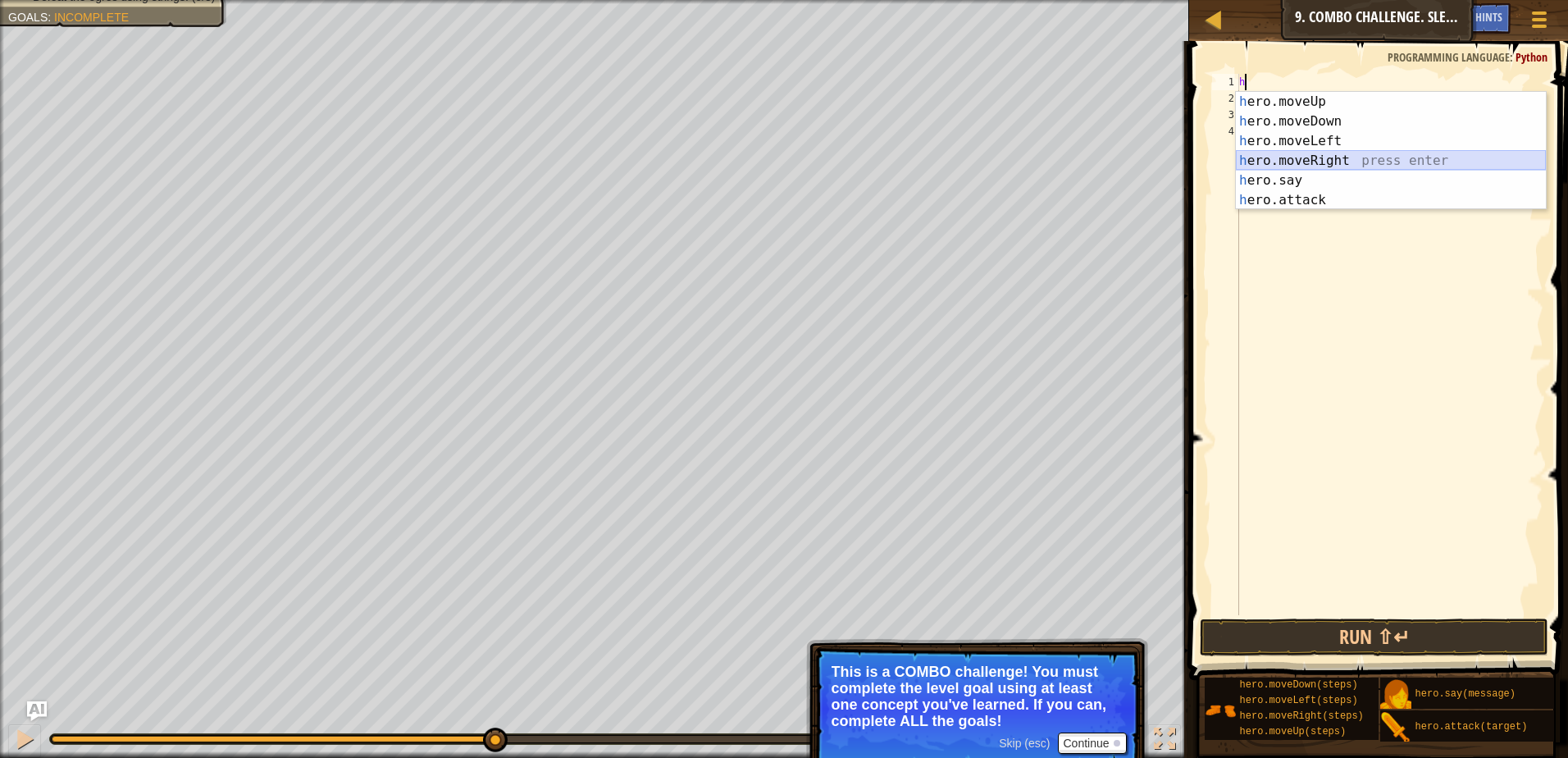
click at [1339, 153] on div "h ero.moveUp press enter h ero.moveDown press enter h ero.moveLeft press enter …" at bounding box center [1390, 170] width 310 height 158
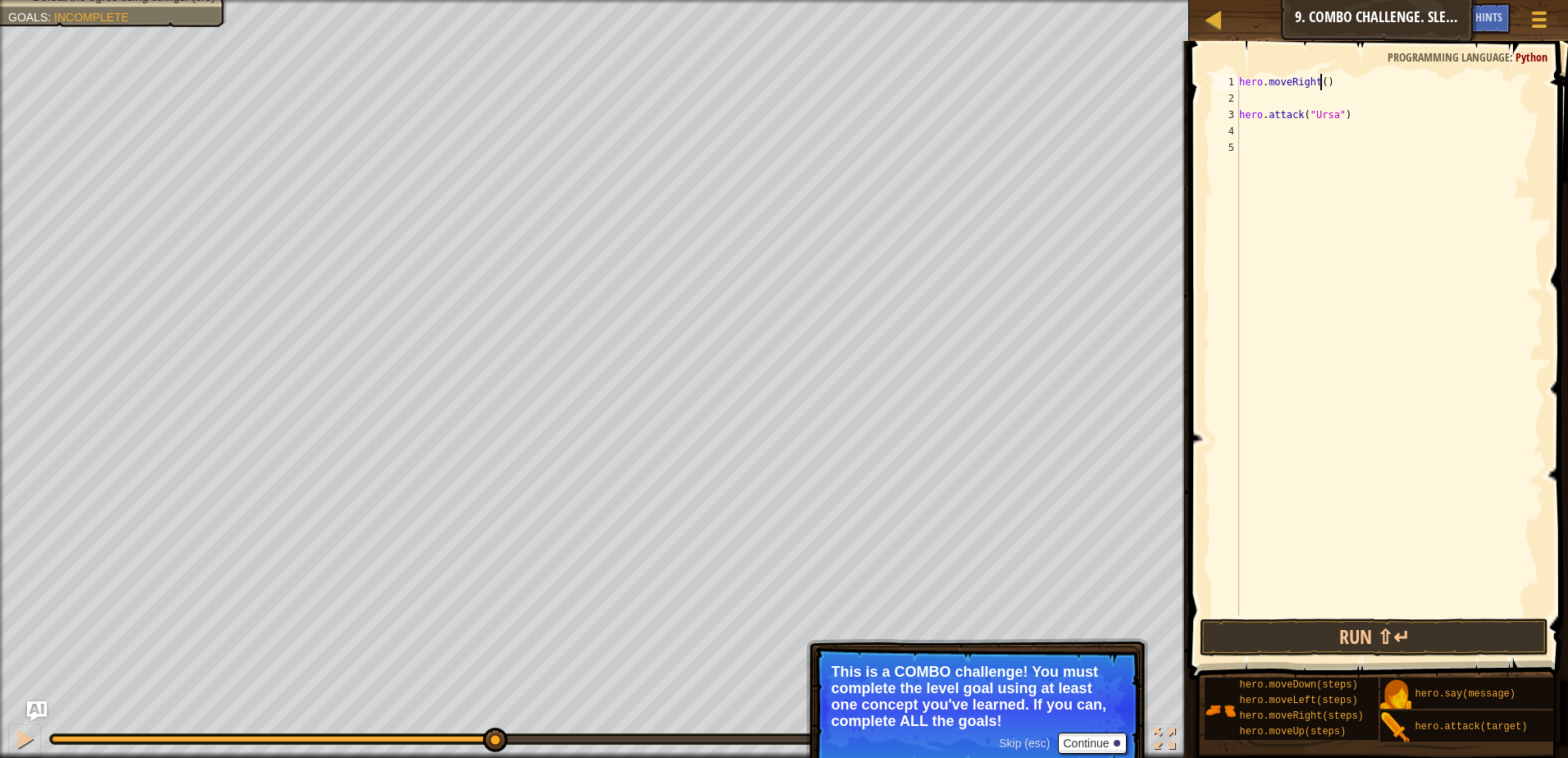
click at [1317, 83] on div "hero . moveRight ( ) hero . attack ( "Ursa" )" at bounding box center [1389, 360] width 307 height 574
type textarea "hero.moveRight(2)"
click at [1466, 642] on button "Run ⇧↵" at bounding box center [1374, 637] width 349 height 38
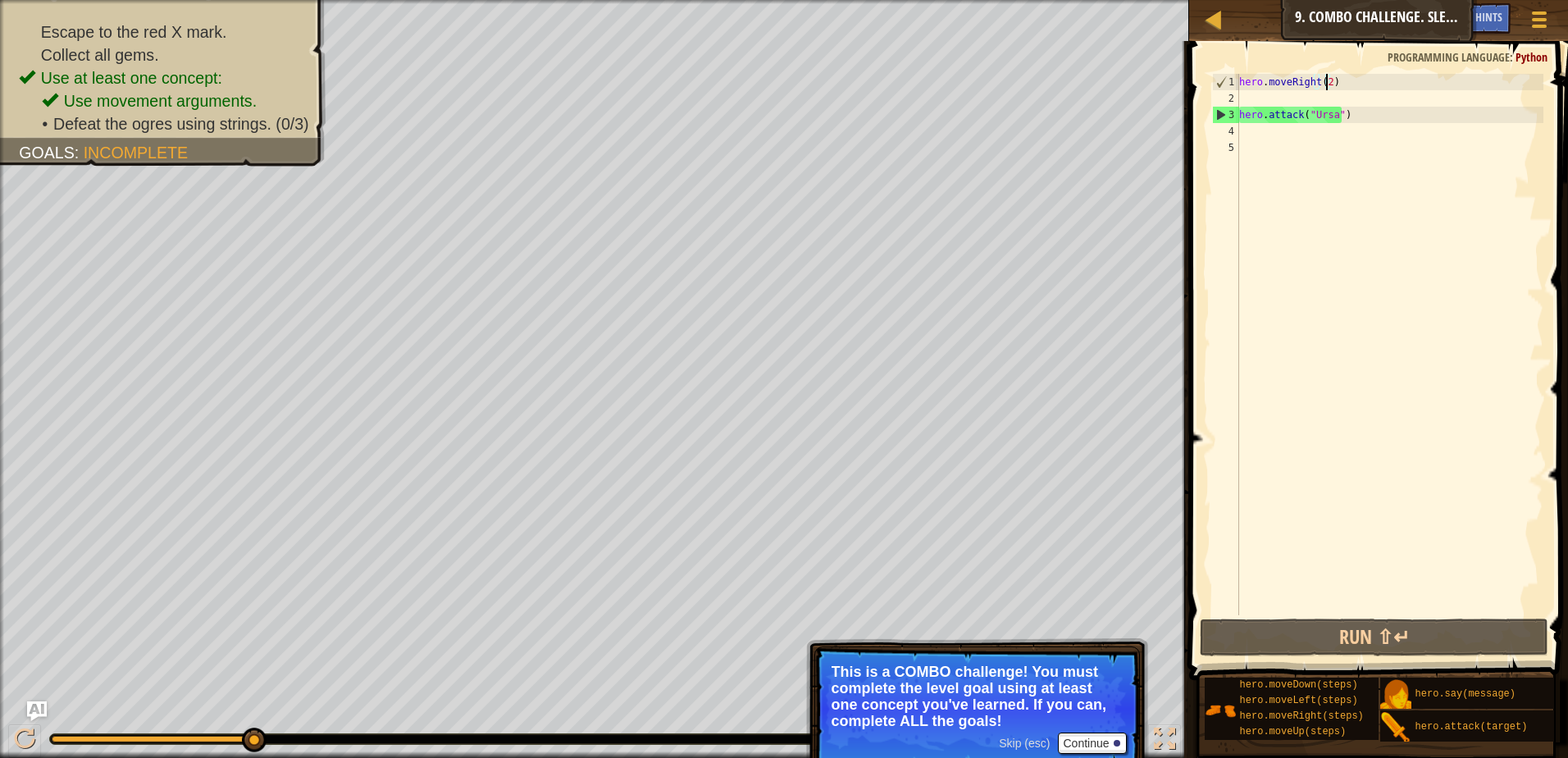
click at [1361, 123] on div "hero . moveRight ( 2 ) hero . attack ( "Ursa" )" at bounding box center [1389, 360] width 307 height 574
click at [1359, 112] on div "hero . moveRight ( 2 ) hero . attack ( "Ursa" )" at bounding box center [1389, 360] width 307 height 574
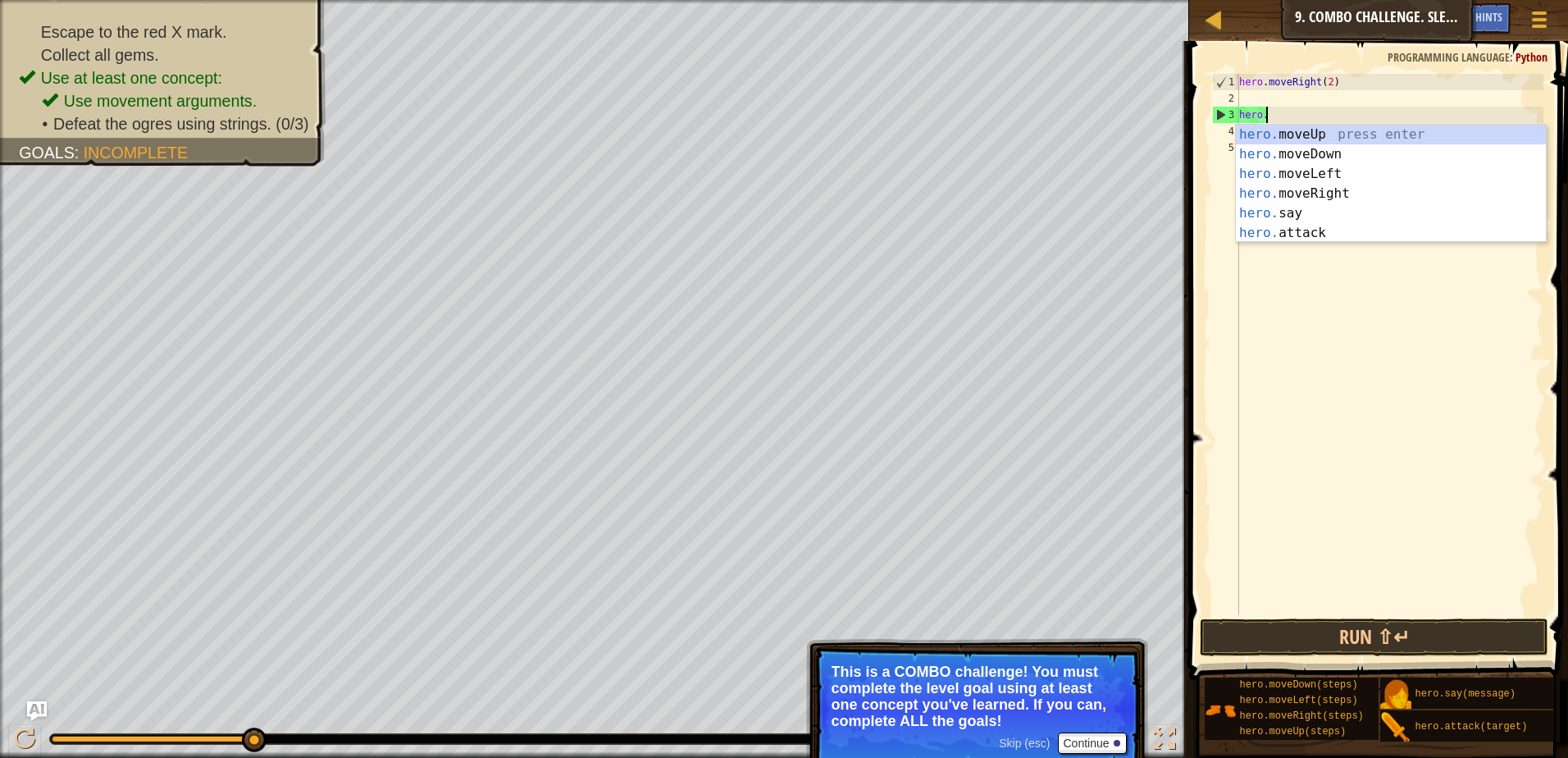
type textarea "h"
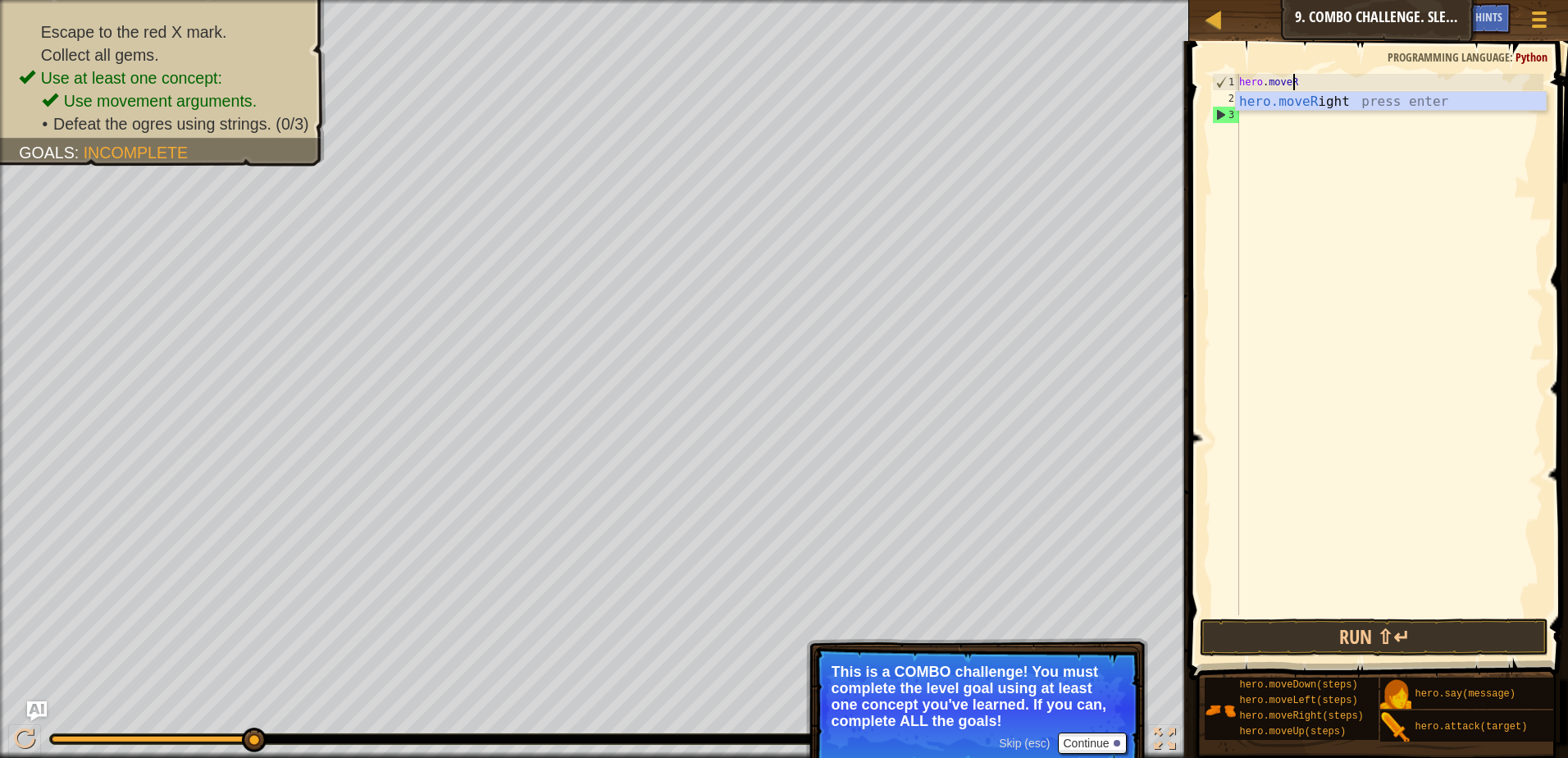
type textarea "hero.move"
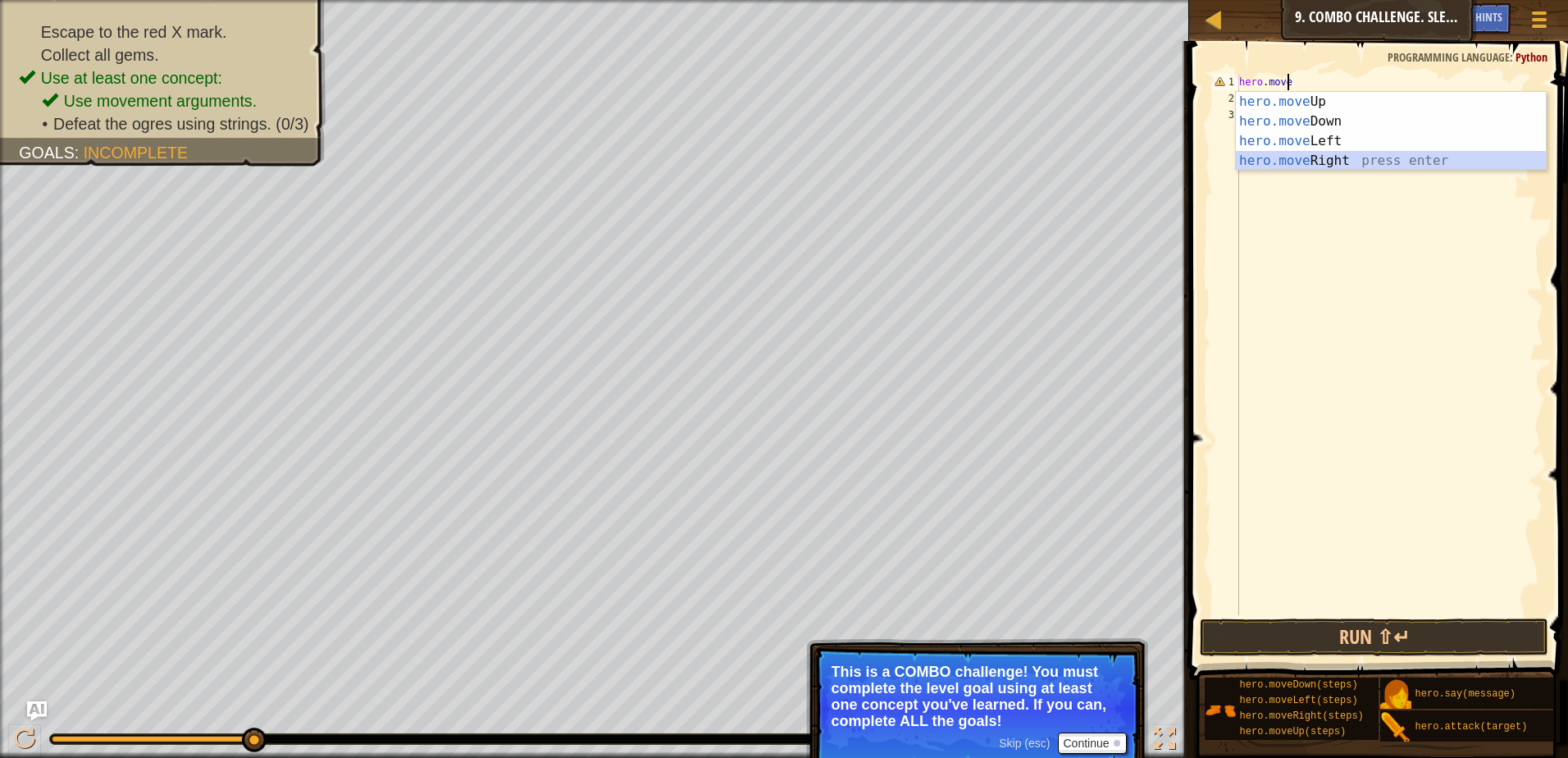
click at [1319, 163] on div "hero.move Up press enter hero.move Down press enter hero.move Left press enter …" at bounding box center [1390, 151] width 310 height 118
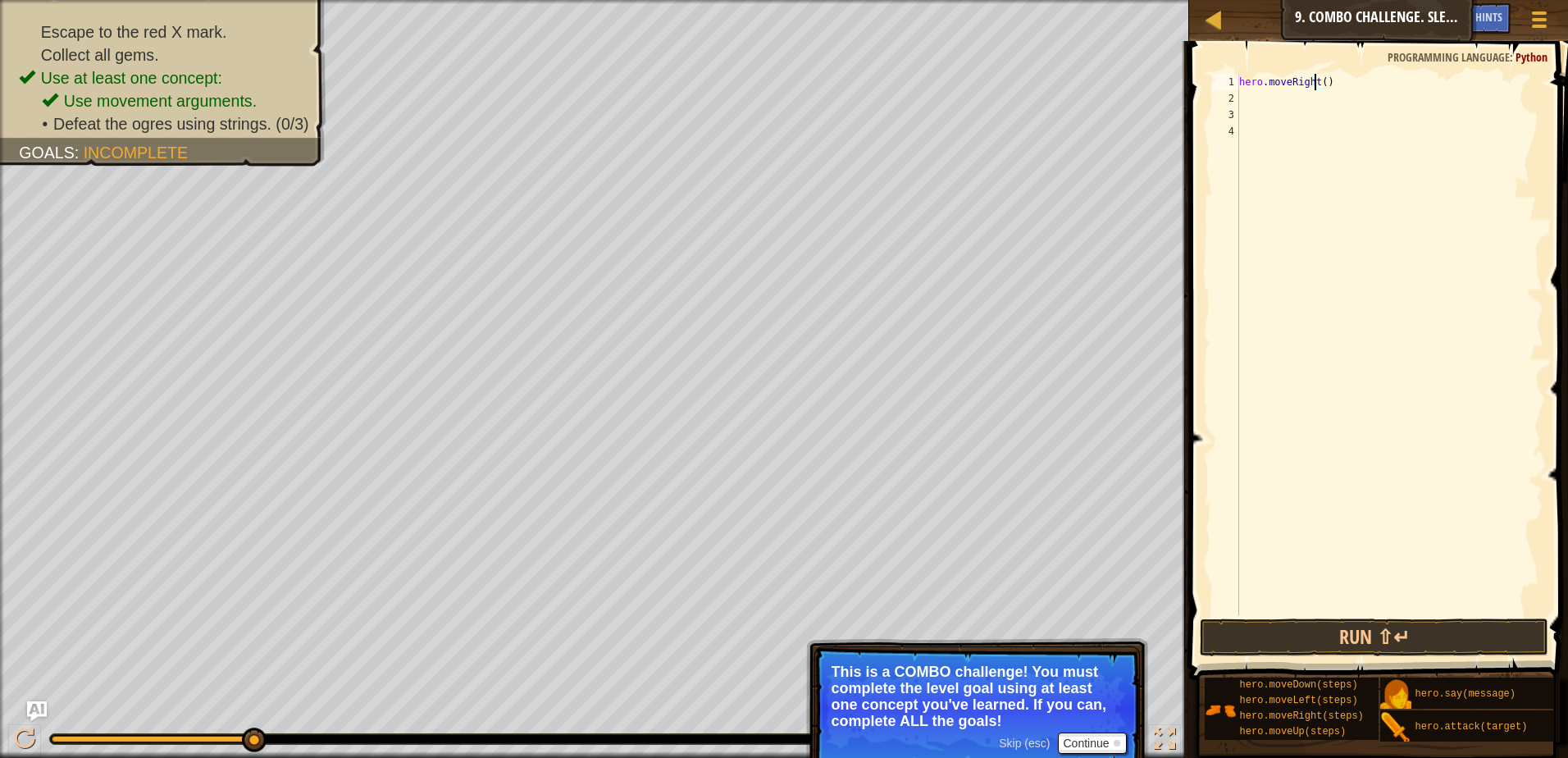
click at [1316, 79] on div "hero . moveRight ( )" at bounding box center [1389, 360] width 307 height 574
click at [1318, 79] on div "hero . moveRight ( )" at bounding box center [1389, 360] width 307 height 574
type textarea "hero.moveRight(2)"
click at [1311, 112] on div "hero . moveRight ( 2 )" at bounding box center [1389, 360] width 307 height 574
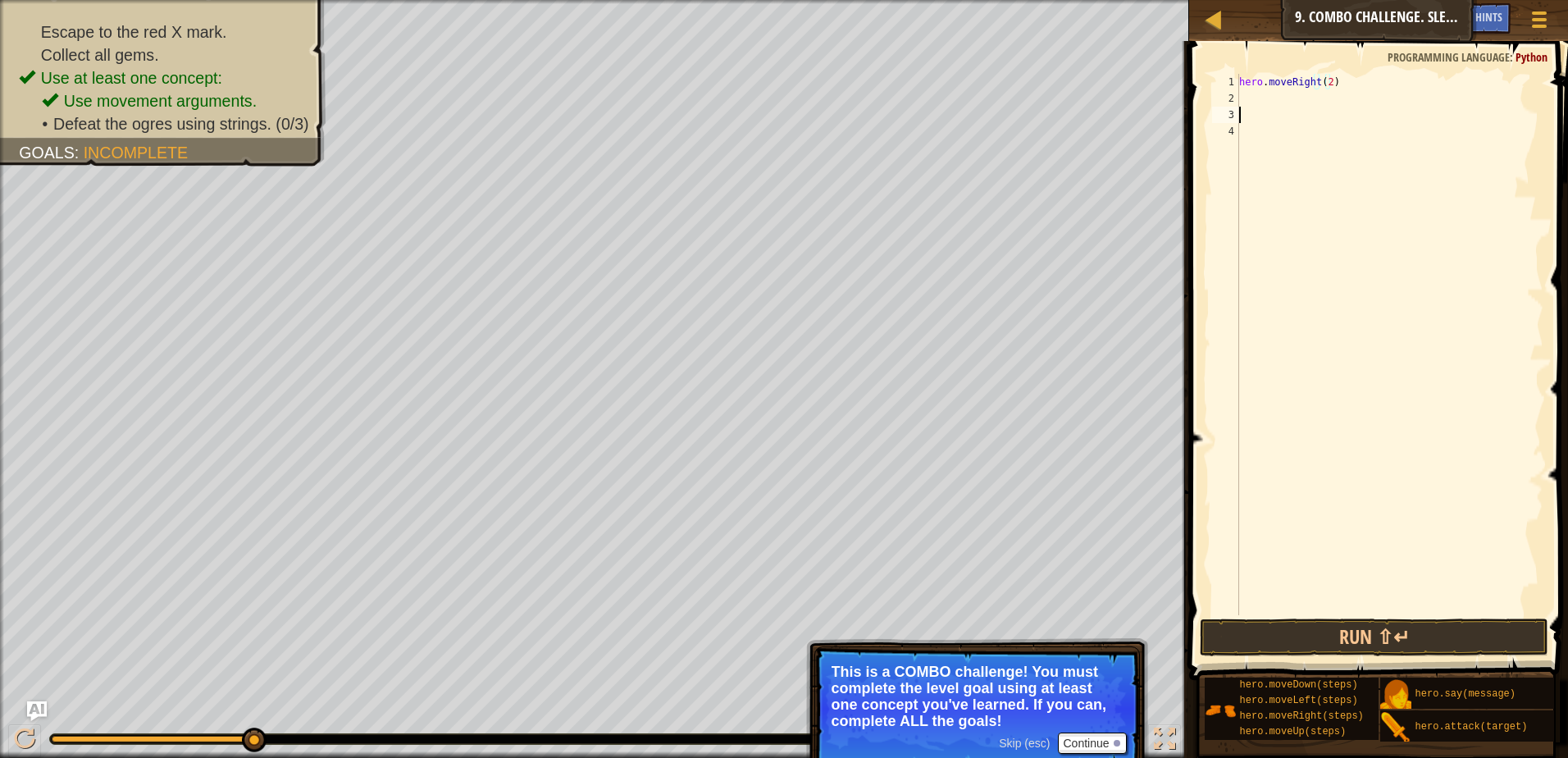
scroll to position [7, 0]
click at [1320, 87] on div "hero . moveRight ( 2 )" at bounding box center [1389, 360] width 307 height 574
type textarea "hero.moveRight(2)"
click at [1304, 99] on div "hero . moveRight ( 2 )" at bounding box center [1389, 360] width 307 height 574
type textarea "h"
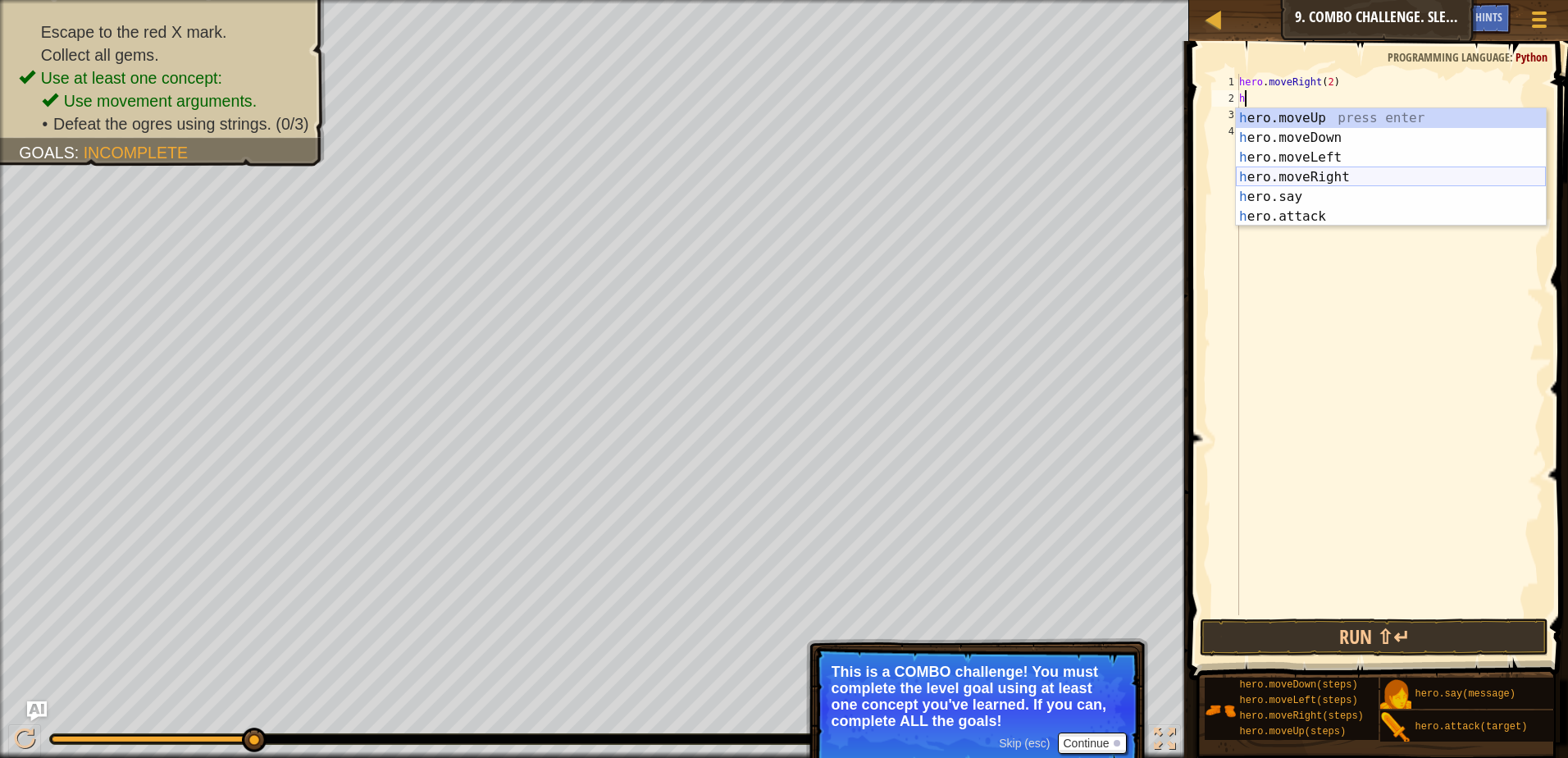
click at [1260, 179] on div "h ero.moveUp press enter h ero.moveDown press enter h ero.moveLeft press enter …" at bounding box center [1390, 186] width 310 height 158
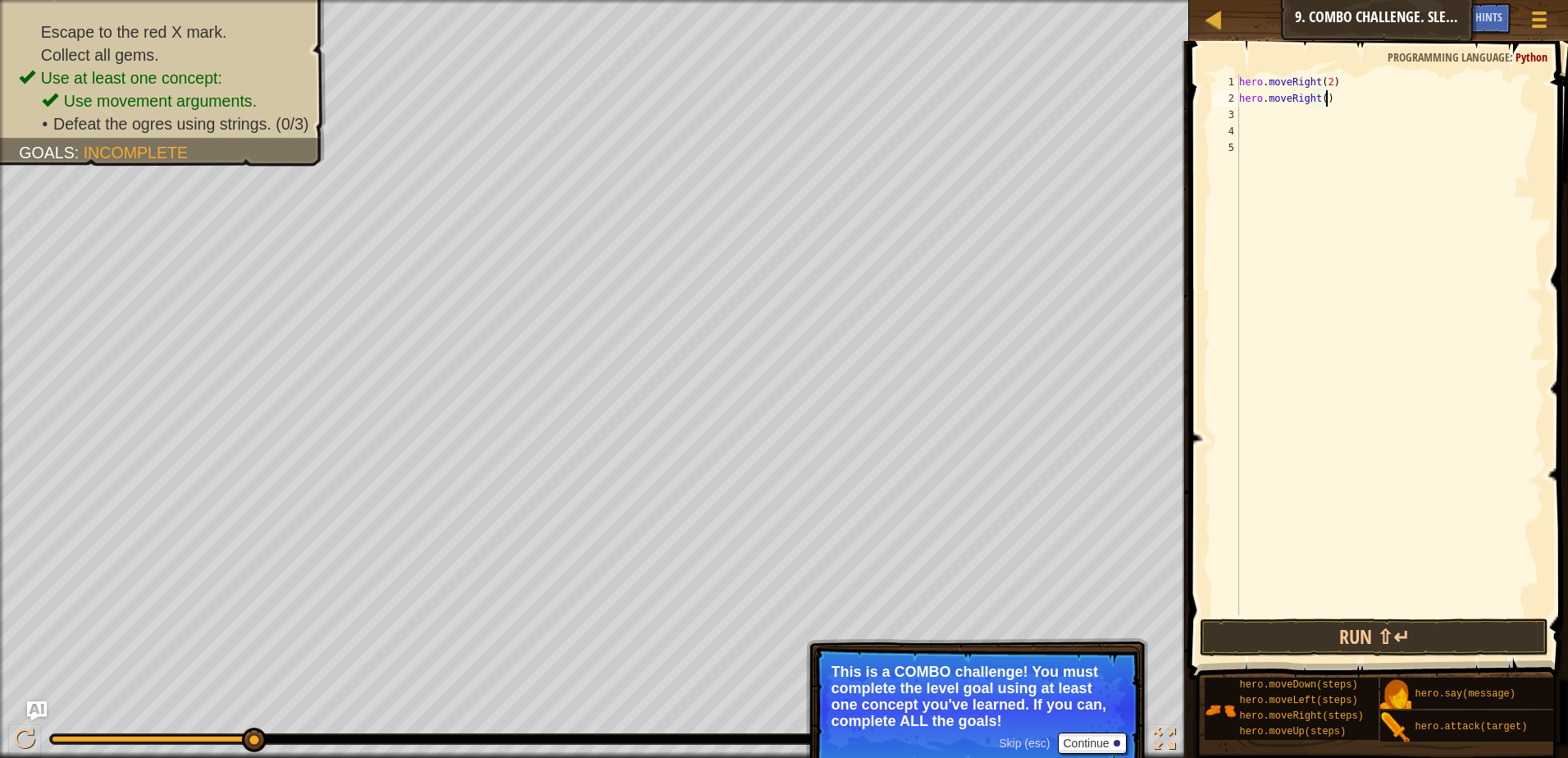
click at [1330, 96] on div "hero . moveRight ( 2 ) hero . moveRight ( )" at bounding box center [1389, 360] width 307 height 574
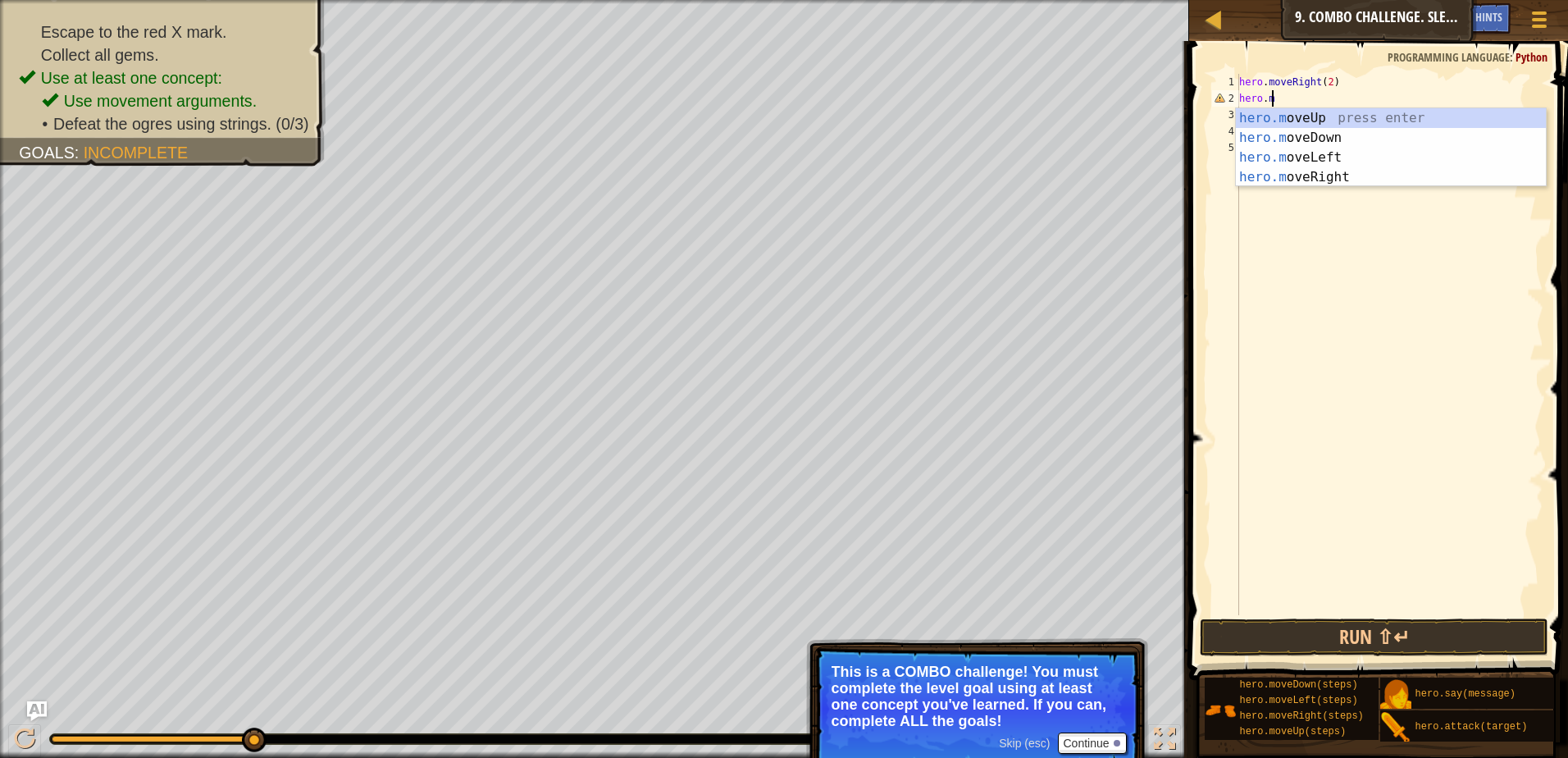
type textarea "h"
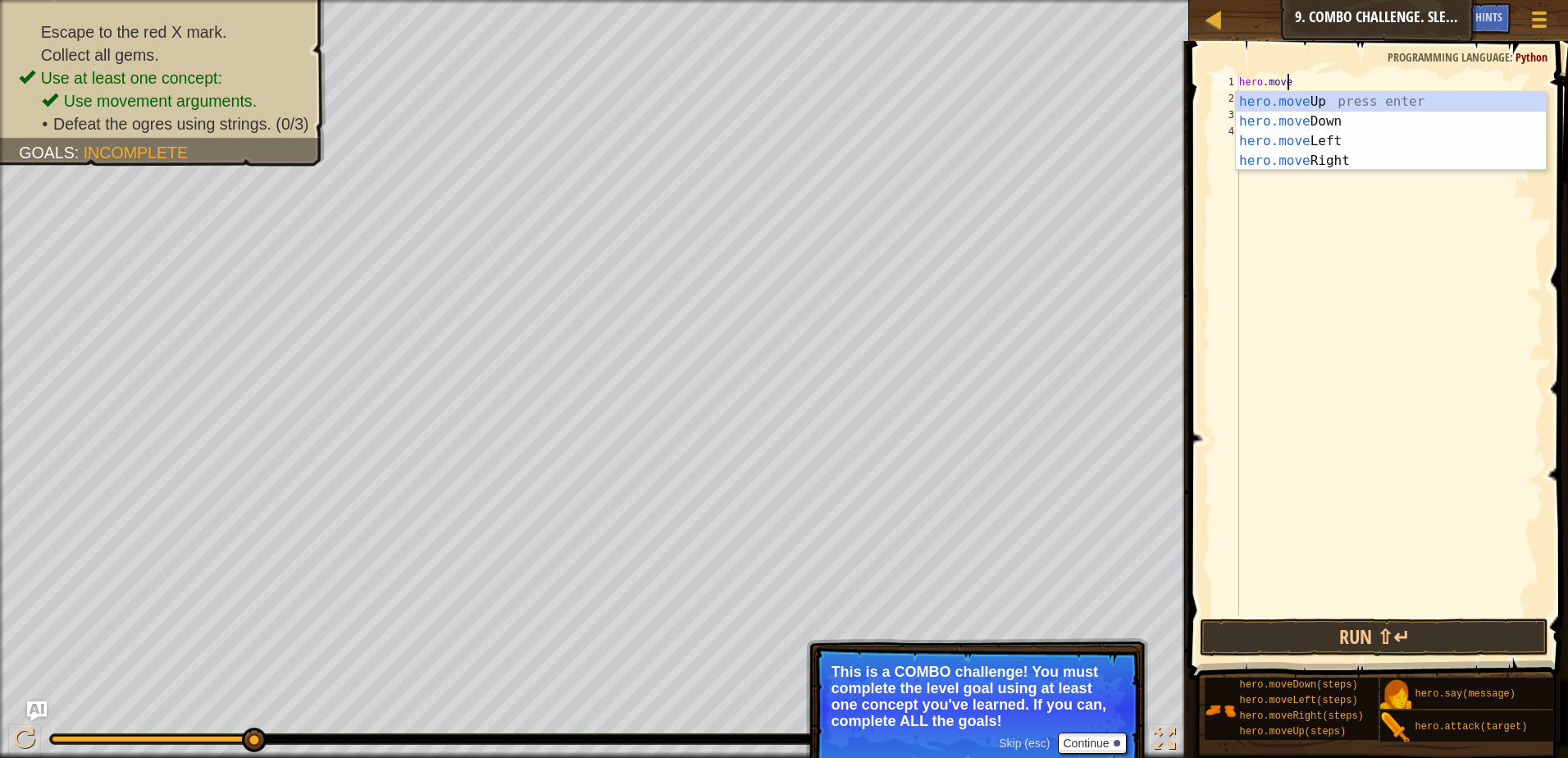
type textarea "hero."
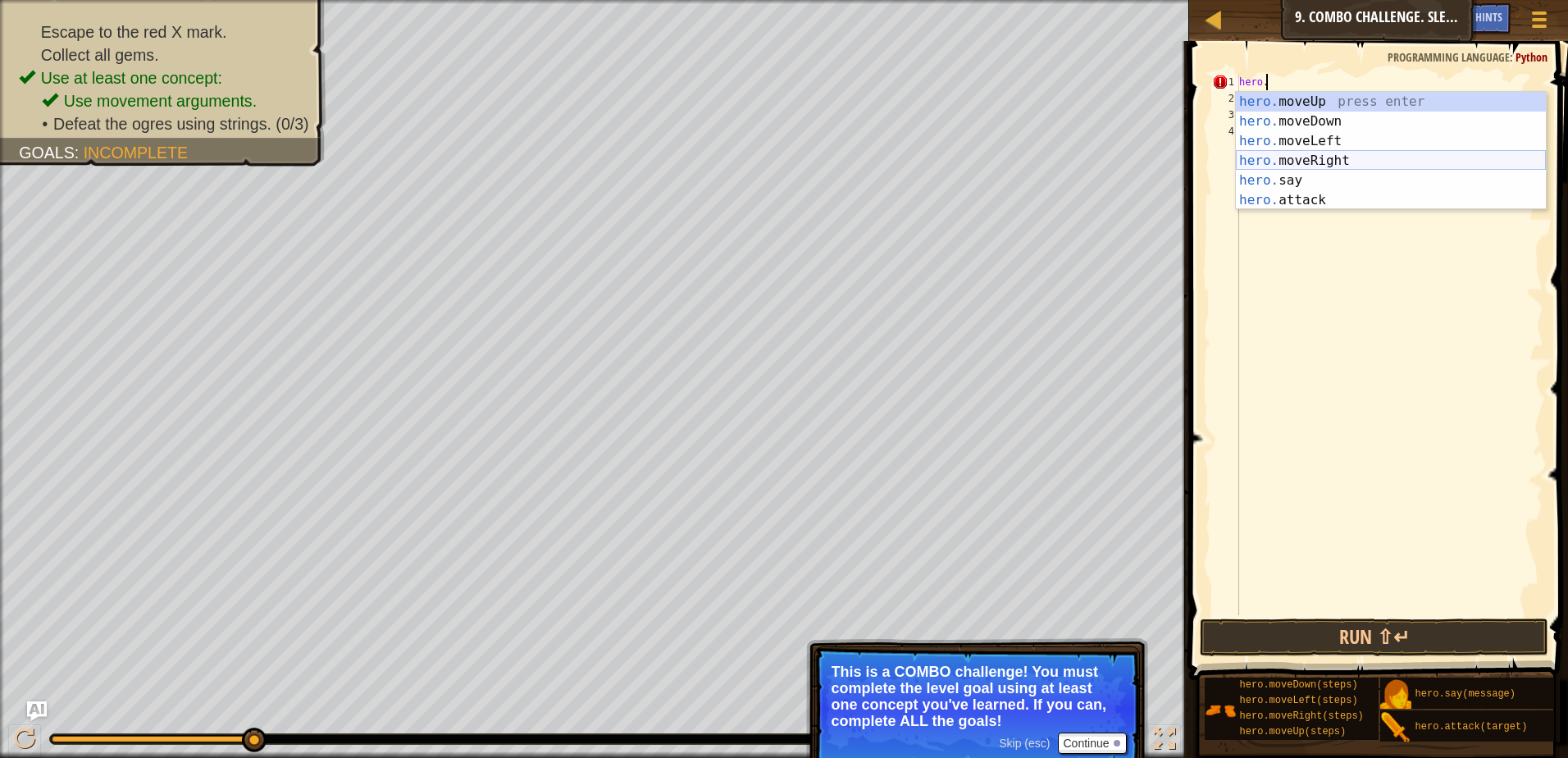
click at [1316, 169] on div "hero. moveUp press enter hero. moveDown press enter hero. moveLeft press enter …" at bounding box center [1390, 170] width 310 height 158
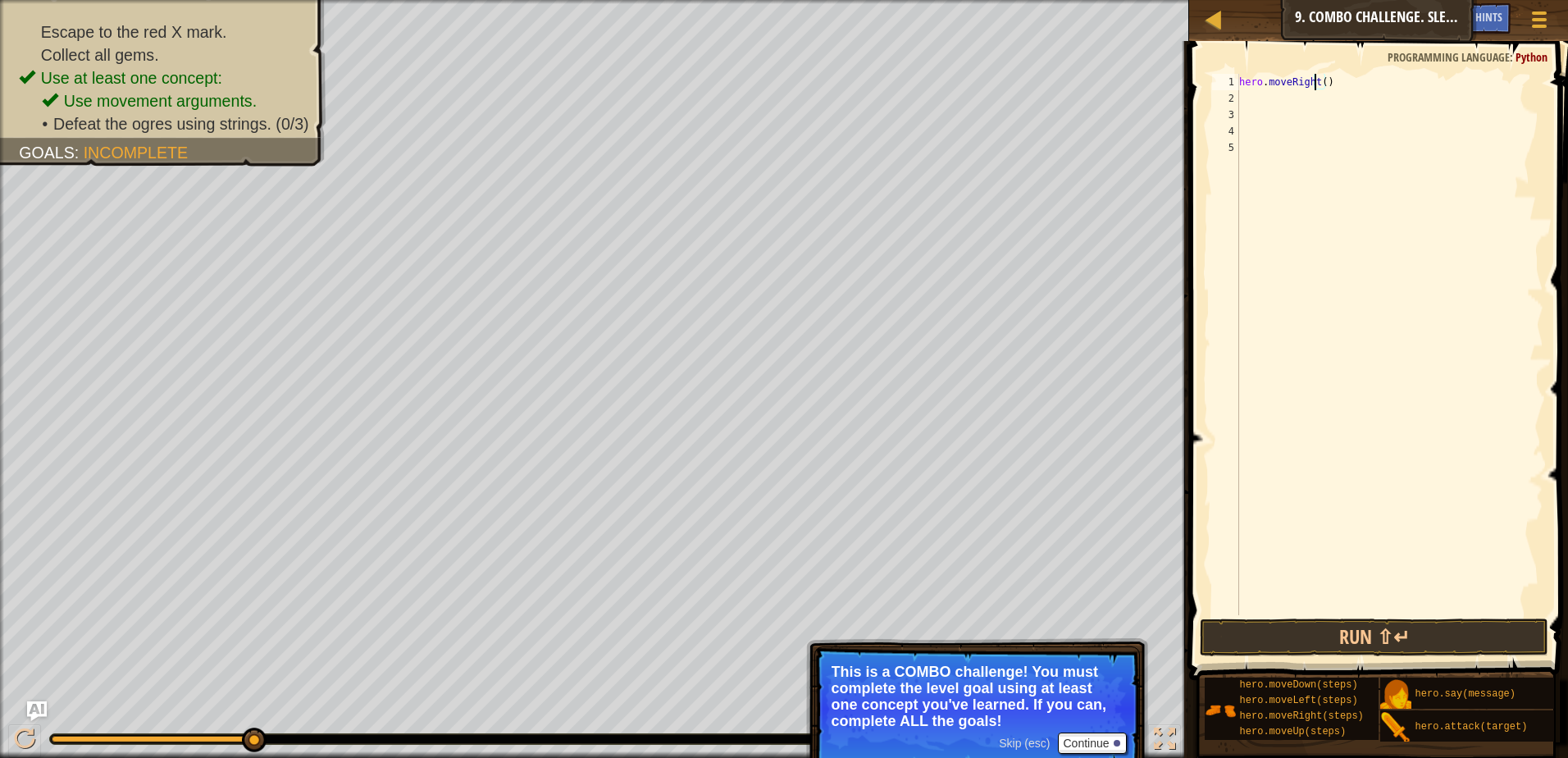
click at [1316, 82] on div "hero . moveRight ( )" at bounding box center [1389, 360] width 307 height 574
click at [1318, 81] on div "hero . moveRight ( )" at bounding box center [1389, 360] width 307 height 574
type textarea "hero.moveRight(2)"
click at [1273, 100] on div "hero . moveRight ( 2 )" at bounding box center [1389, 360] width 307 height 574
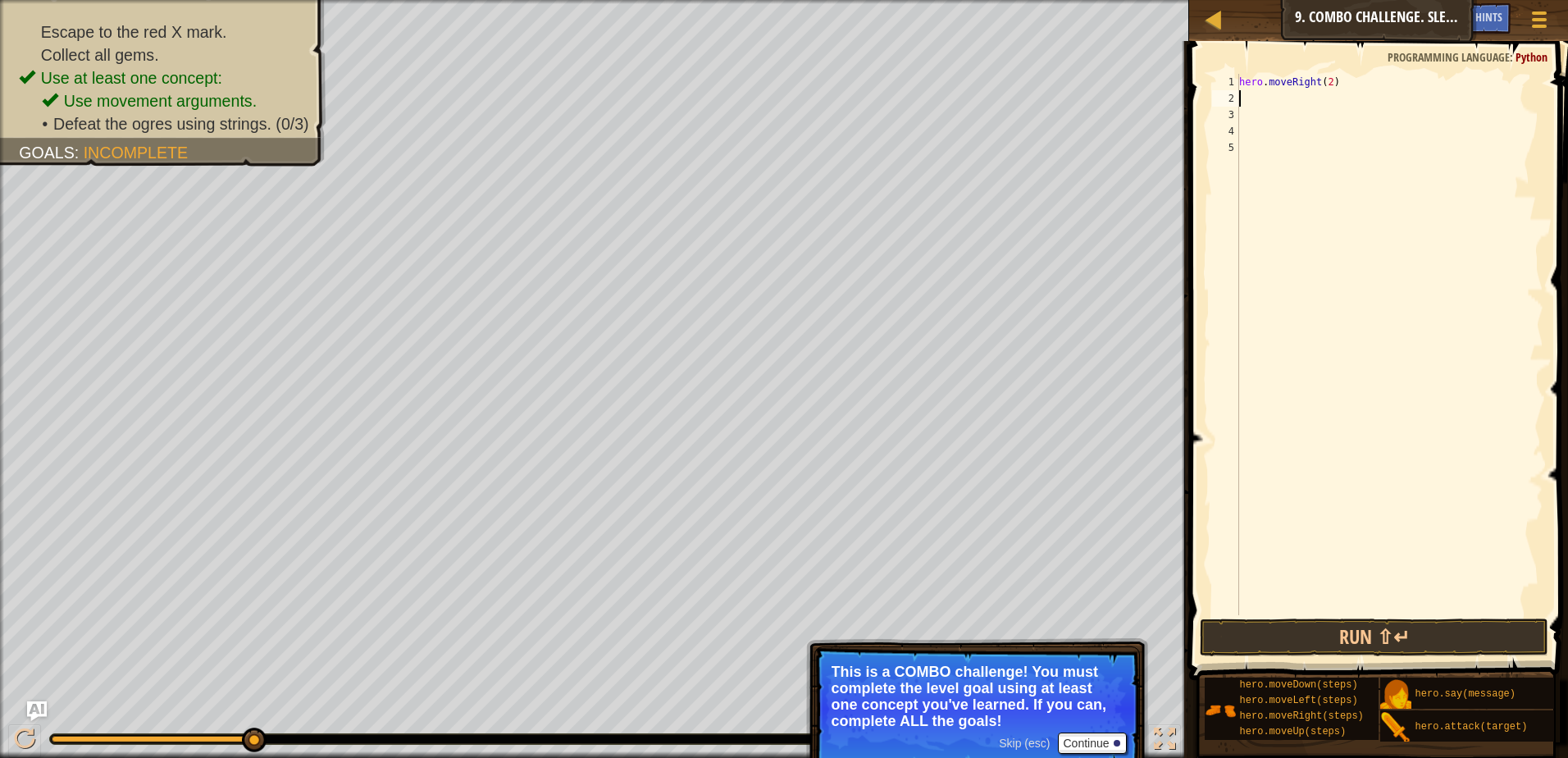
scroll to position [7, 0]
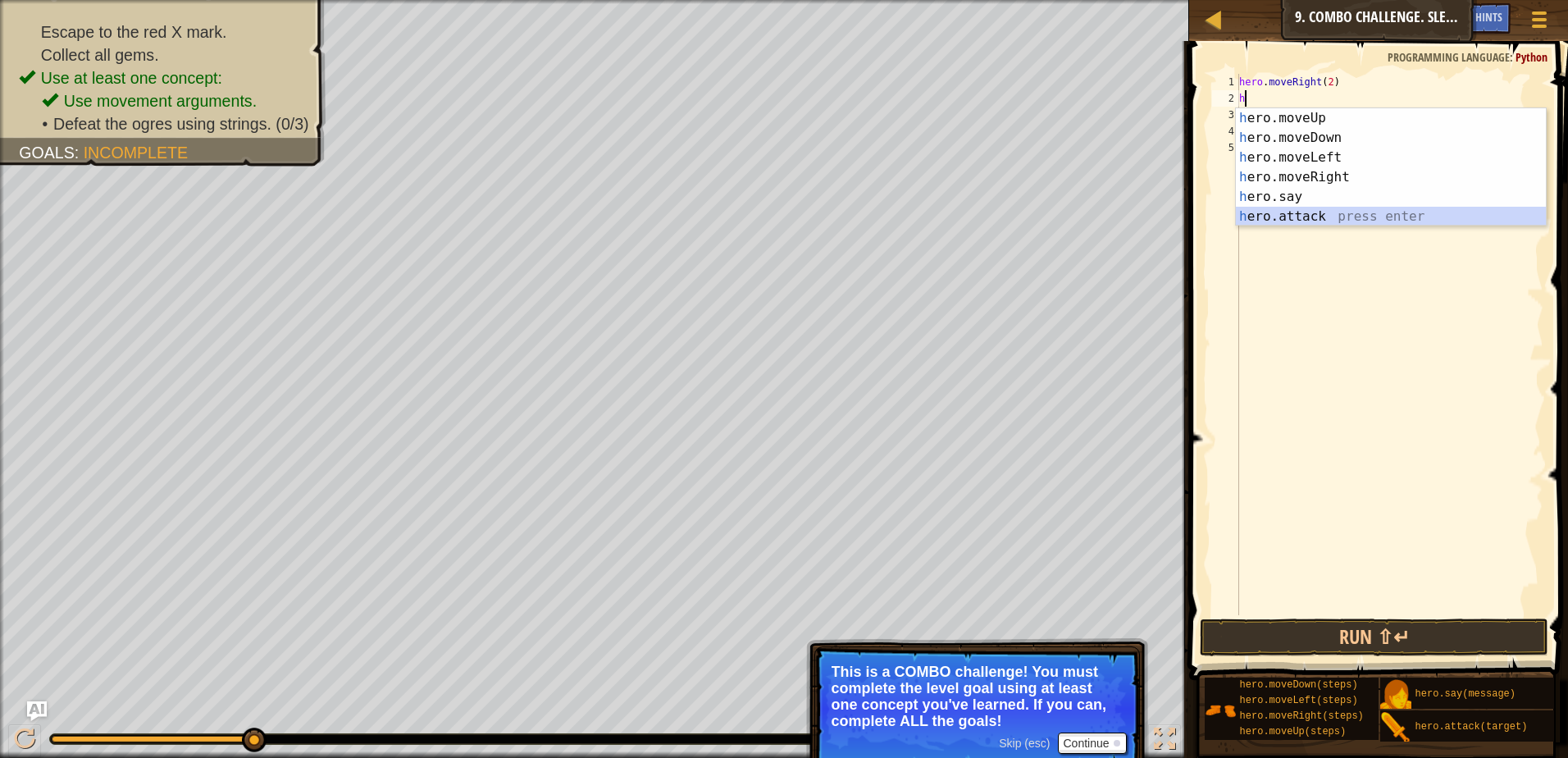
click at [1264, 223] on div "h ero.moveUp press enter h ero.moveDown press enter h ero.moveLeft press enter …" at bounding box center [1390, 186] width 310 height 158
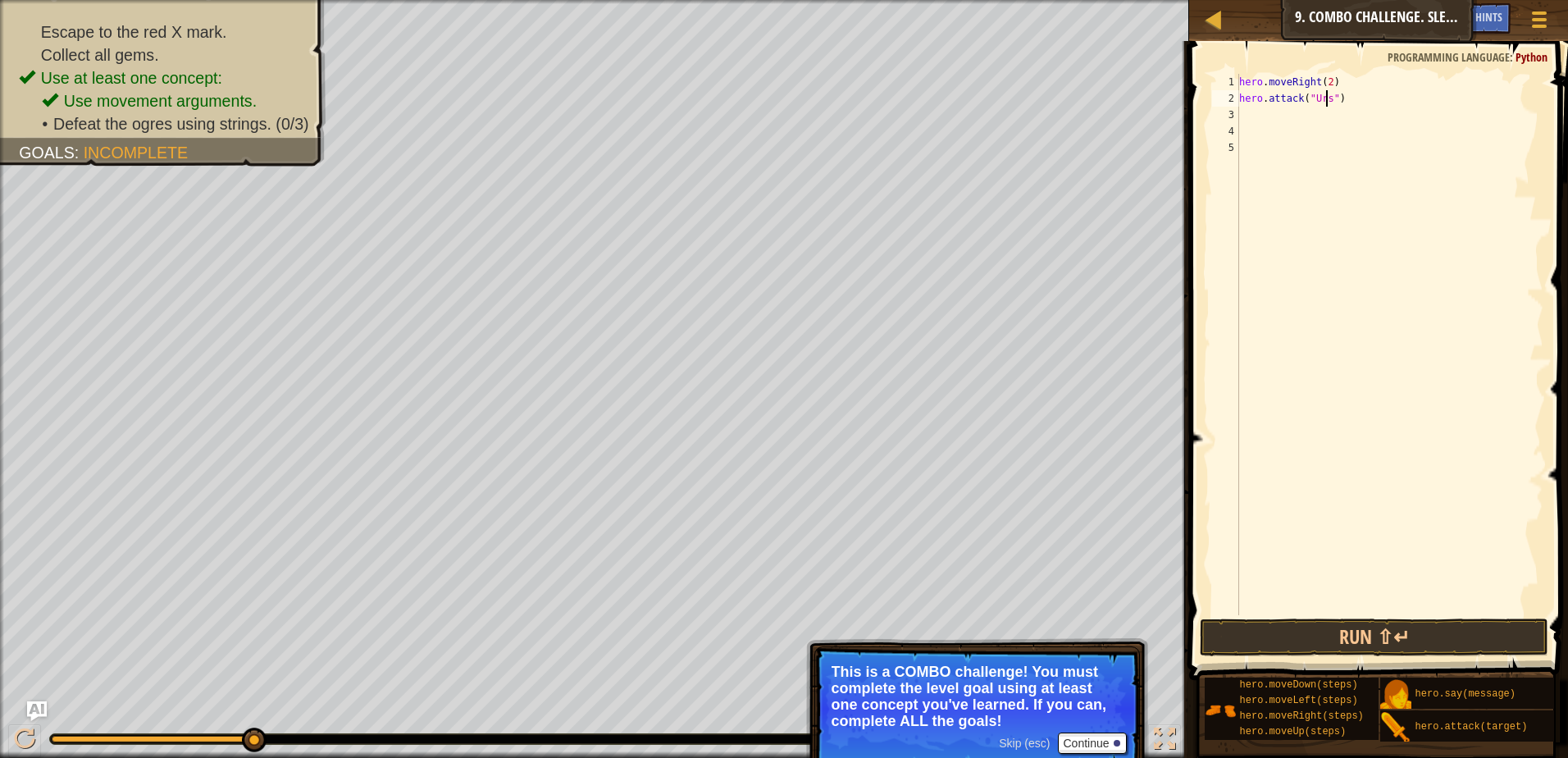
scroll to position [7, 7]
type textarea "hero.attack("Ursa")"
click at [1313, 619] on button "Run ⇧↵" at bounding box center [1374, 637] width 349 height 38
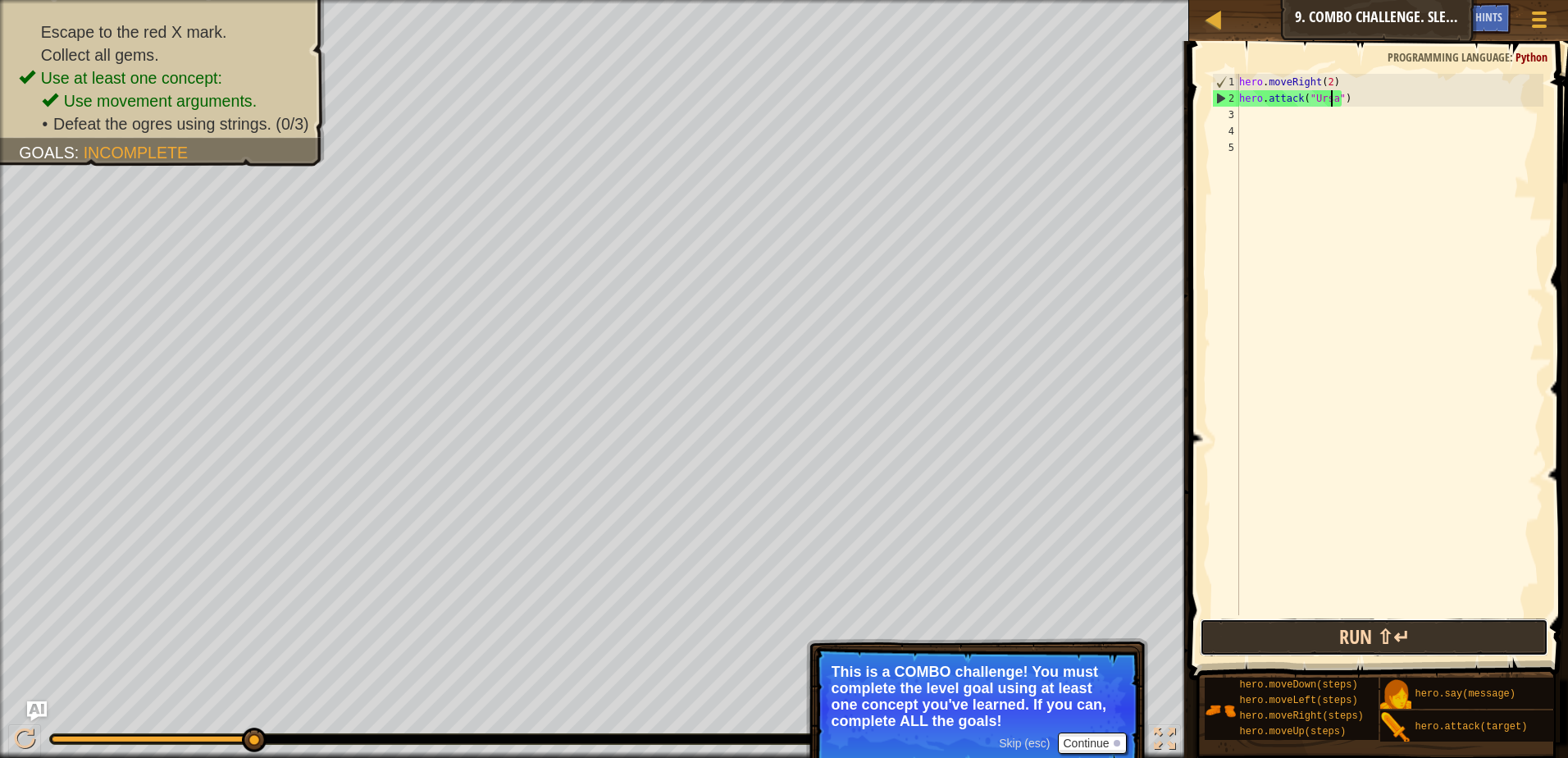
click at [1331, 637] on button "Run ⇧↵" at bounding box center [1374, 637] width 349 height 38
click at [1263, 139] on div "hero . moveRight ( 2 ) hero . attack ( "Ursa" )" at bounding box center [1389, 360] width 307 height 574
click at [1254, 110] on div "hero . moveRight ( 2 ) hero . attack ( "Ursa" )" at bounding box center [1389, 360] width 307 height 574
type textarea "h"
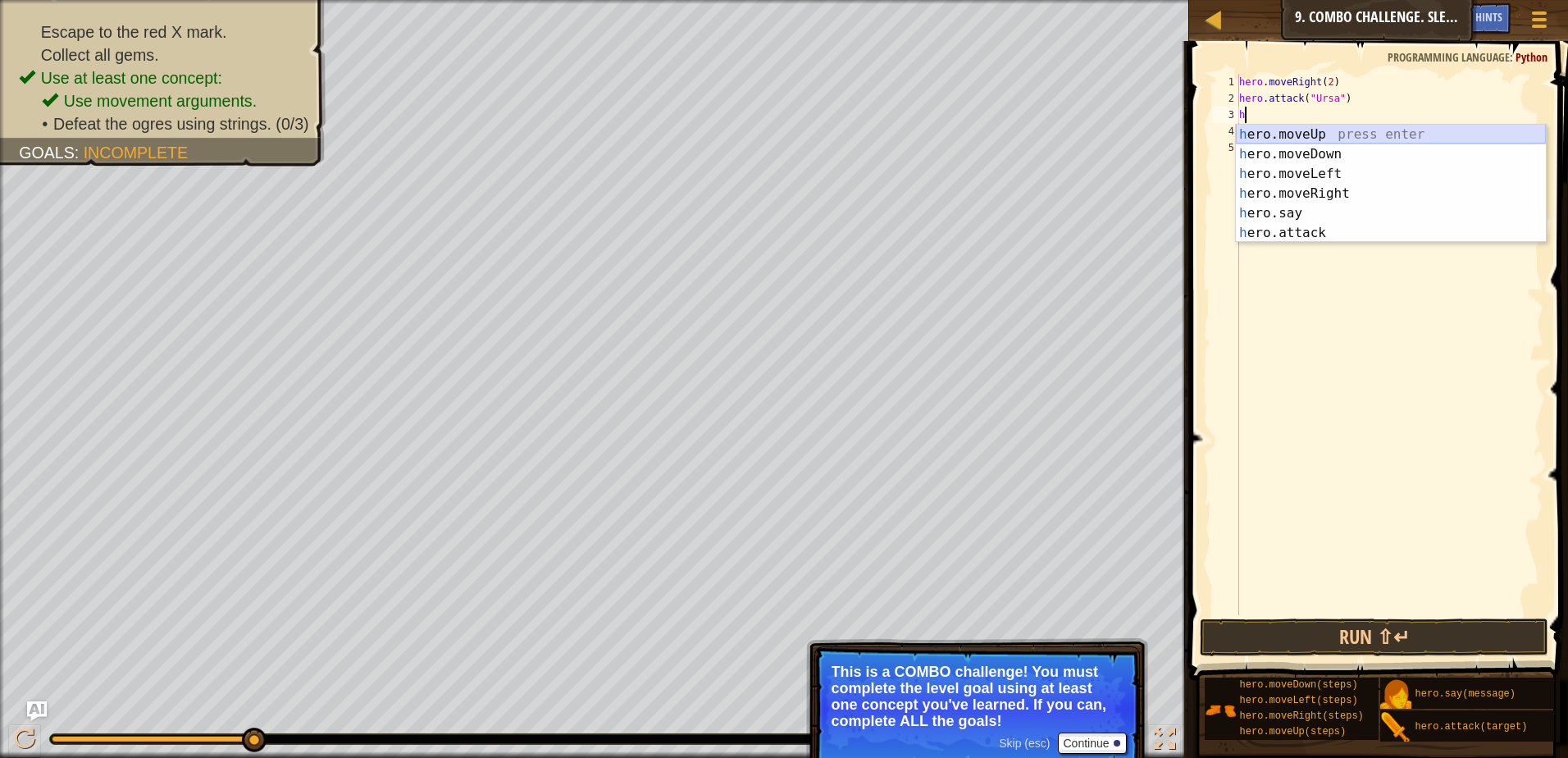
click at [1377, 129] on div "h ero.moveUp press enter h ero.moveDown press enter h ero.moveLeft press enter …" at bounding box center [1390, 203] width 310 height 158
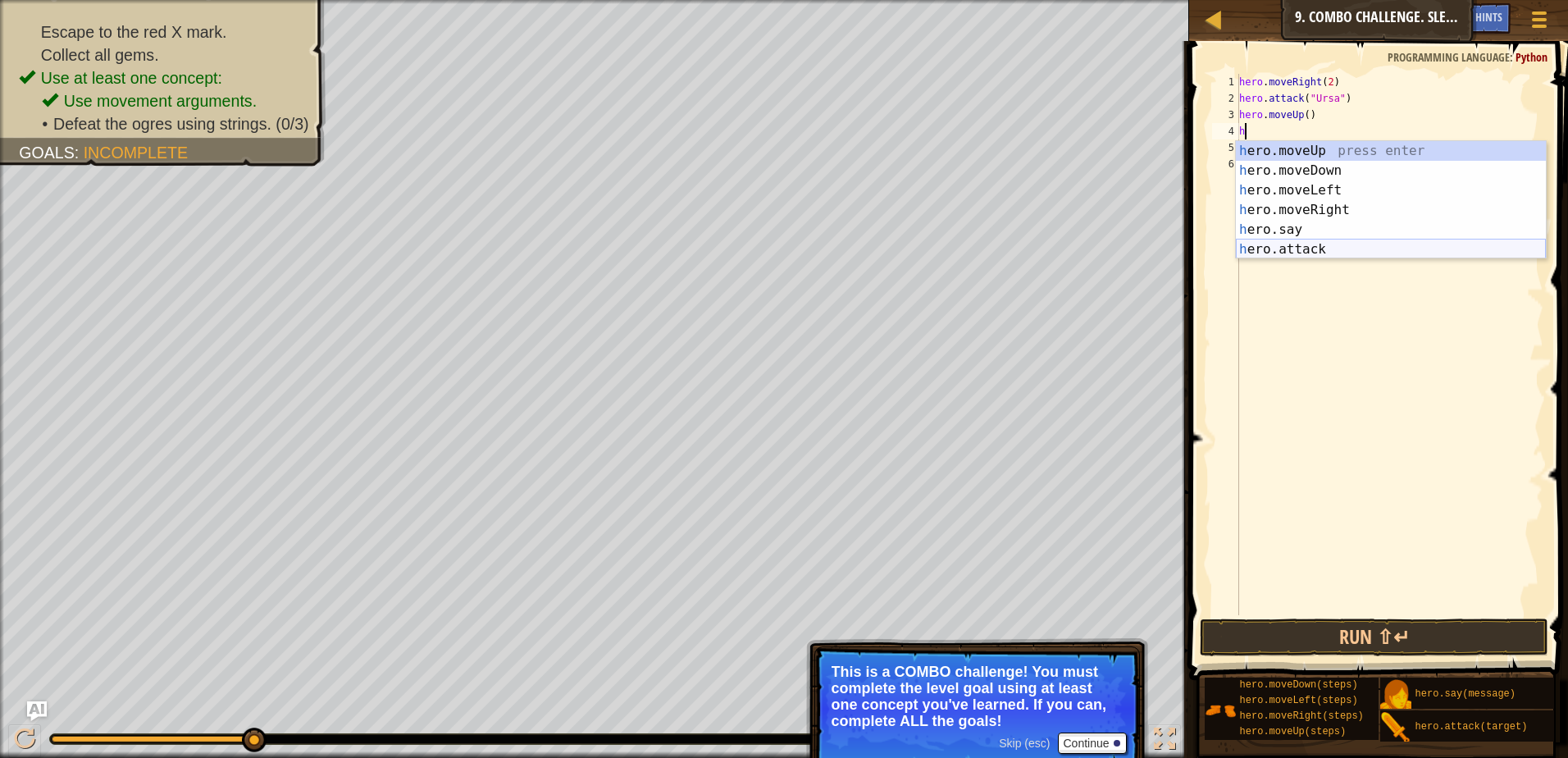
click at [1277, 245] on div "h ero.moveUp press enter h ero.moveDown press enter h ero.moveLeft press enter …" at bounding box center [1390, 219] width 310 height 158
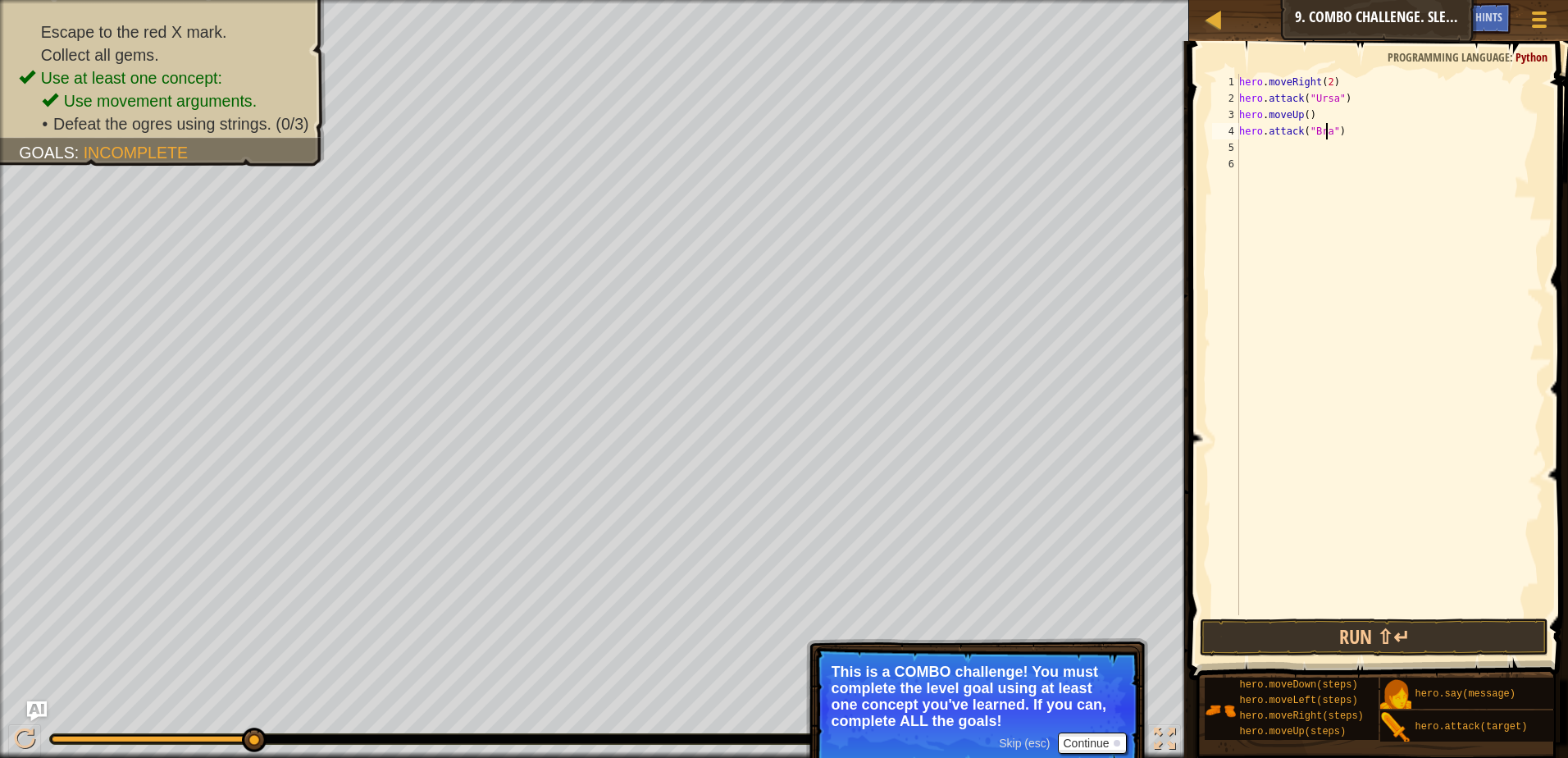
scroll to position [7, 7]
drag, startPoint x: 1459, startPoint y: 637, endPoint x: 1508, endPoint y: 602, distance: 60.2
click at [1464, 636] on button "Run ⇧↵" at bounding box center [1374, 637] width 349 height 38
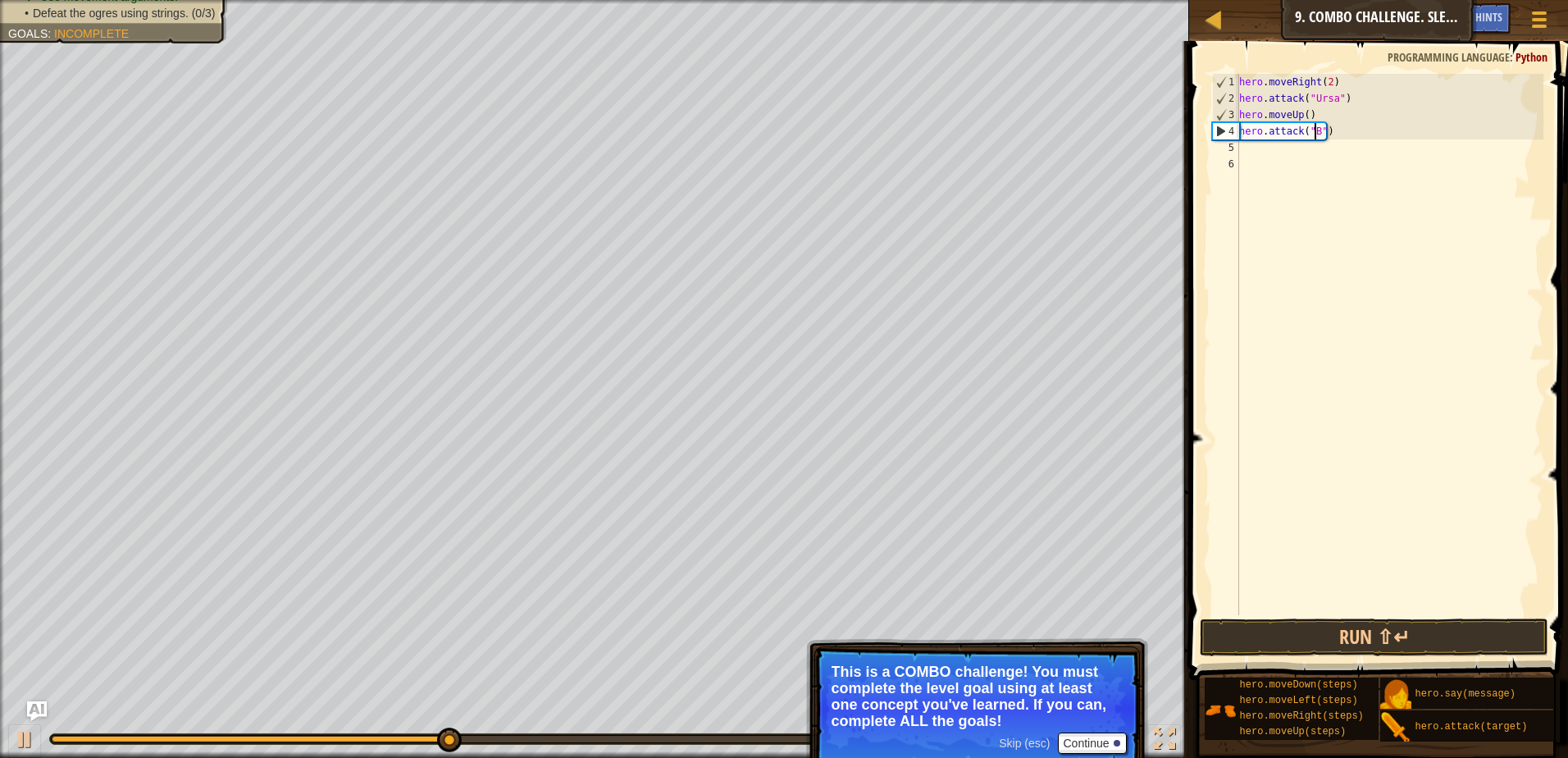
scroll to position [7, 6]
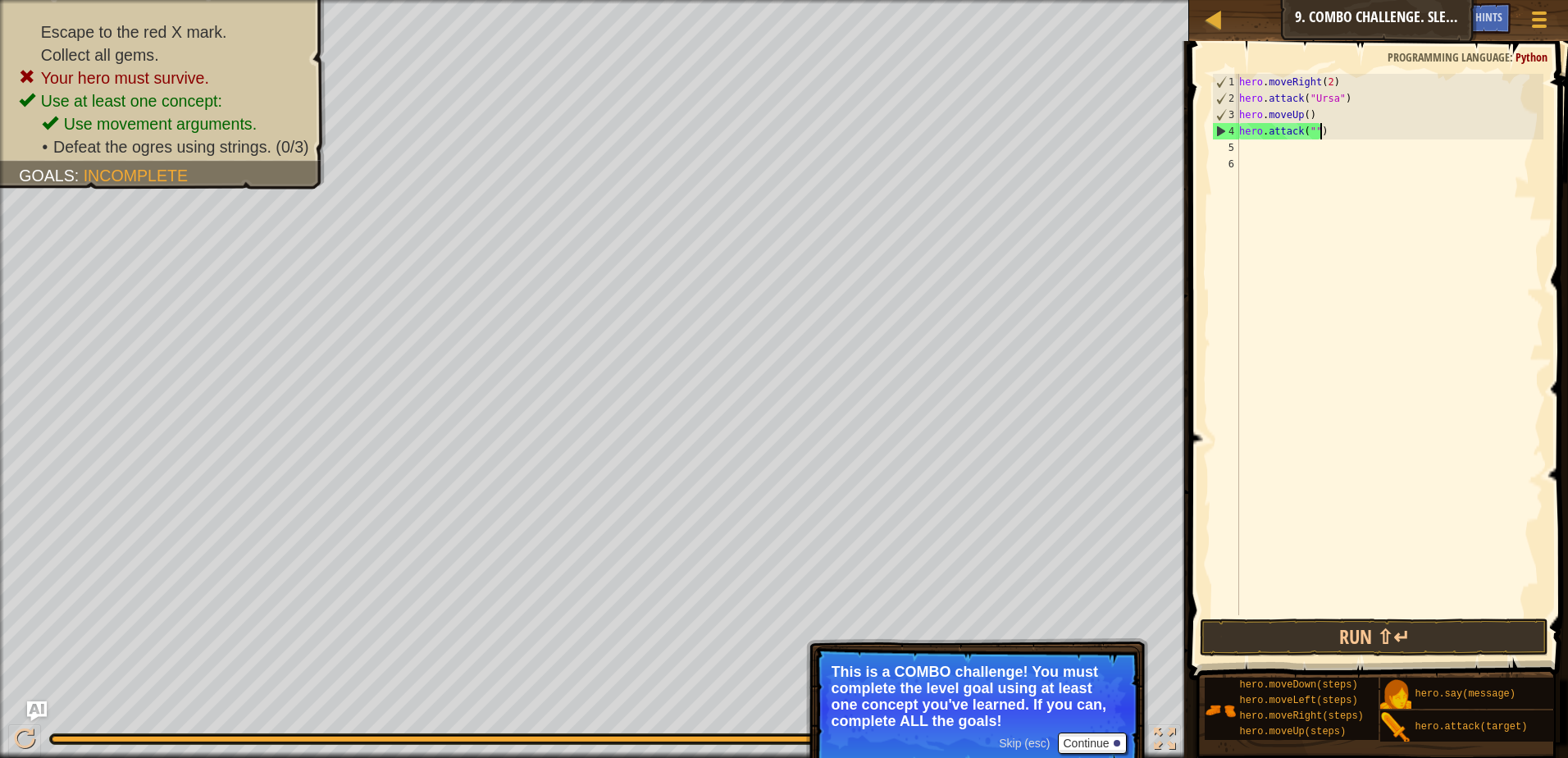
click at [1372, 131] on div "hero . moveRight ( 2 ) hero . attack ( "Ursa" ) hero . moveUp ( ) hero . attack…" at bounding box center [1389, 360] width 307 height 574
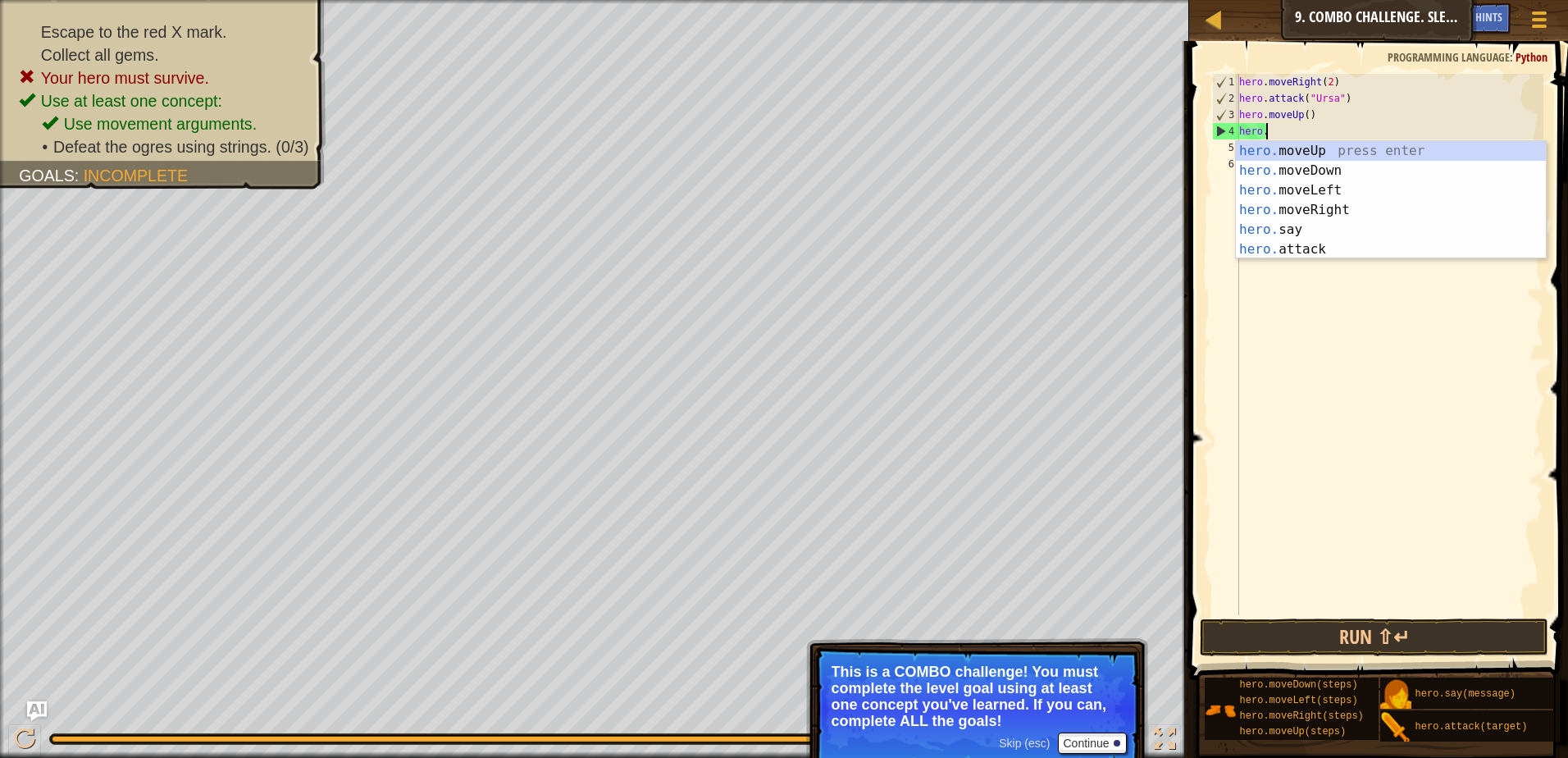
scroll to position [7, 2]
type textarea "h"
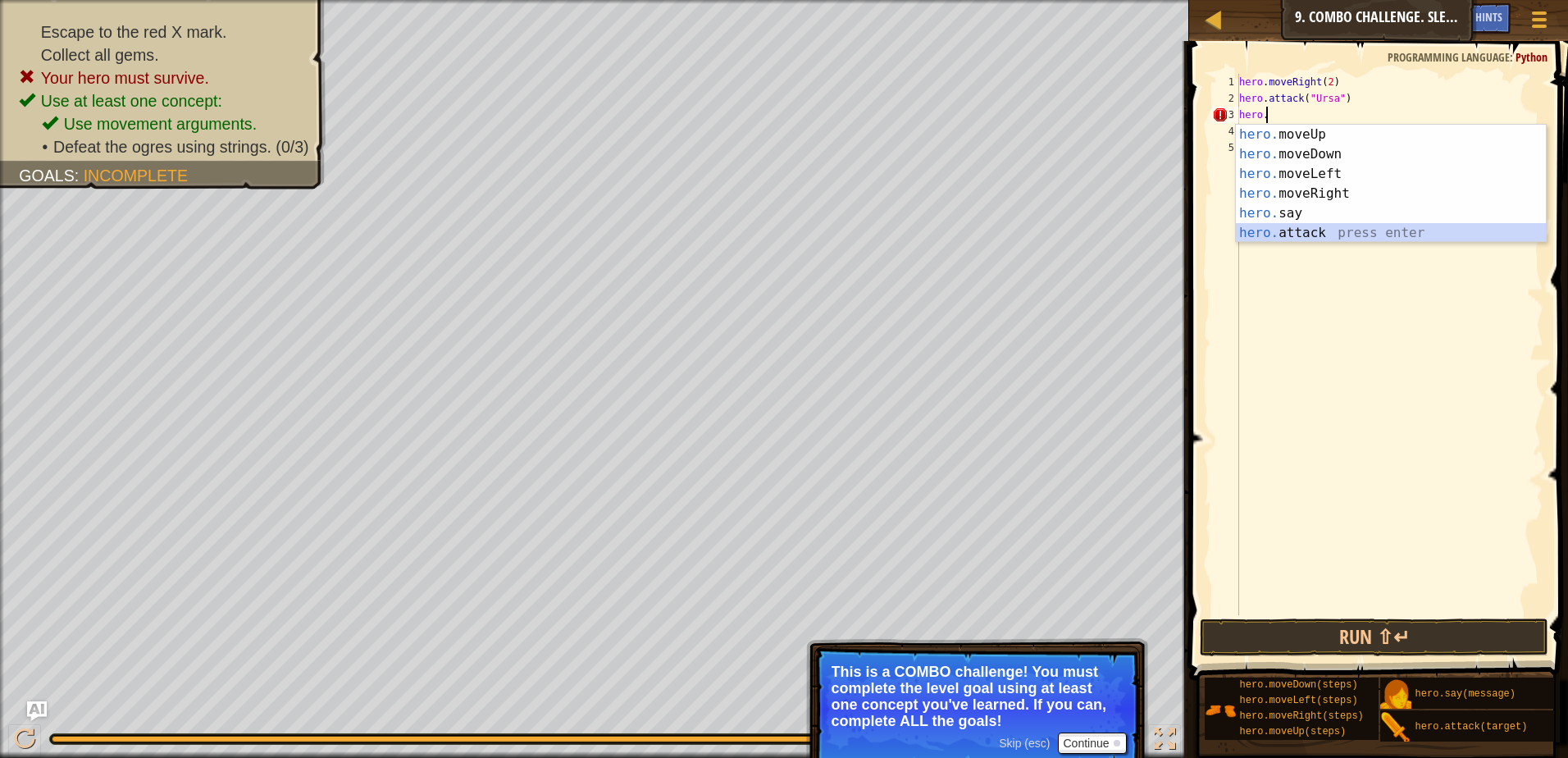
click at [1245, 232] on div "hero. moveUp press enter hero. moveDown press enter hero. moveLeft press enter …" at bounding box center [1390, 203] width 310 height 158
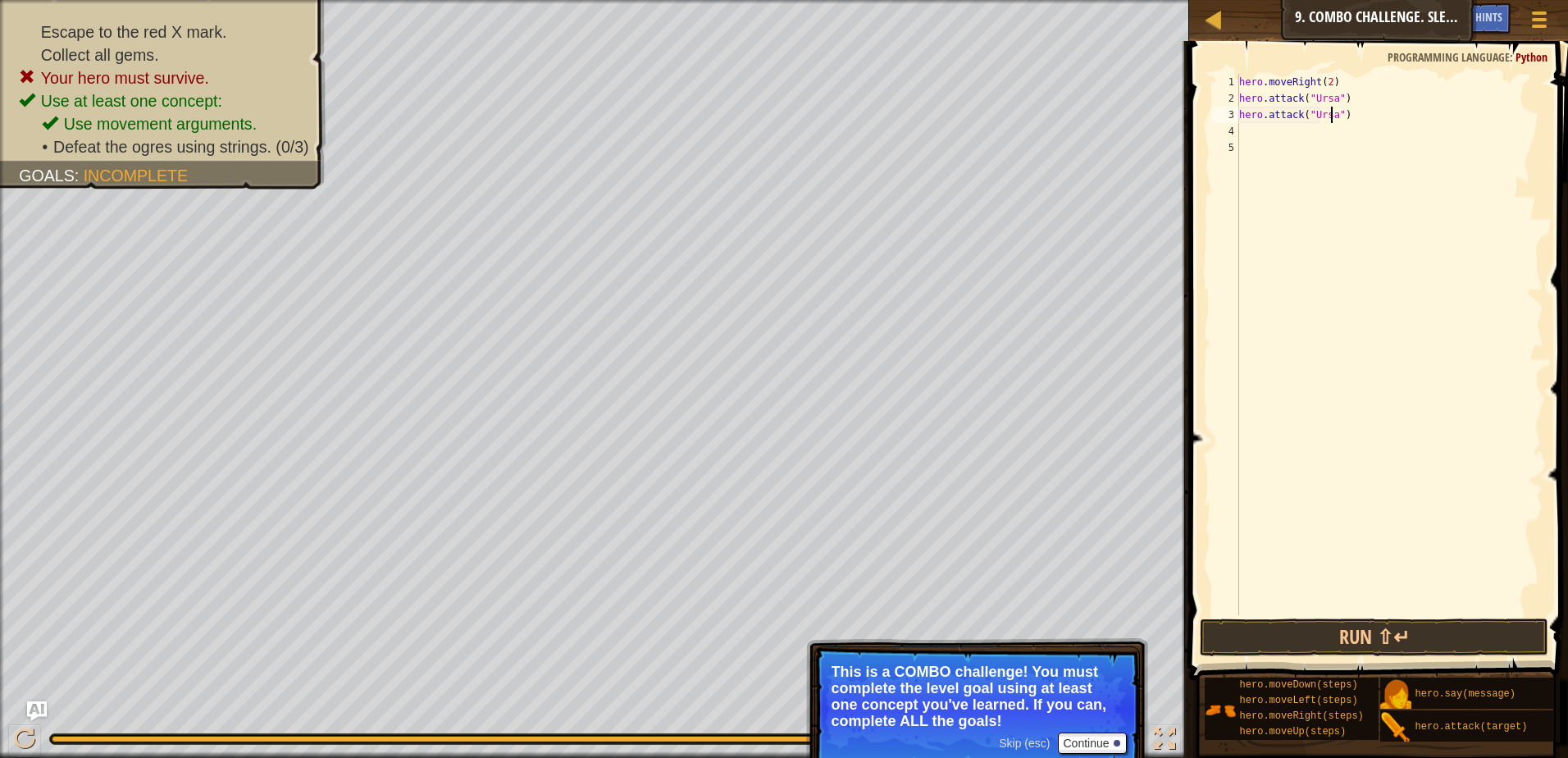
scroll to position [7, 7]
type textarea "hero.attack("Ursa")"
click at [1413, 635] on button "Run ⇧↵" at bounding box center [1374, 637] width 349 height 38
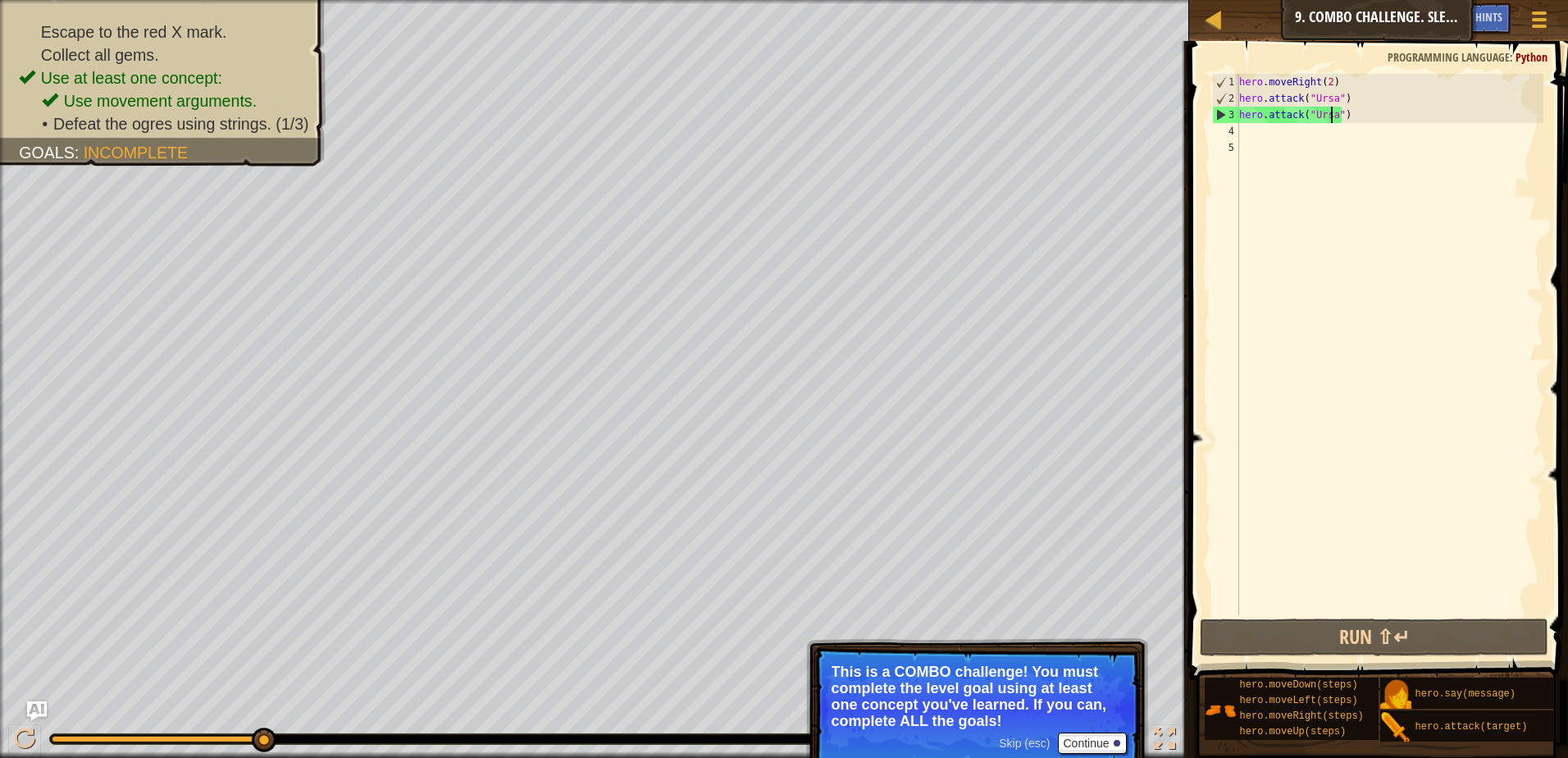
click at [1252, 136] on div "hero . moveRight ( 2 ) hero . attack ( "Ursa" ) hero . attack ( "Ursa" )" at bounding box center [1389, 360] width 307 height 574
type textarea "h"
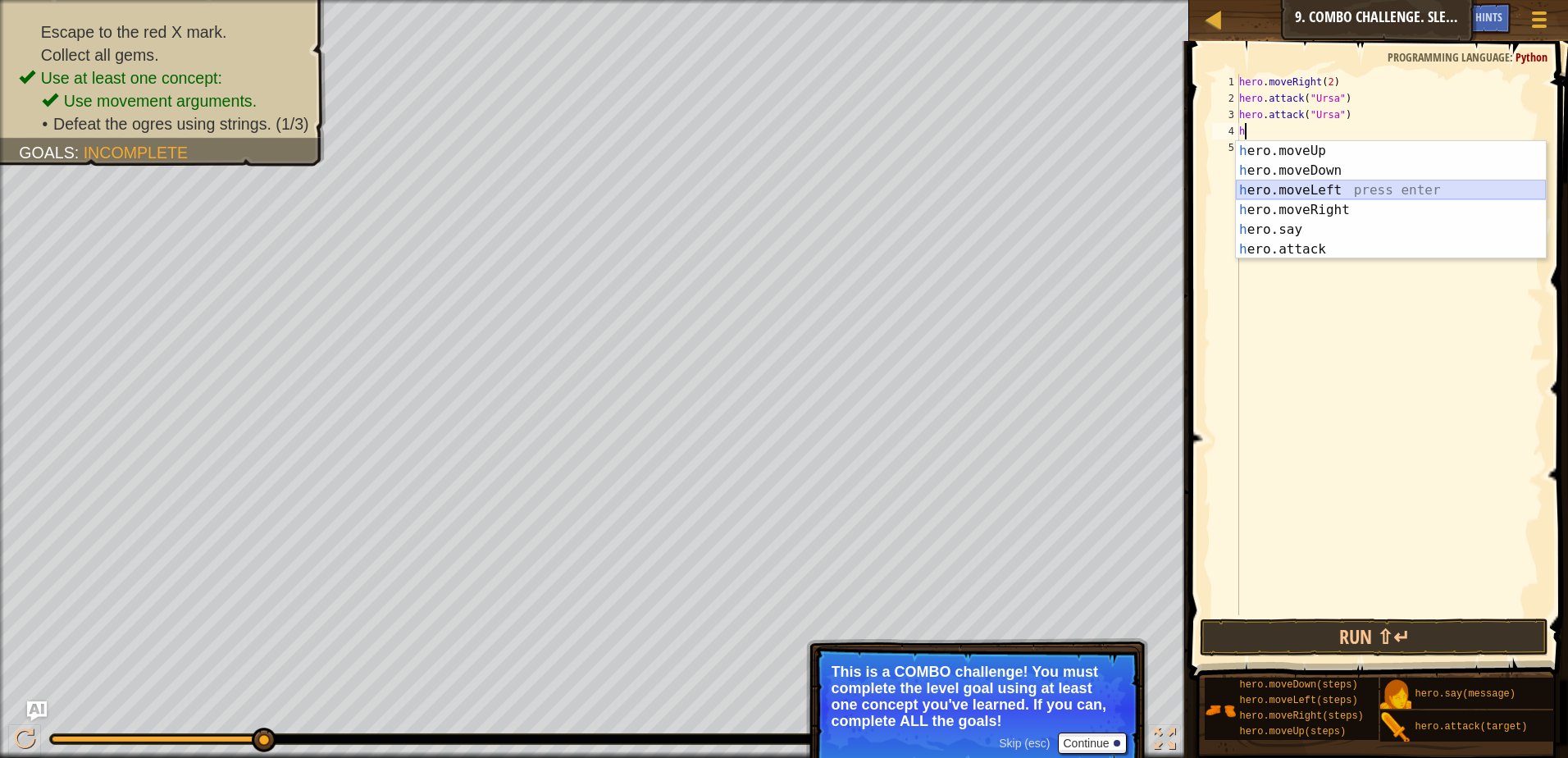
click at [1388, 183] on div "h ero.moveUp press enter h ero.moveDown press enter h ero.moveLeft press enter …" at bounding box center [1390, 219] width 310 height 158
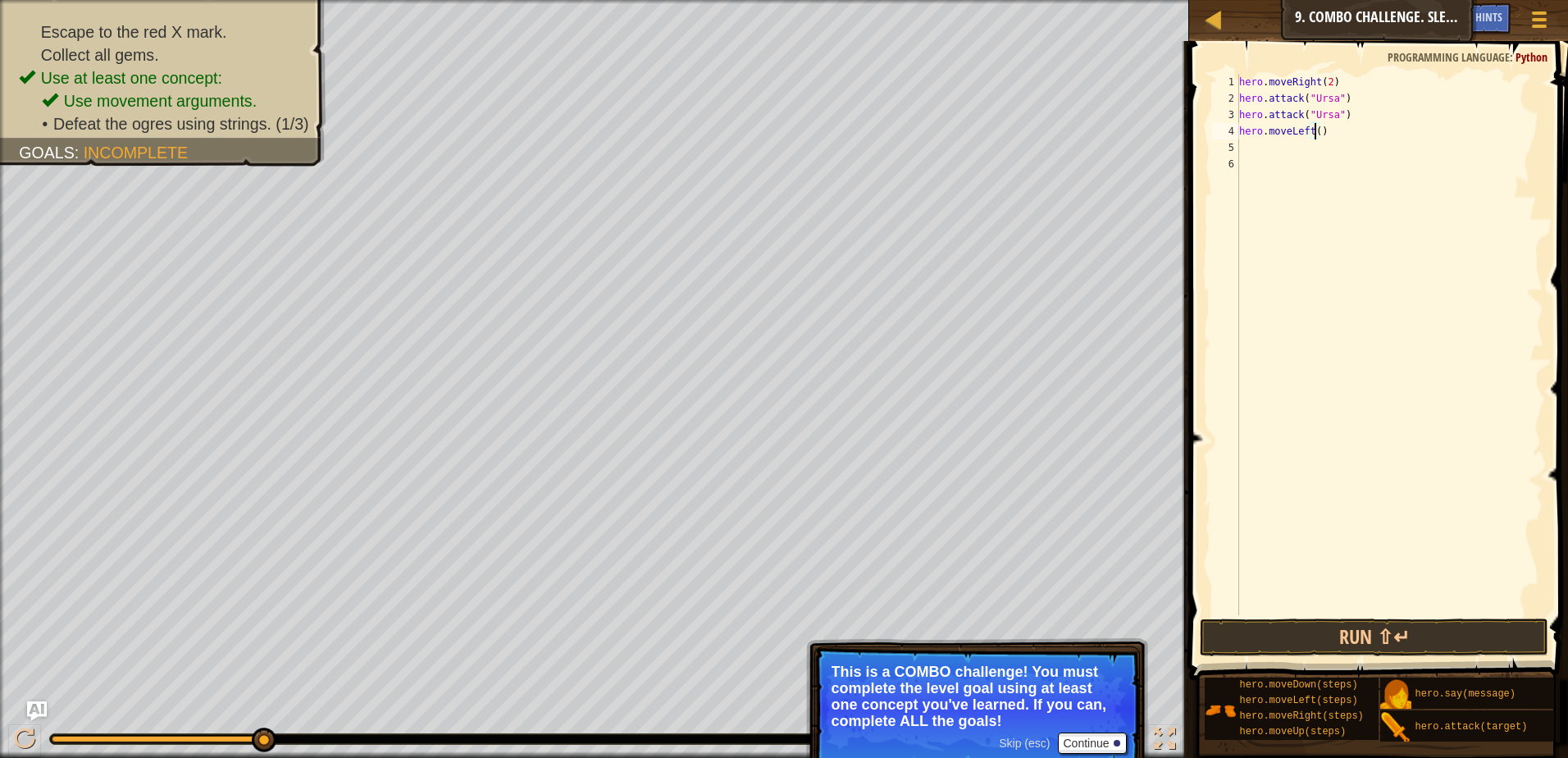
click at [1316, 134] on div "hero . moveRight ( 2 ) hero . attack ( "Ursa" ) hero . attack ( "Ursa" ) hero .…" at bounding box center [1389, 360] width 307 height 574
type textarea "hero.moveLeft(2)"
click at [1356, 652] on button "Run ⇧↵" at bounding box center [1374, 637] width 349 height 38
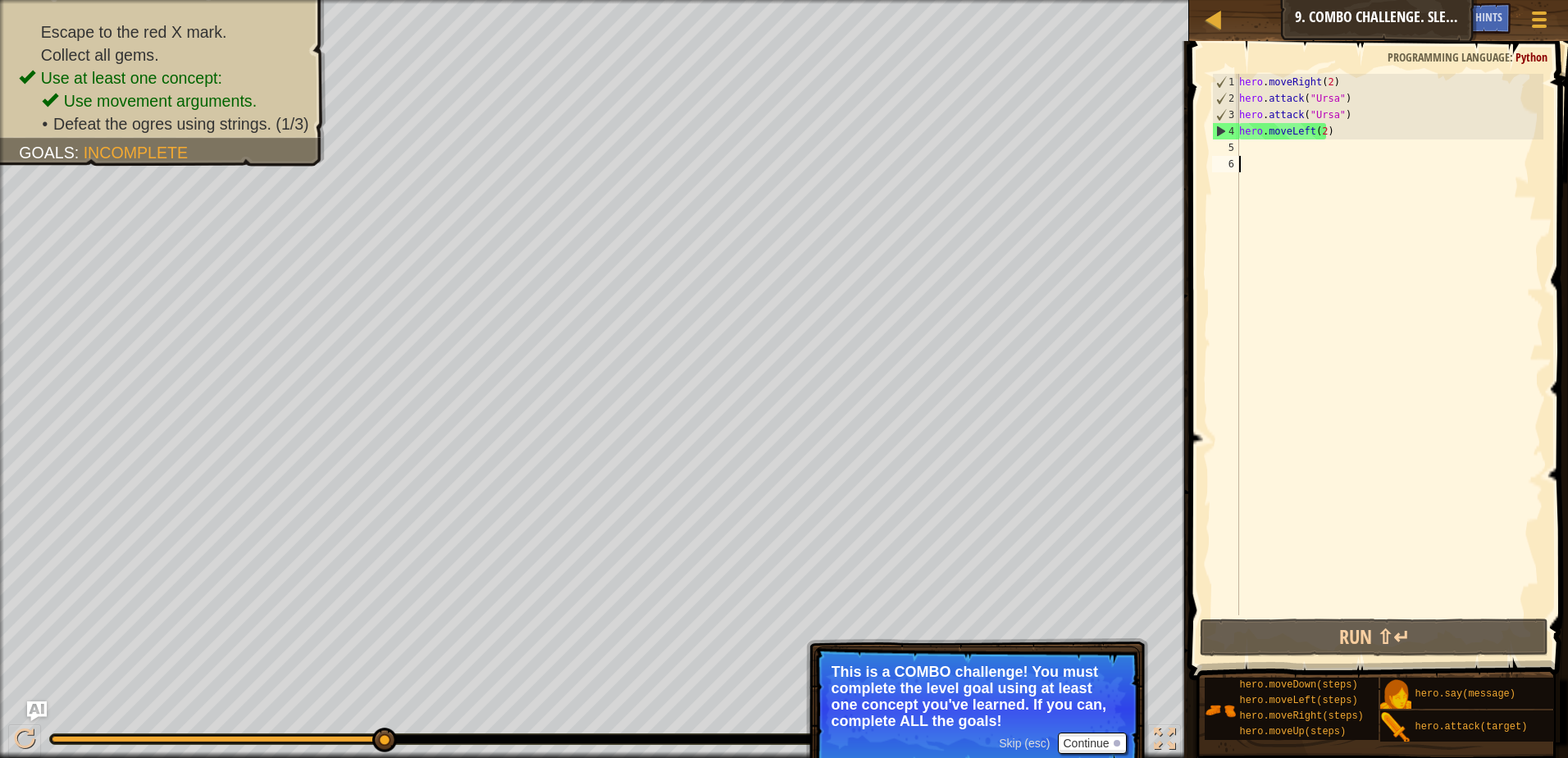
click at [1261, 157] on div "hero . moveRight ( 2 ) hero . attack ( "Ursa" ) hero . attack ( "Ursa" ) hero .…" at bounding box center [1389, 360] width 307 height 574
click at [1261, 151] on div "hero . moveRight ( 2 ) hero . attack ( "Ursa" ) hero . attack ( "Ursa" ) hero .…" at bounding box center [1389, 360] width 307 height 574
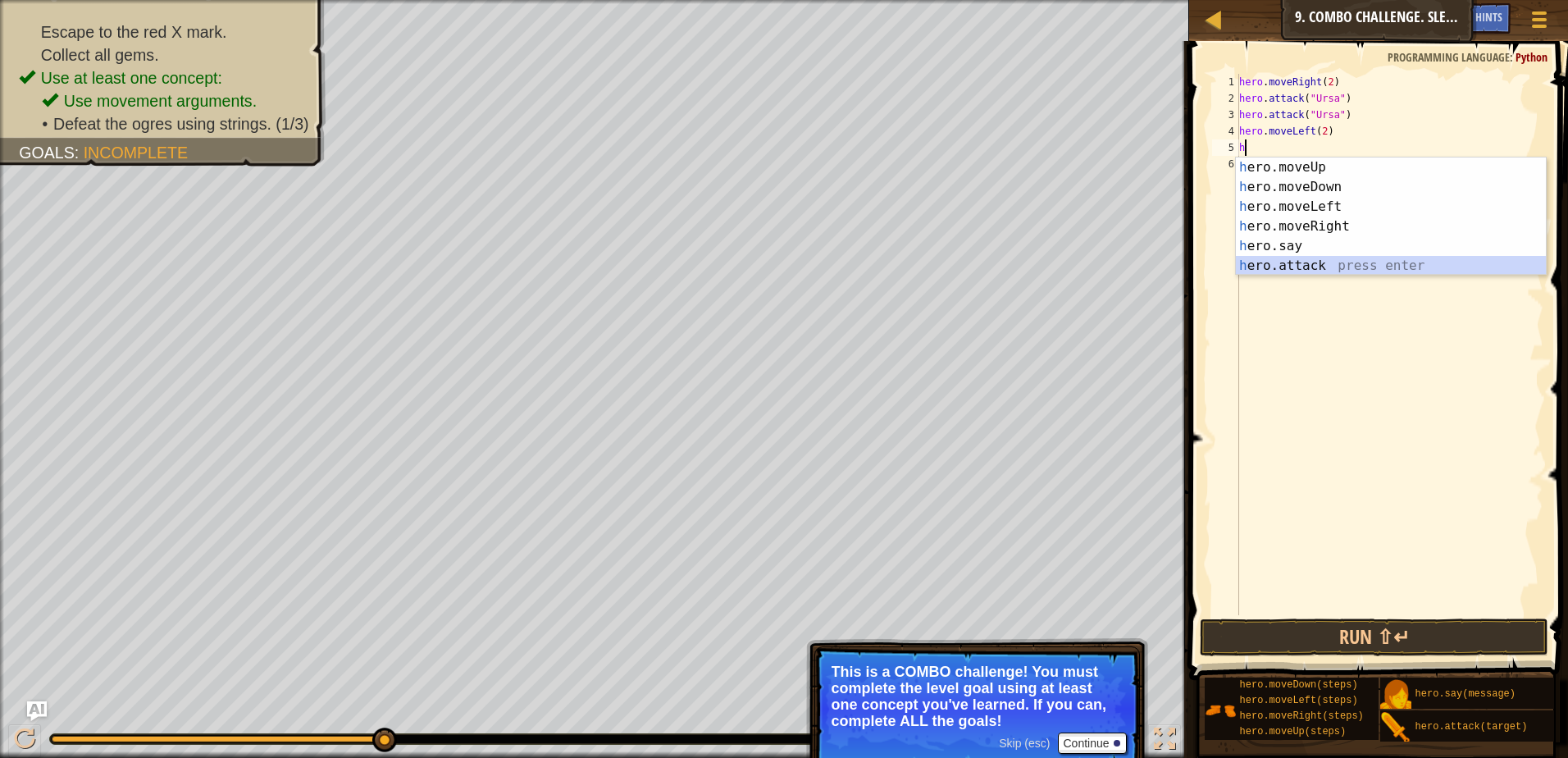
click at [1247, 260] on div "h ero.moveUp press enter h ero.moveDown press enter h ero.moveLeft press enter …" at bounding box center [1390, 236] width 310 height 158
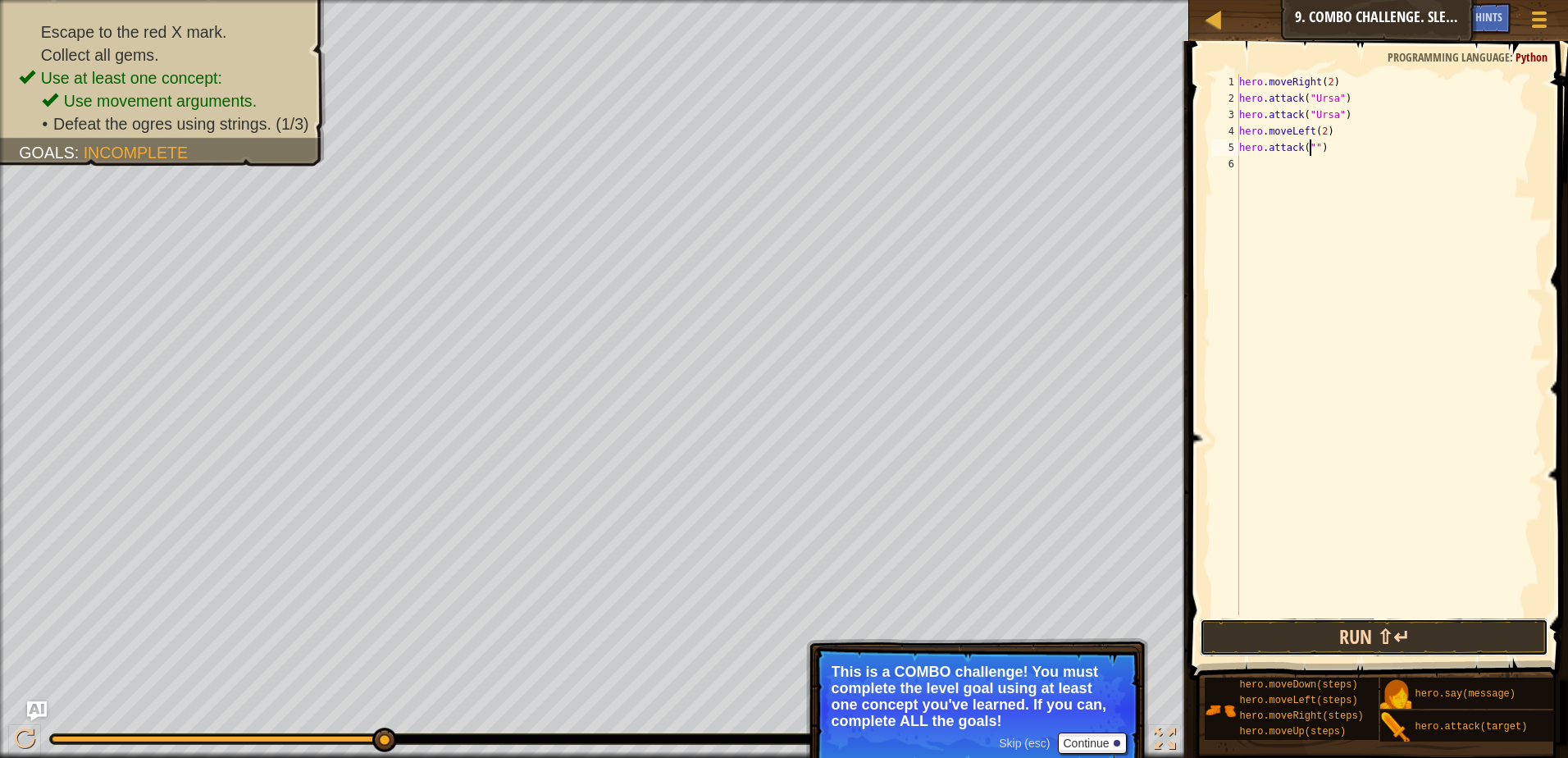
click at [1321, 637] on button "Run ⇧↵" at bounding box center [1374, 637] width 349 height 38
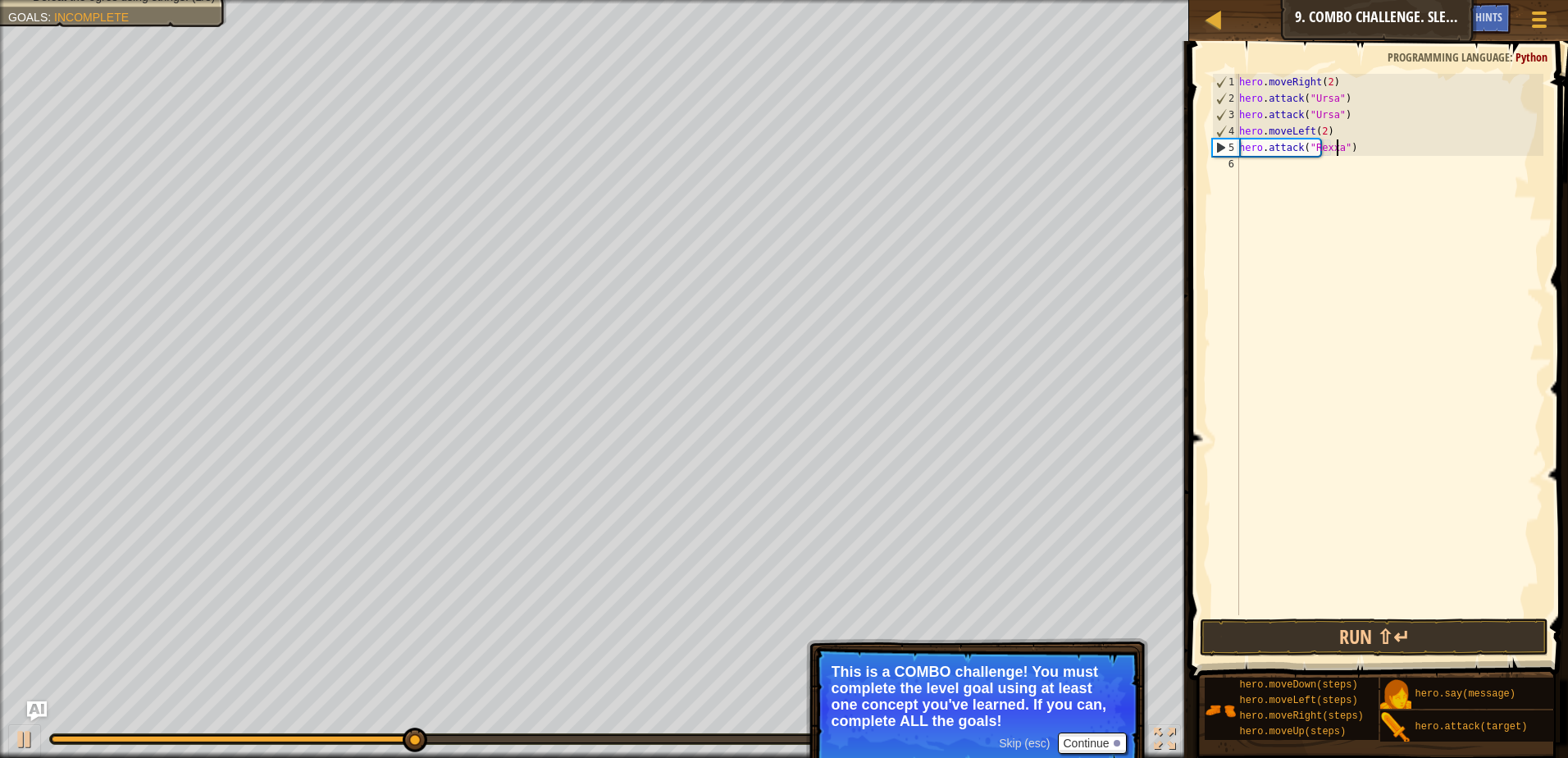
scroll to position [7, 8]
type textarea "hero.attack("Rexxar")"
click at [1261, 637] on button "Run ⇧↵" at bounding box center [1374, 637] width 349 height 38
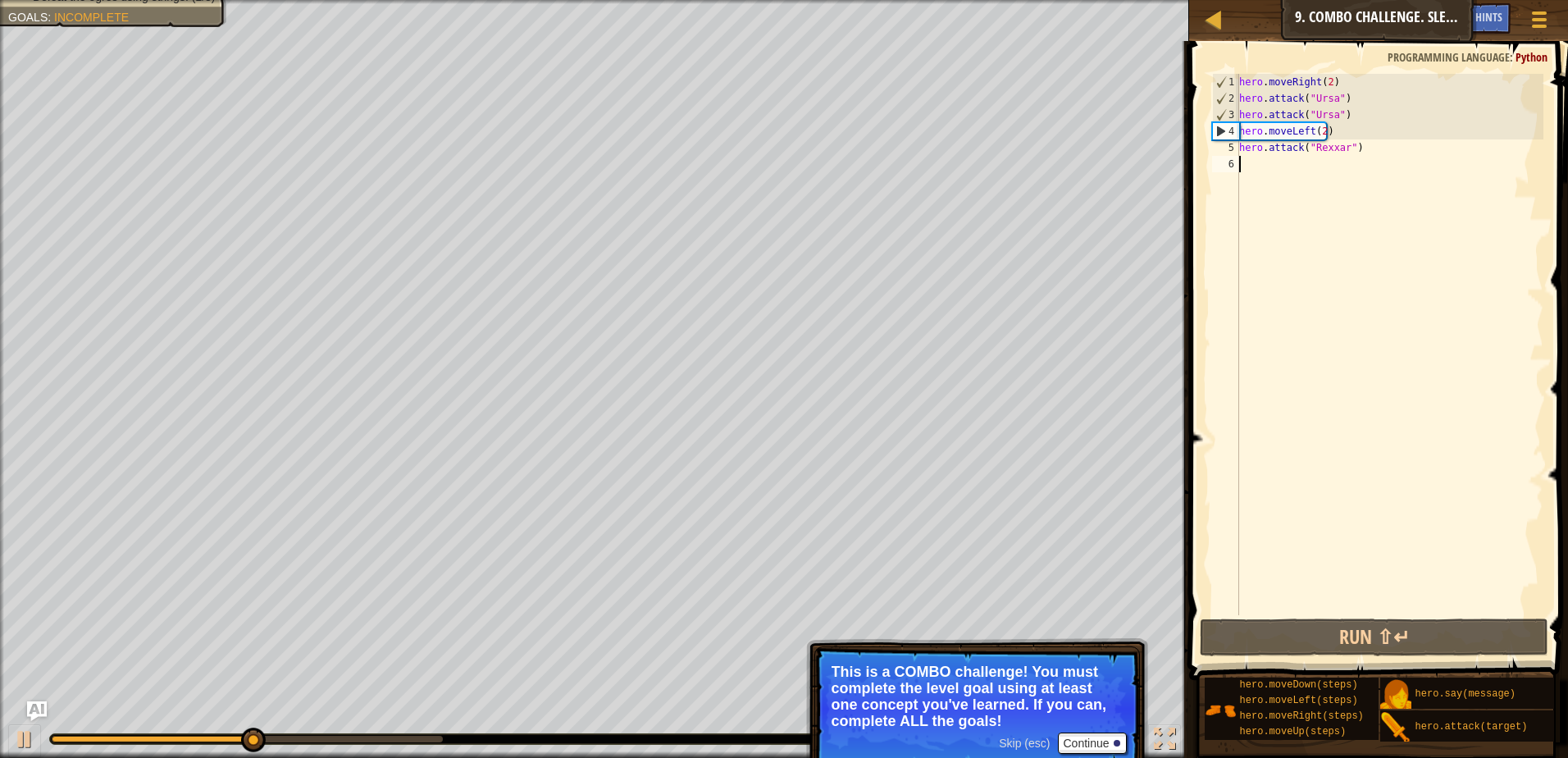
click at [1248, 163] on div "hero . moveRight ( 2 ) hero . attack ( "Ursa" ) hero . attack ( "Ursa" ) hero .…" at bounding box center [1389, 360] width 307 height 574
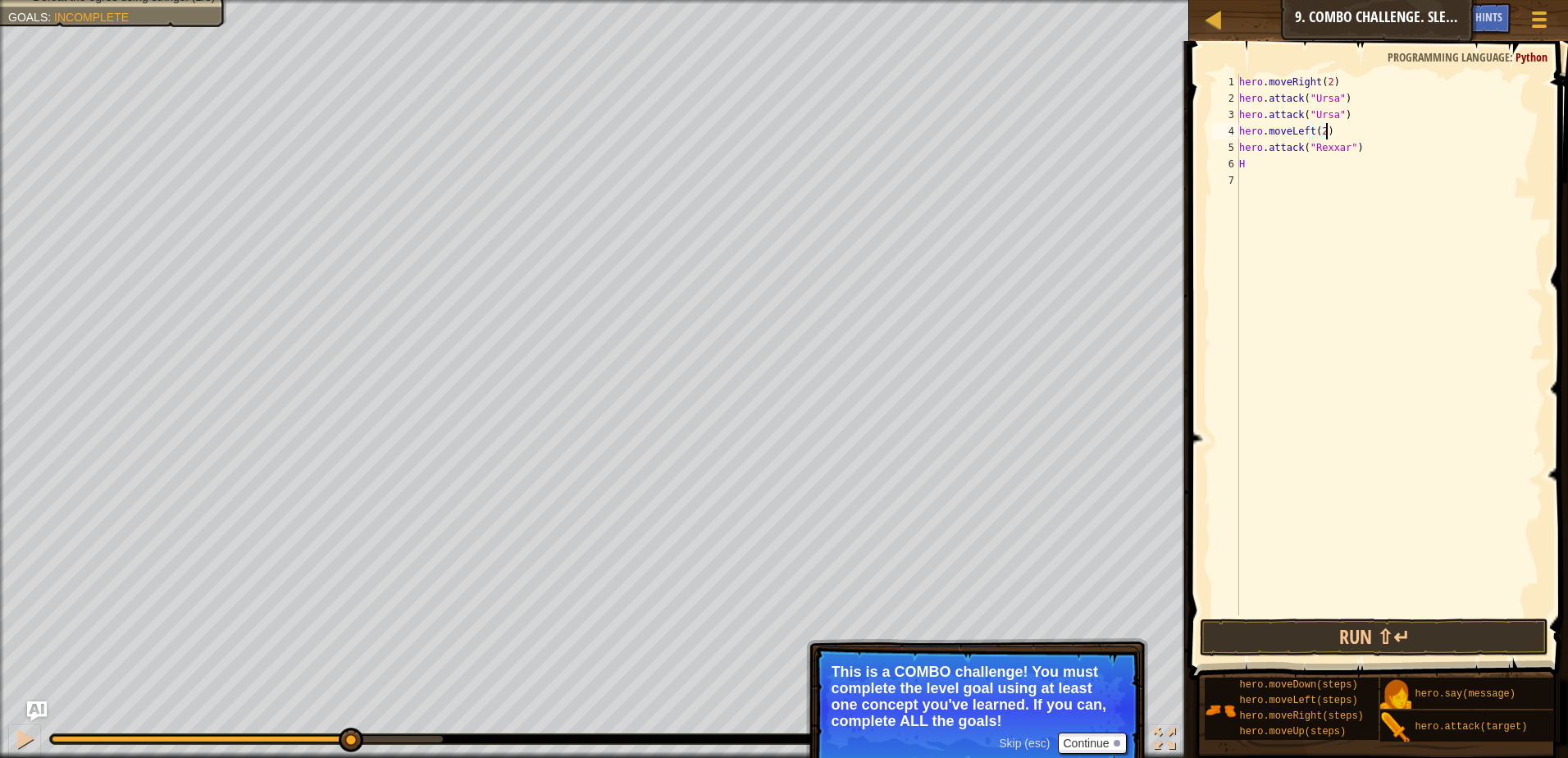
click at [1365, 138] on div "hero . moveRight ( 2 ) hero . attack ( "Ursa" ) hero . attack ( "Ursa" ) hero .…" at bounding box center [1389, 360] width 307 height 574
click at [1364, 155] on div "hero . moveRight ( 2 ) hero . attack ( "Ursa" ) hero . attack ( "Ursa" ) hero .…" at bounding box center [1389, 360] width 307 height 574
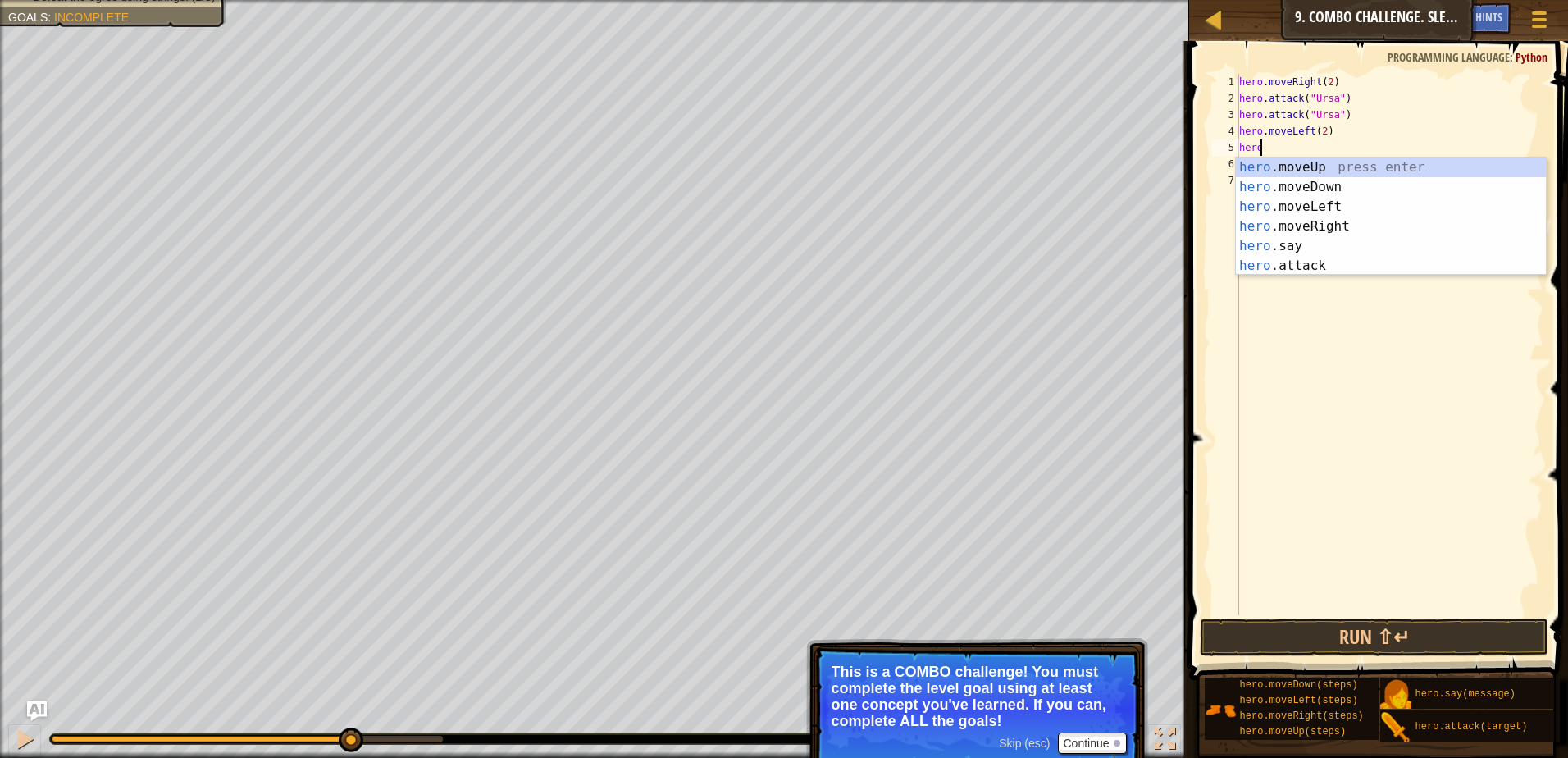
type textarea "h"
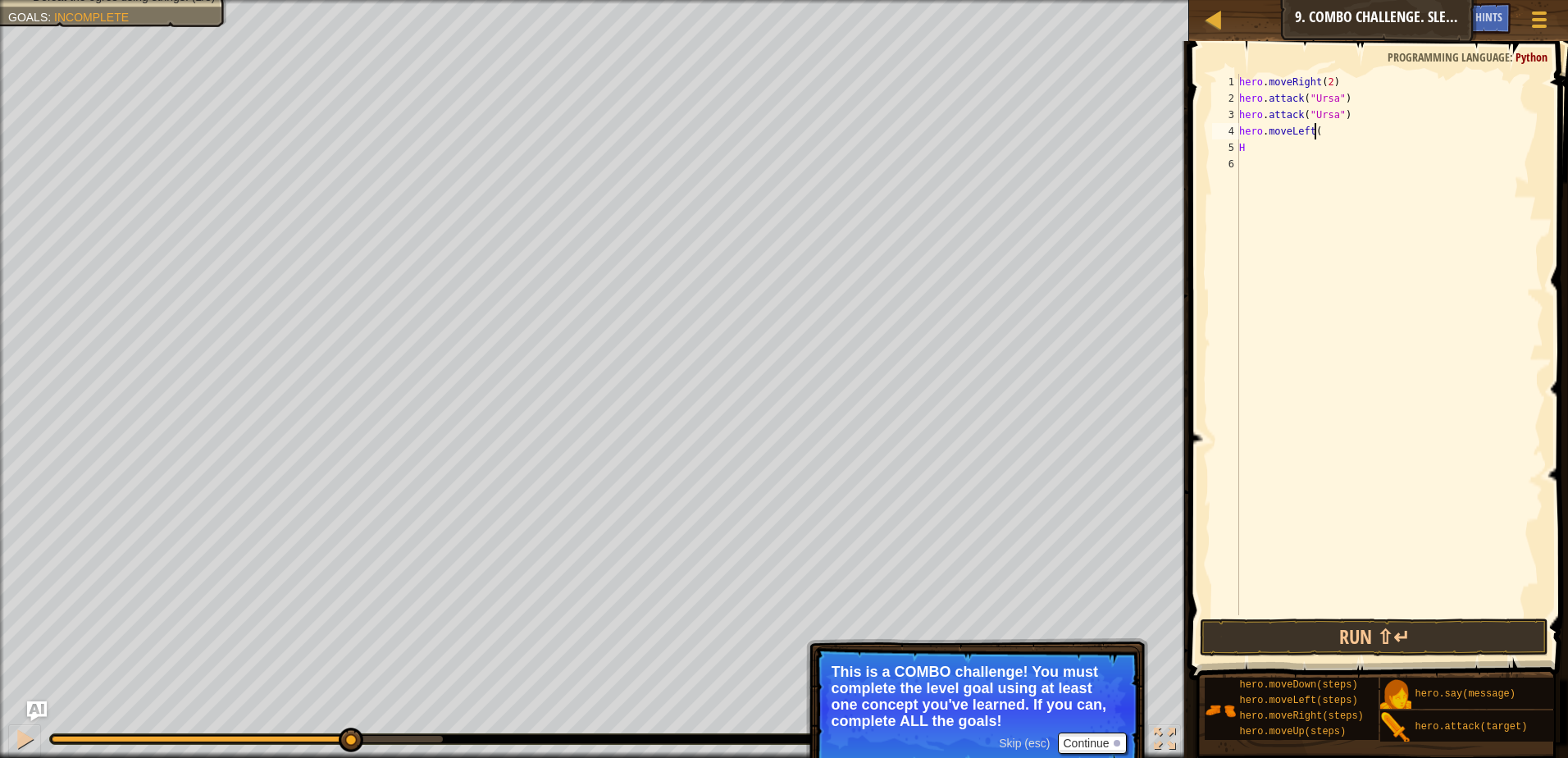
type textarea "[DOMAIN_NAME]"
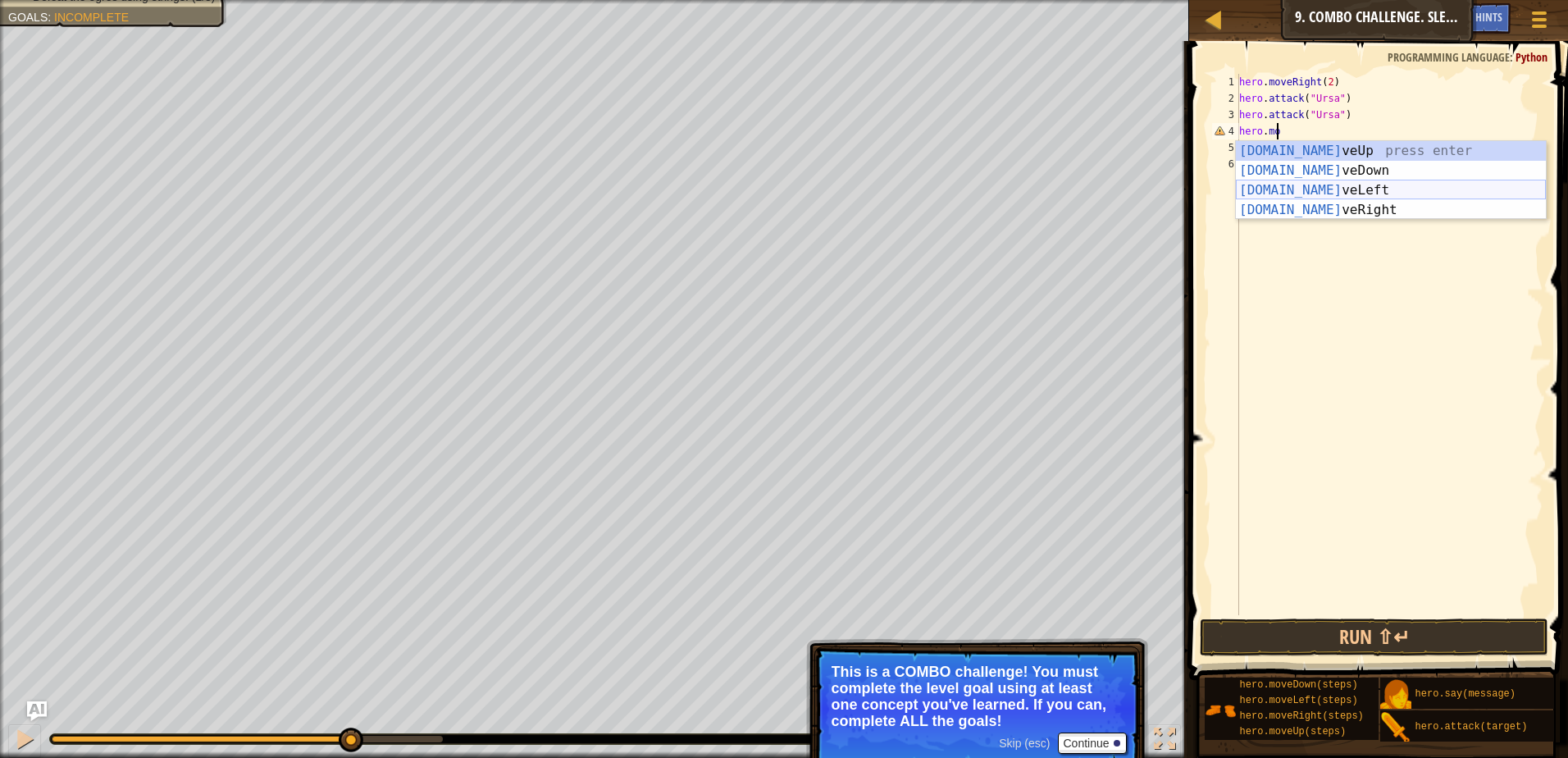
click at [1331, 183] on div "hero.mo veUp press enter hero.mo veDown press enter hero.mo veLeft press enter …" at bounding box center [1390, 199] width 310 height 118
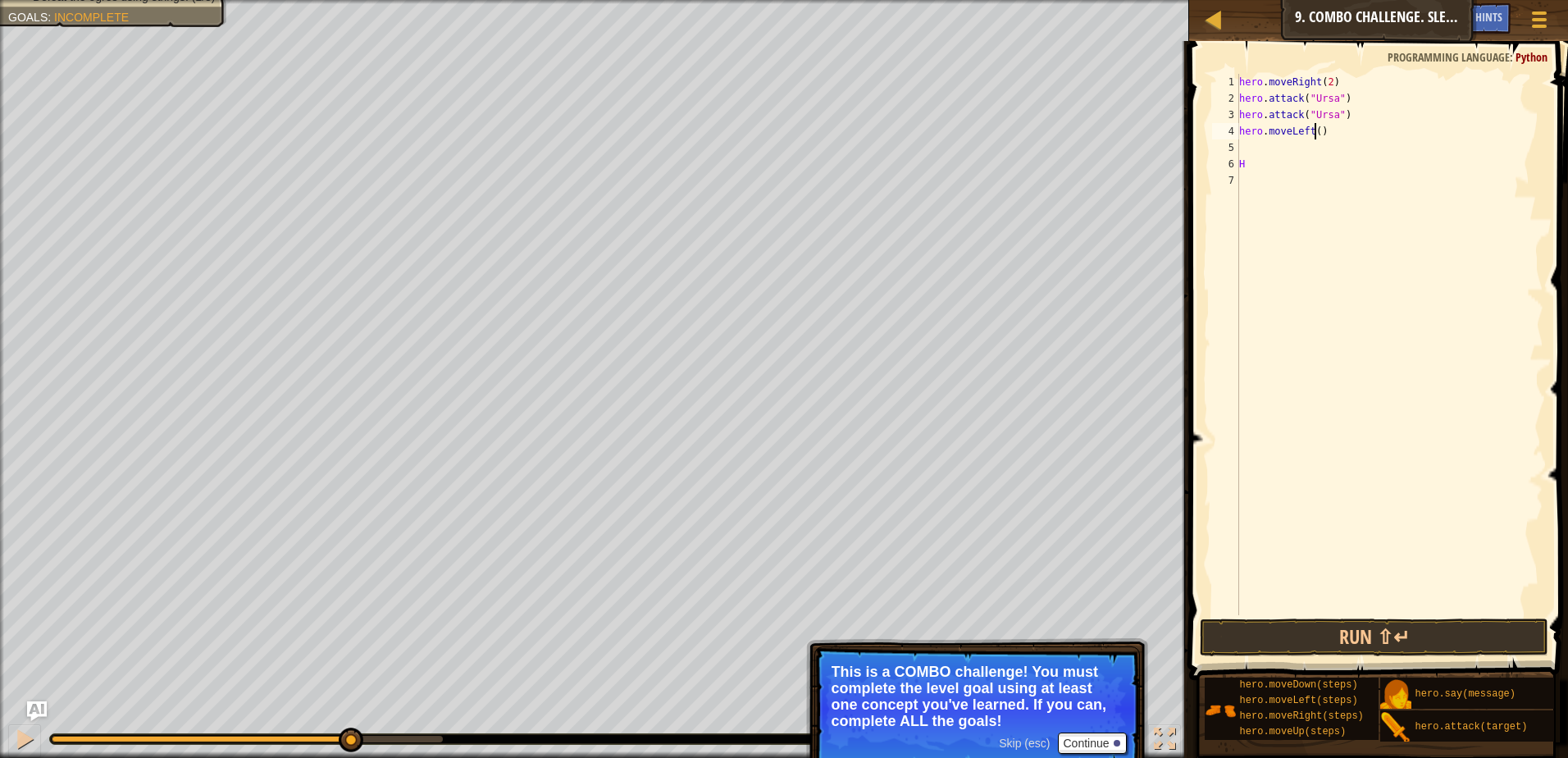
click at [1314, 134] on div "hero . moveRight ( 2 ) hero . attack ( "Ursa" ) hero . attack ( "Ursa" ) hero .…" at bounding box center [1389, 360] width 307 height 574
type textarea "hero.moveLeft(2)"
click at [1268, 144] on div "hero . moveRight ( 2 ) hero . attack ( "Ursa" ) hero . attack ( "Ursa" ) hero .…" at bounding box center [1389, 360] width 307 height 574
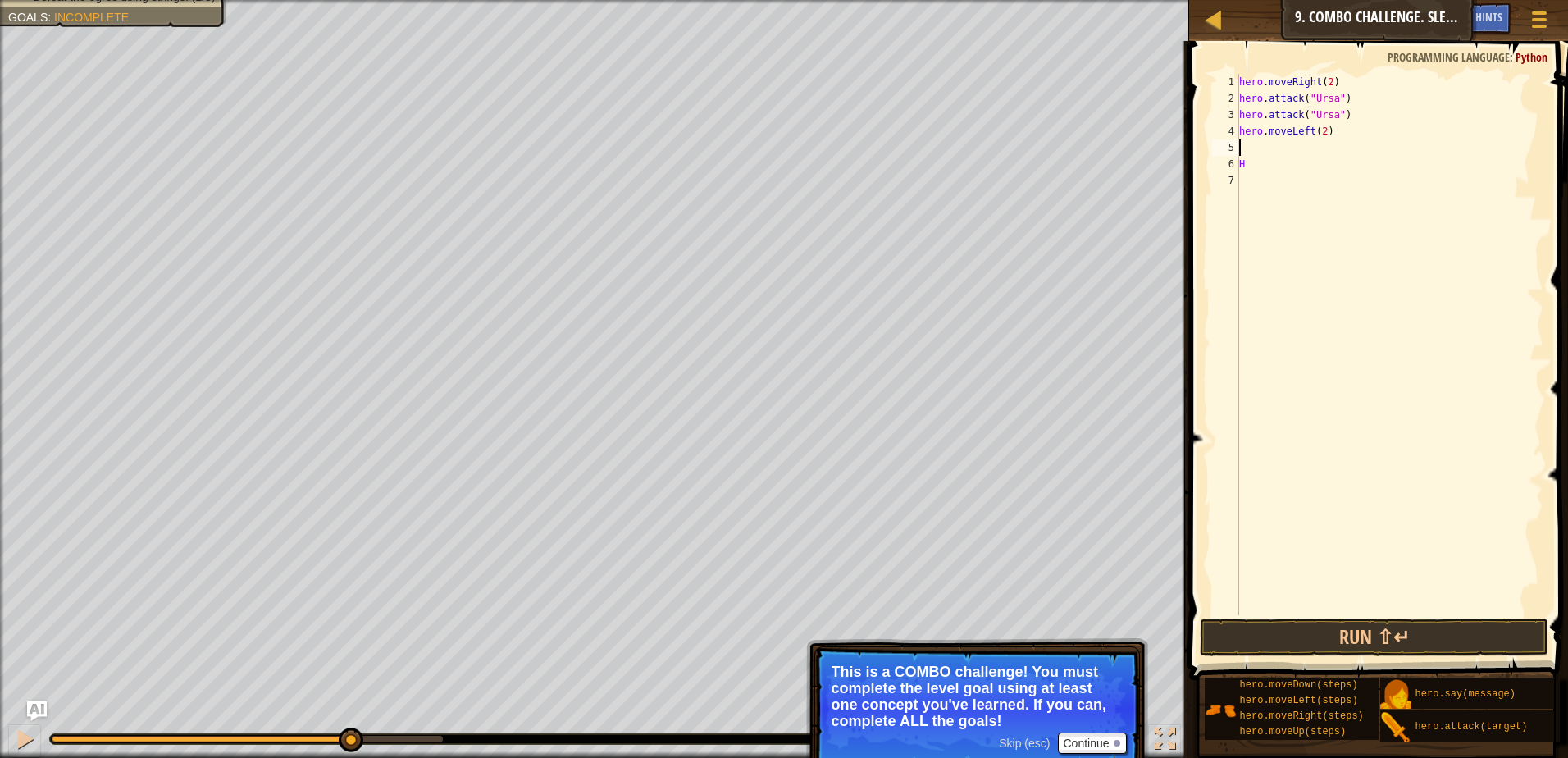
type textarea "h"
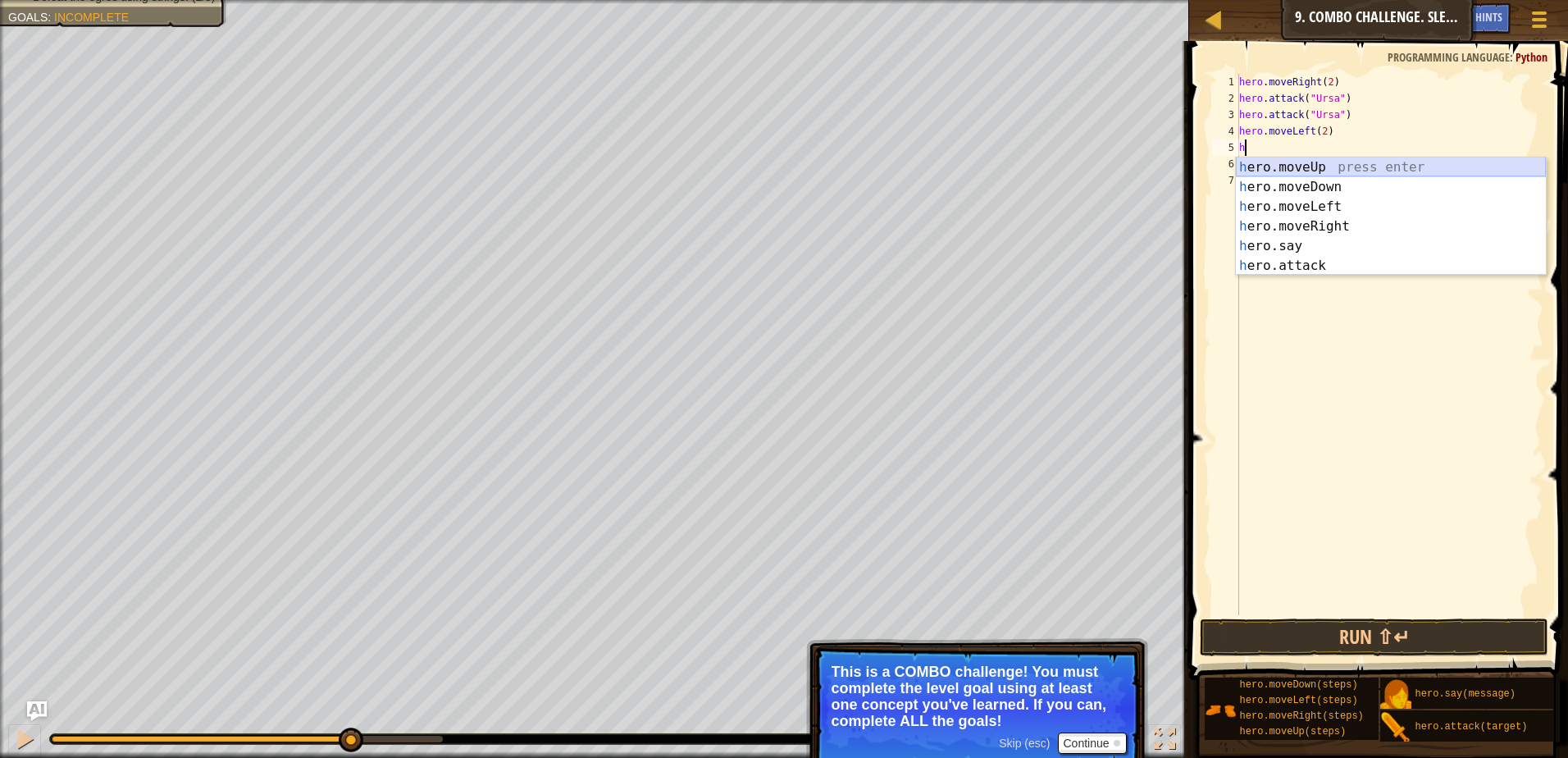
click at [1323, 162] on div "h ero.moveUp press enter h ero.moveDown press enter h ero.moveLeft press enter …" at bounding box center [1390, 236] width 310 height 158
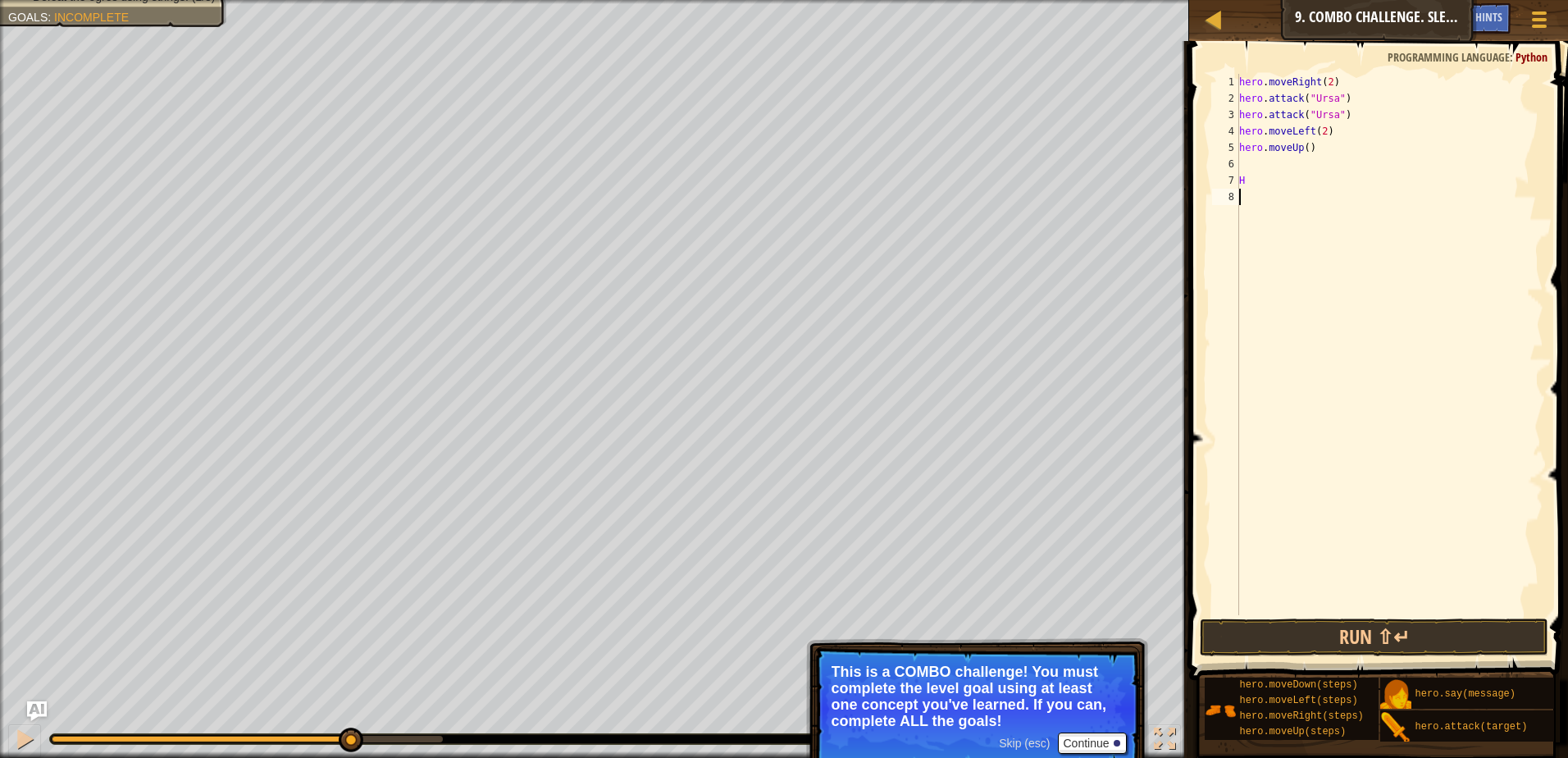
click at [1259, 189] on div "hero . moveRight ( 2 ) hero . attack ( "Ursa" ) hero . attack ( "Ursa" ) hero .…" at bounding box center [1389, 360] width 307 height 574
click at [1260, 183] on div "hero . moveRight ( 2 ) hero . attack ( "Ursa" ) hero . attack ( "Ursa" ) hero .…" at bounding box center [1389, 360] width 307 height 574
type textarea "H"
click at [1247, 166] on div "hero . moveRight ( 2 ) hero . attack ( "Ursa" ) hero . attack ( "Ursa" ) hero .…" at bounding box center [1389, 360] width 307 height 574
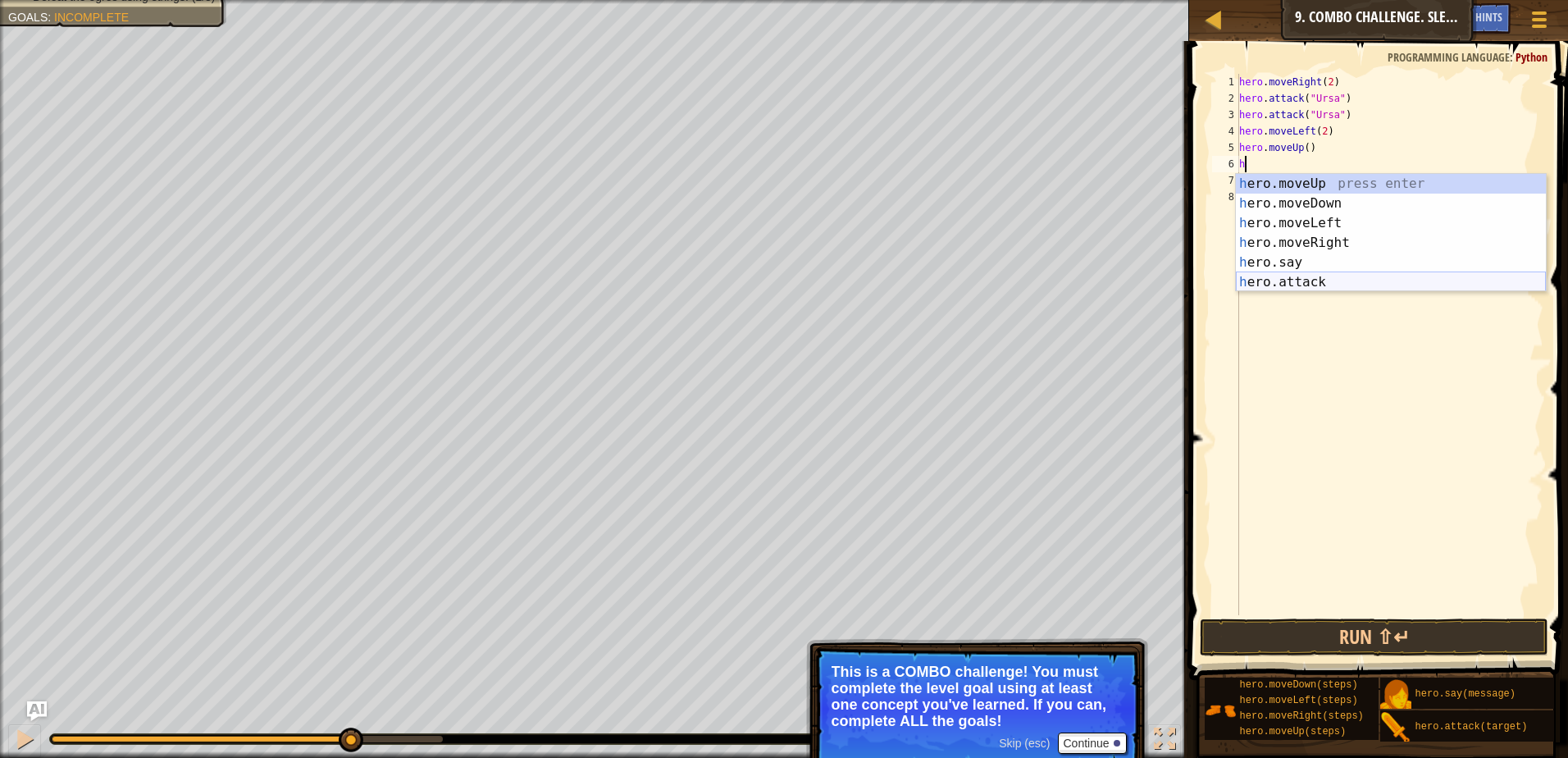
click at [1303, 287] on div "h ero.moveUp press enter h ero.moveDown press enter h ero.moveLeft press enter …" at bounding box center [1390, 252] width 310 height 158
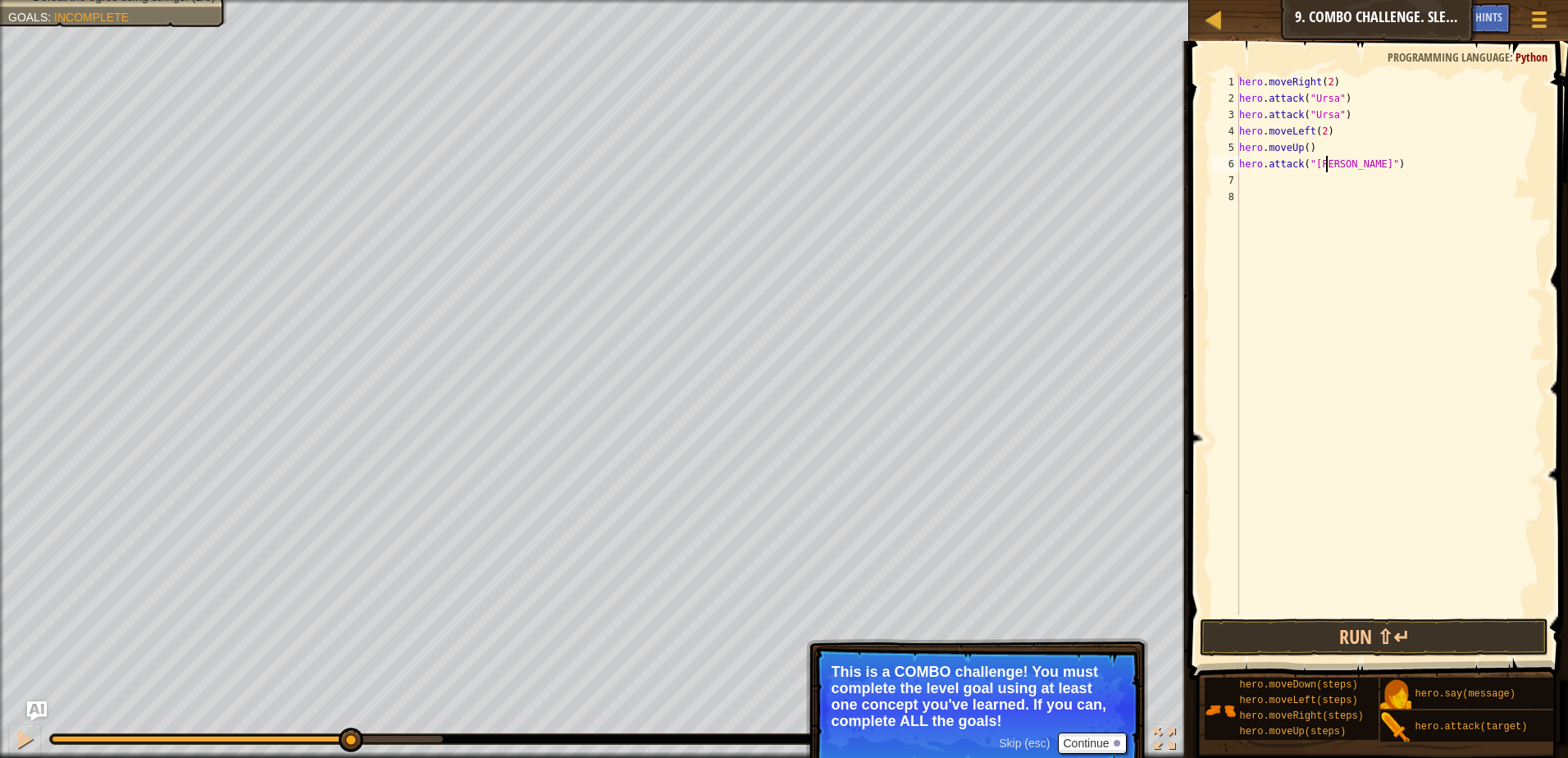
scroll to position [7, 7]
type textarea "hero.attack("rexxar")"
click at [1278, 173] on div "hero . moveRight ( 2 ) hero . attack ( "Ursa" ) hero . attack ( "Ursa" ) hero .…" at bounding box center [1389, 360] width 307 height 574
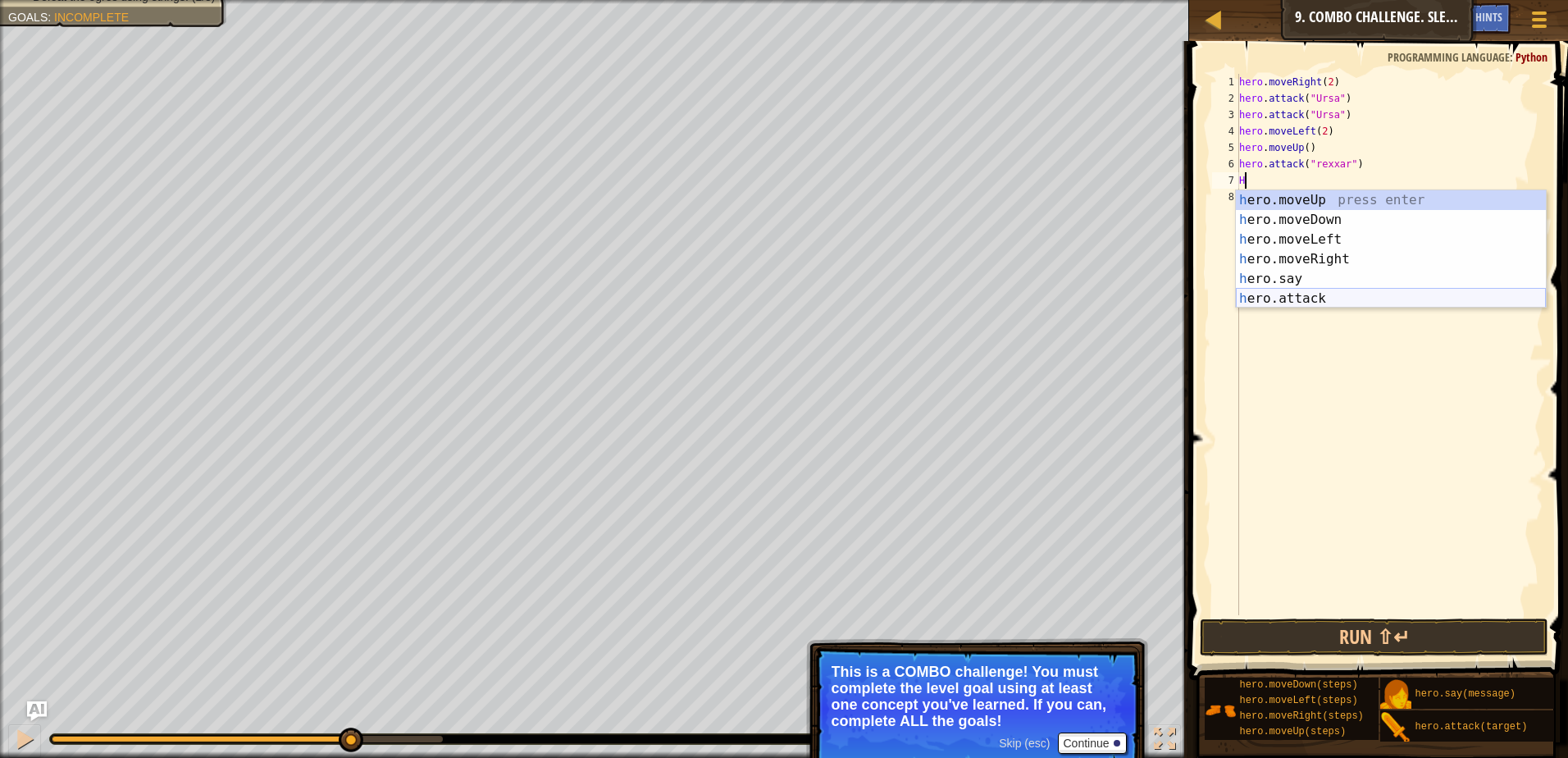
click at [1261, 298] on div "h ero.moveUp press enter h ero.moveDown press enter h ero.moveLeft press enter …" at bounding box center [1390, 269] width 310 height 158
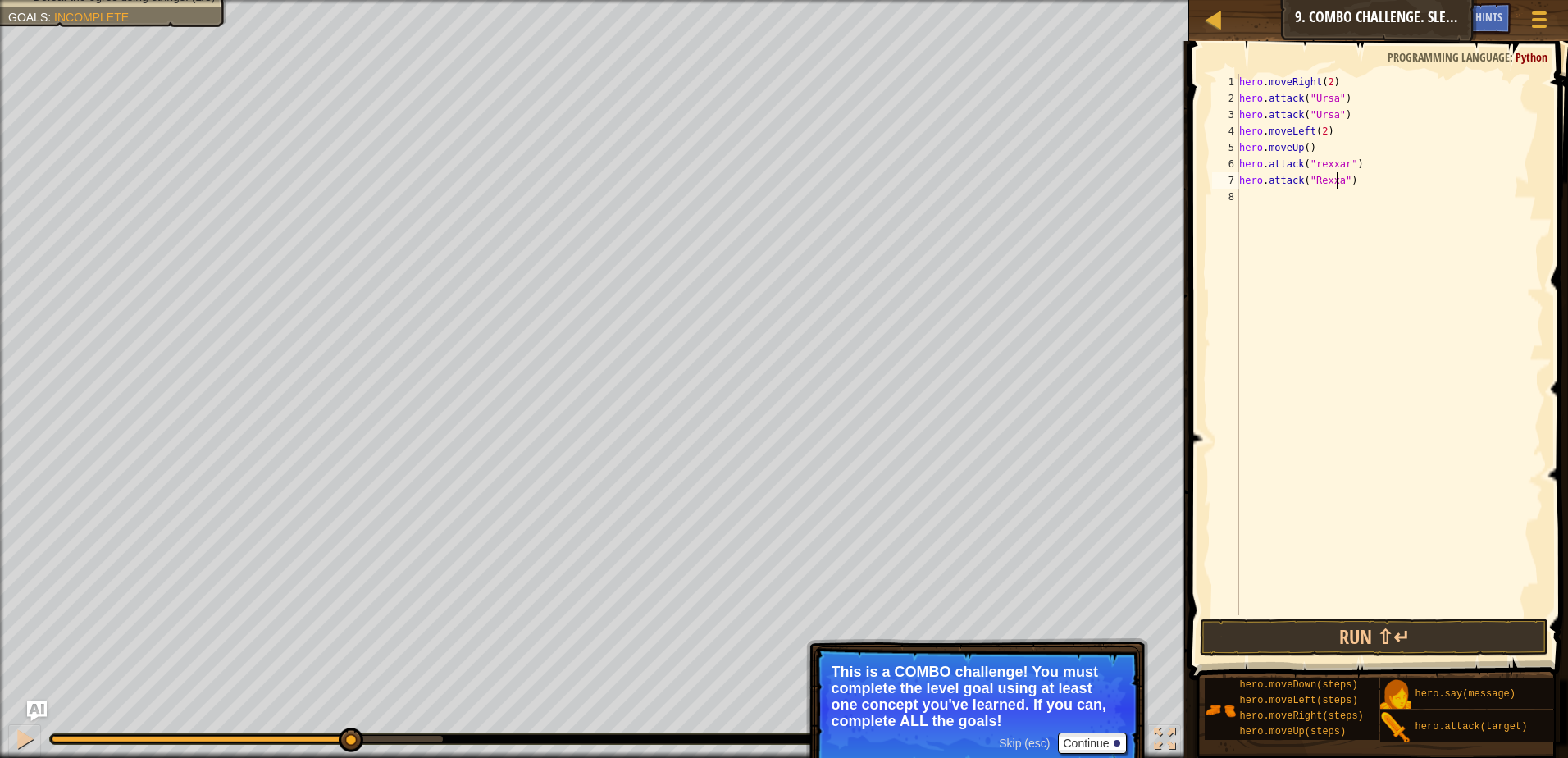
scroll to position [7, 8]
click at [1310, 164] on div "hero . moveRight ( 2 ) hero . attack ( "Ursa" ) hero . attack ( "Ursa" ) hero .…" at bounding box center [1389, 360] width 307 height 574
click at [1312, 166] on div "hero . moveRight ( 2 ) hero . attack ( "Ursa" ) hero . attack ( "Ursa" ) hero .…" at bounding box center [1389, 360] width 307 height 574
type textarea "hero.attack("Rexxar")"
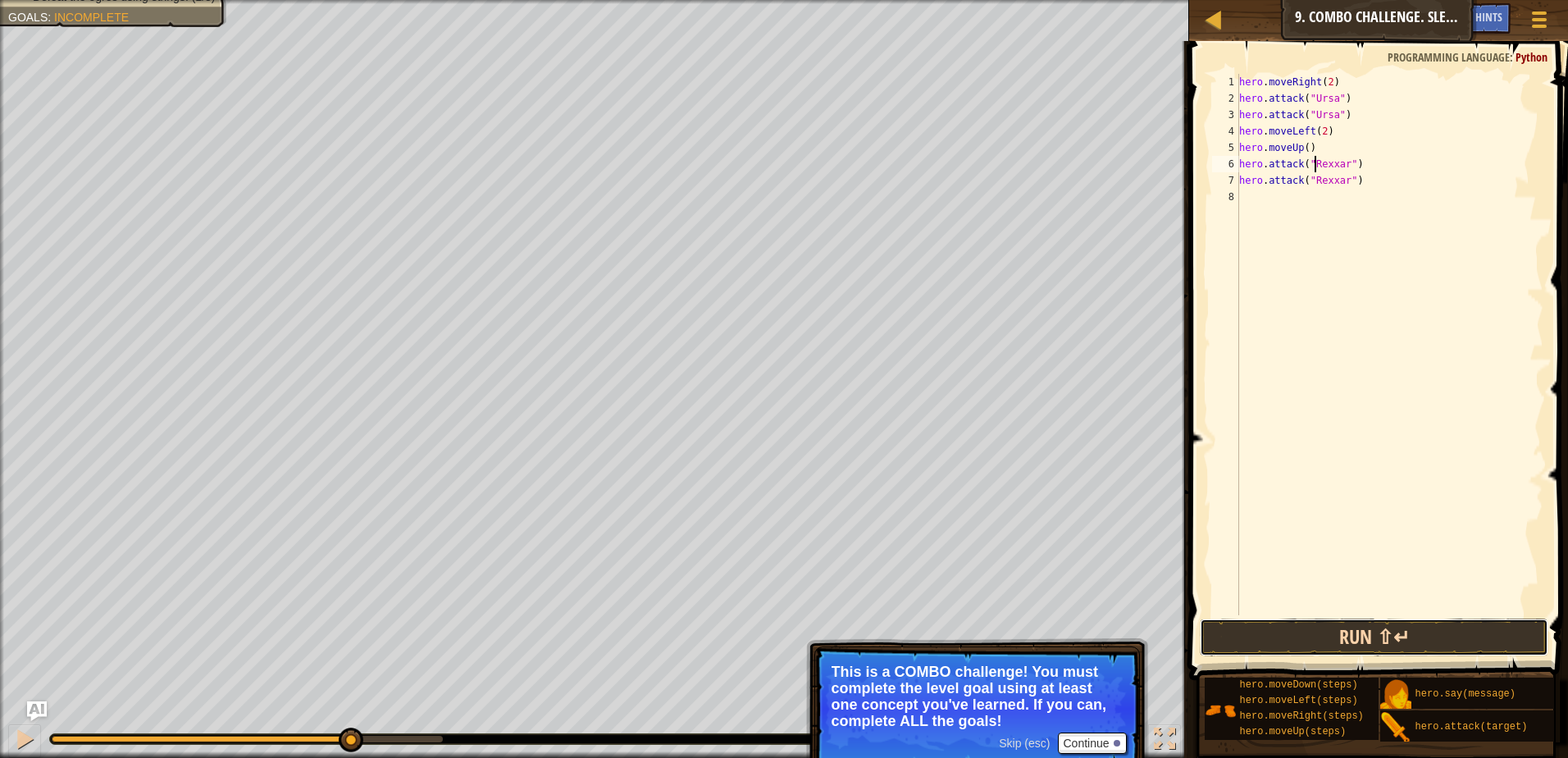
click at [1294, 636] on button "Run ⇧↵" at bounding box center [1374, 637] width 349 height 38
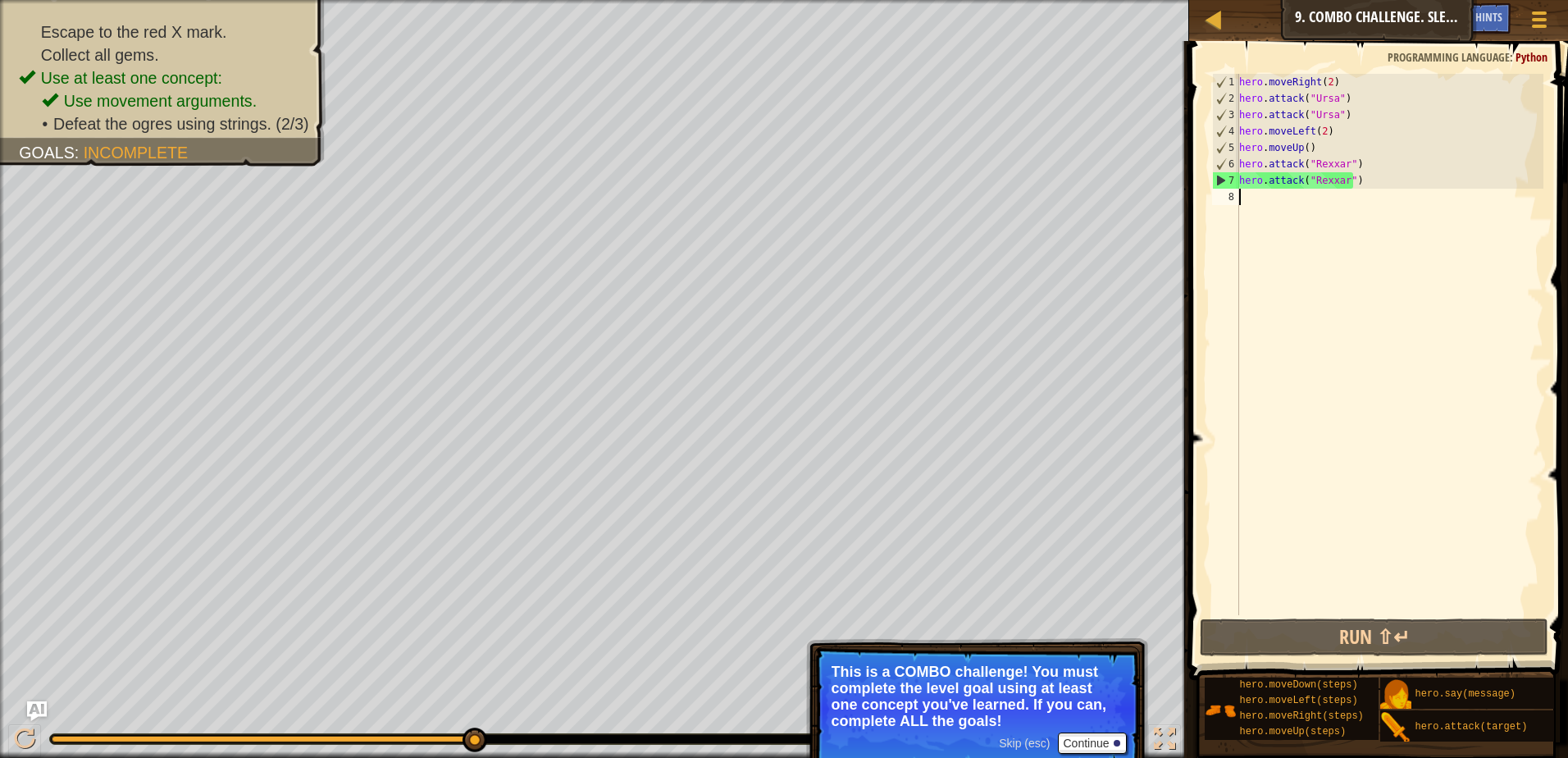
click at [1261, 206] on div "hero . moveRight ( 2 ) hero . attack ( "Ursa" ) hero . attack ( "Ursa" ) hero .…" at bounding box center [1389, 360] width 307 height 574
type textarea "h"
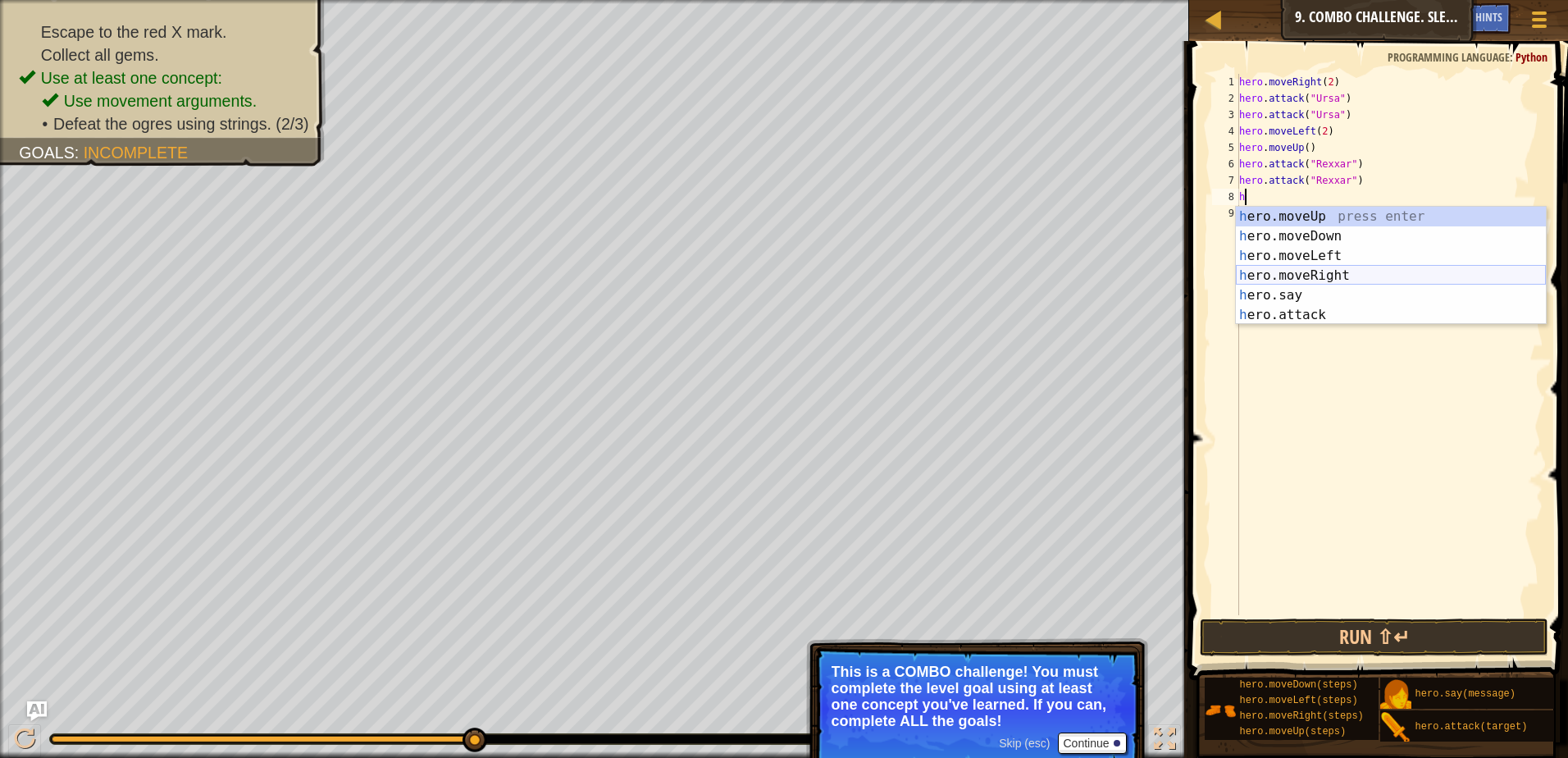
click at [1393, 272] on div "h ero.moveUp press enter h ero.moveDown press enter h ero.moveLeft press enter …" at bounding box center [1390, 285] width 310 height 158
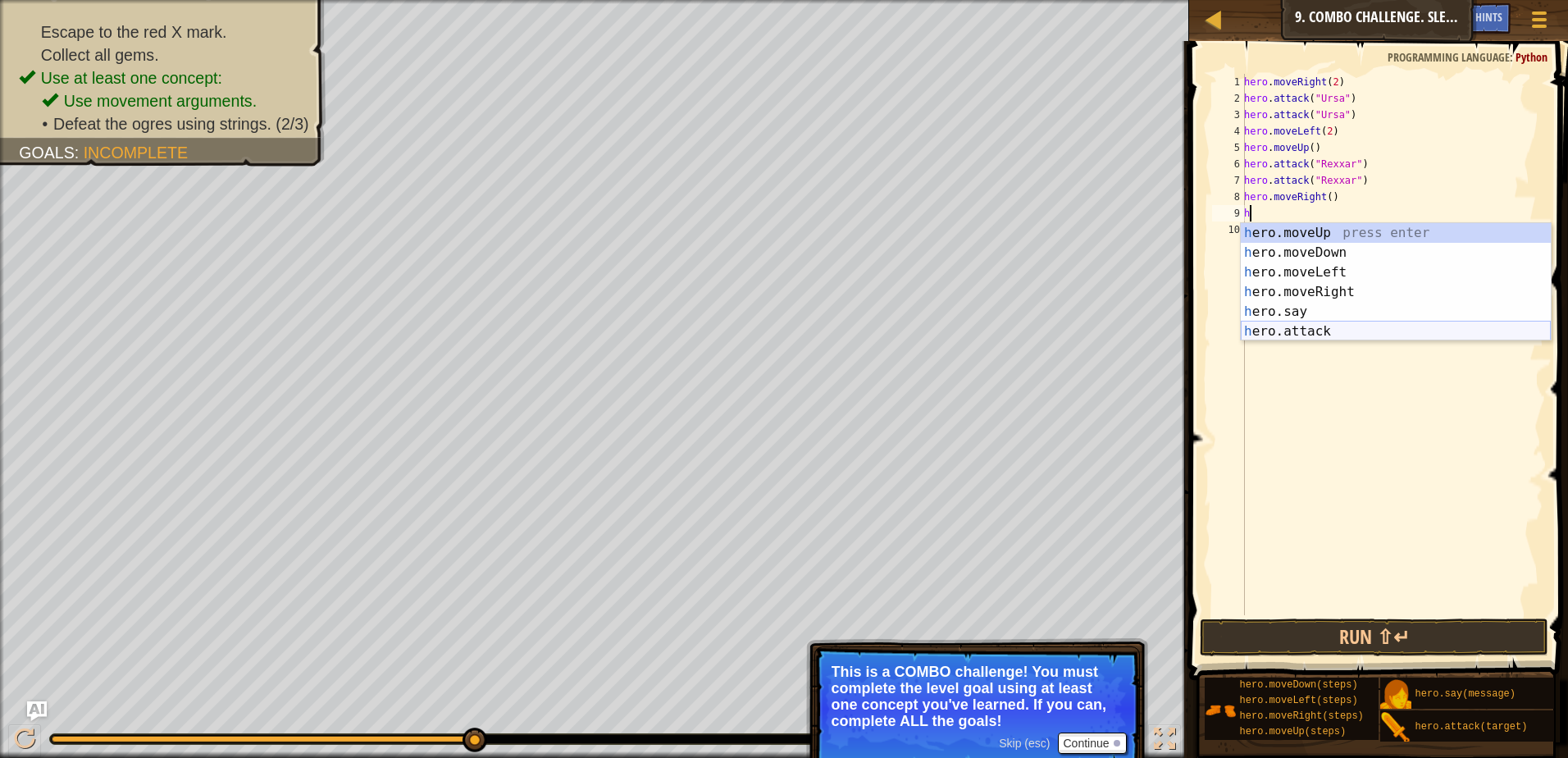
click at [1269, 331] on div "h ero.moveUp press enter h ero.moveDown press enter h ero.moveLeft press enter …" at bounding box center [1395, 301] width 310 height 158
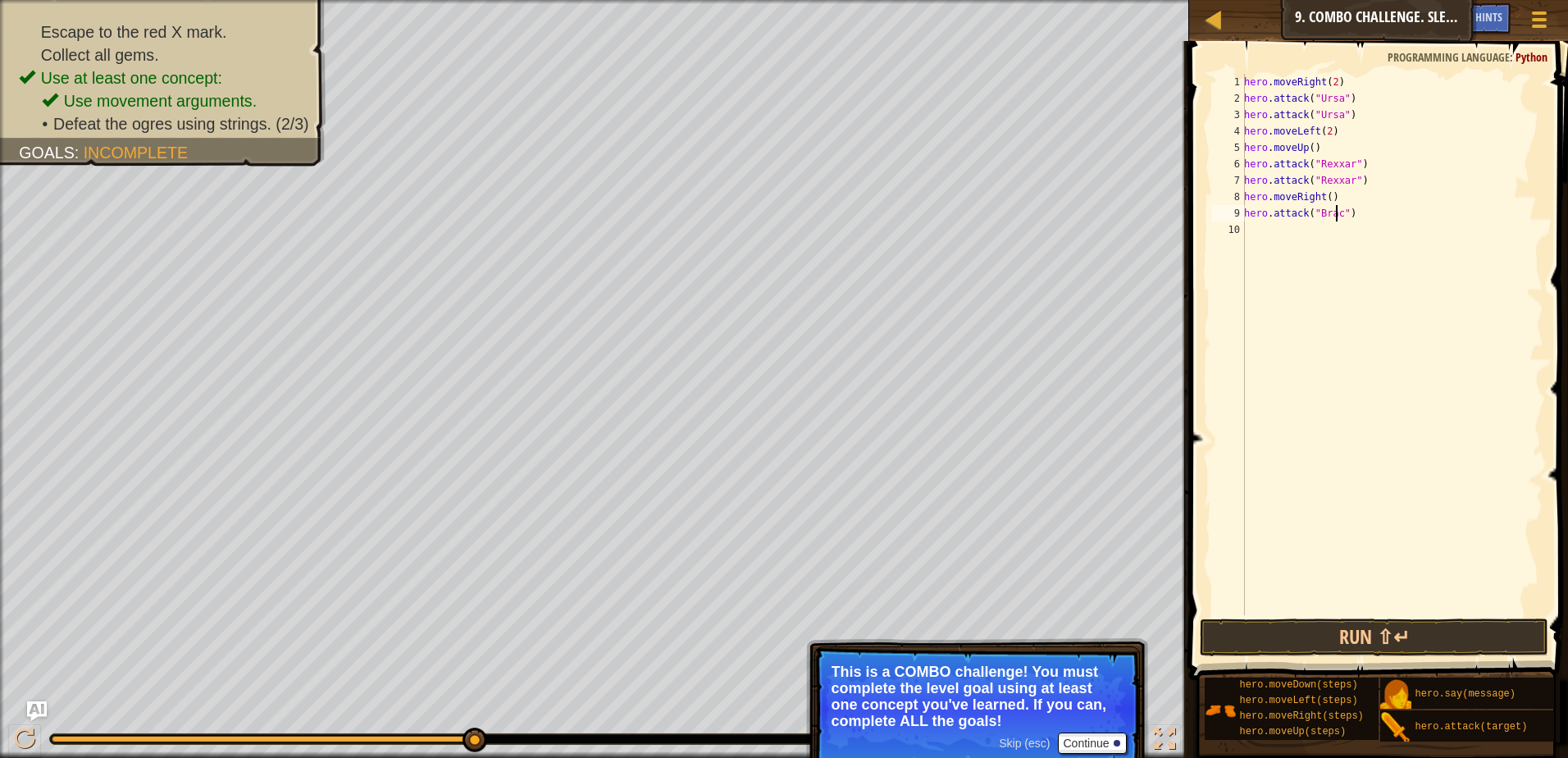
scroll to position [7, 7]
type textarea "hero.attack("Brack")"
click at [1265, 231] on div "hero . moveRight ( 2 ) hero . attack ( "Ursa" ) hero . attack ( "Ursa" ) hero .…" at bounding box center [1391, 360] width 302 height 574
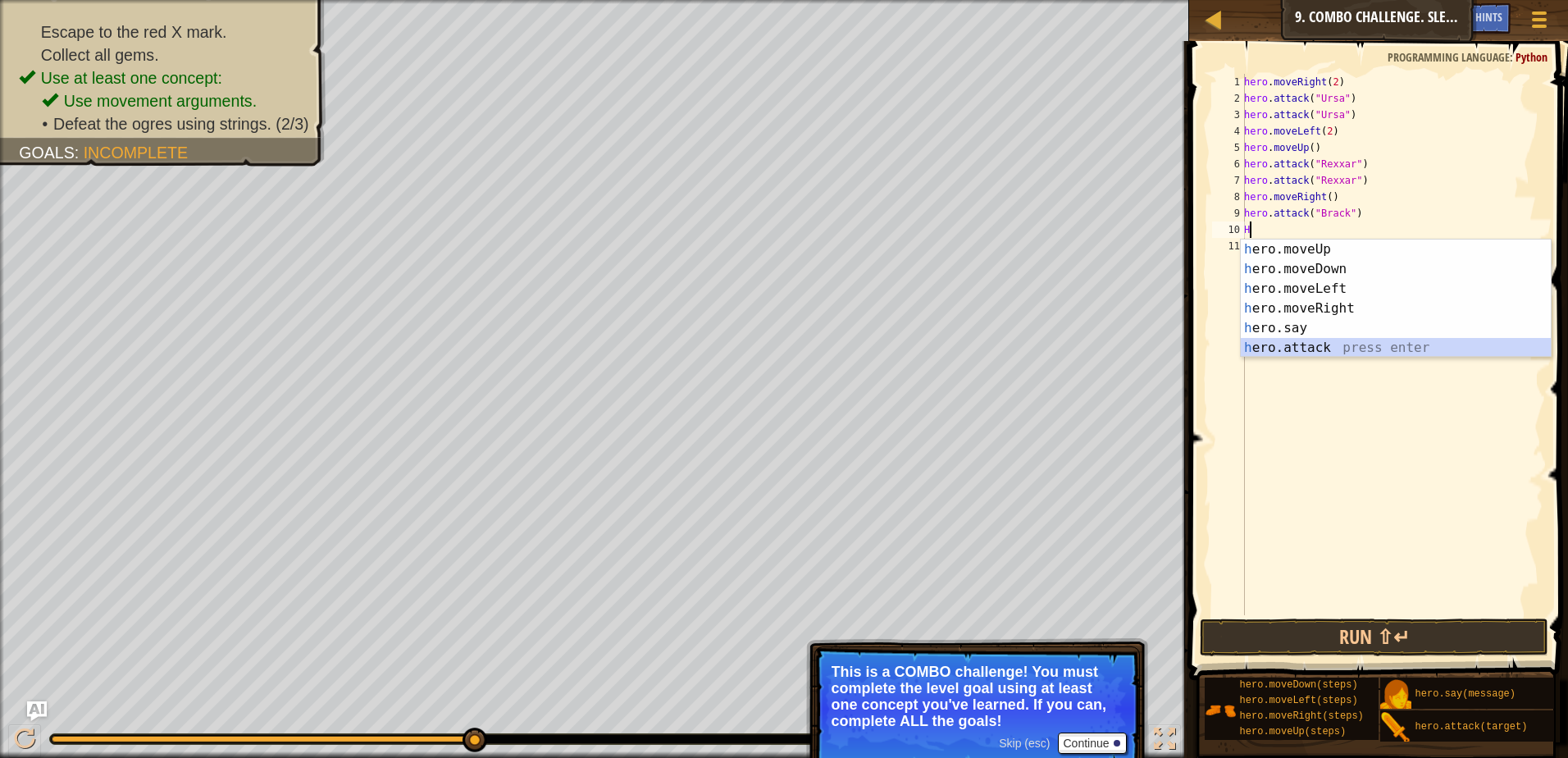
click at [1249, 350] on div "h ero.moveUp press enter h ero.moveDown press enter h ero.moveLeft press enter …" at bounding box center [1395, 318] width 310 height 158
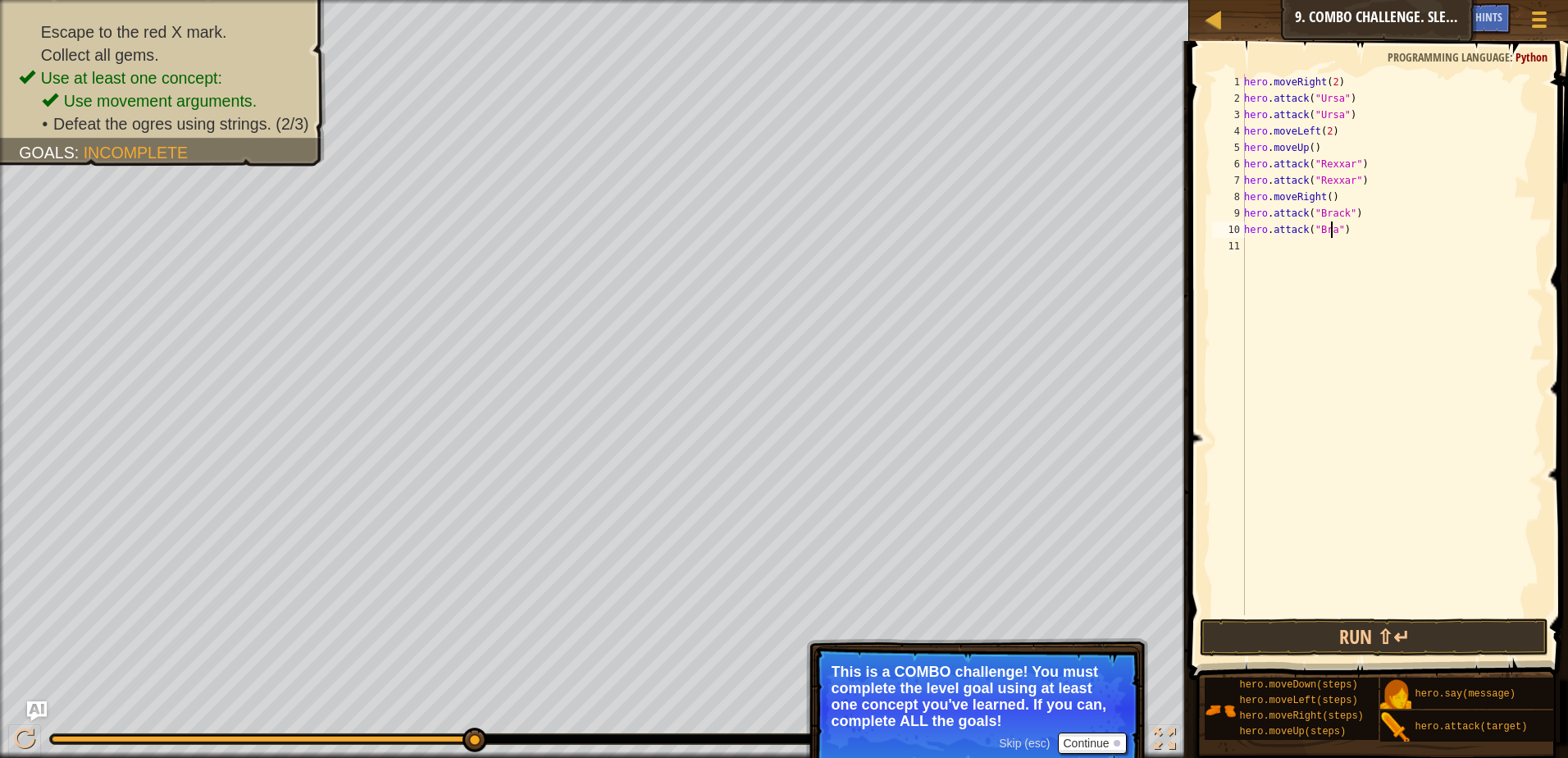
scroll to position [7, 7]
type textarea "hero.attack("Brack")"
click at [1402, 626] on button "Run ⇧↵" at bounding box center [1374, 637] width 349 height 38
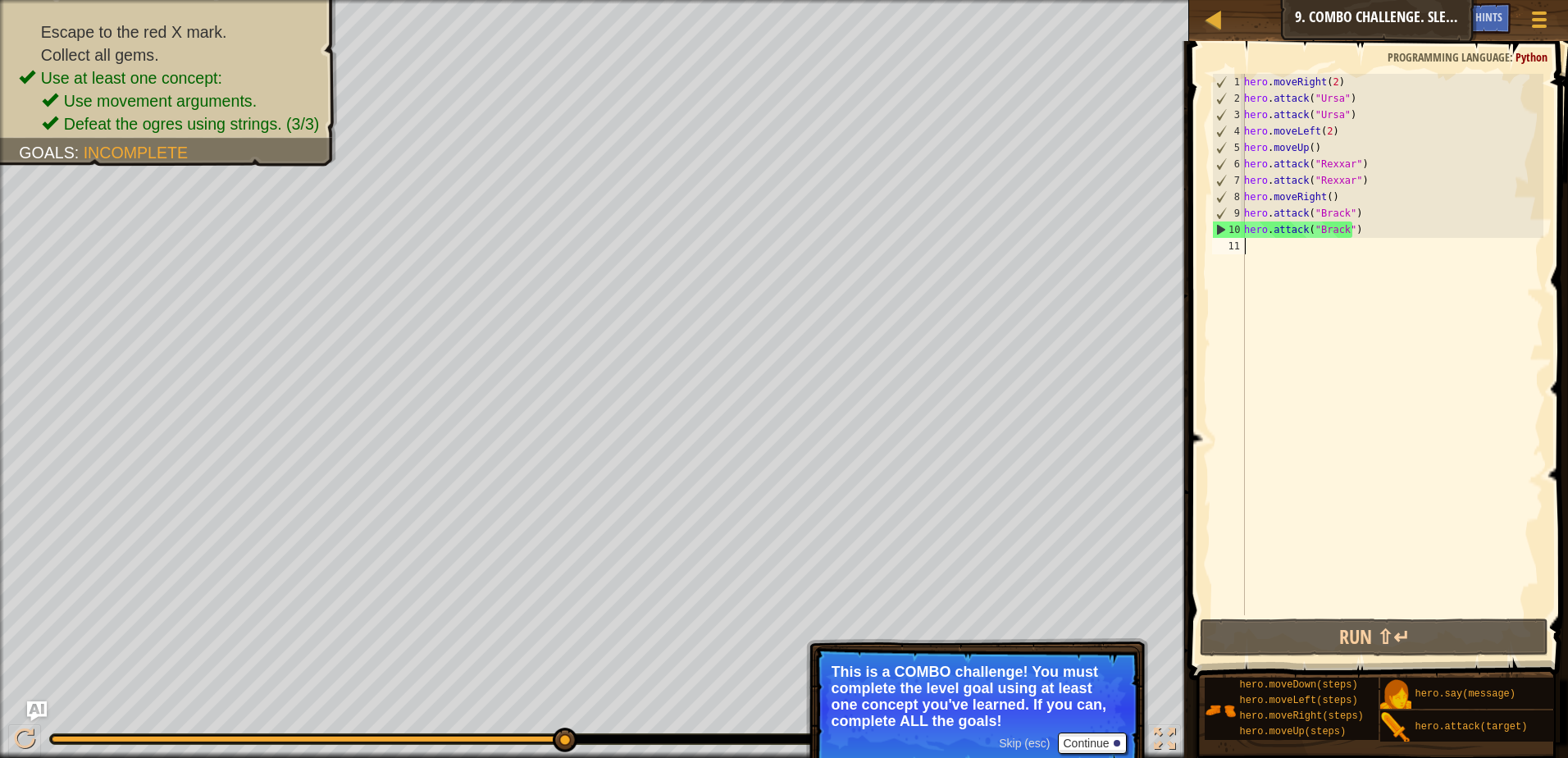
click at [1264, 250] on div "hero . moveRight ( 2 ) hero . attack ( "Ursa" ) hero . attack ( "Ursa" ) hero .…" at bounding box center [1391, 360] width 302 height 574
type textarea "m"
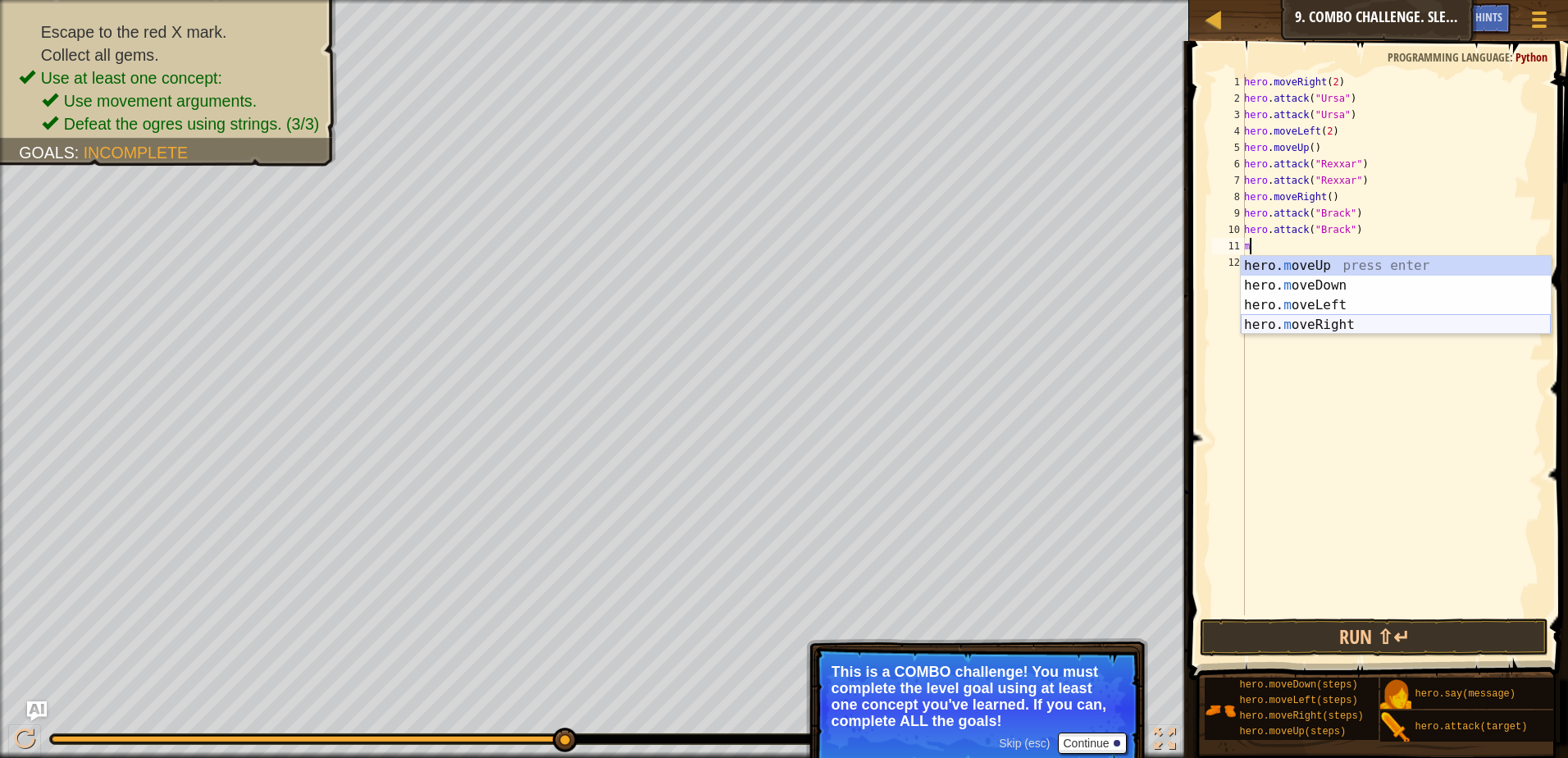
click at [1331, 321] on div "hero. m oveUp press enter hero. m oveDown press enter hero. m oveLeft press ent…" at bounding box center [1395, 314] width 310 height 118
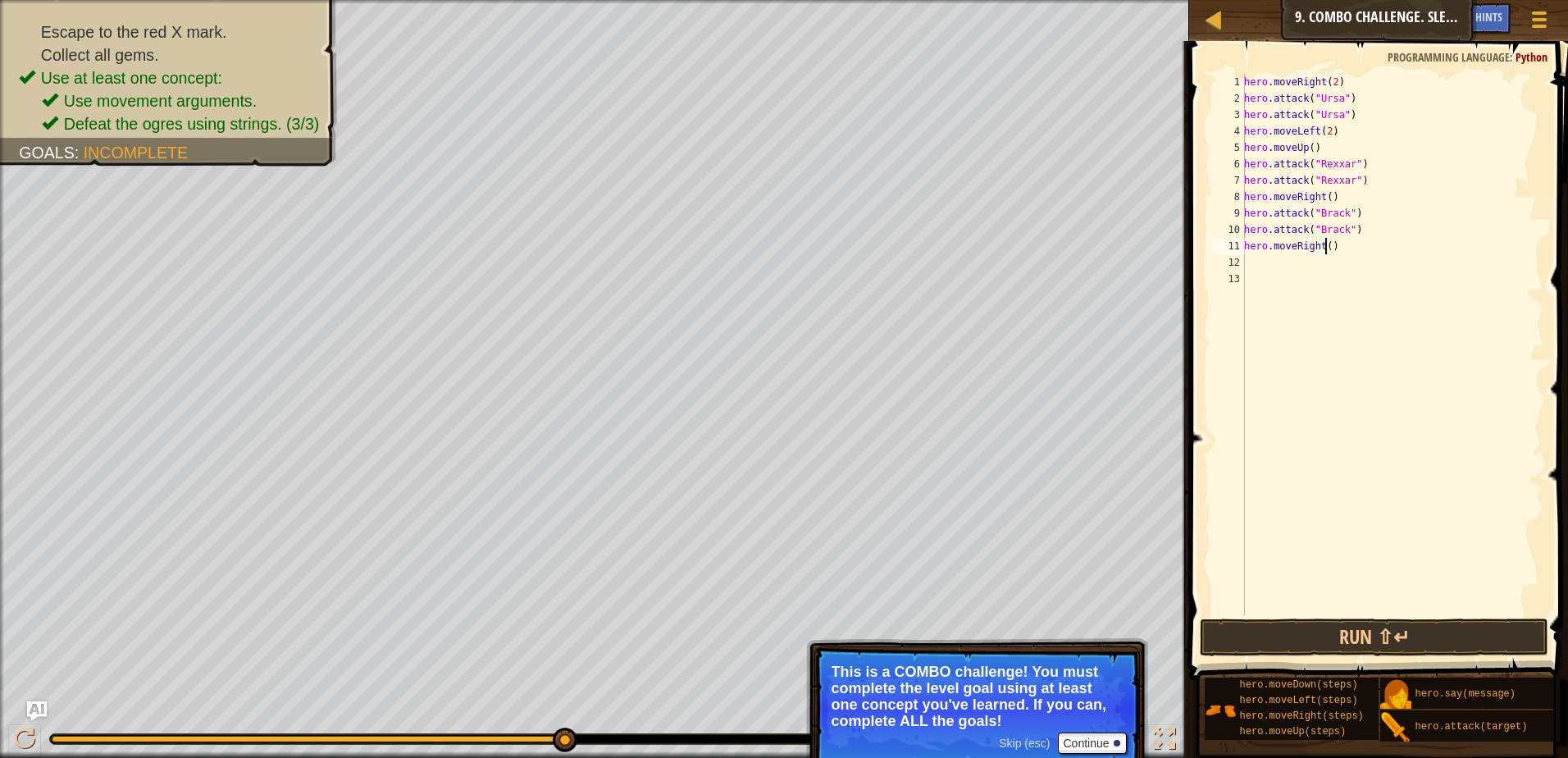
click at [1323, 247] on div "hero . moveRight ( 2 ) hero . attack ( "Ursa" ) hero . attack ( "Ursa" ) hero .…" at bounding box center [1391, 360] width 302 height 574
type textarea "hero.moveRight()"
click at [1254, 265] on div "hero . moveRight ( 2 ) hero . attack ( "Ursa" ) hero . attack ( "Ursa" ) hero .…" at bounding box center [1391, 360] width 302 height 574
type textarea "h"
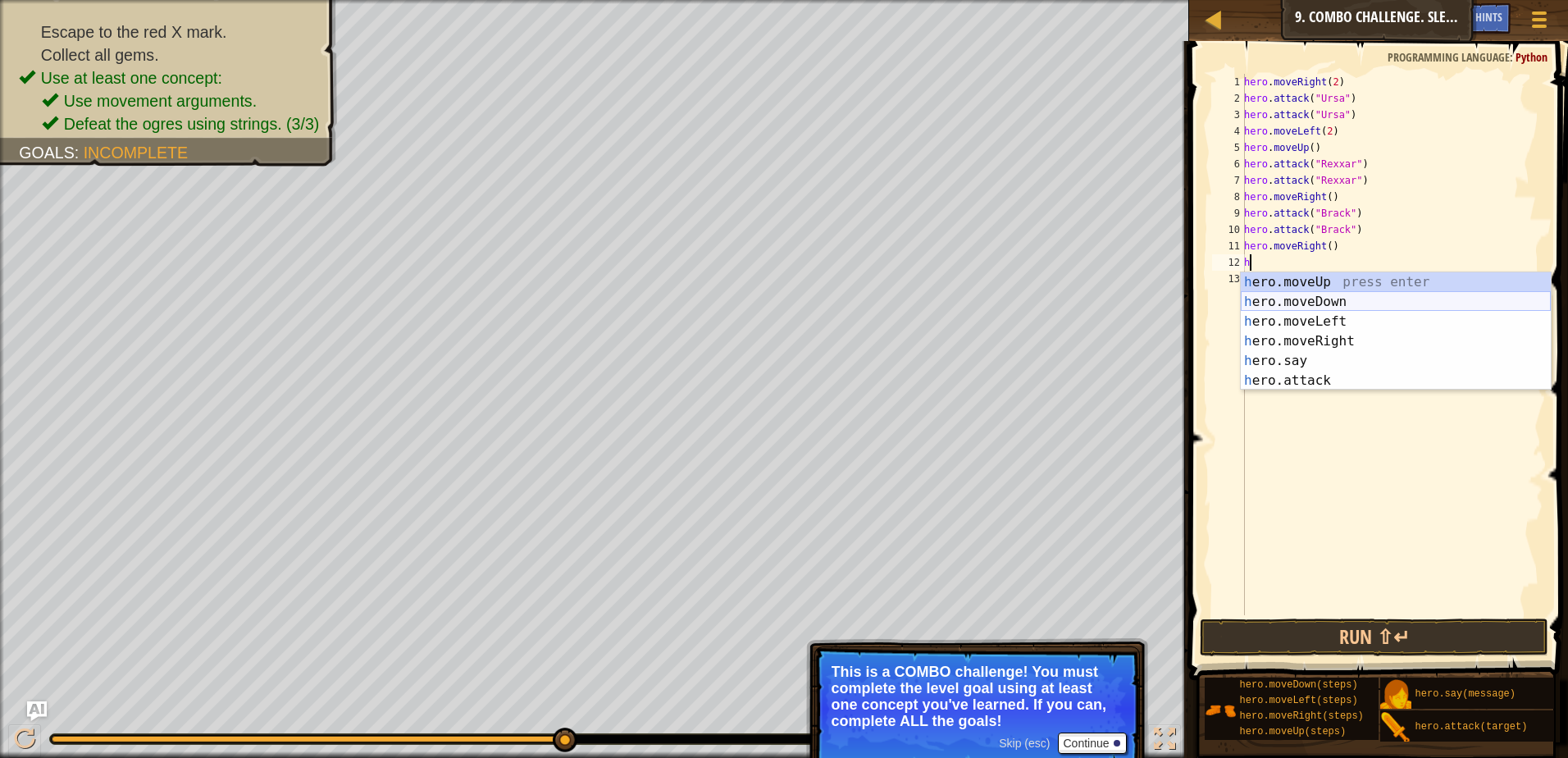
click at [1337, 292] on div "h ero.moveUp press enter h ero.moveDown press enter h ero.moveLeft press enter …" at bounding box center [1395, 351] width 310 height 158
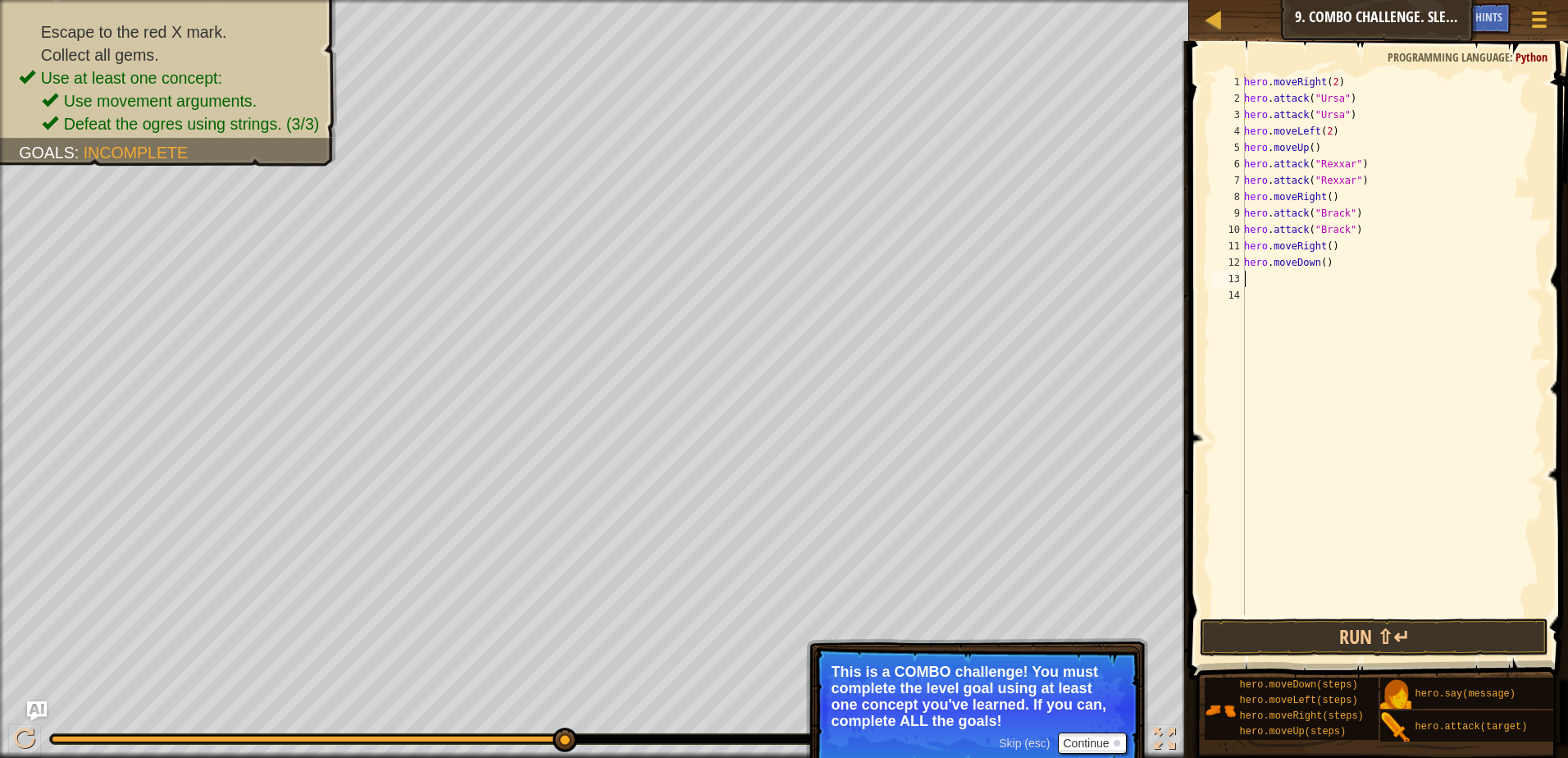
click at [1329, 258] on div "hero . moveRight ( 2 ) hero . attack ( "Ursa" ) hero . attack ( "Ursa" ) hero .…" at bounding box center [1391, 360] width 302 height 574
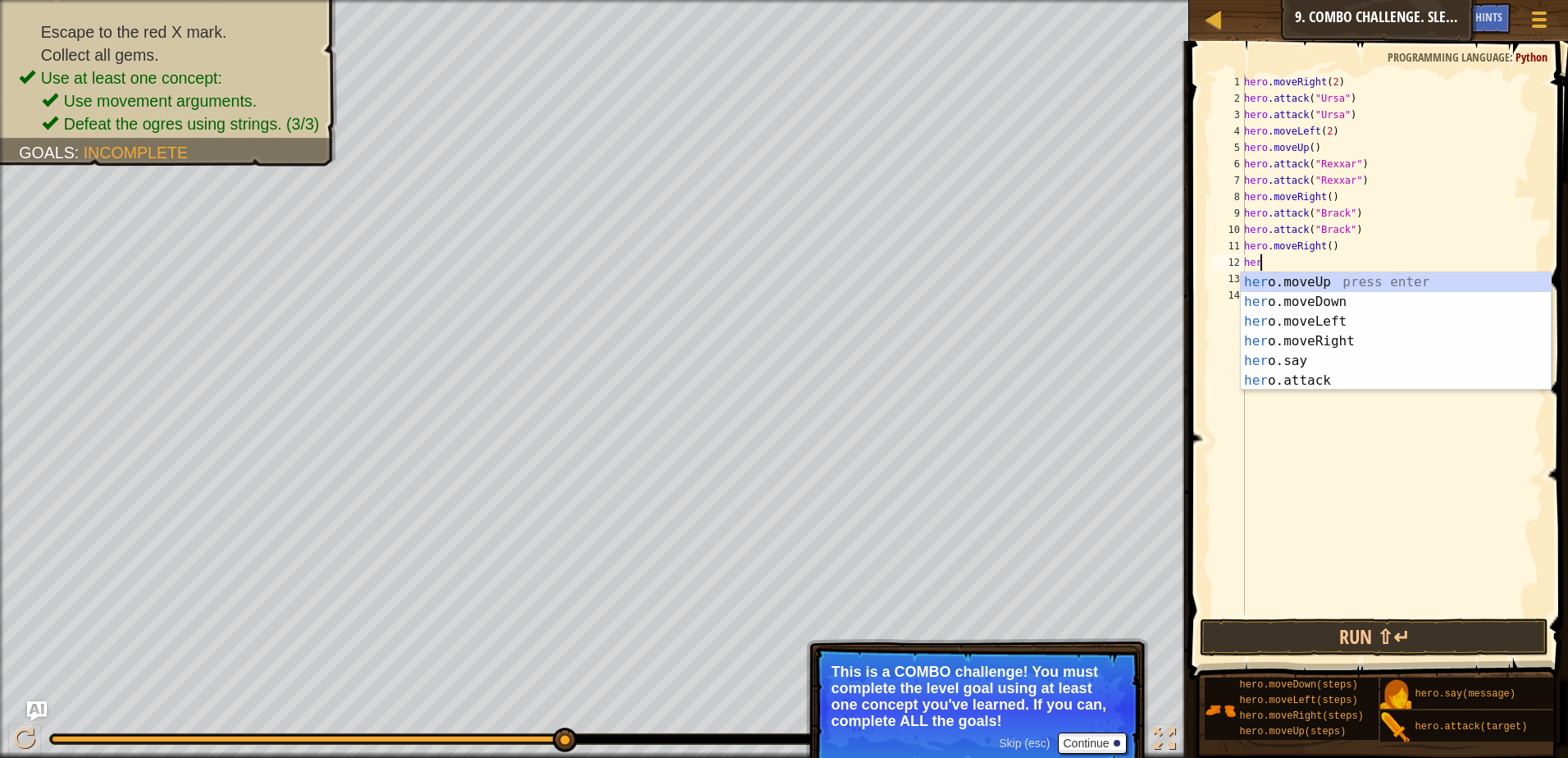
type textarea "h"
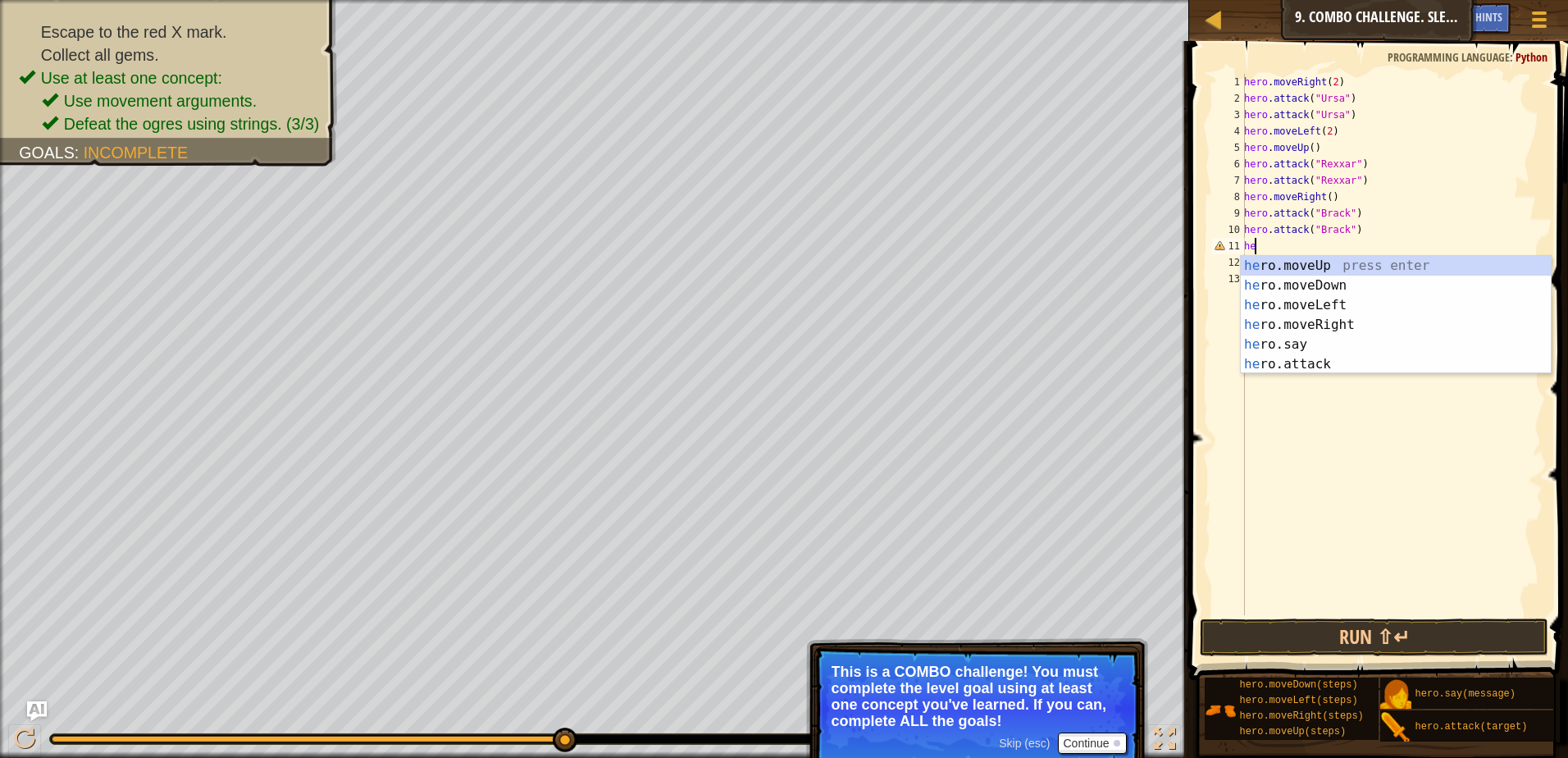
type textarea "h"
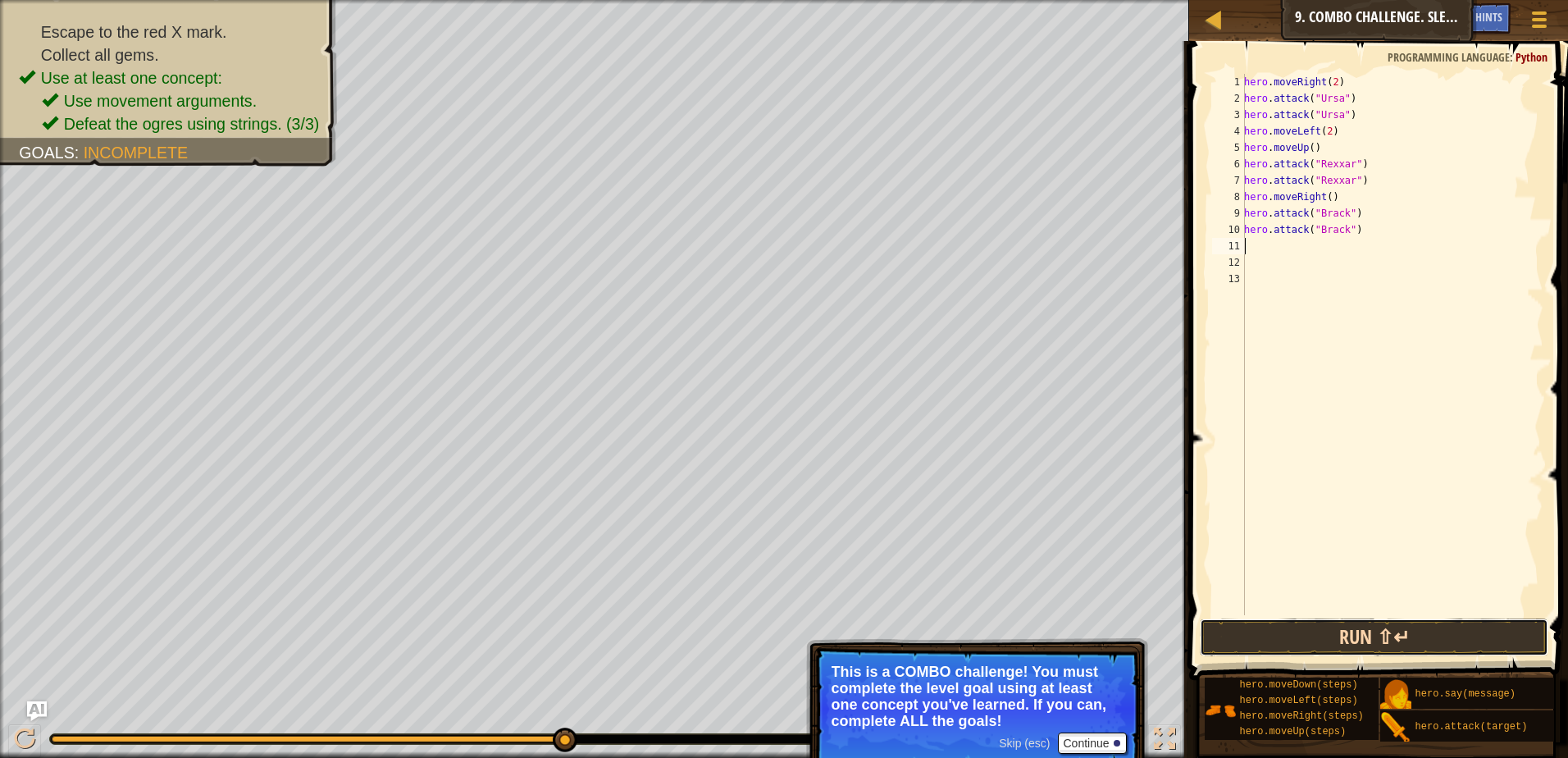
click at [1287, 626] on button "Run ⇧↵" at bounding box center [1374, 637] width 349 height 38
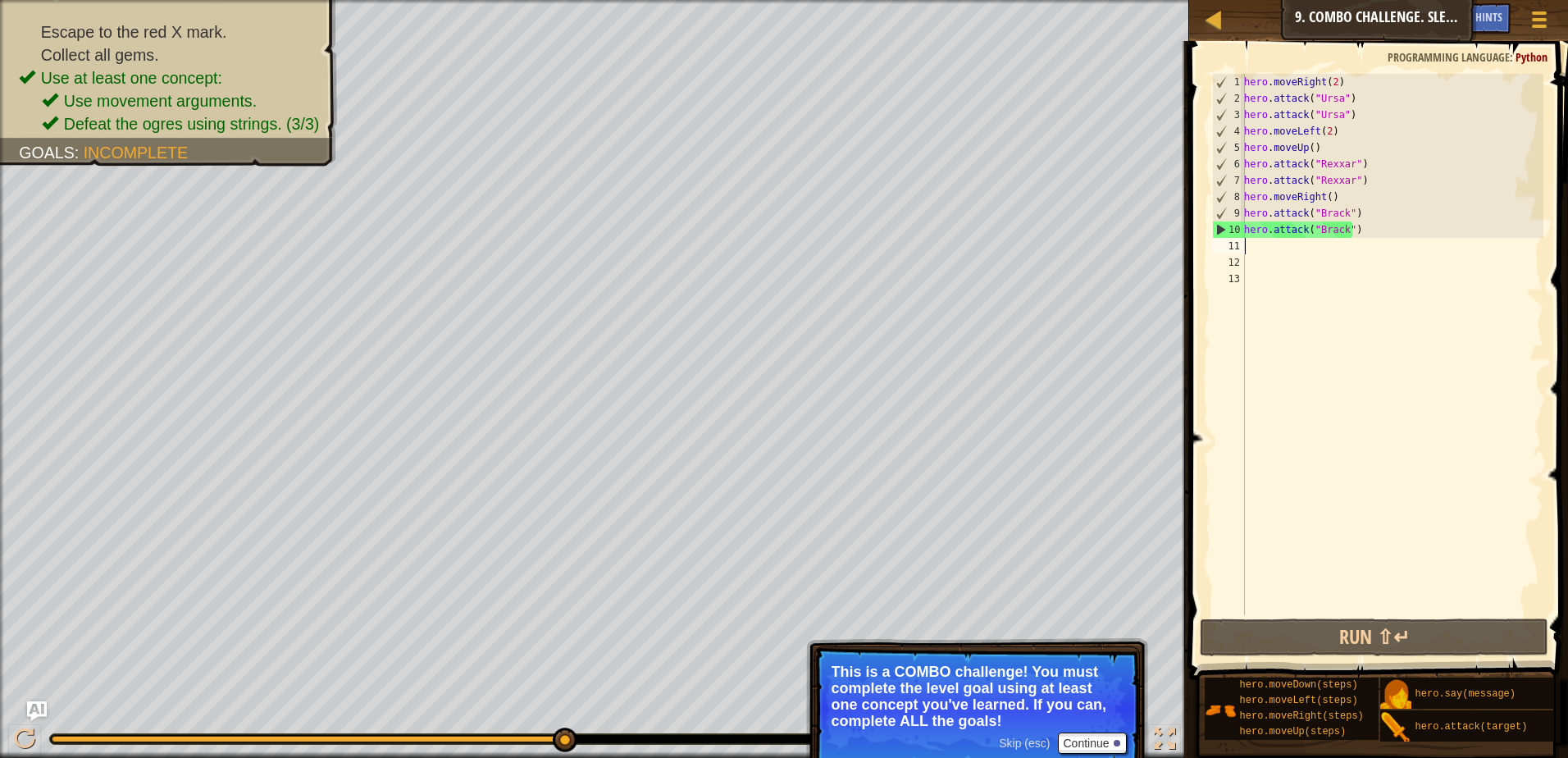
type textarea "h"
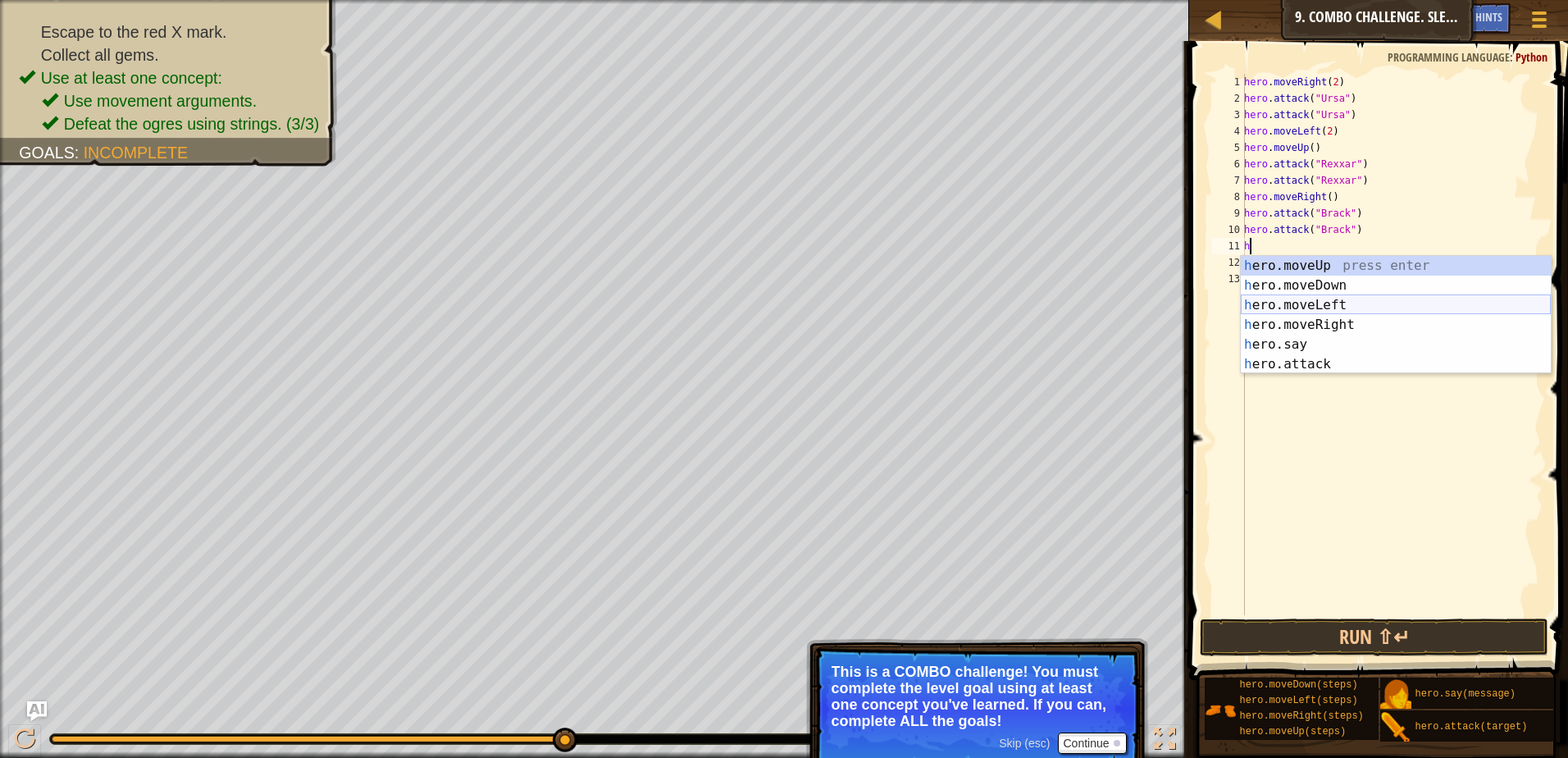
click at [1298, 307] on div "h ero.moveUp press enter h ero.moveDown press enter h ero.moveLeft press enter …" at bounding box center [1395, 334] width 310 height 158
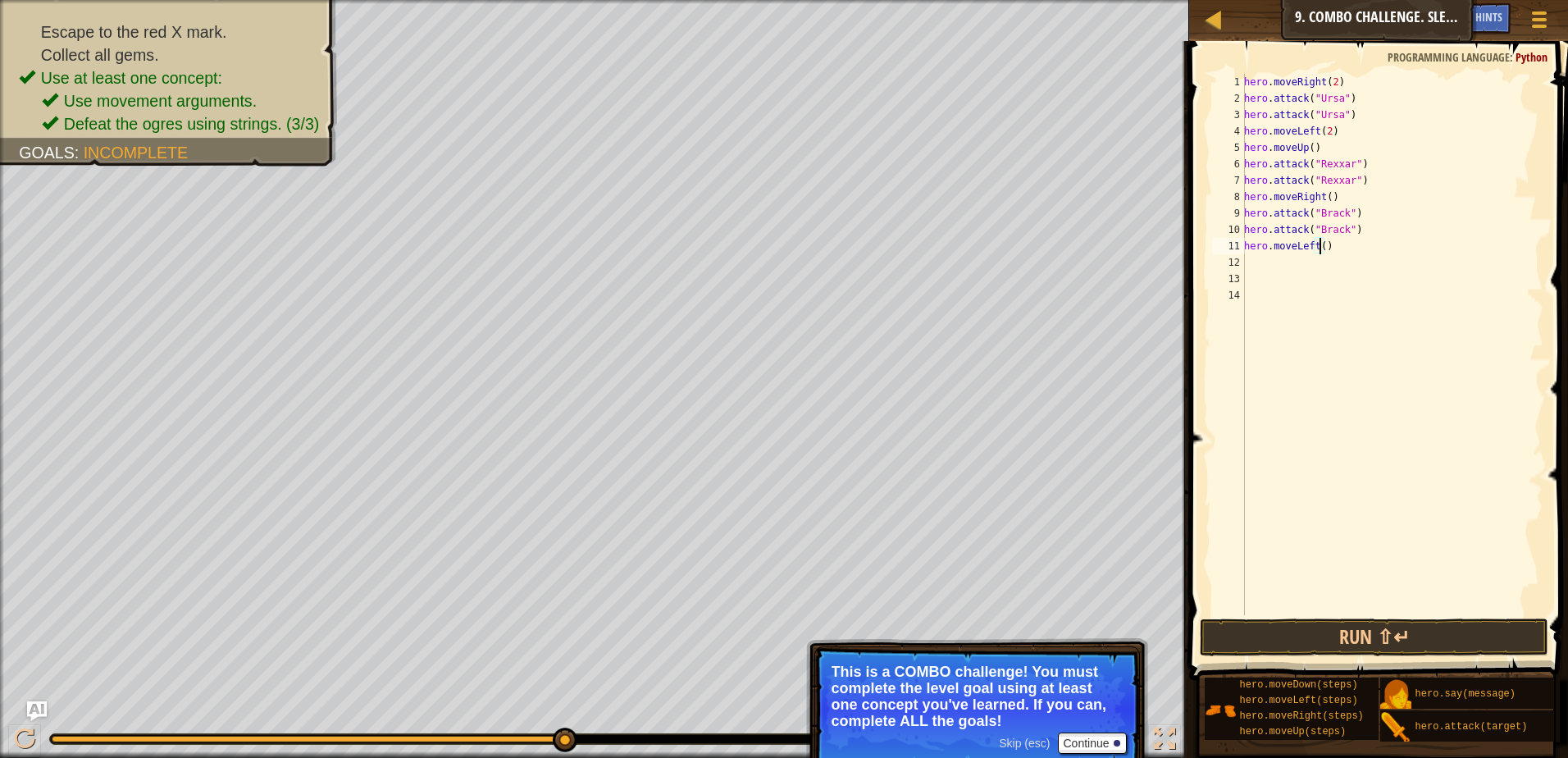
click at [1320, 242] on div "hero . moveRight ( 2 ) hero . attack ( "Ursa" ) hero . attack ( "Ursa" ) hero .…" at bounding box center [1391, 360] width 302 height 574
click at [1229, 631] on button "Run ⇧↵" at bounding box center [1374, 637] width 349 height 38
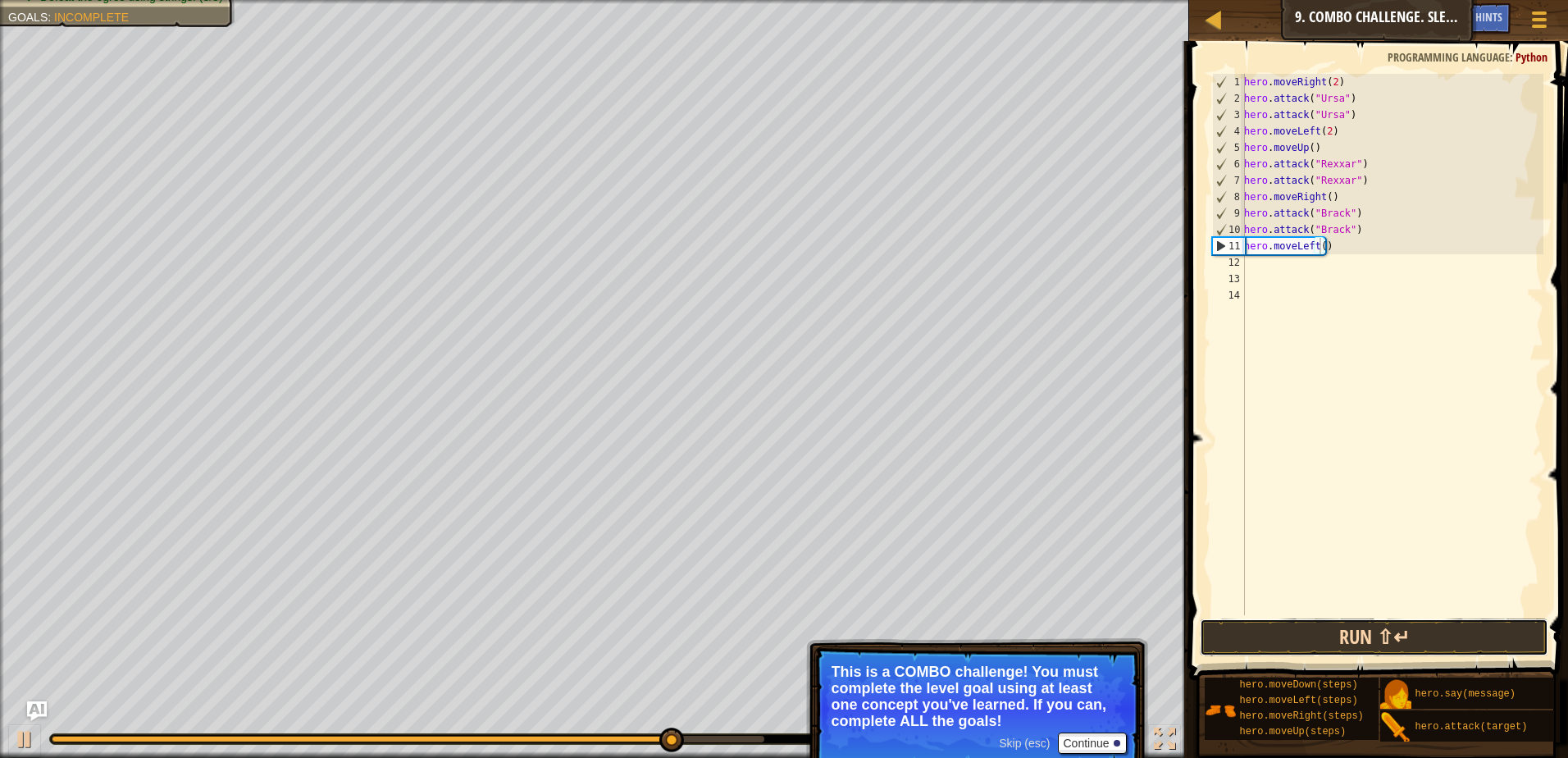
click at [1371, 630] on button "Run ⇧↵" at bounding box center [1374, 637] width 349 height 38
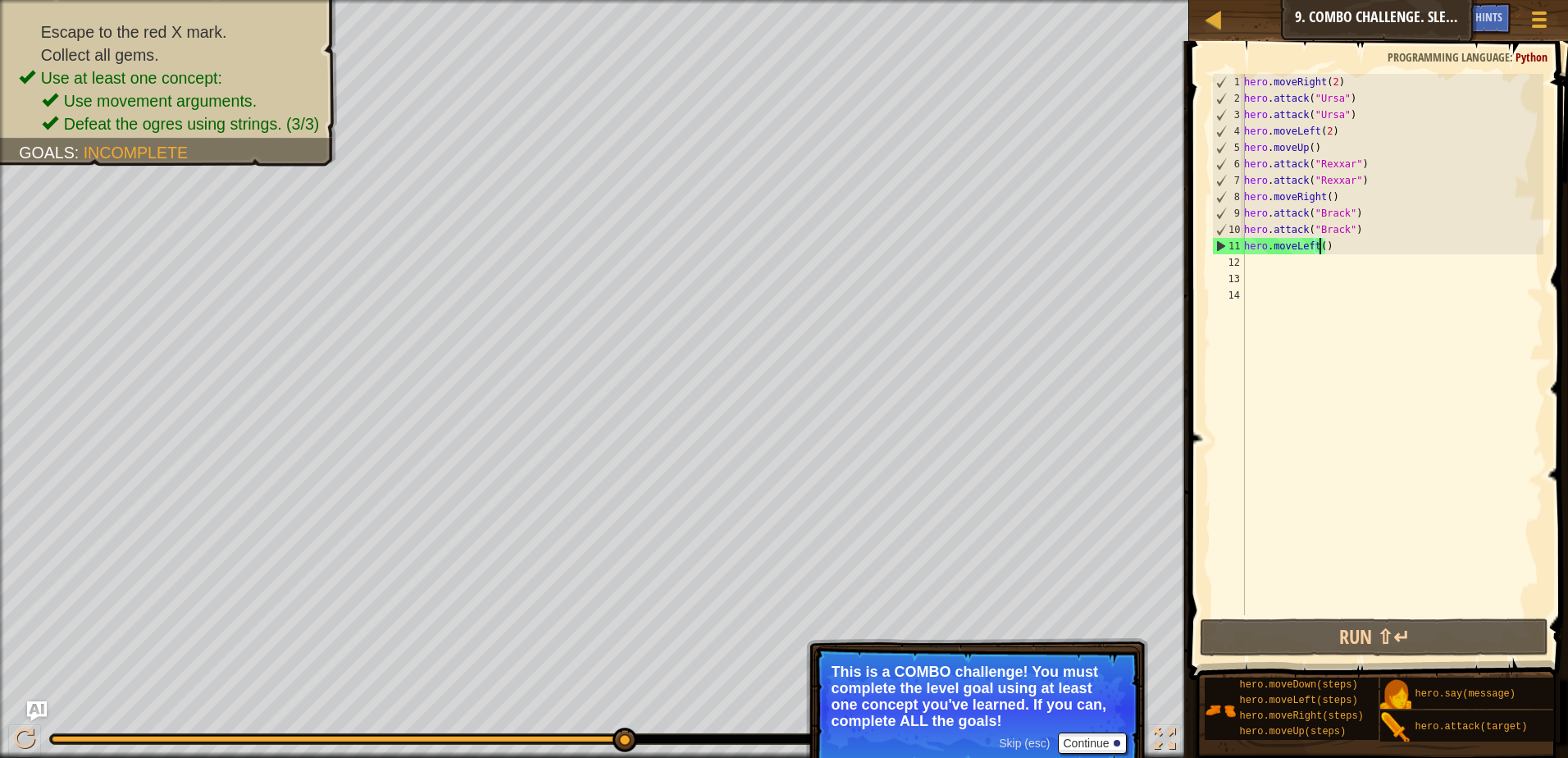
click at [1351, 250] on div "hero . moveRight ( 2 ) hero . attack ( "Ursa" ) hero . attack ( "Ursa" ) hero .…" at bounding box center [1391, 360] width 302 height 574
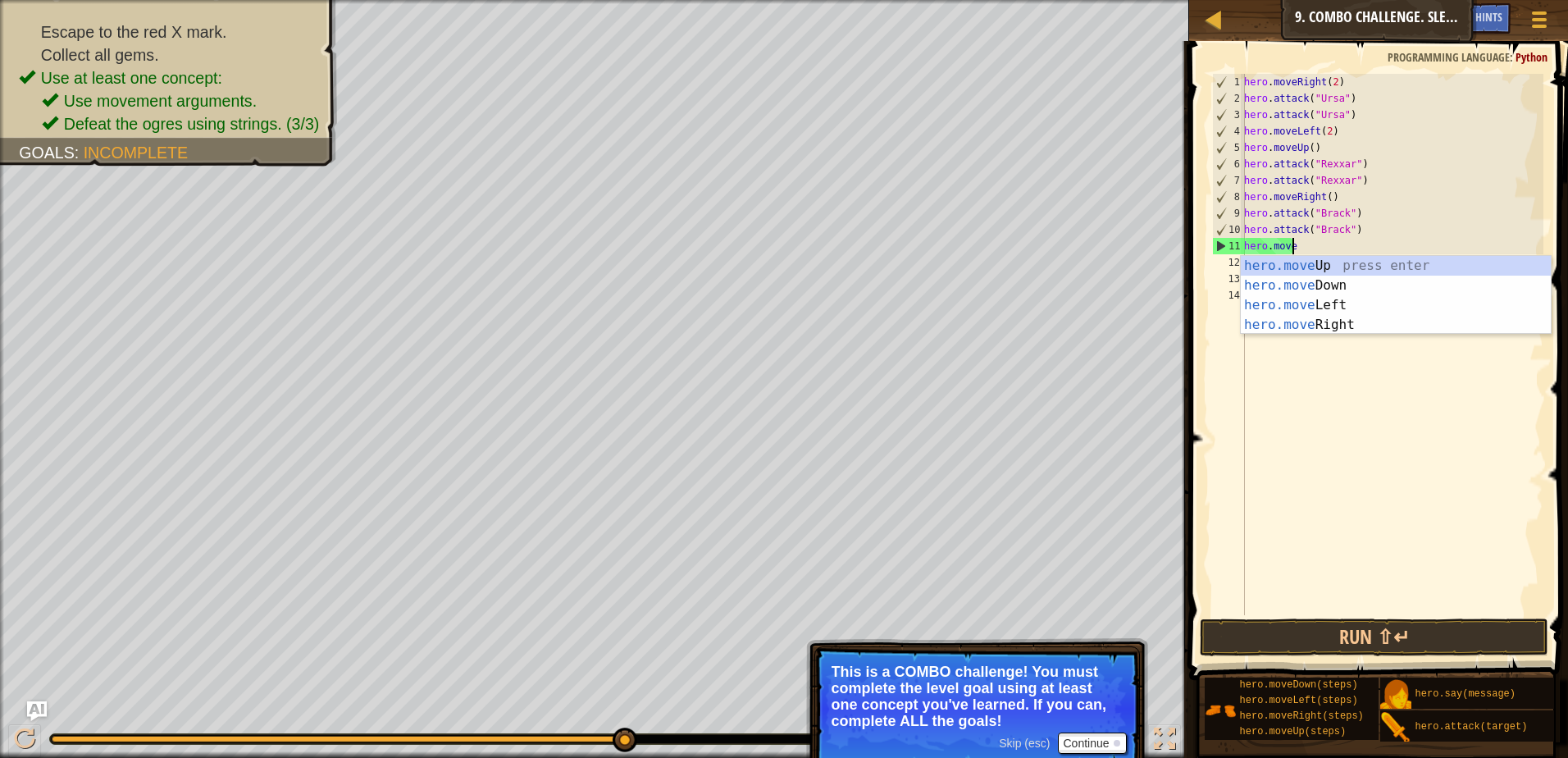
scroll to position [7, 0]
type textarea "h"
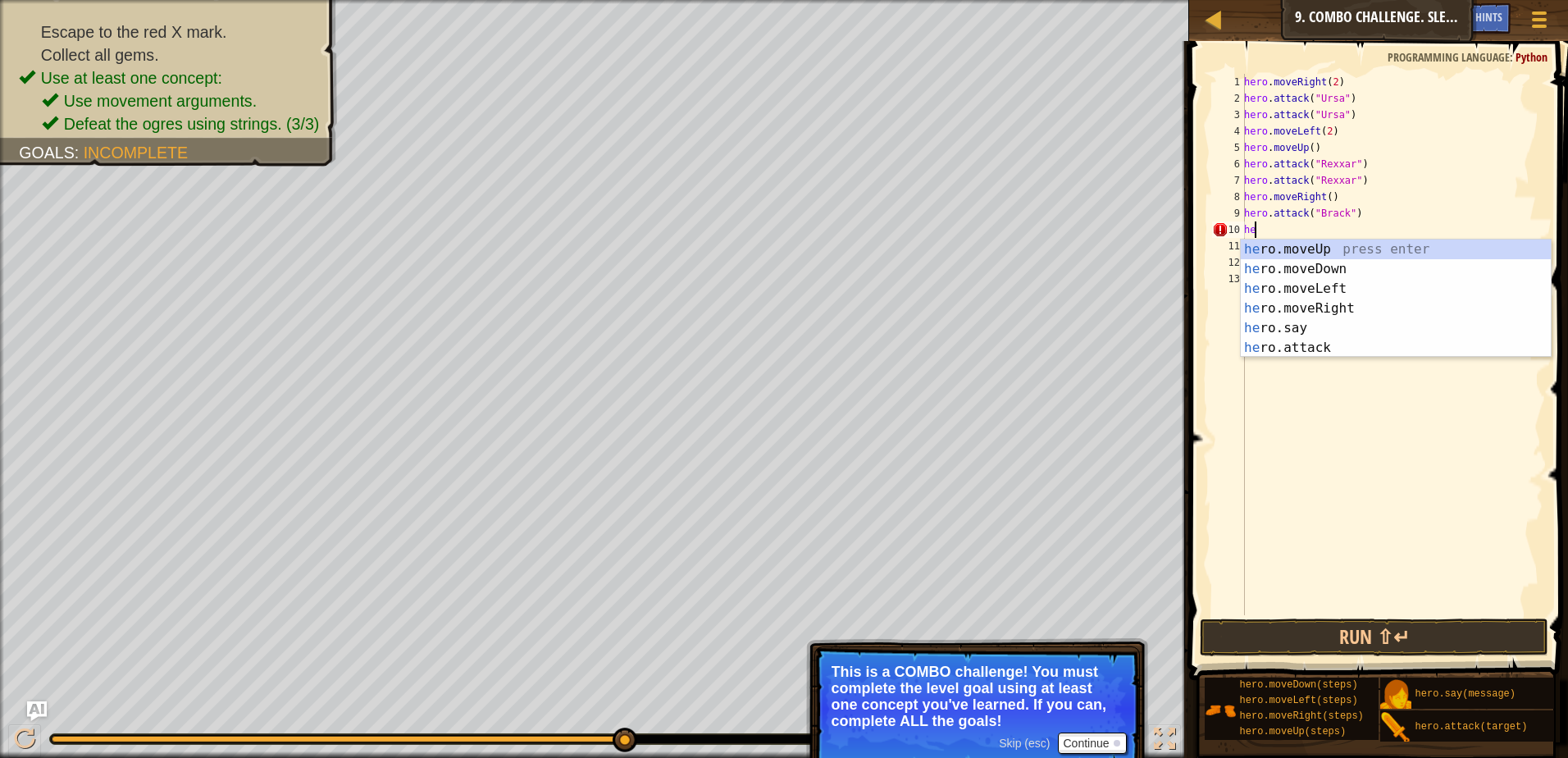
type textarea "h"
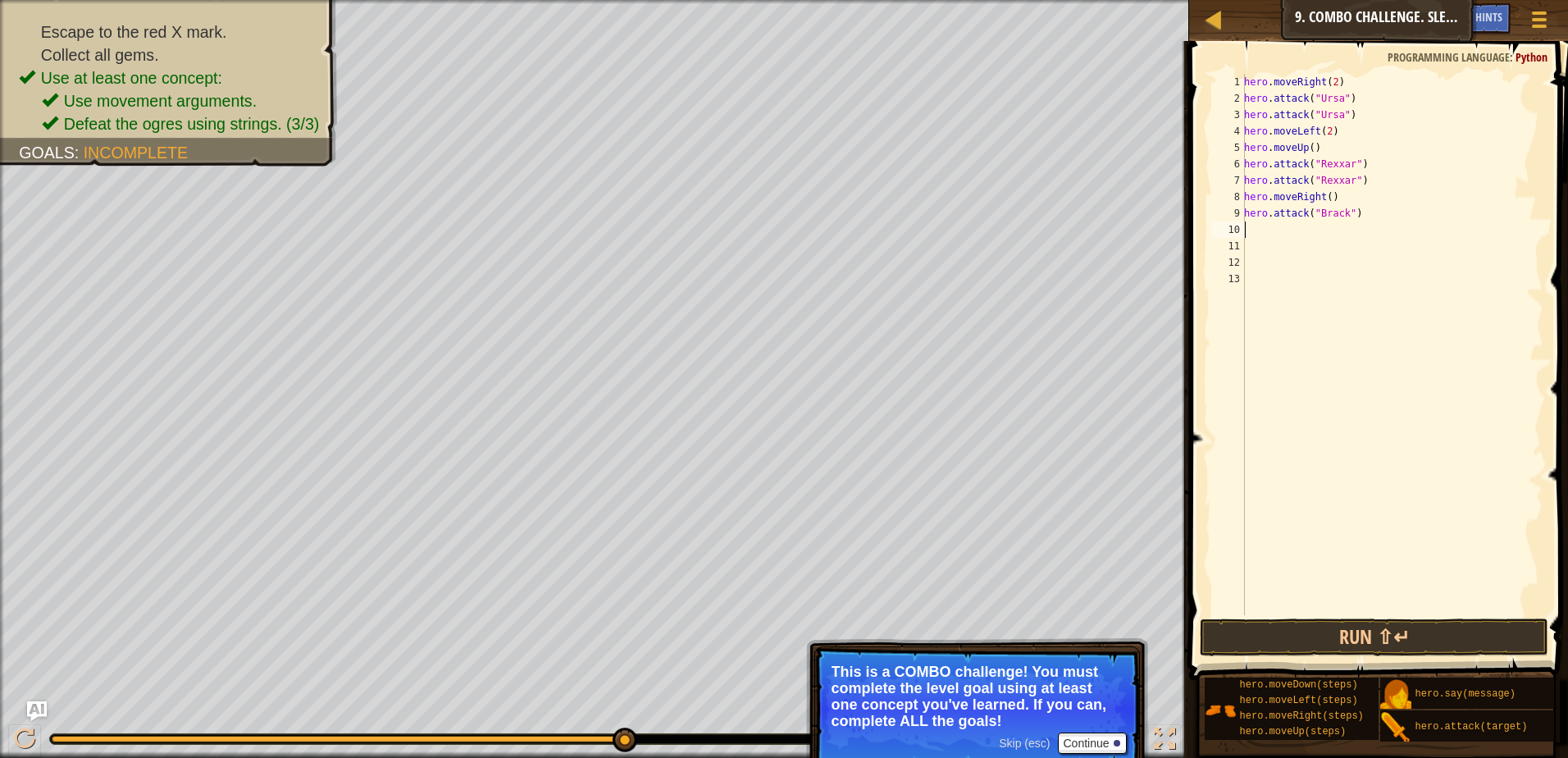
type textarea "j"
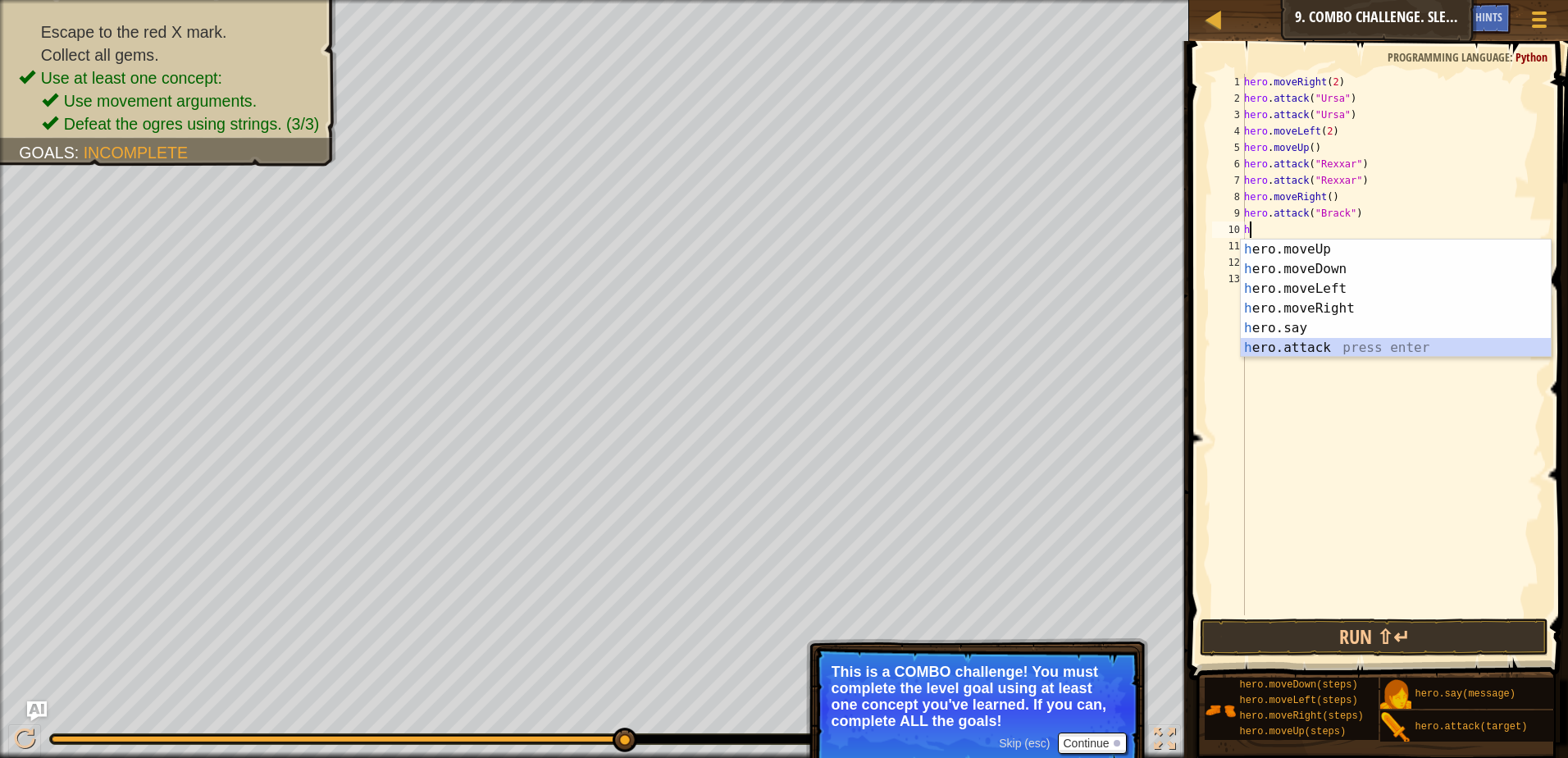
click at [1259, 355] on div "h ero.moveUp press enter h ero.moveDown press enter h ero.moveLeft press enter …" at bounding box center [1395, 318] width 310 height 158
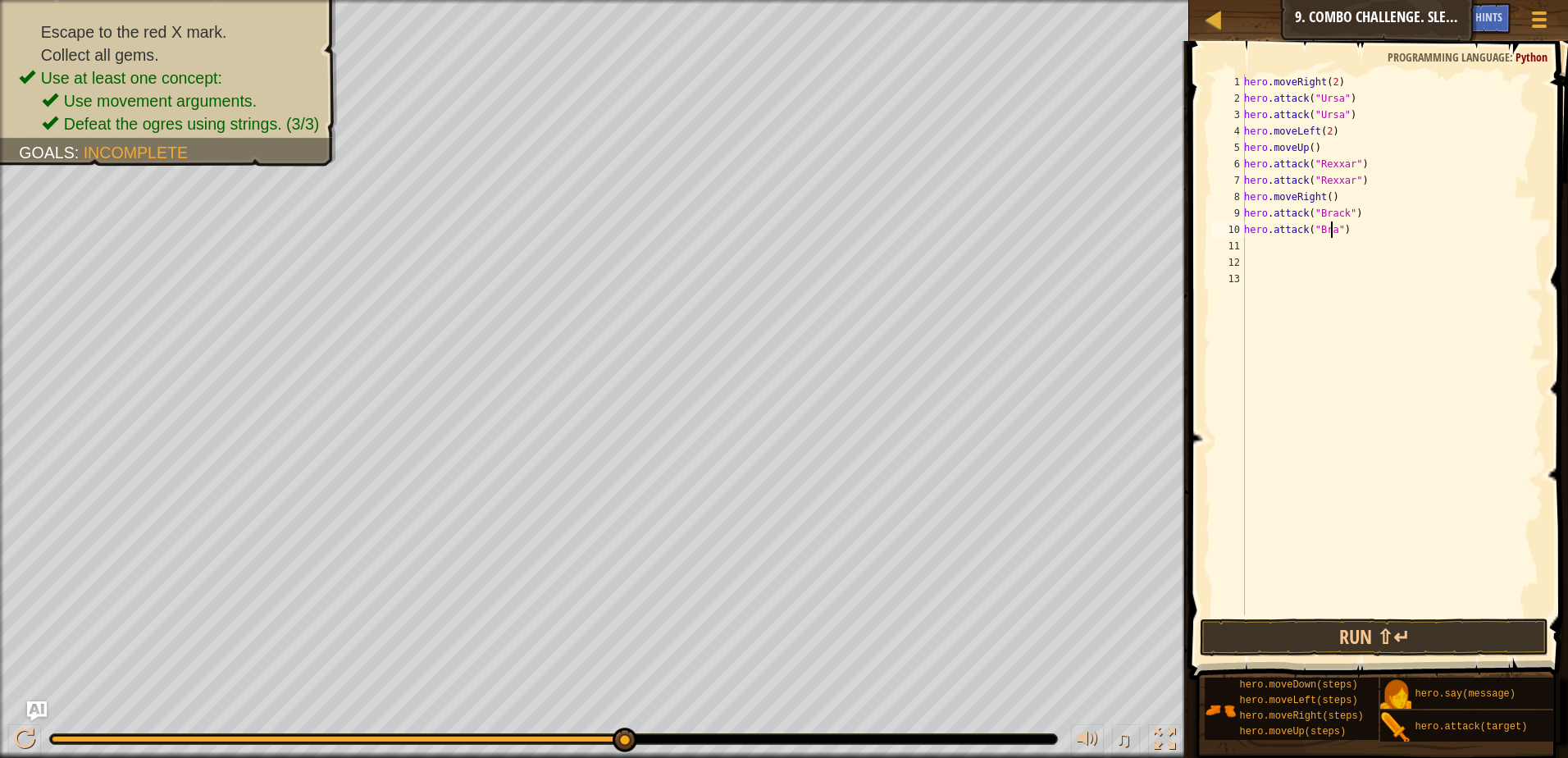
scroll to position [7, 7]
type textarea "hero.attack("Brack")"
click at [1270, 241] on div "hero . moveRight ( 2 ) hero . attack ( "Ursa" ) hero . attack ( "Ursa" ) hero .…" at bounding box center [1391, 360] width 302 height 574
type textarea "h"
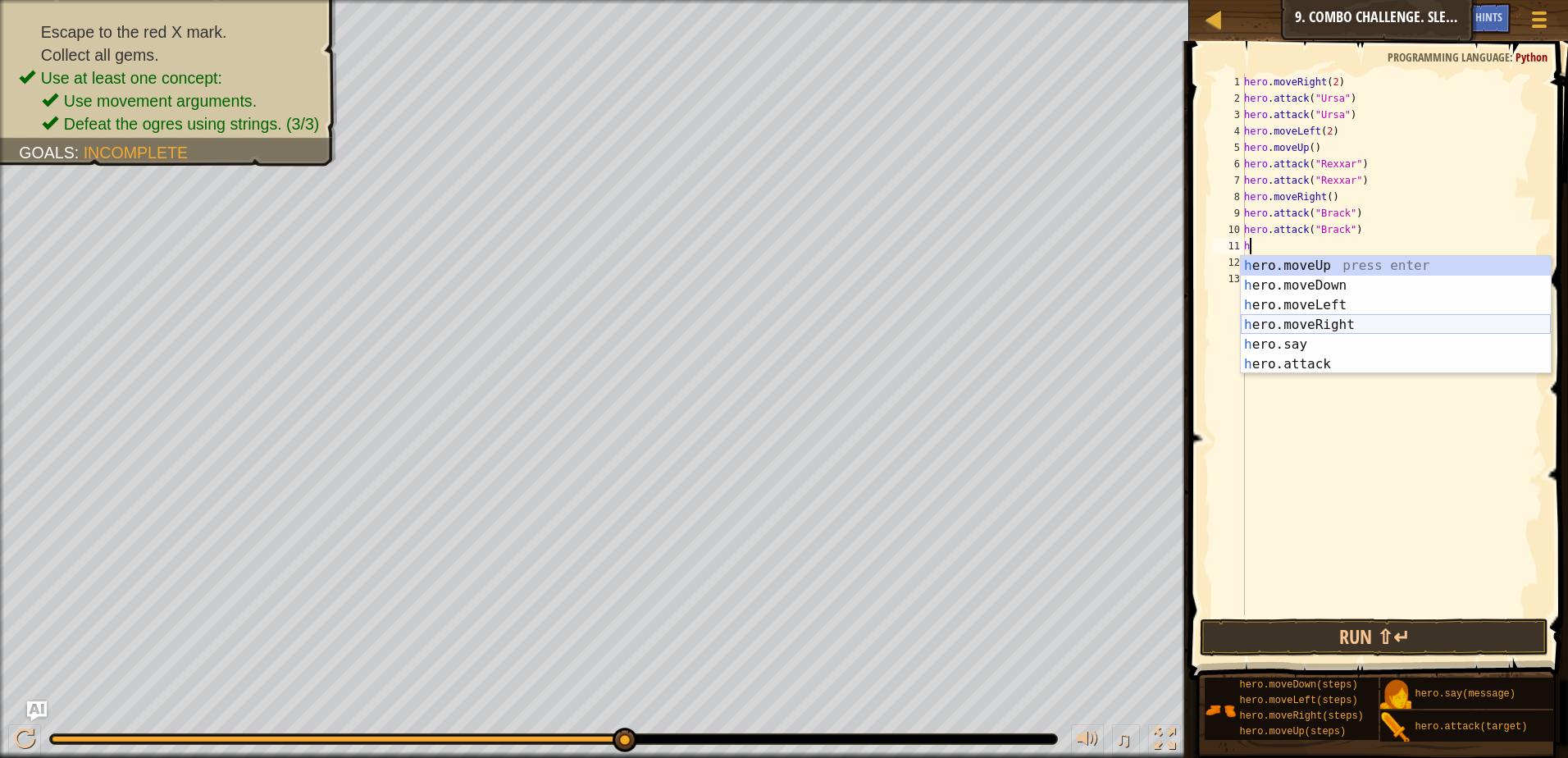
click at [1375, 328] on div "h ero.moveUp press enter h ero.moveDown press enter h ero.moveLeft press enter …" at bounding box center [1395, 334] width 310 height 158
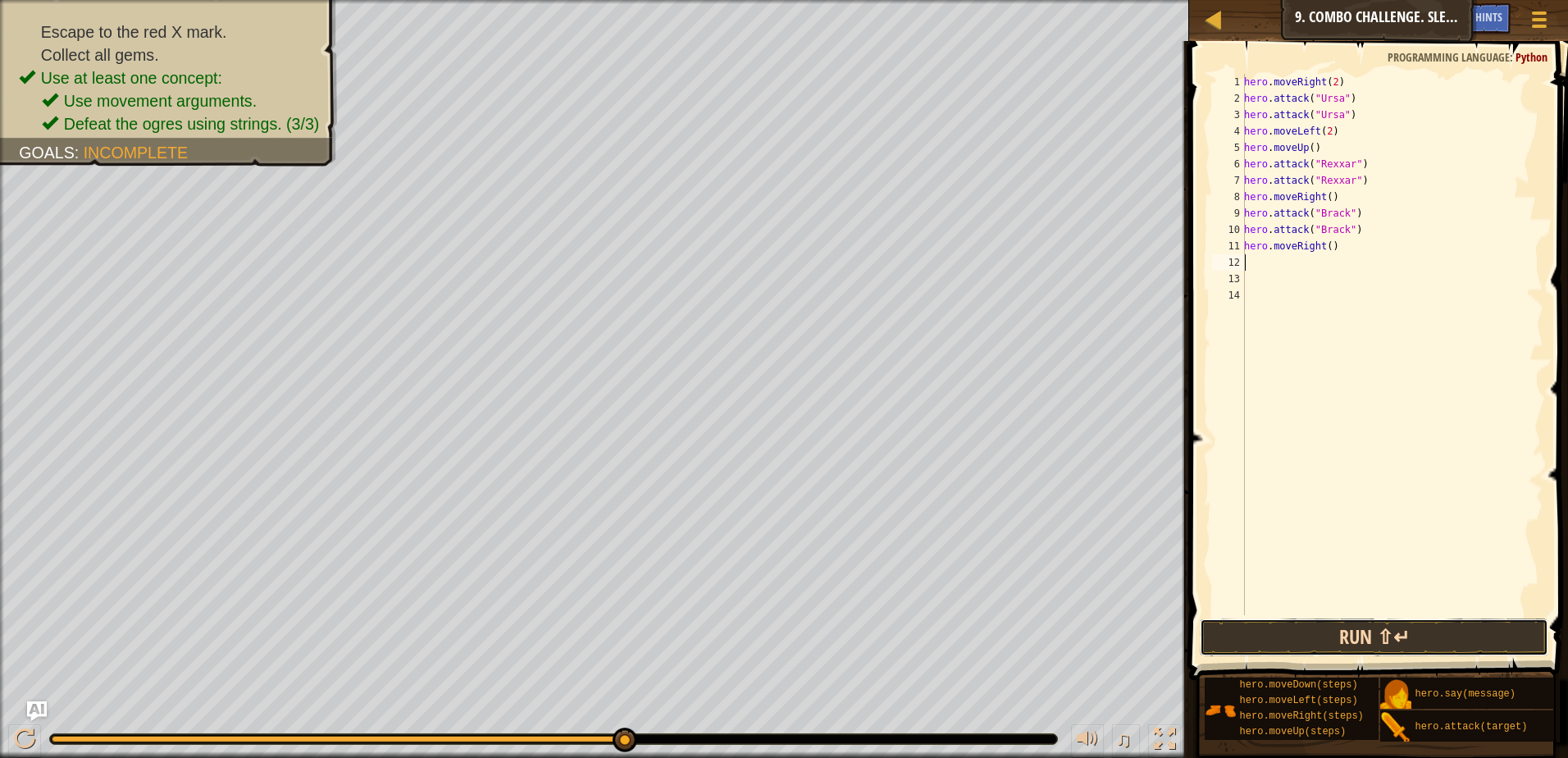
click at [1269, 655] on button "Run ⇧↵" at bounding box center [1374, 637] width 349 height 38
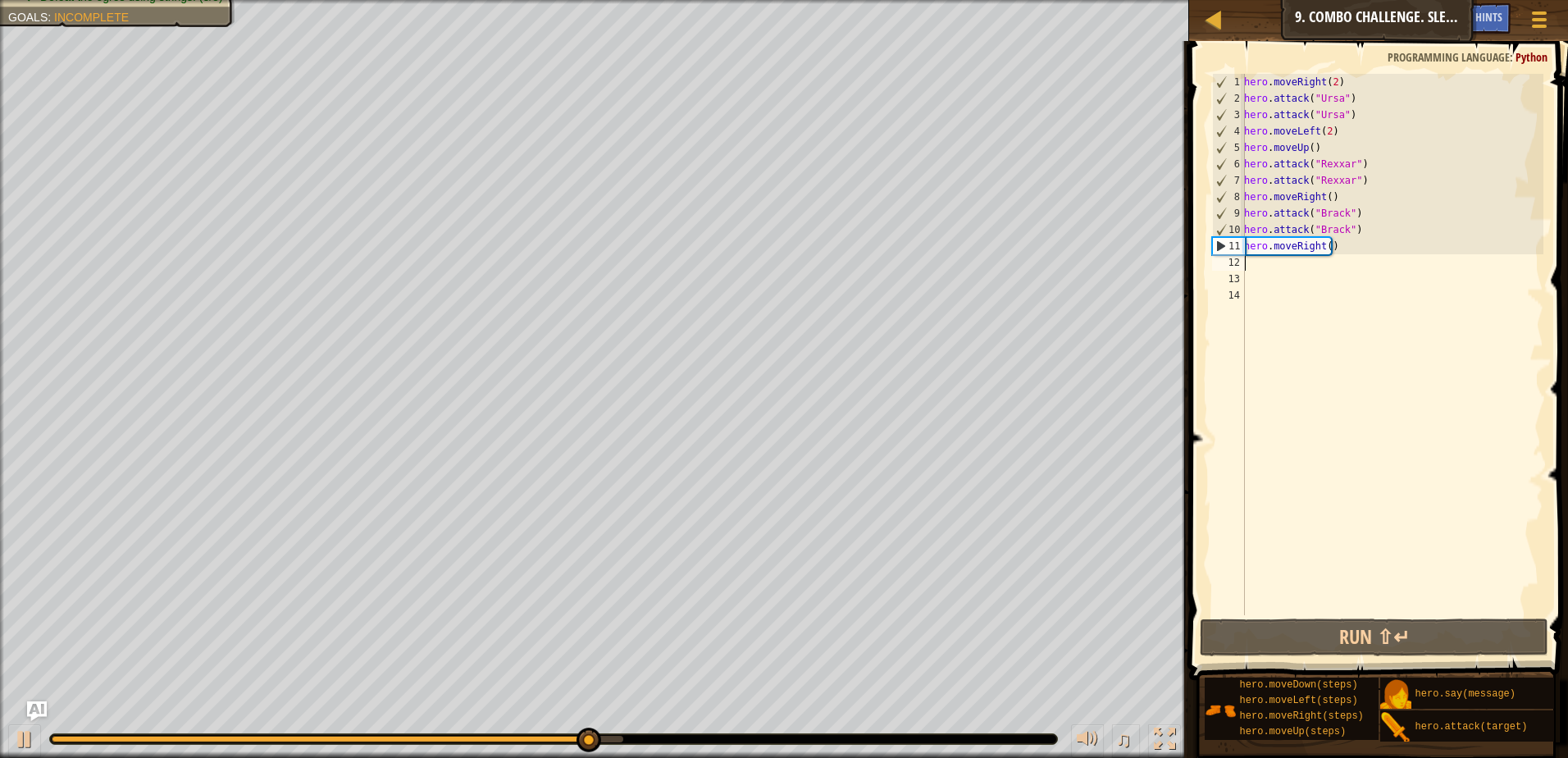
type textarea "h"
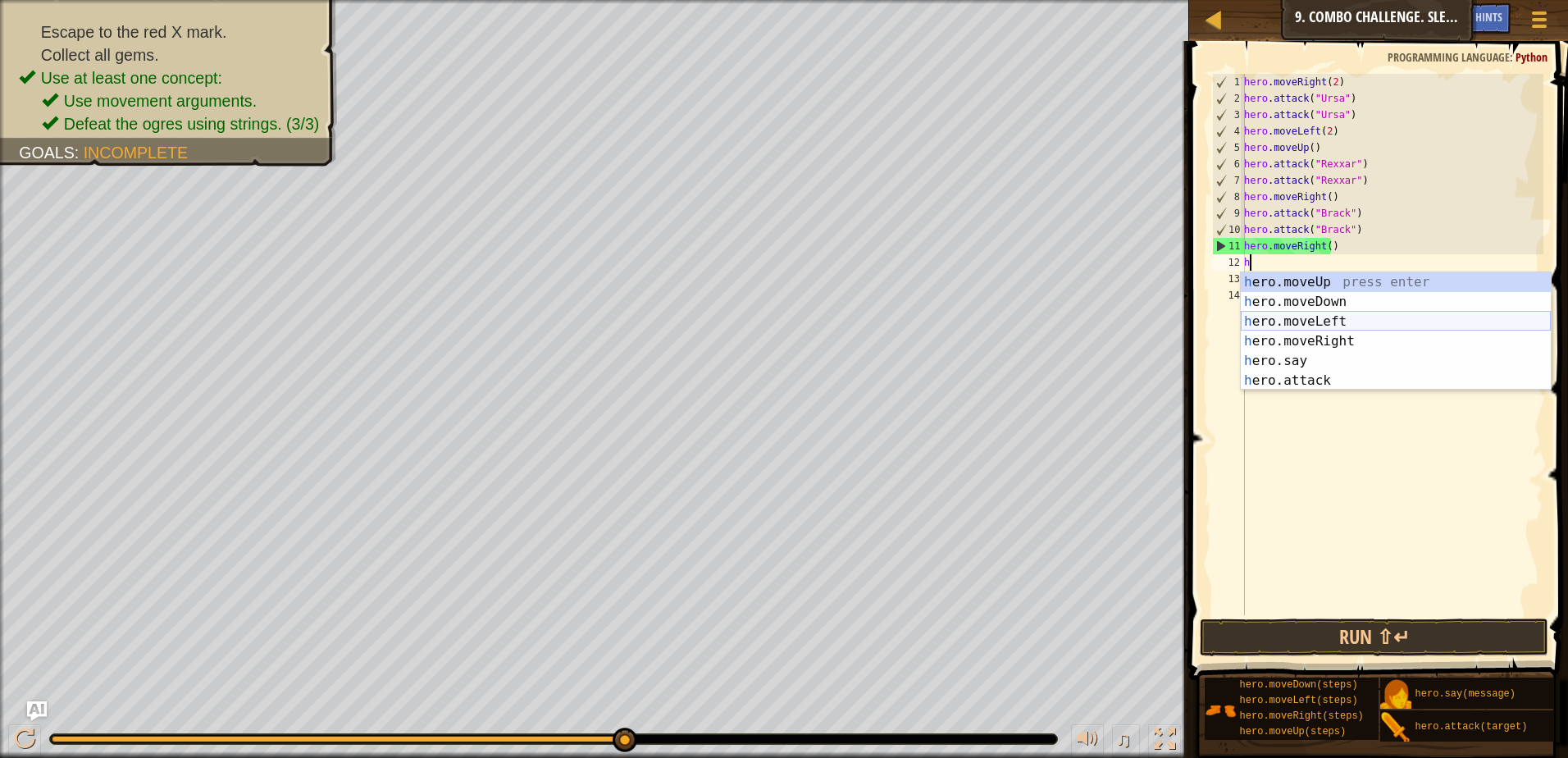
click at [1350, 317] on div "h ero.moveUp press enter h ero.moveDown press enter h ero.moveLeft press enter …" at bounding box center [1395, 351] width 310 height 158
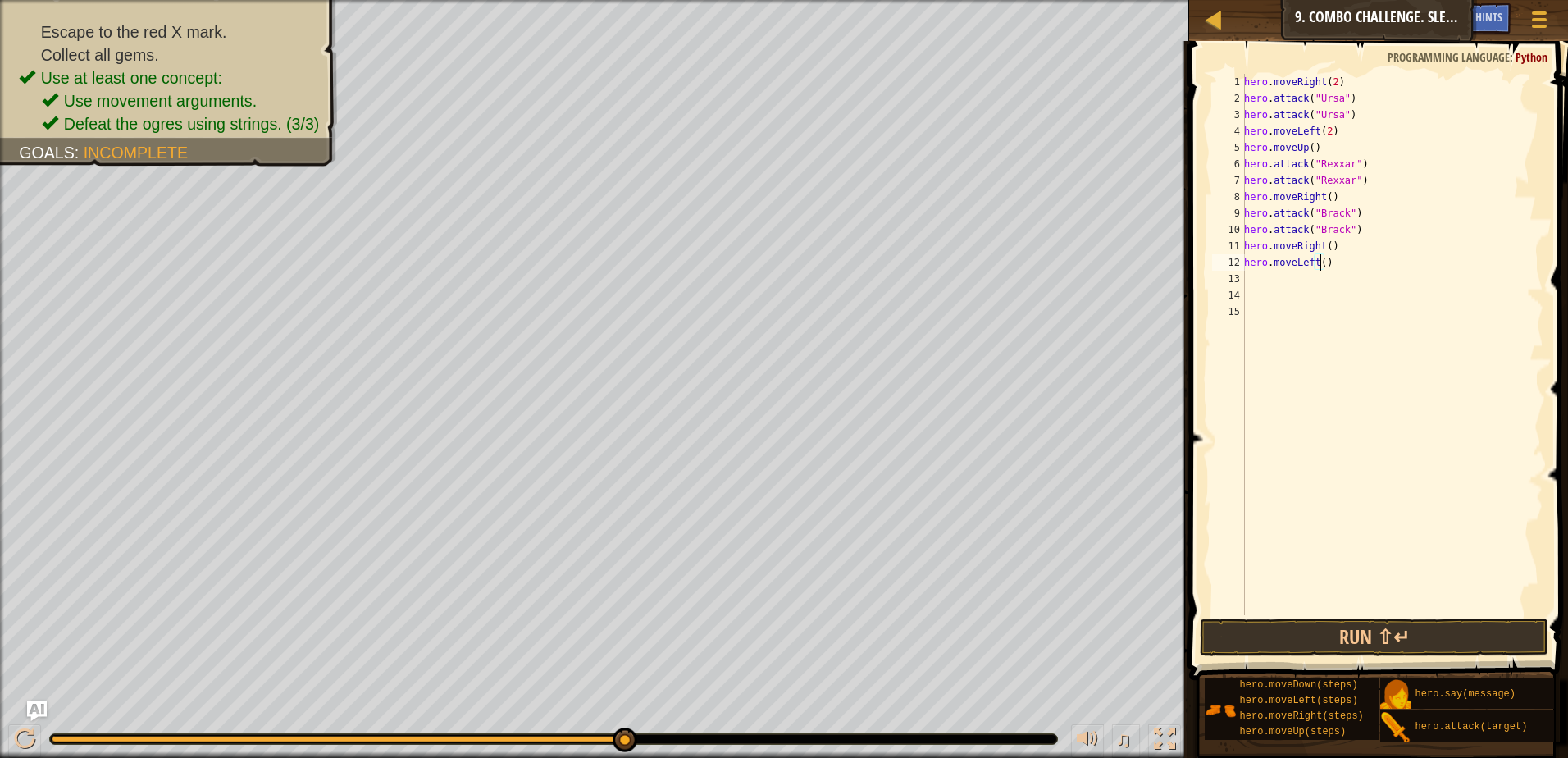
click at [1317, 263] on div "hero . moveRight ( 2 ) hero . attack ( "Ursa" ) hero . attack ( "Ursa" ) hero .…" at bounding box center [1391, 360] width 302 height 574
type textarea "hero.moveLeft(2)"
click at [1426, 640] on button "Run ⇧↵" at bounding box center [1374, 637] width 349 height 38
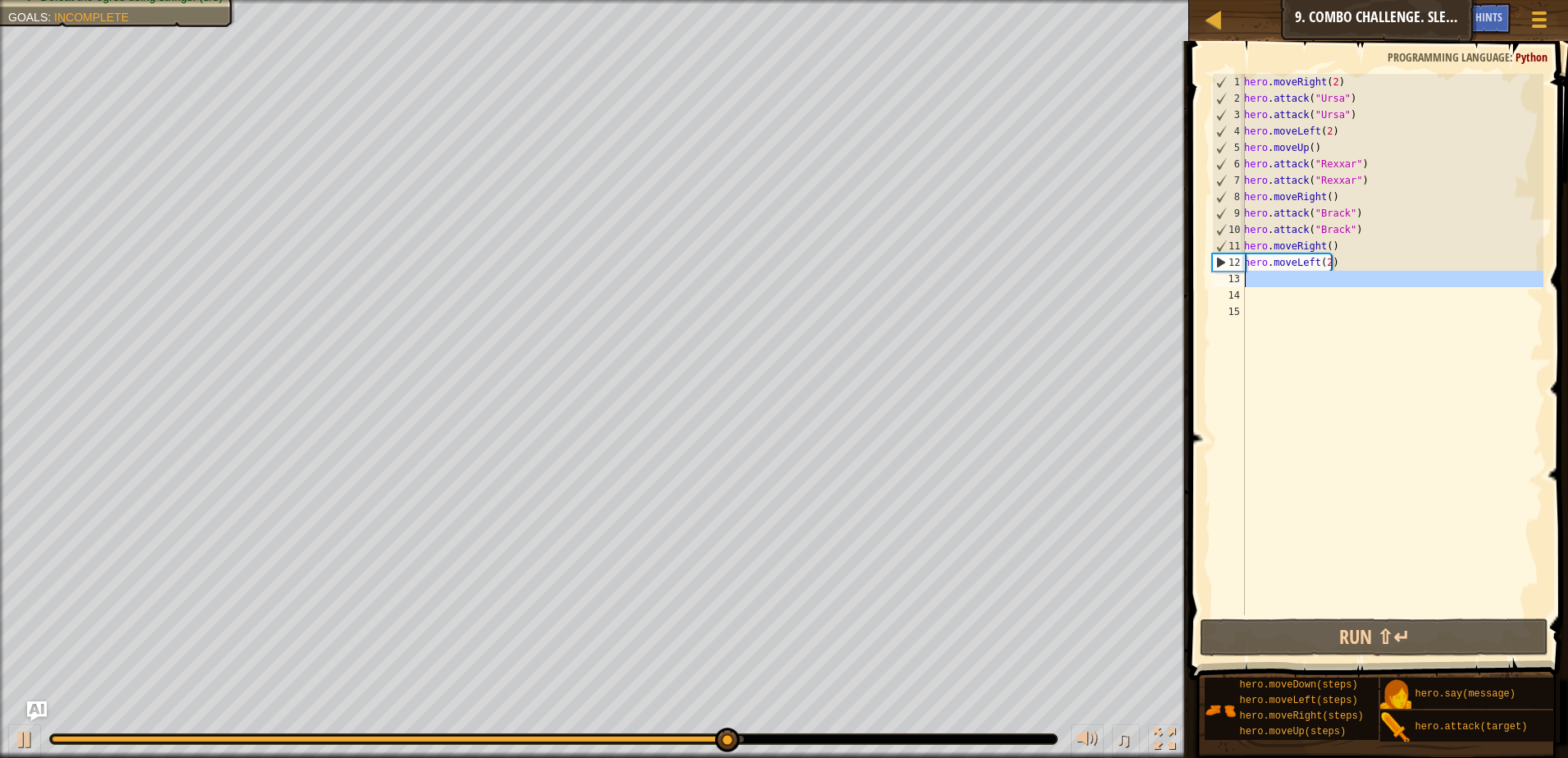
click at [1244, 275] on div "13" at bounding box center [1227, 278] width 33 height 17
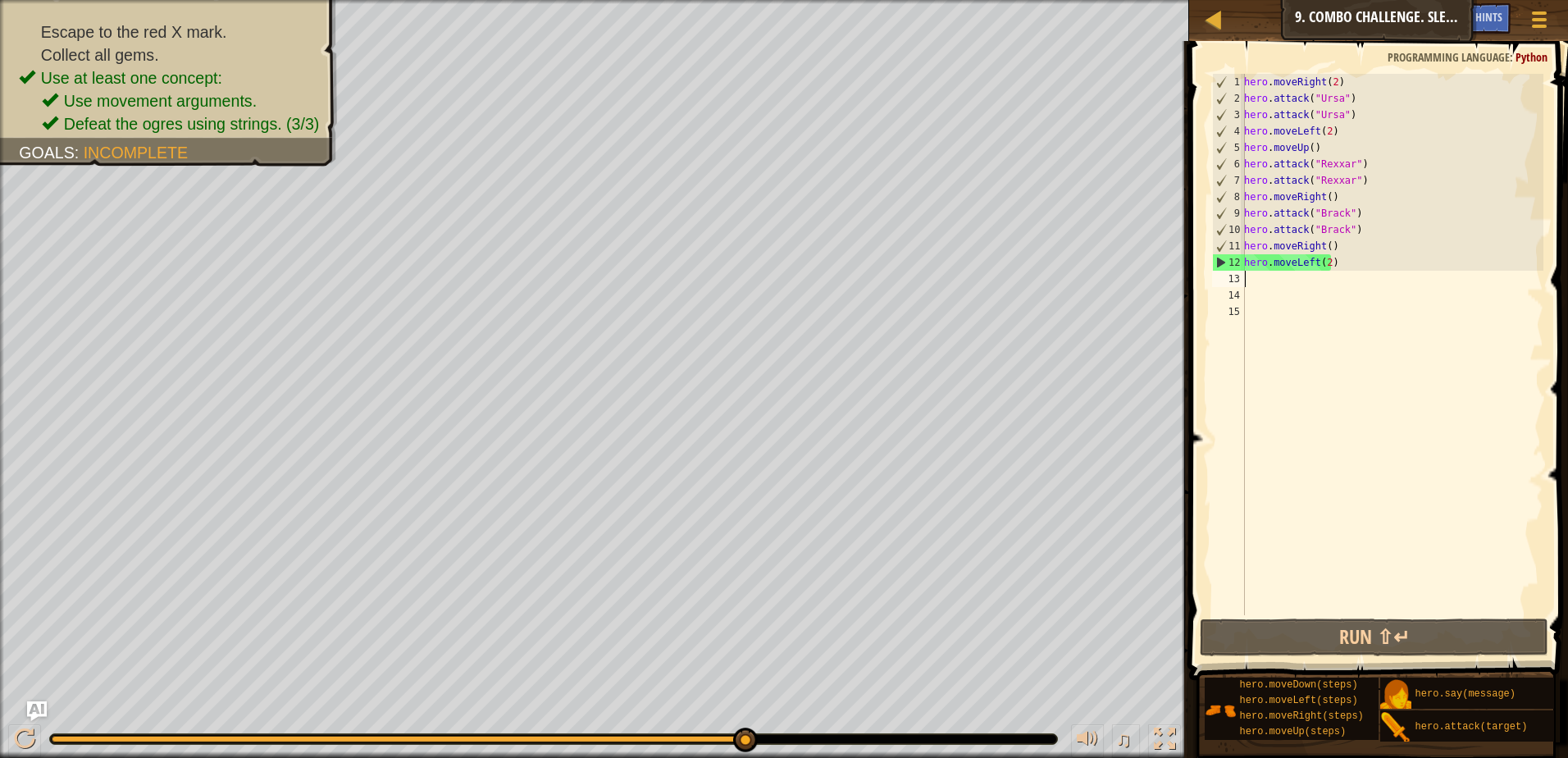
click at [1252, 278] on div "hero . moveRight ( 2 ) hero . attack ( "Ursa" ) hero . attack ( "Ursa" ) hero .…" at bounding box center [1391, 360] width 302 height 574
type textarea "h"
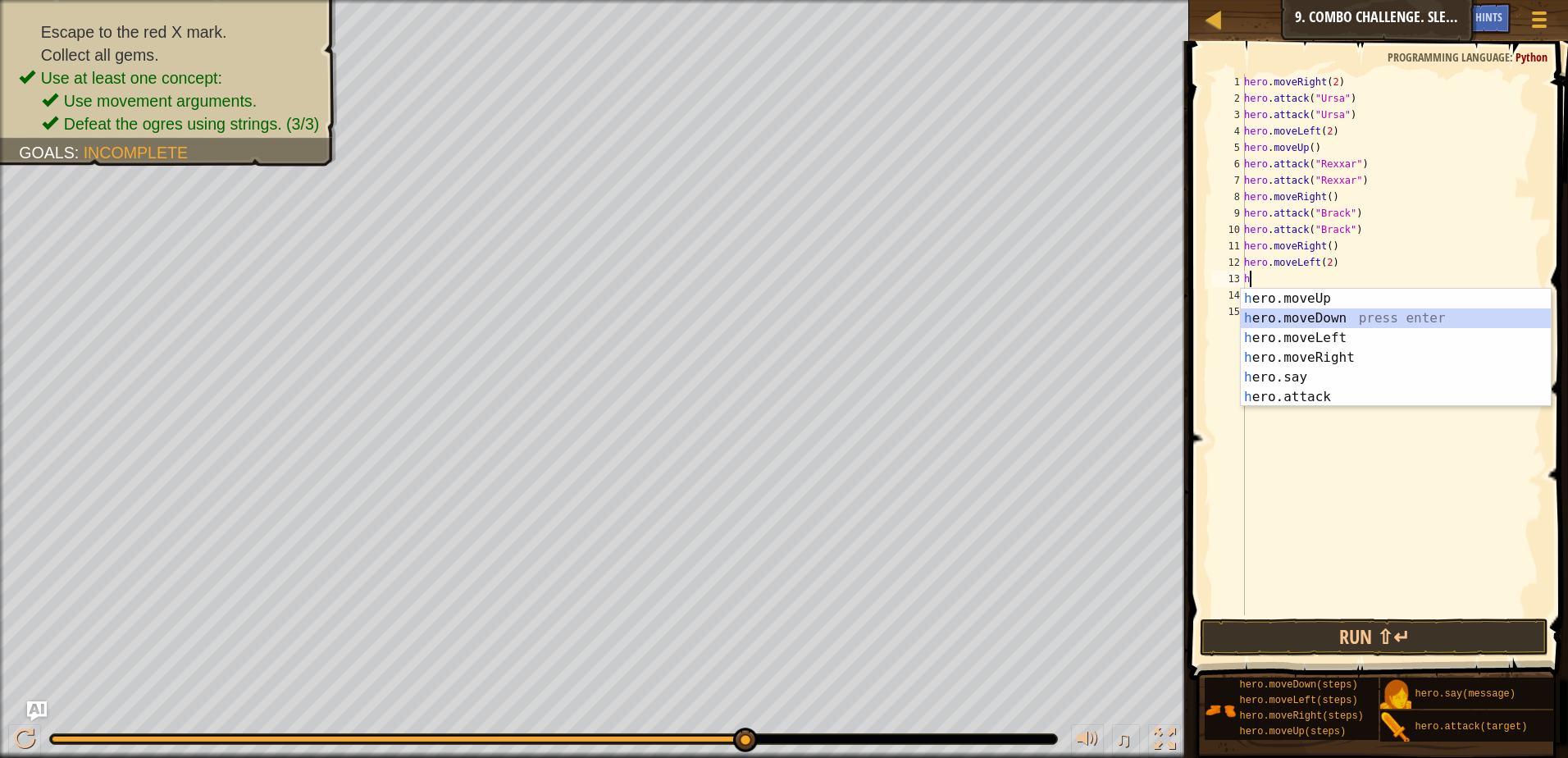
click at [1352, 323] on div "h ero.moveUp press enter h ero.moveDown press enter h ero.moveLeft press enter …" at bounding box center [1395, 367] width 310 height 158
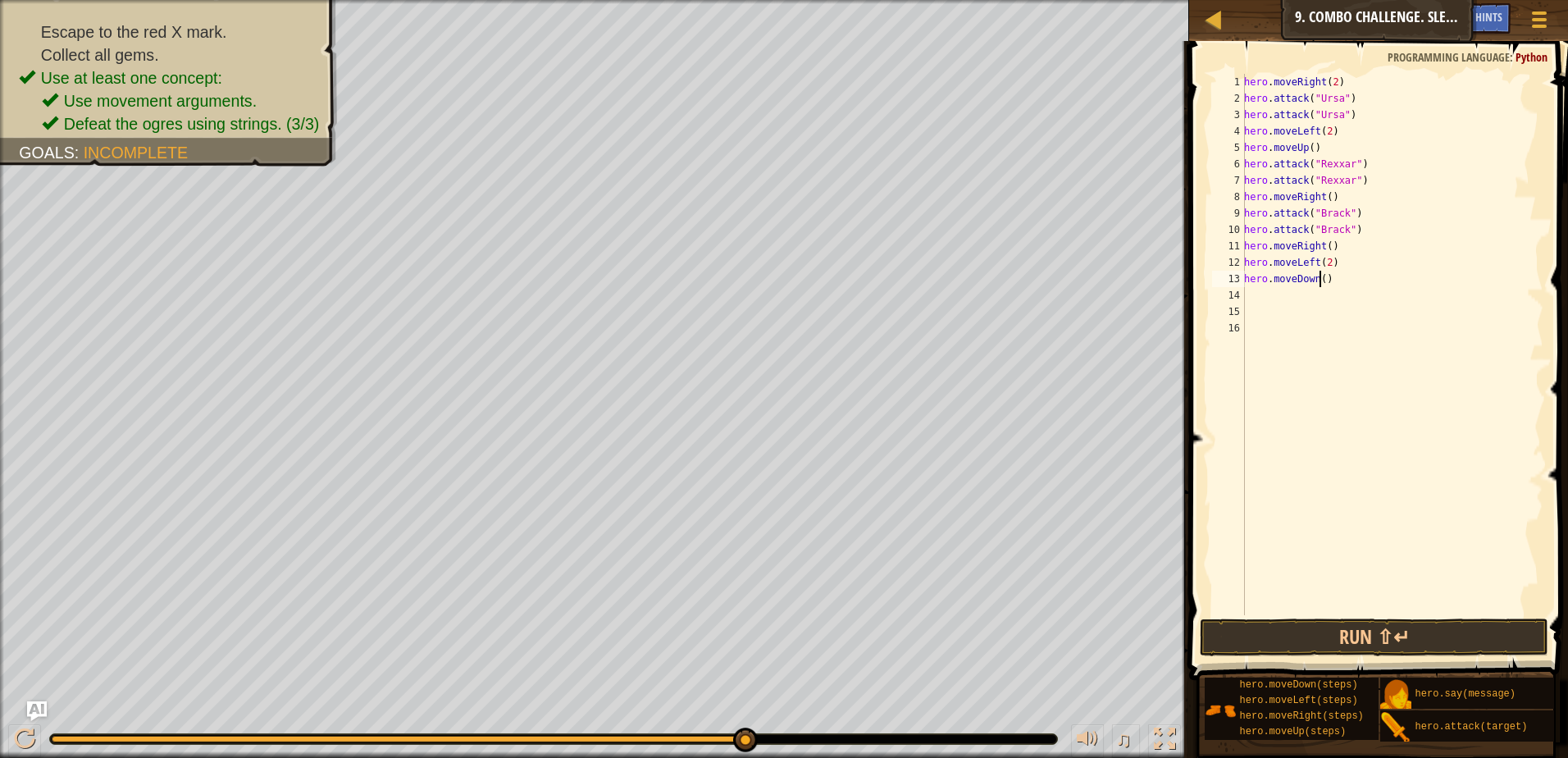
click at [1320, 281] on div "hero . moveRight ( 2 ) hero . attack ( "Ursa" ) hero . attack ( "Ursa" ) hero .…" at bounding box center [1391, 360] width 302 height 574
type textarea "hero.moveDown(2)"
click at [1350, 637] on button "Run ⇧↵" at bounding box center [1374, 637] width 349 height 38
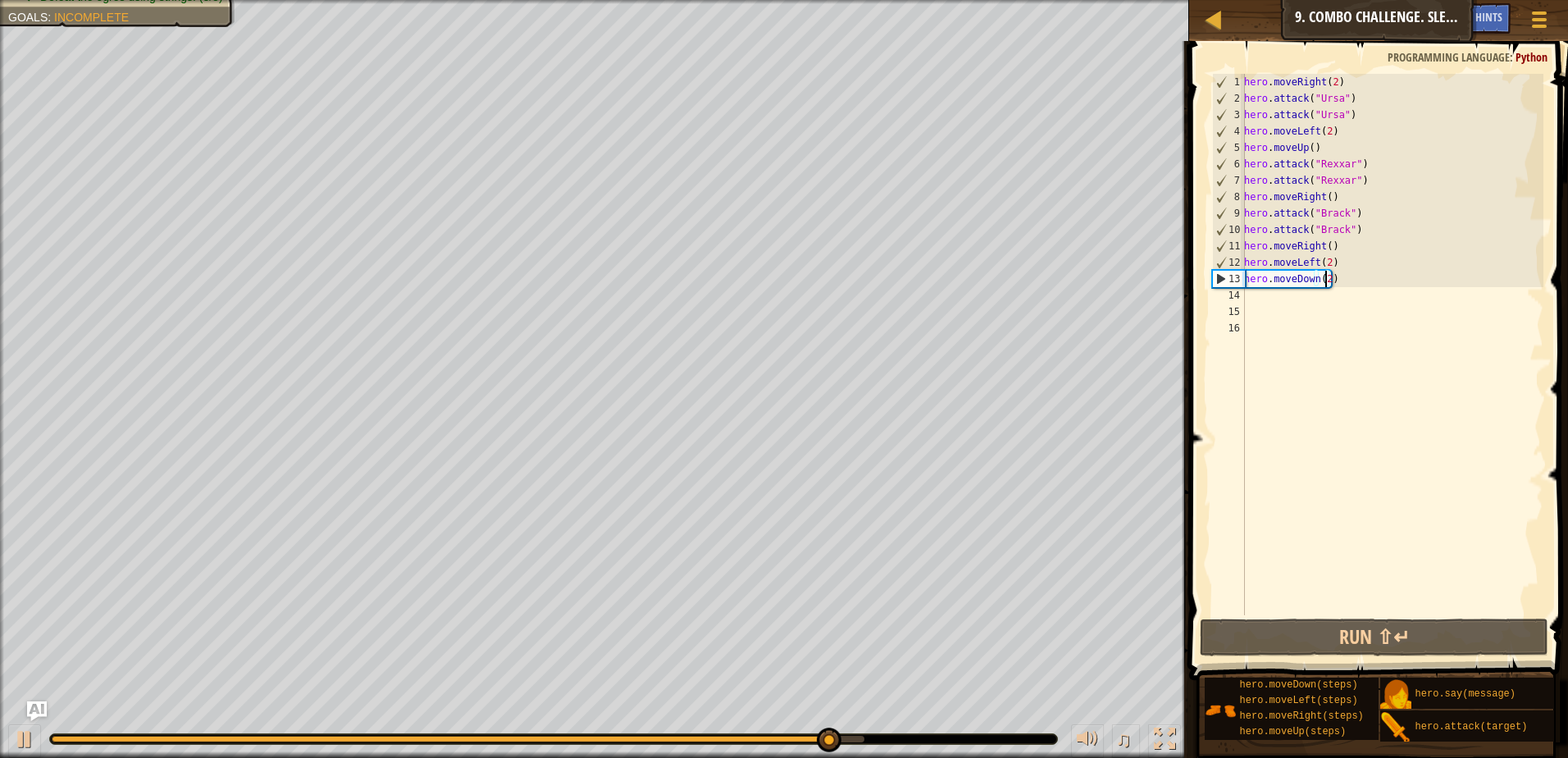
click at [1269, 302] on div "hero . moveRight ( 2 ) hero . attack ( "Ursa" ) hero . attack ( "Ursa" ) hero .…" at bounding box center [1391, 360] width 302 height 574
type textarea "h"
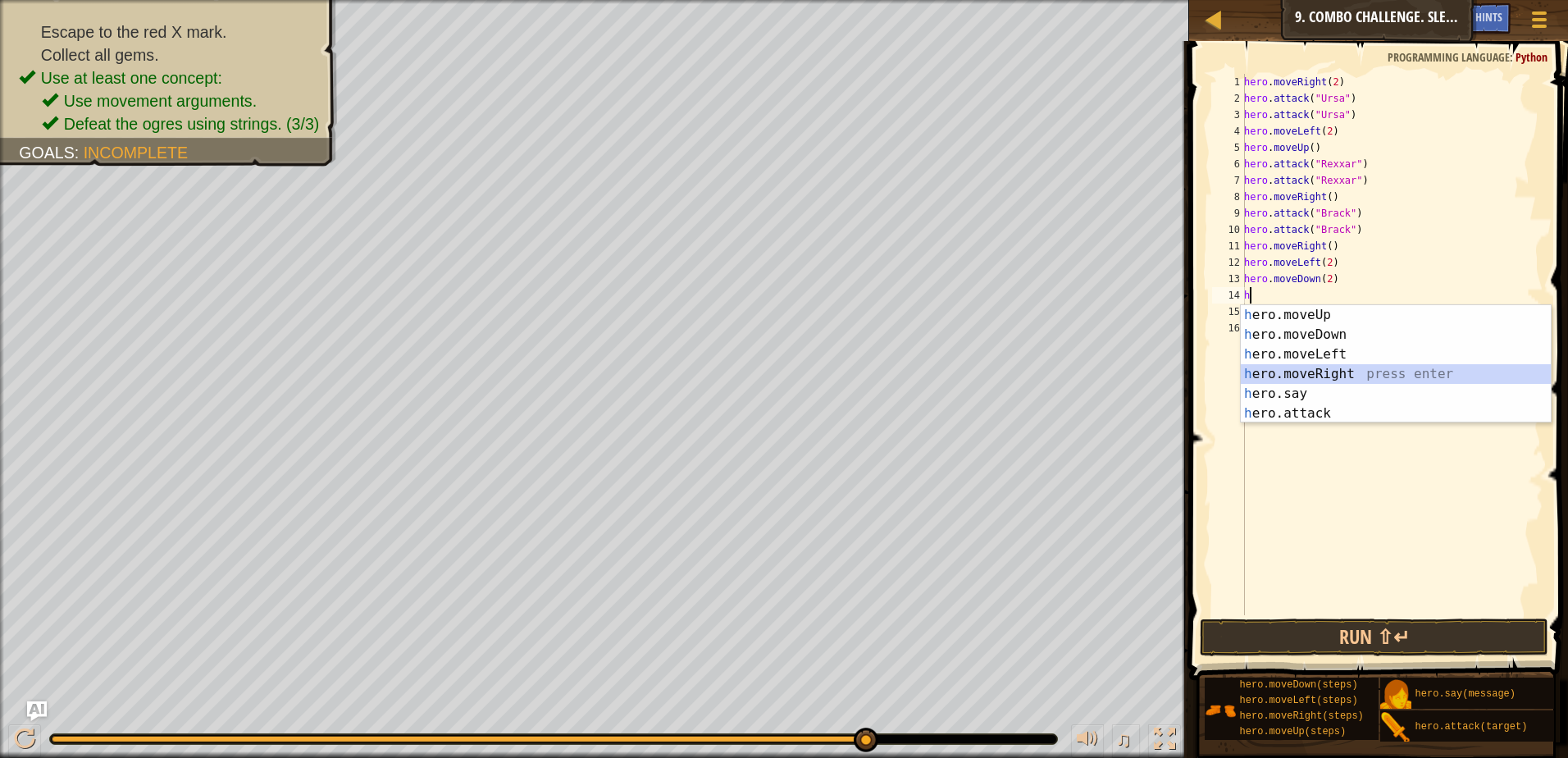
click at [1326, 367] on div "h ero.moveUp press enter h ero.moveDown press enter h ero.moveLeft press enter …" at bounding box center [1395, 383] width 310 height 158
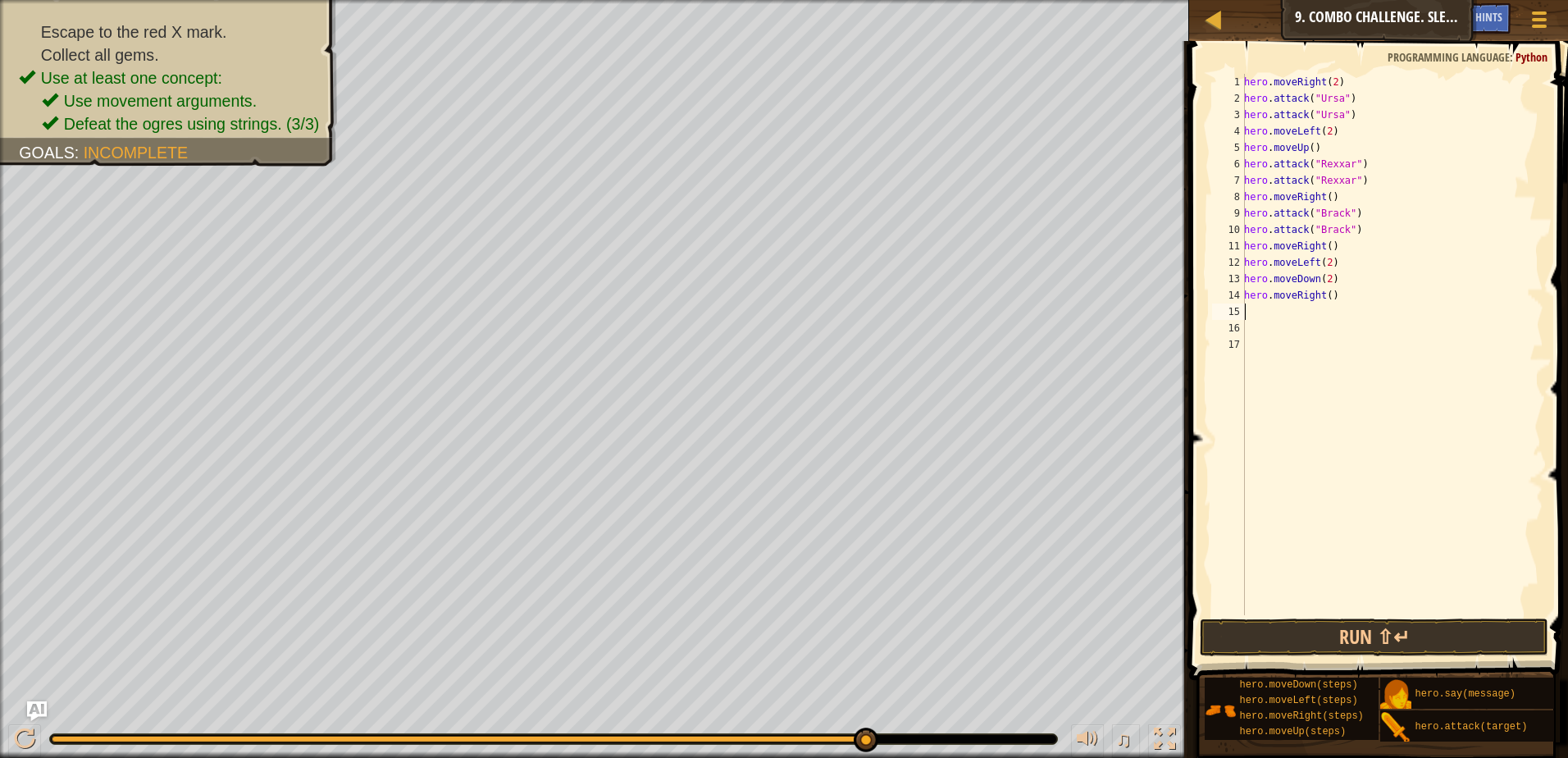
click at [1322, 294] on div "hero . moveRight ( 2 ) hero . attack ( "Ursa" ) hero . attack ( "Ursa" ) hero .…" at bounding box center [1391, 360] width 302 height 574
type textarea "hero.moveRight(2)"
drag, startPoint x: 1453, startPoint y: 631, endPoint x: 1457, endPoint y: 615, distance: 16.5
click at [1456, 625] on button "Run ⇧↵" at bounding box center [1374, 637] width 349 height 38
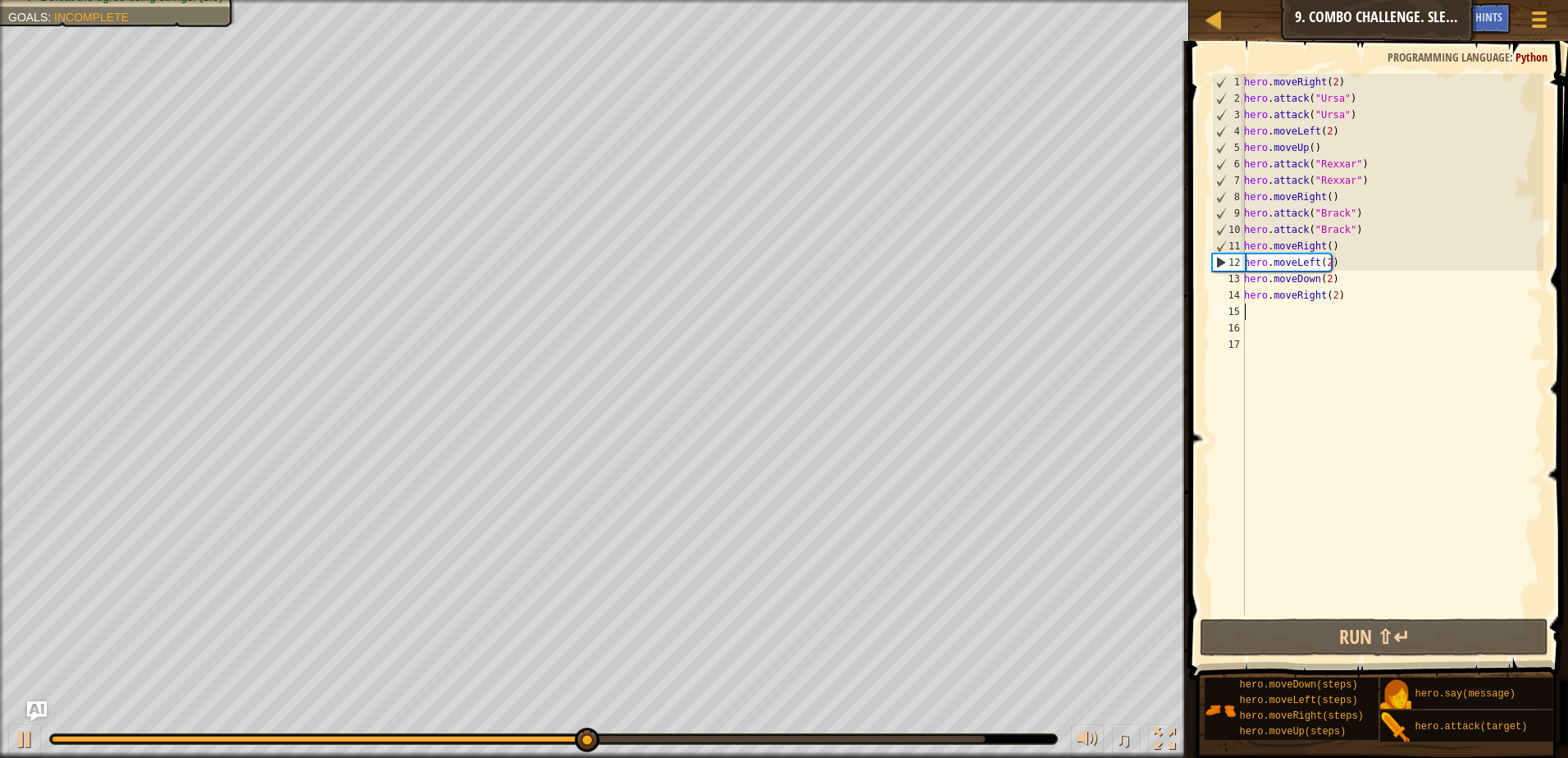
click at [1252, 317] on div "hero . moveRight ( 2 ) hero . attack ( "Ursa" ) hero . attack ( "Ursa" ) hero .…" at bounding box center [1391, 360] width 302 height 574
type textarea "h"
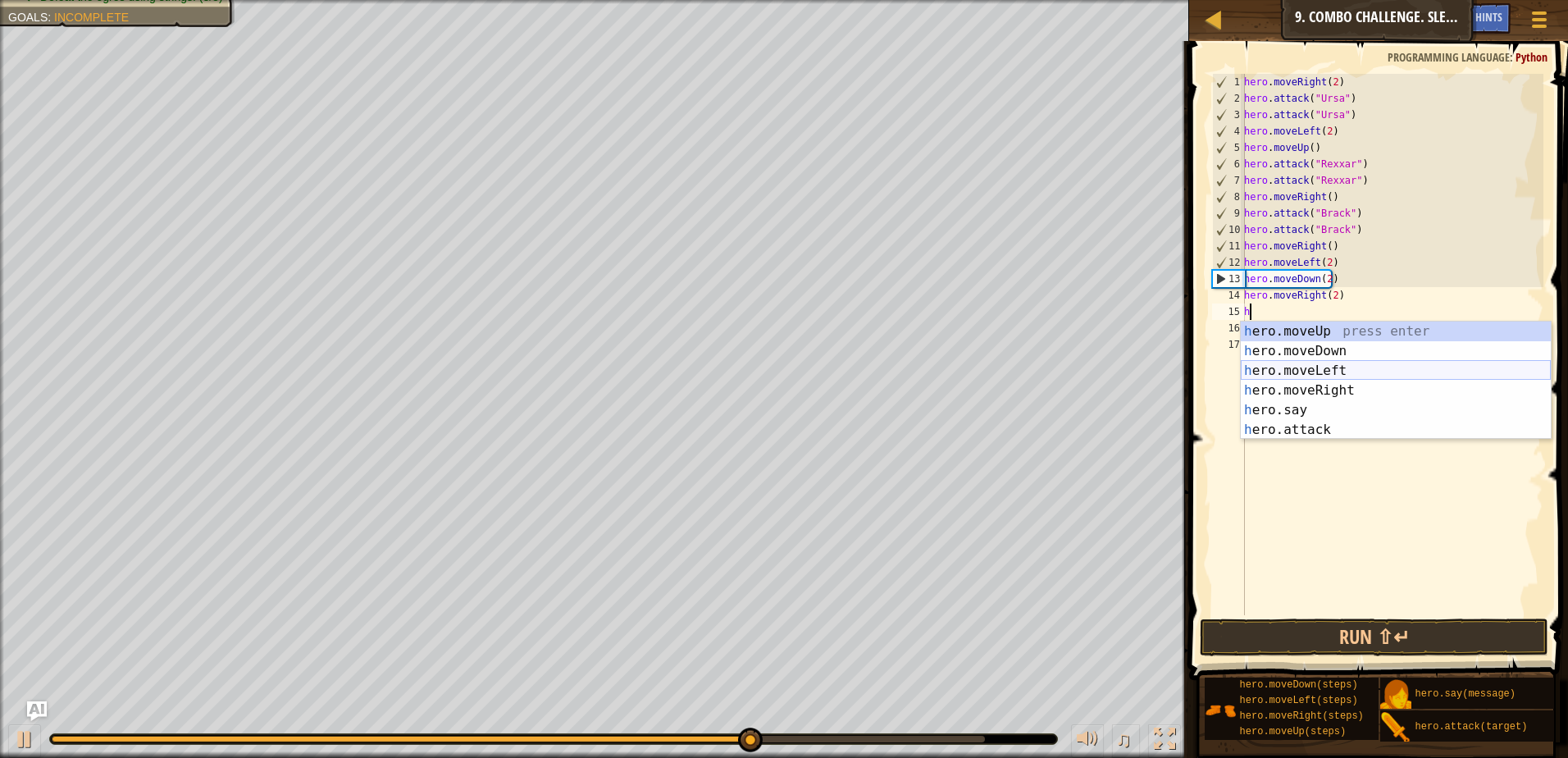
click at [1292, 366] on div "h ero.moveUp press enter h ero.moveDown press enter h ero.moveLeft press enter …" at bounding box center [1395, 399] width 310 height 158
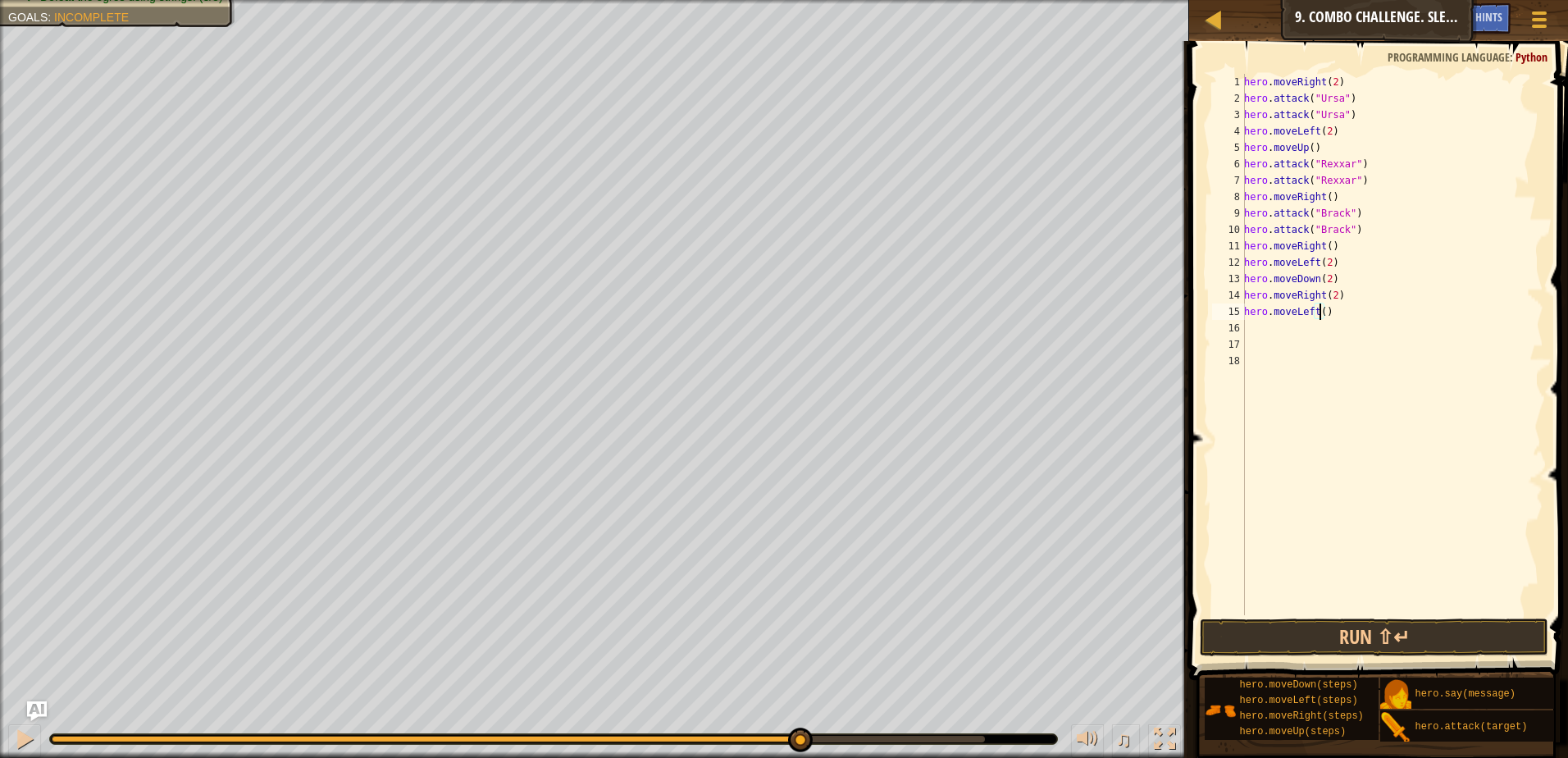
click at [1318, 312] on div "hero . moveRight ( 2 ) hero . attack ( "Ursa" ) hero . attack ( "Ursa" ) hero .…" at bounding box center [1391, 360] width 302 height 574
type textarea "hero.moveLeft(2)"
click at [1255, 331] on div "hero . moveRight ( 2 ) hero . attack ( "Ursa" ) hero . attack ( "Ursa" ) hero .…" at bounding box center [1391, 360] width 302 height 574
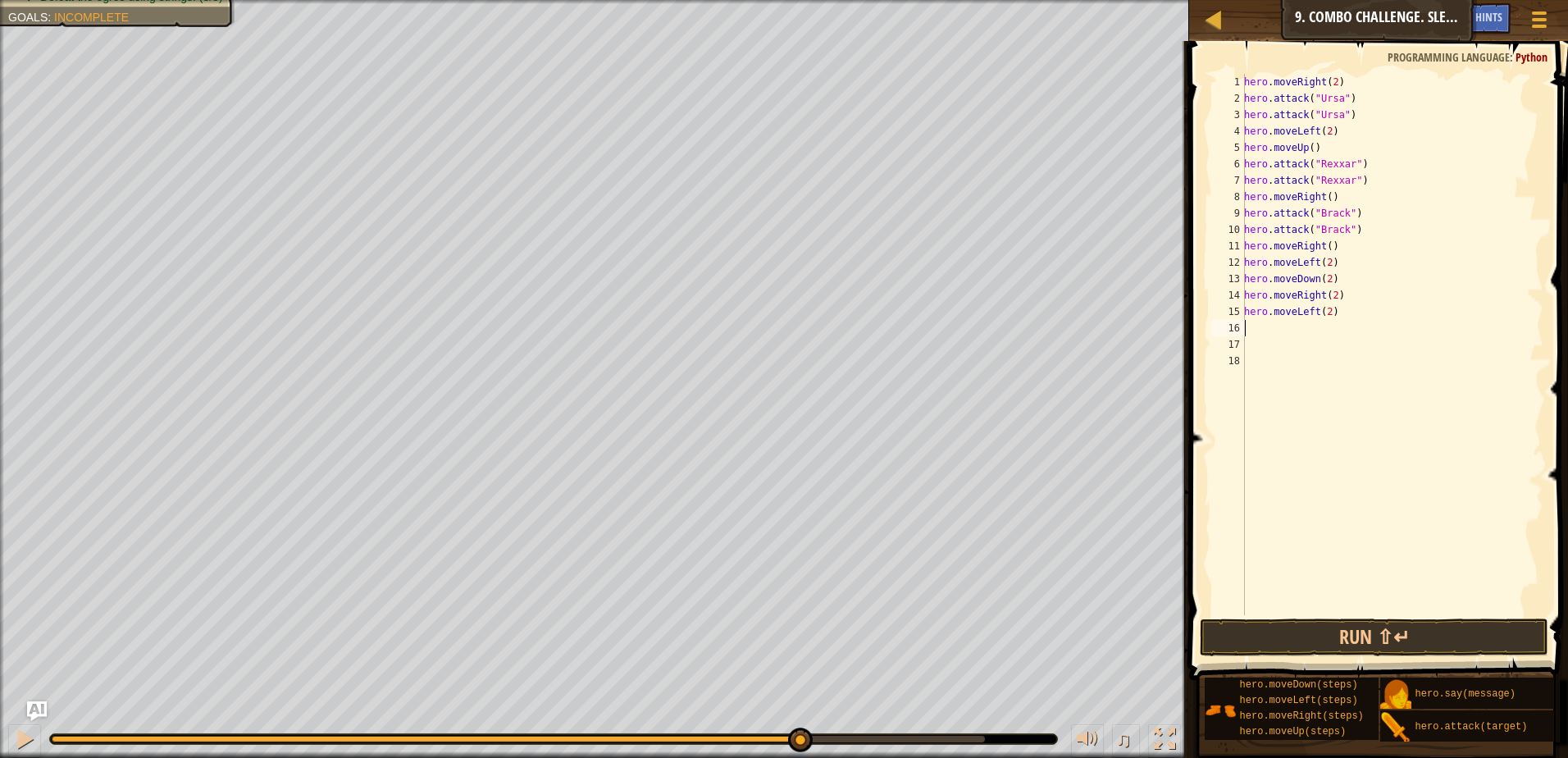
type textarea "h"
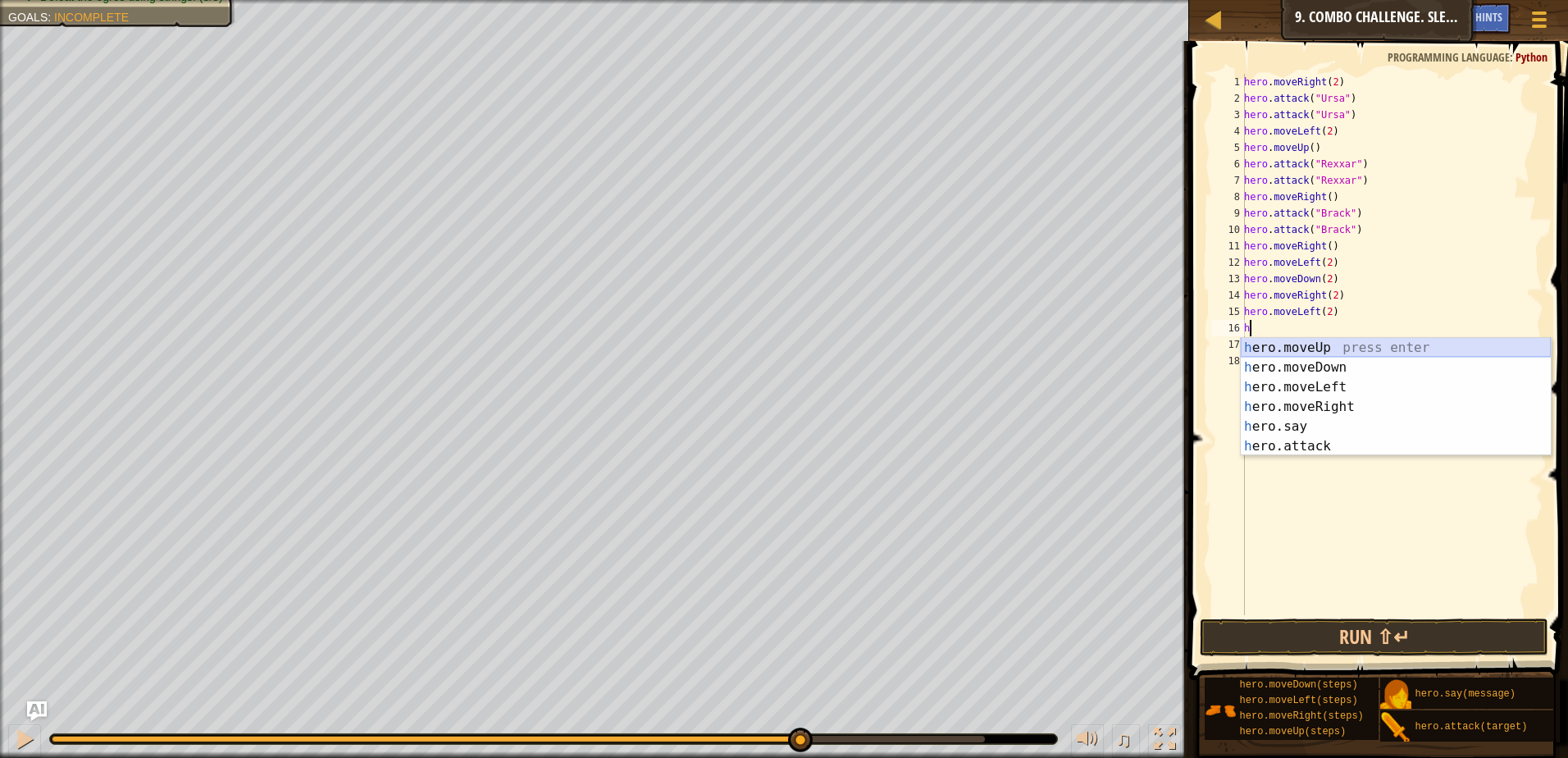
click at [1290, 347] on div "h ero.moveUp press enter h ero.moveDown press enter h ero.moveLeft press enter …" at bounding box center [1395, 416] width 310 height 158
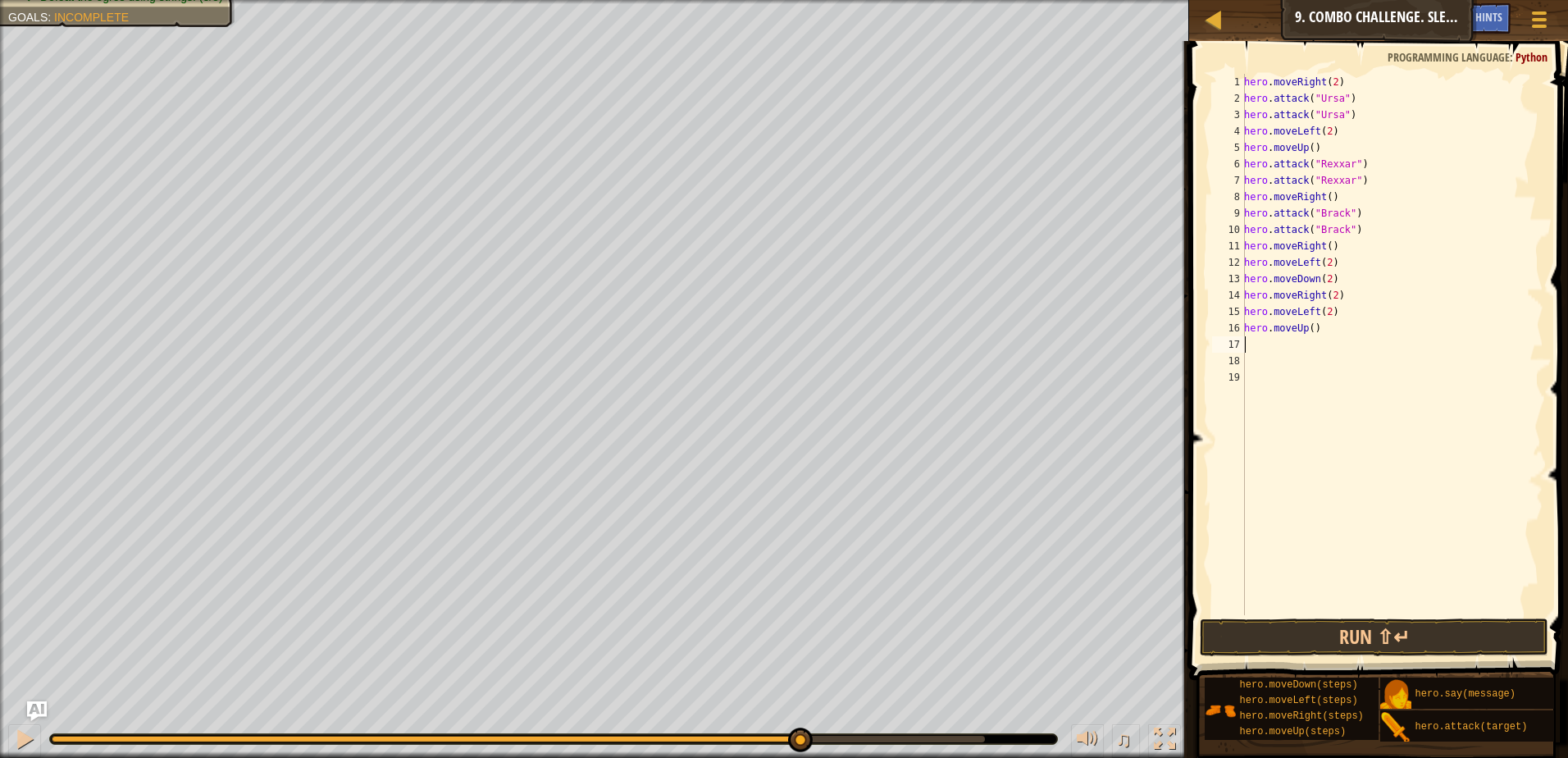
click at [1311, 327] on div "hero . moveRight ( 2 ) hero . attack ( "Ursa" ) hero . attack ( "Ursa" ) hero .…" at bounding box center [1391, 360] width 302 height 574
type textarea "hero.moveUp(2)"
drag, startPoint x: 1353, startPoint y: 475, endPoint x: 1347, endPoint y: 527, distance: 52.3
click at [1350, 520] on div "hero . moveRight ( 2 ) hero . attack ( "Ursa" ) hero . attack ( "Ursa" ) hero .…" at bounding box center [1391, 360] width 302 height 574
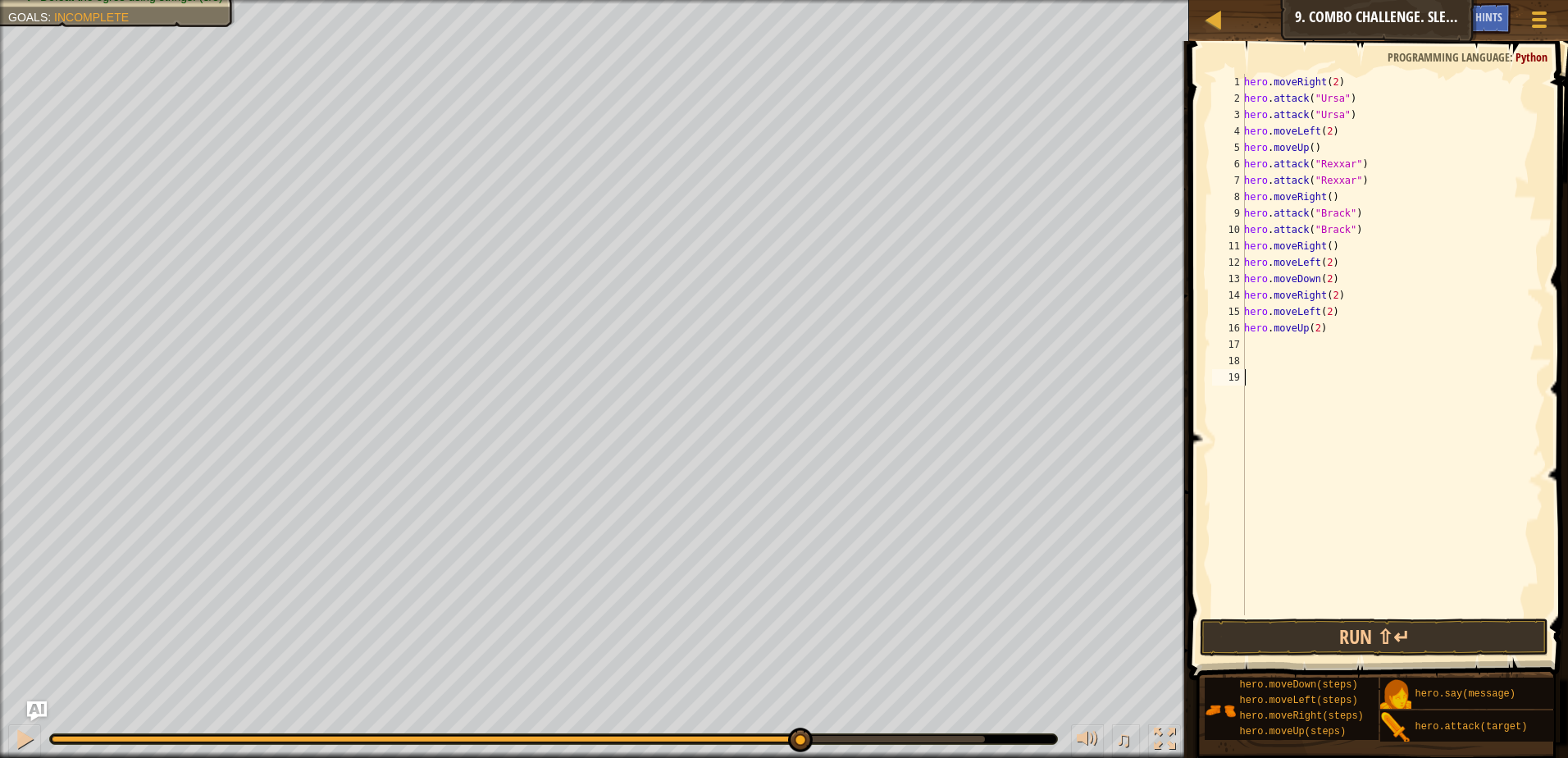
scroll to position [7, 0]
click at [1363, 622] on button "Run ⇧↵" at bounding box center [1374, 637] width 349 height 38
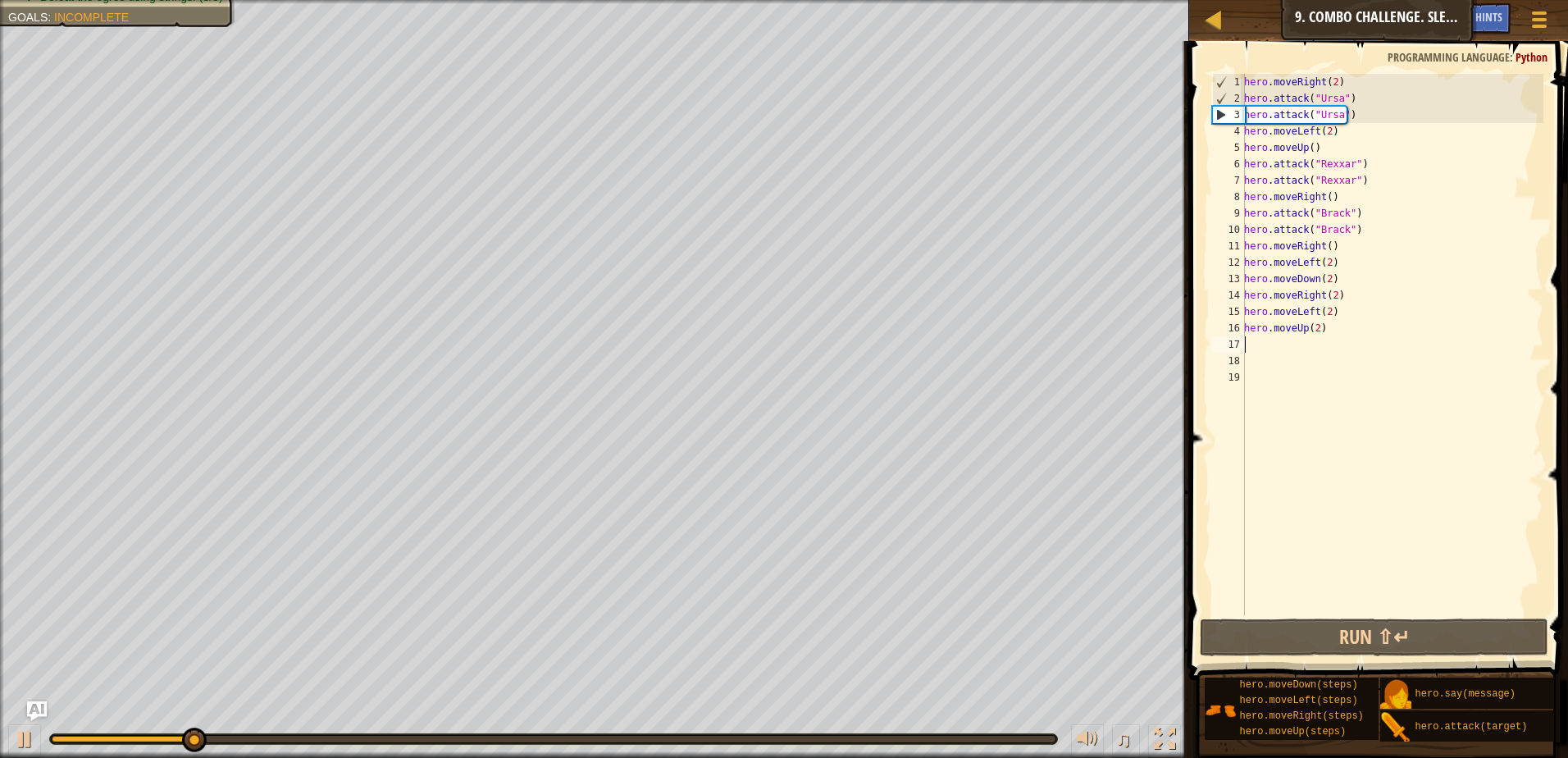
click at [1273, 342] on div "hero . moveRight ( 2 ) hero . attack ( "Ursa" ) hero . attack ( "Ursa" ) hero .…" at bounding box center [1391, 360] width 302 height 574
type textarea "h"
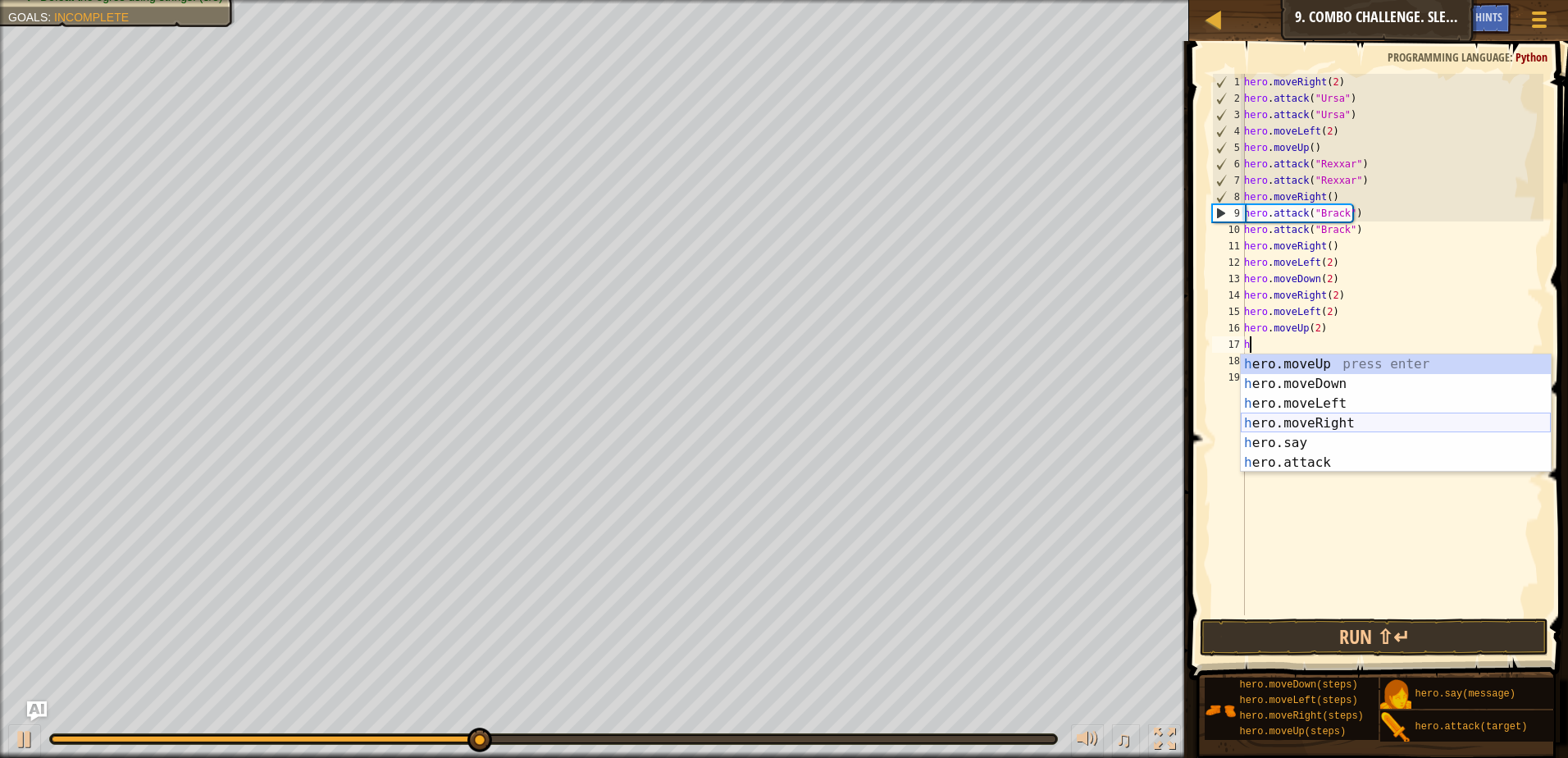
click at [1296, 417] on div "h ero.moveUp press enter h ero.moveDown press enter h ero.moveLeft press enter …" at bounding box center [1395, 433] width 310 height 158
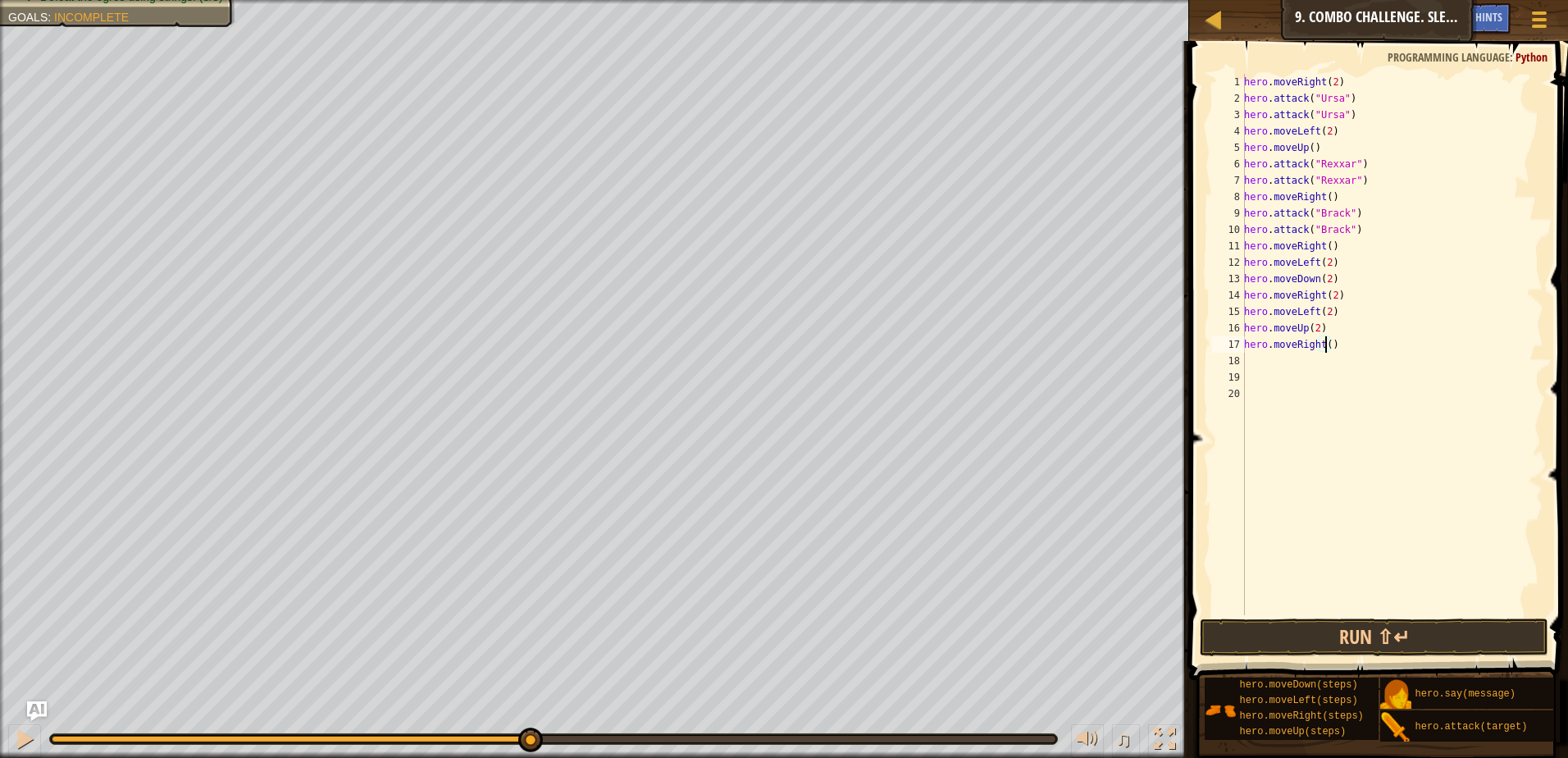
click at [1326, 345] on div "hero . moveRight ( 2 ) hero . attack ( "Ursa" ) hero . attack ( "Ursa" ) hero .…" at bounding box center [1391, 360] width 302 height 574
click at [1287, 645] on button "Run ⇧↵" at bounding box center [1374, 637] width 349 height 38
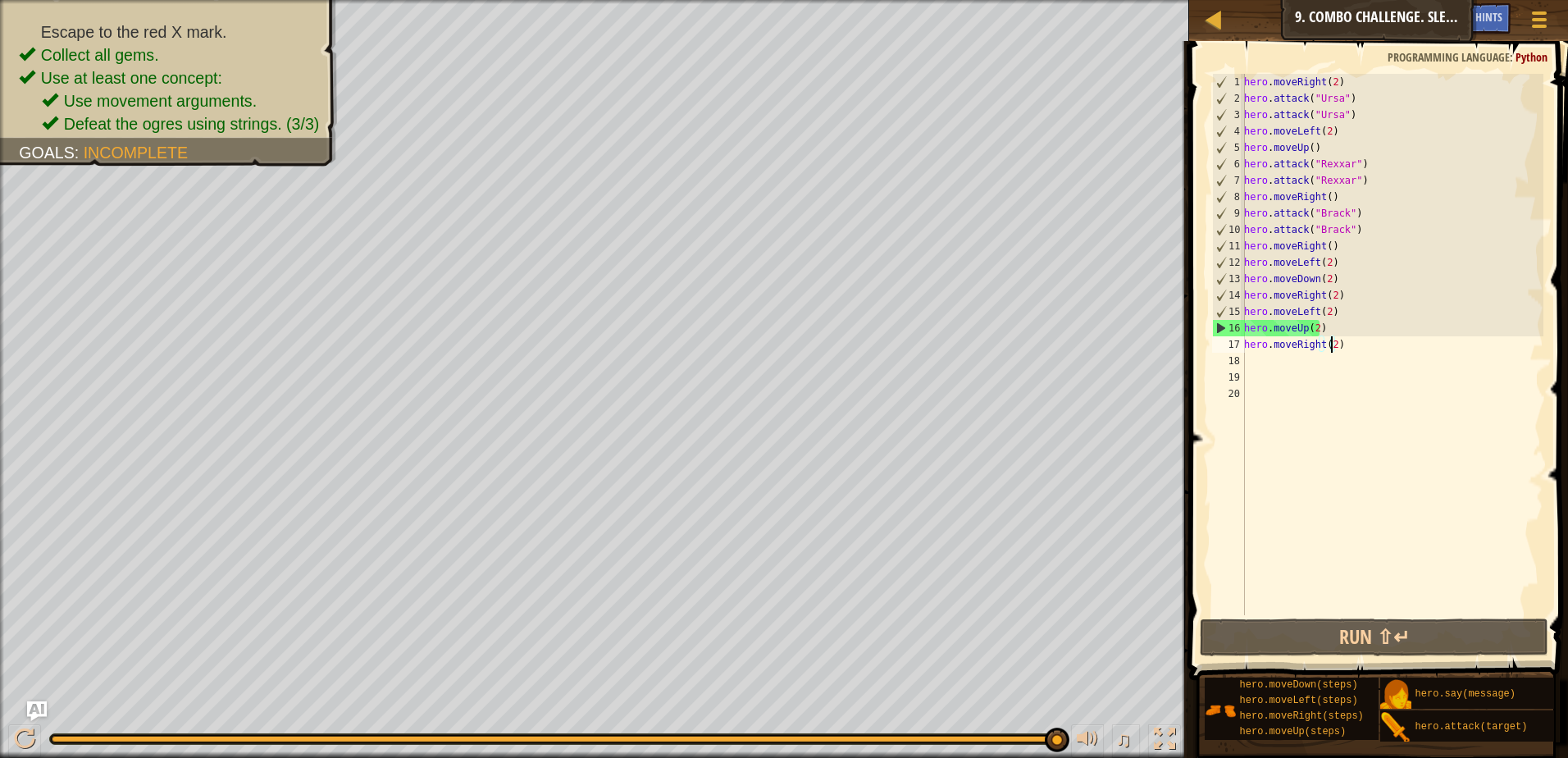
click at [1346, 347] on div "hero . moveRight ( 2 ) hero . attack ( "Ursa" ) hero . attack ( "Ursa" ) hero .…" at bounding box center [1391, 360] width 302 height 574
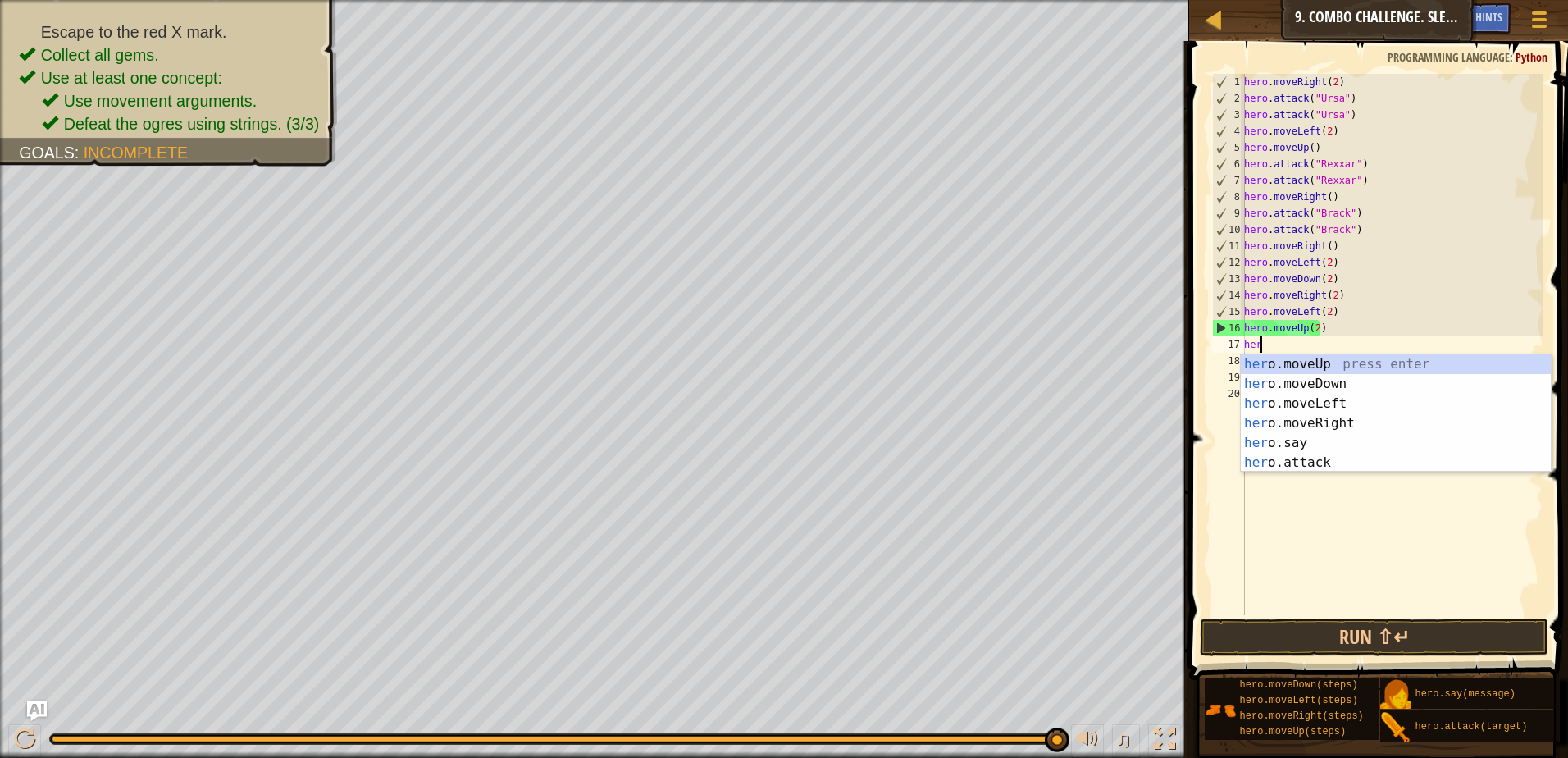
scroll to position [7, 0]
type textarea "h"
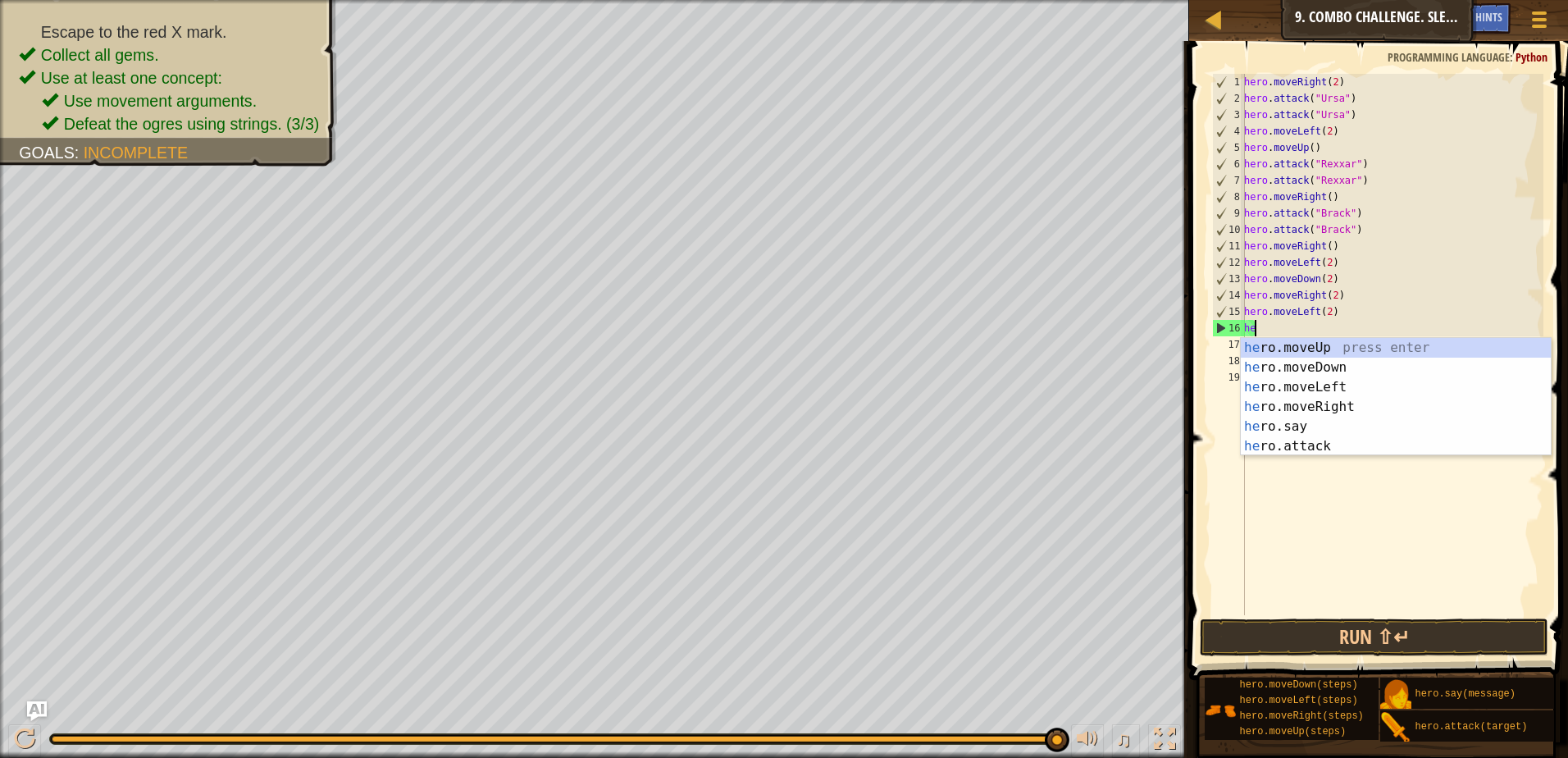
type textarea "h"
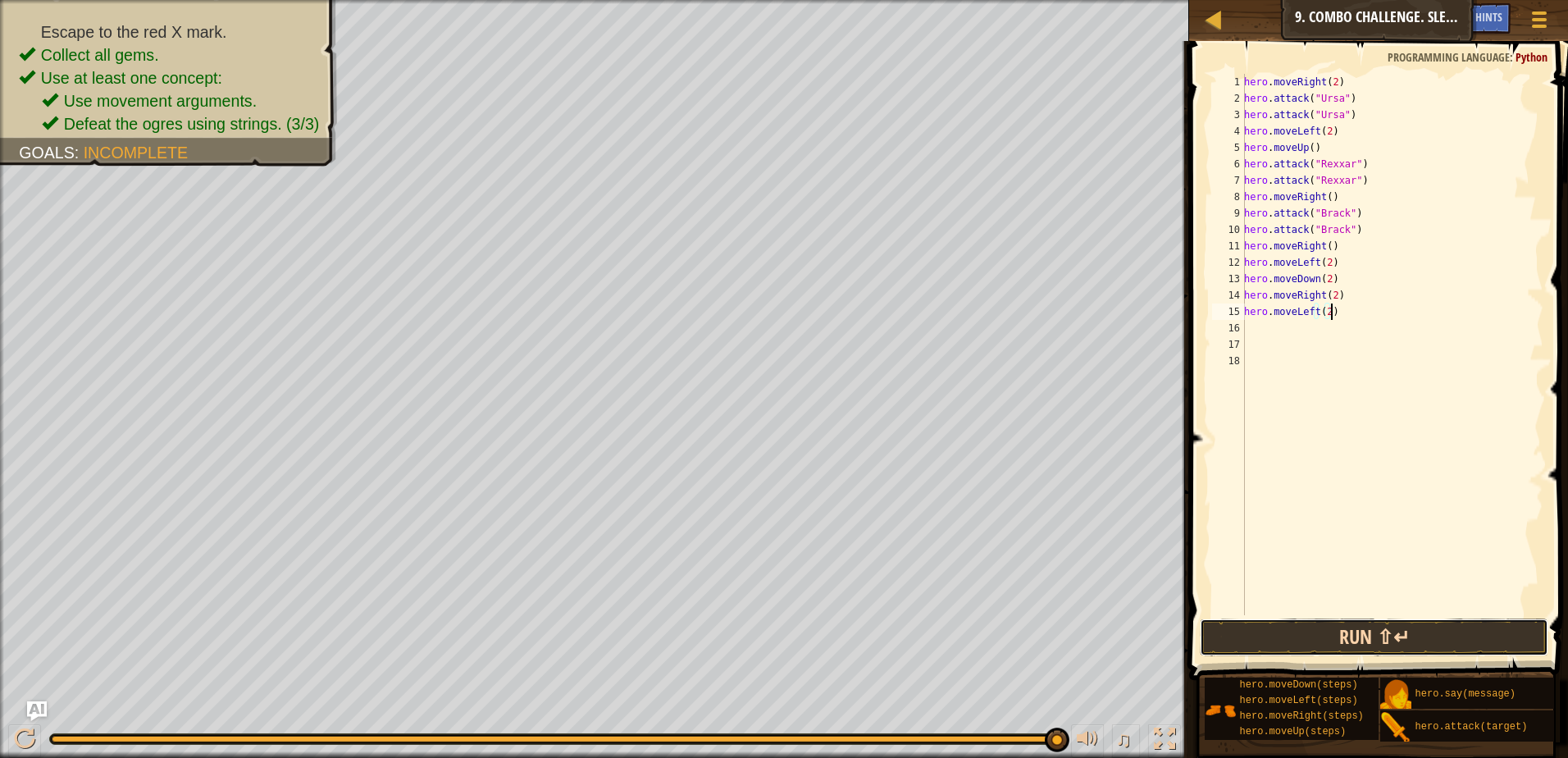
click at [1340, 631] on button "Run ⇧↵" at bounding box center [1374, 637] width 349 height 38
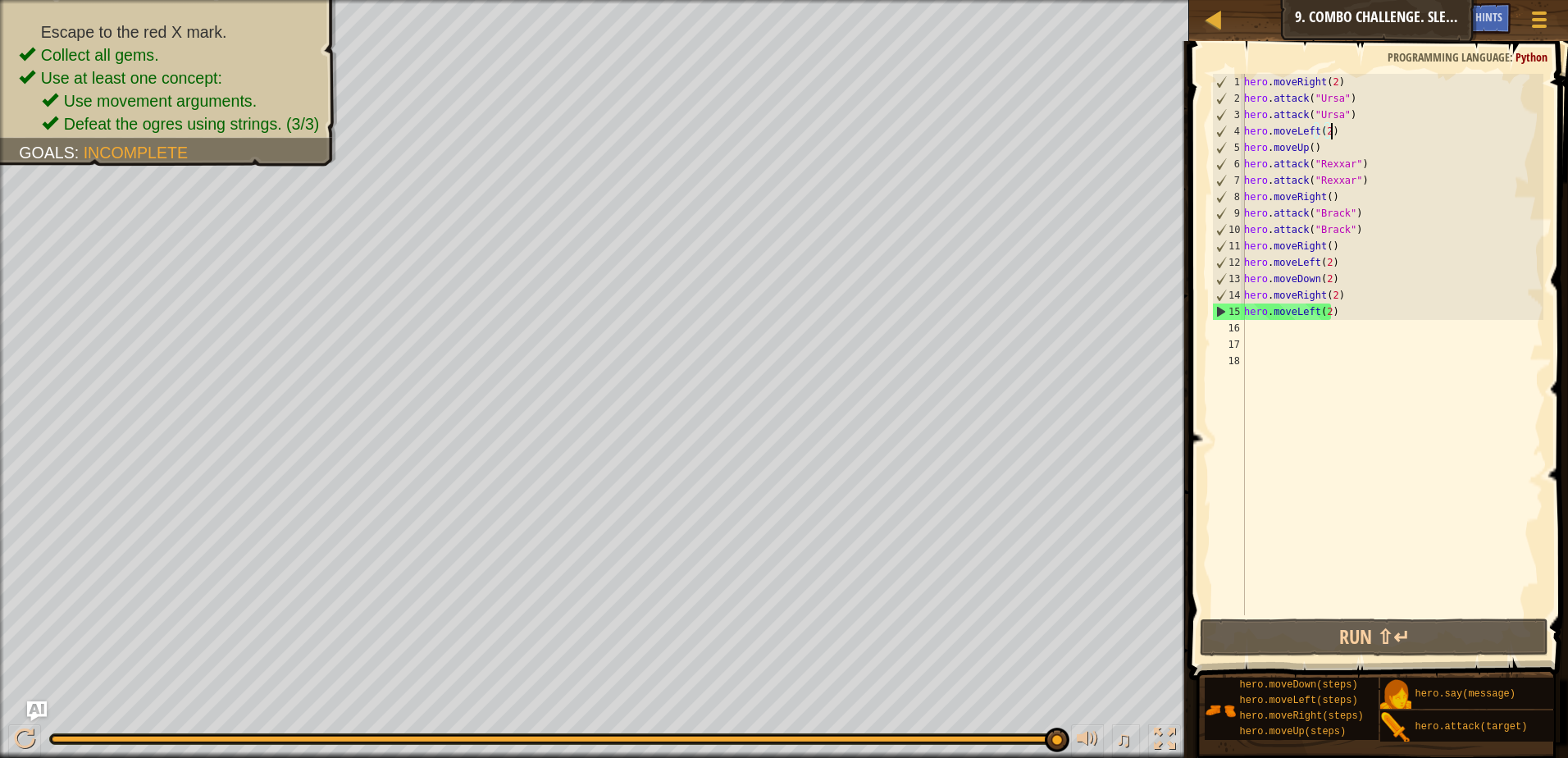
click at [1335, 131] on div "hero . moveRight ( 2 ) hero . attack ( "Ursa" ) hero . attack ( "Ursa" ) hero .…" at bounding box center [1391, 360] width 302 height 574
click at [1374, 312] on div "hero . moveRight ( 2 ) hero . attack ( "Ursa" ) hero . attack ( "Ursa" ) hero .…" at bounding box center [1391, 360] width 302 height 574
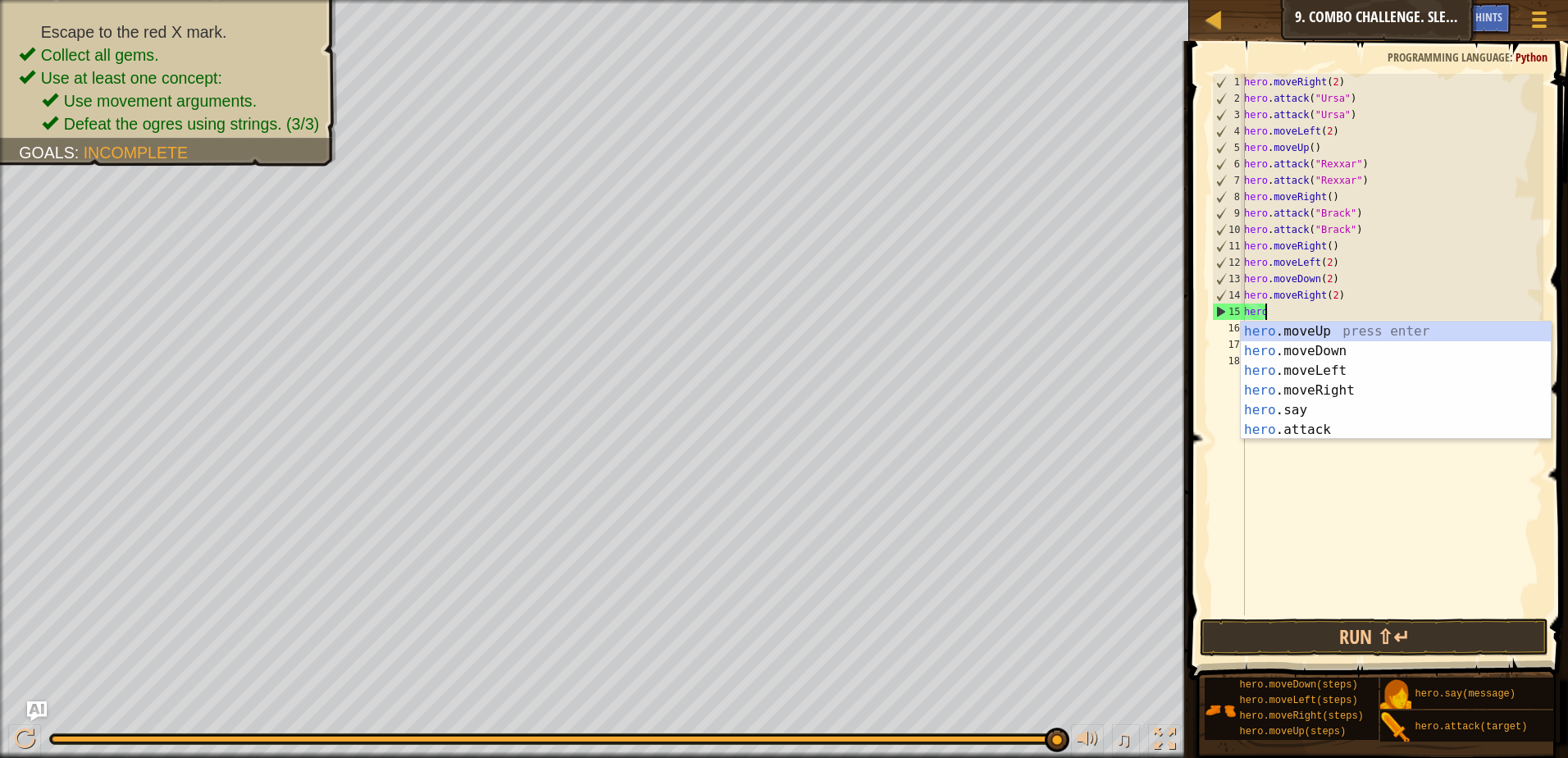
type textarea "h"
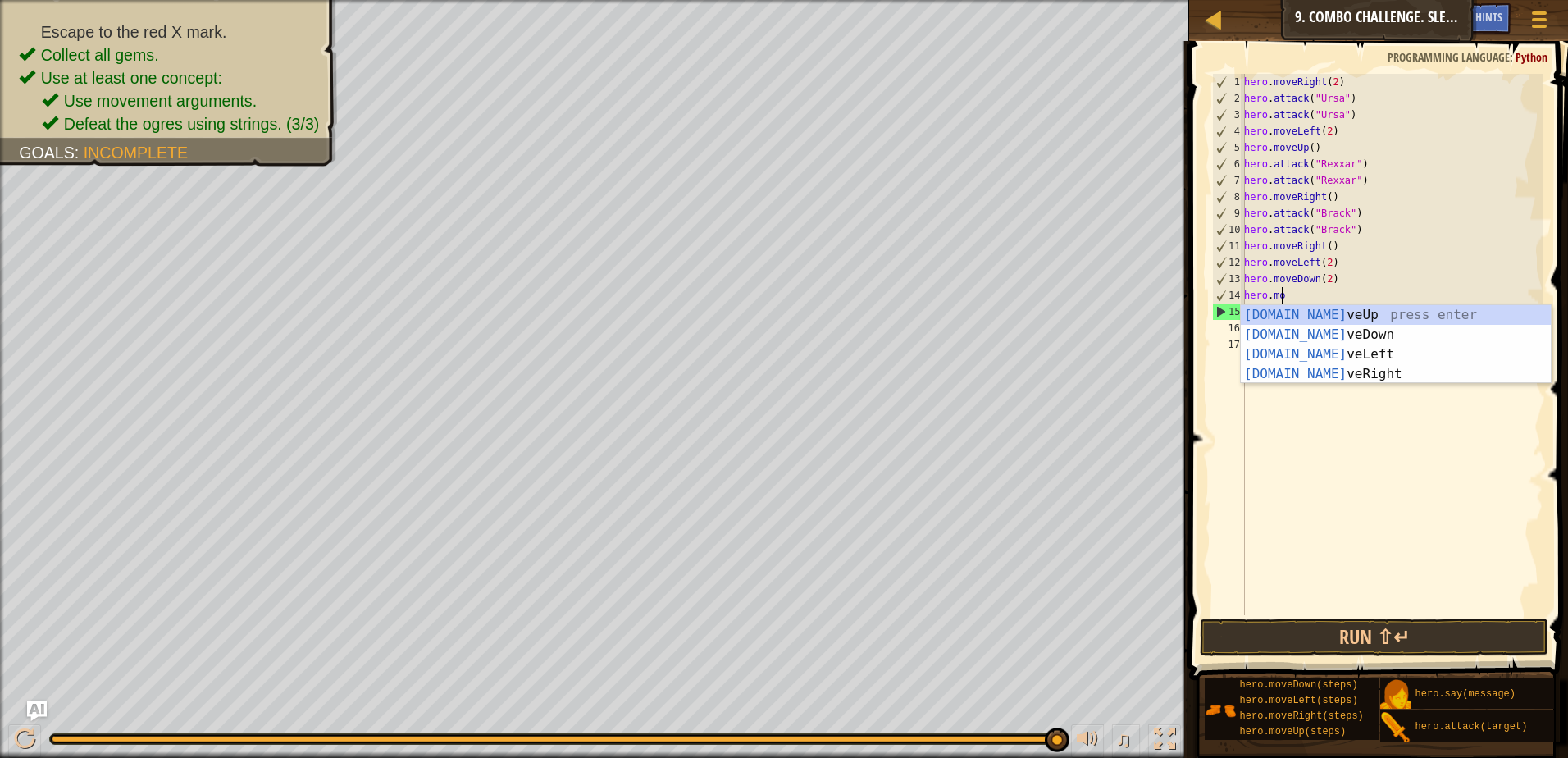
type textarea "h"
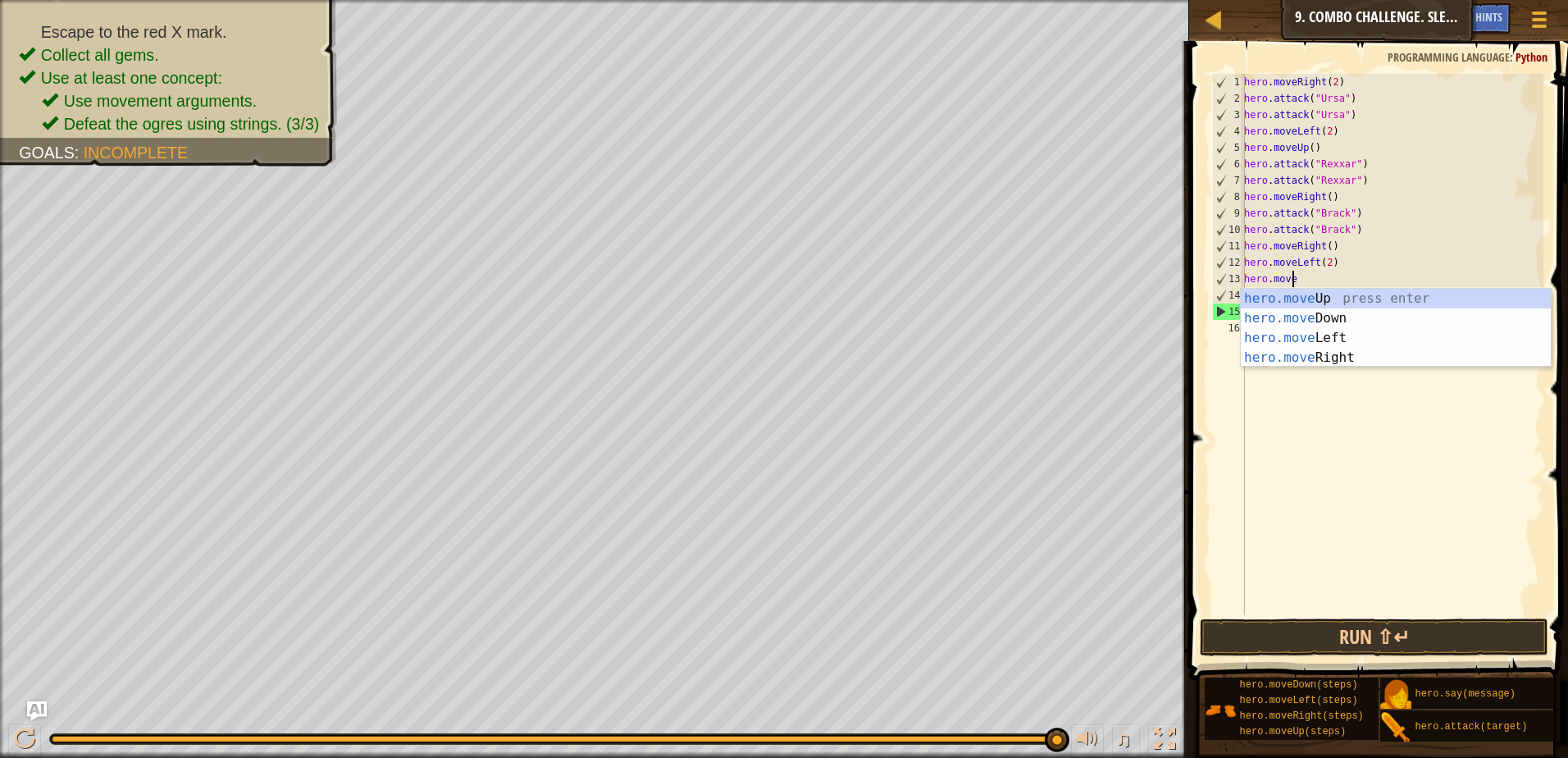
type textarea "h"
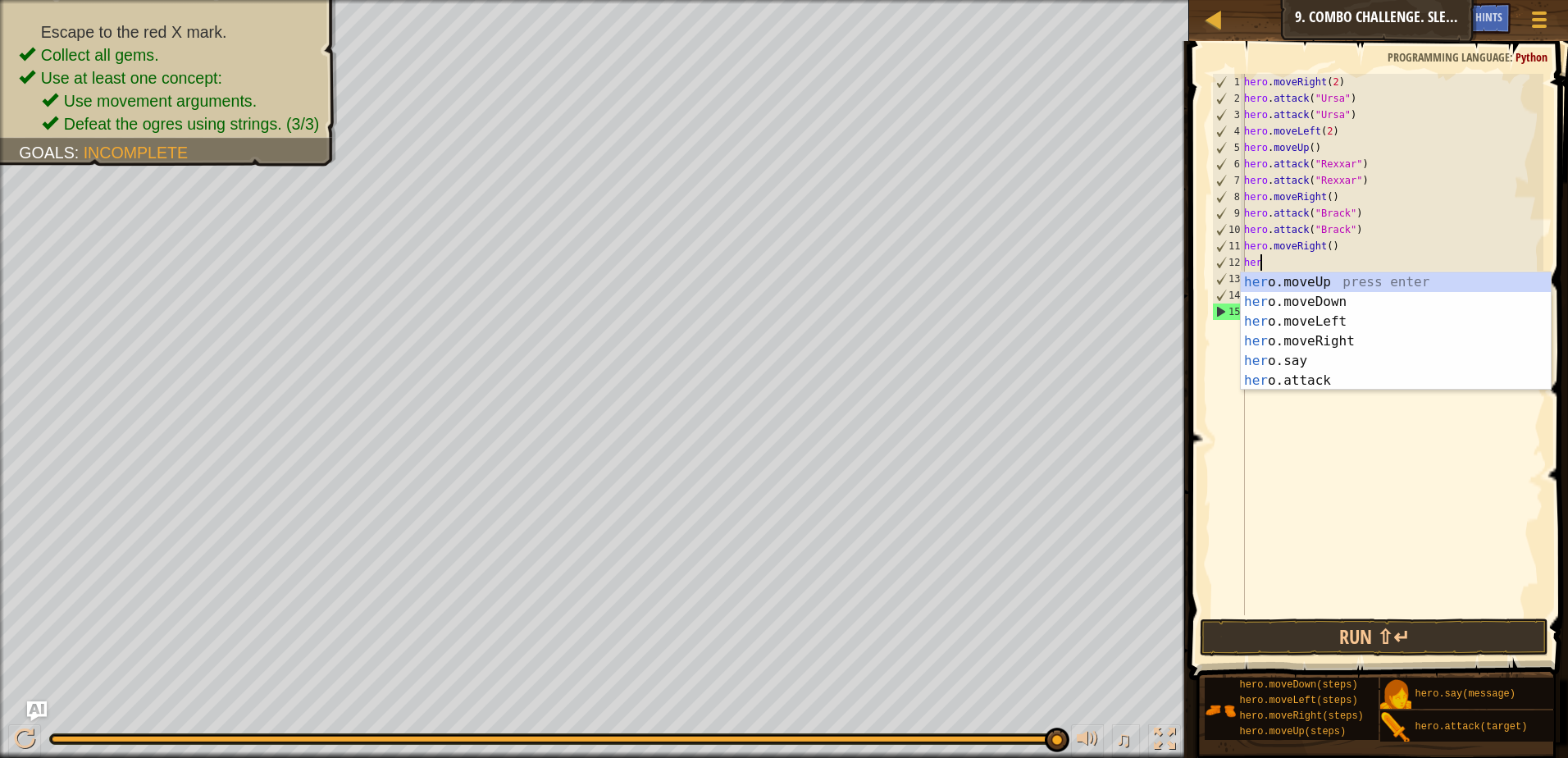
type textarea "h"
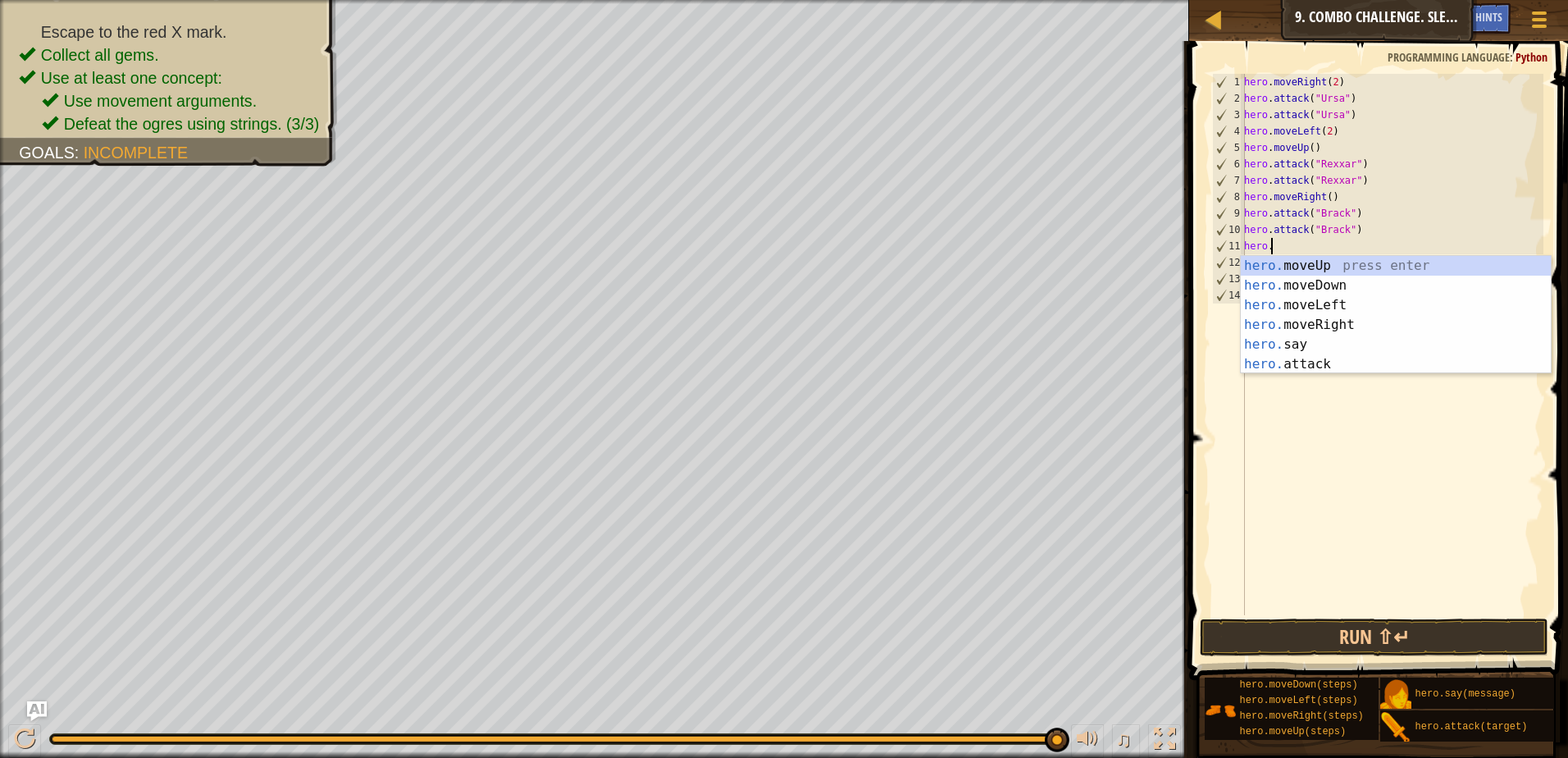
type textarea "h"
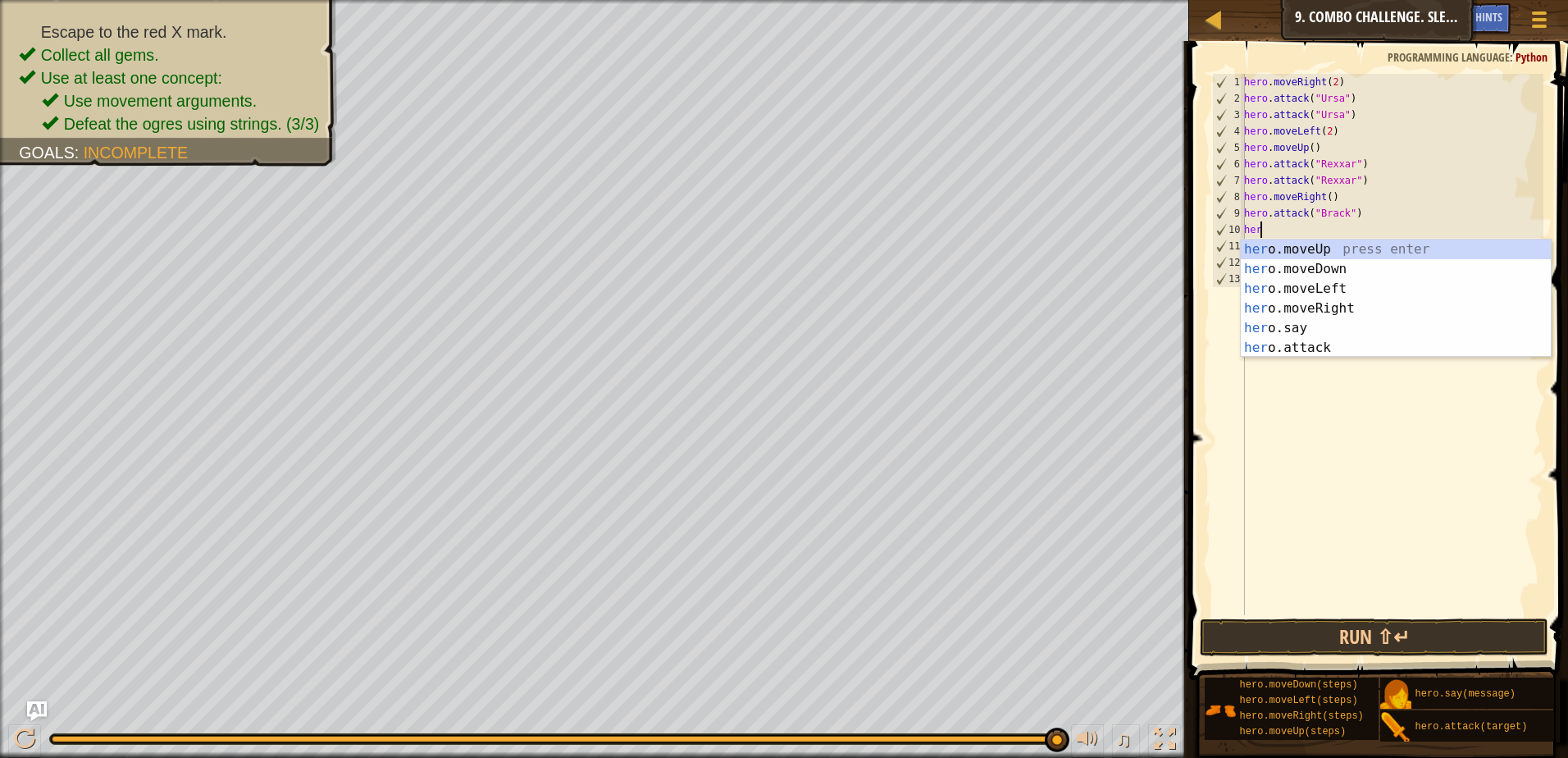
type textarea "h"
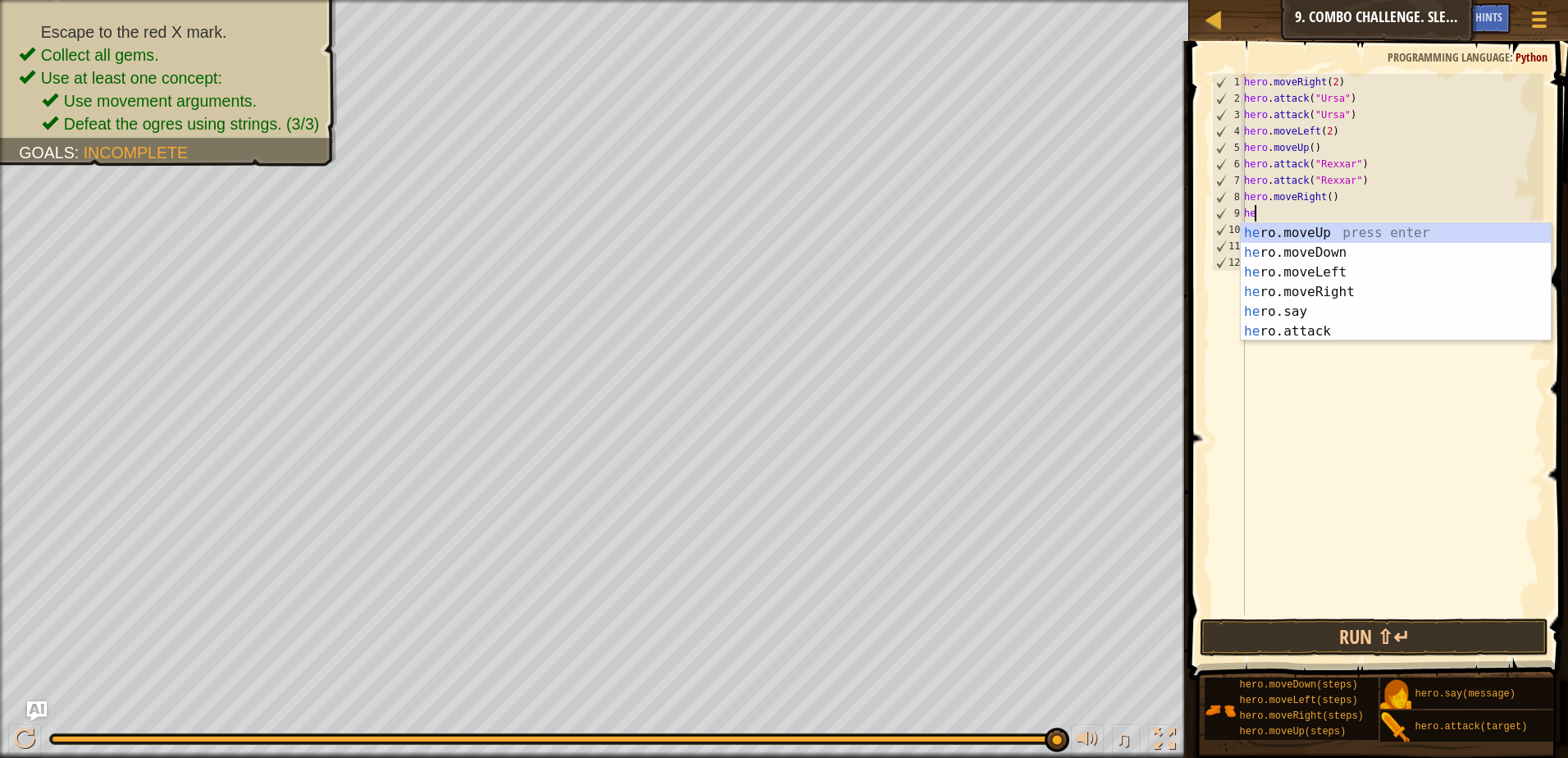
type textarea "h"
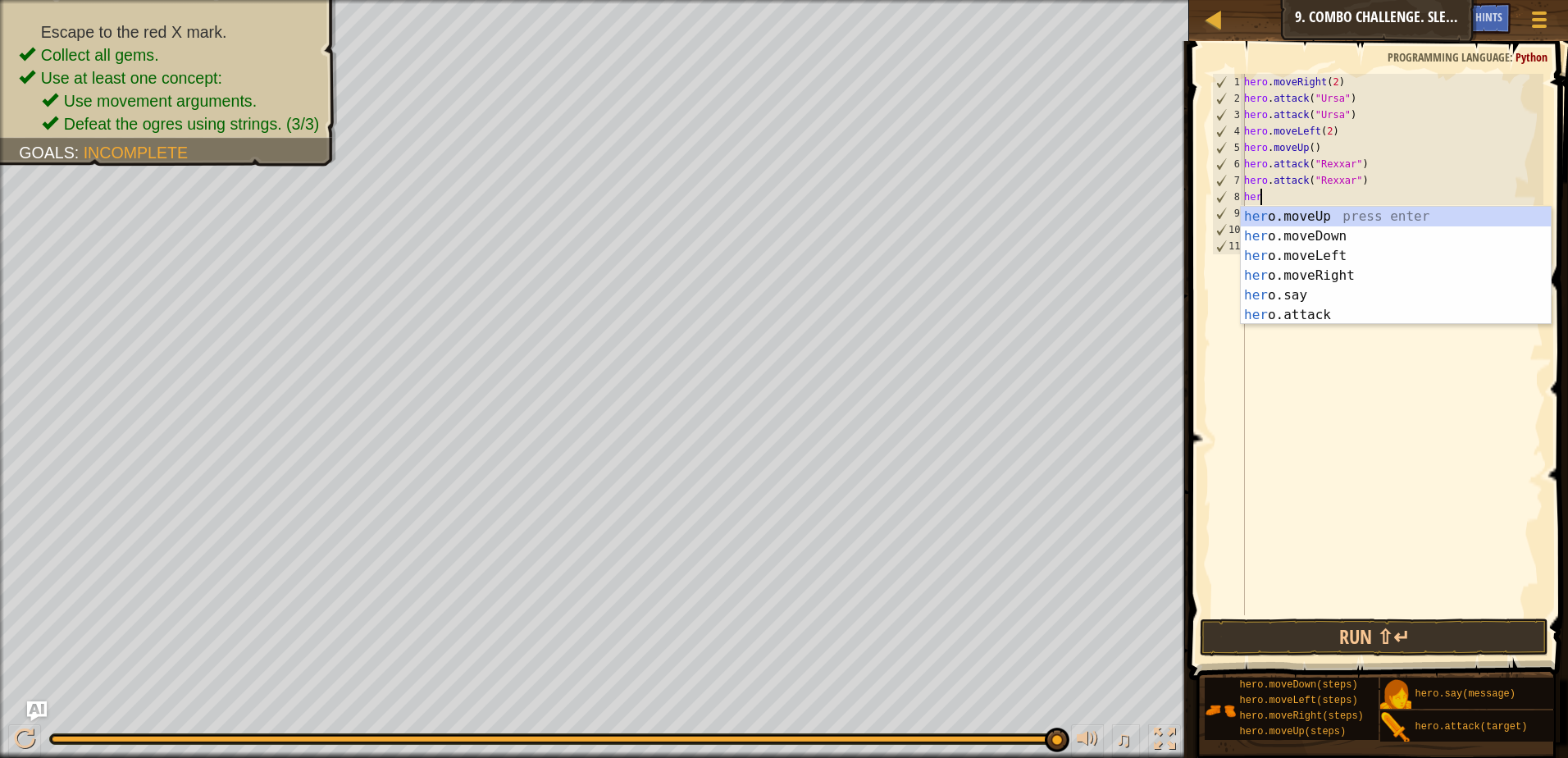
type textarea "h"
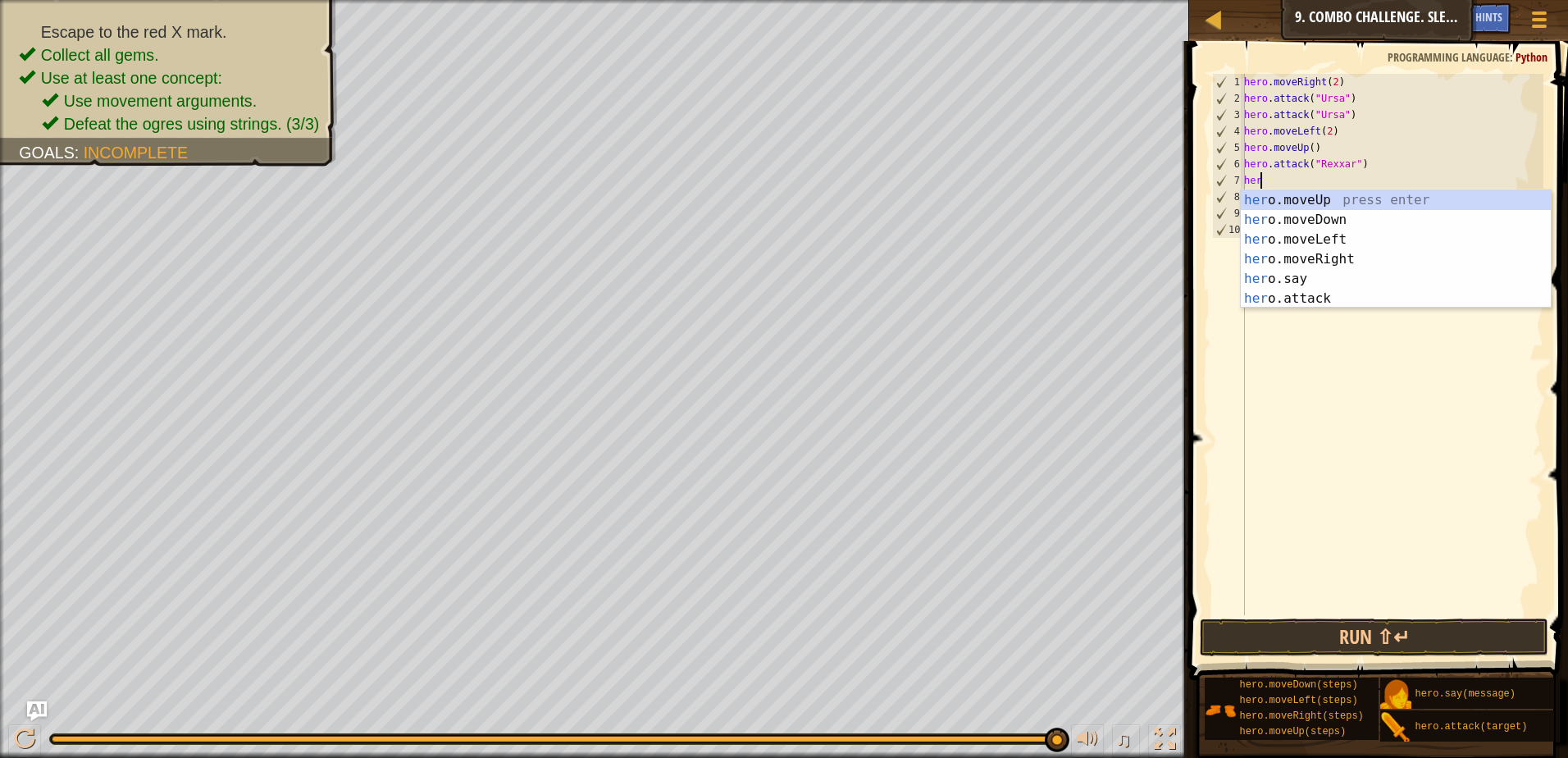
type textarea "h"
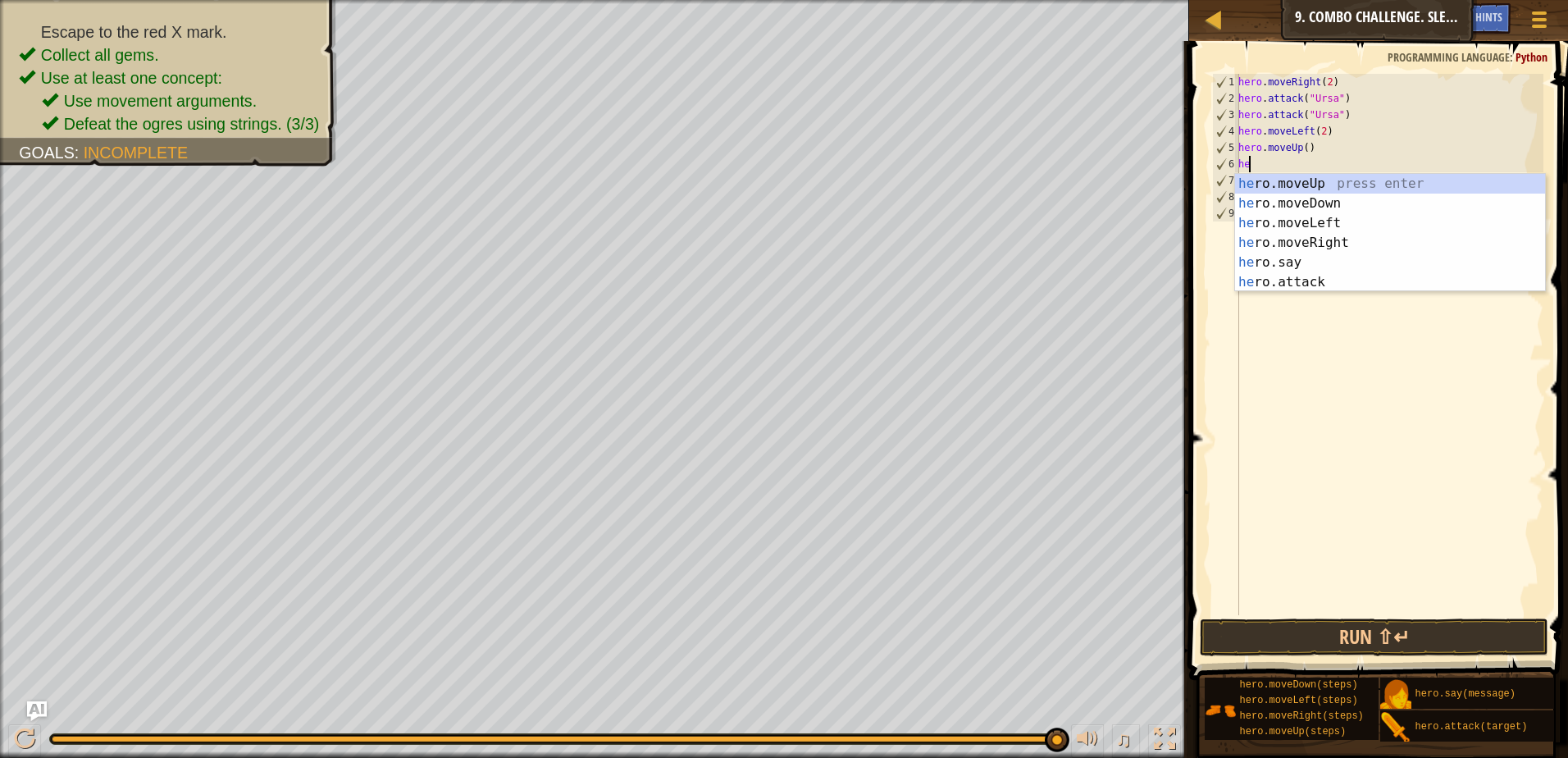
type textarea "h"
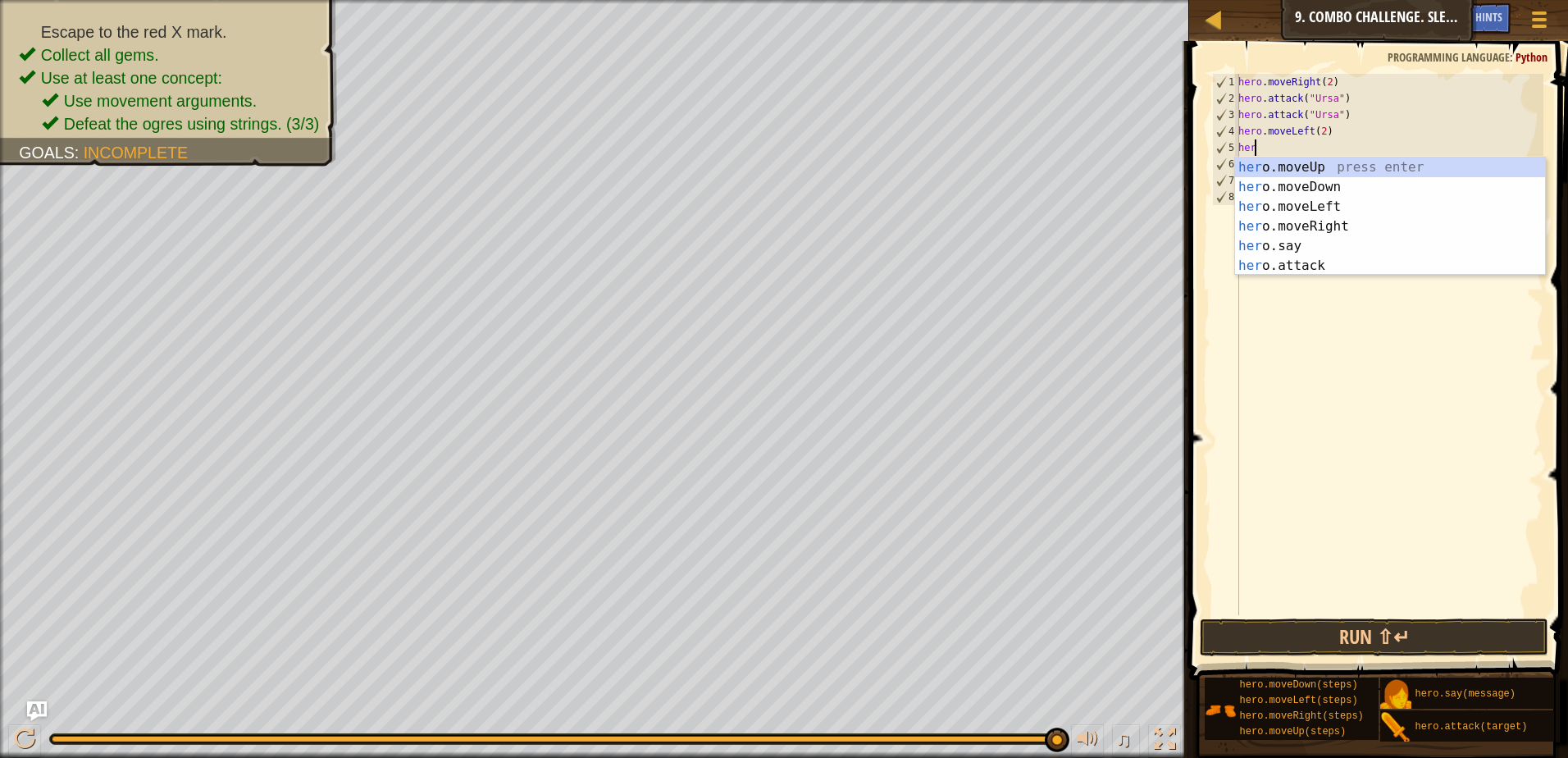
type textarea "h"
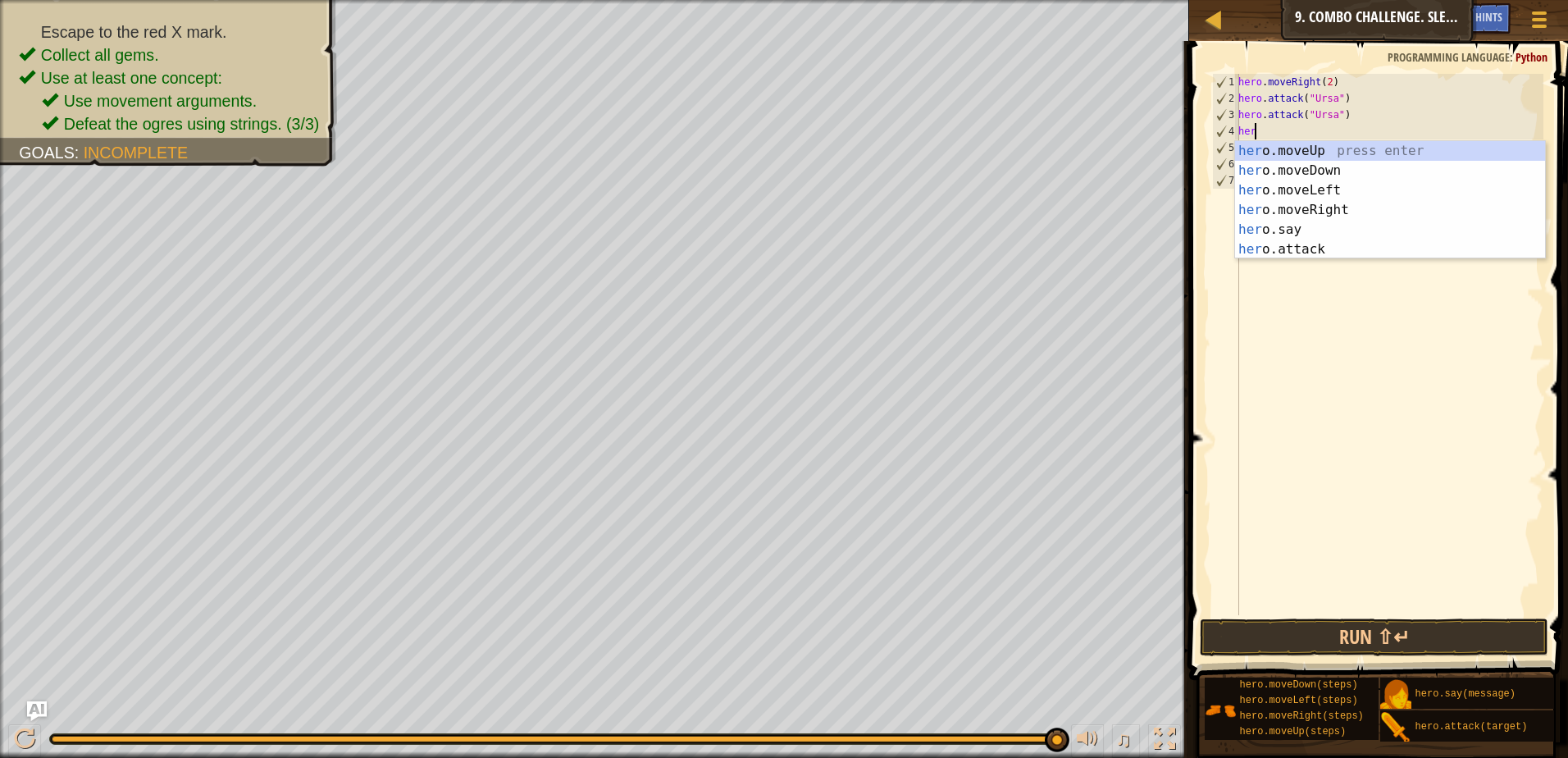
type textarea "h"
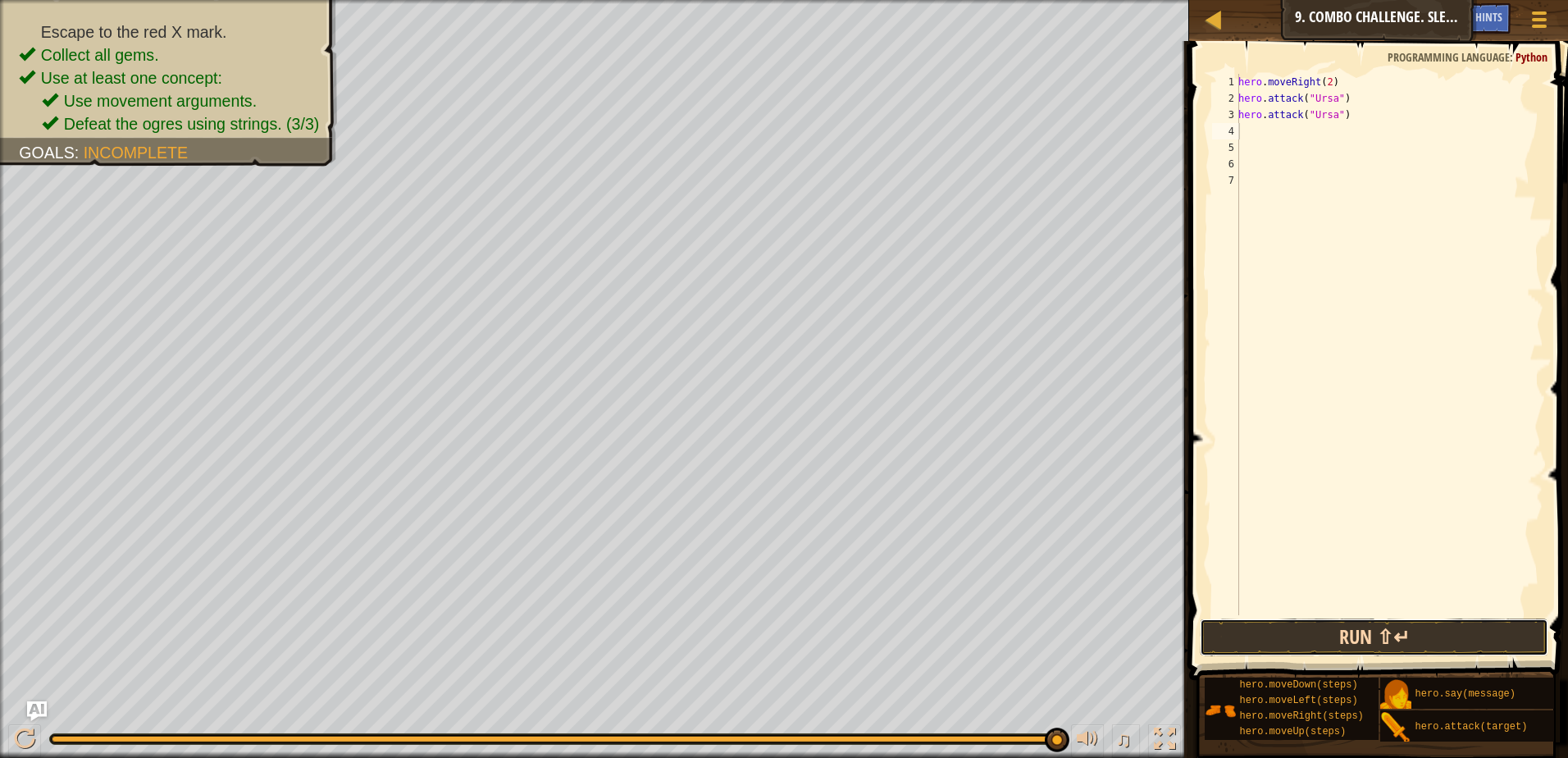
click at [1492, 629] on button "Run ⇧↵" at bounding box center [1374, 637] width 349 height 38
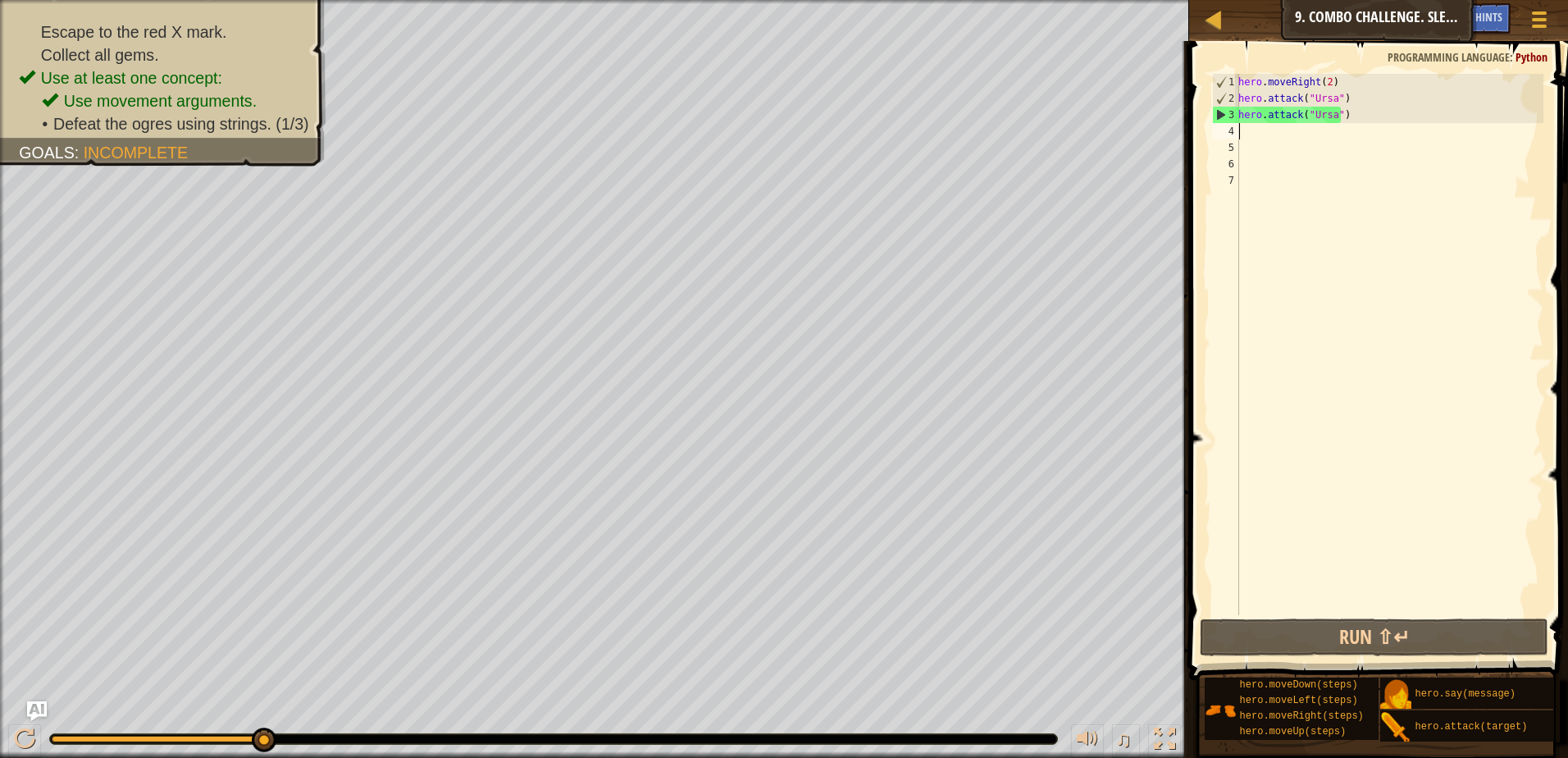
type textarea "h"
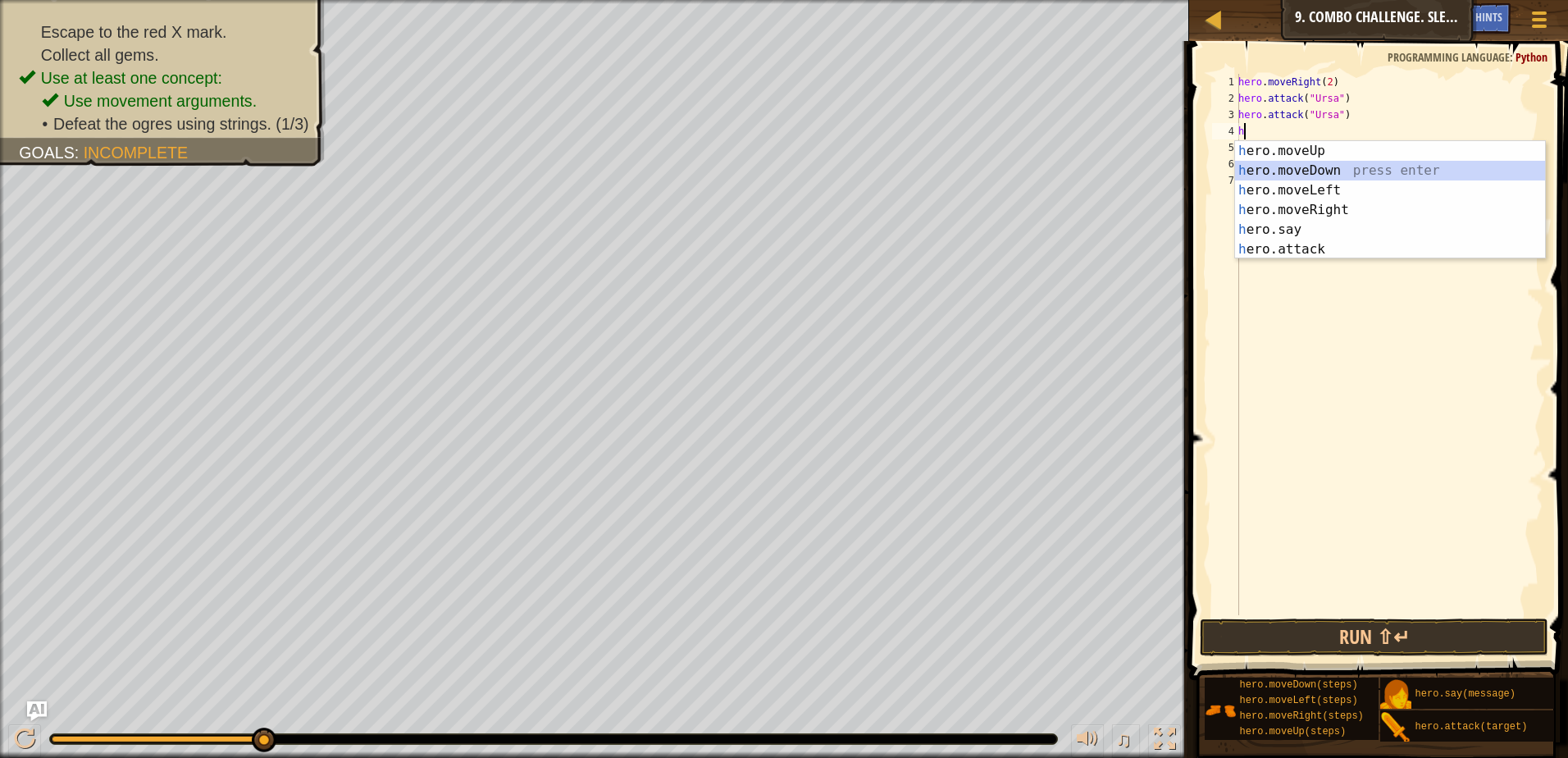
click at [1353, 166] on div "h ero.moveUp press enter h ero.moveDown press enter h ero.moveLeft press enter …" at bounding box center [1390, 219] width 310 height 158
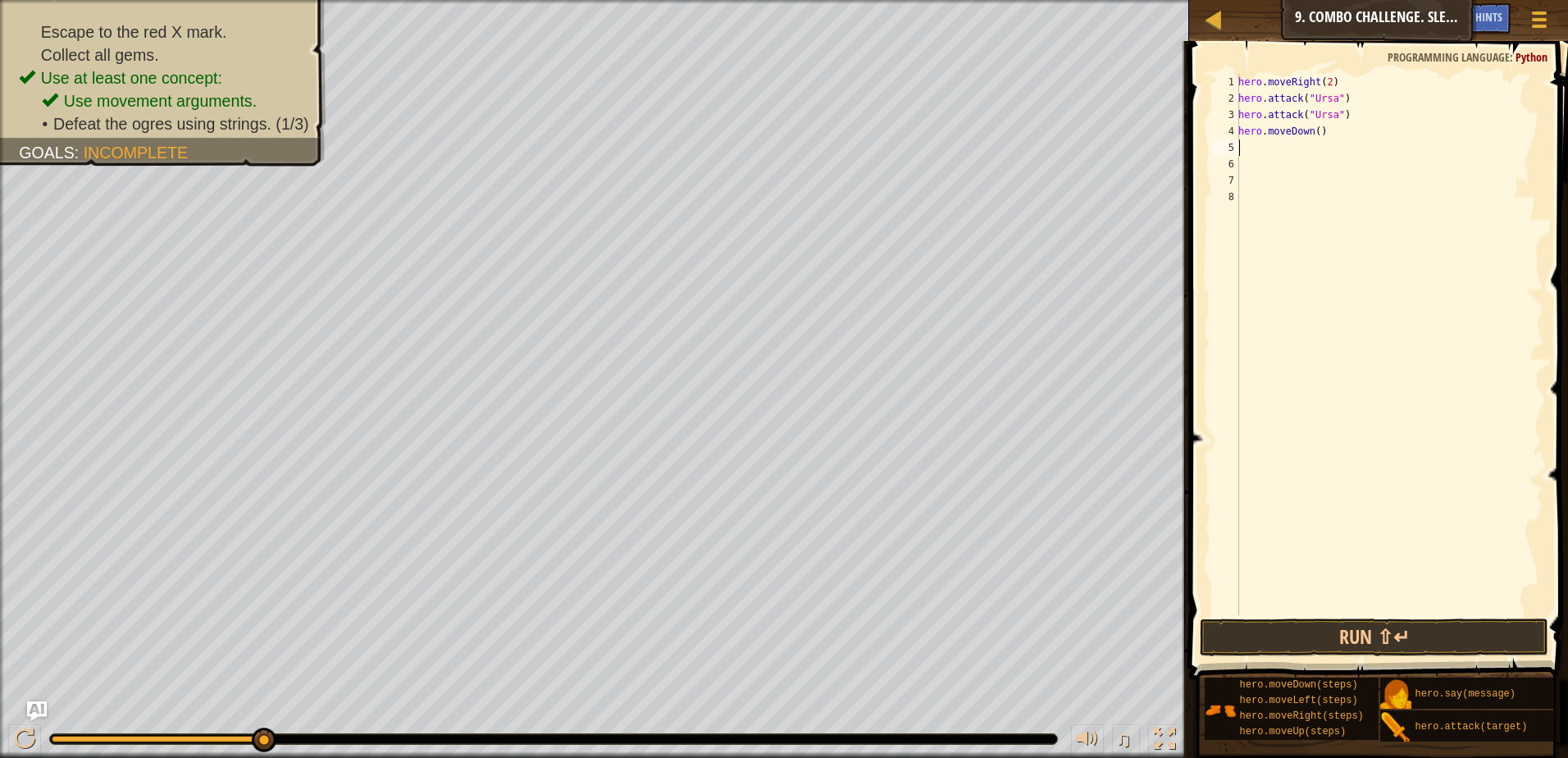
click at [1313, 131] on div "hero . moveRight ( 2 ) hero . attack ( "Ursa" ) hero . attack ( "Ursa" ) hero .…" at bounding box center [1389, 360] width 308 height 574
type textarea "hero.moveDown(1)"
click at [1317, 626] on button "Run ⇧↵" at bounding box center [1374, 637] width 349 height 38
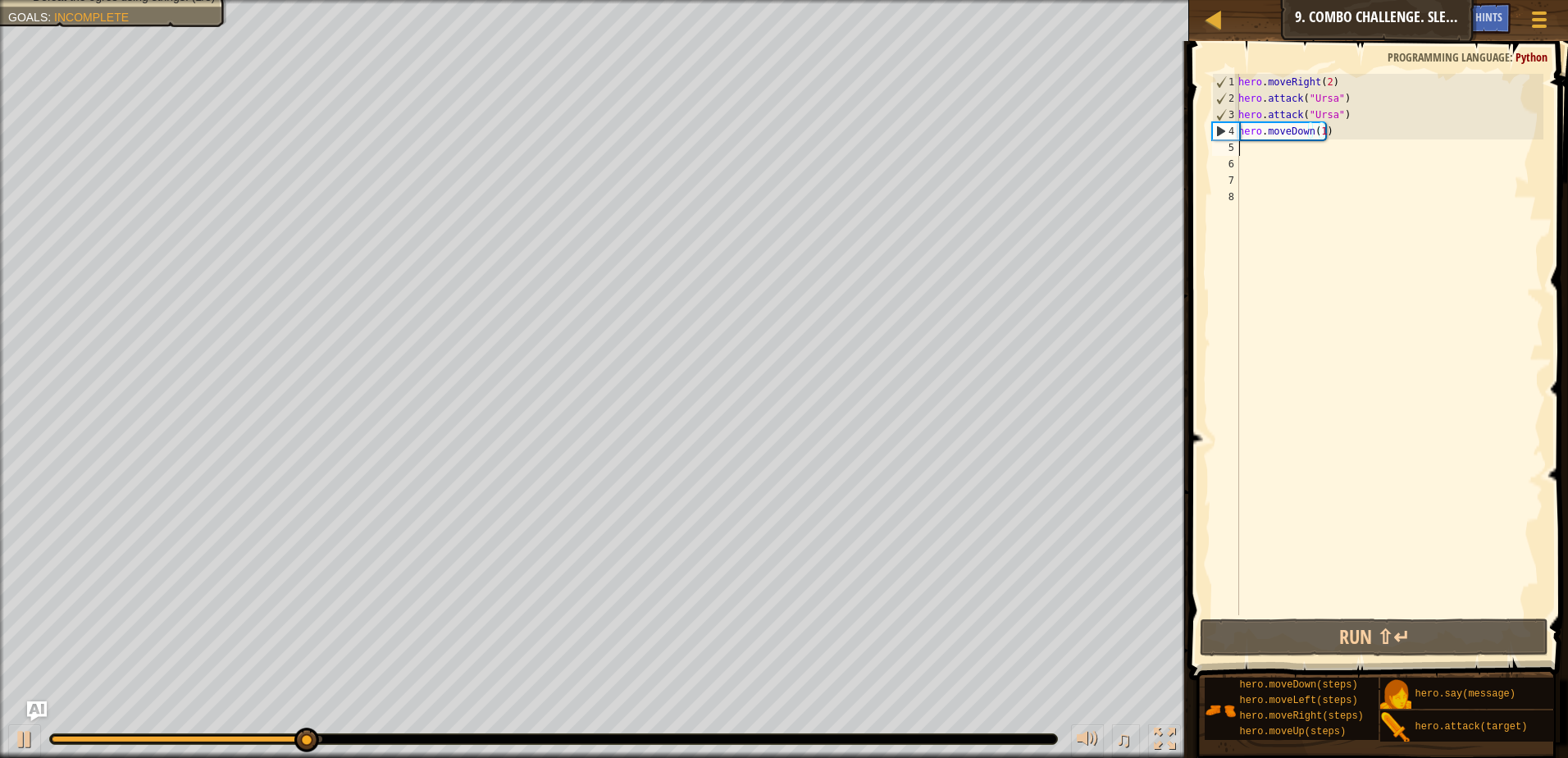
click at [1250, 150] on div "hero . moveRight ( 2 ) hero . attack ( "Ursa" ) hero . attack ( "Ursa" ) hero .…" at bounding box center [1389, 360] width 308 height 574
type textarea "h"
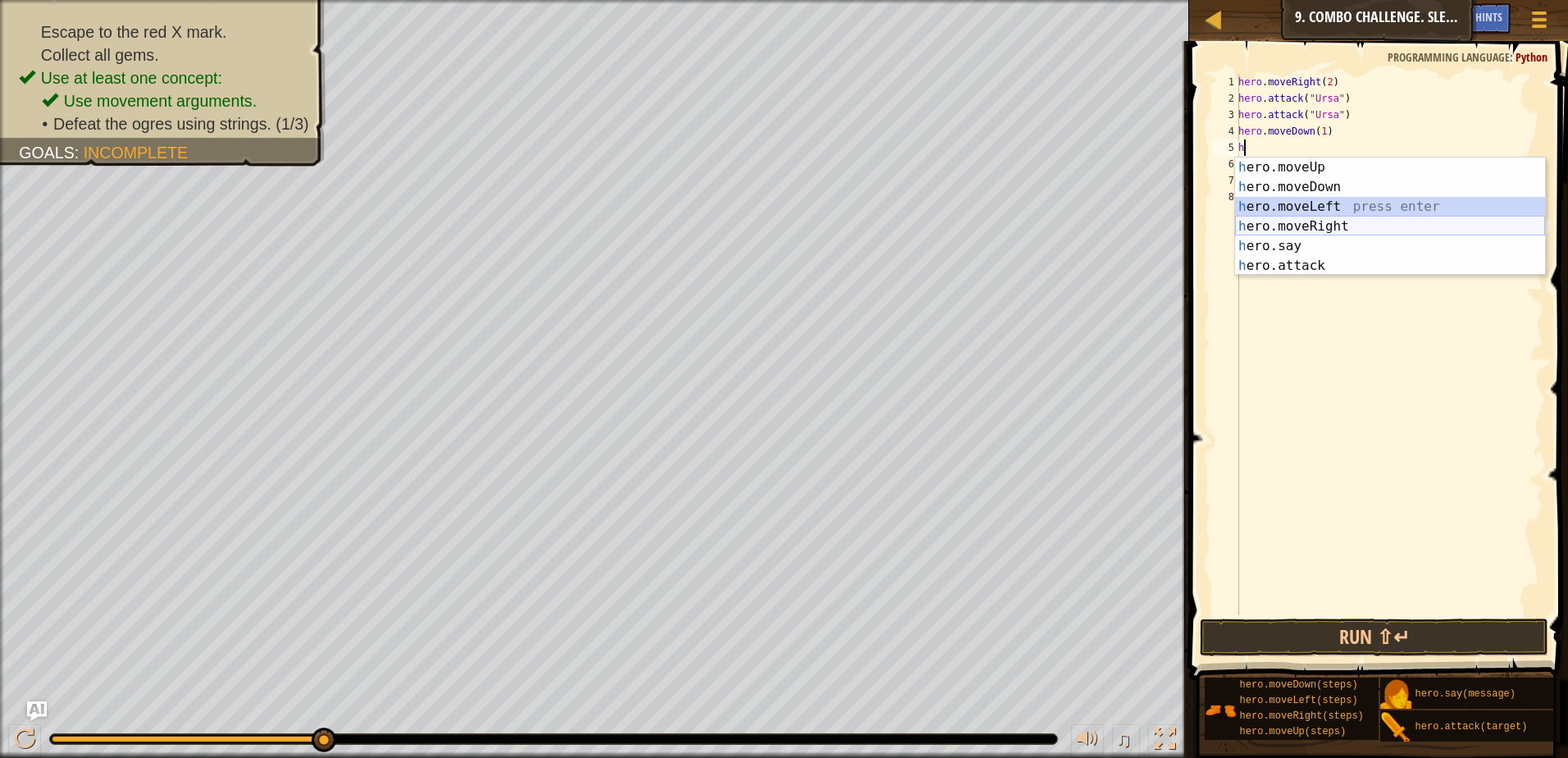
click at [1279, 226] on div "h ero.moveUp press enter h ero.moveDown press enter h ero.moveLeft press enter …" at bounding box center [1390, 236] width 310 height 158
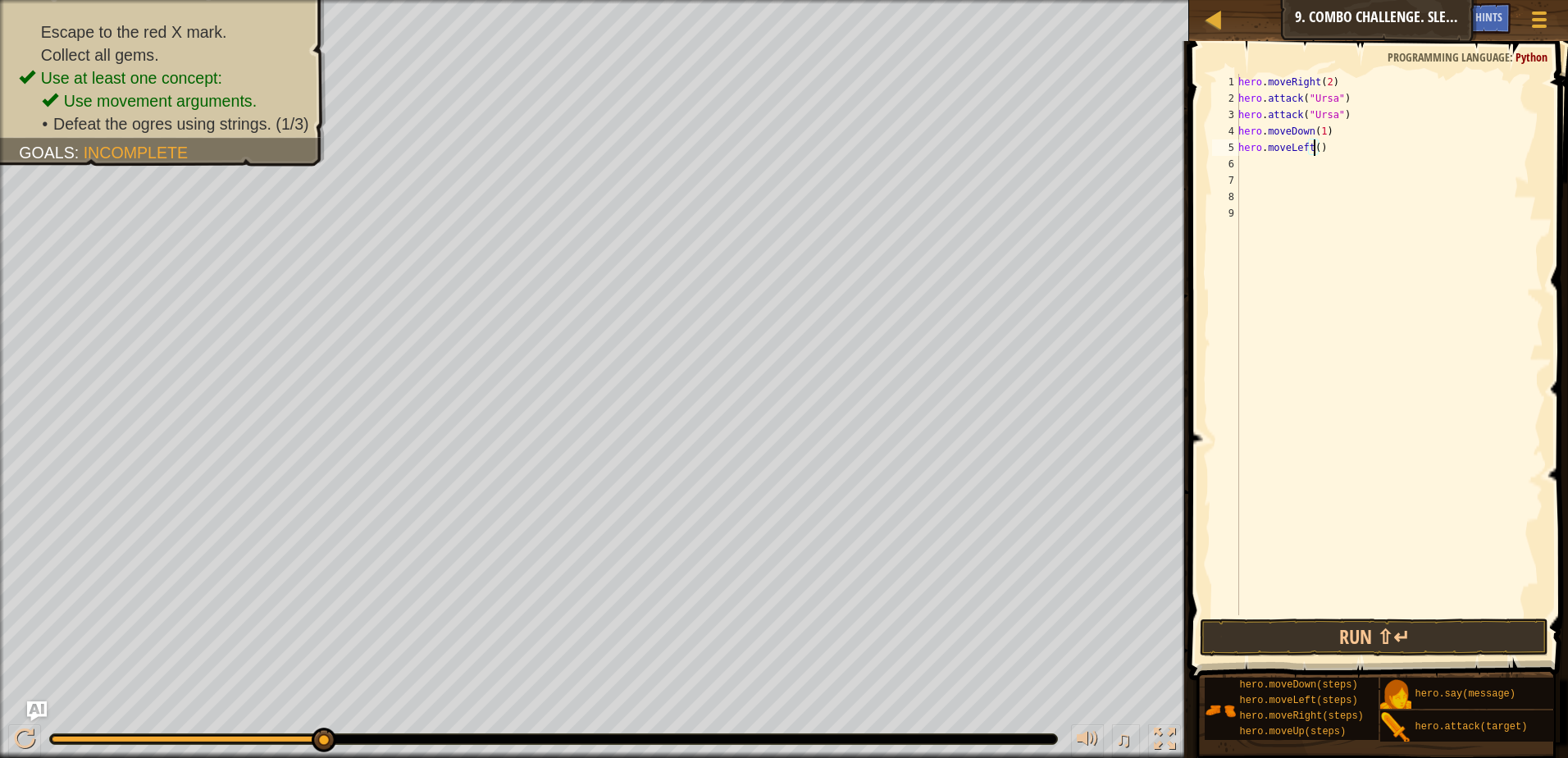
click at [1311, 150] on div "hero . moveRight ( 2 ) hero . attack ( "Ursa" ) hero . attack ( "Ursa" ) hero .…" at bounding box center [1389, 360] width 308 height 574
type textarea "hero.moveLeft(2)"
click at [1230, 621] on button "Run ⇧↵" at bounding box center [1374, 637] width 349 height 38
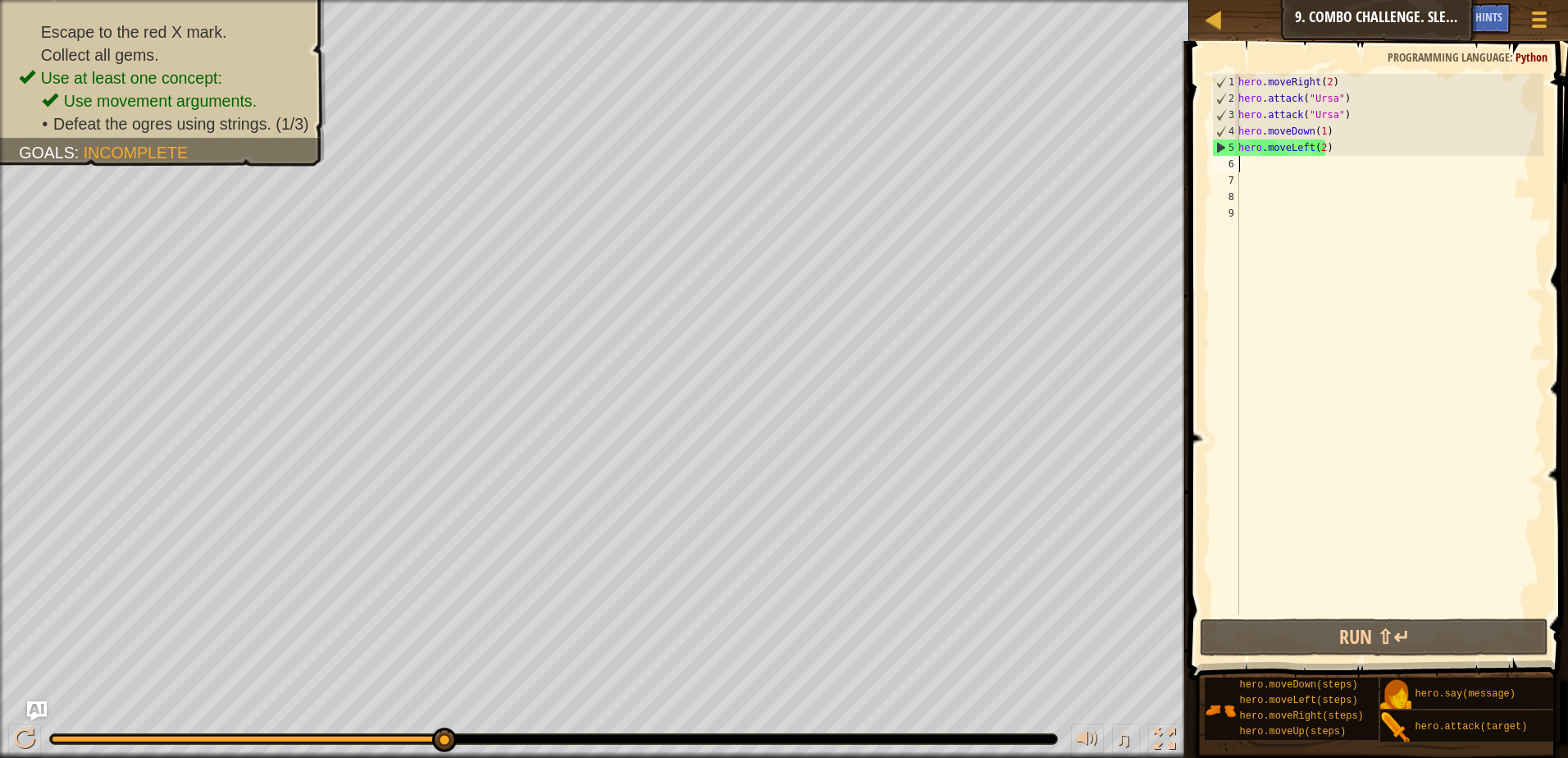
click at [1248, 162] on div "hero . moveRight ( 2 ) hero . attack ( "Ursa" ) hero . attack ( "Ursa" ) hero .…" at bounding box center [1389, 360] width 308 height 574
type textarea "h"
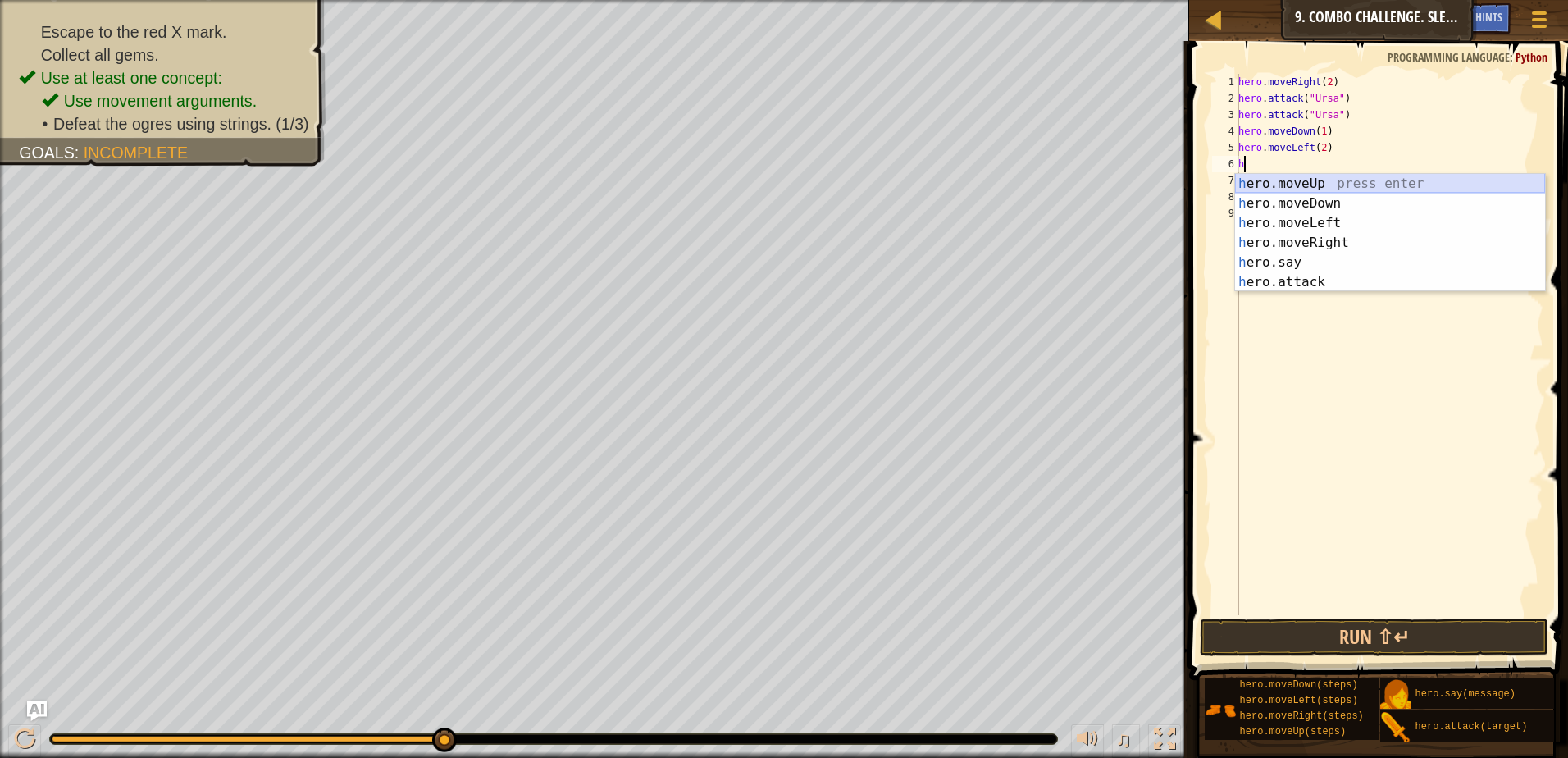
click at [1310, 176] on div "h ero.moveUp press enter h ero.moveDown press enter h ero.moveLeft press enter …" at bounding box center [1390, 252] width 310 height 158
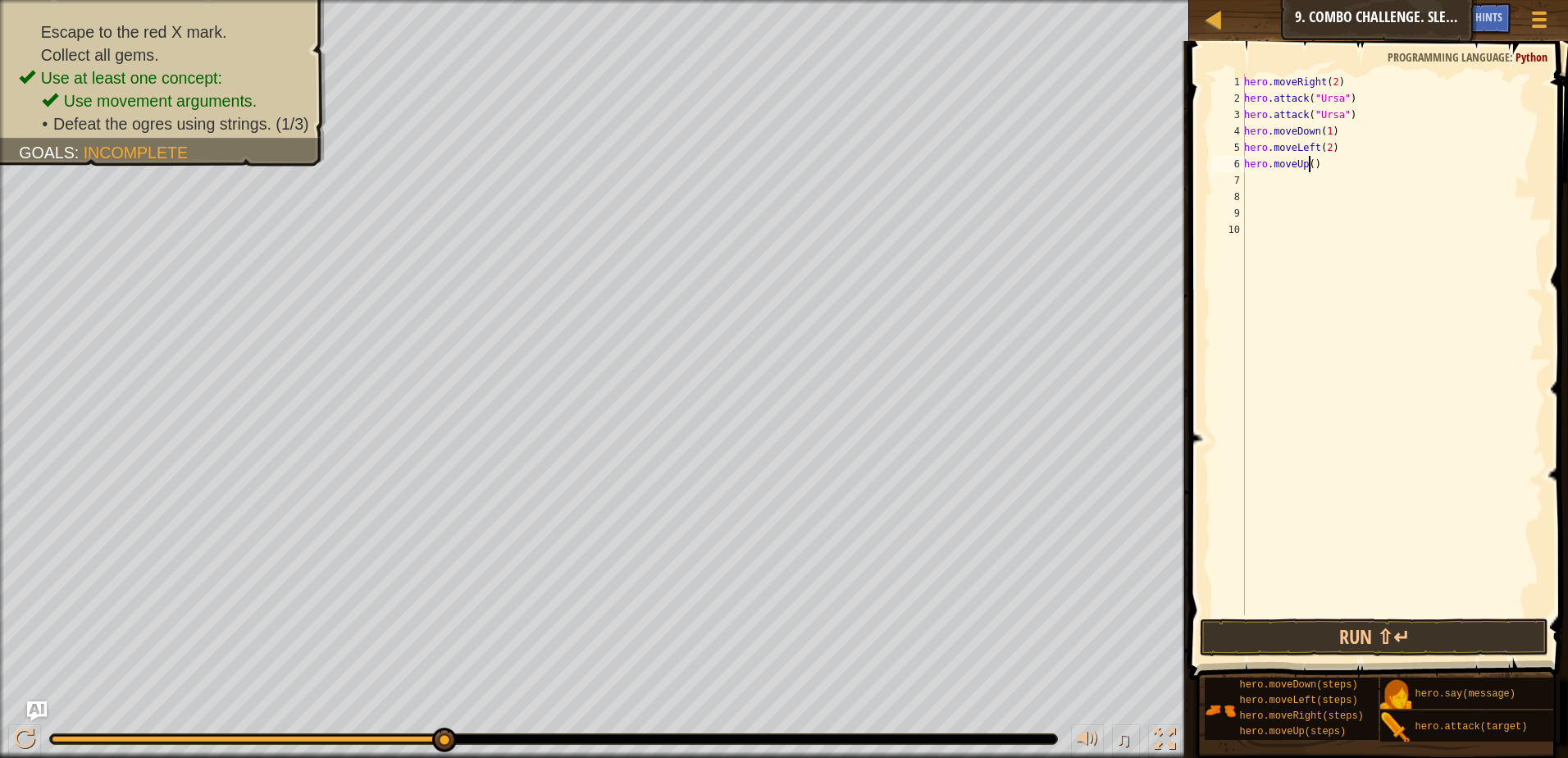
click at [1307, 165] on div "hero . moveRight ( 2 ) hero . attack ( "Ursa" ) hero . attack ( "Ursa" ) hero .…" at bounding box center [1391, 360] width 302 height 574
type textarea "hero.moveUp(2)"
click at [1264, 178] on div "hero . moveRight ( 2 ) hero . attack ( "Ursa" ) hero . attack ( "Ursa" ) hero .…" at bounding box center [1391, 360] width 302 height 574
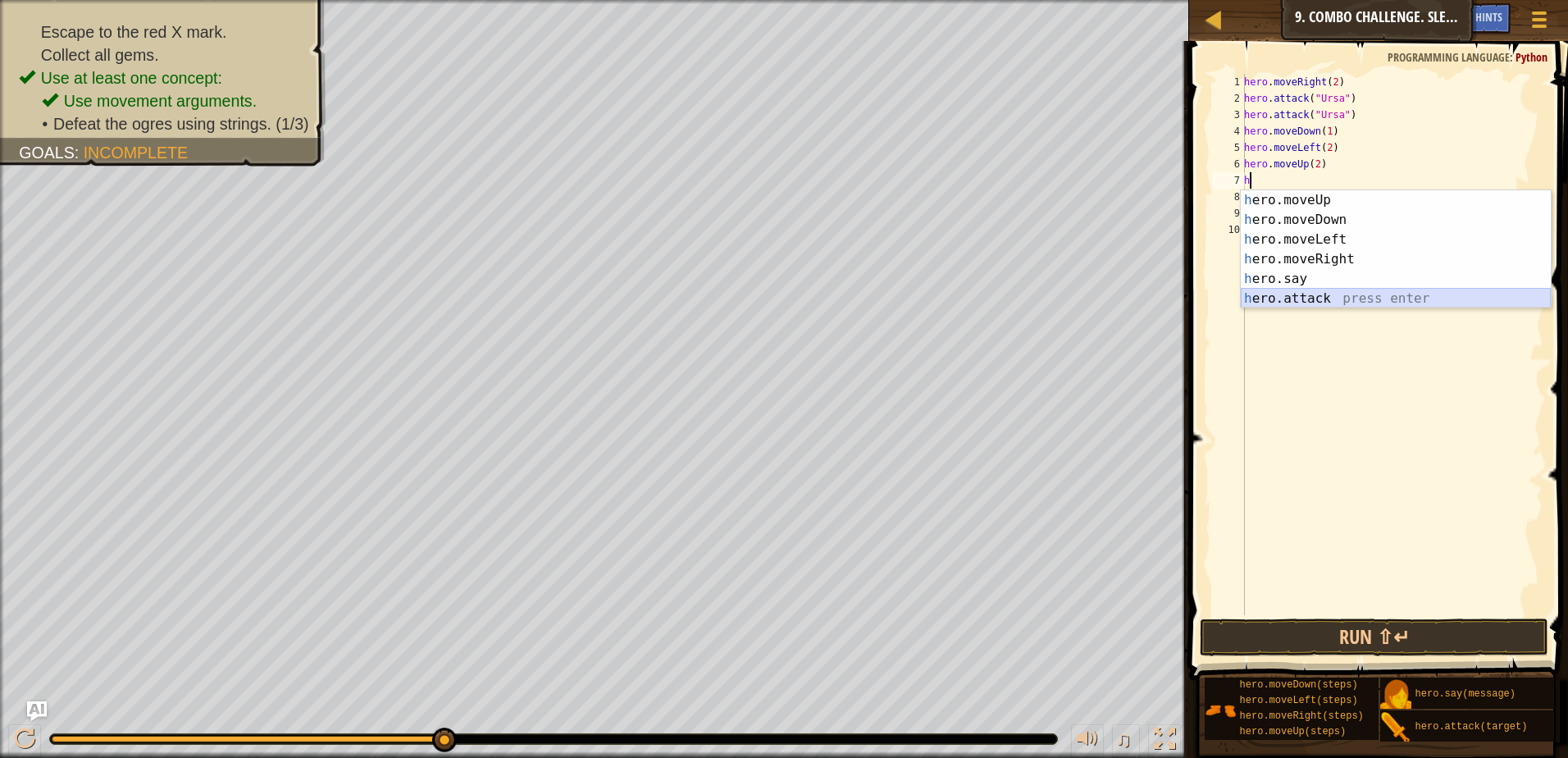
click at [1300, 296] on div "h ero.moveUp press enter h ero.moveDown press enter h ero.moveLeft press enter …" at bounding box center [1395, 269] width 310 height 158
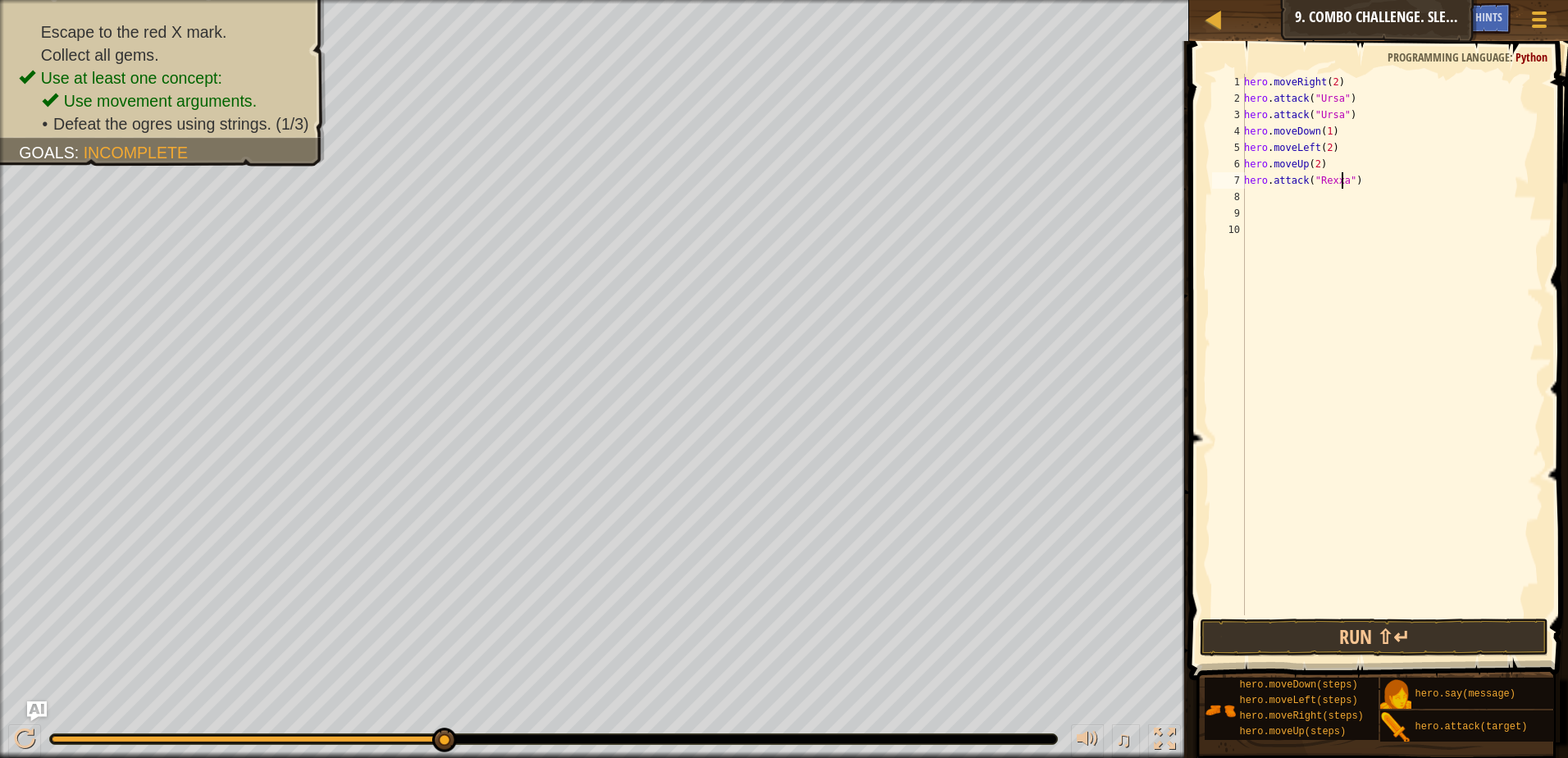
type textarea "hero.attack("Rexxar")"
click at [1250, 197] on div "hero . moveRight ( 2 ) hero . attack ( "Ursa" ) hero . attack ( "Ursa" ) hero .…" at bounding box center [1391, 360] width 302 height 574
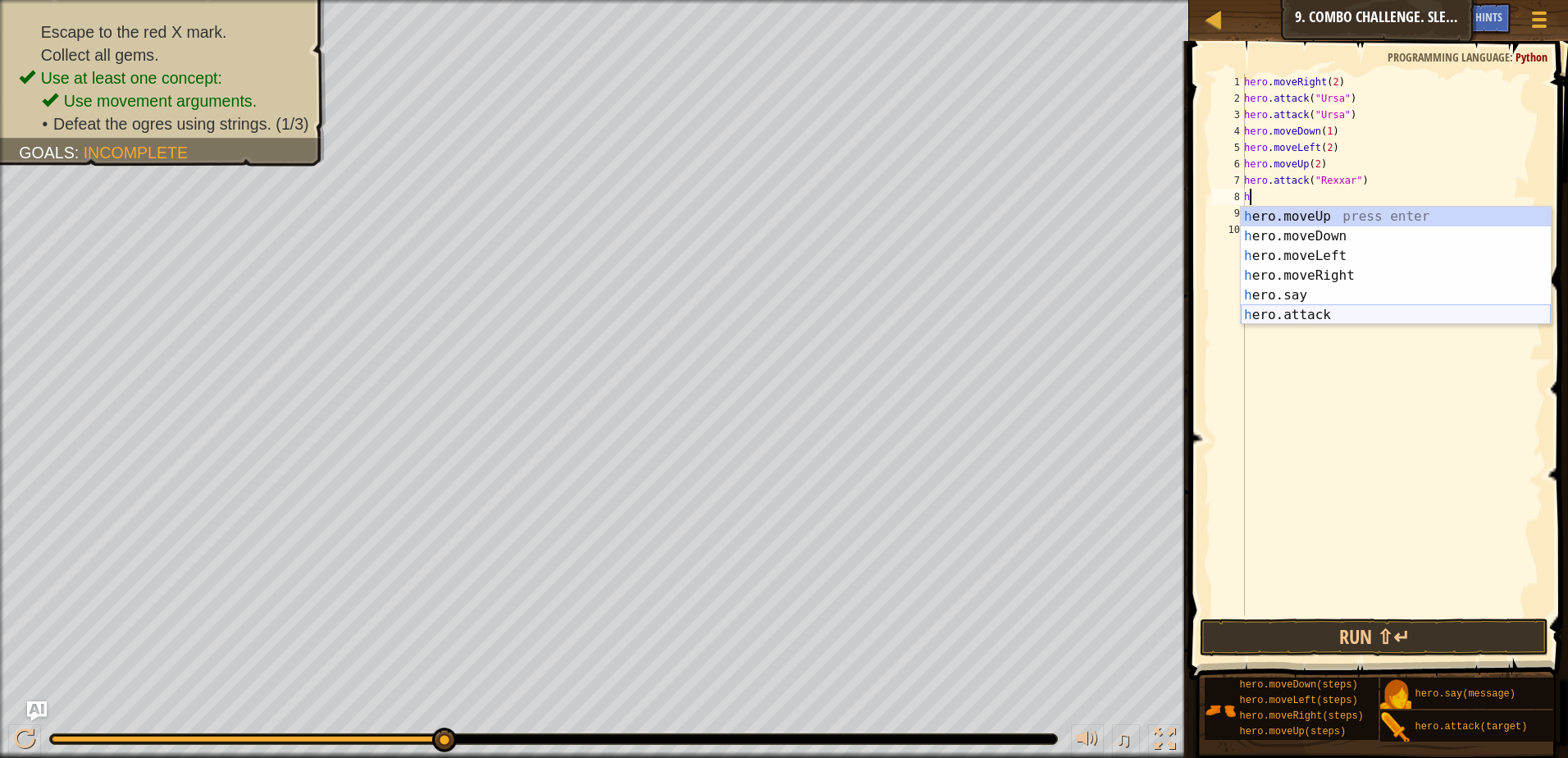
click at [1251, 306] on div "h ero.moveUp press enter h ero.moveDown press enter h ero.moveLeft press enter …" at bounding box center [1395, 285] width 310 height 158
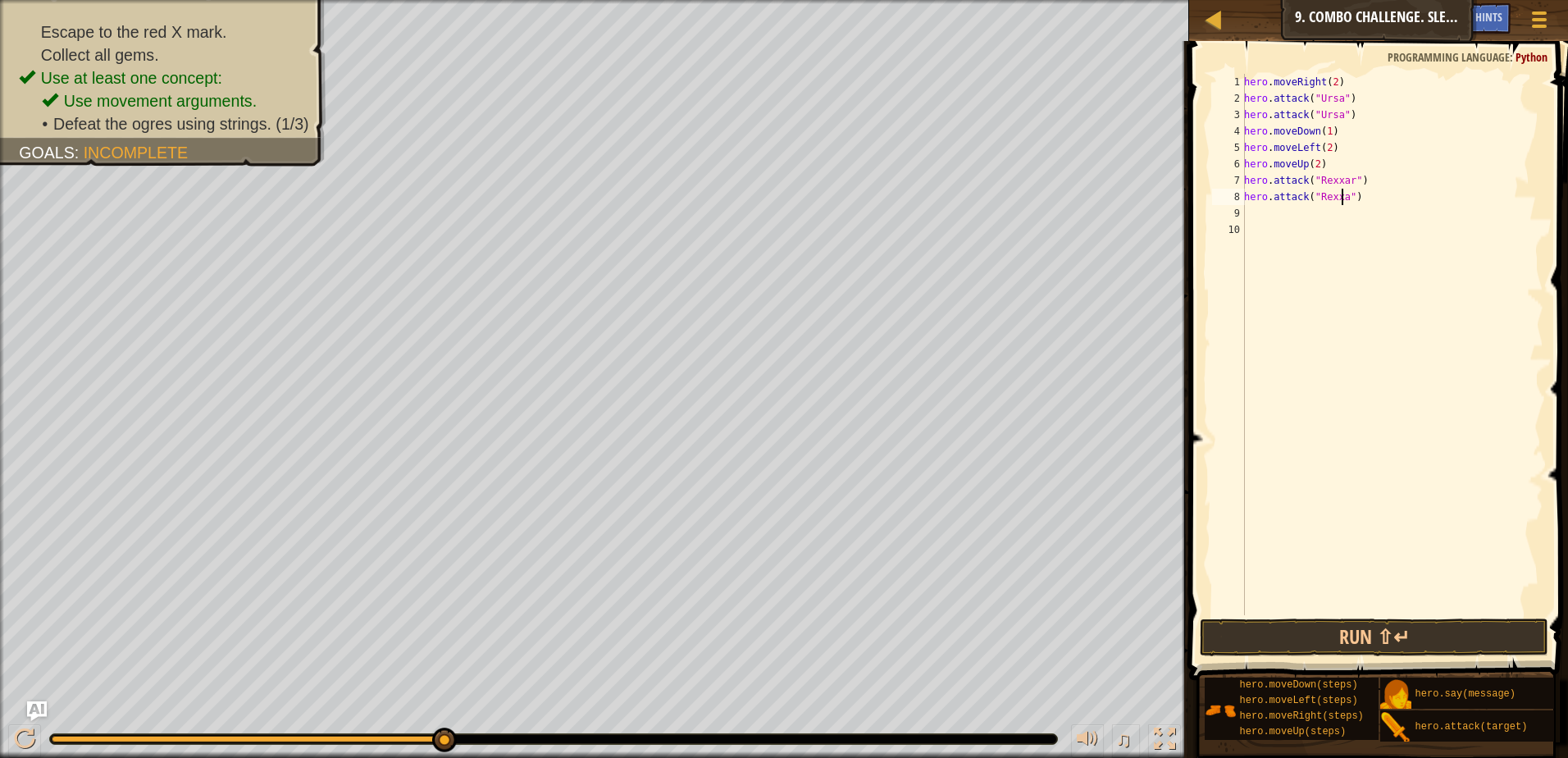
scroll to position [7, 8]
type textarea "hero.attack("Rexxar")"
click at [1415, 625] on button "Run ⇧↵" at bounding box center [1374, 637] width 349 height 38
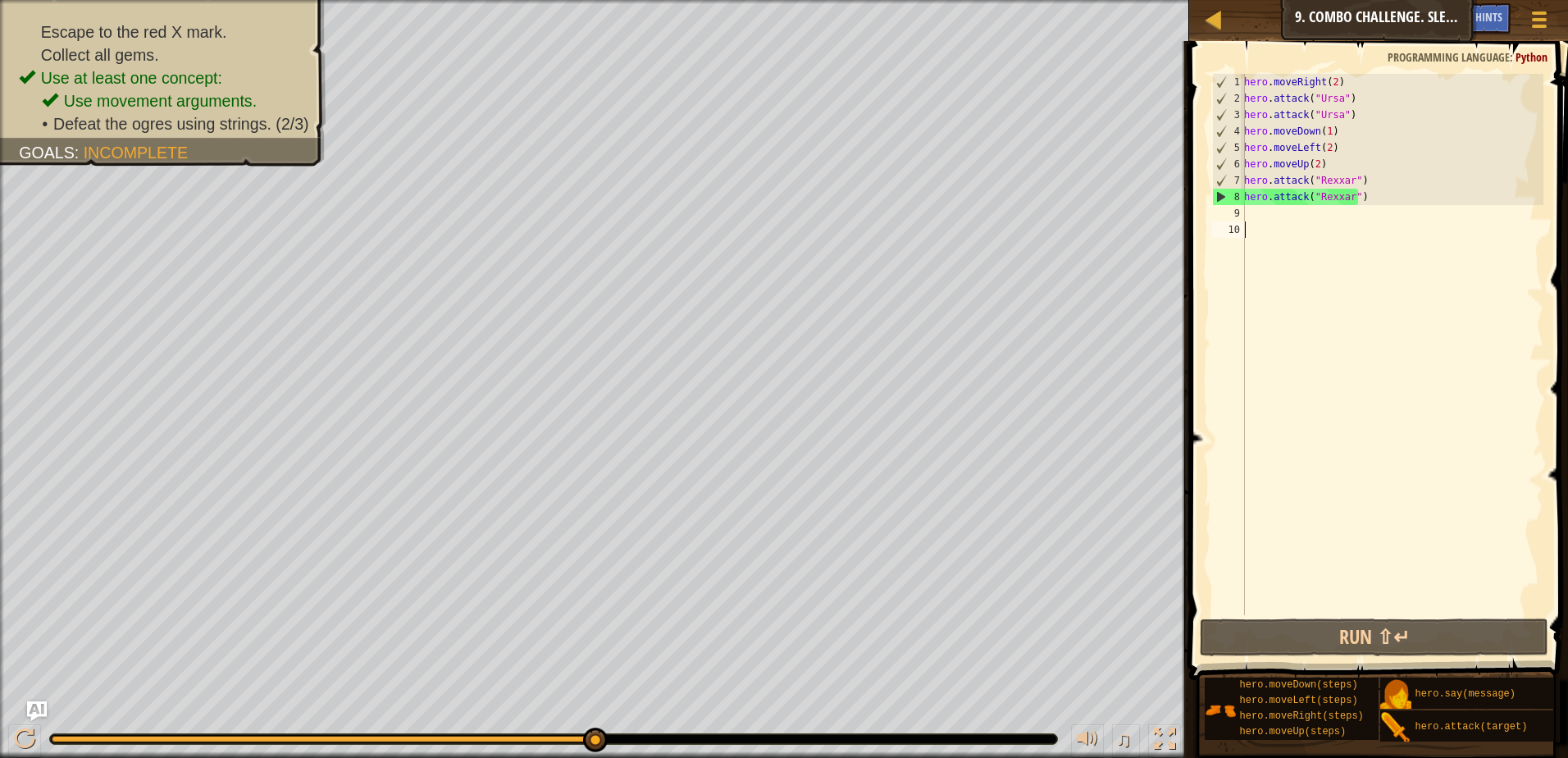
click at [1265, 221] on div "hero . moveRight ( 2 ) hero . attack ( "Ursa" ) hero . attack ( "Ursa" ) hero .…" at bounding box center [1391, 360] width 302 height 574
click at [1268, 213] on div "hero . moveRight ( 2 ) hero . attack ( "Ursa" ) hero . attack ( "Ursa" ) hero .…" at bounding box center [1391, 360] width 302 height 574
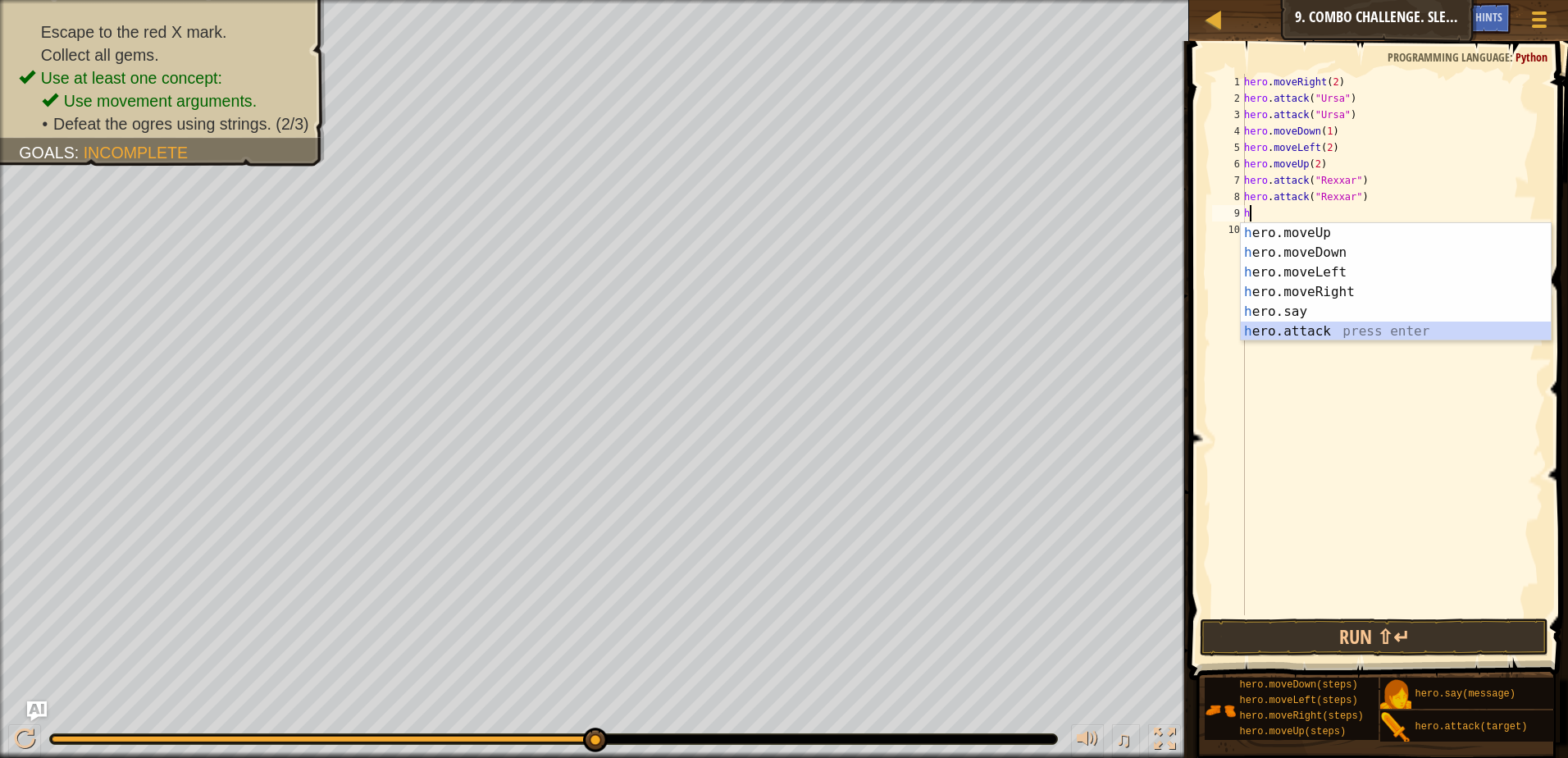
click at [1279, 332] on div "h ero.moveUp press enter h ero.moveDown press enter h ero.moveLeft press enter …" at bounding box center [1395, 301] width 310 height 158
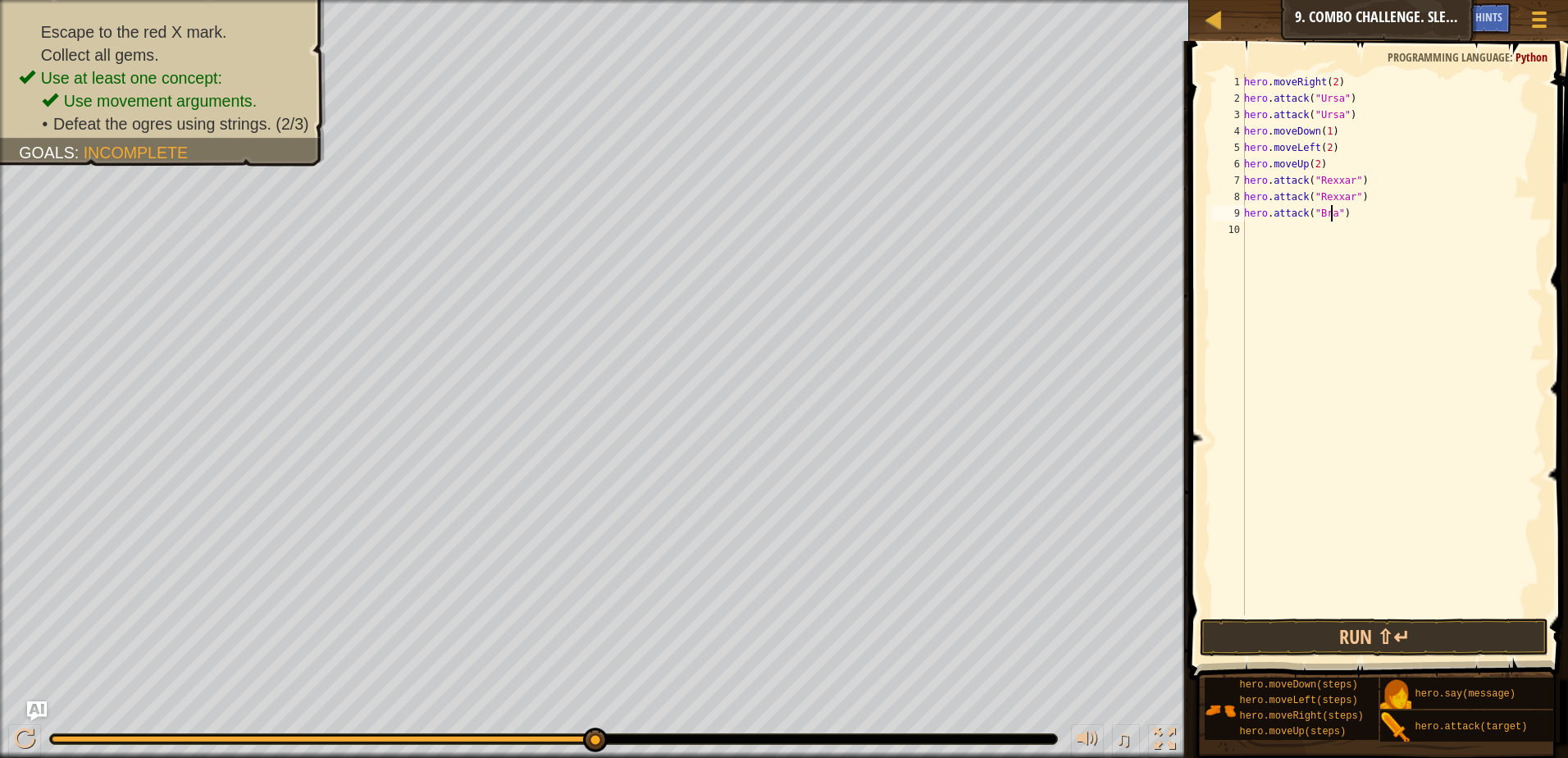
scroll to position [7, 7]
type textarea "hero.attack("Brack")"
click at [1259, 227] on div "hero . moveRight ( 2 ) hero . attack ( "Ursa" ) hero . attack ( "Ursa" ) hero .…" at bounding box center [1391, 360] width 302 height 574
type textarea "H"
